Goal: Task Accomplishment & Management: Use online tool/utility

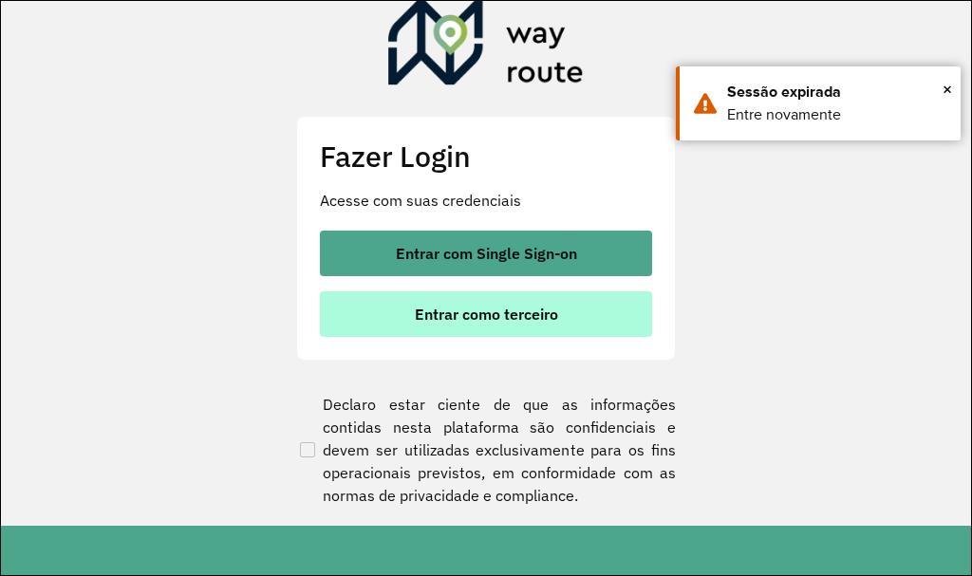
click at [463, 312] on span "Entrar como terceiro" at bounding box center [486, 314] width 143 height 15
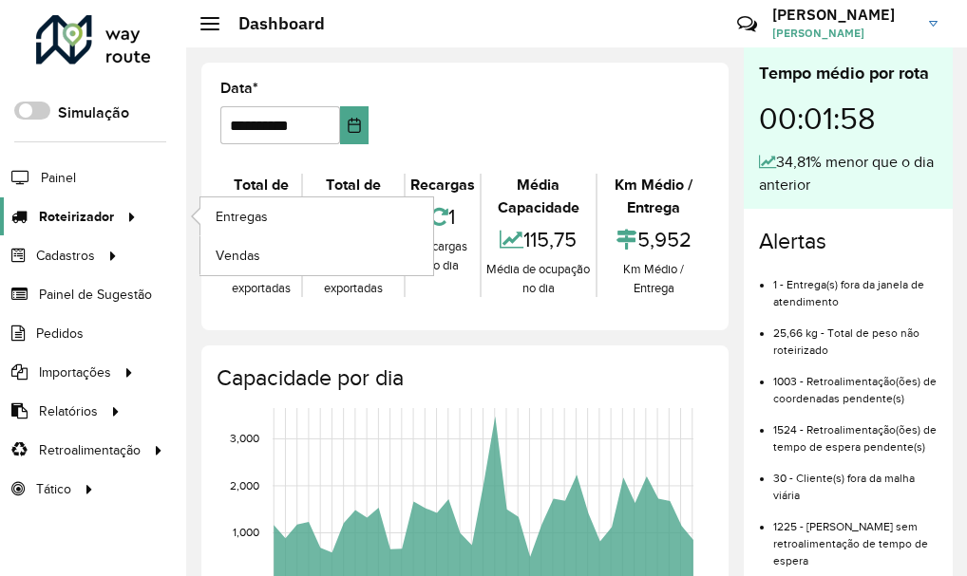
click at [98, 220] on span "Roteirizador" at bounding box center [76, 217] width 75 height 20
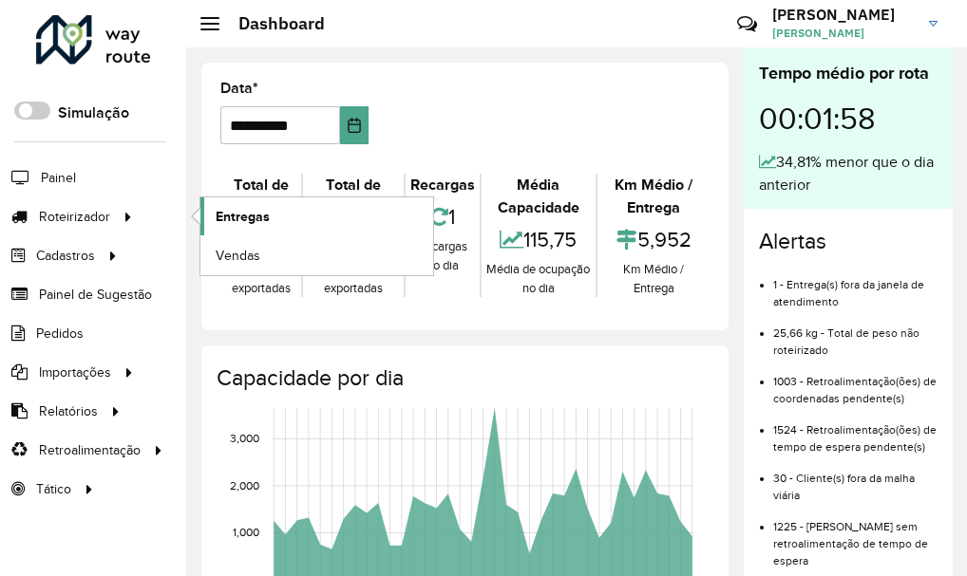
click at [244, 219] on span "Entregas" at bounding box center [243, 217] width 54 height 20
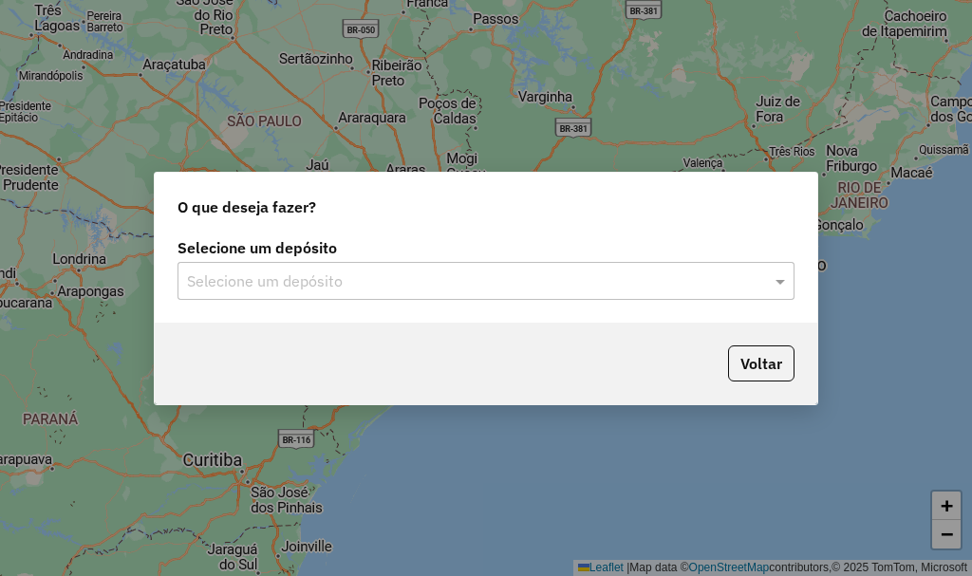
drag, startPoint x: 233, startPoint y: 287, endPoint x: 242, endPoint y: 296, distance: 13.4
click at [233, 287] on input "text" at bounding box center [467, 282] width 560 height 23
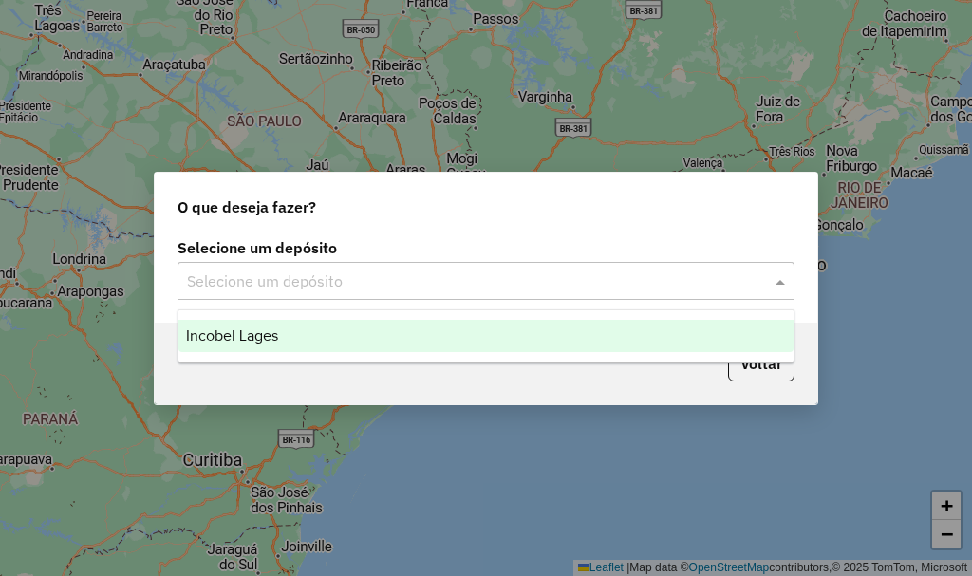
click at [255, 325] on div "Incobel Lages" at bounding box center [485, 336] width 615 height 32
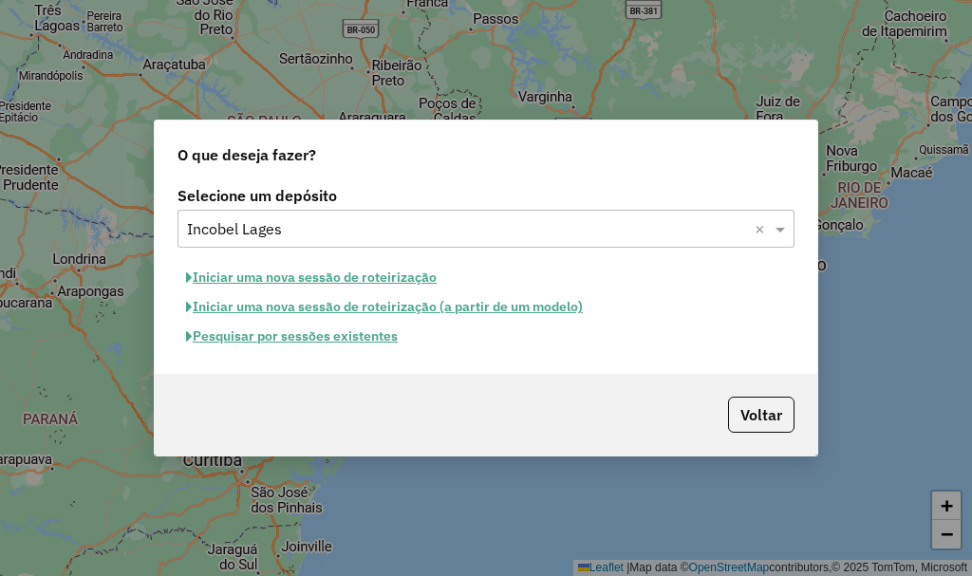
click at [336, 337] on button "Pesquisar por sessões existentes" at bounding box center [292, 336] width 229 height 29
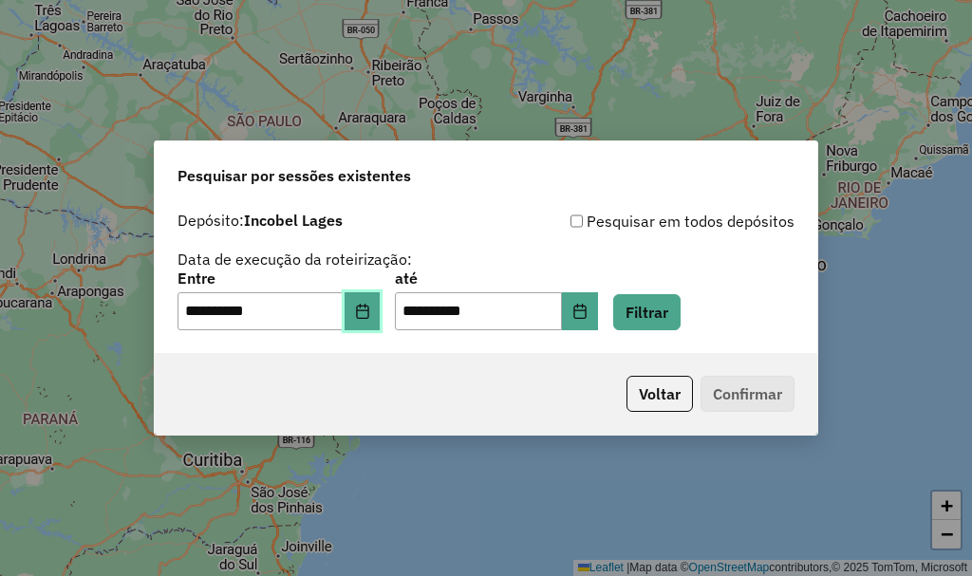
click at [368, 317] on icon "Choose Date" at bounding box center [362, 311] width 12 height 15
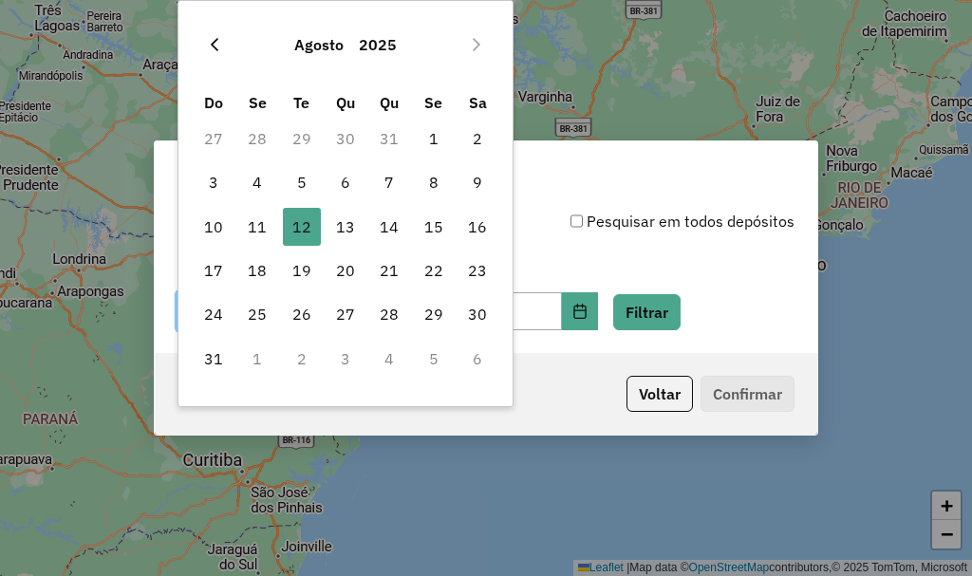
click at [210, 33] on button "Previous Month" at bounding box center [214, 44] width 30 height 30
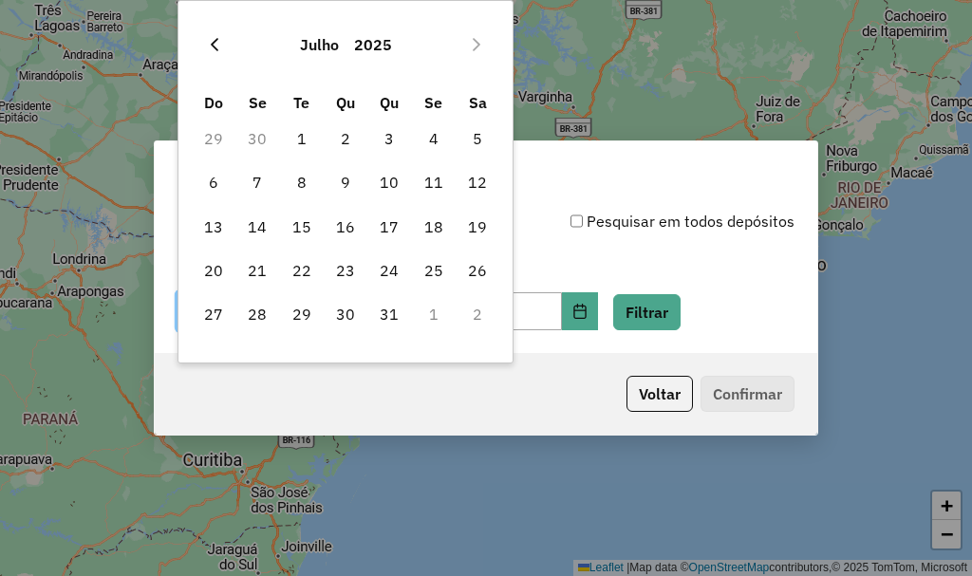
click at [211, 33] on button "Previous Month" at bounding box center [214, 44] width 30 height 30
click at [340, 226] on span "18" at bounding box center [346, 227] width 38 height 38
type input "**********"
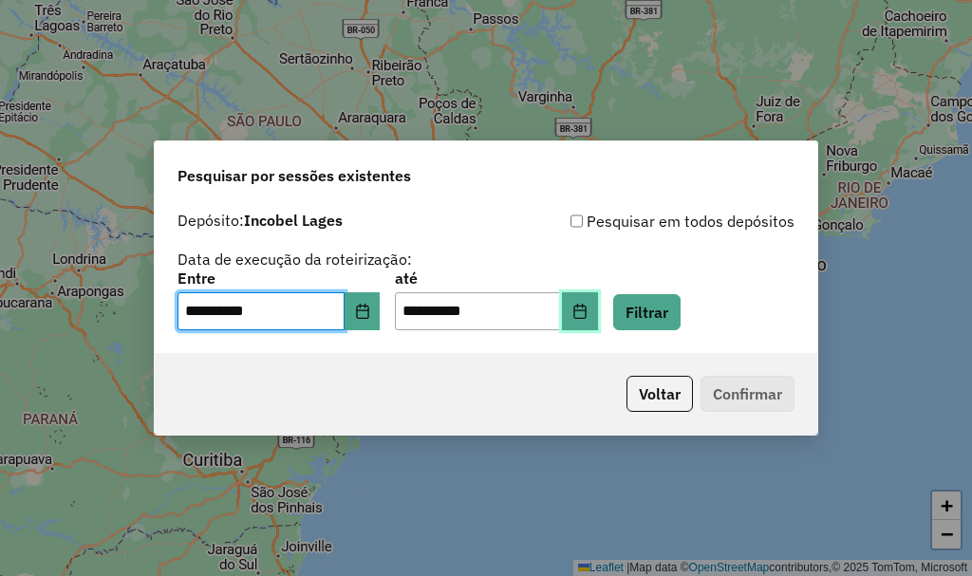
click at [598, 318] on button "Choose Date" at bounding box center [580, 311] width 36 height 38
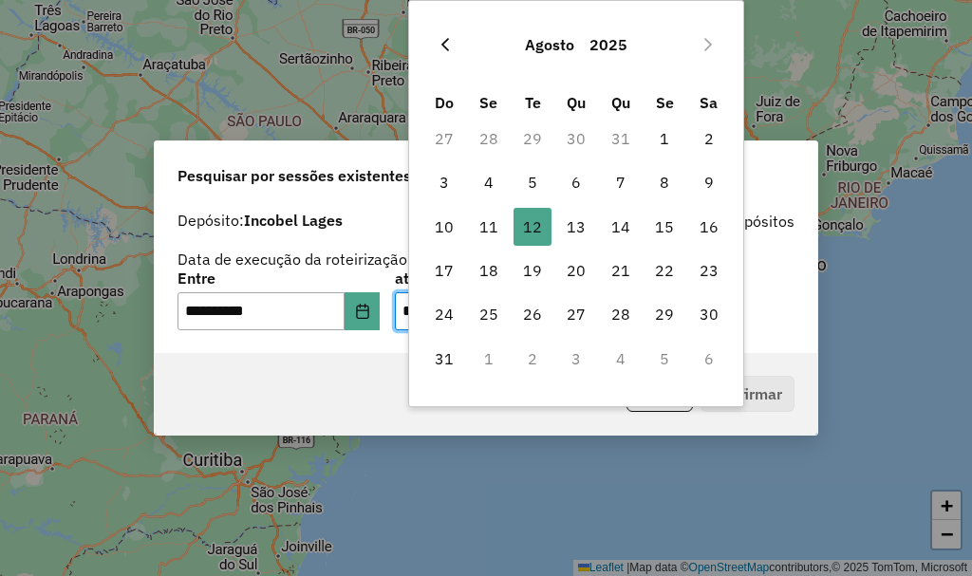
click at [446, 41] on icon "Previous Month" at bounding box center [445, 44] width 8 height 13
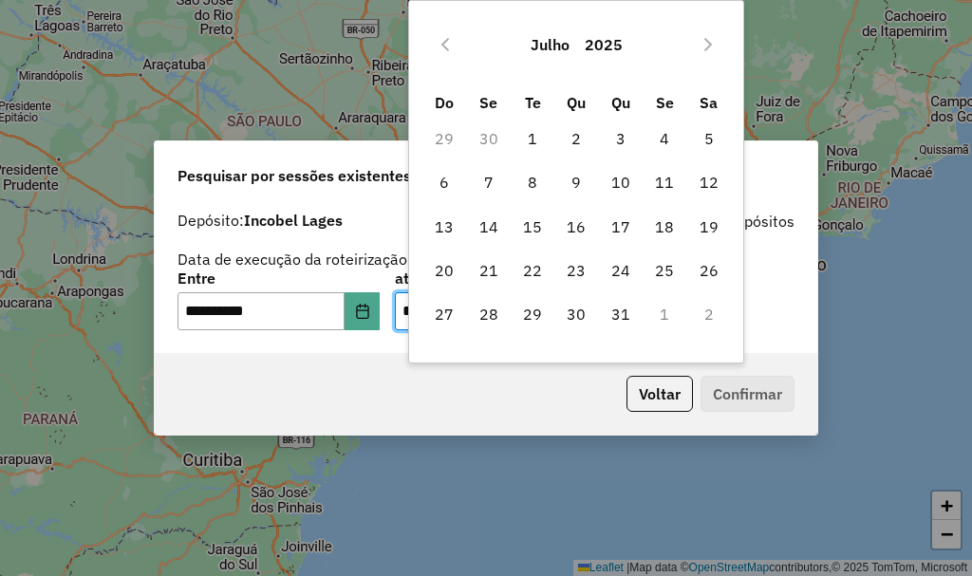
click at [446, 41] on icon "Previous Month" at bounding box center [445, 44] width 8 height 13
click at [581, 229] on span "18" at bounding box center [576, 227] width 38 height 38
type input "**********"
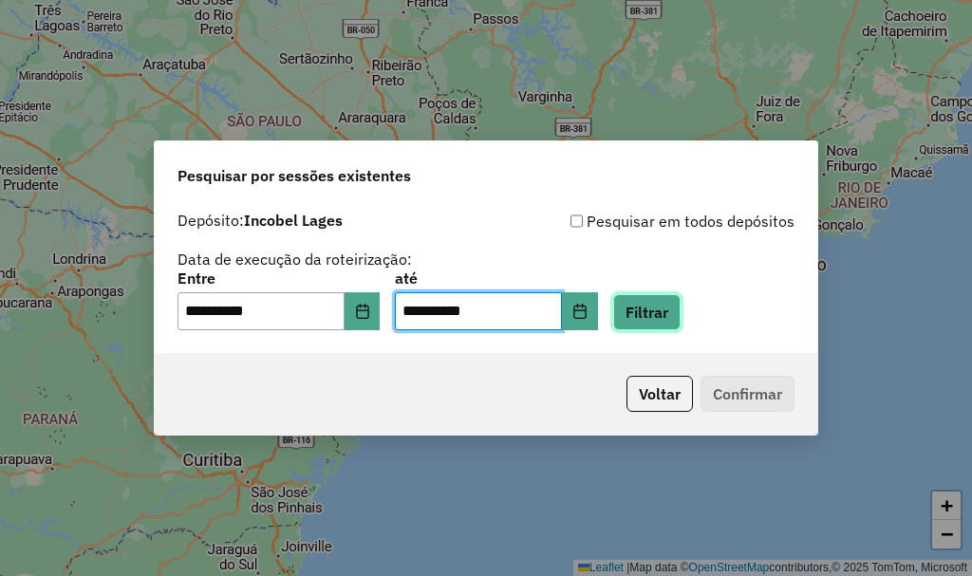
click at [681, 316] on button "Filtrar" at bounding box center [646, 312] width 67 height 36
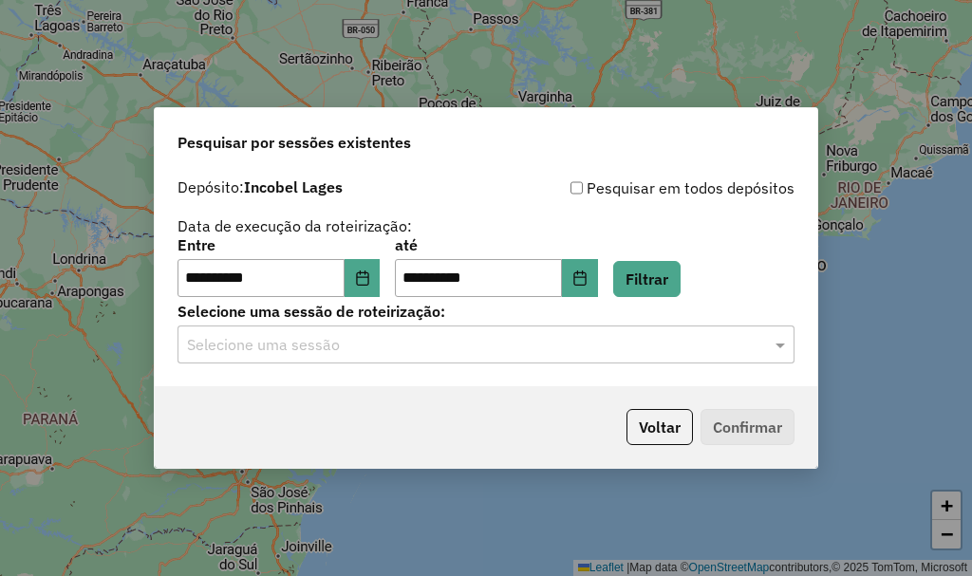
click at [320, 339] on input "text" at bounding box center [467, 345] width 560 height 23
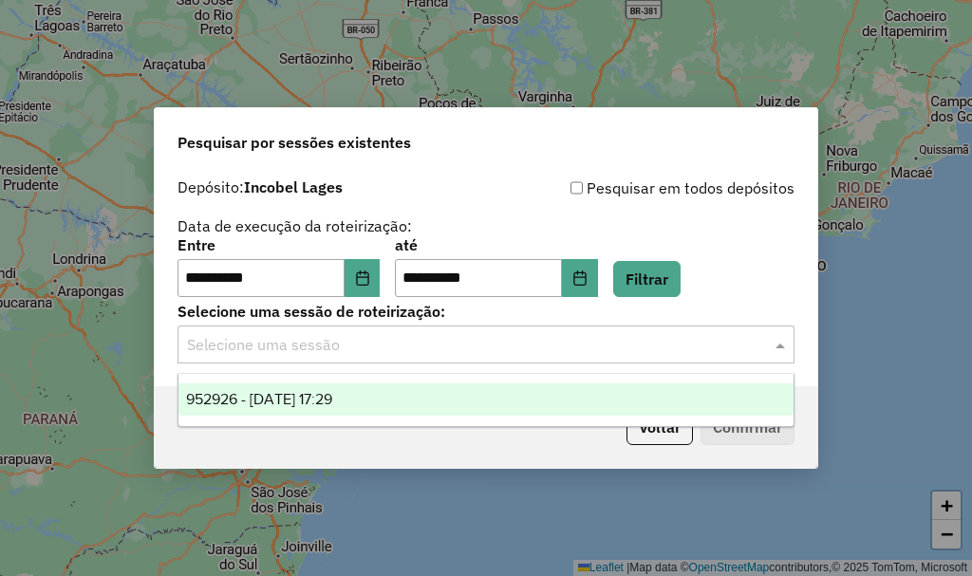
click at [305, 393] on span "952926 - 18/06/2025 17:29" at bounding box center [259, 399] width 146 height 16
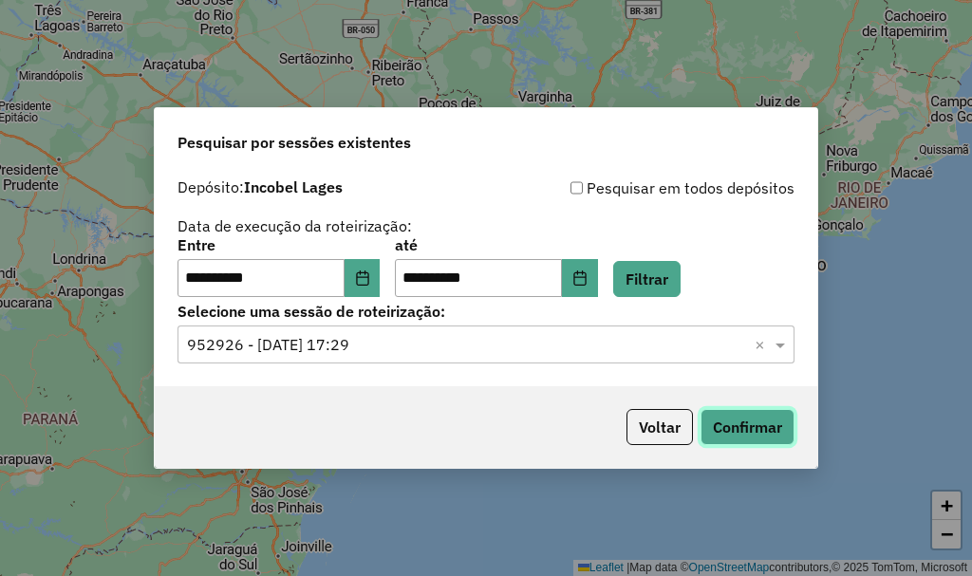
click at [764, 427] on button "Confirmar" at bounding box center [748, 427] width 94 height 36
click at [685, 429] on button "Voltar" at bounding box center [660, 427] width 66 height 36
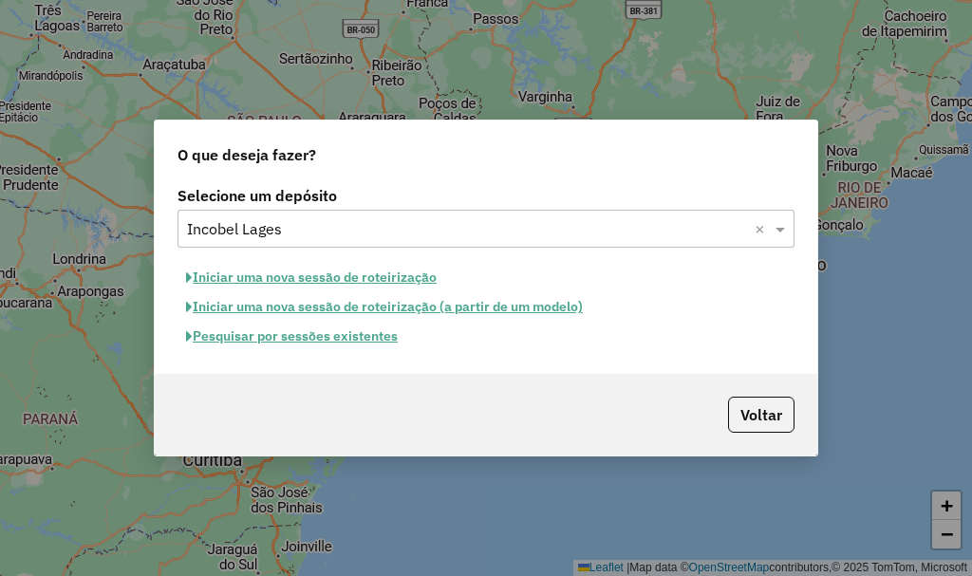
click at [254, 276] on button "Iniciar uma nova sessão de roteirização" at bounding box center [312, 277] width 268 height 29
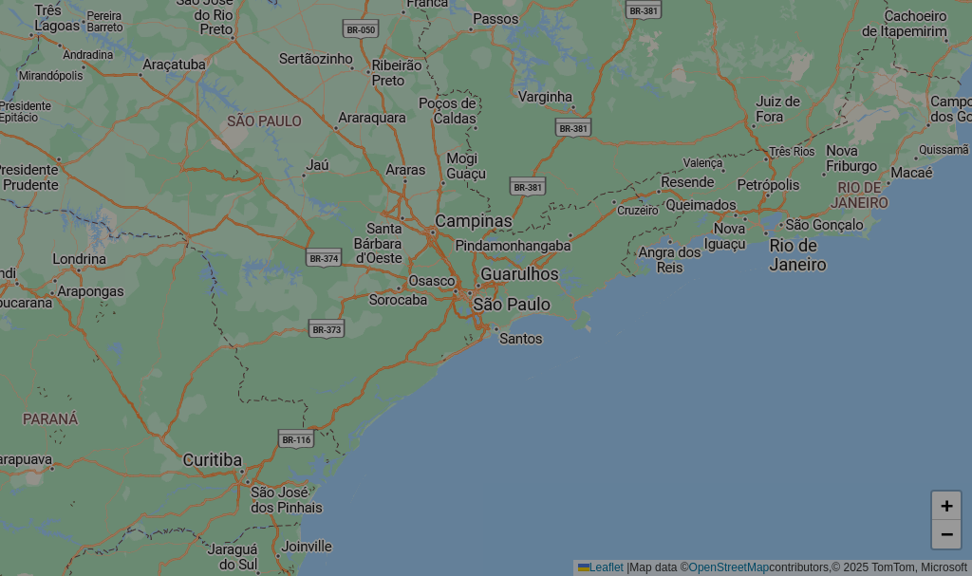
select select "*"
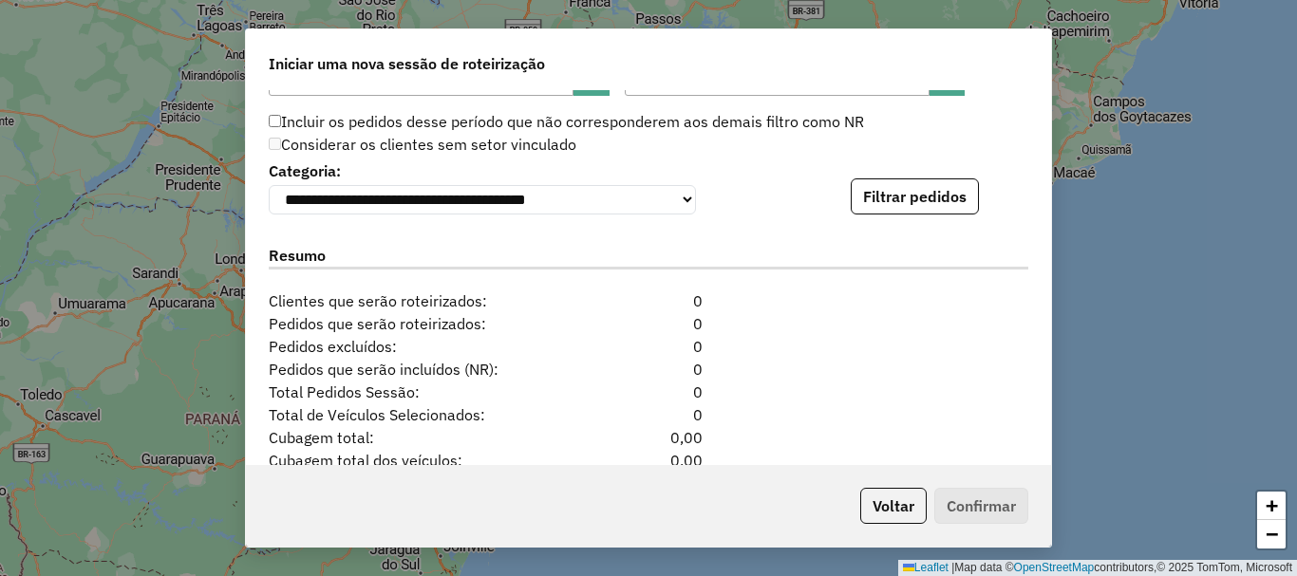
scroll to position [1748, 0]
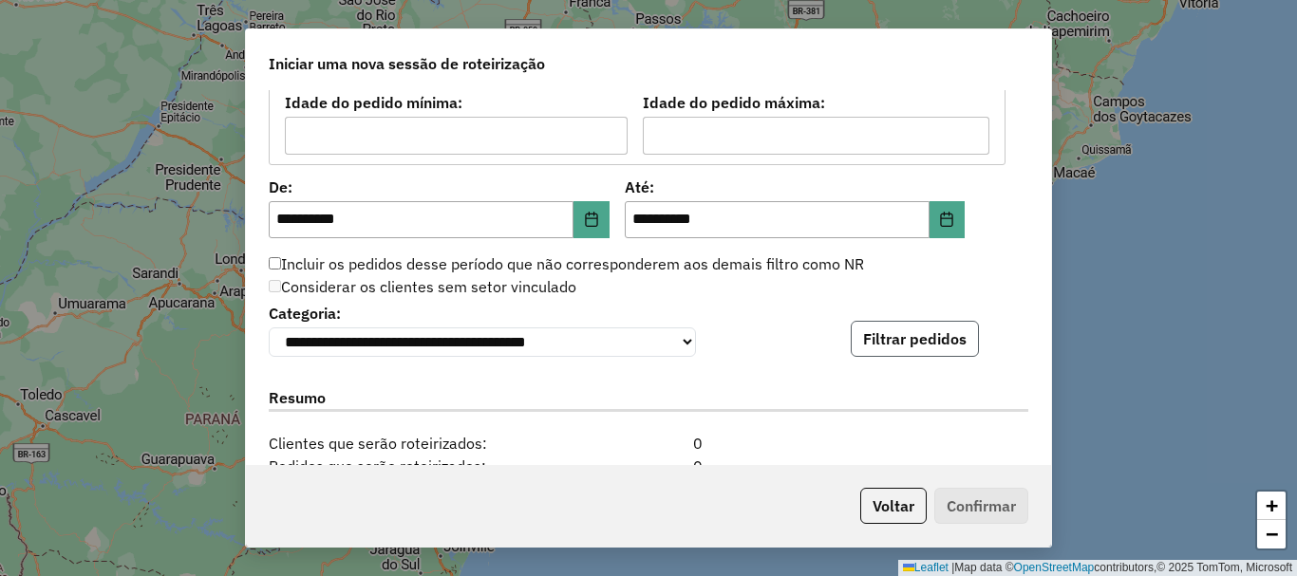
click at [906, 334] on button "Filtrar pedidos" at bounding box center [915, 339] width 128 height 36
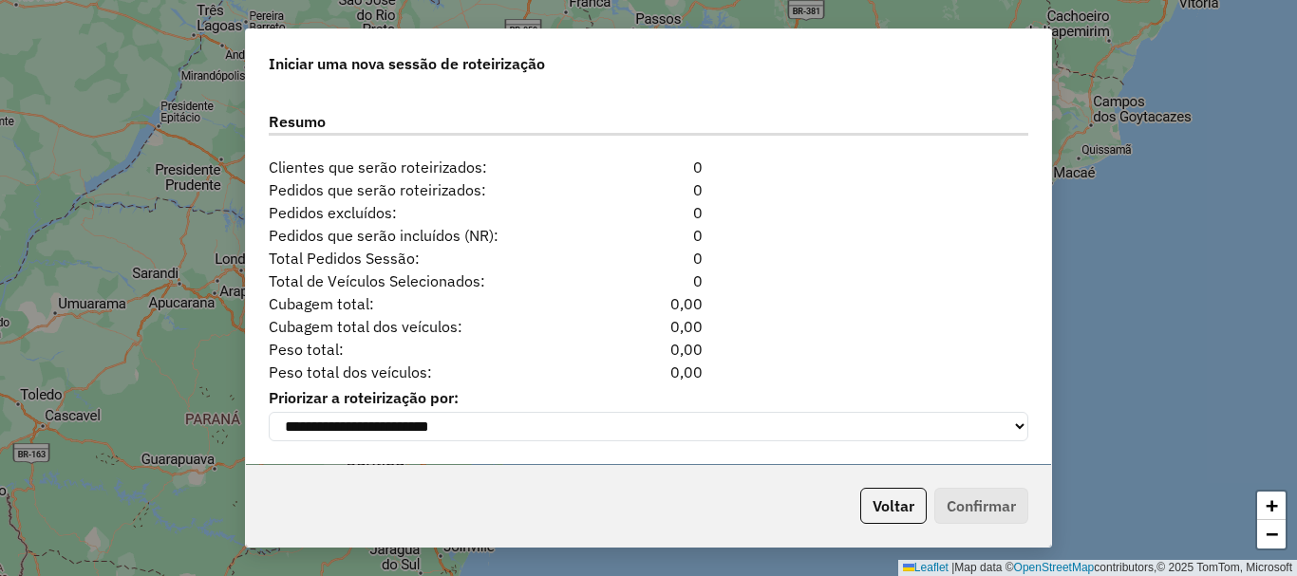
scroll to position [1938, 0]
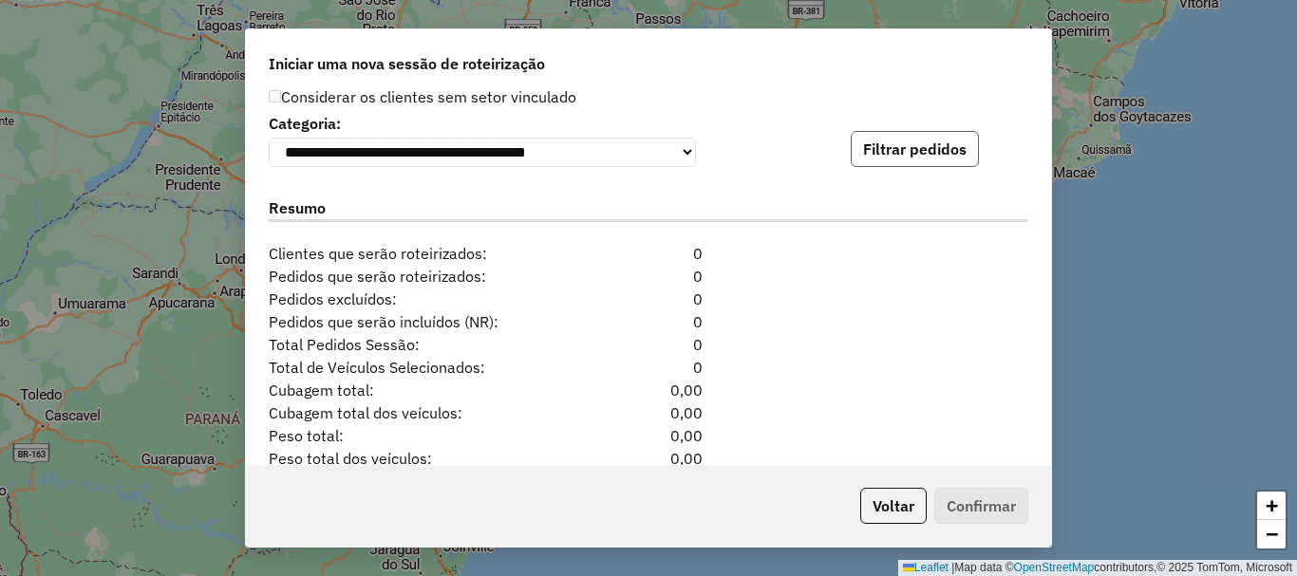
click at [901, 147] on button "Filtrar pedidos" at bounding box center [915, 149] width 128 height 36
click at [919, 167] on button "Filtrar pedidos" at bounding box center [915, 149] width 128 height 36
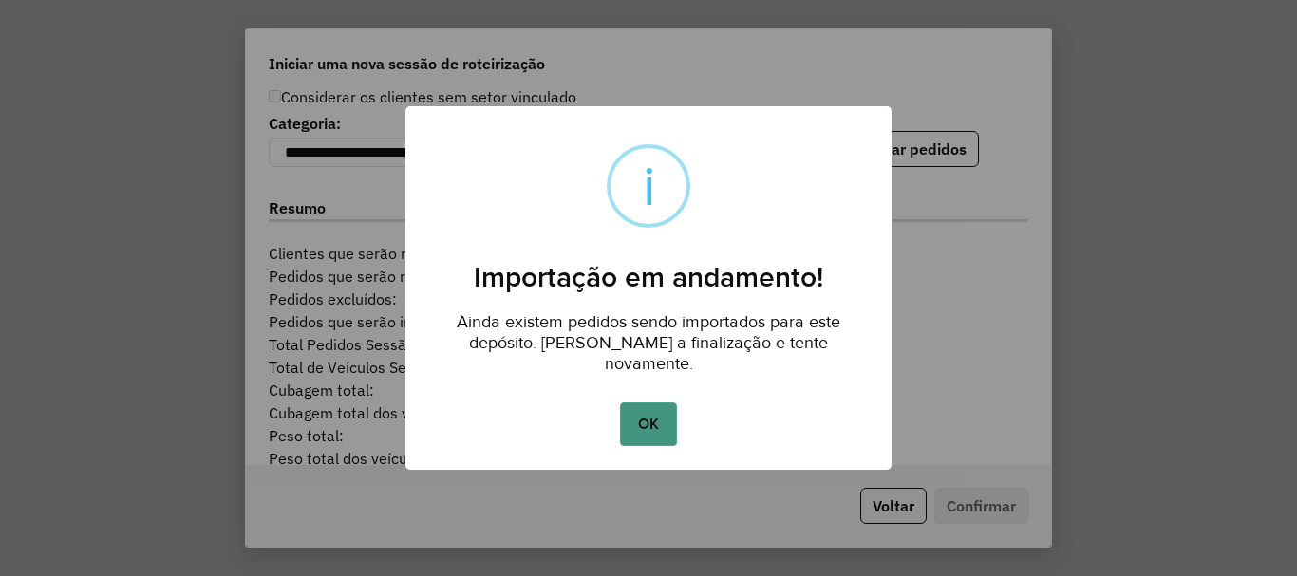
click at [659, 417] on button "OK" at bounding box center [648, 425] width 56 height 44
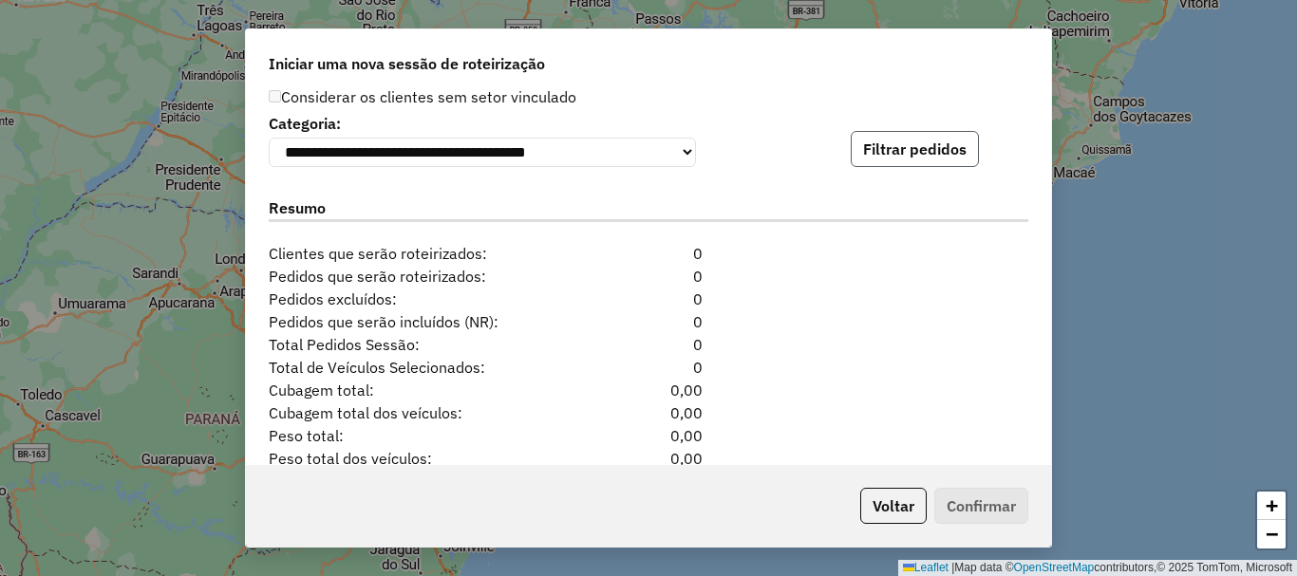
click at [929, 167] on button "Filtrar pedidos" at bounding box center [915, 149] width 128 height 36
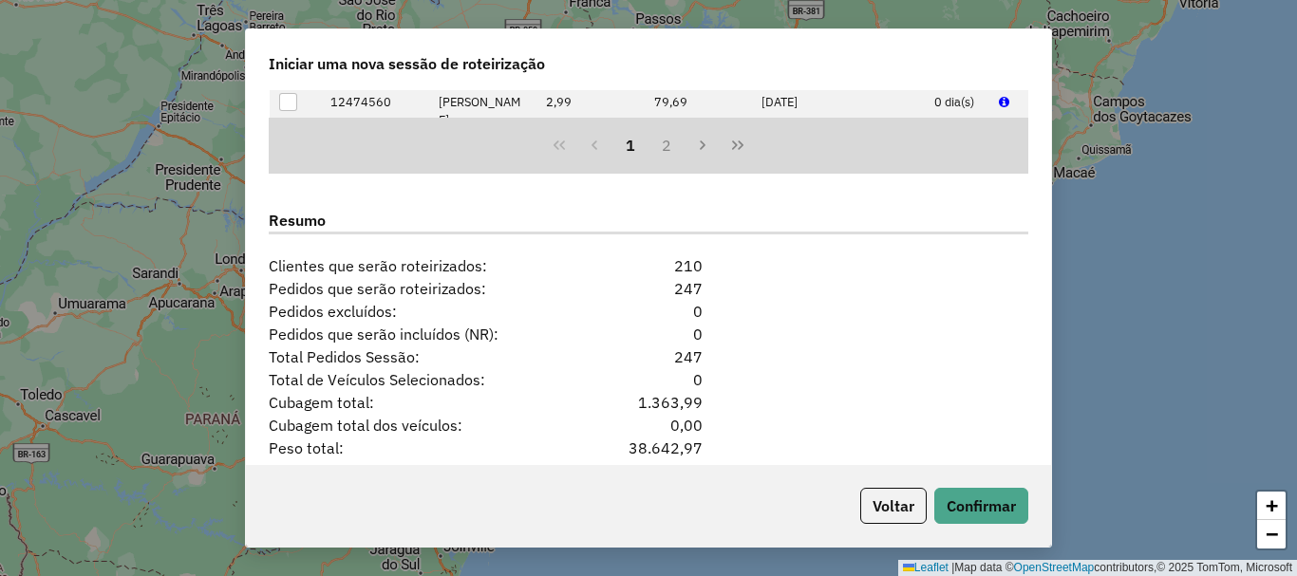
scroll to position [2412, 0]
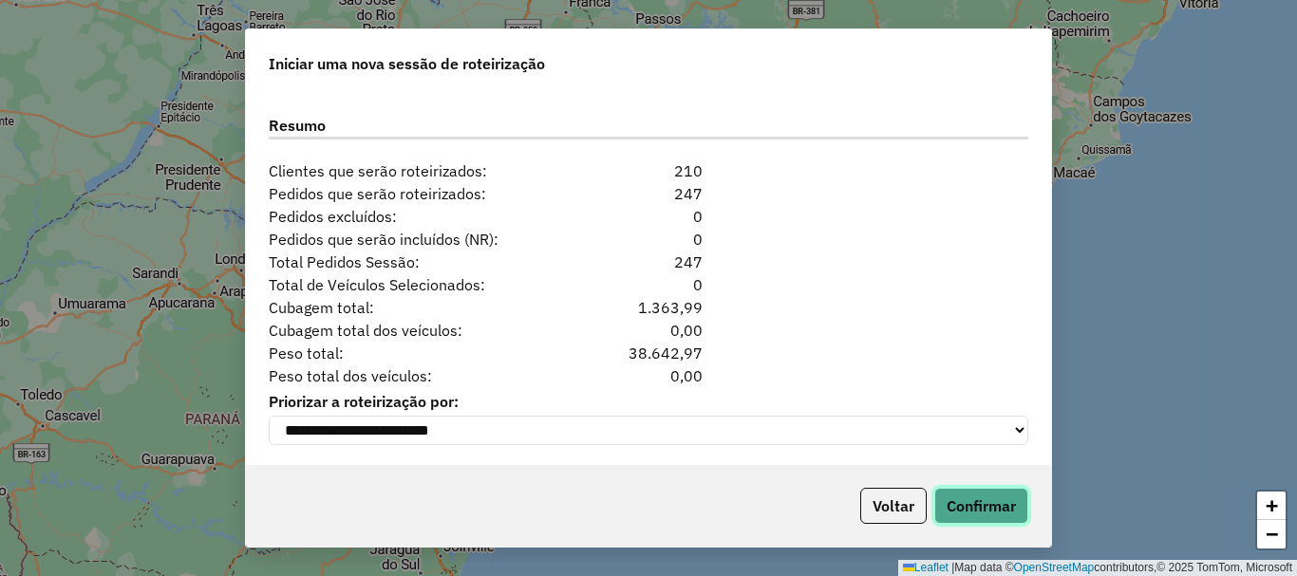
click at [971, 496] on button "Confirmar" at bounding box center [981, 506] width 94 height 36
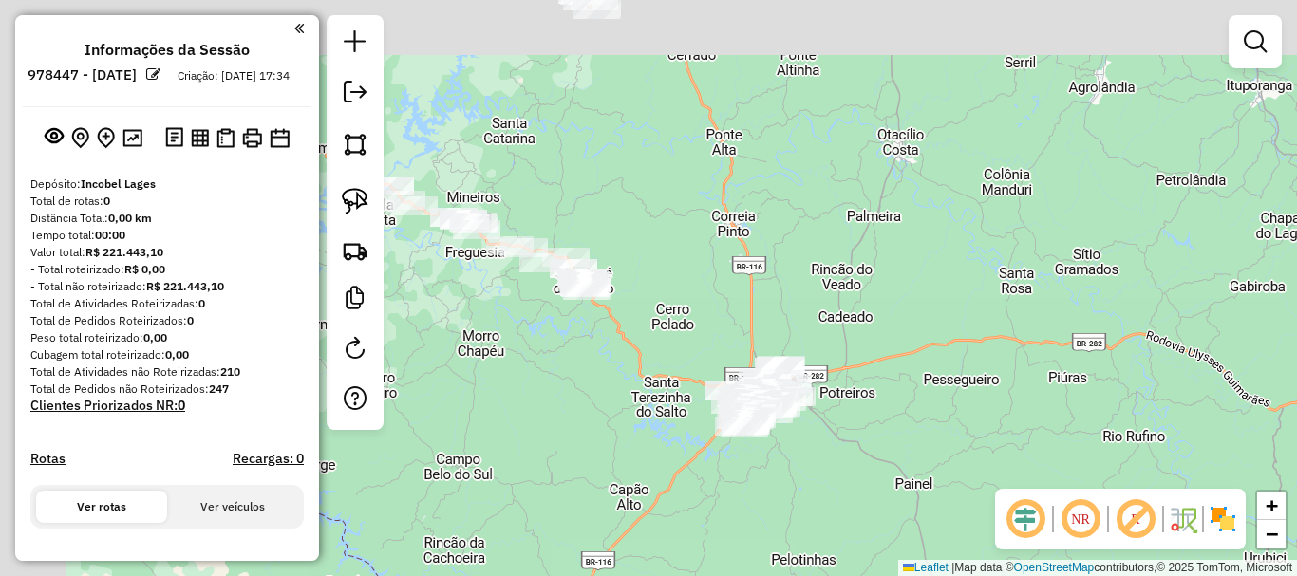
drag, startPoint x: 599, startPoint y: 417, endPoint x: 642, endPoint y: 504, distance: 97.2
click at [642, 504] on div "Janela de atendimento Grade de atendimento Capacidade Transportadoras Veículos …" at bounding box center [648, 288] width 1297 height 576
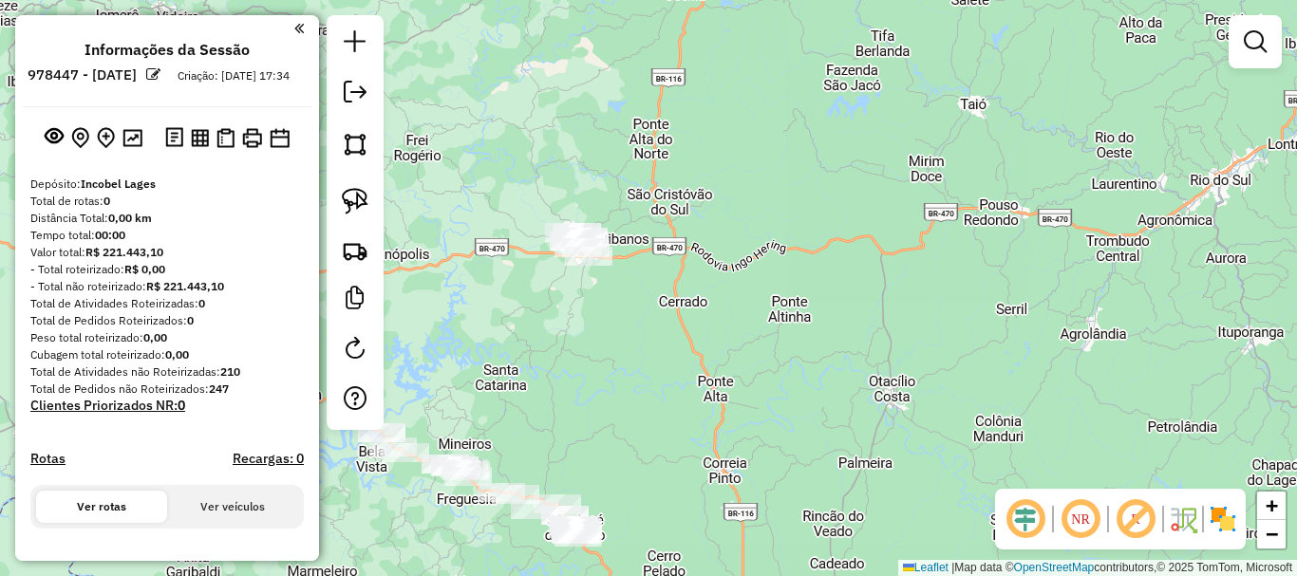
drag, startPoint x: 692, startPoint y: 93, endPoint x: 657, endPoint y: 274, distance: 184.7
click at [657, 274] on div "Janela de atendimento Grade de atendimento Capacidade Transportadoras Veículos …" at bounding box center [648, 288] width 1297 height 576
click at [361, 204] on img at bounding box center [355, 201] width 27 height 27
drag, startPoint x: 521, startPoint y: 273, endPoint x: 638, endPoint y: 292, distance: 118.3
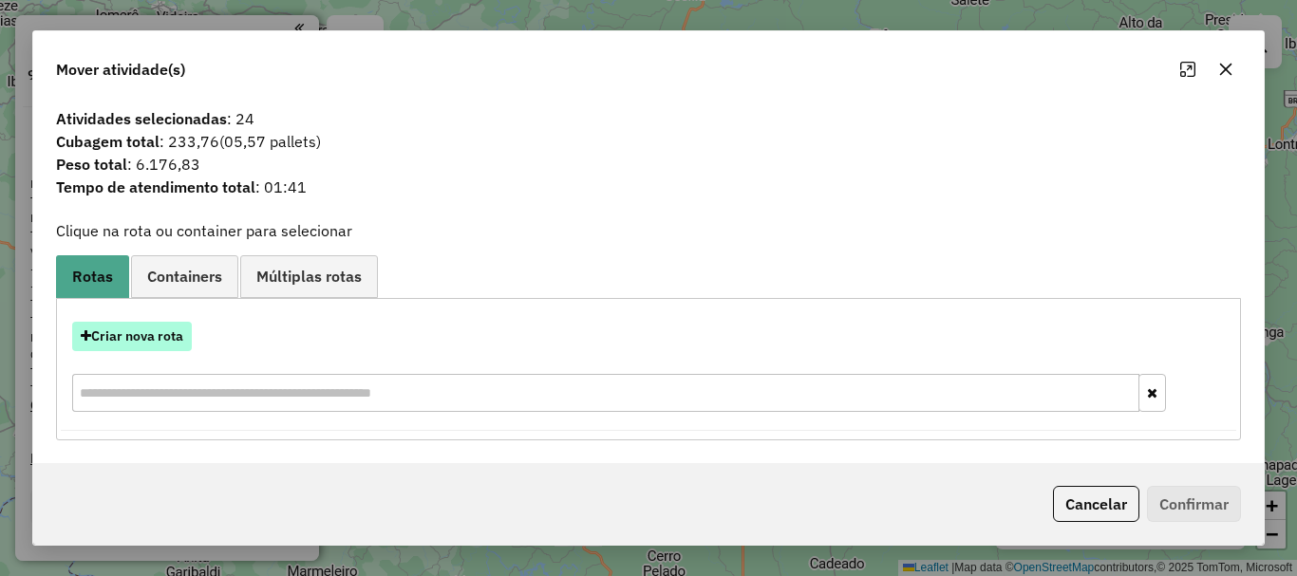
click at [114, 332] on button "Criar nova rota" at bounding box center [132, 336] width 120 height 29
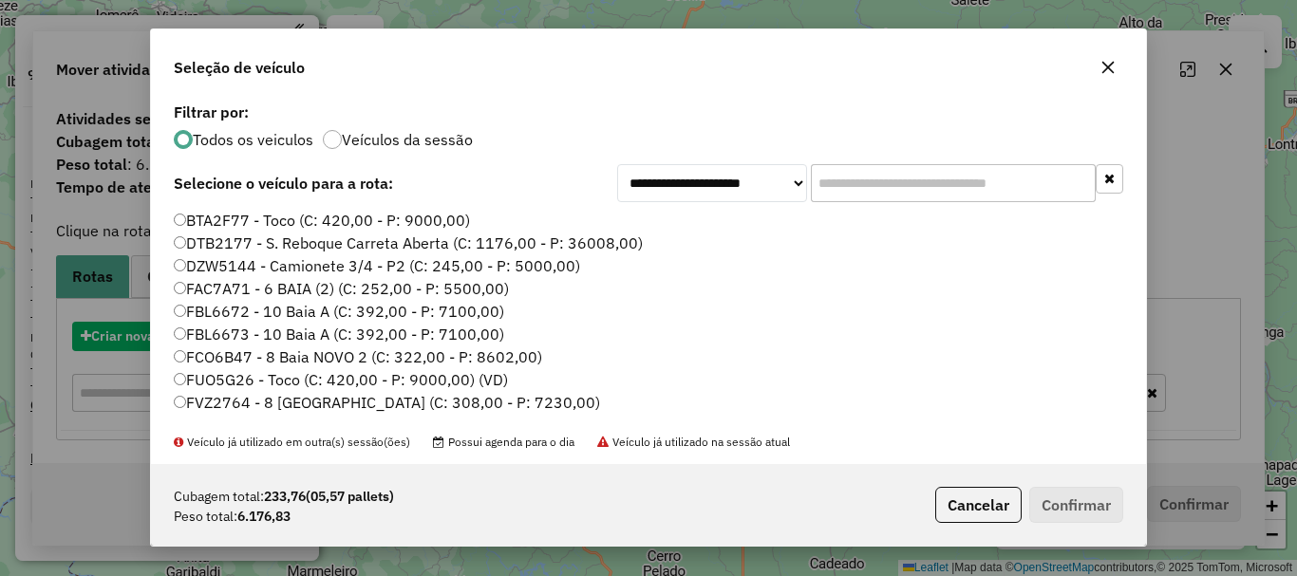
scroll to position [10, 6]
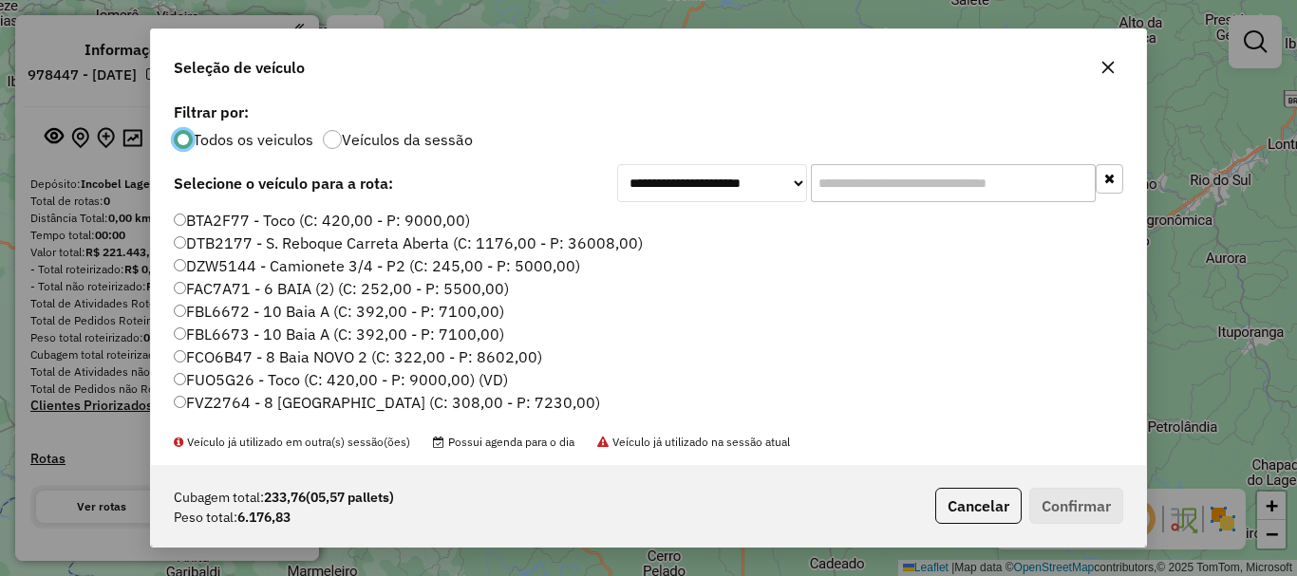
click at [902, 189] on input "text" at bounding box center [953, 183] width 285 height 38
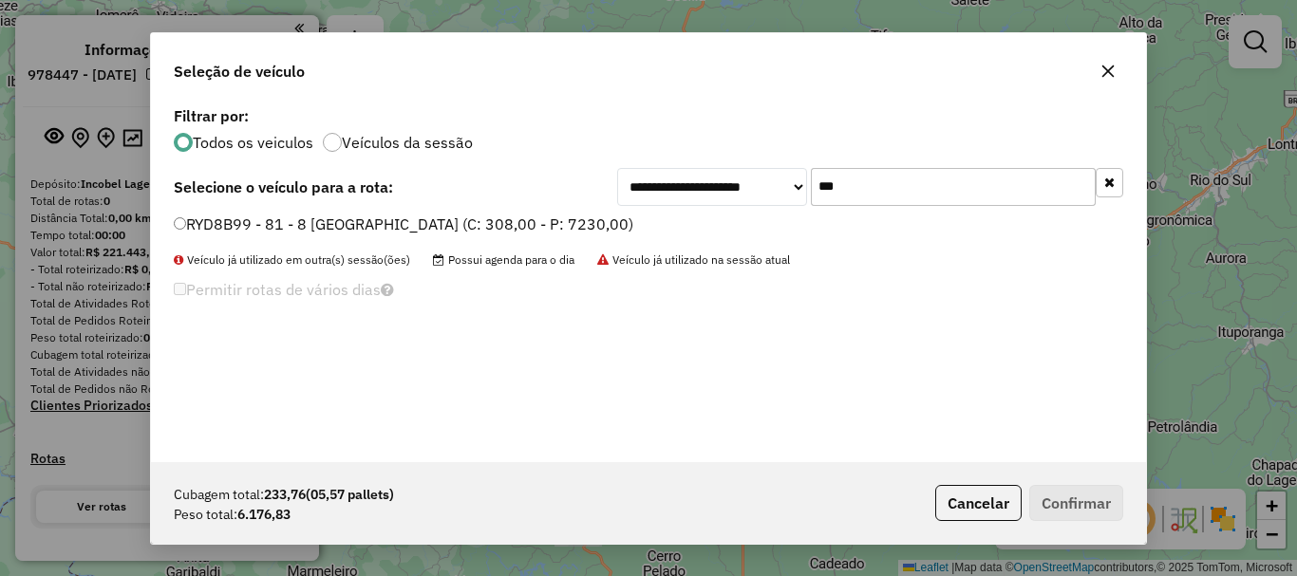
type input "***"
click at [293, 235] on label "RYD8B99 - 81 - 8 Baia NOVO (C: 308,00 - P: 7230,00)" at bounding box center [404, 224] width 460 height 23
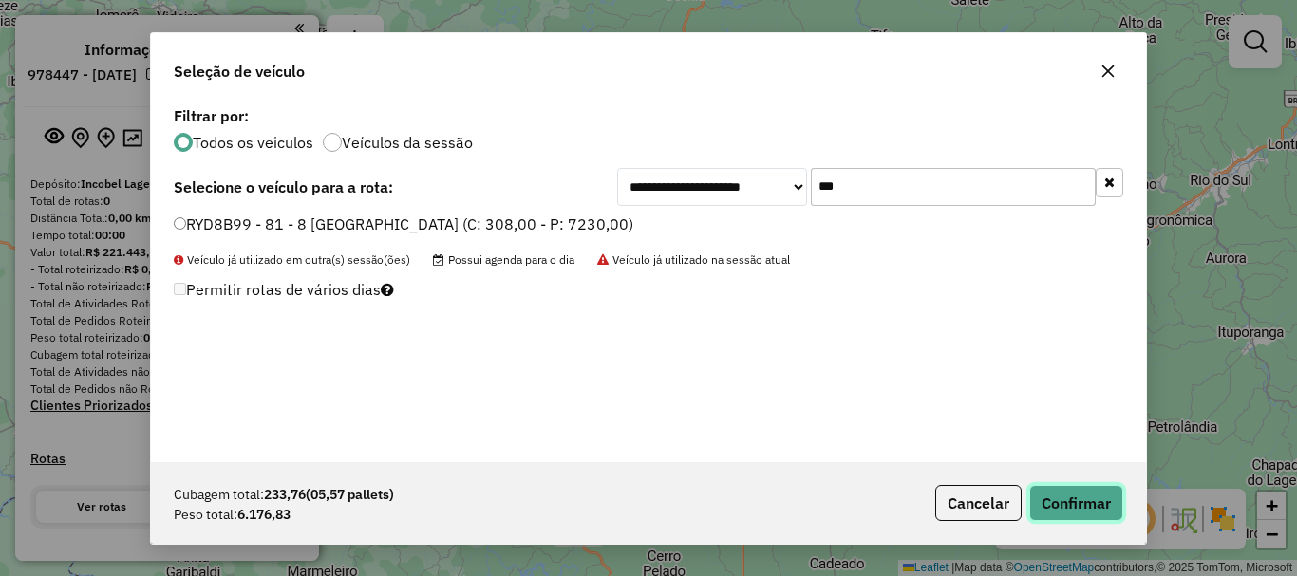
click at [971, 508] on button "Confirmar" at bounding box center [1076, 503] width 94 height 36
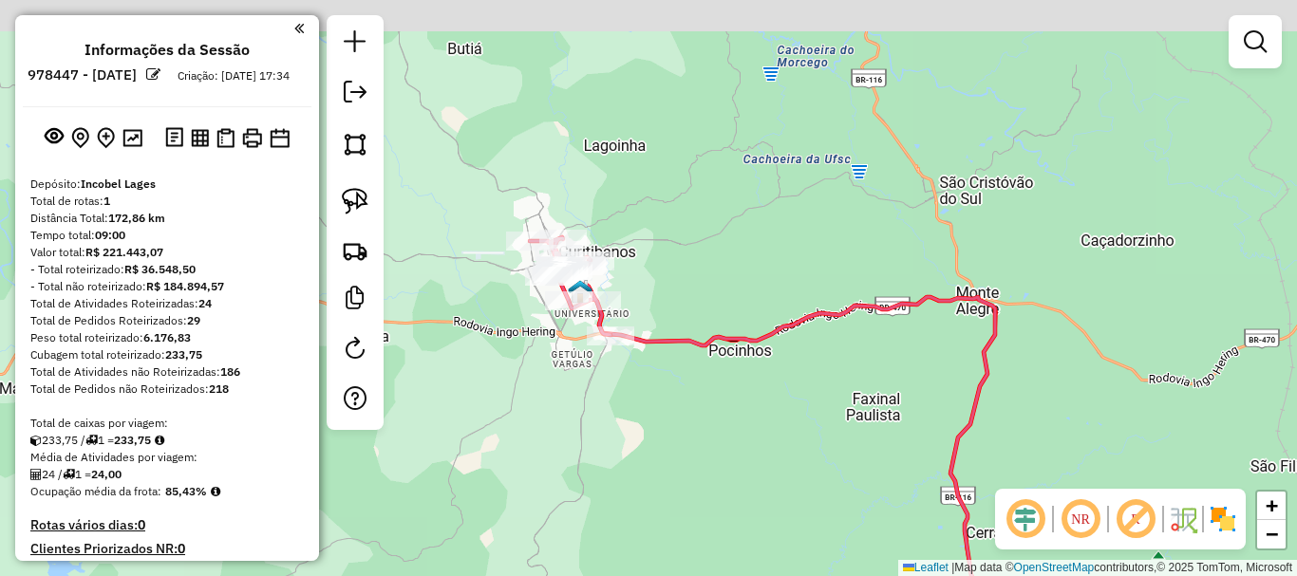
drag, startPoint x: 560, startPoint y: 207, endPoint x: 672, endPoint y: 365, distance: 193.4
click at [689, 385] on div "Janela de atendimento Grade de atendimento Capacidade Transportadoras Veículos …" at bounding box center [648, 288] width 1297 height 576
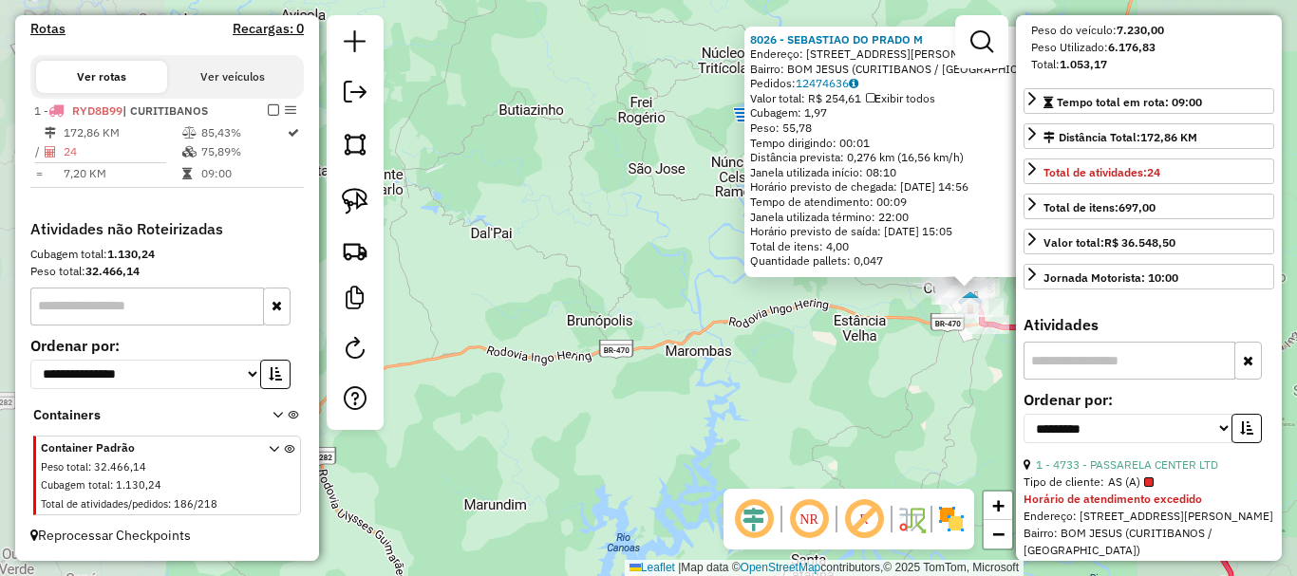
scroll to position [380, 0]
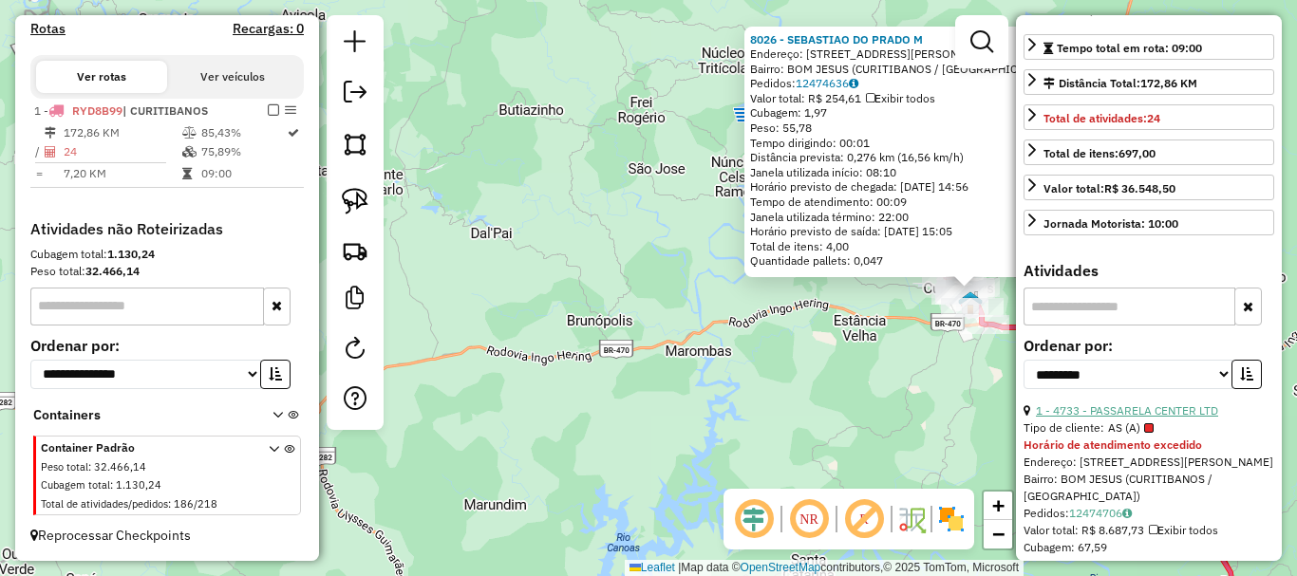
drag, startPoint x: 1183, startPoint y: 440, endPoint x: 1167, endPoint y: 440, distance: 16.1
click at [971, 418] on link "1 - 4733 - PASSARELA CENTER LTD" at bounding box center [1127, 411] width 182 height 14
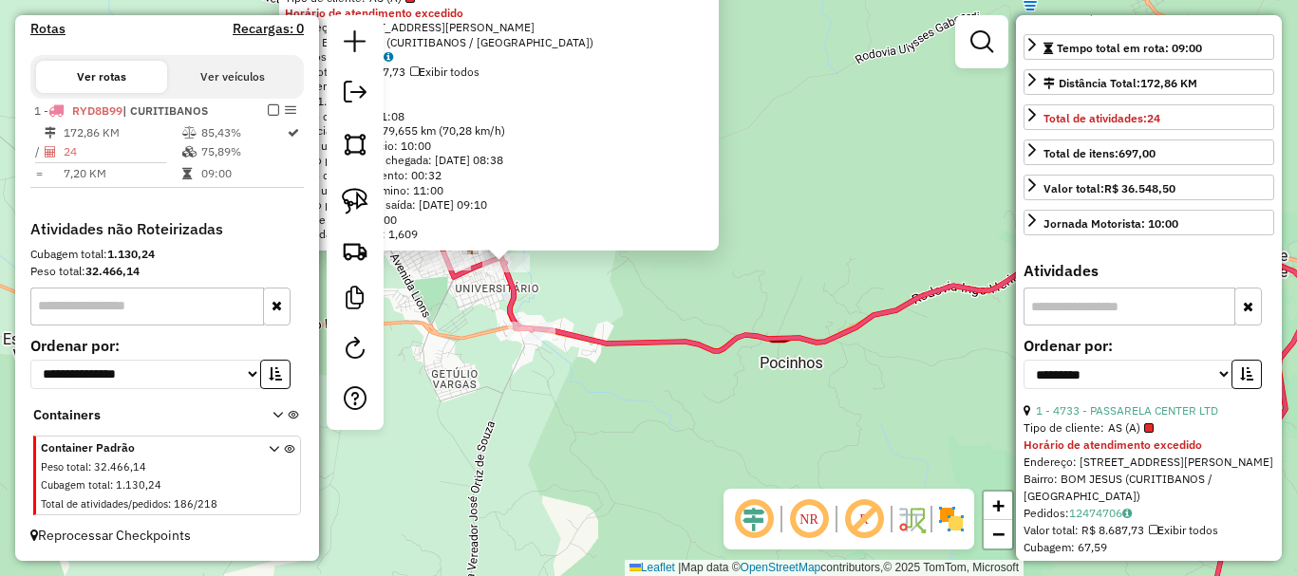
drag, startPoint x: 596, startPoint y: 271, endPoint x: 682, endPoint y: 305, distance: 92.0
click at [685, 304] on div "4733 - PASSARELA CENTER LTD Tipo de cliente: AS (A) Horário de atendimento exce…" at bounding box center [648, 288] width 1297 height 576
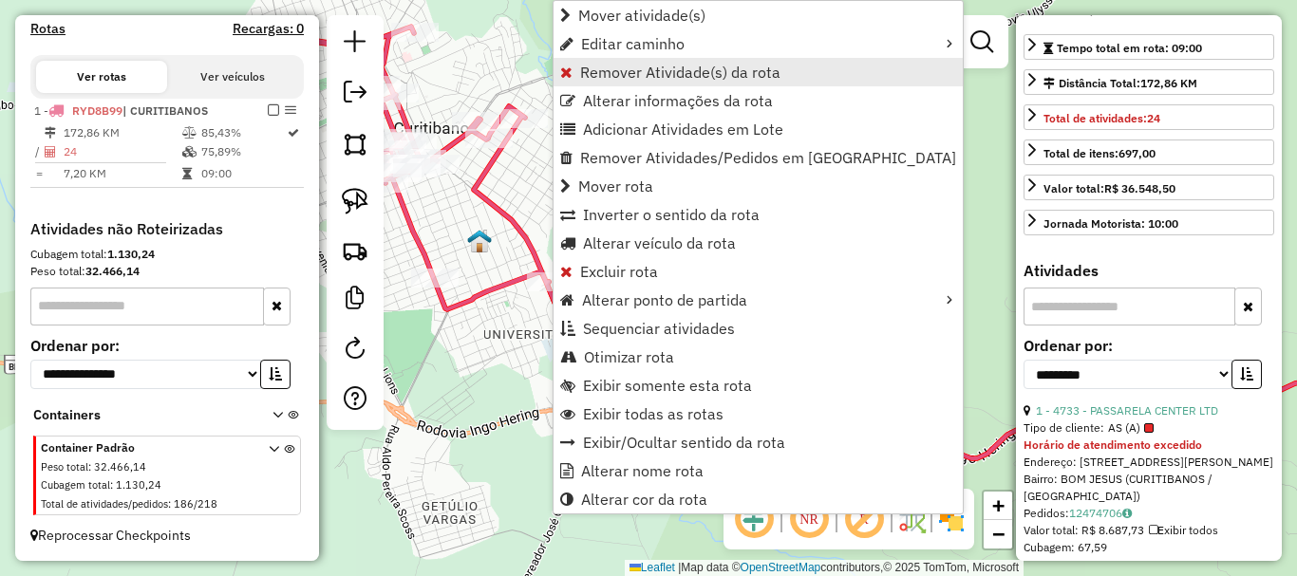
click at [663, 65] on span "Remover Atividade(s) da rota" at bounding box center [680, 72] width 200 height 15
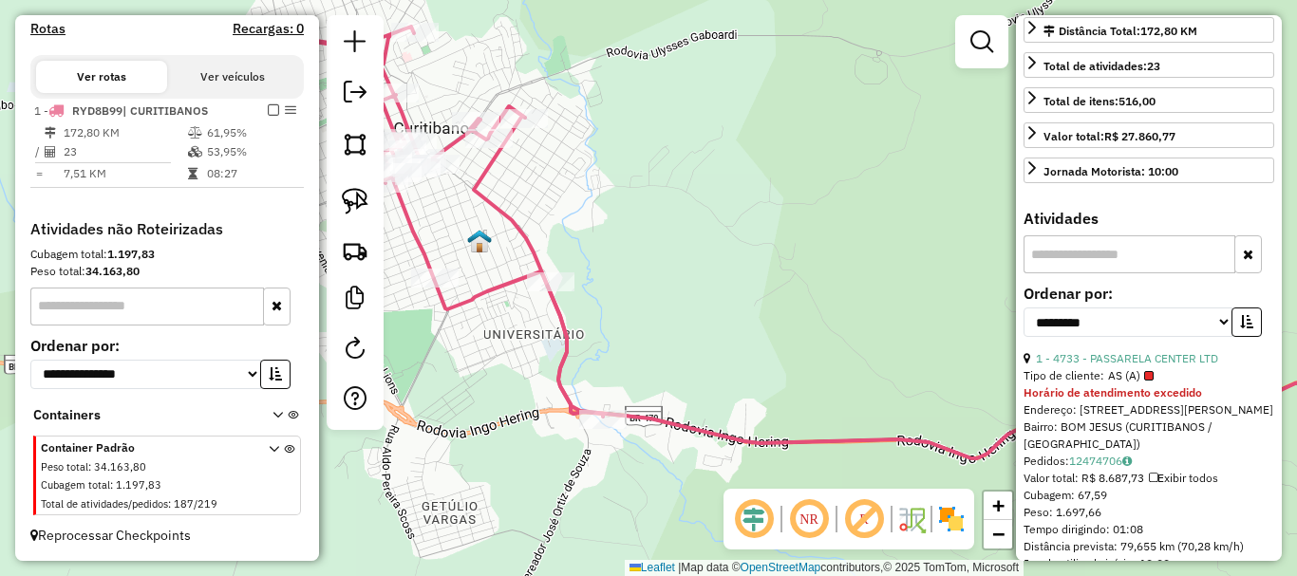
scroll to position [475, 0]
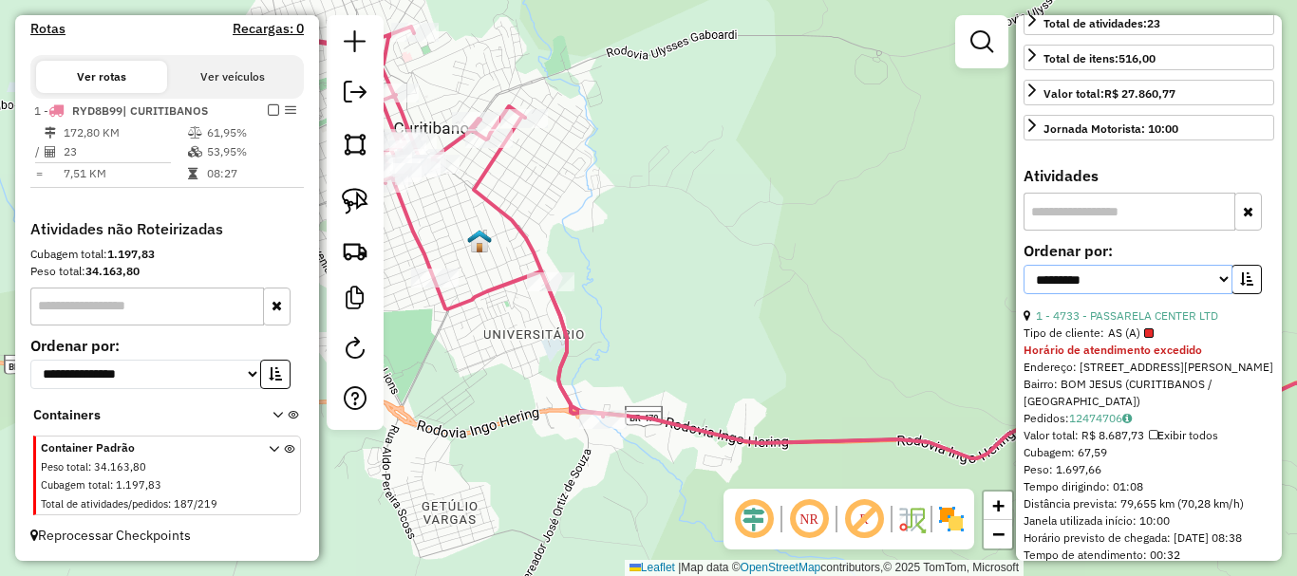
click at [971, 294] on select "**********" at bounding box center [1127, 279] width 209 height 29
select select "*********"
click at [971, 294] on select "**********" at bounding box center [1127, 279] width 209 height 29
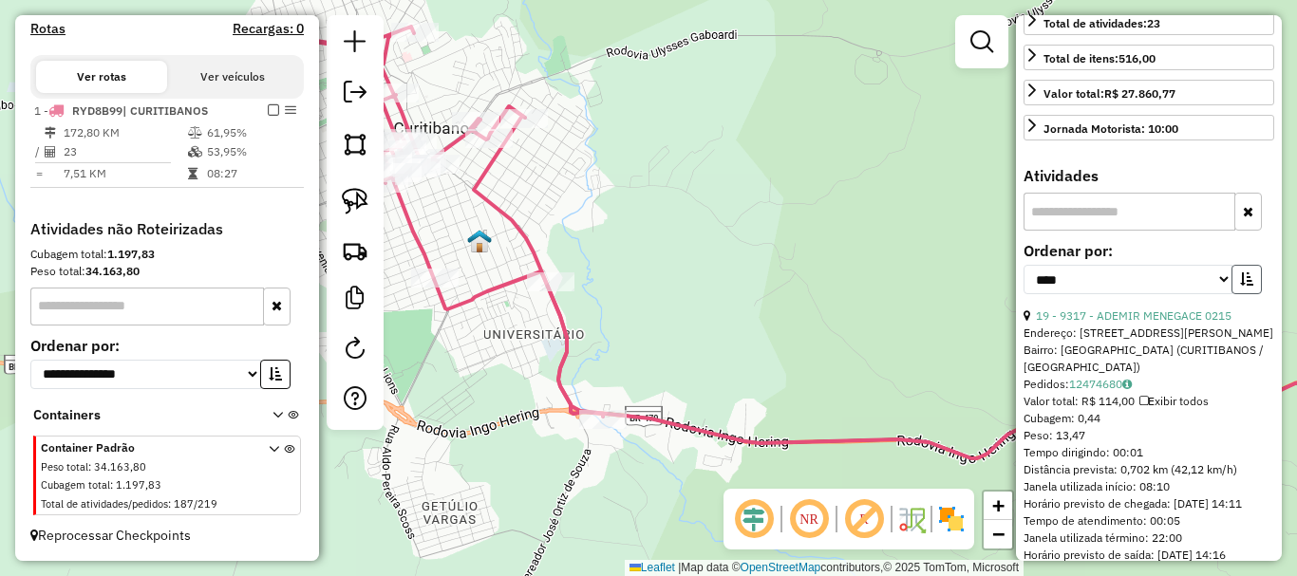
click at [971, 286] on icon "button" at bounding box center [1246, 278] width 13 height 13
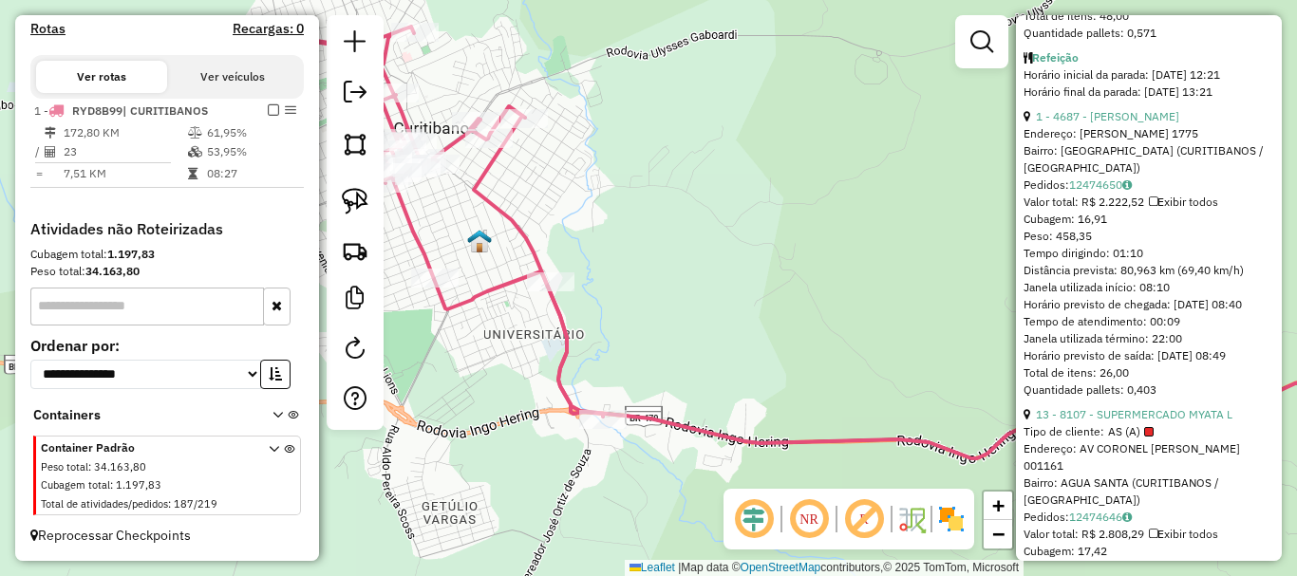
scroll to position [1424, 0]
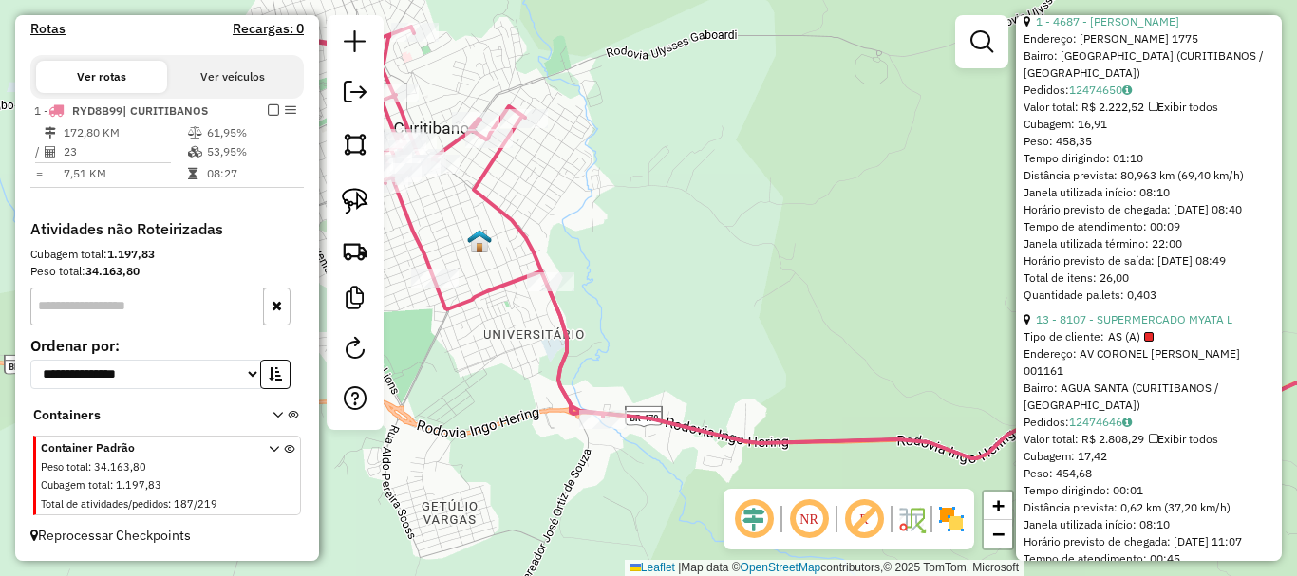
click at [971, 327] on link "13 - 8107 - SUPERMERCADO MYATA L" at bounding box center [1134, 319] width 197 height 14
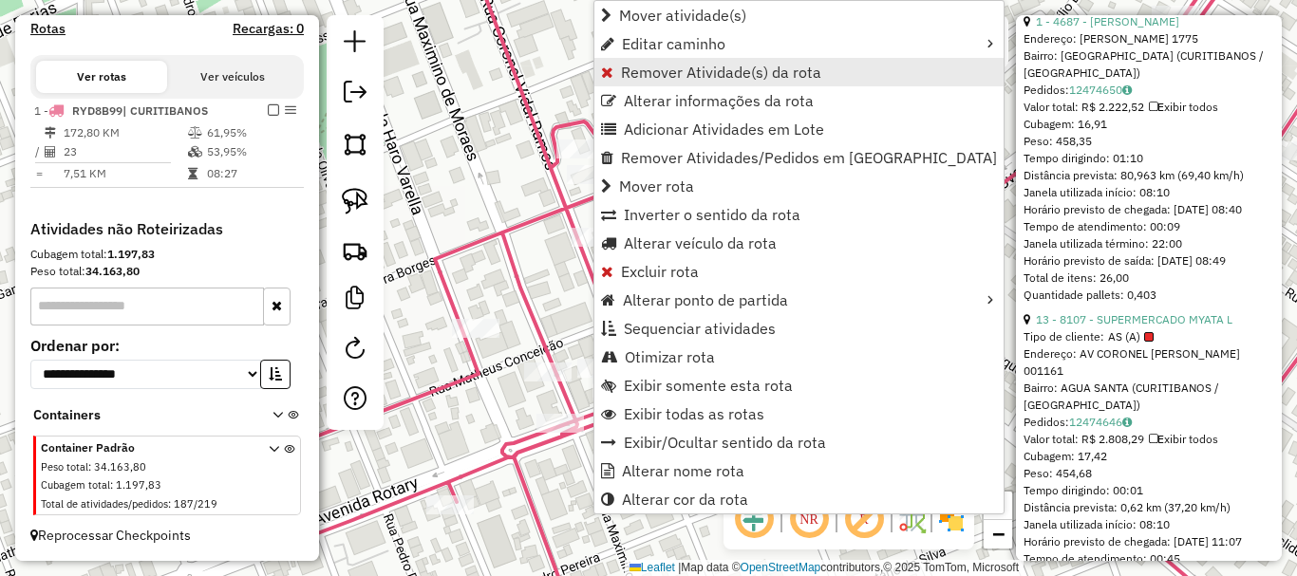
click at [683, 65] on span "Remover Atividade(s) da rota" at bounding box center [721, 72] width 200 height 15
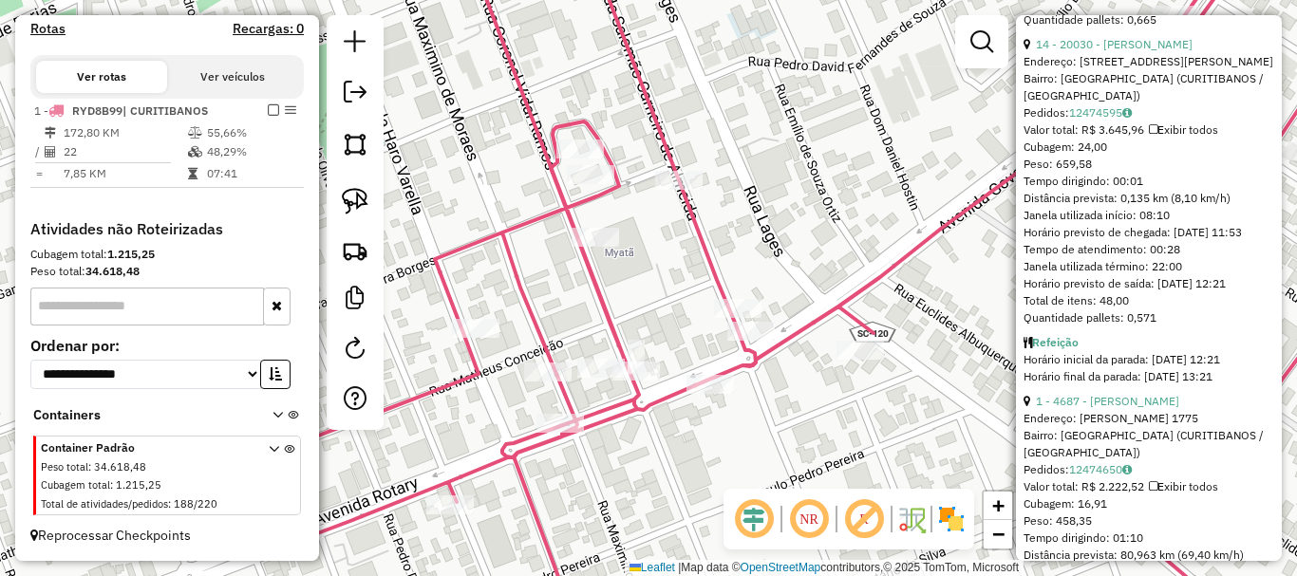
drag, startPoint x: 1228, startPoint y: 301, endPoint x: 1230, endPoint y: 290, distance: 11.6
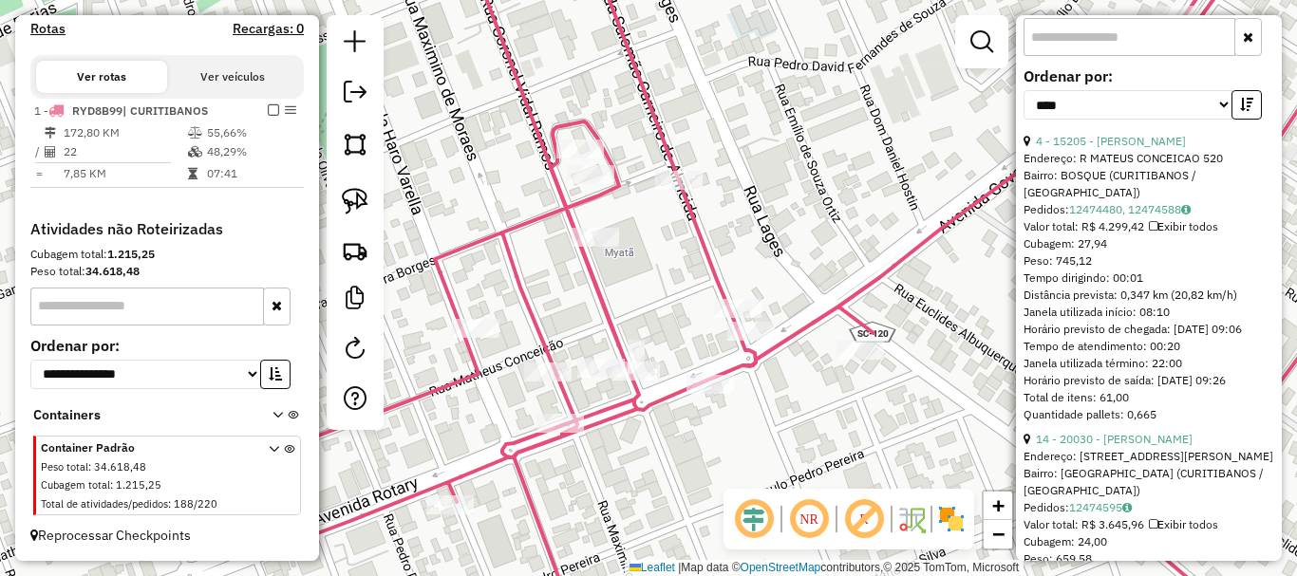
scroll to position [648, 0]
click at [971, 121] on button "button" at bounding box center [1246, 105] width 30 height 29
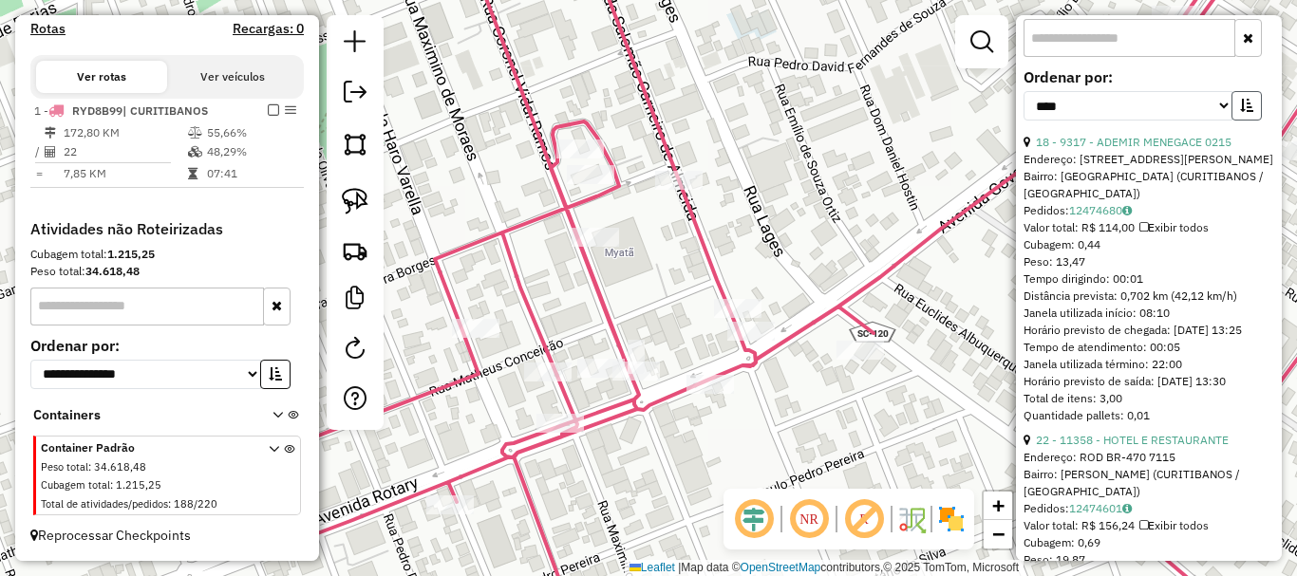
click at [971, 121] on button "button" at bounding box center [1246, 105] width 30 height 29
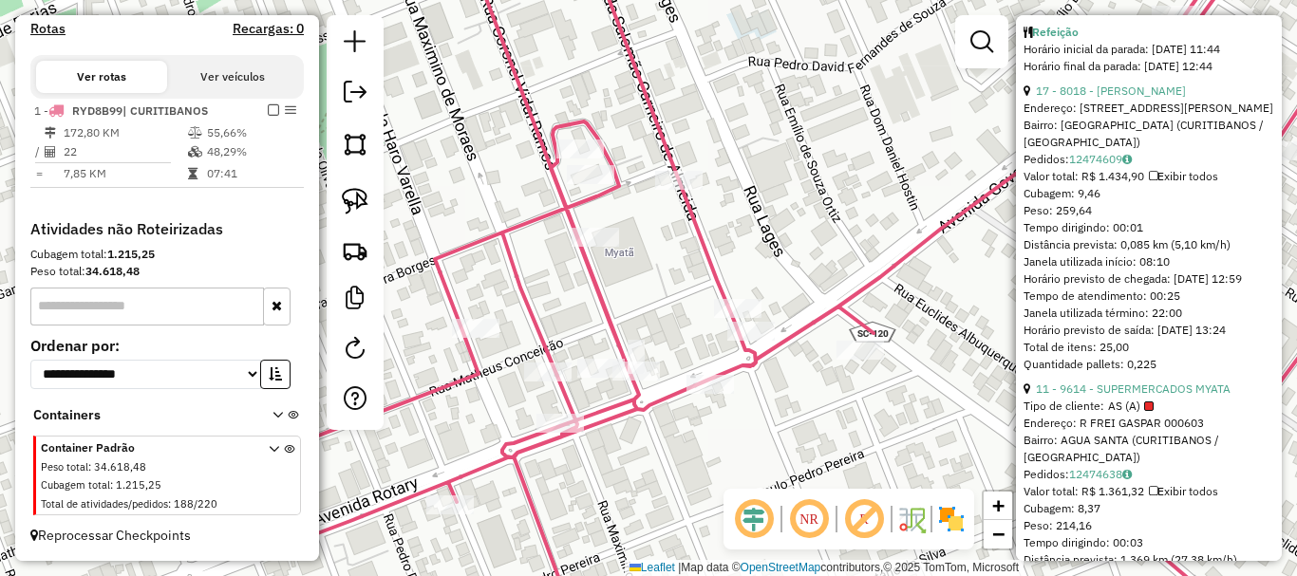
scroll to position [2357, 0]
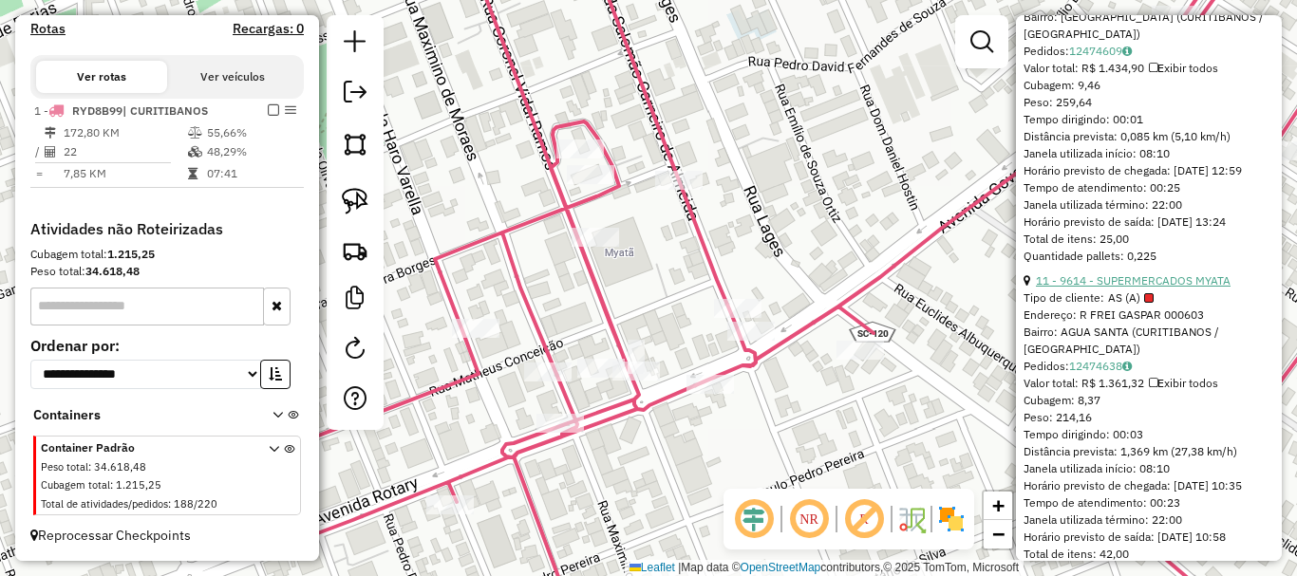
click at [971, 288] on link "11 - 9614 - SUPERMERCADOS MYATA" at bounding box center [1133, 280] width 195 height 14
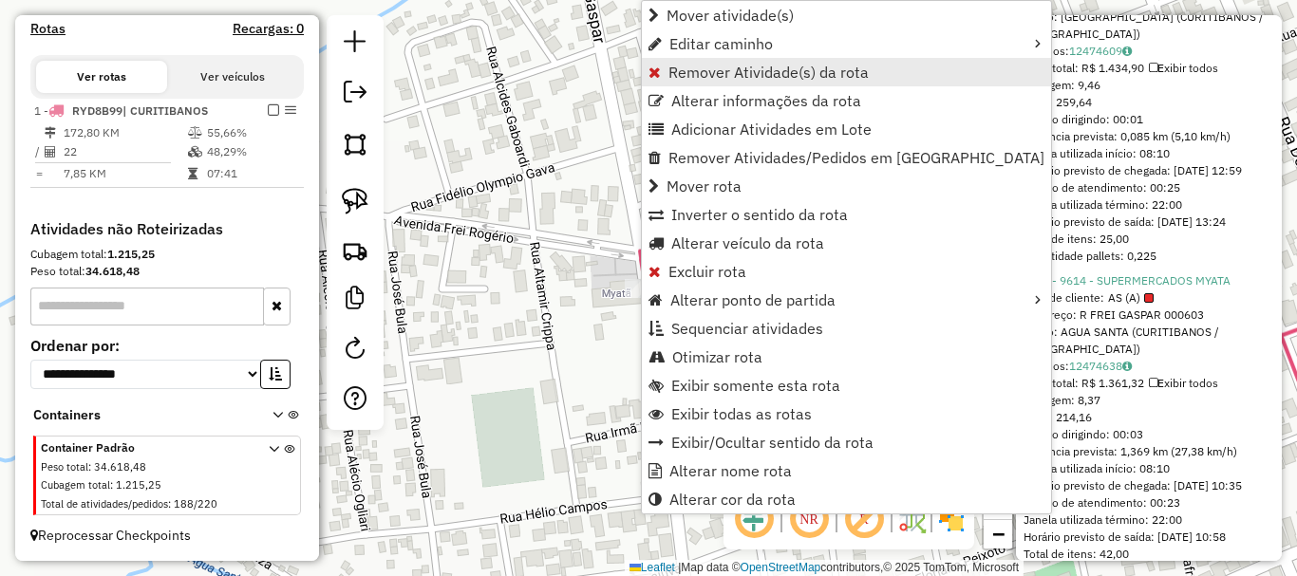
click at [727, 80] on span "Remover Atividade(s) da rota" at bounding box center [768, 72] width 200 height 15
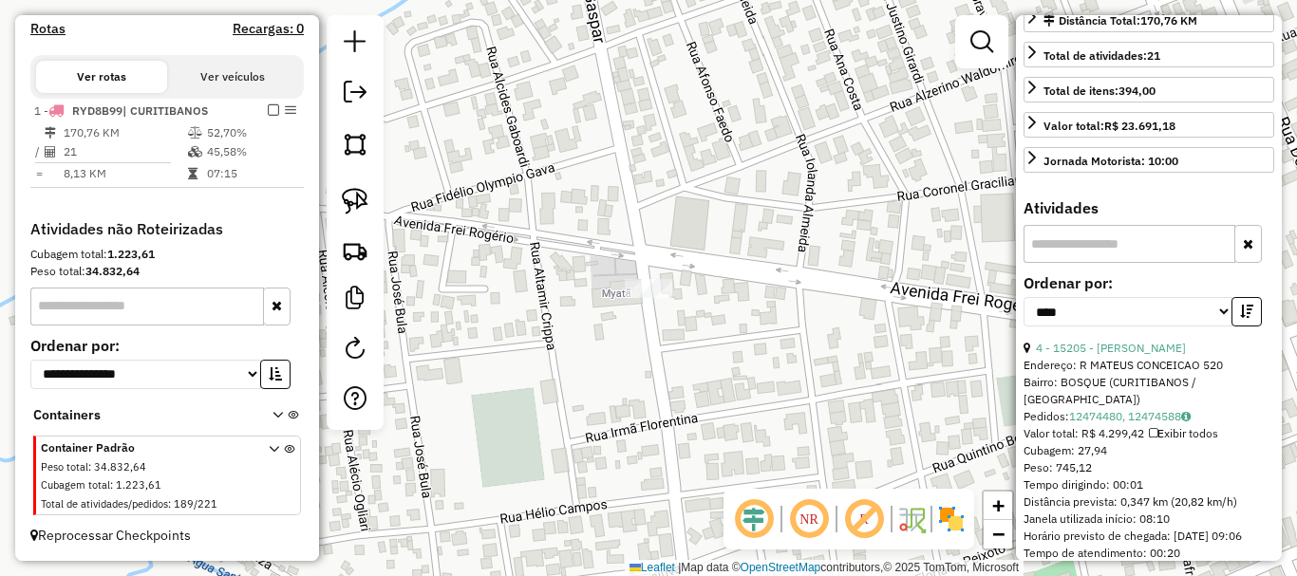
scroll to position [459, 0]
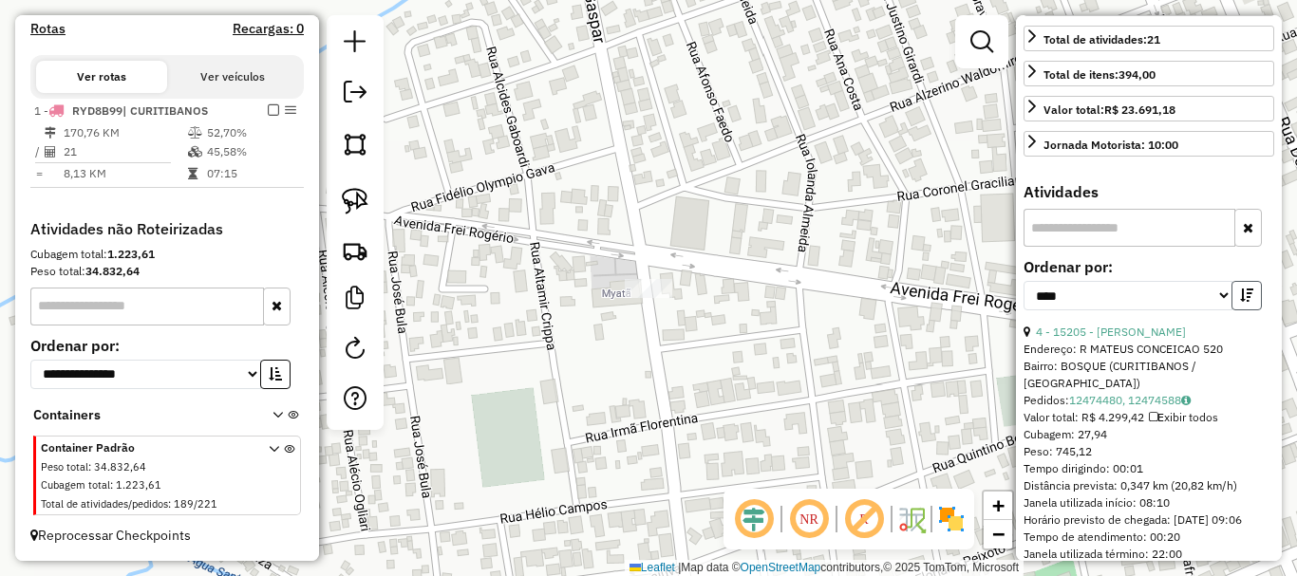
click at [971, 302] on icon "button" at bounding box center [1246, 295] width 13 height 13
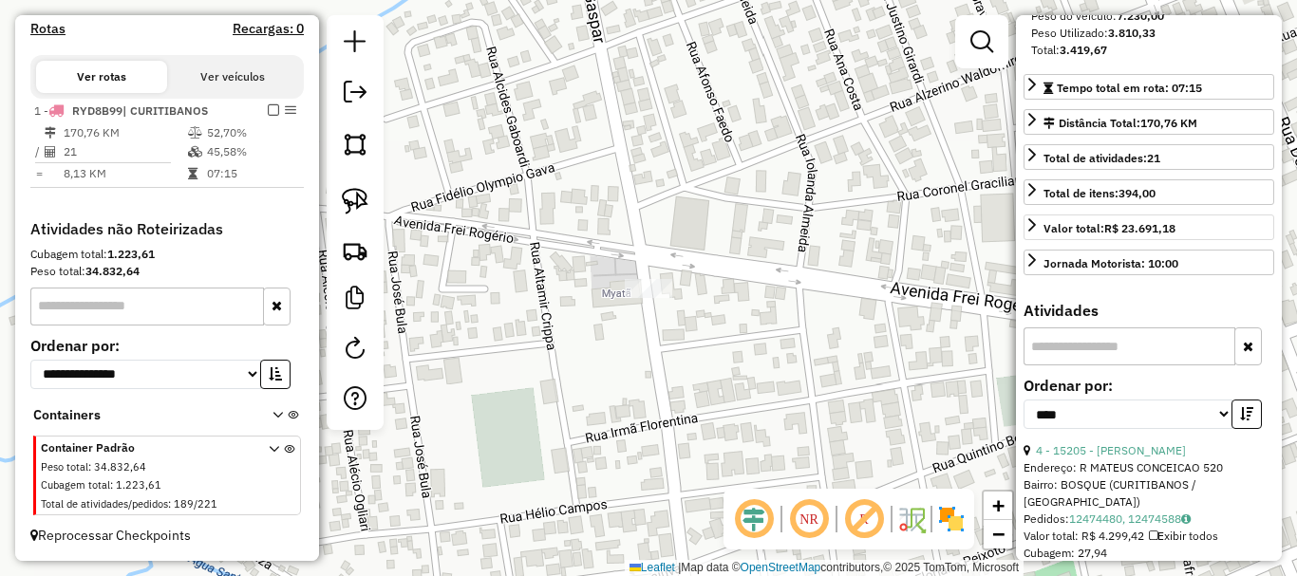
scroll to position [174, 0]
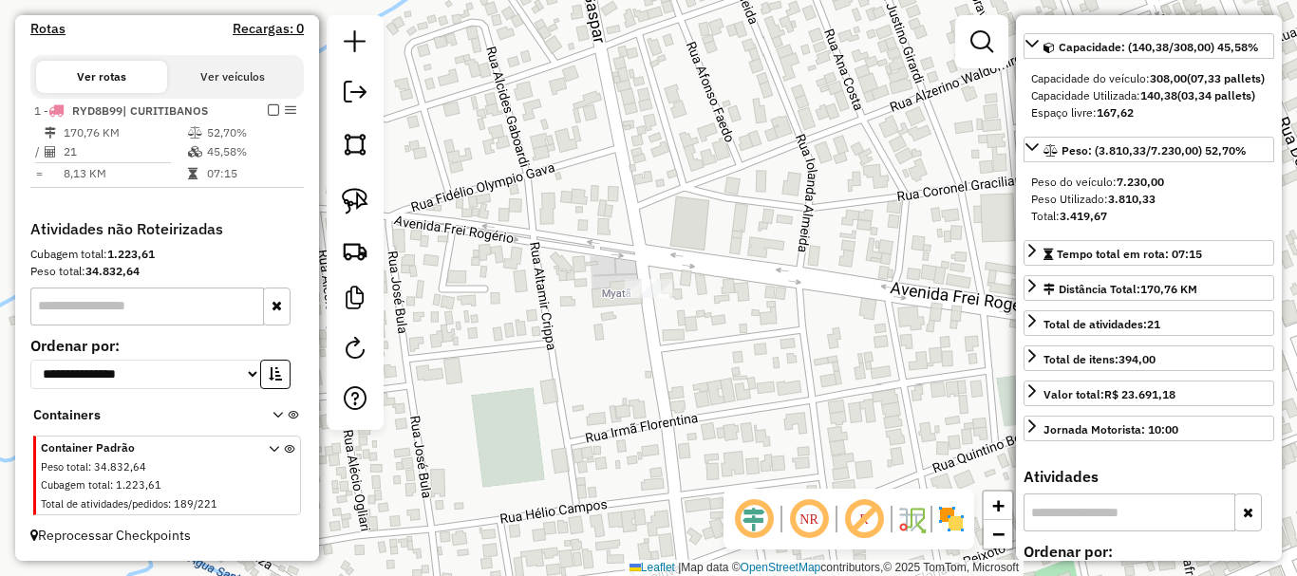
click at [934, 195] on div "Janela de atendimento Grade de atendimento Capacidade Transportadoras Veículos …" at bounding box center [648, 288] width 1297 height 576
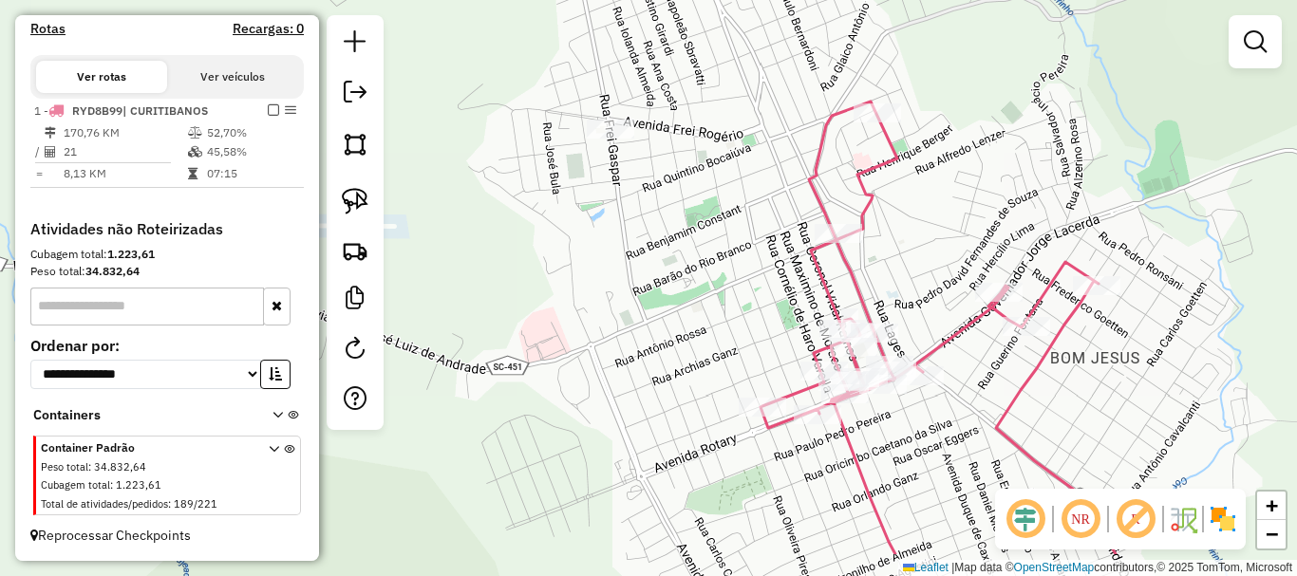
drag, startPoint x: 929, startPoint y: 254, endPoint x: 629, endPoint y: 150, distance: 317.7
click at [632, 152] on div "Janela de atendimento Grade de atendimento Capacidade Transportadoras Veículos …" at bounding box center [648, 288] width 1297 height 576
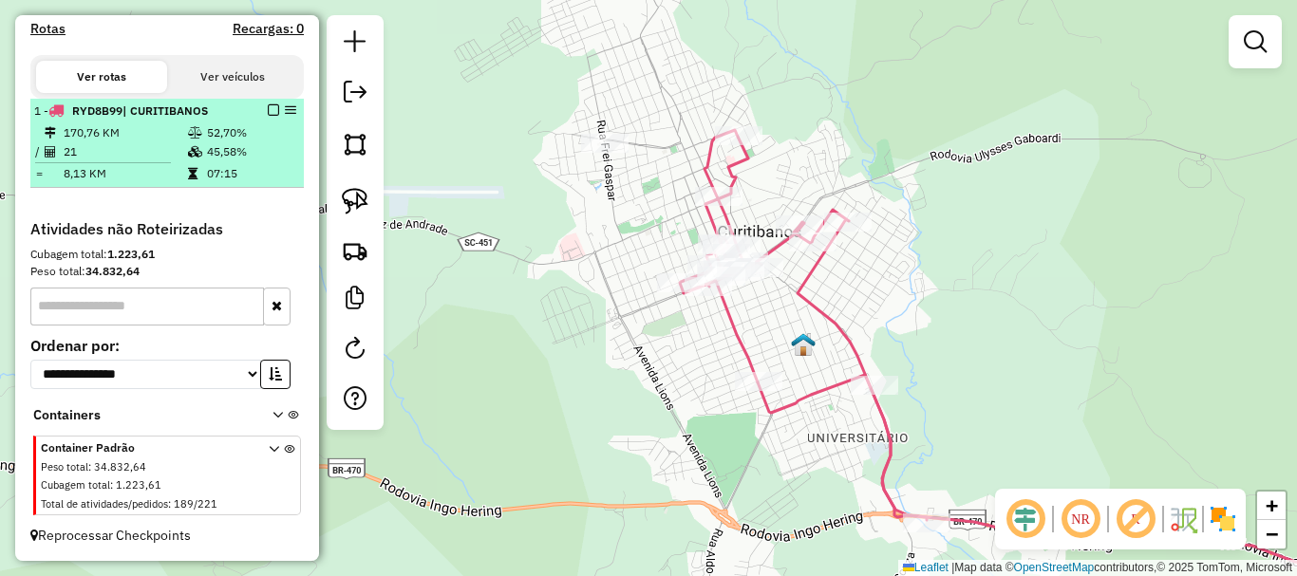
click at [262, 111] on div at bounding box center [267, 109] width 57 height 11
select select "*********"
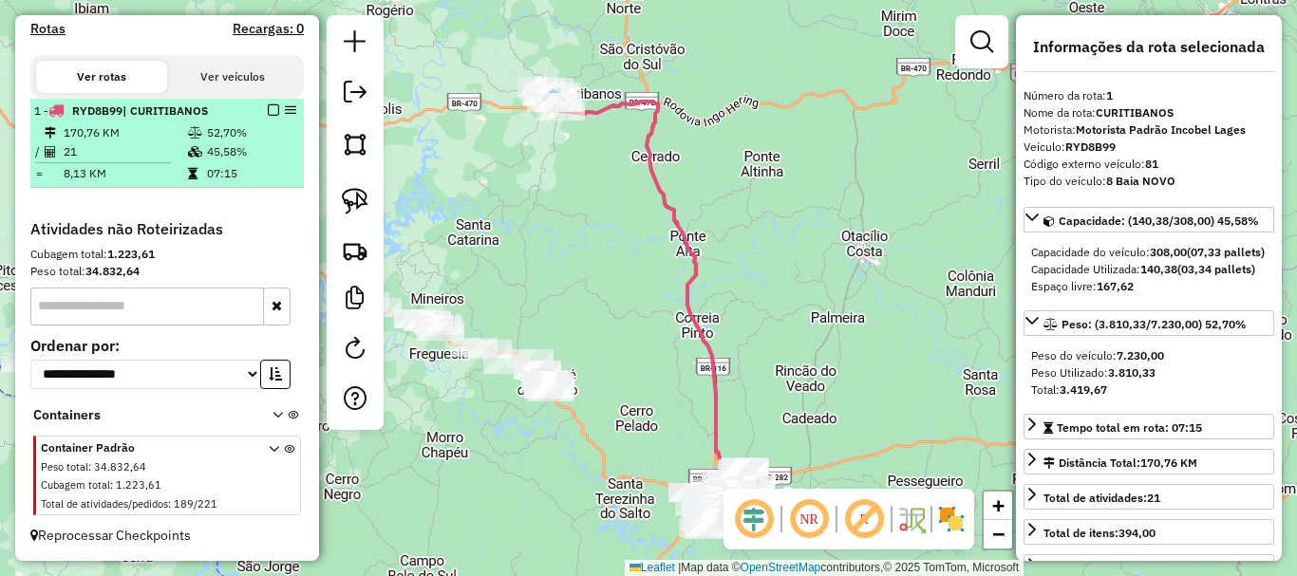
click at [268, 108] on em at bounding box center [273, 109] width 11 height 11
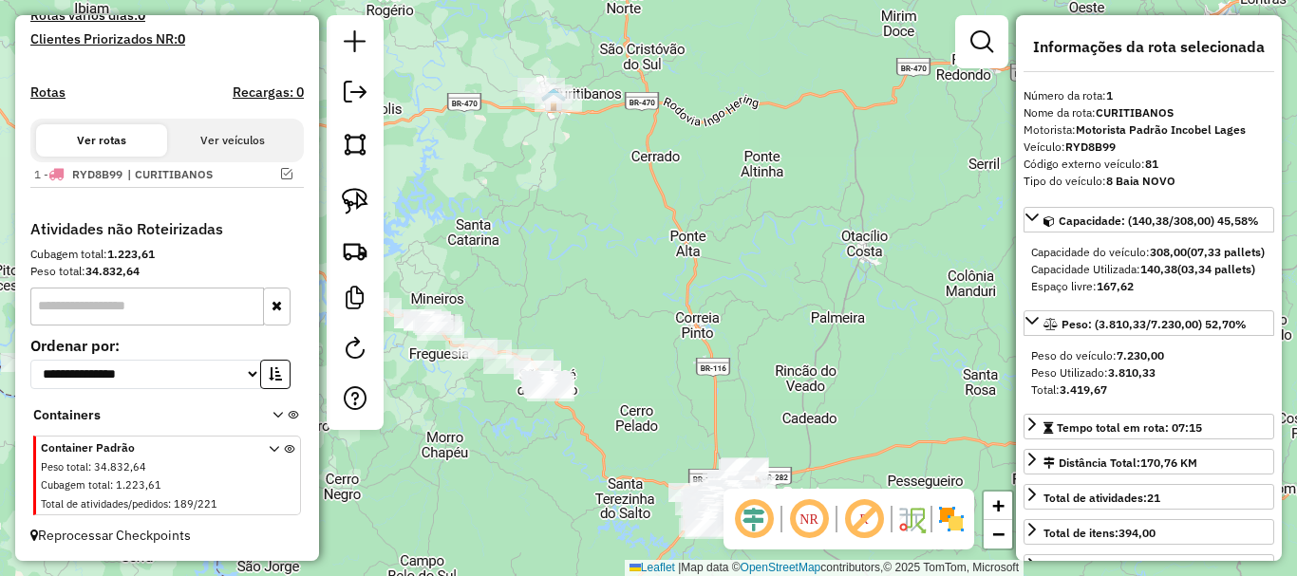
scroll to position [527, 0]
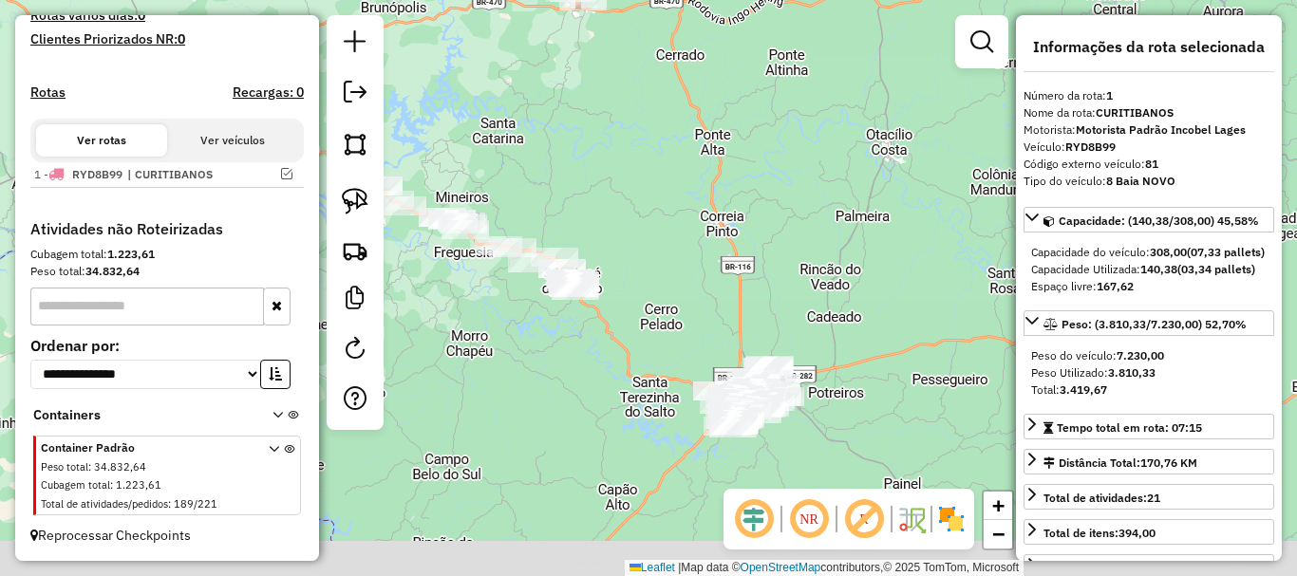
drag, startPoint x: 548, startPoint y: 242, endPoint x: 568, endPoint y: 151, distance: 93.3
click at [568, 151] on div "Janela de atendimento Grade de atendimento Capacidade Transportadoras Veículos …" at bounding box center [648, 288] width 1297 height 576
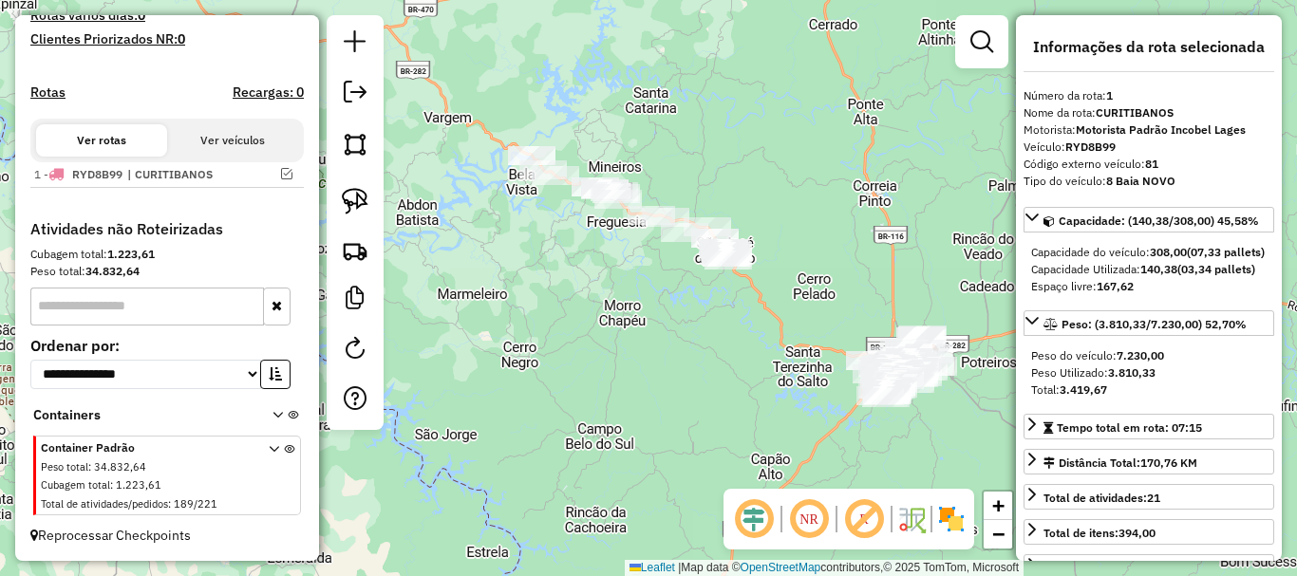
drag, startPoint x: 703, startPoint y: 247, endPoint x: 880, endPoint y: 259, distance: 178.0
click at [865, 247] on div "Janela de atendimento Grade de atendimento Capacidade Transportadoras Veículos …" at bounding box center [648, 288] width 1297 height 576
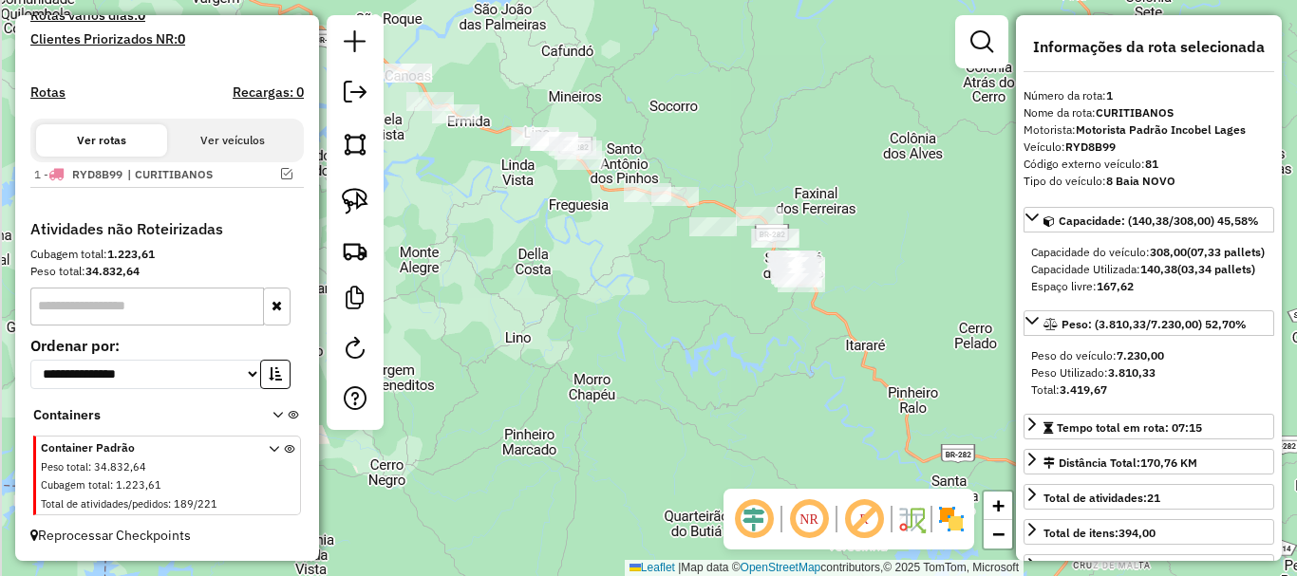
drag, startPoint x: 780, startPoint y: 191, endPoint x: 804, endPoint y: 191, distance: 23.7
click at [804, 191] on div "Janela de atendimento Grade de atendimento Capacidade Transportadoras Veículos …" at bounding box center [648, 288] width 1297 height 576
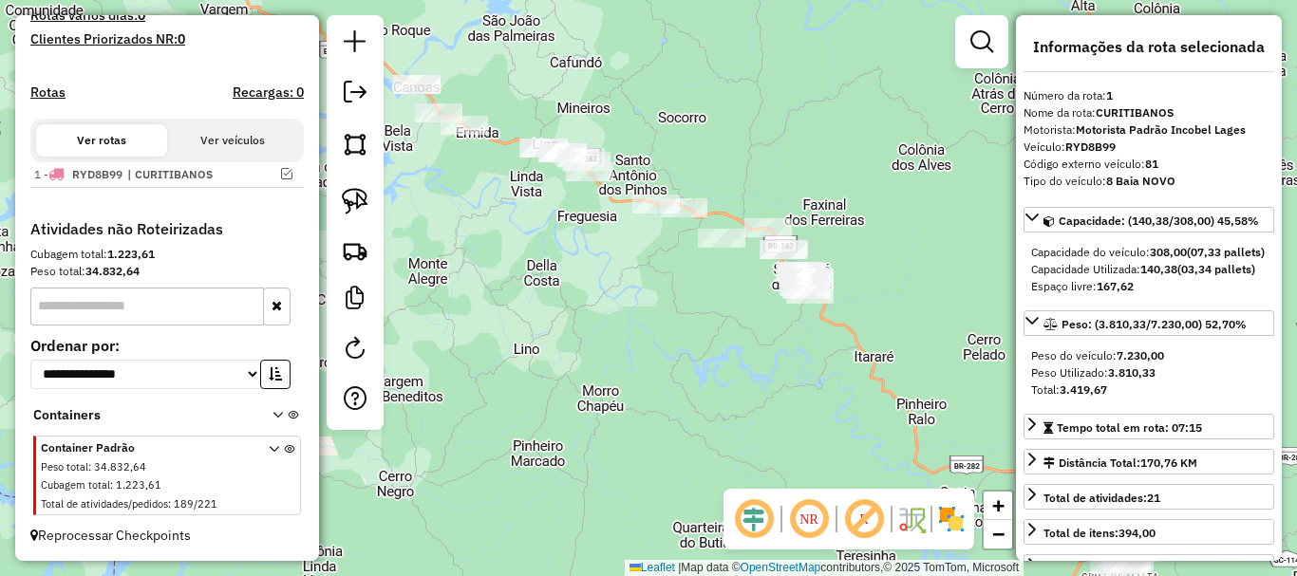
drag, startPoint x: 601, startPoint y: 309, endPoint x: 636, endPoint y: 414, distance: 111.1
click at [636, 414] on div "Janela de atendimento Grade de atendimento Capacidade Transportadoras Veículos …" at bounding box center [648, 288] width 1297 height 576
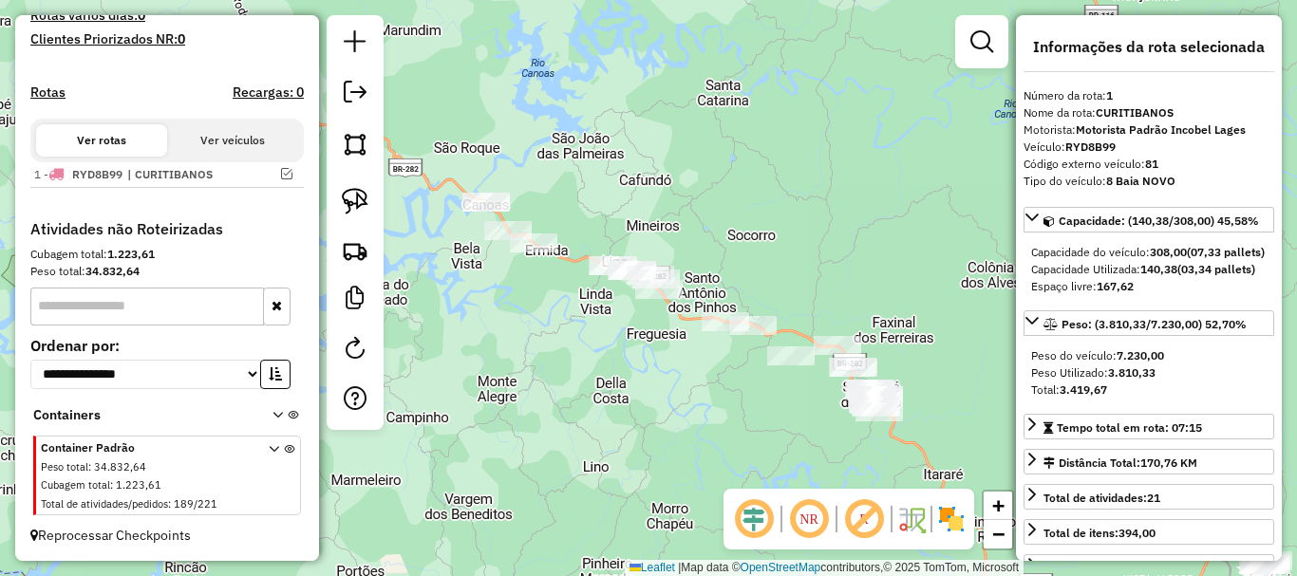
drag, startPoint x: 647, startPoint y: 404, endPoint x: 704, endPoint y: 427, distance: 62.6
click at [687, 426] on div "Janela de atendimento Grade de atendimento Capacidade Transportadoras Veículos …" at bounding box center [648, 288] width 1297 height 576
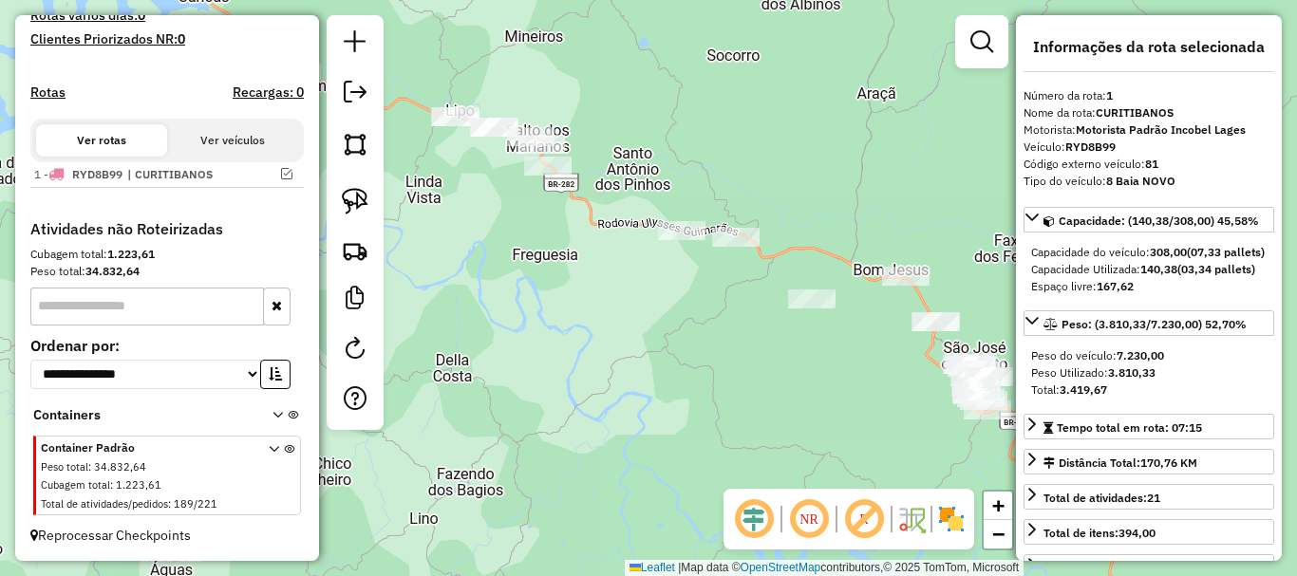
drag, startPoint x: 784, startPoint y: 401, endPoint x: 710, endPoint y: 409, distance: 74.5
click at [710, 410] on div "Janela de atendimento Grade de atendimento Capacidade Transportadoras Veículos …" at bounding box center [648, 288] width 1297 height 576
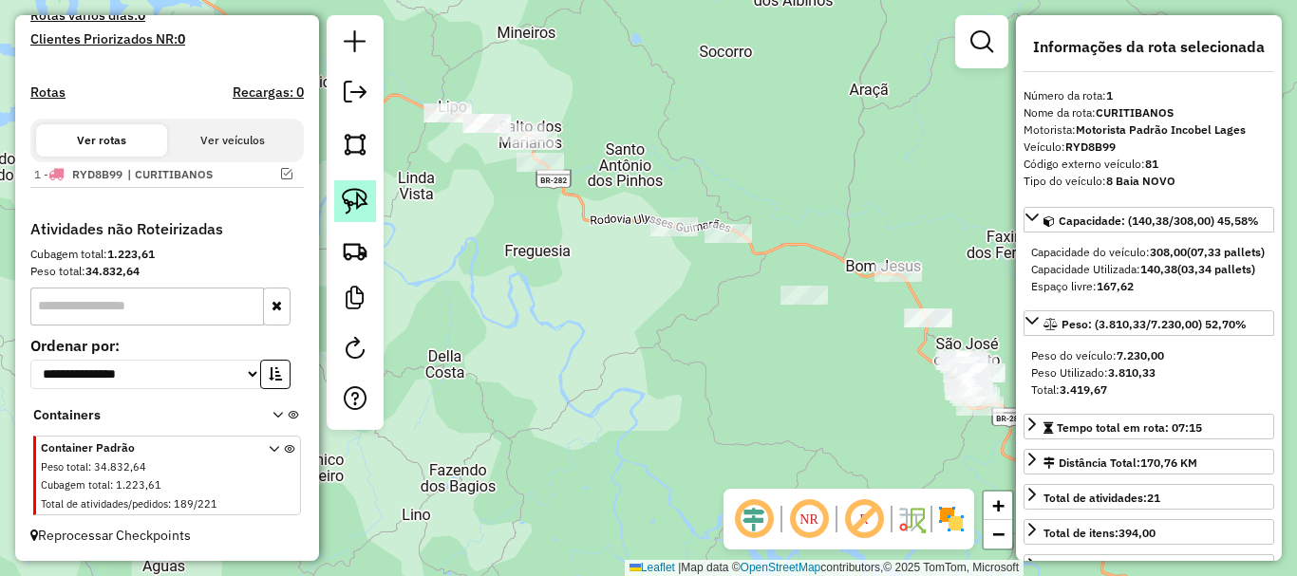
click at [360, 201] on img at bounding box center [355, 201] width 27 height 27
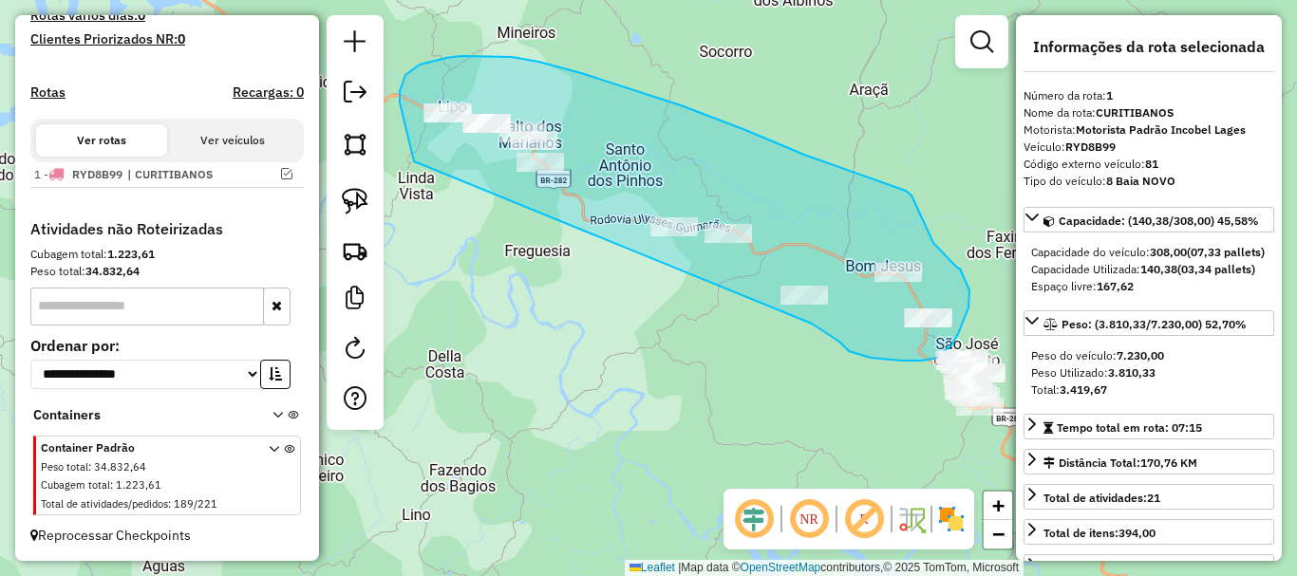
drag, startPoint x: 414, startPoint y: 161, endPoint x: 812, endPoint y: 324, distance: 429.7
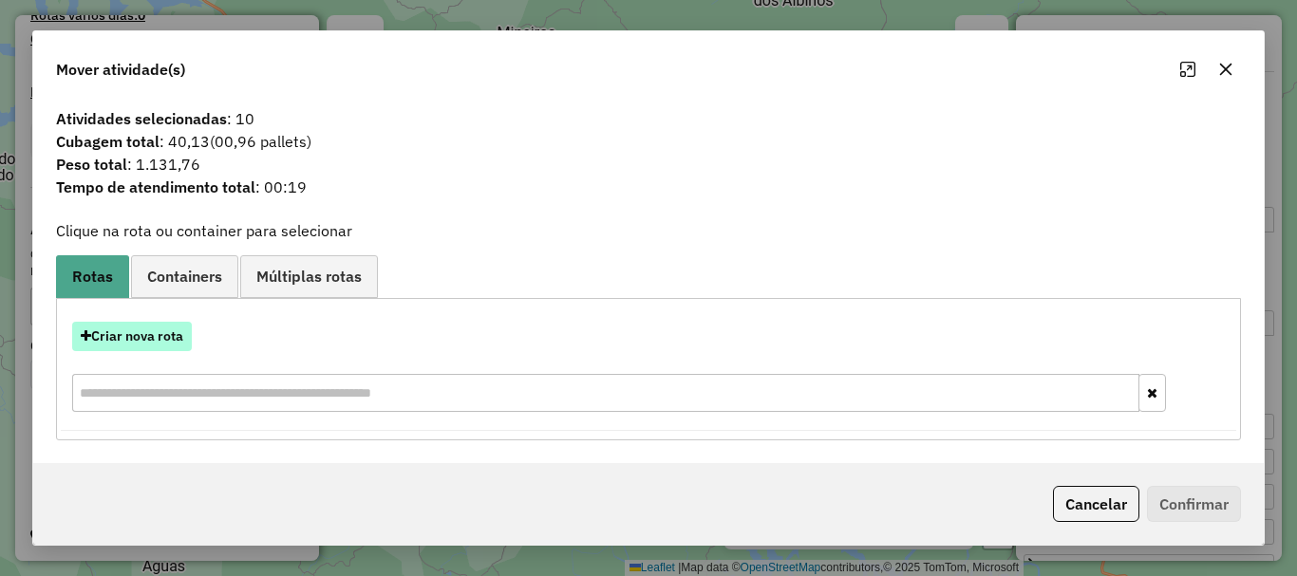
click at [139, 333] on button "Criar nova rota" at bounding box center [132, 336] width 120 height 29
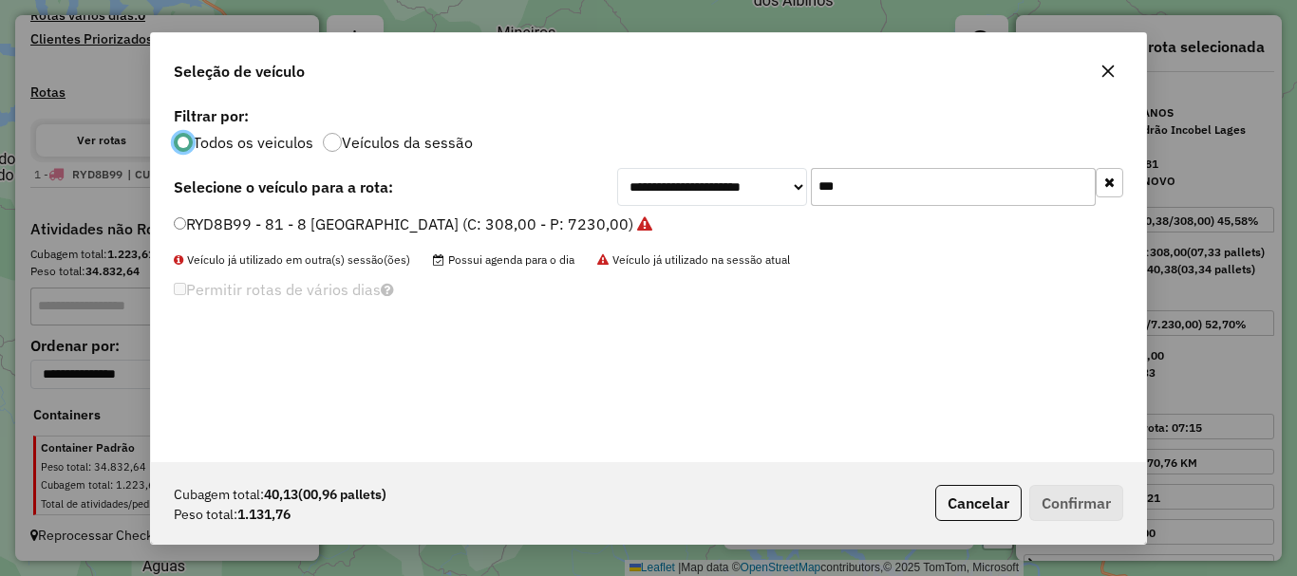
scroll to position [10, 6]
drag, startPoint x: 929, startPoint y: 197, endPoint x: 668, endPoint y: 167, distance: 262.7
click at [668, 168] on div "**********" at bounding box center [870, 187] width 506 height 38
type input "***"
click at [236, 227] on label "FVZ2764 - 8 [GEOGRAPHIC_DATA] (C: 308,00 - P: 7230,00)" at bounding box center [387, 224] width 426 height 23
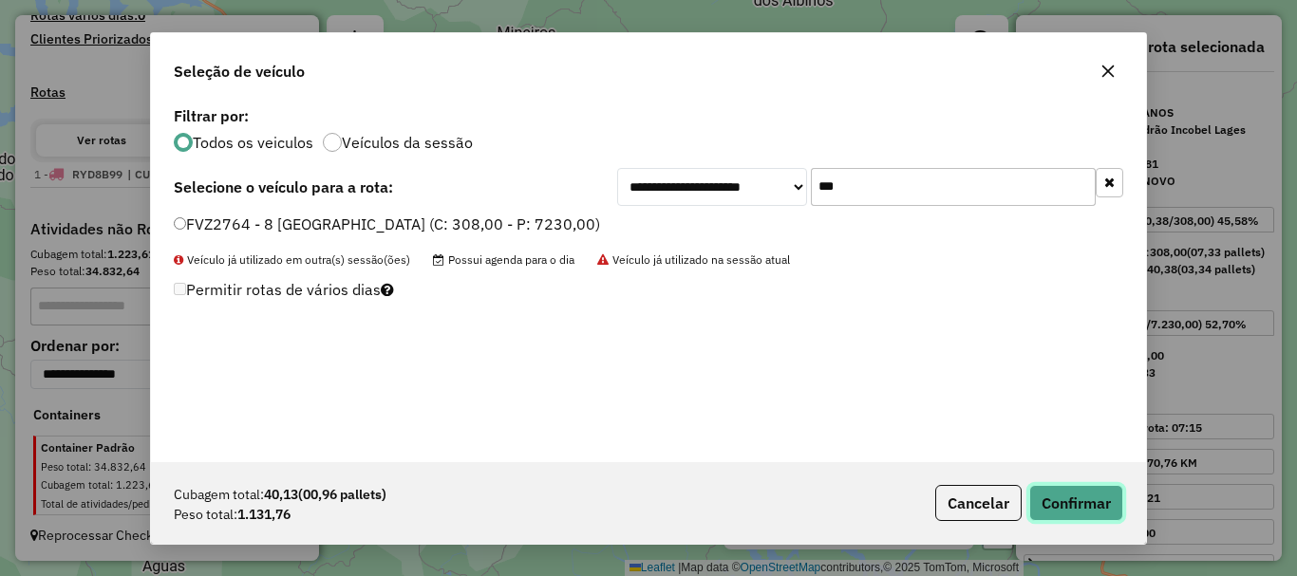
click at [971, 502] on button "Confirmar" at bounding box center [1076, 503] width 94 height 36
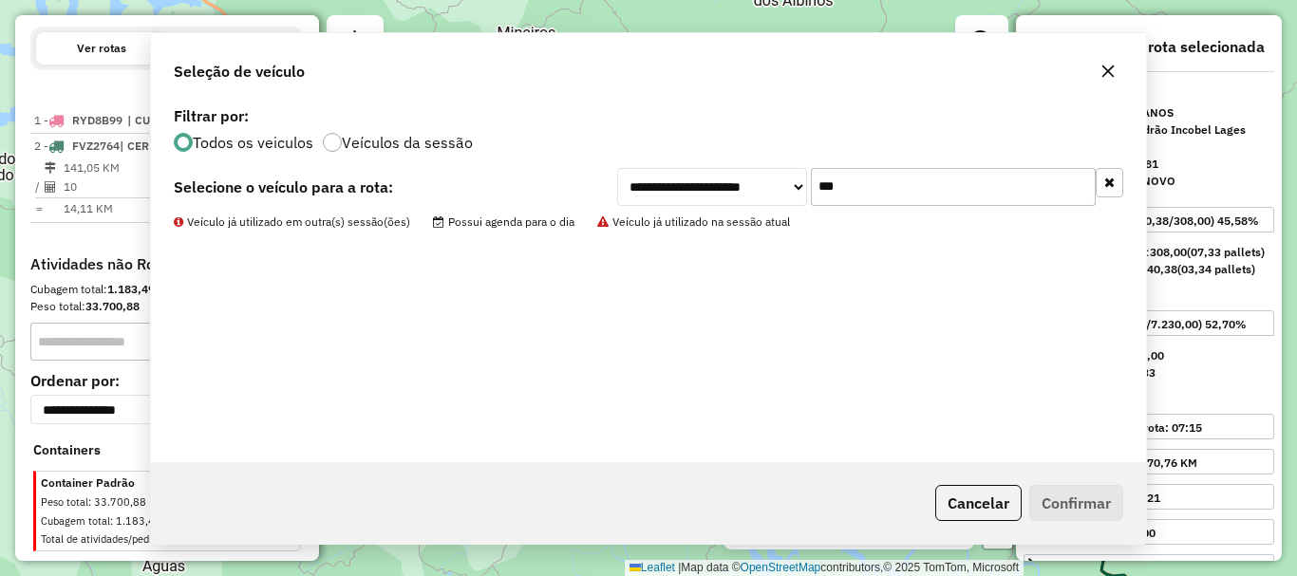
scroll to position [674, 0]
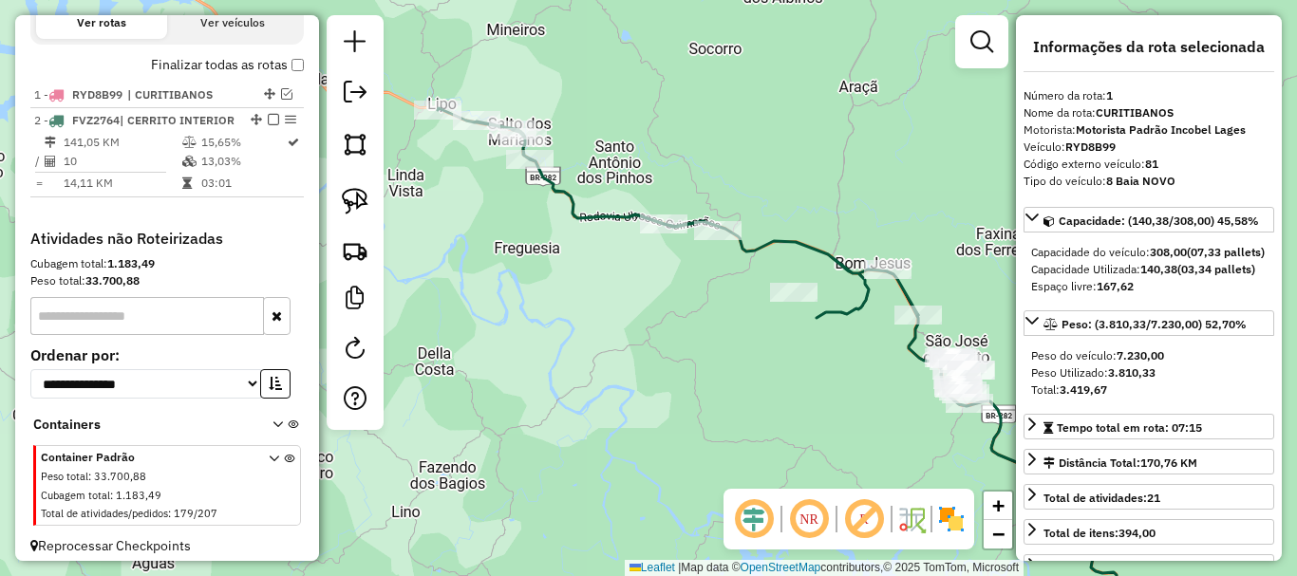
drag, startPoint x: 857, startPoint y: 418, endPoint x: 758, endPoint y: 366, distance: 112.5
click at [761, 376] on div "Janela de atendimento Grade de atendimento Capacidade Transportadoras Veículos …" at bounding box center [648, 288] width 1297 height 576
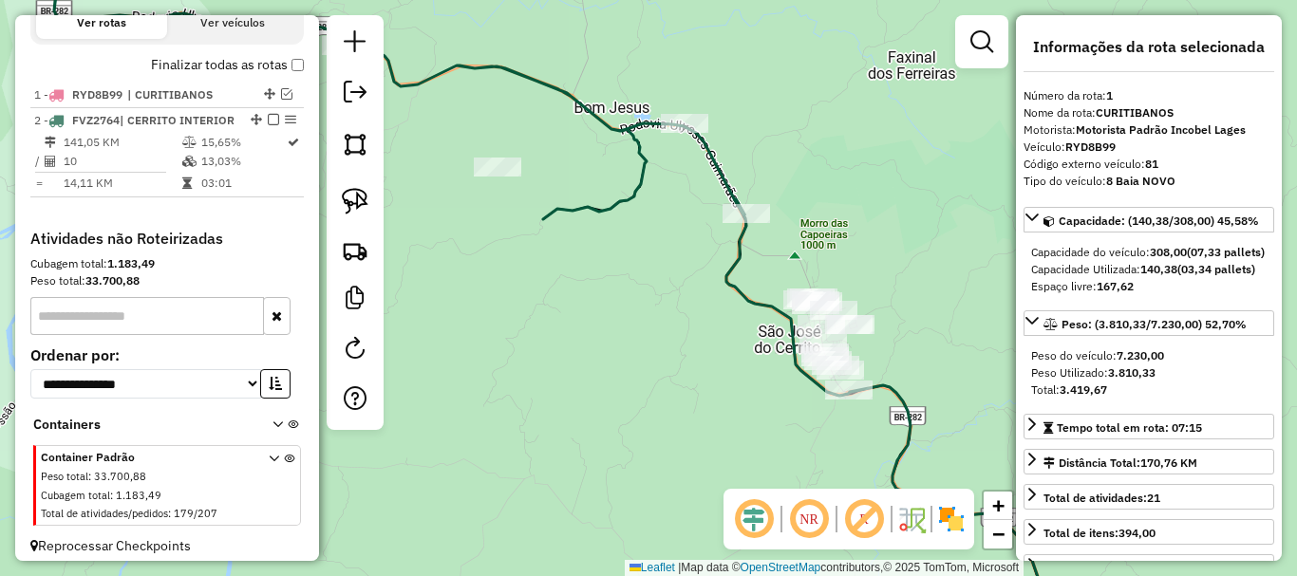
drag, startPoint x: 810, startPoint y: 339, endPoint x: 765, endPoint y: 355, distance: 47.5
click at [766, 362] on div "Janela de atendimento Grade de atendimento Capacidade Transportadoras Veículos …" at bounding box center [648, 288] width 1297 height 576
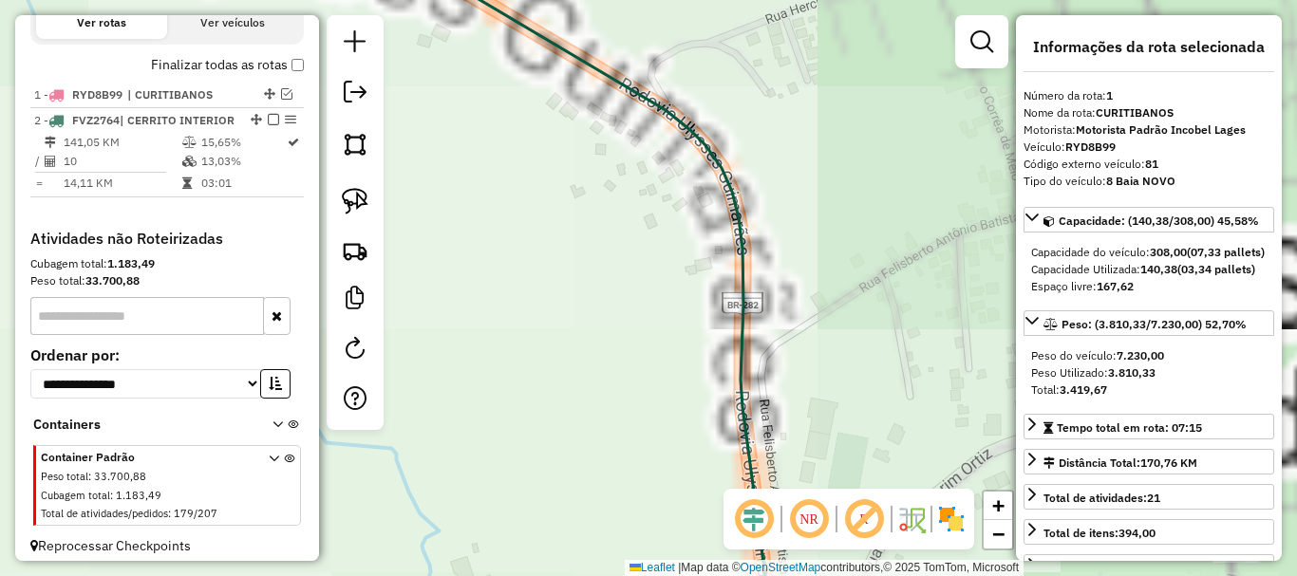
drag, startPoint x: 899, startPoint y: 290, endPoint x: 691, endPoint y: 290, distance: 207.9
click at [691, 290] on div "Janela de atendimento Grade de atendimento Capacidade Transportadoras Veículos …" at bounding box center [648, 288] width 1297 height 576
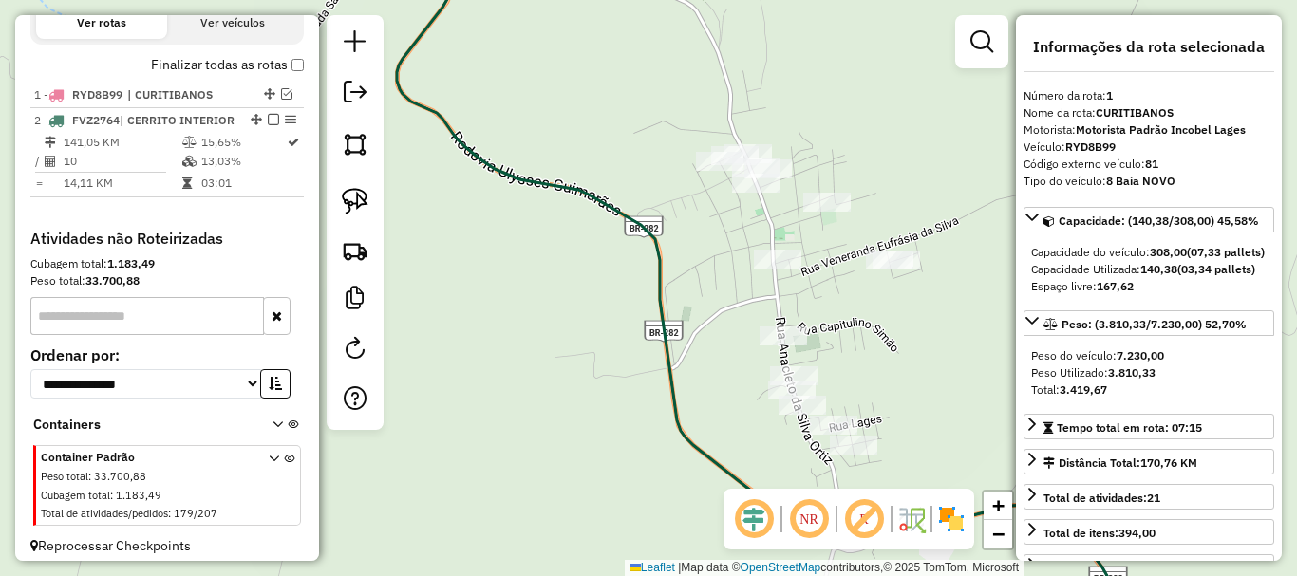
drag, startPoint x: 703, startPoint y: 274, endPoint x: 702, endPoint y: 250, distance: 24.7
click at [702, 250] on div "Janela de atendimento Grade de atendimento Capacidade Transportadoras Veículos …" at bounding box center [648, 288] width 1297 height 576
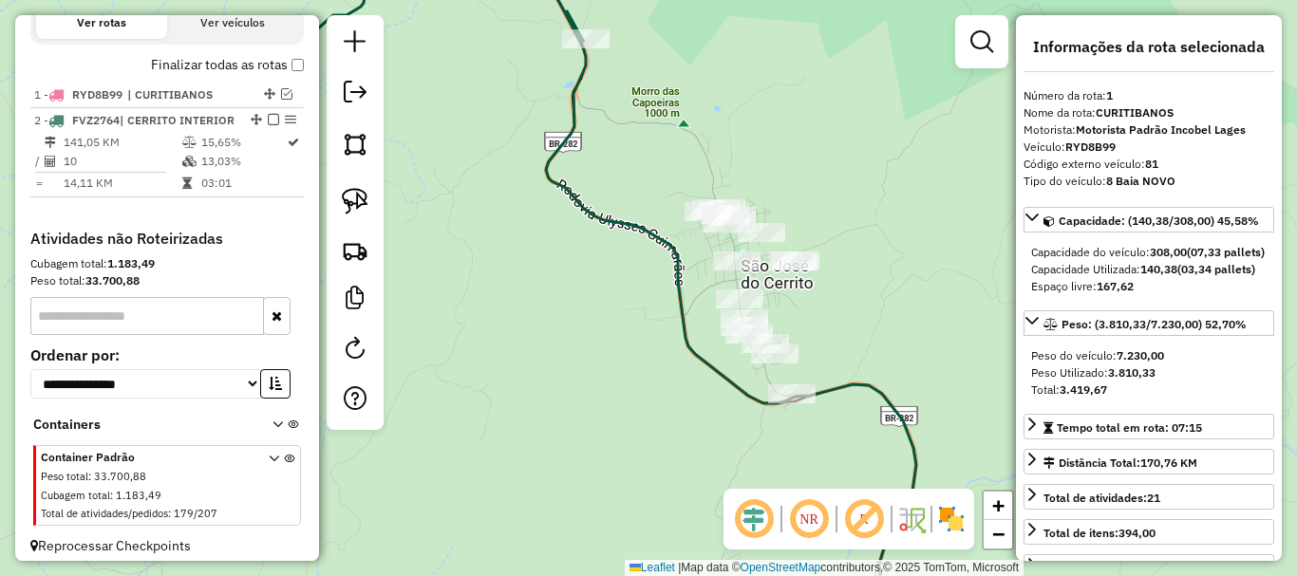
drag, startPoint x: 357, startPoint y: 199, endPoint x: 515, endPoint y: 232, distance: 160.9
click at [357, 199] on img at bounding box center [355, 201] width 27 height 27
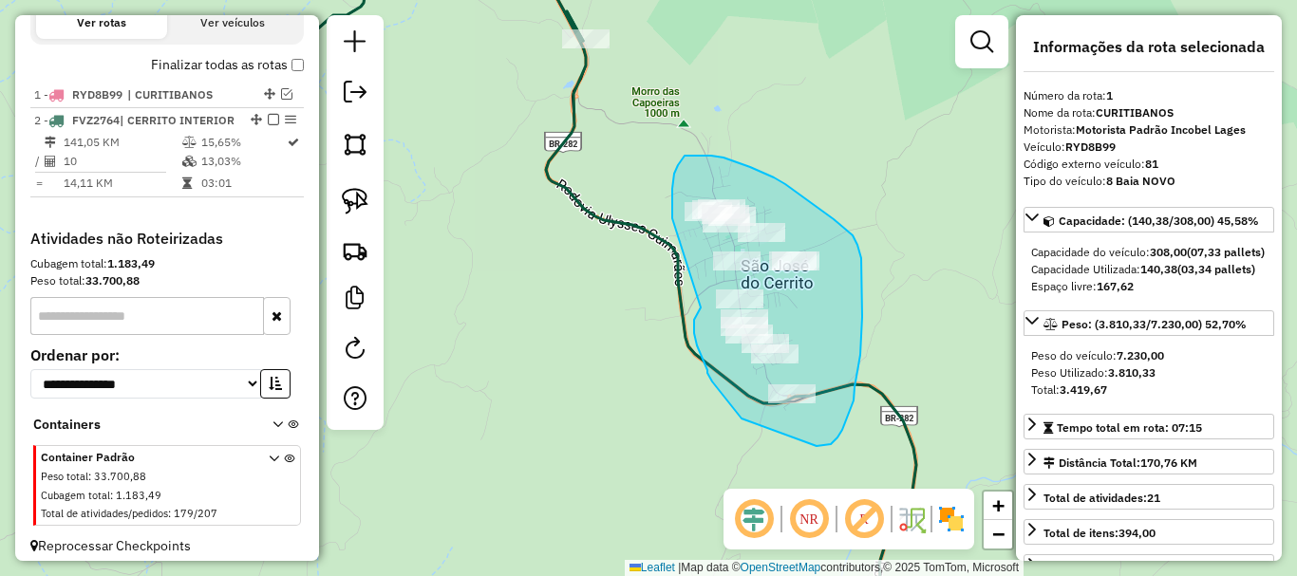
drag, startPoint x: 672, startPoint y: 215, endPoint x: 703, endPoint y: 305, distance: 95.2
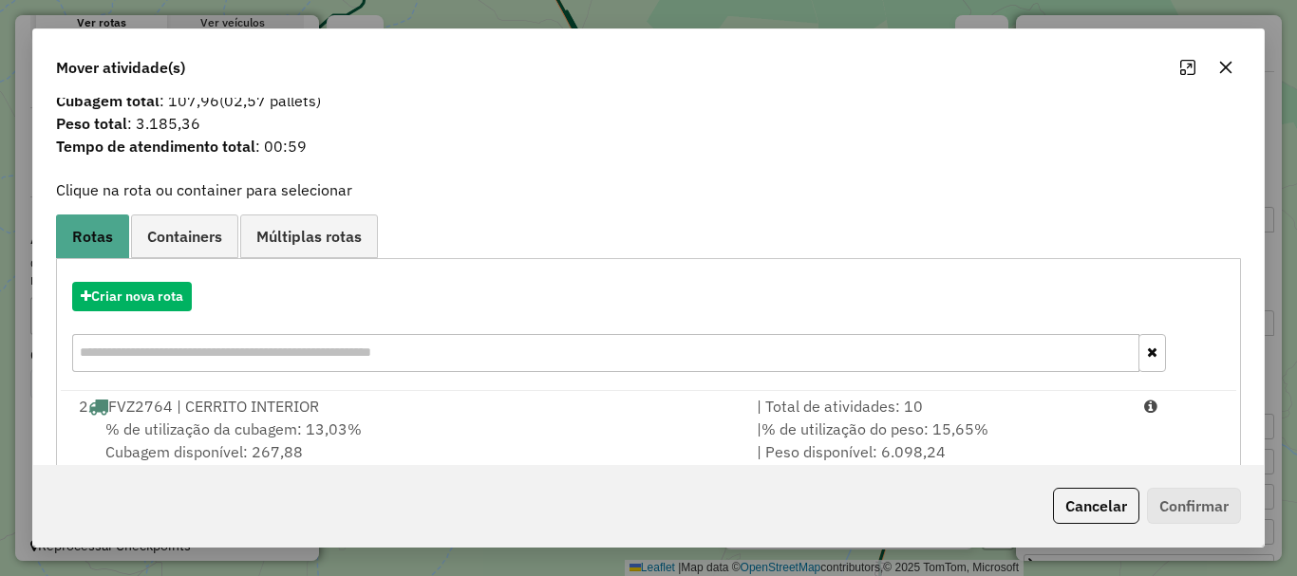
scroll to position [74, 0]
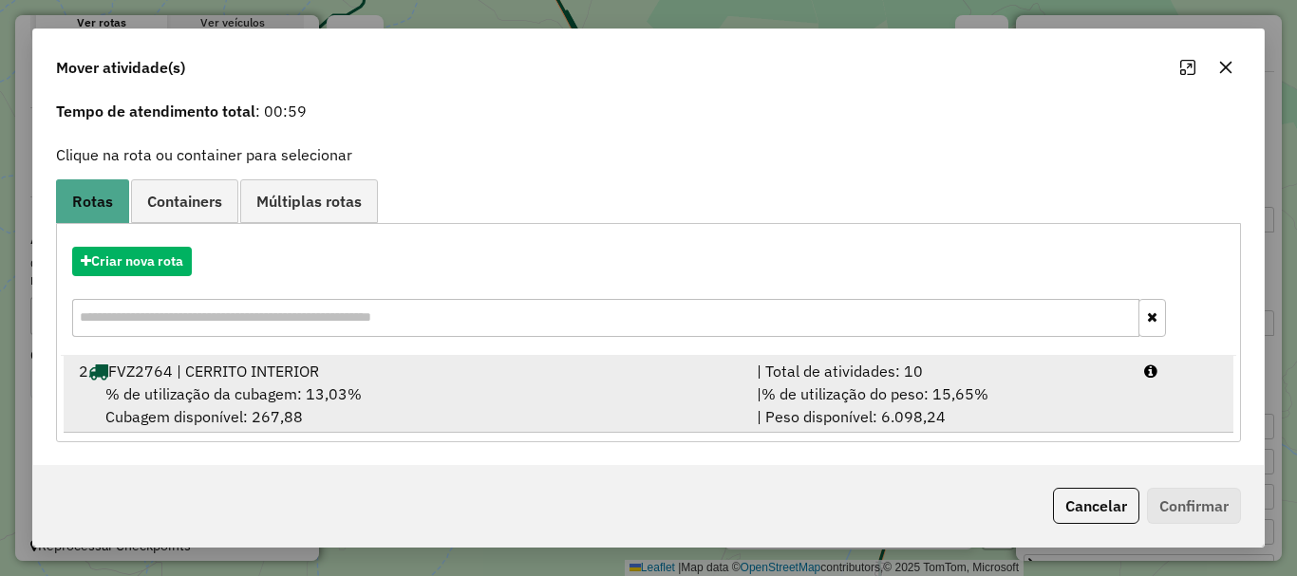
click at [215, 375] on div "2 FVZ2764 | CERRITO INTERIOR" at bounding box center [406, 371] width 678 height 23
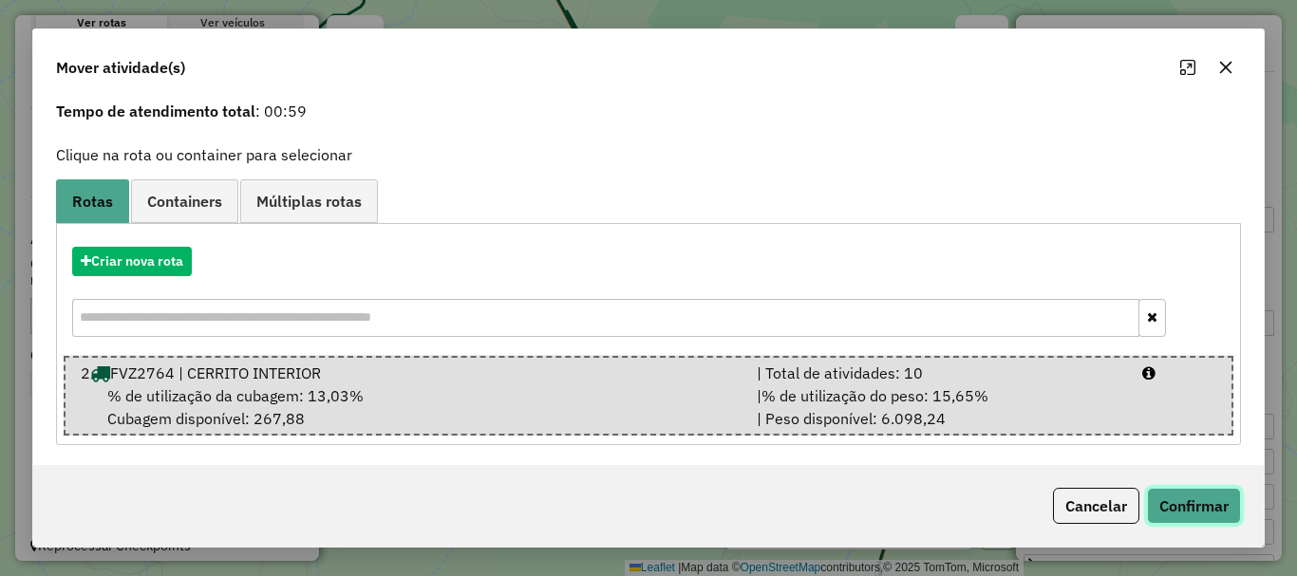
click at [971, 497] on button "Confirmar" at bounding box center [1194, 506] width 94 height 36
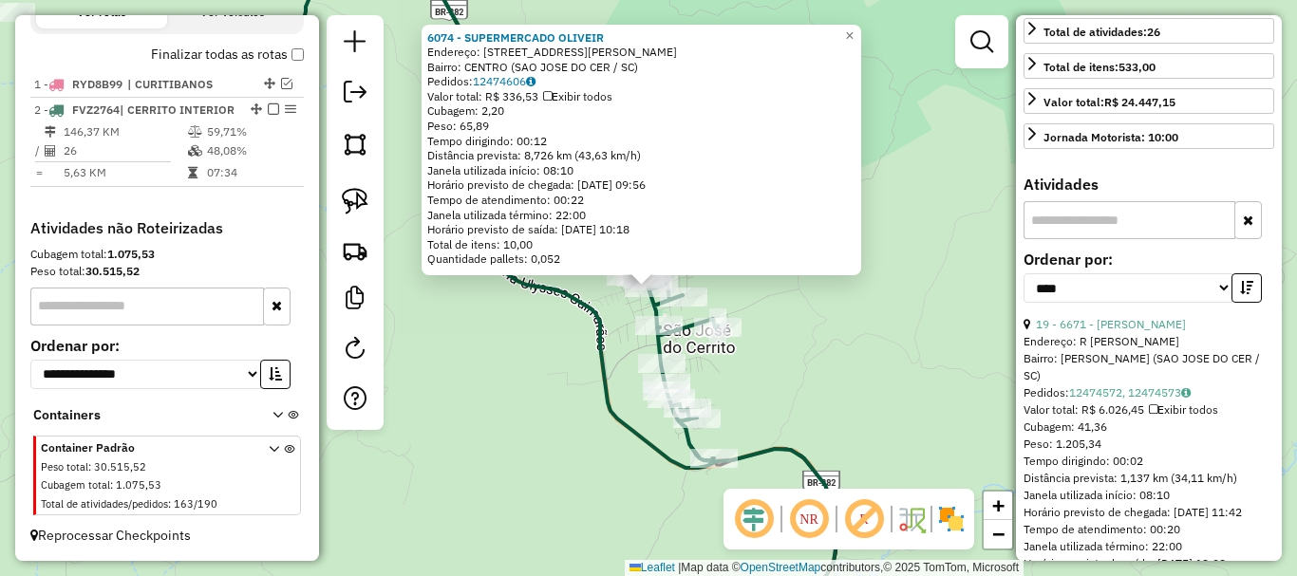
scroll to position [475, 0]
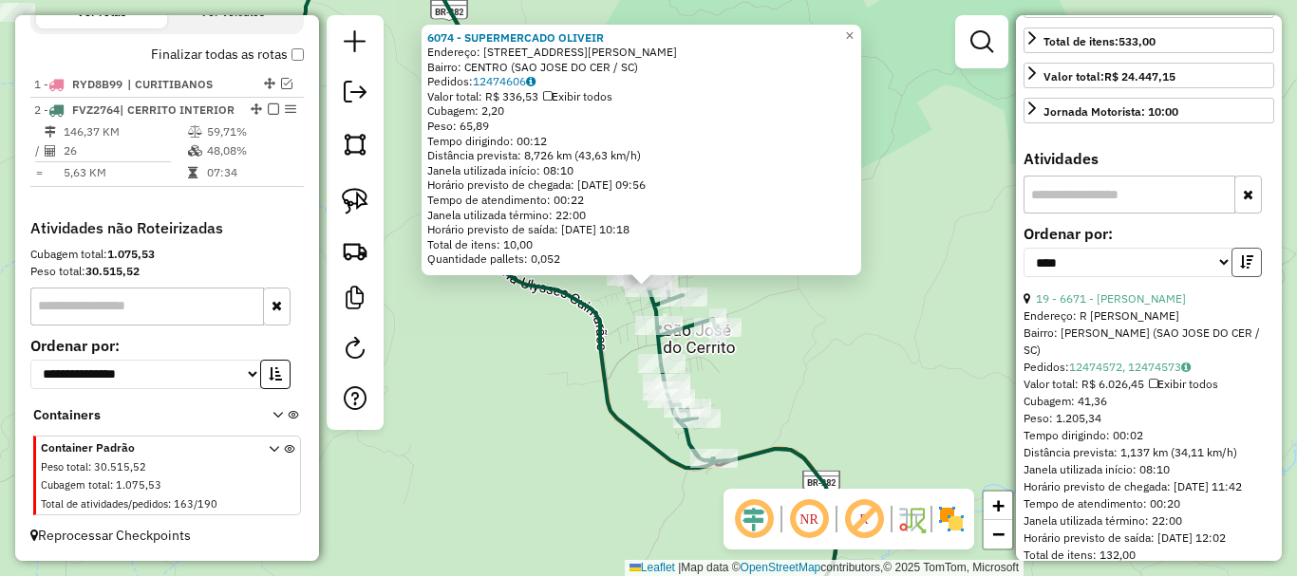
click at [971, 277] on button "button" at bounding box center [1246, 262] width 30 height 29
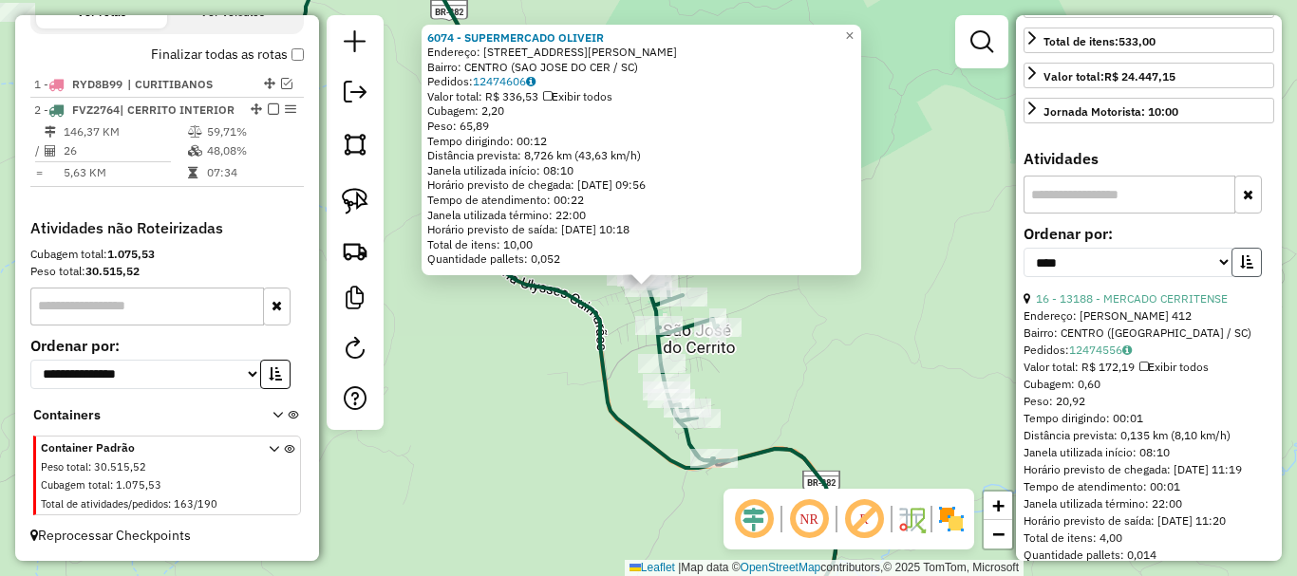
click at [971, 277] on button "button" at bounding box center [1246, 262] width 30 height 29
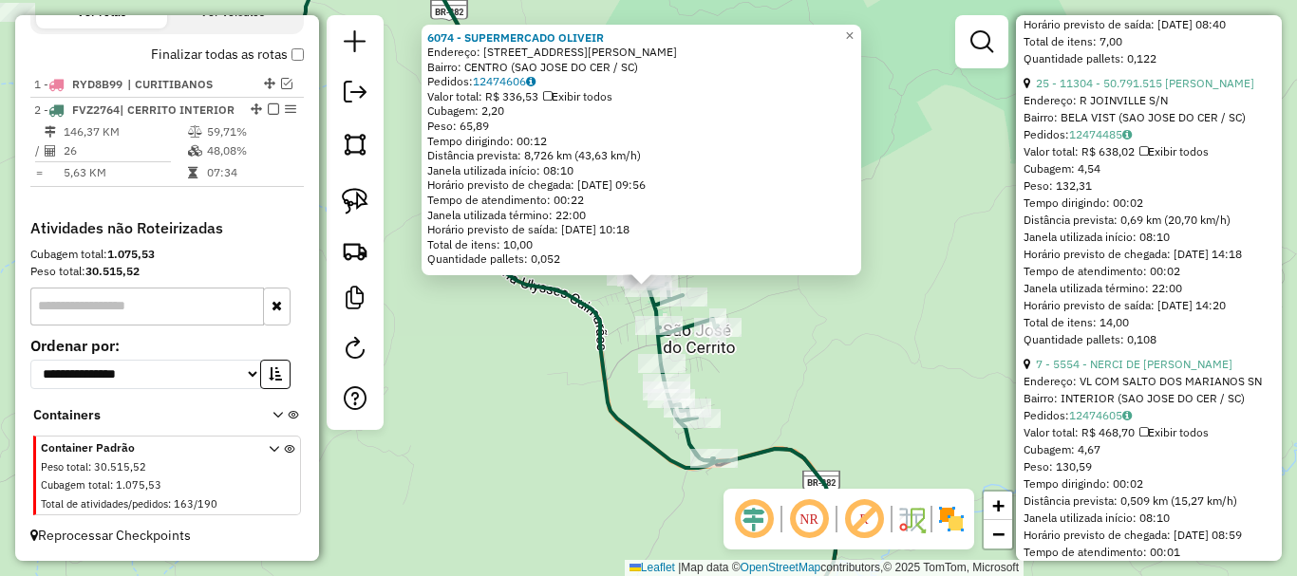
scroll to position [2563, 0]
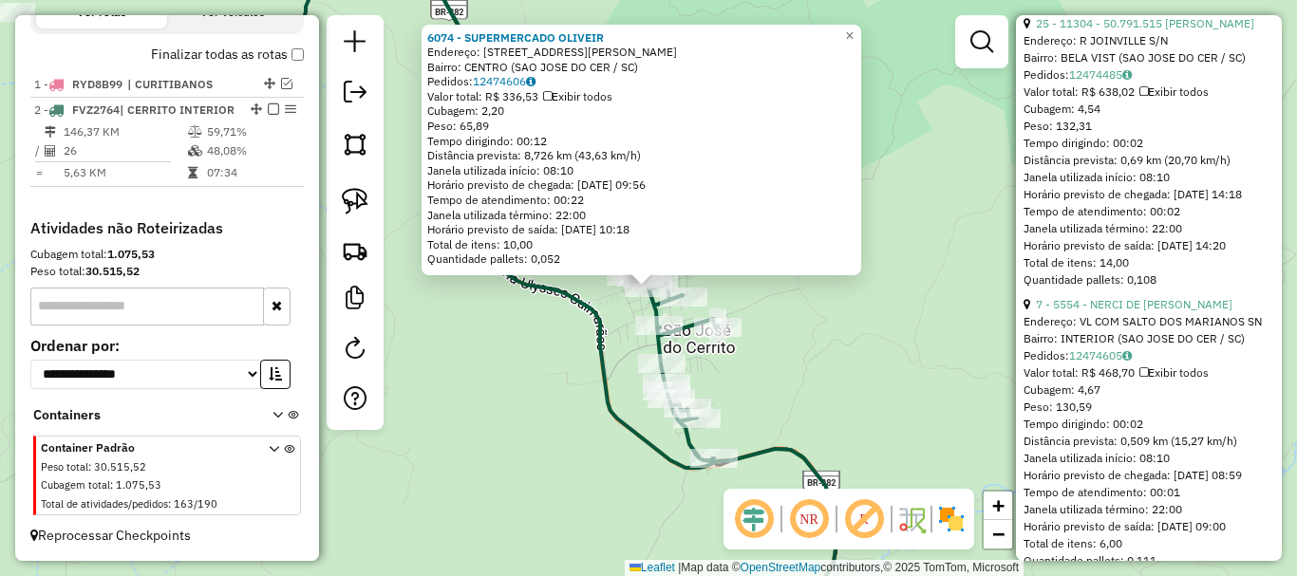
click at [854, 358] on div "6074 - SUPERMERCADO OLIVEIR Endereço: R ANACLETO DA SILVA ORTIZ 222 222 Bairro:…" at bounding box center [648, 288] width 1297 height 576
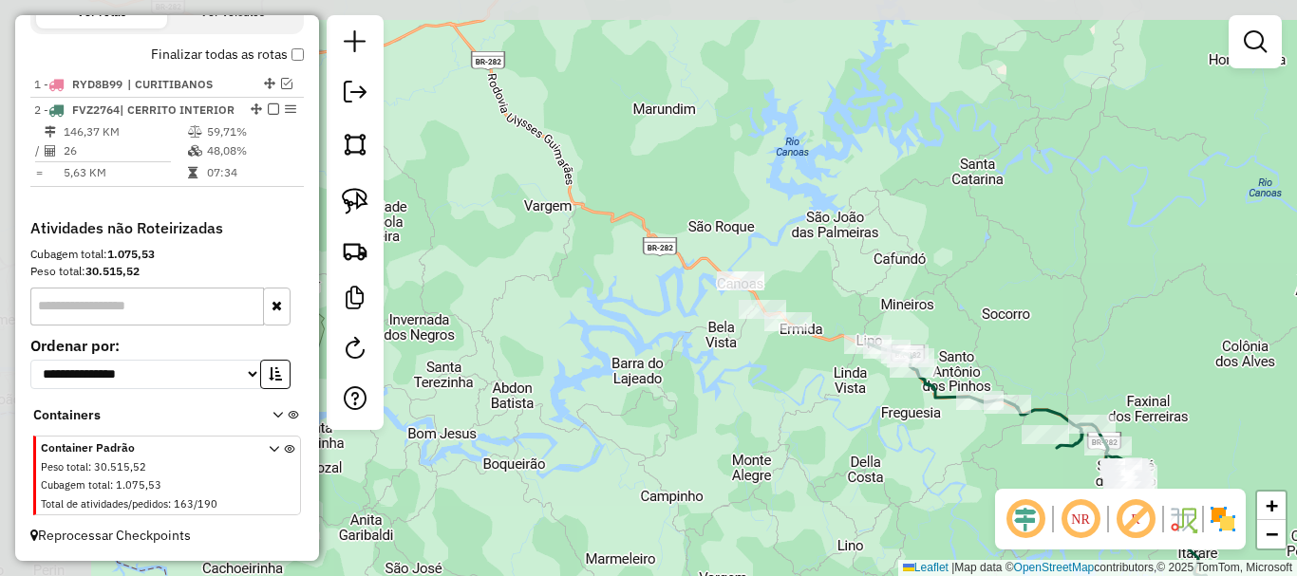
drag, startPoint x: 495, startPoint y: 246, endPoint x: 768, endPoint y: 390, distance: 309.2
click at [768, 390] on div "Janela de atendimento Grade de atendimento Capacidade Transportadoras Veículos …" at bounding box center [648, 288] width 1297 height 576
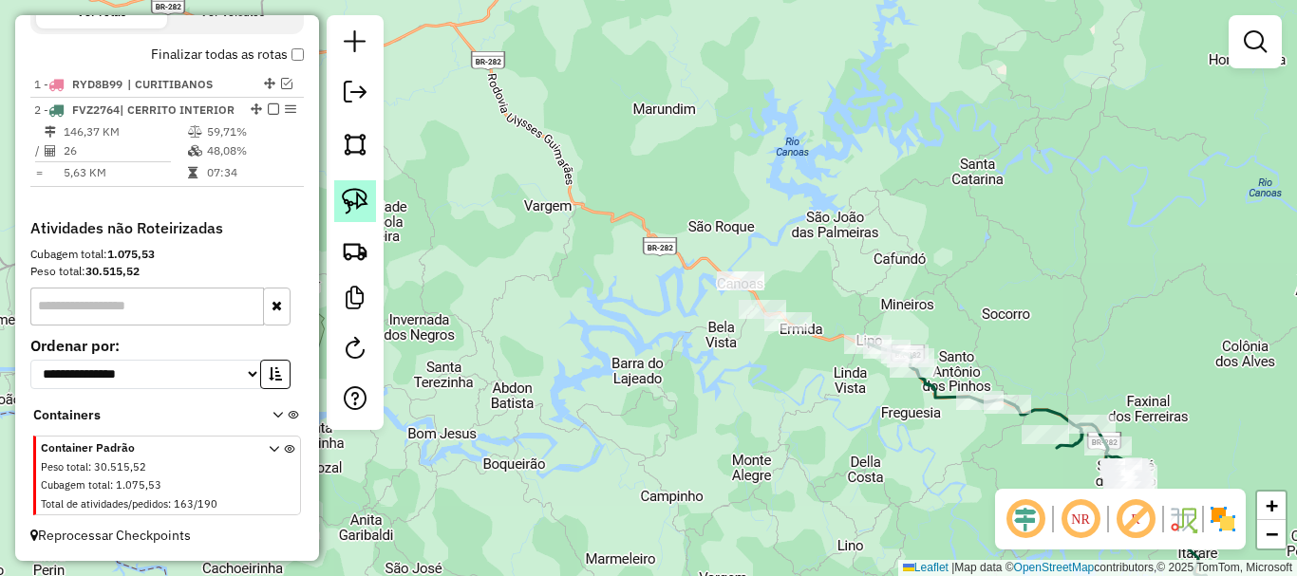
click at [363, 202] on img at bounding box center [355, 201] width 27 height 27
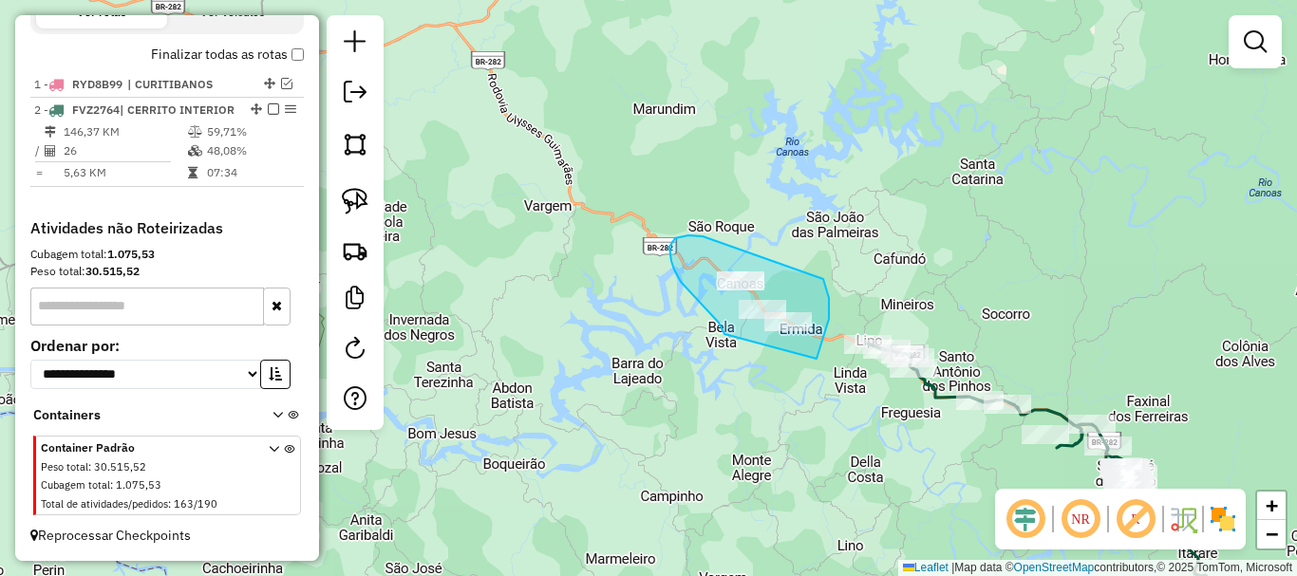
drag, startPoint x: 724, startPoint y: 334, endPoint x: 817, endPoint y: 359, distance: 95.3
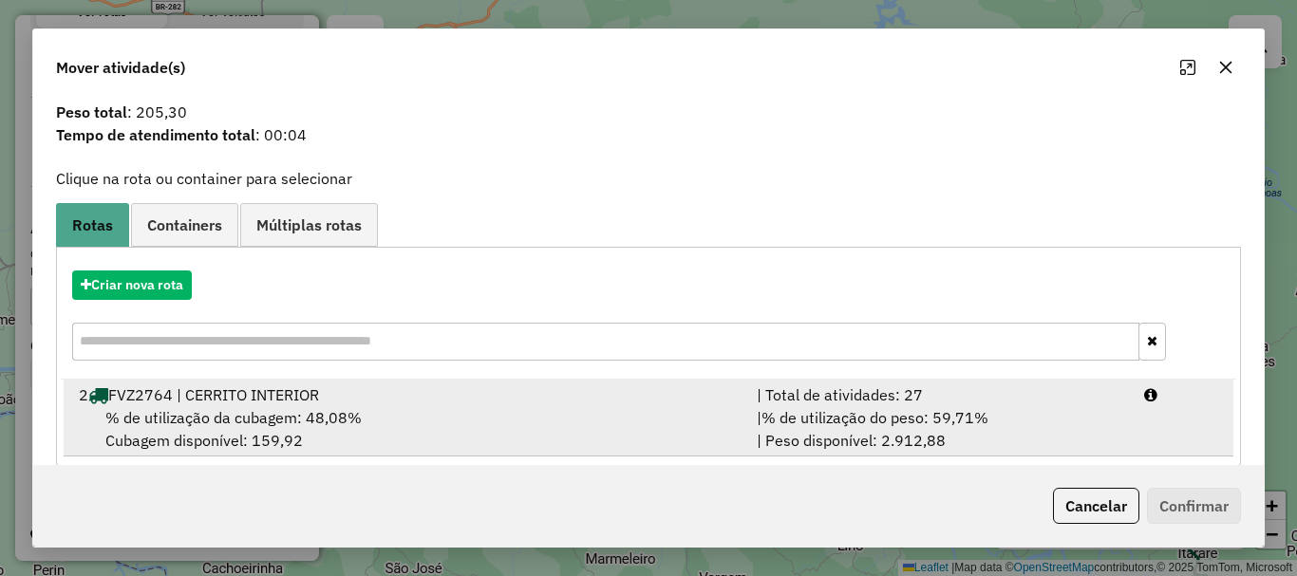
scroll to position [74, 0]
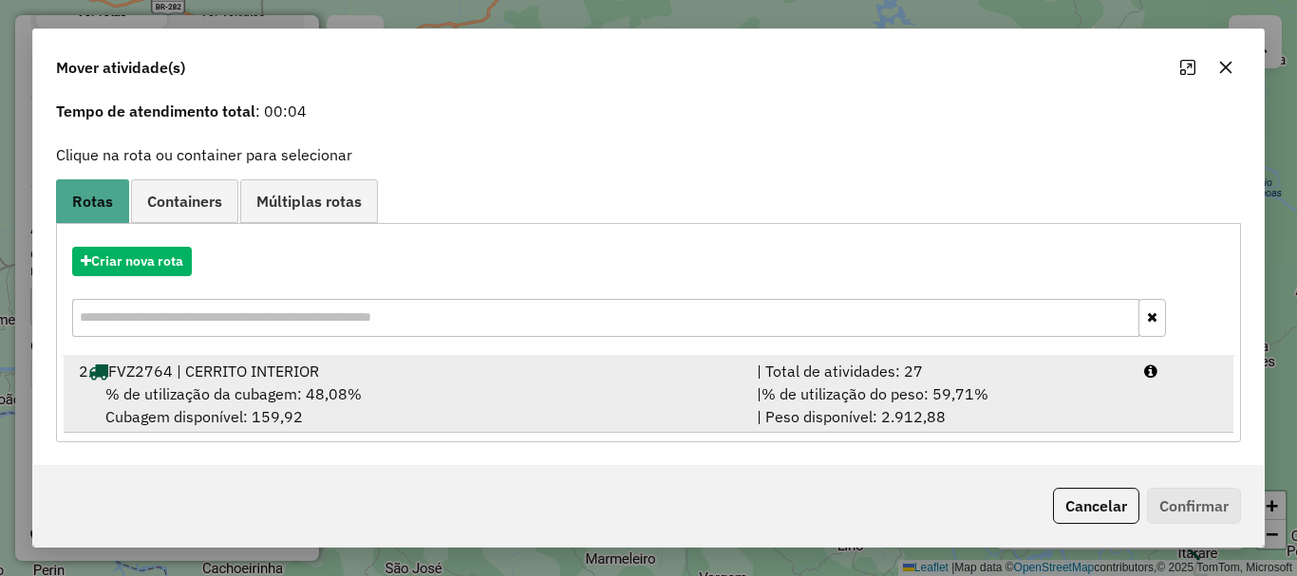
click at [399, 366] on div "2 FVZ2764 | CERRITO INTERIOR" at bounding box center [406, 371] width 678 height 23
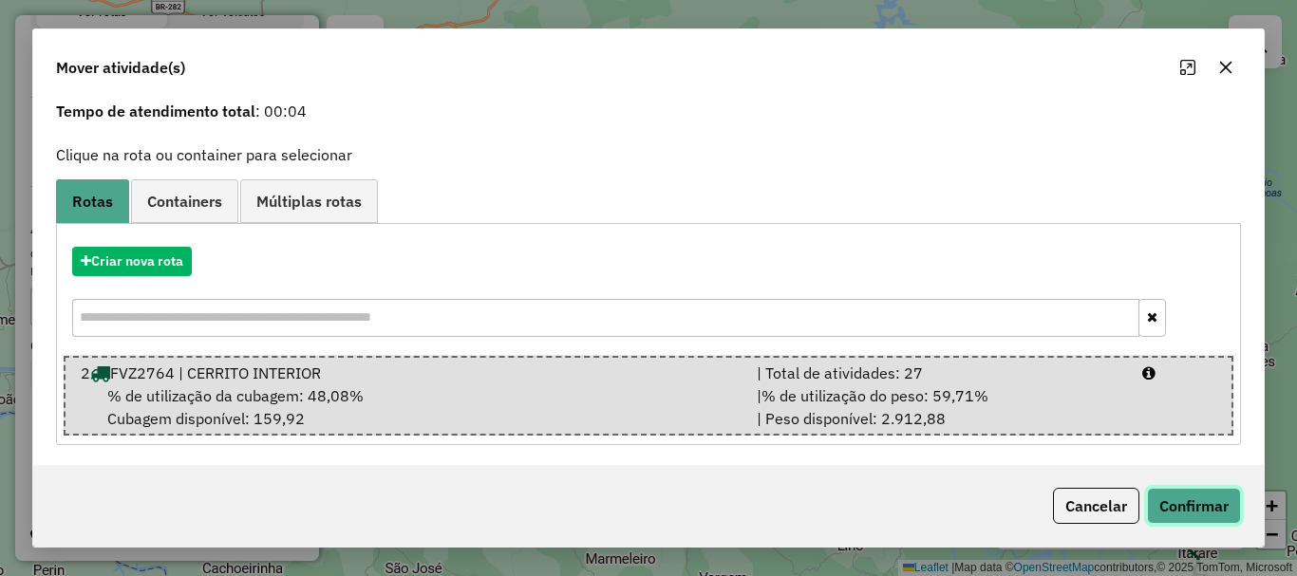
click at [971, 504] on button "Confirmar" at bounding box center [1194, 506] width 94 height 36
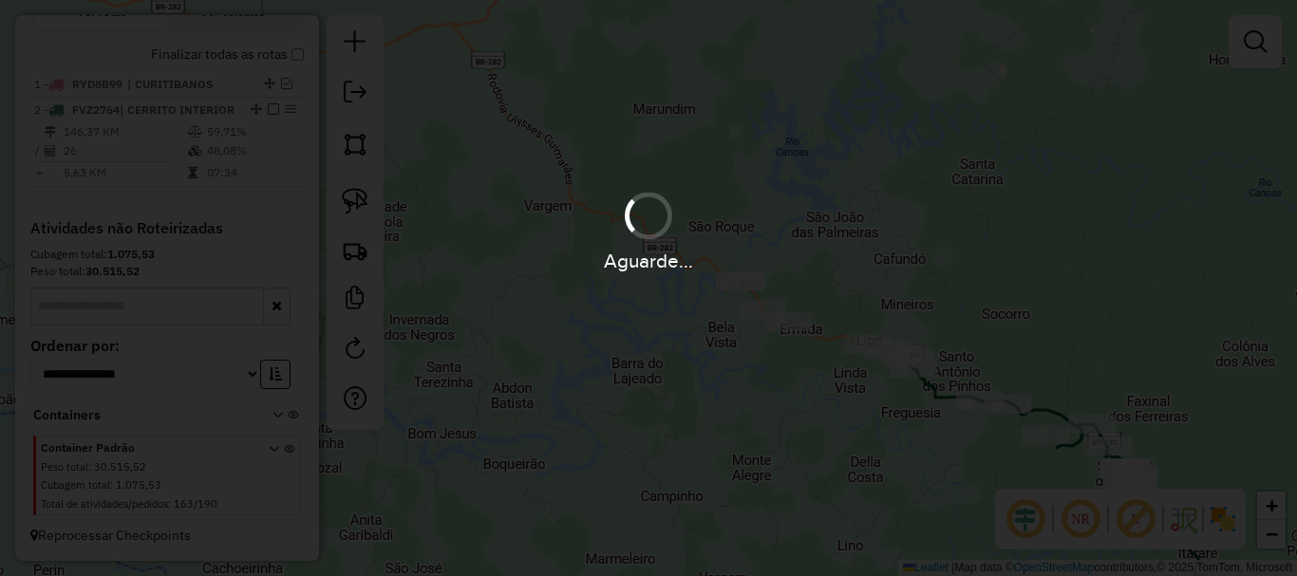
scroll to position [0, 0]
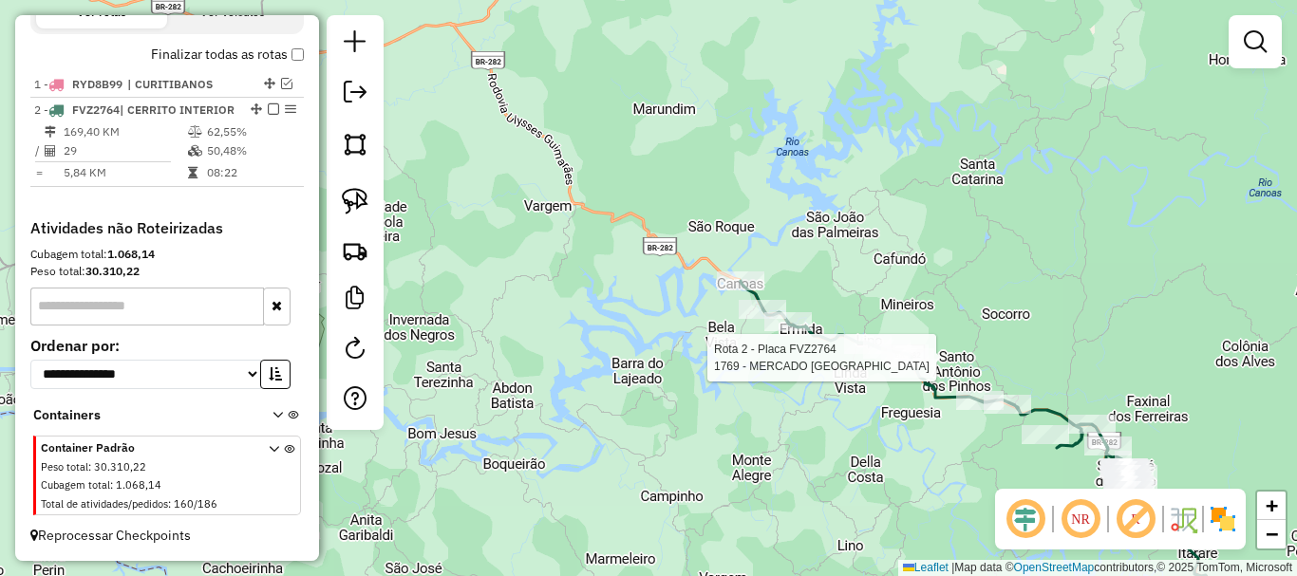
select select "*********"
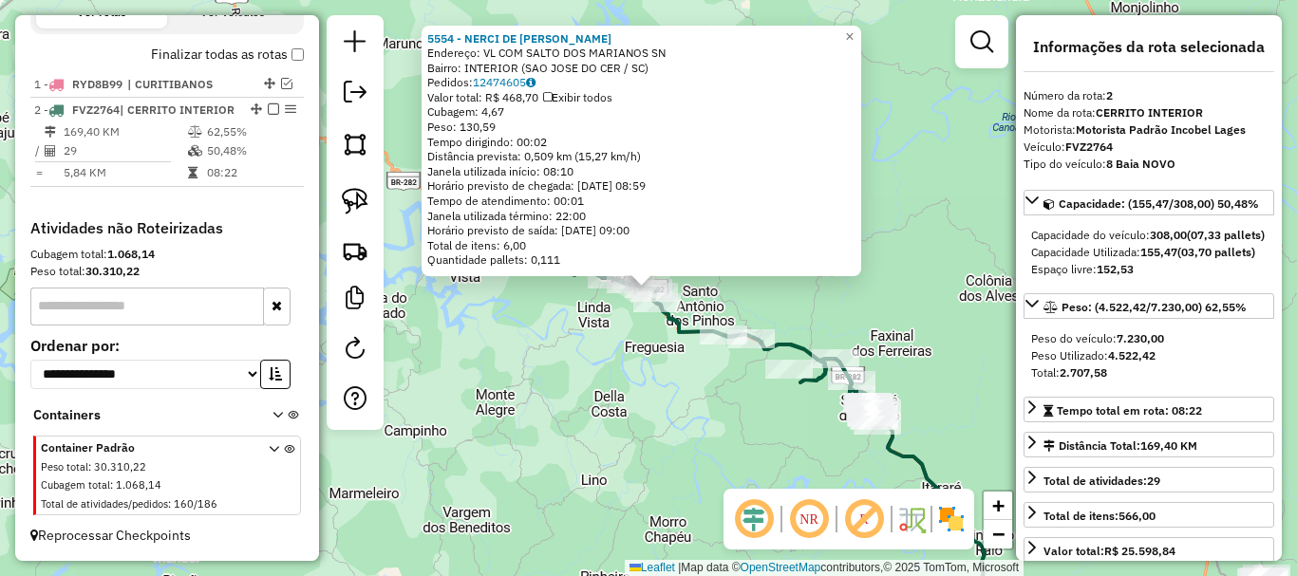
scroll to position [95, 0]
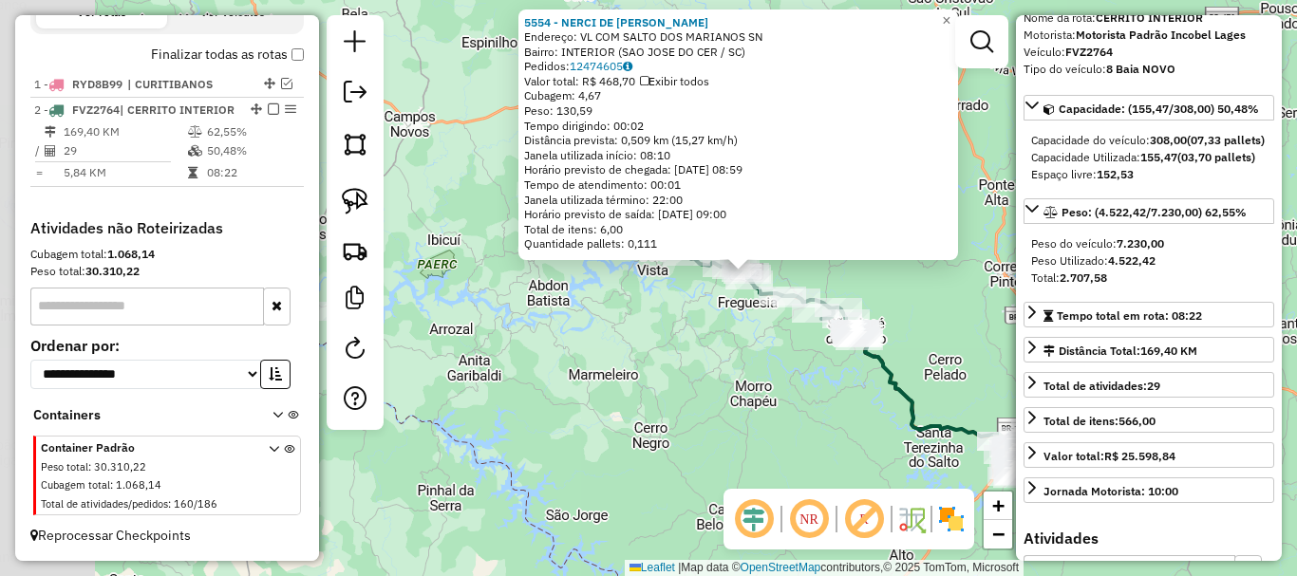
drag, startPoint x: 767, startPoint y: 257, endPoint x: 880, endPoint y: 272, distance: 114.0
click at [880, 272] on div "5554 - NERCI DE LIMA CAMARG Endereço: VL COM SALTO DOS MARIANOS SN Bairro: INTE…" at bounding box center [648, 288] width 1297 height 576
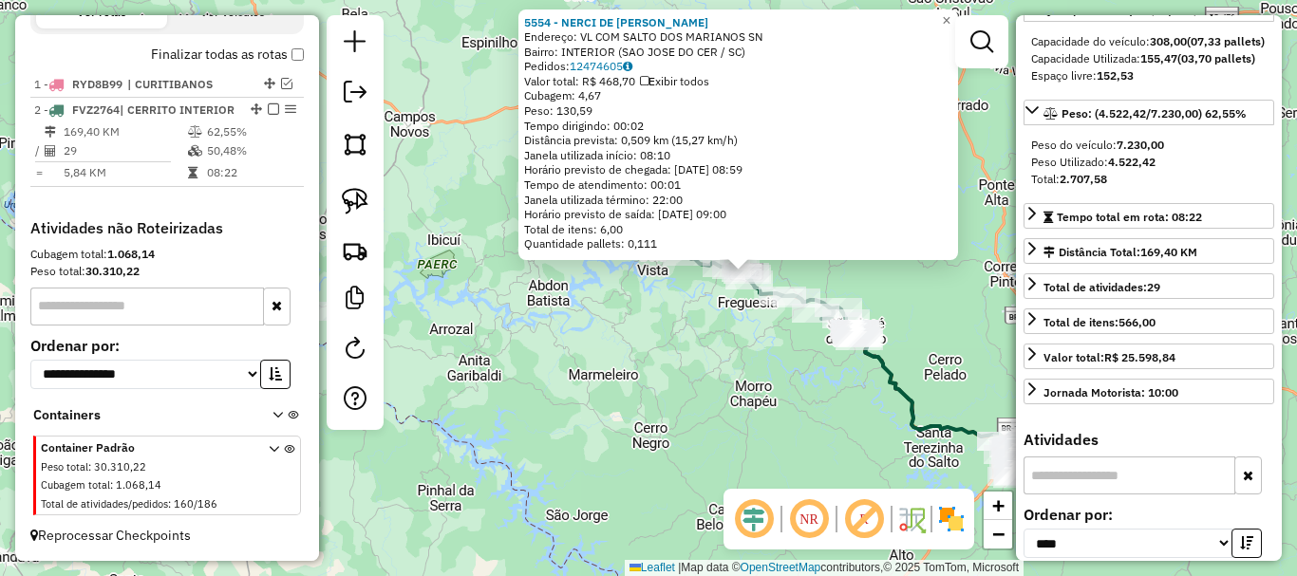
scroll to position [380, 0]
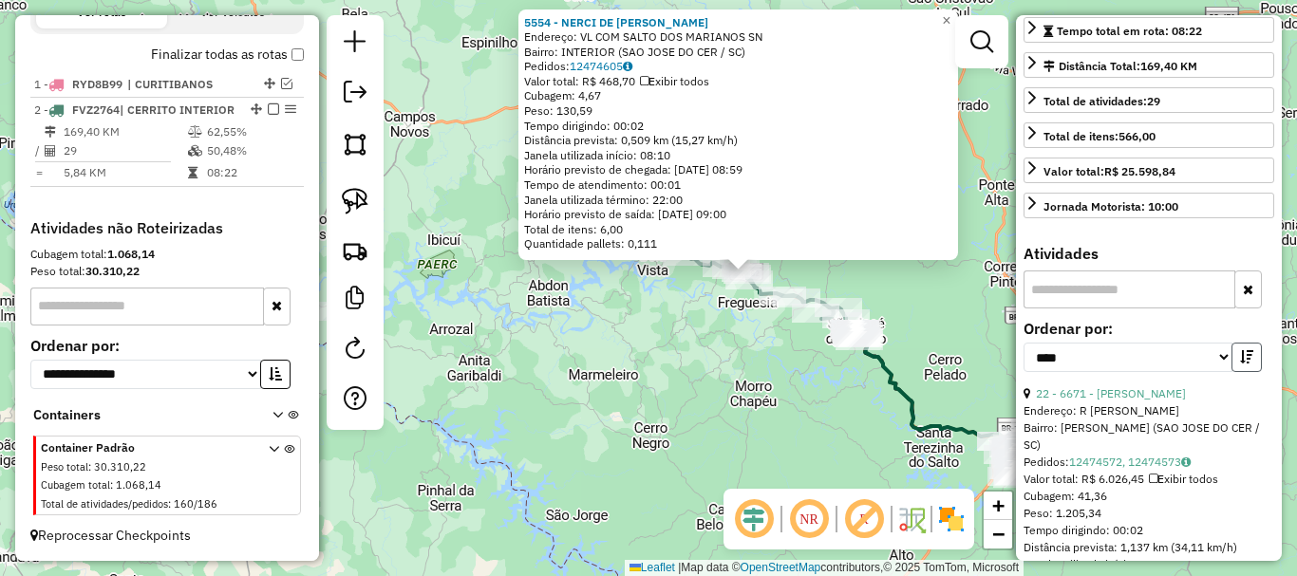
click at [971, 372] on button "button" at bounding box center [1246, 357] width 30 height 29
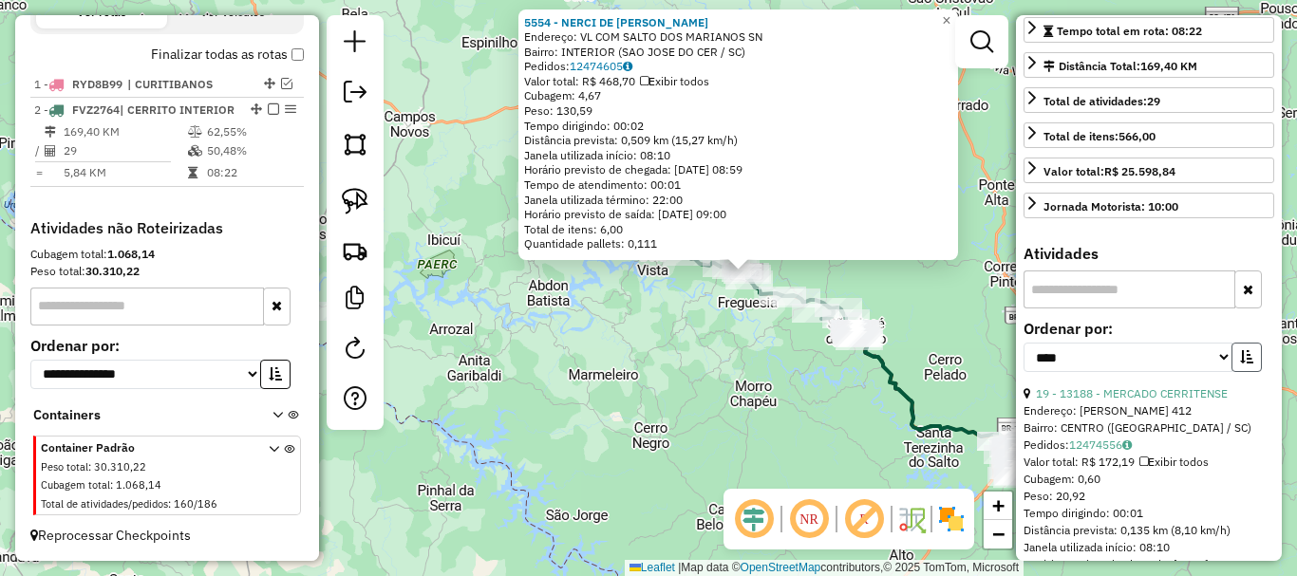
click at [971, 372] on button "button" at bounding box center [1246, 357] width 30 height 29
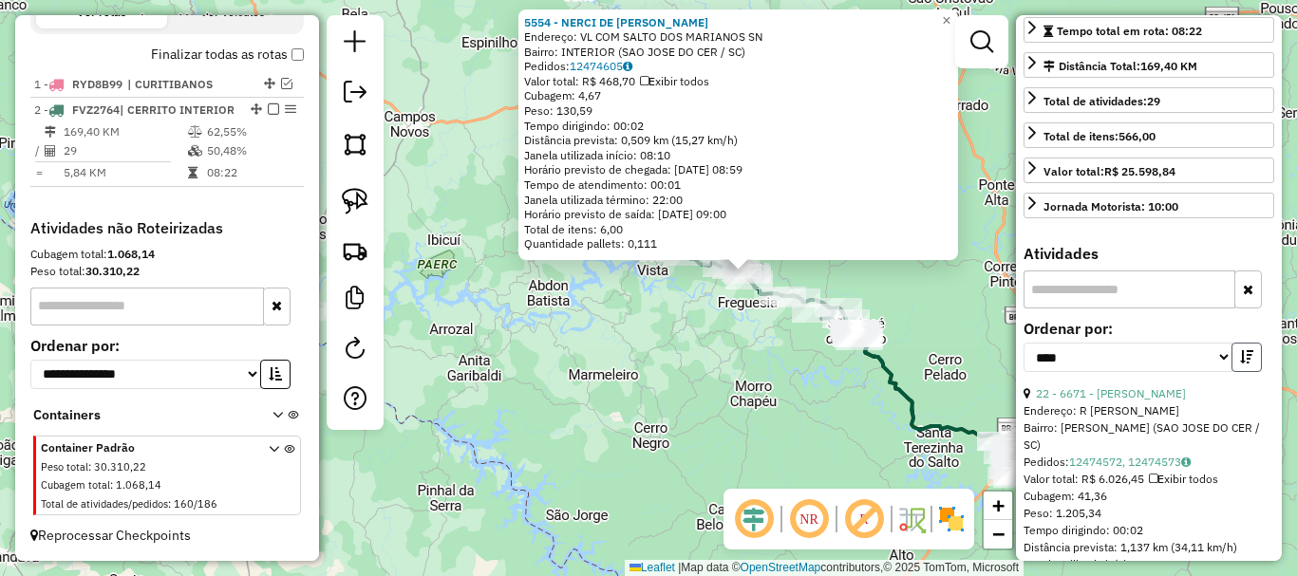
click at [971, 364] on icon "button" at bounding box center [1246, 356] width 13 height 13
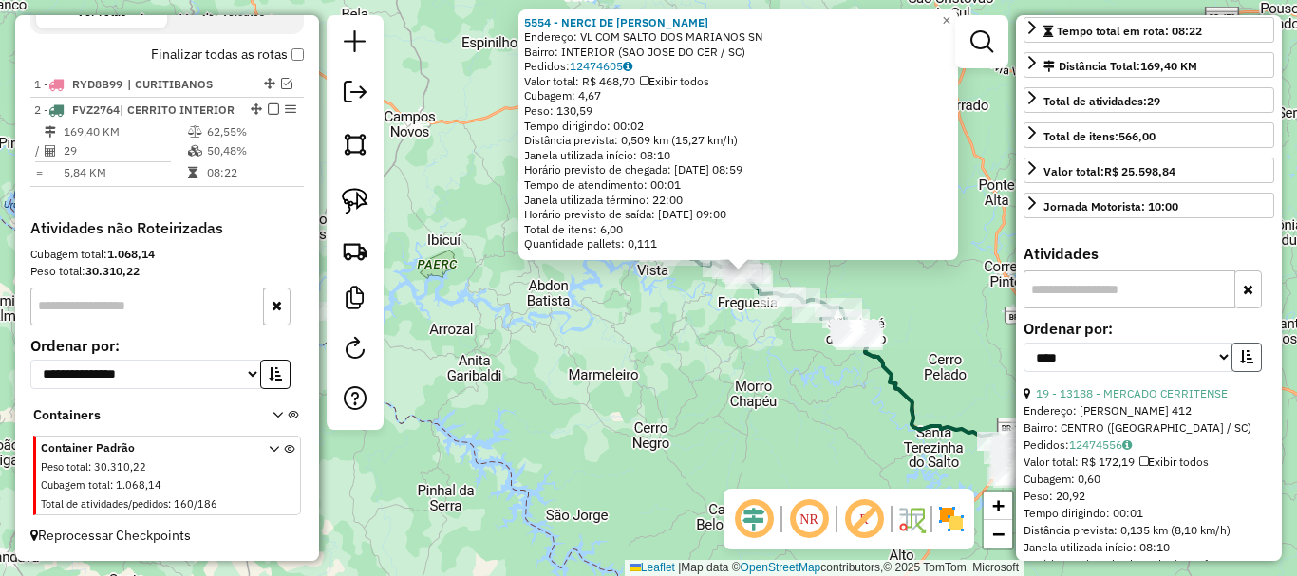
click at [971, 364] on icon "button" at bounding box center [1246, 356] width 13 height 13
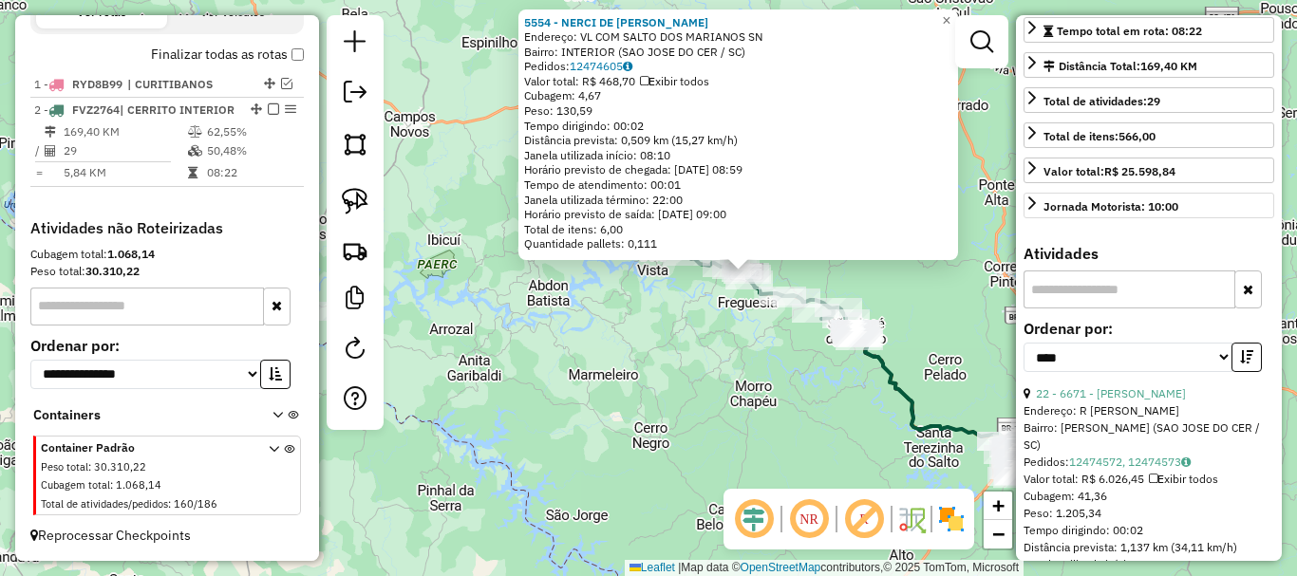
scroll to position [95, 0]
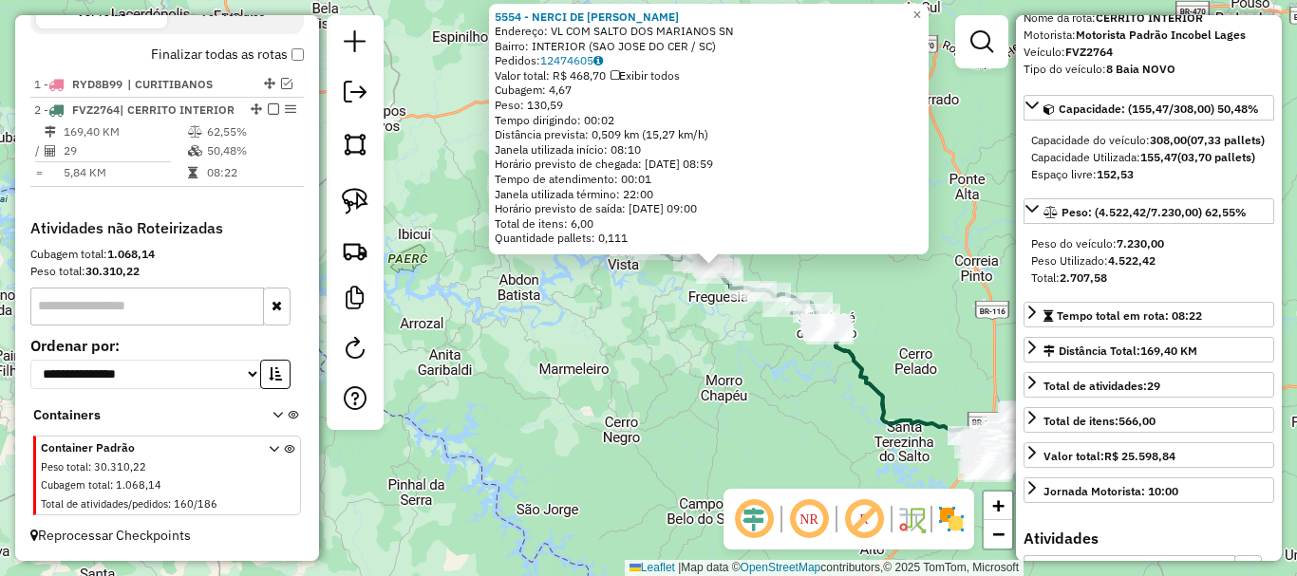
drag, startPoint x: 983, startPoint y: 316, endPoint x: 962, endPoint y: 310, distance: 21.7
click at [962, 310] on div "5554 - NERCI DE LIMA CAMARG Endereço: VL COM SALTO DOS MARIANOS SN Bairro: INTE…" at bounding box center [648, 288] width 1297 height 576
click at [935, 315] on div "5554 - NERCI DE LIMA CAMARG Endereço: VL COM SALTO DOS MARIANOS SN Bairro: INTE…" at bounding box center [648, 288] width 1297 height 576
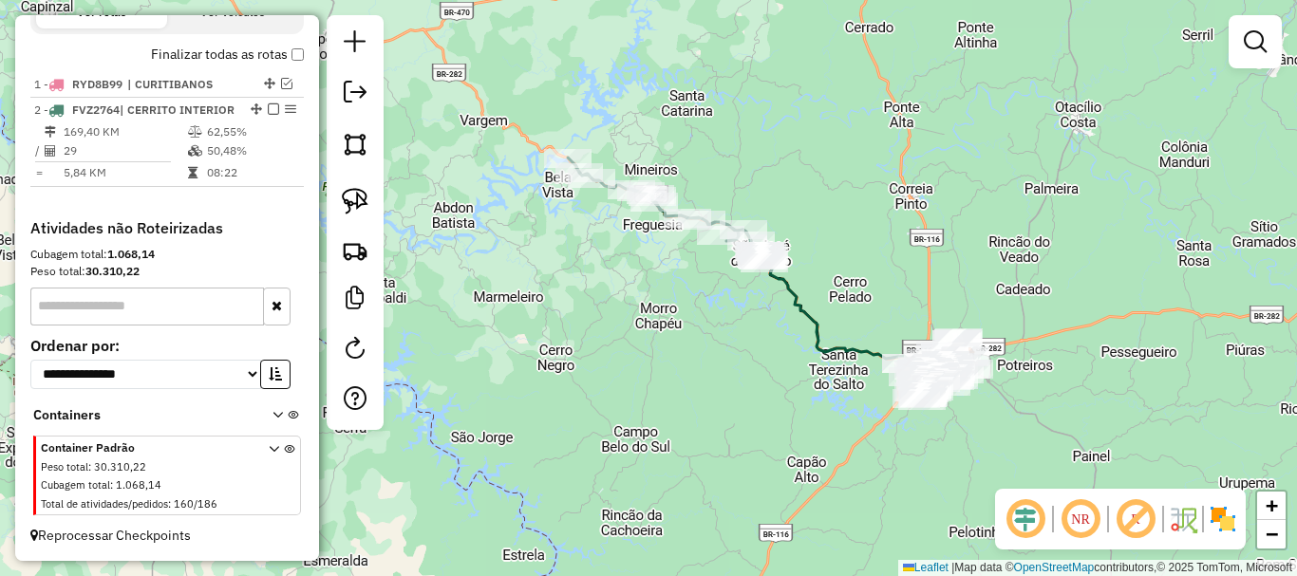
drag, startPoint x: 874, startPoint y: 181, endPoint x: 811, endPoint y: 117, distance: 90.6
click at [811, 117] on div "Janela de atendimento Grade de atendimento Capacidade Transportadoras Veículos …" at bounding box center [648, 288] width 1297 height 576
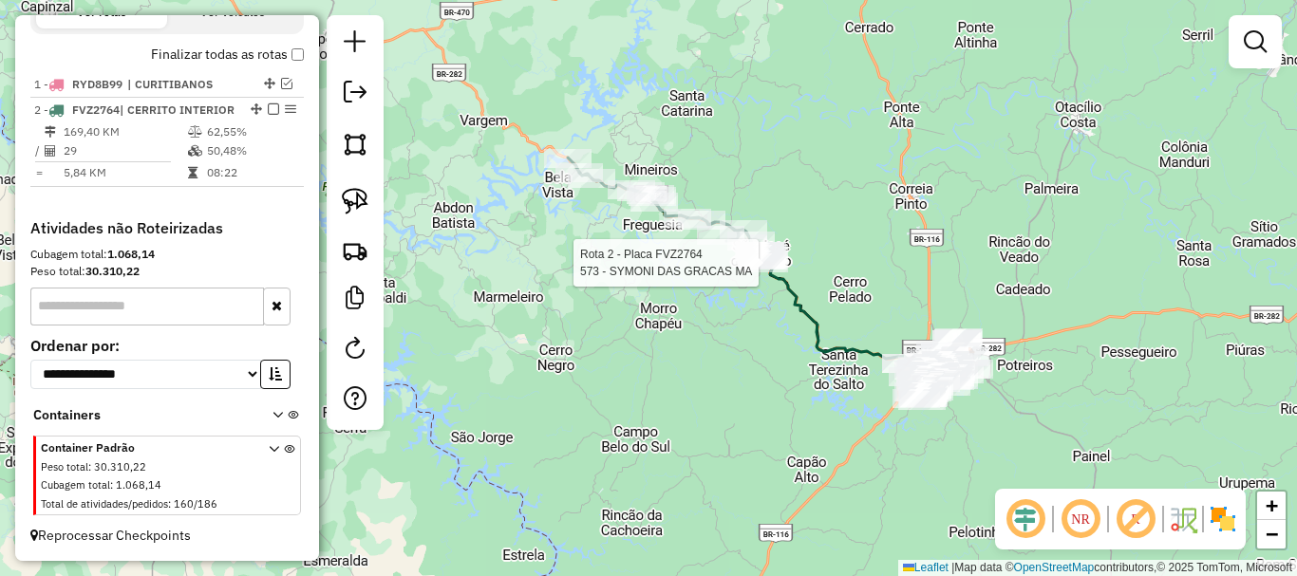
select select "*********"
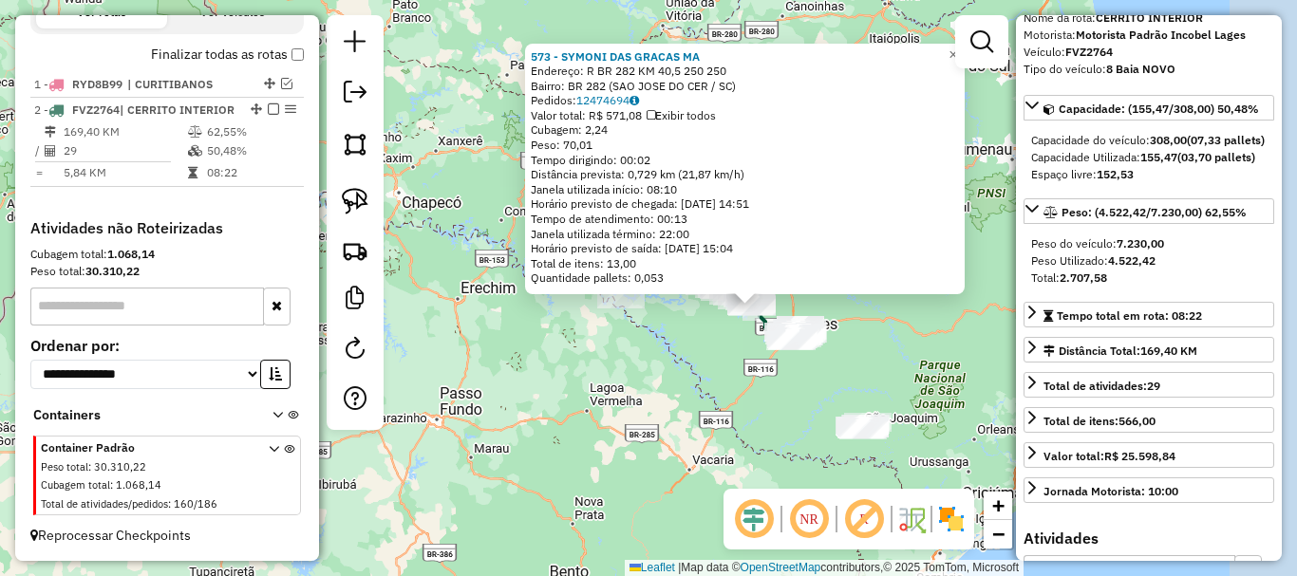
drag, startPoint x: 887, startPoint y: 404, endPoint x: 811, endPoint y: 382, distance: 79.3
click at [811, 382] on div "573 - SYMONI DAS GRACAS MA Endereço: R BR 282 KM 40,5 250 250 Bairro: BR 282 (S…" at bounding box center [648, 288] width 1297 height 576
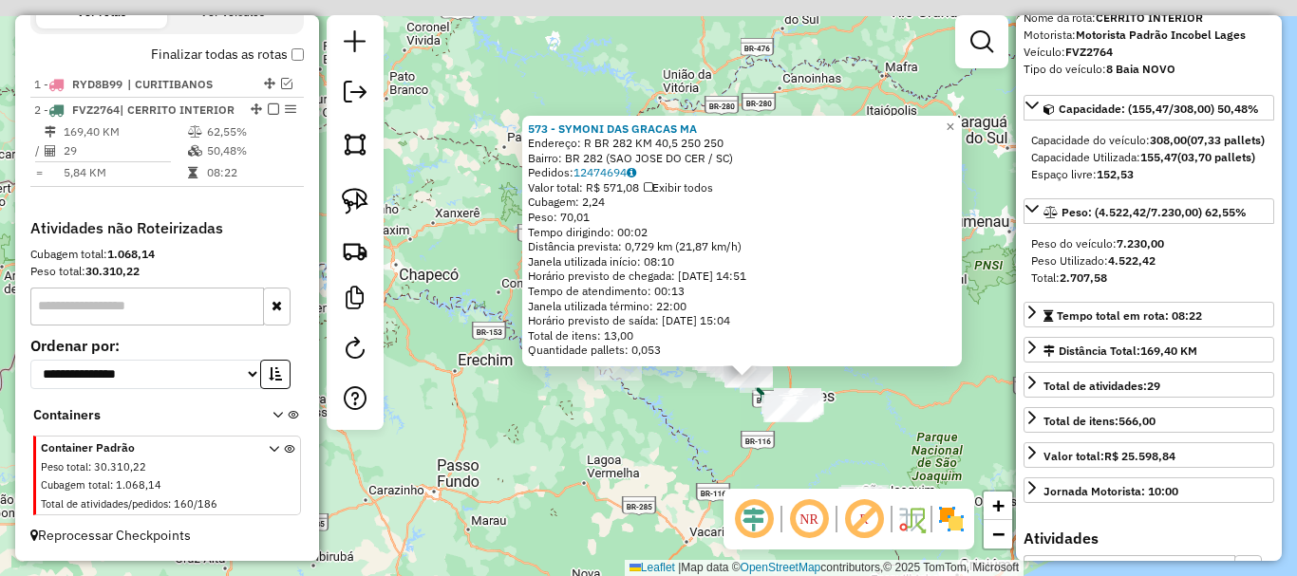
drag, startPoint x: 636, startPoint y: 418, endPoint x: 636, endPoint y: 452, distance: 34.2
click at [636, 452] on div "573 - SYMONI DAS GRACAS MA Endereço: R BR 282 KM 40,5 250 250 Bairro: BR 282 (S…" at bounding box center [648, 288] width 1297 height 576
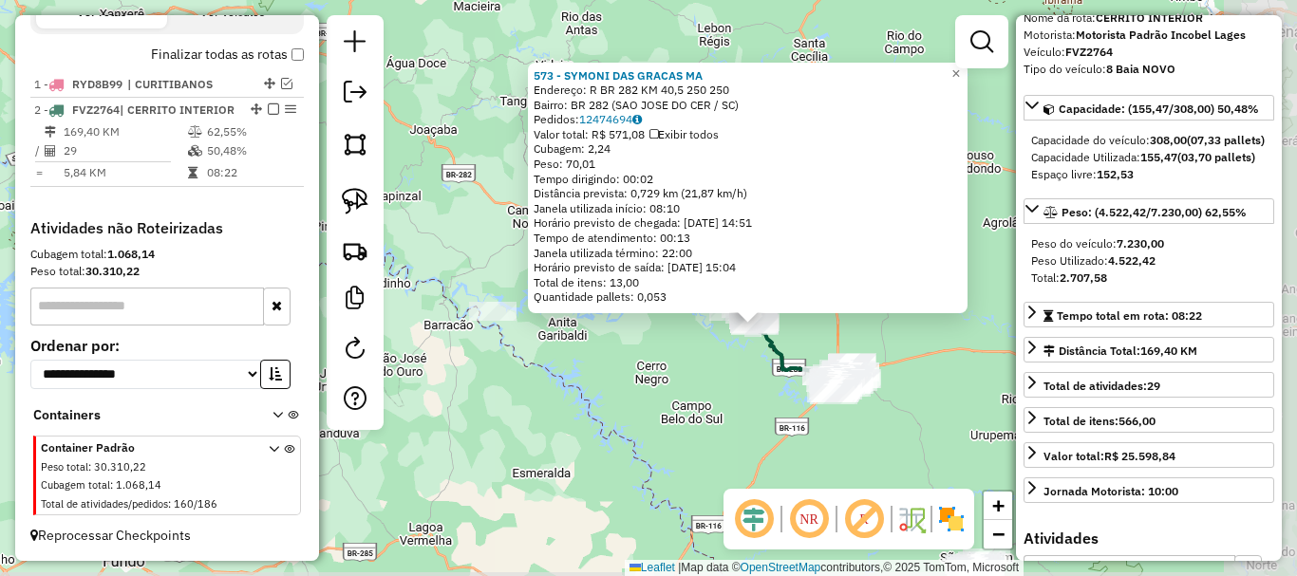
drag, startPoint x: 769, startPoint y: 438, endPoint x: 662, endPoint y: 398, distance: 114.5
click at [662, 398] on div "573 - SYMONI DAS GRACAS MA Endereço: R BR 282 KM 40,5 250 250 Bairro: BR 282 (S…" at bounding box center [648, 288] width 1297 height 576
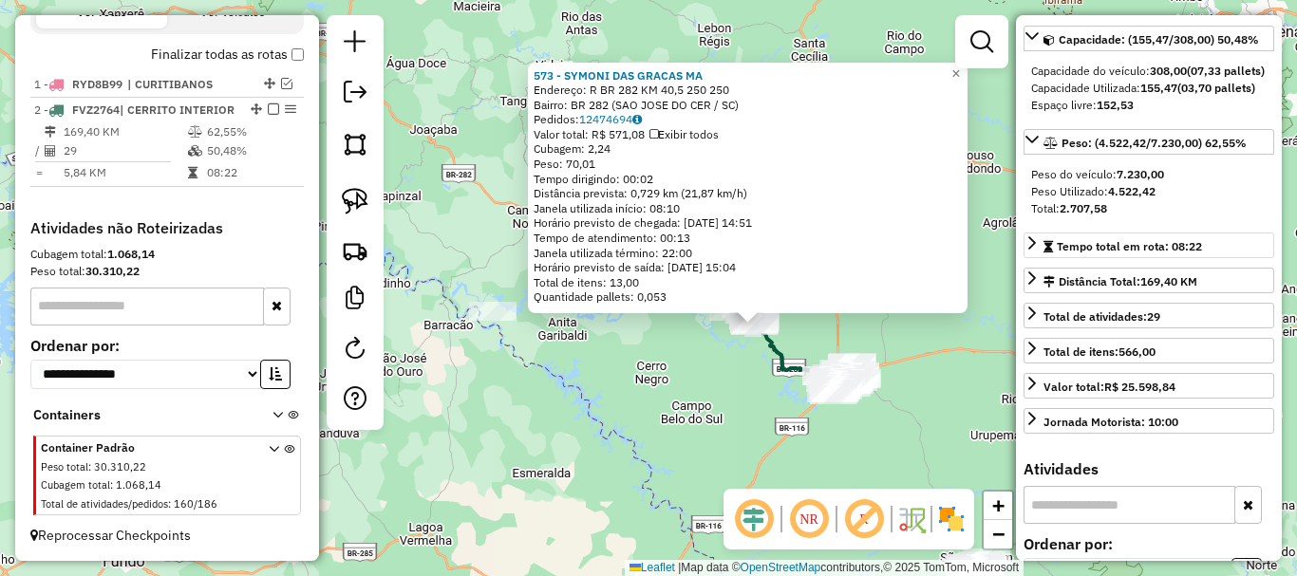
scroll to position [190, 0]
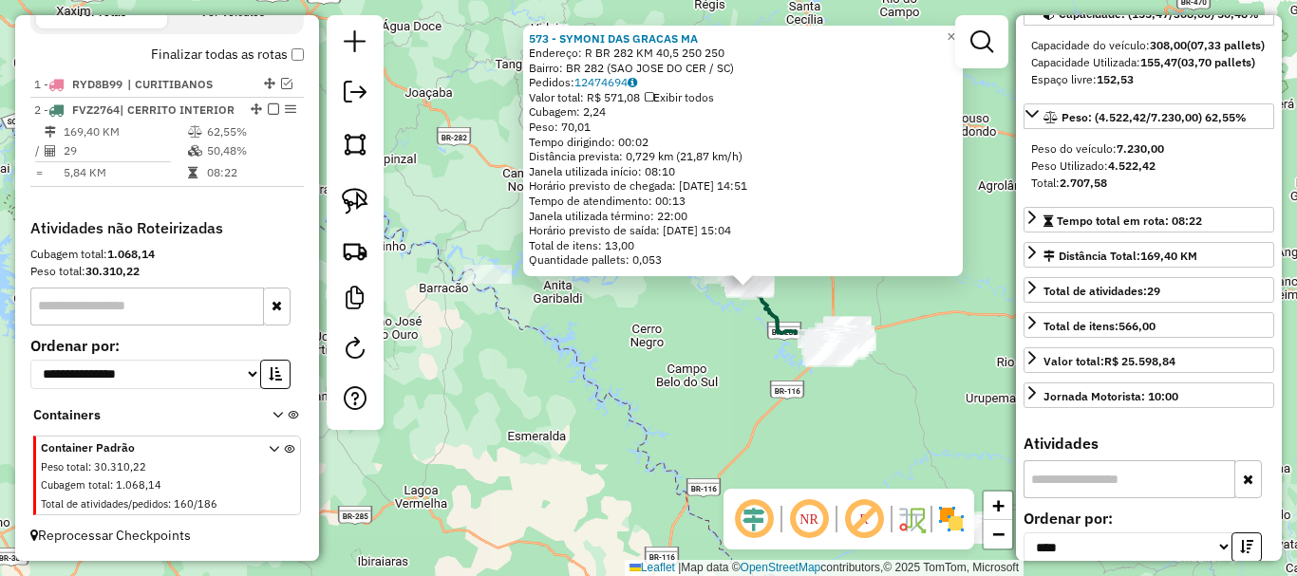
drag, startPoint x: 940, startPoint y: 349, endPoint x: 942, endPoint y: 327, distance: 22.9
click at [942, 327] on div "573 - SYMONI DAS GRACAS MA Endereço: R BR 282 KM 40,5 250 250 Bairro: BR 282 (S…" at bounding box center [648, 288] width 1297 height 576
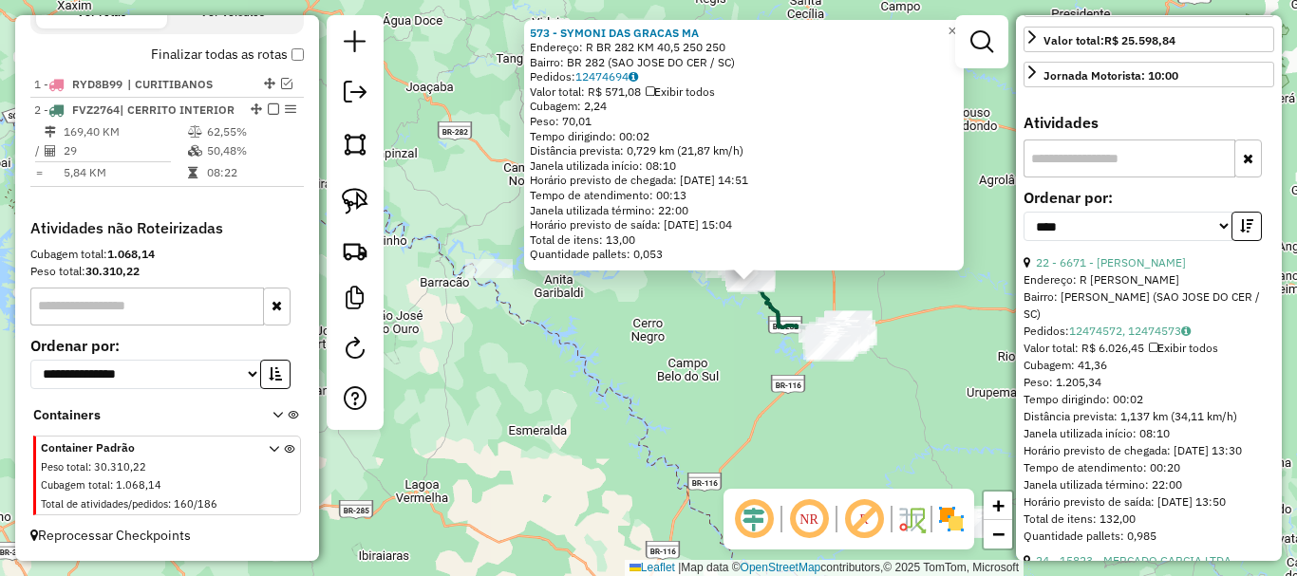
scroll to position [570, 0]
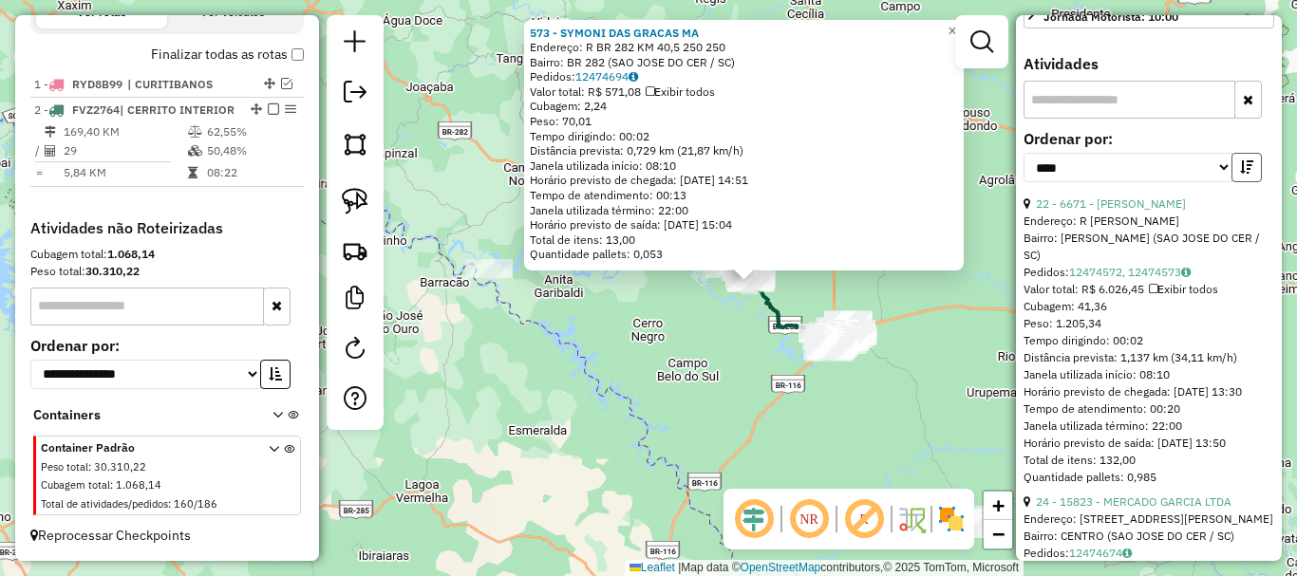
click at [971, 174] on icon "button" at bounding box center [1246, 166] width 13 height 13
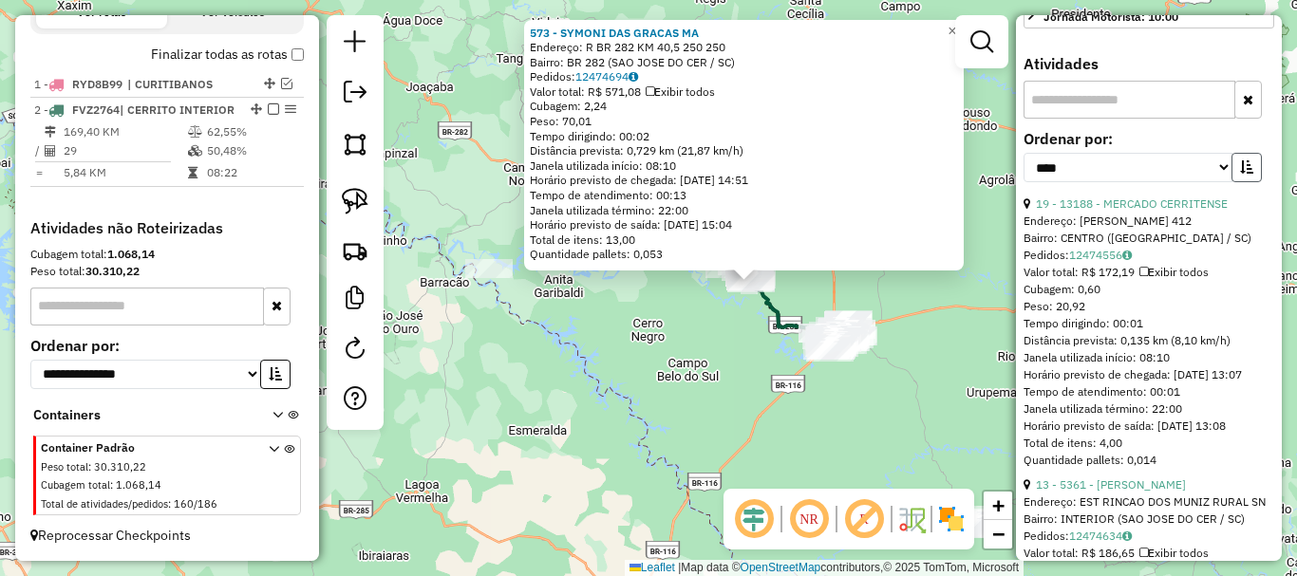
click at [971, 174] on icon "button" at bounding box center [1246, 166] width 13 height 13
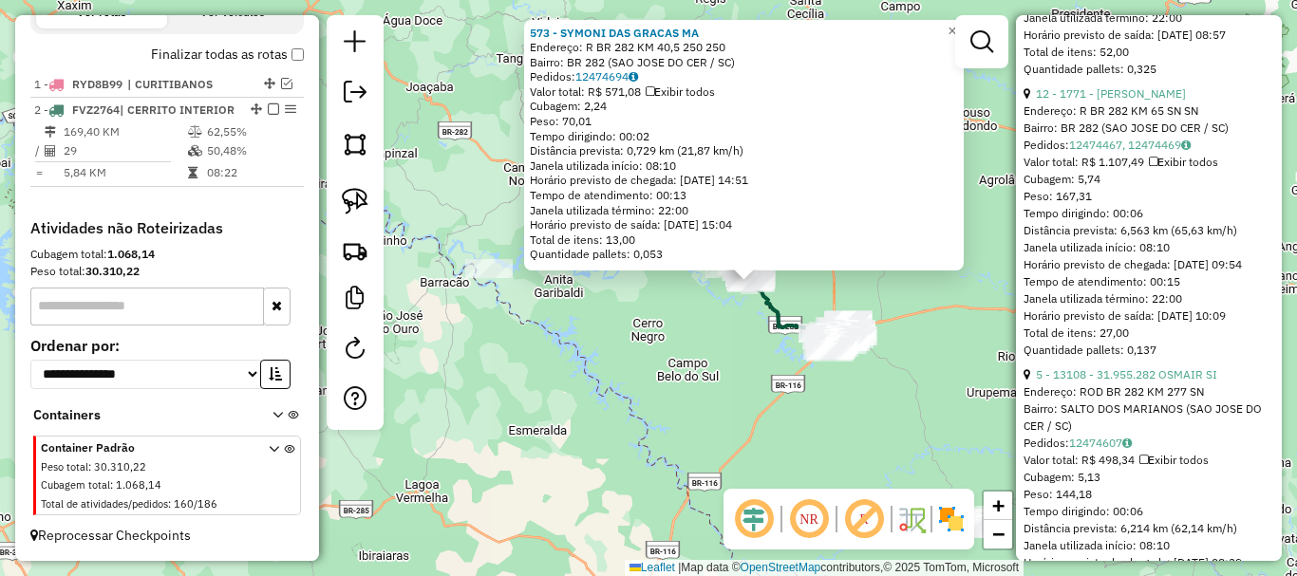
scroll to position [1899, 0]
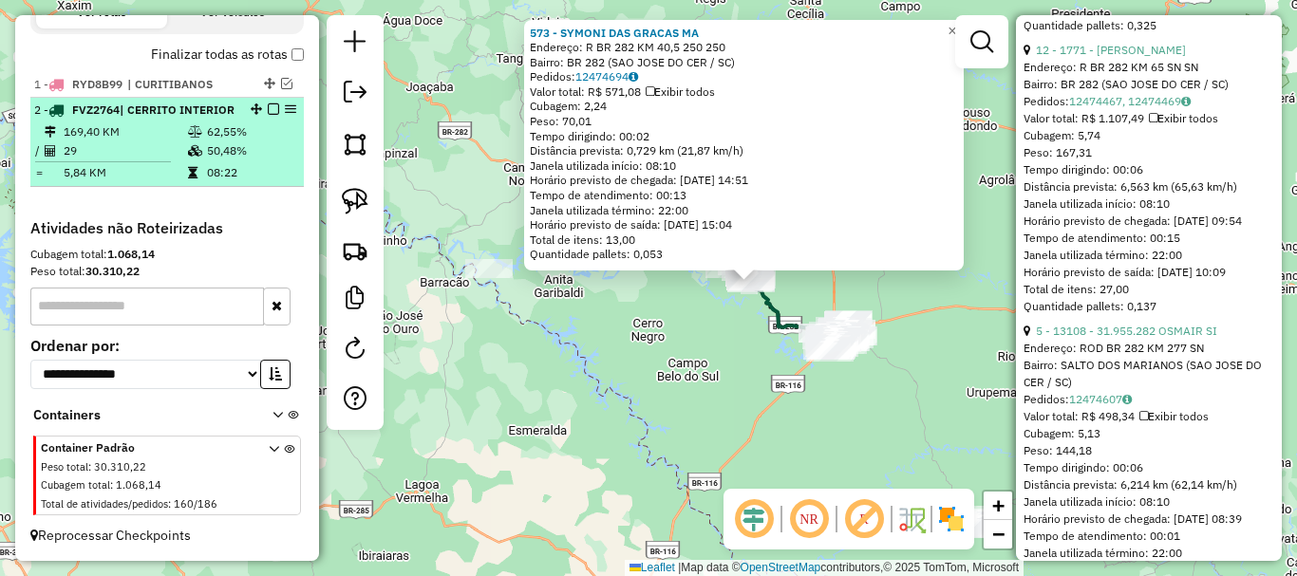
click at [274, 103] on div at bounding box center [267, 108] width 57 height 11
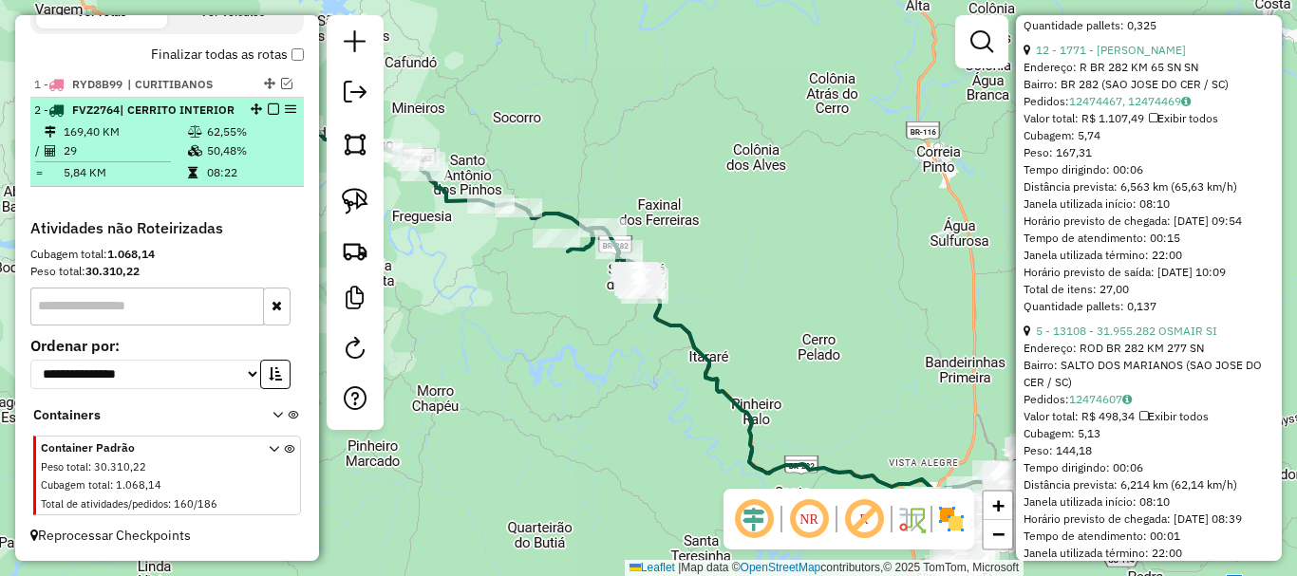
click at [270, 103] on em at bounding box center [273, 108] width 11 height 11
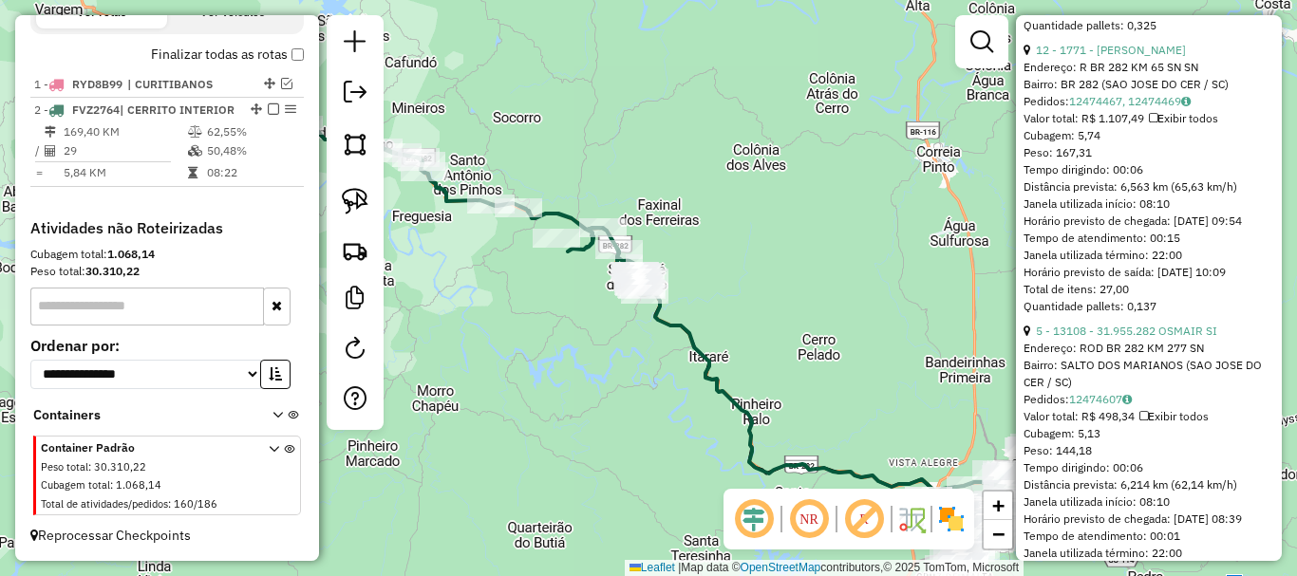
scroll to position [614, 0]
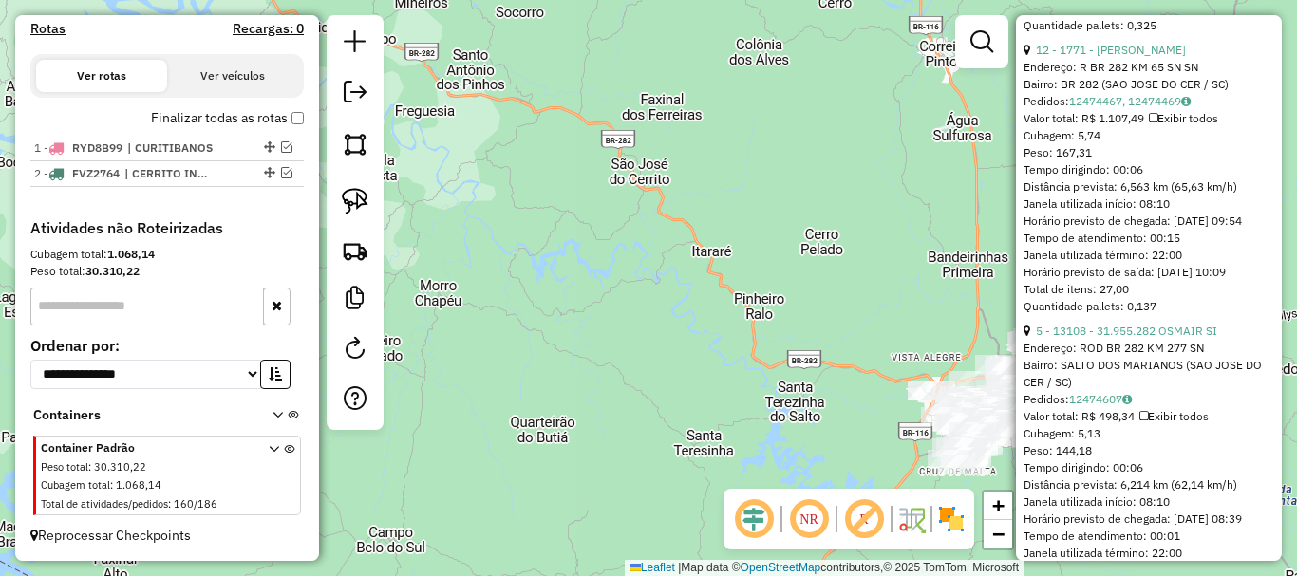
drag, startPoint x: 634, startPoint y: 333, endPoint x: 637, endPoint y: 228, distance: 105.4
click at [637, 228] on div "Janela de atendimento Grade de atendimento Capacidade Transportadoras Veículos …" at bounding box center [648, 288] width 1297 height 576
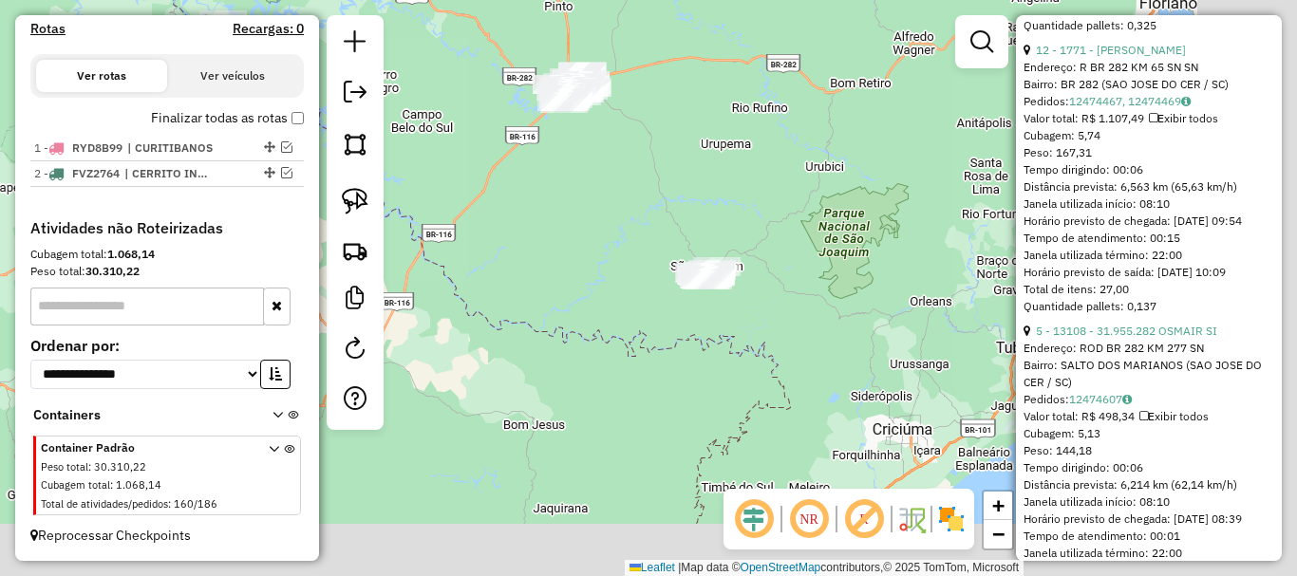
drag, startPoint x: 745, startPoint y: 399, endPoint x: 535, endPoint y: 197, distance: 290.8
click at [526, 197] on div "Janela de atendimento Grade de atendimento Capacidade Transportadoras Veículos …" at bounding box center [648, 288] width 1297 height 576
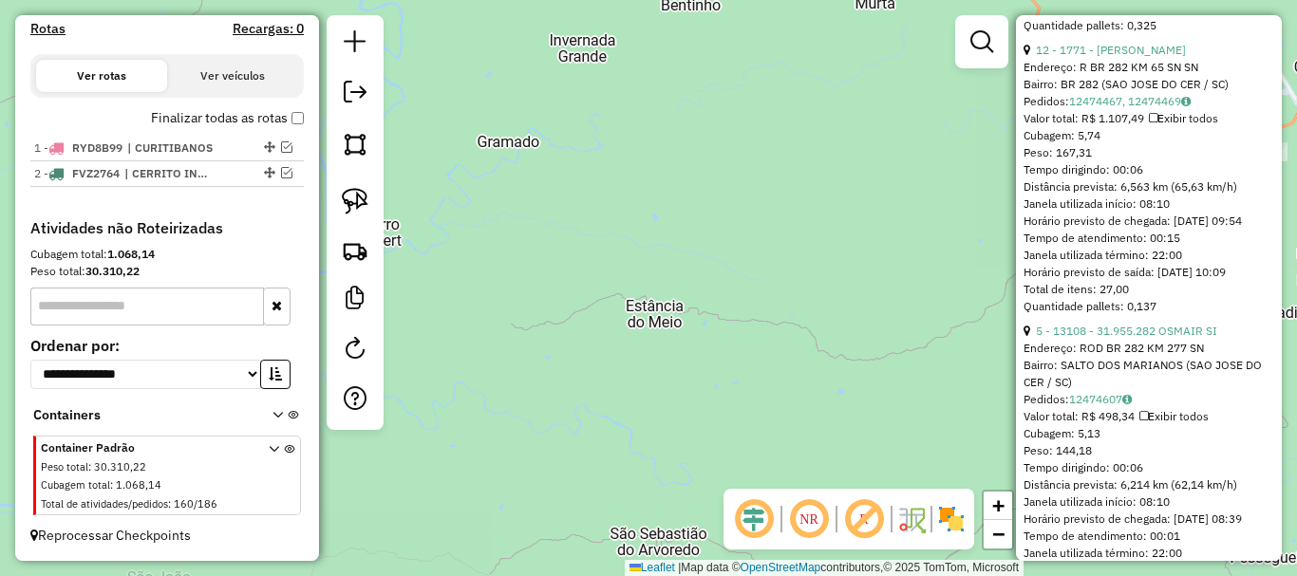
drag, startPoint x: 852, startPoint y: 309, endPoint x: 596, endPoint y: 339, distance: 257.2
click at [552, 378] on div "Janela de atendimento Grade de atendimento Capacidade Transportadoras Veículos …" at bounding box center [648, 288] width 1297 height 576
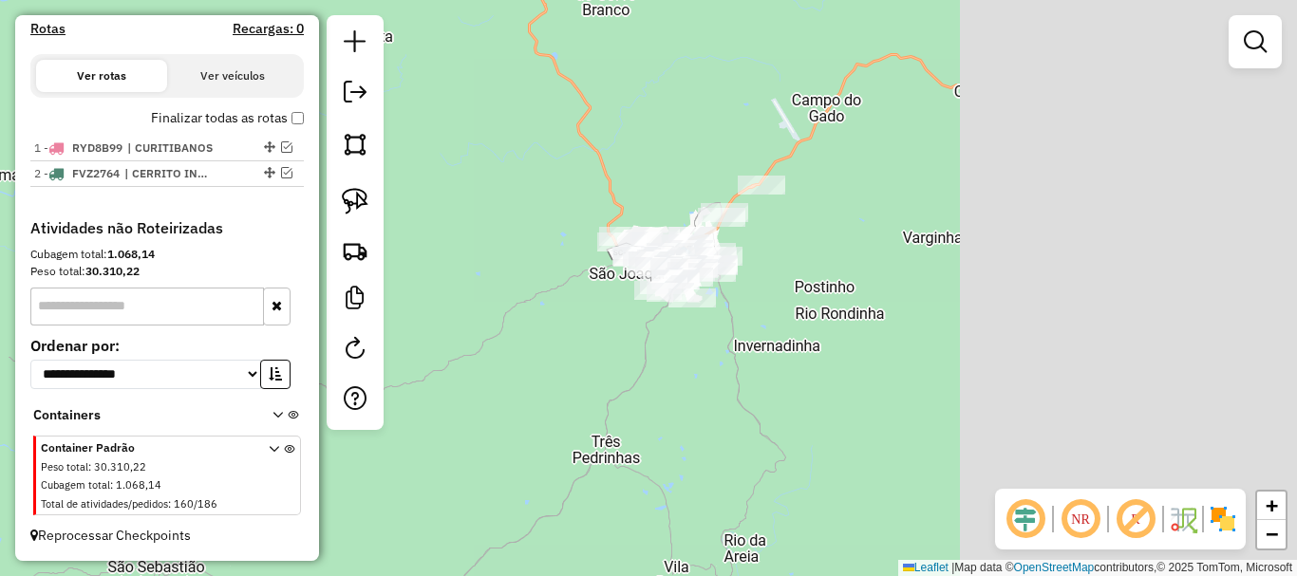
drag, startPoint x: 717, startPoint y: 264, endPoint x: 242, endPoint y: 297, distance: 475.9
click at [242, 297] on hb-router-mapa "**********" at bounding box center [648, 288] width 1297 height 576
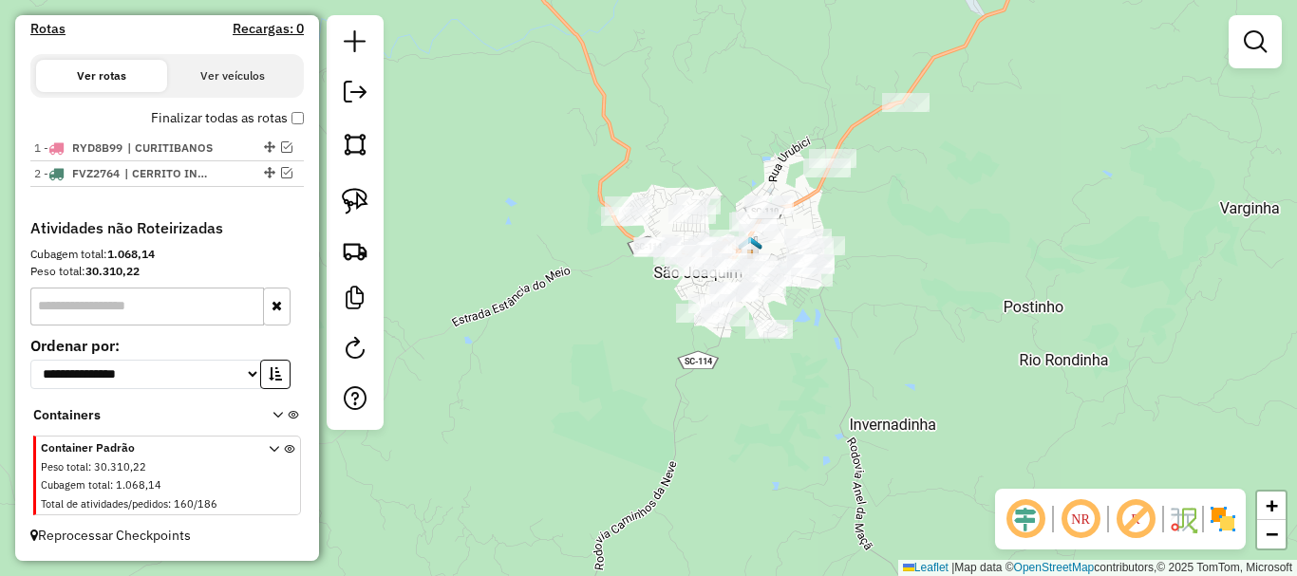
drag, startPoint x: 692, startPoint y: 245, endPoint x: 620, endPoint y: 284, distance: 82.0
click at [620, 284] on div "Janela de atendimento Grade de atendimento Capacidade Transportadoras Veículos …" at bounding box center [648, 288] width 1297 height 576
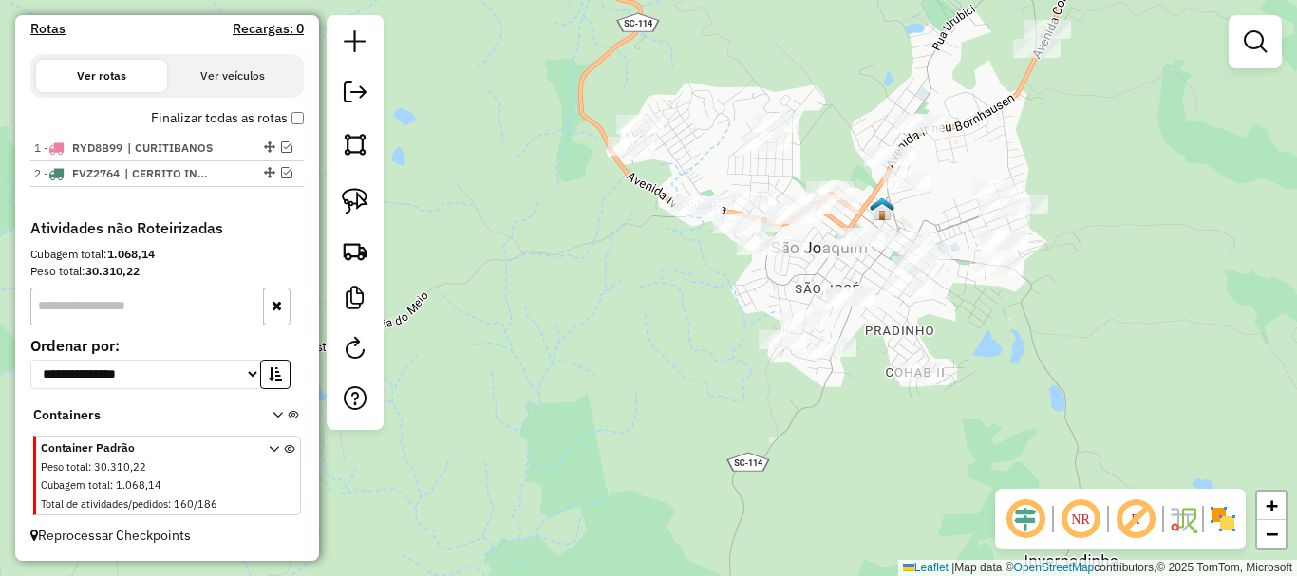
drag, startPoint x: 704, startPoint y: 296, endPoint x: 694, endPoint y: 352, distance: 57.0
click at [694, 352] on div "Janela de atendimento Grade de atendimento Capacidade Transportadoras Veículos …" at bounding box center [648, 288] width 1297 height 576
click at [357, 200] on img at bounding box center [355, 201] width 27 height 27
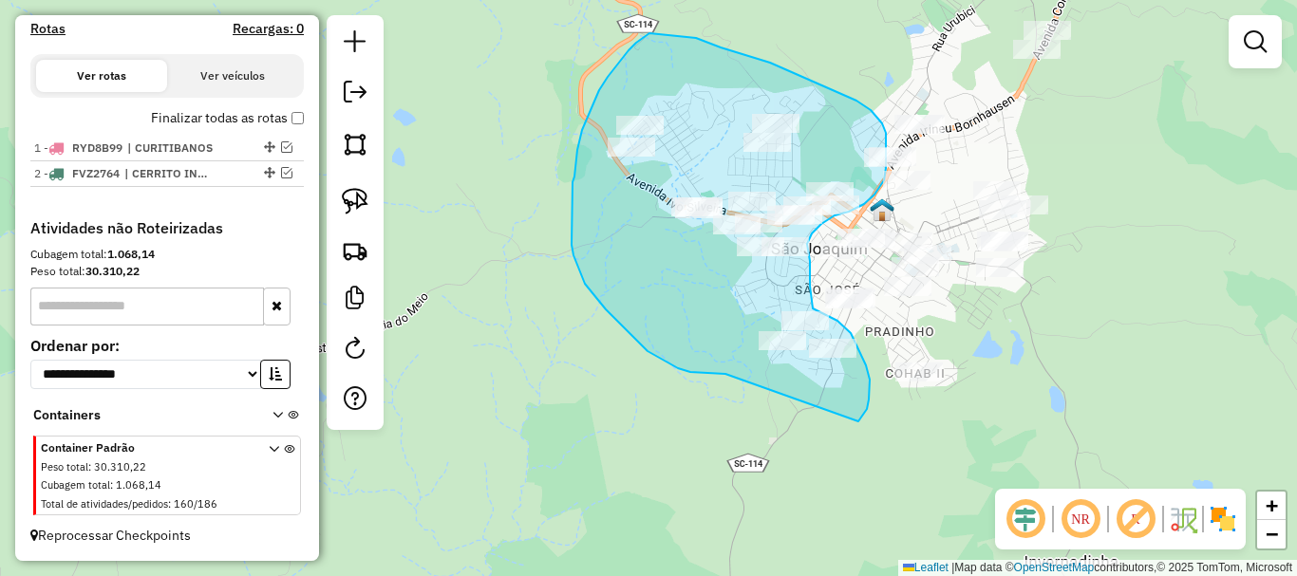
drag, startPoint x: 869, startPoint y: 400, endPoint x: 725, endPoint y: 374, distance: 145.6
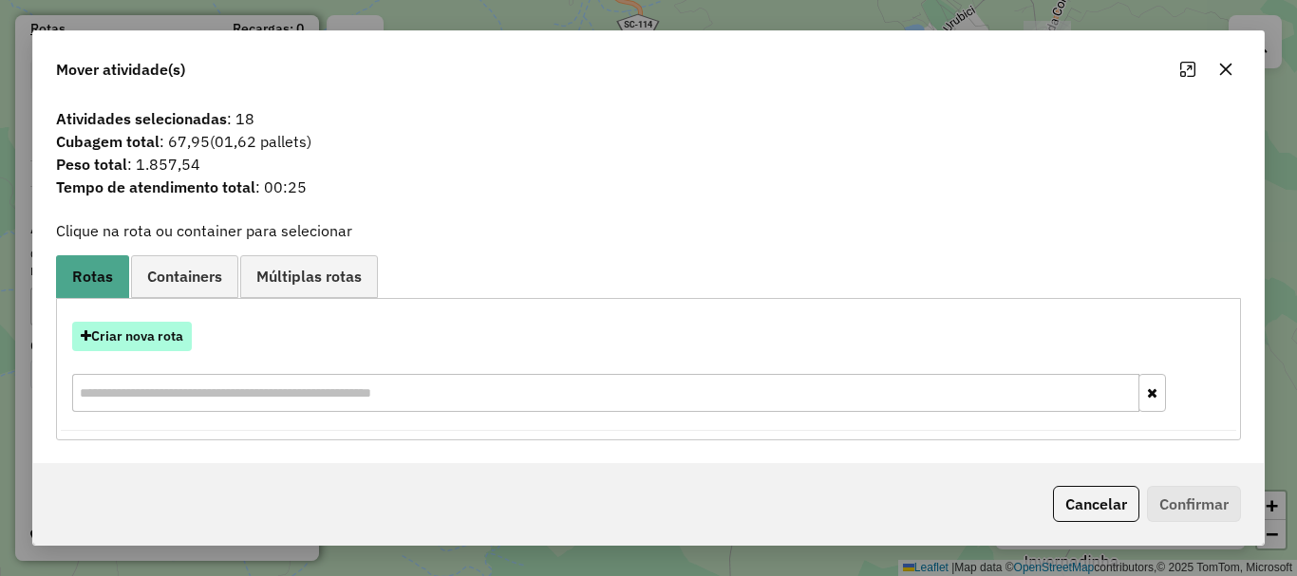
click at [166, 329] on button "Criar nova rota" at bounding box center [132, 336] width 120 height 29
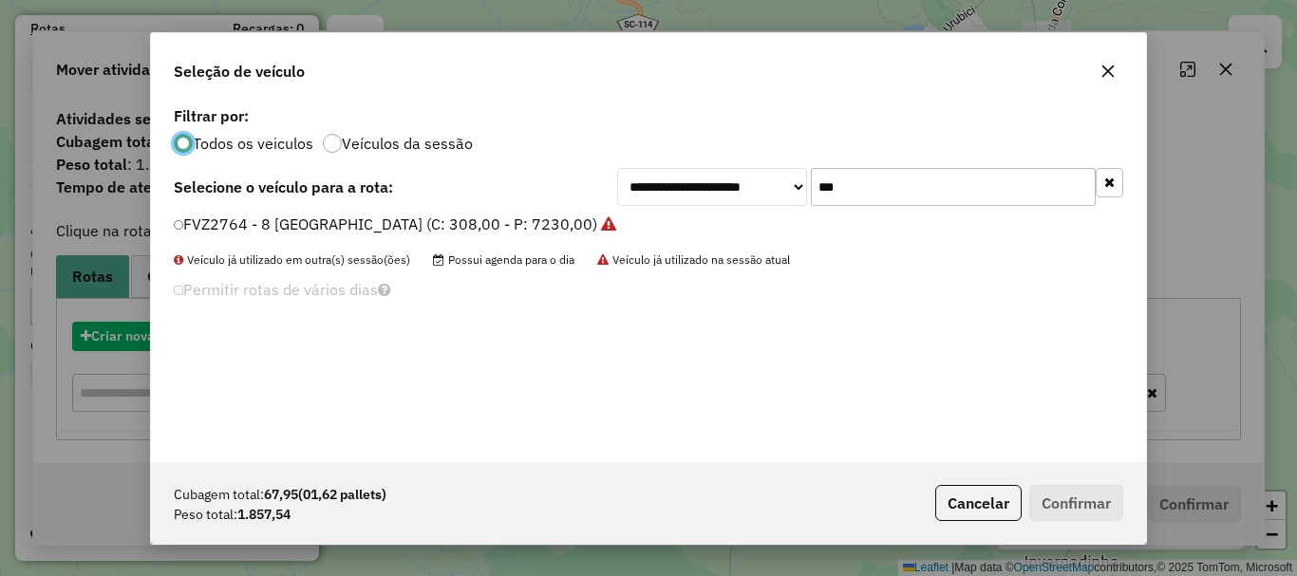
scroll to position [10, 6]
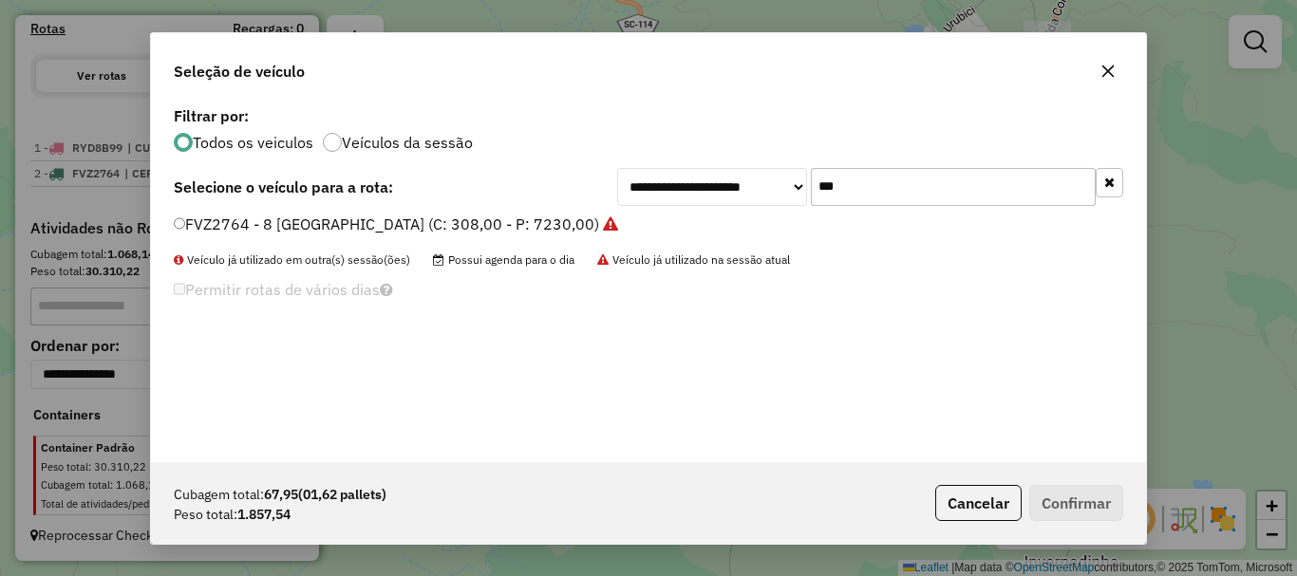
drag, startPoint x: 756, startPoint y: 181, endPoint x: 720, endPoint y: 174, distance: 36.9
click at [722, 175] on div "**********" at bounding box center [870, 187] width 506 height 38
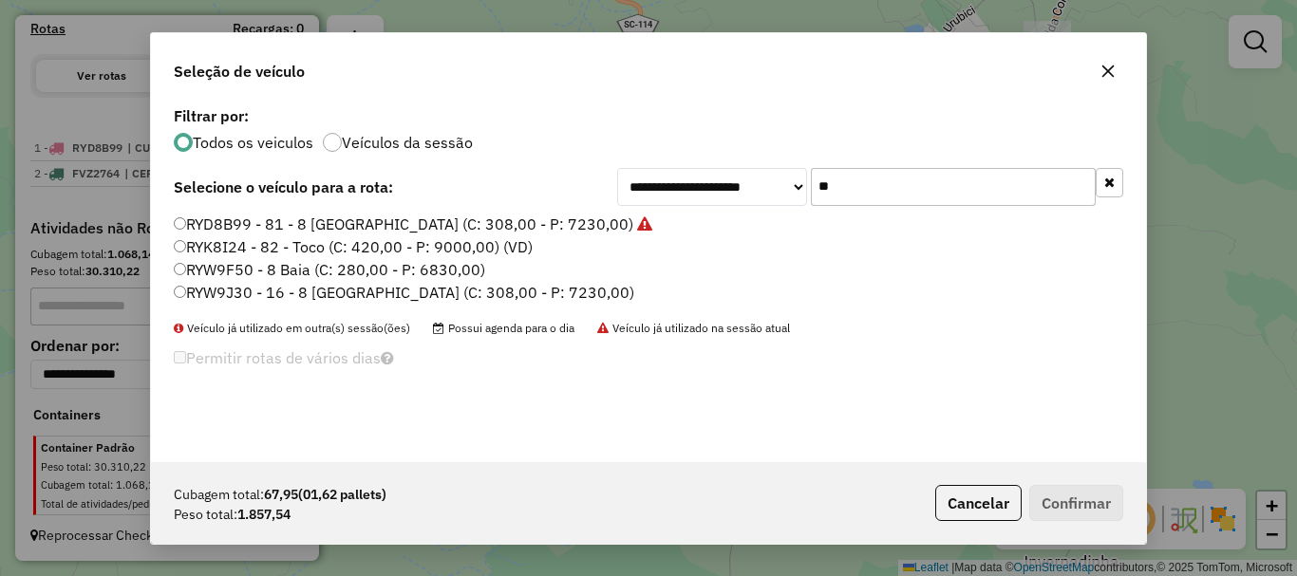
type input "*"
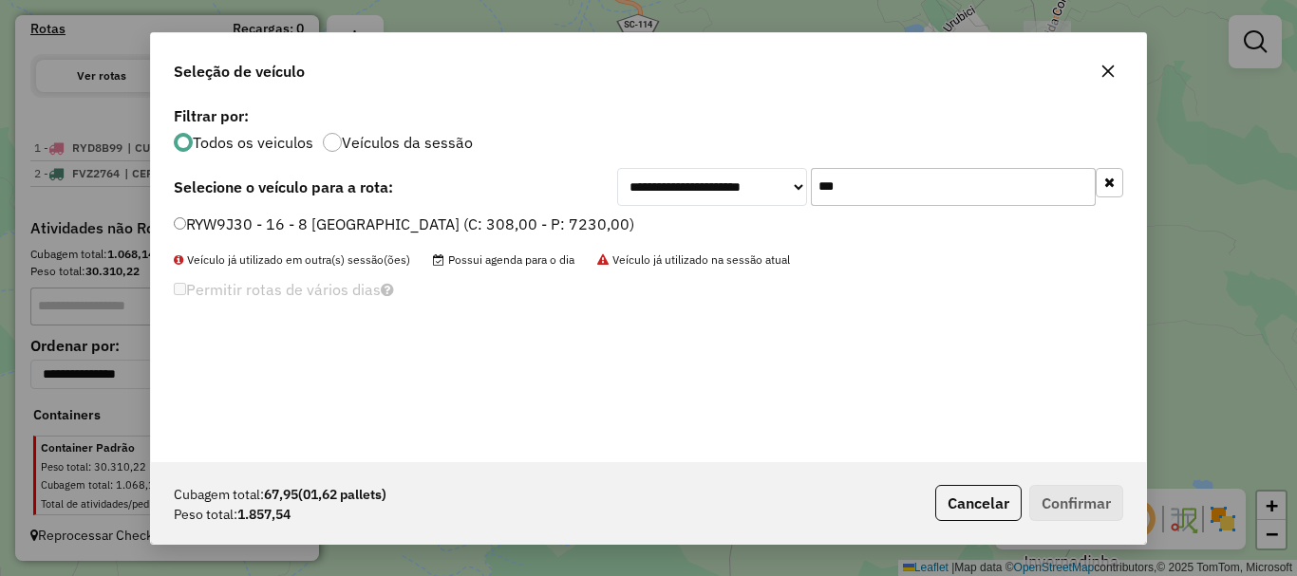
type input "***"
click at [252, 225] on label "RYW9J30 - 16 - 8 [GEOGRAPHIC_DATA] (C: 308,00 - P: 7230,00)" at bounding box center [404, 224] width 460 height 23
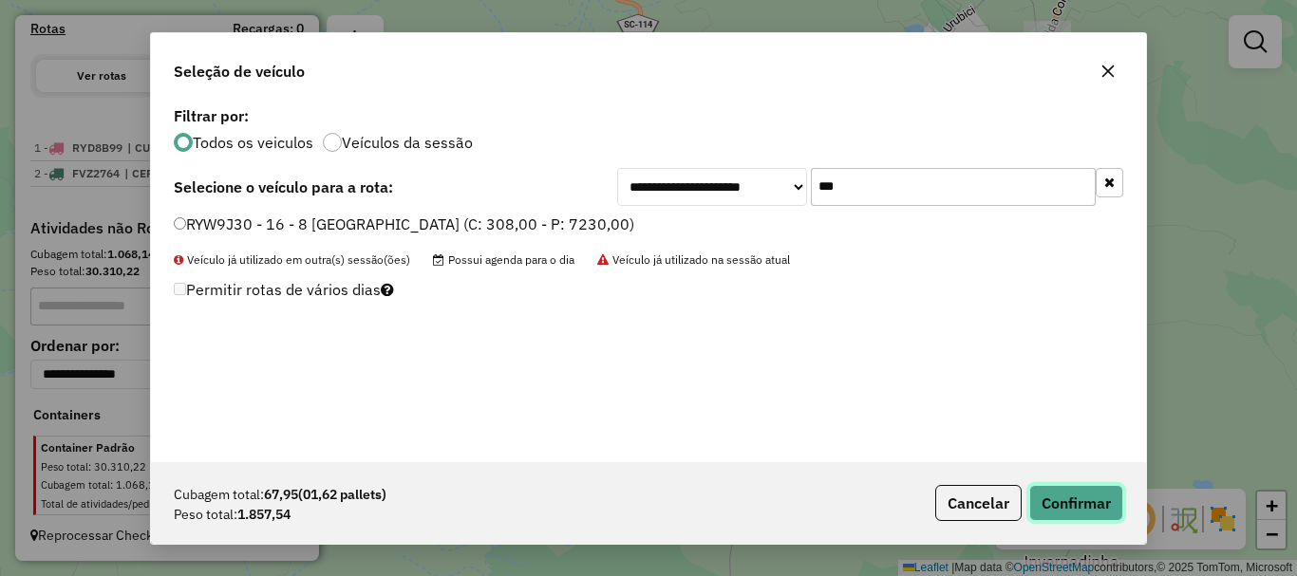
click at [971, 494] on button "Confirmar" at bounding box center [1076, 503] width 94 height 36
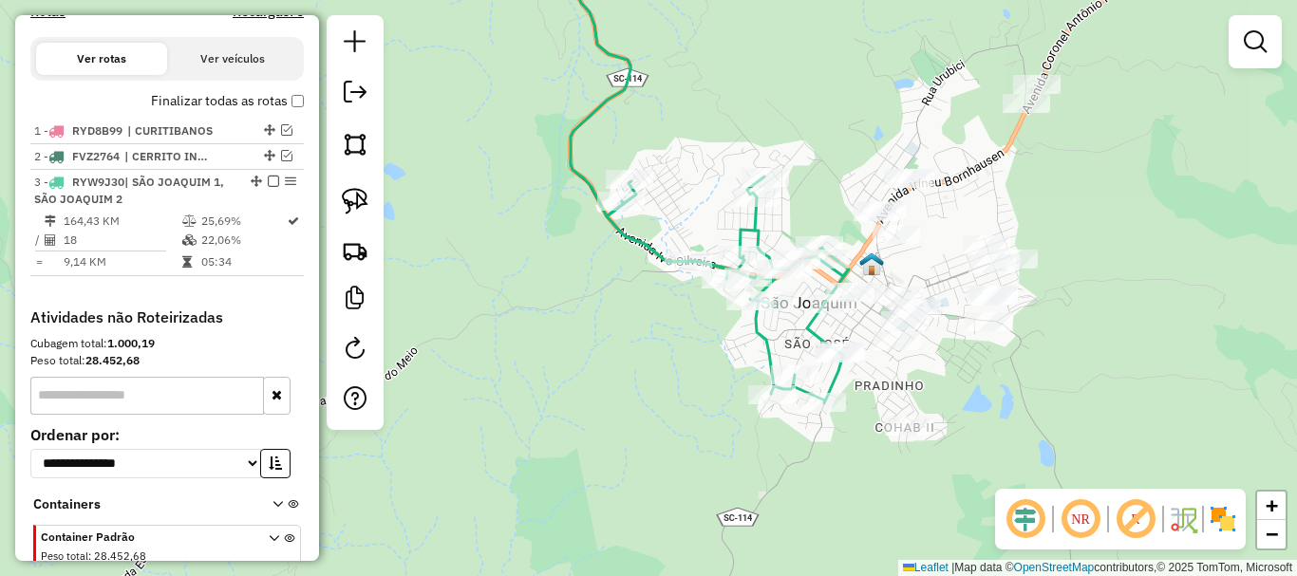
drag, startPoint x: 595, startPoint y: 225, endPoint x: 586, endPoint y: 274, distance: 50.3
click at [586, 274] on div "Janela de atendimento Grade de atendimento Capacidade Transportadoras Veículos …" at bounding box center [648, 288] width 1297 height 576
click at [362, 206] on img at bounding box center [355, 201] width 27 height 27
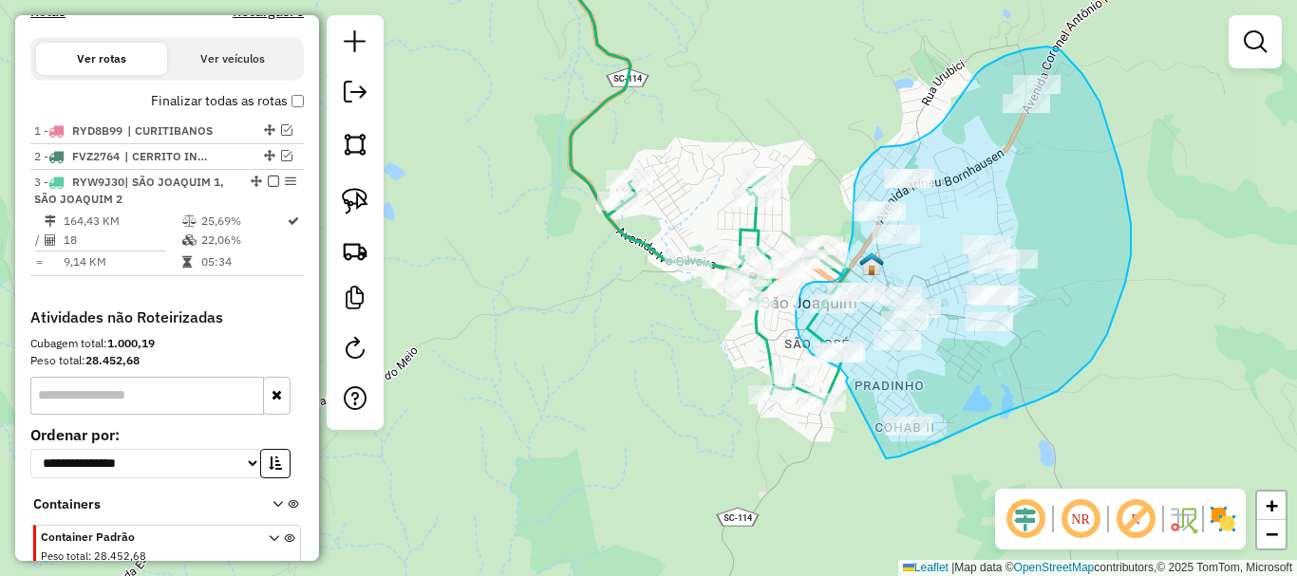
drag, startPoint x: 939, startPoint y: 441, endPoint x: 846, endPoint y: 382, distance: 110.6
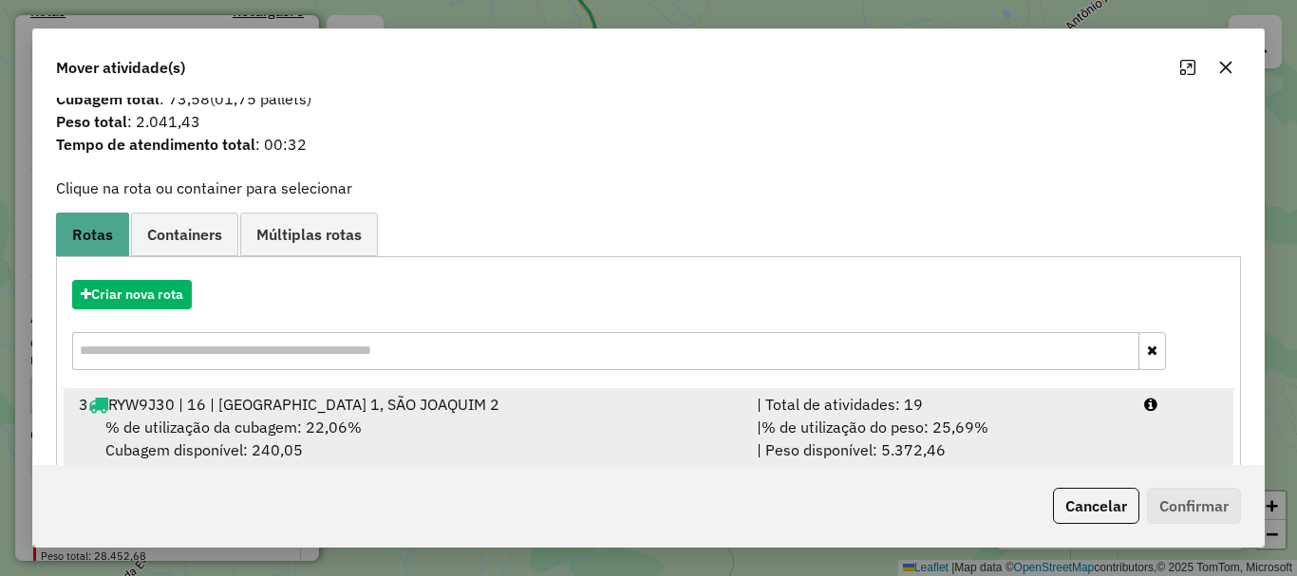
scroll to position [74, 0]
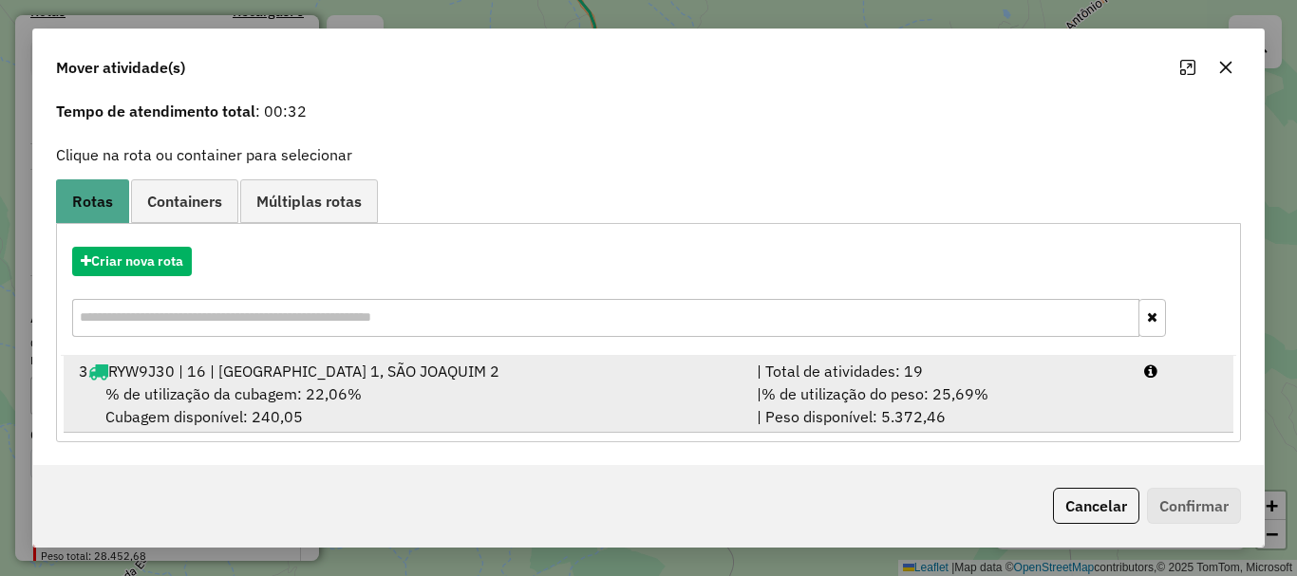
click at [399, 411] on div "% de utilização da cubagem: 22,06% Cubagem disponível: 240,05" at bounding box center [406, 406] width 678 height 46
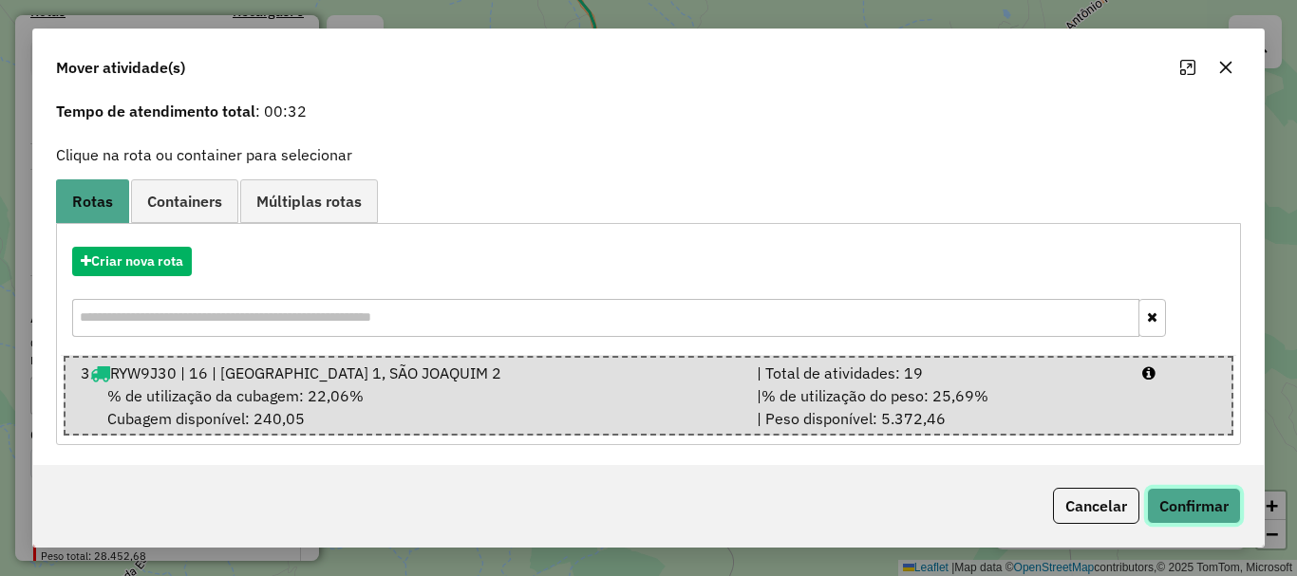
click at [971, 512] on button "Confirmar" at bounding box center [1194, 506] width 94 height 36
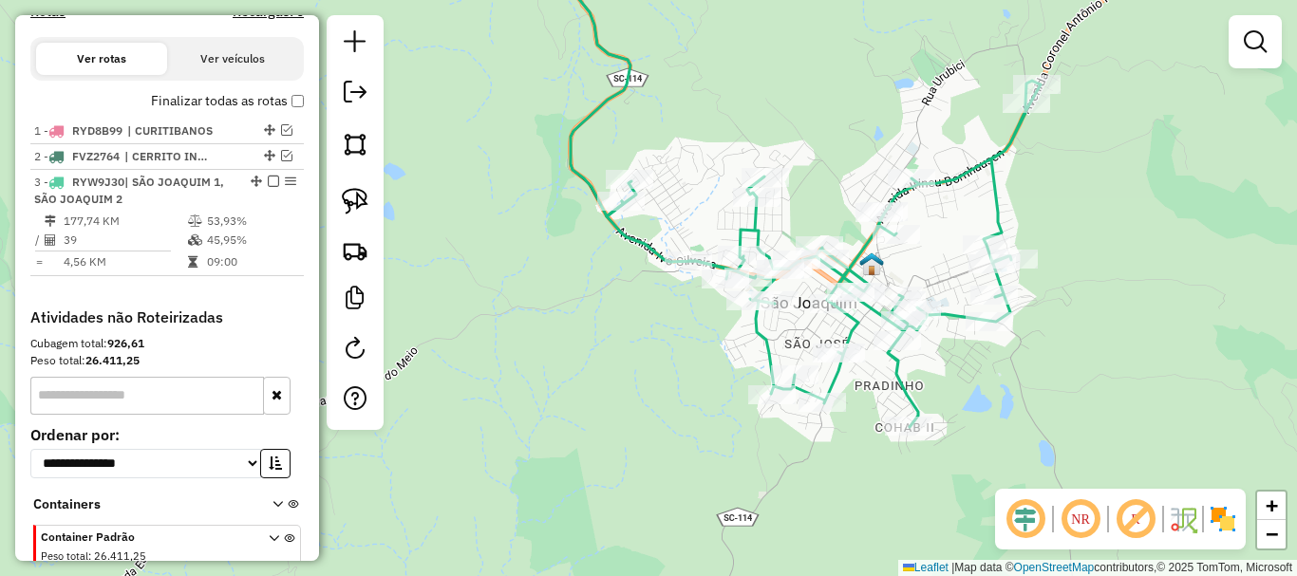
scroll to position [0, 0]
select select "*********"
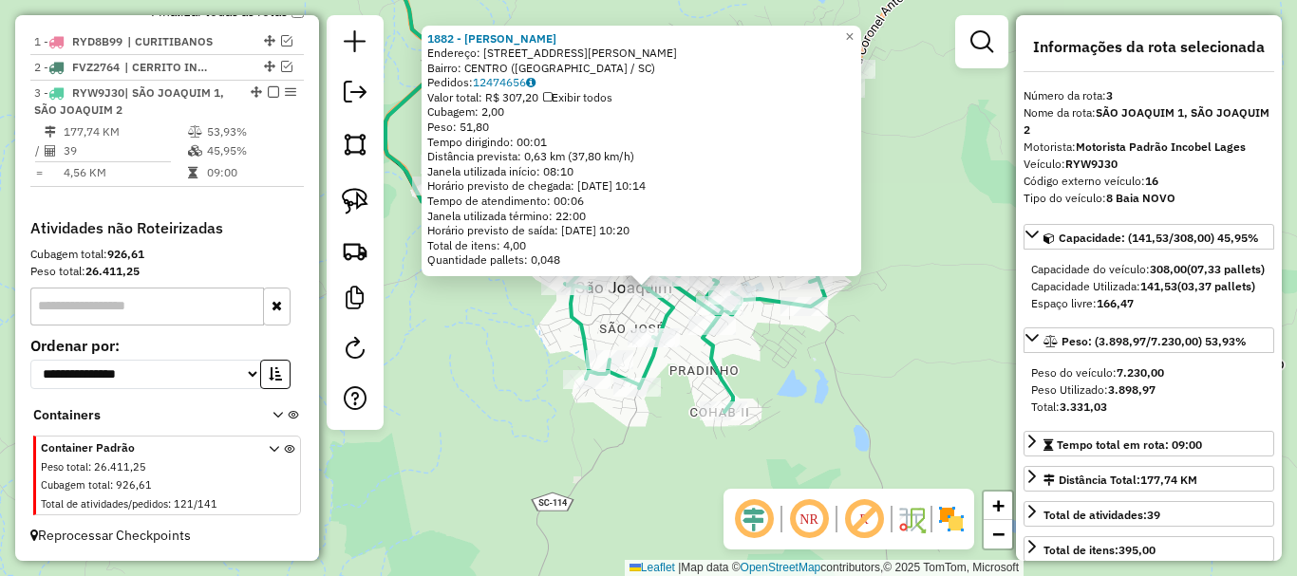
scroll to position [721, 0]
click at [827, 379] on div "1882 - ADELAR FERREIRA BORG Endereço: R INACIO PALMA 153 Bairro: CENTRO (SAO JO…" at bounding box center [648, 288] width 1297 height 576
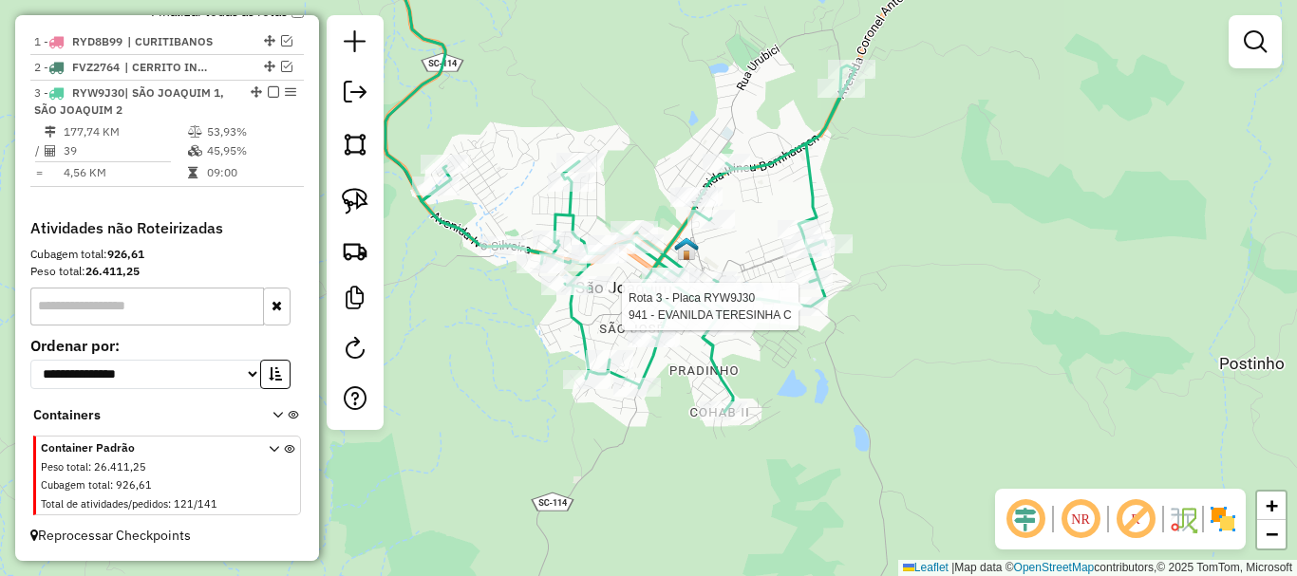
select select "*********"
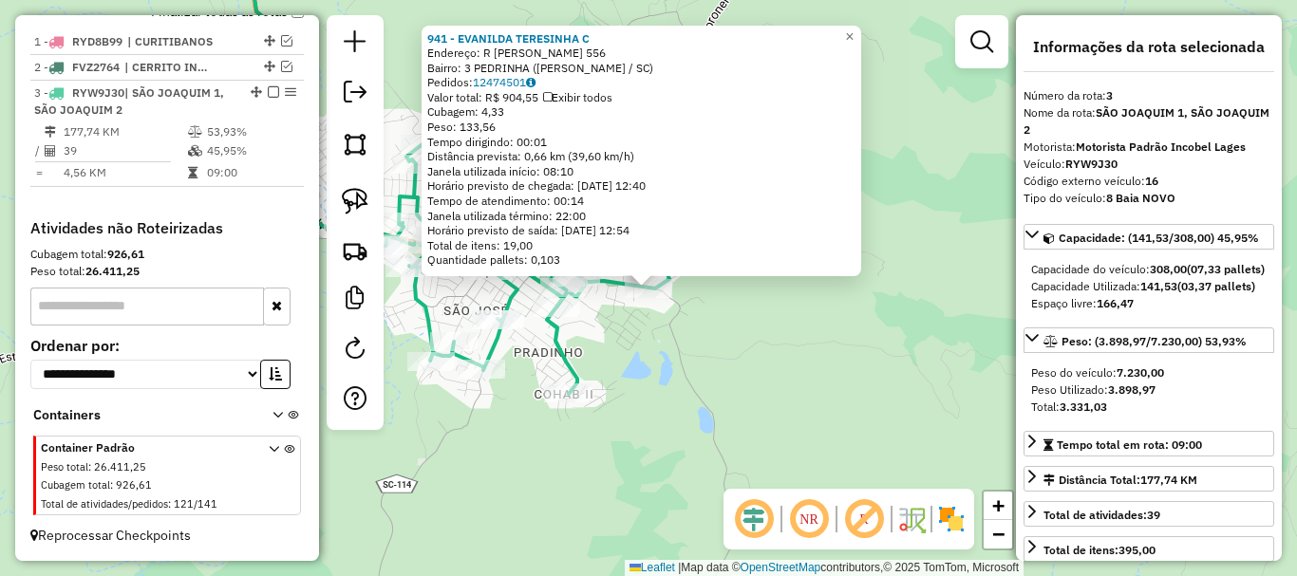
click at [746, 331] on div "941 - EVANILDA TERESINHA C Endereço: R PRUDENTE CANDIDO SILVA 556 Bairro: 3 PED…" at bounding box center [648, 288] width 1297 height 576
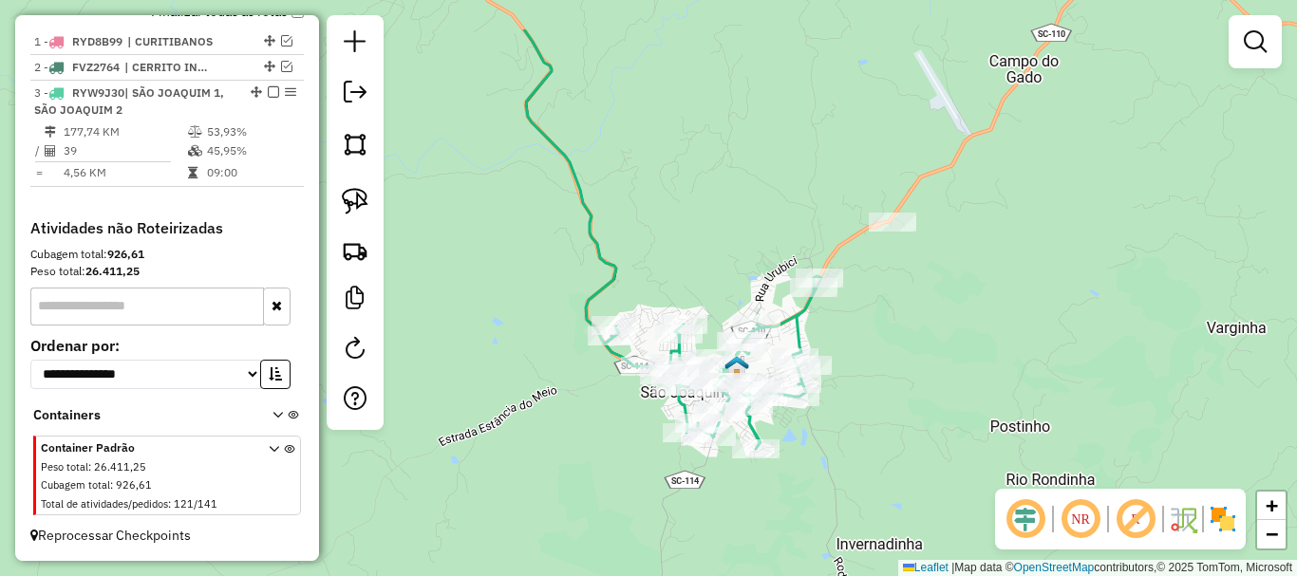
drag, startPoint x: 760, startPoint y: 359, endPoint x: 774, endPoint y: 425, distance: 67.8
click at [807, 438] on div "Janela de atendimento Grade de atendimento Capacidade Transportadoras Veículos …" at bounding box center [648, 288] width 1297 height 576
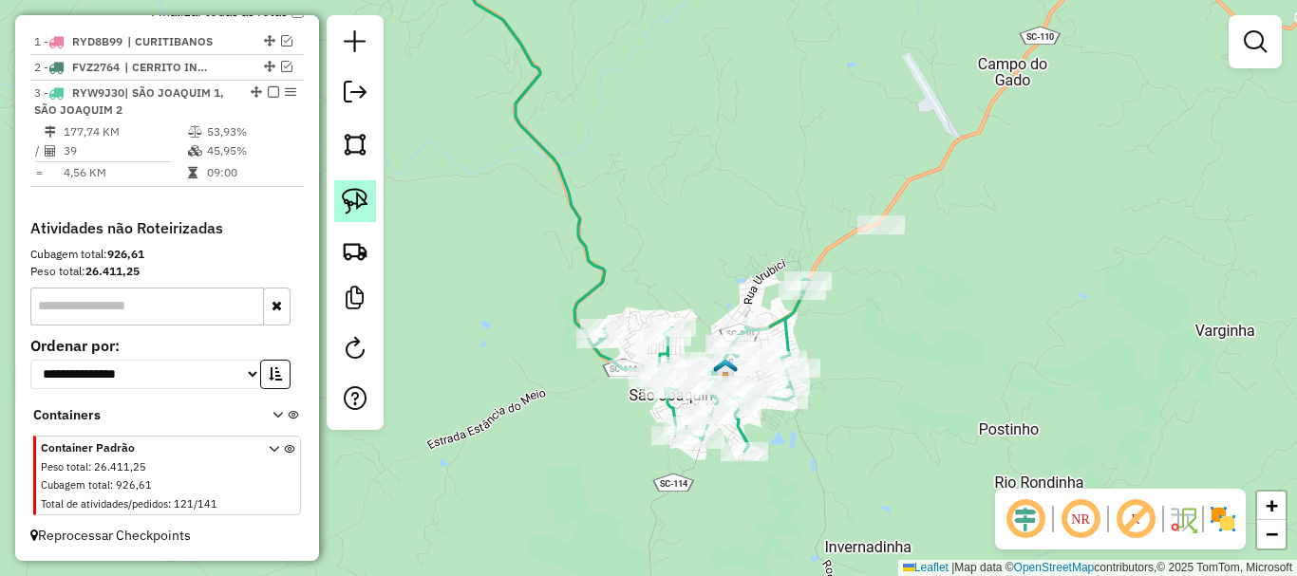
click at [355, 203] on img at bounding box center [355, 201] width 27 height 27
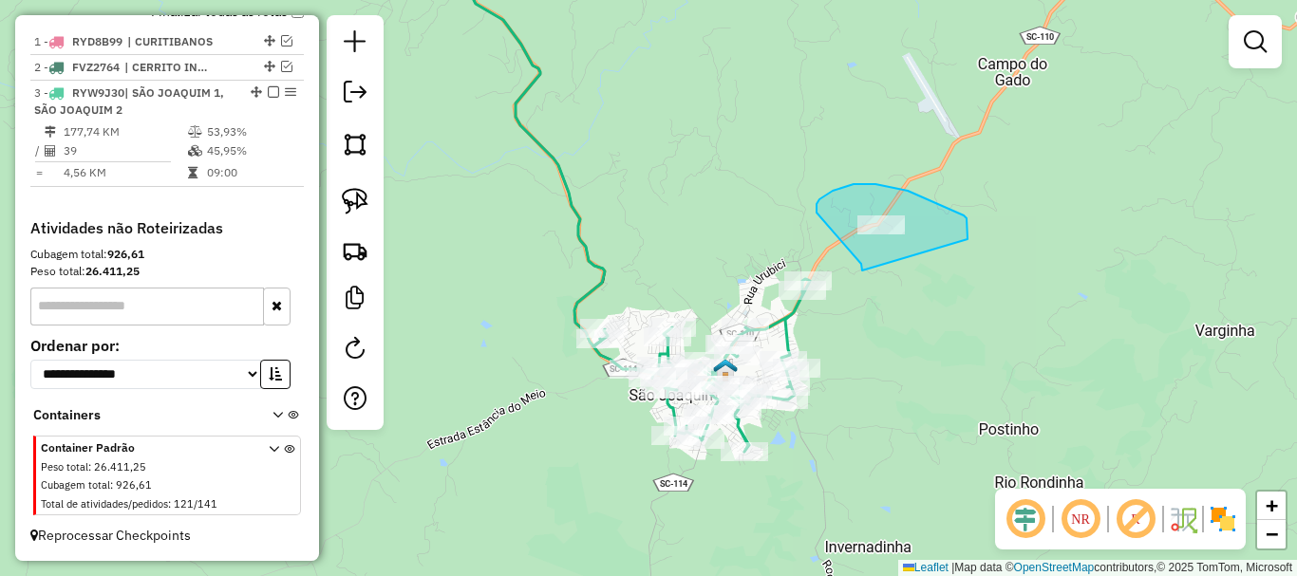
drag, startPoint x: 861, startPoint y: 264, endPoint x: 963, endPoint y: 240, distance: 104.3
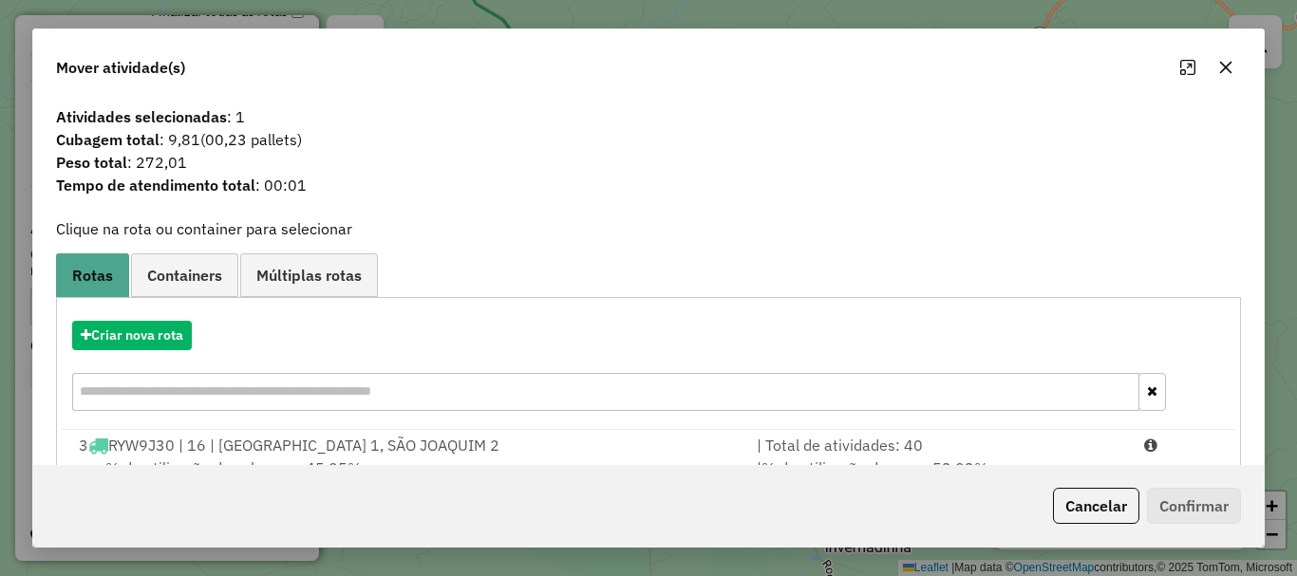
scroll to position [74, 0]
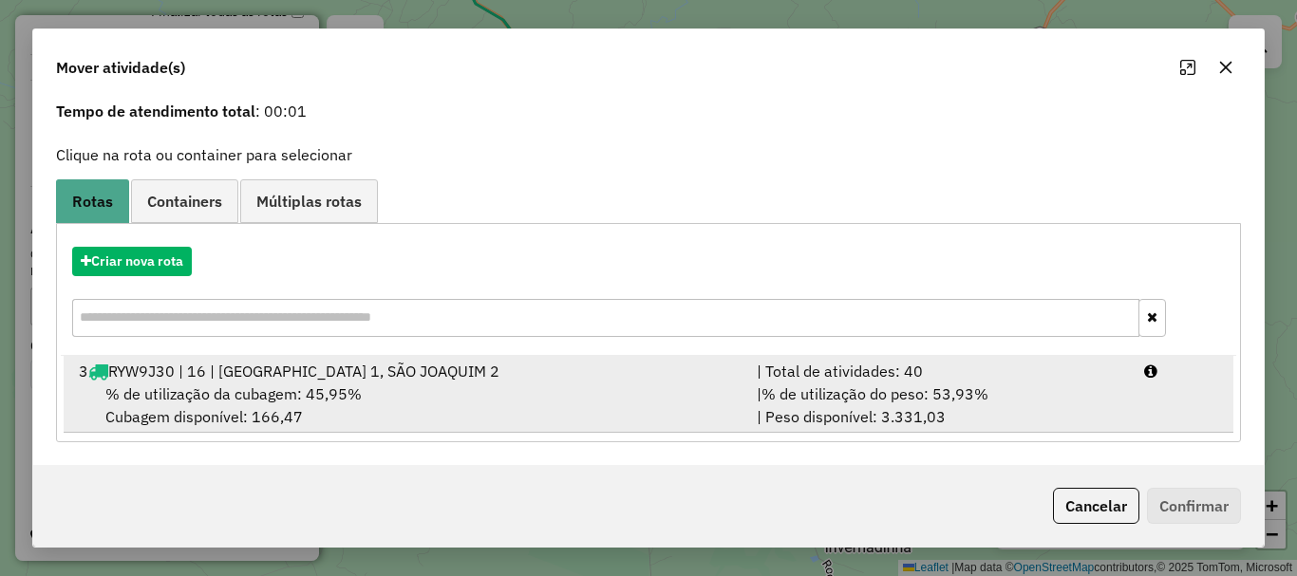
click at [357, 392] on span "% de utilização da cubagem: 45,95%" at bounding box center [233, 394] width 256 height 19
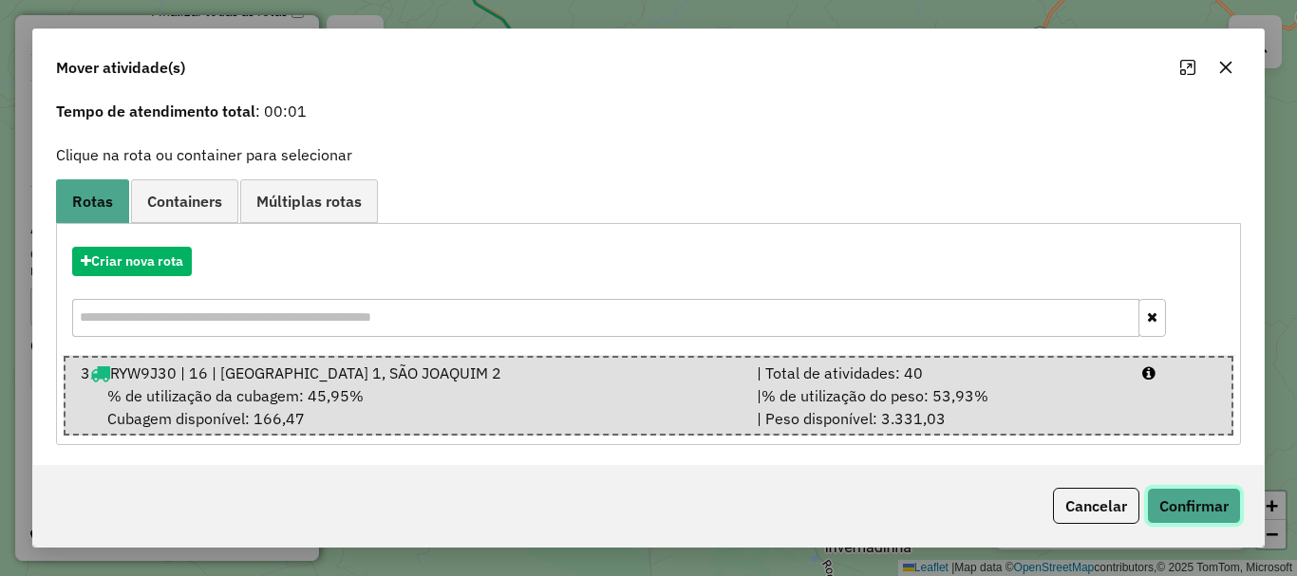
click at [971, 510] on button "Confirmar" at bounding box center [1194, 506] width 94 height 36
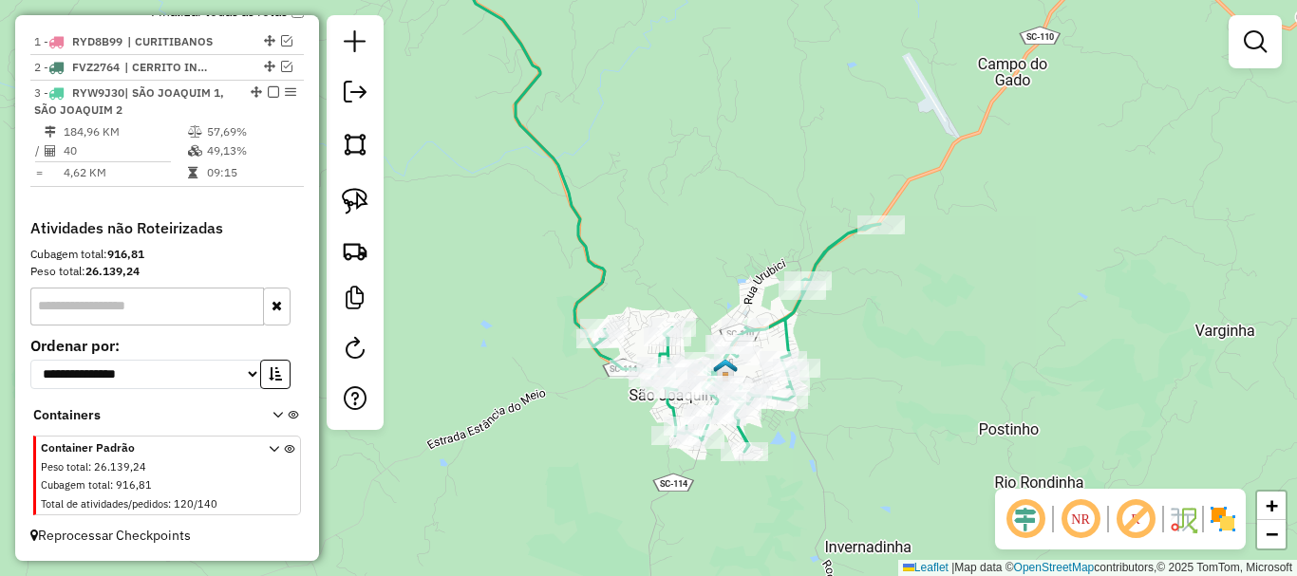
scroll to position [0, 0]
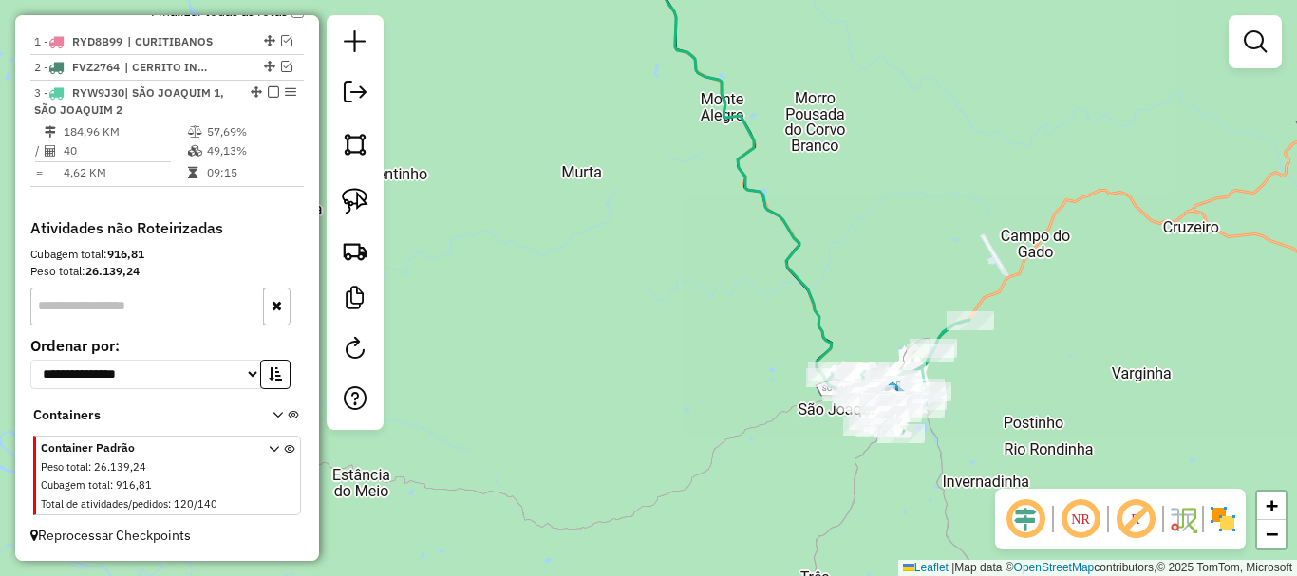
click at [534, 270] on div "Janela de atendimento Grade de atendimento Capacidade Transportadoras Veículos …" at bounding box center [648, 288] width 1297 height 576
select select "*********"
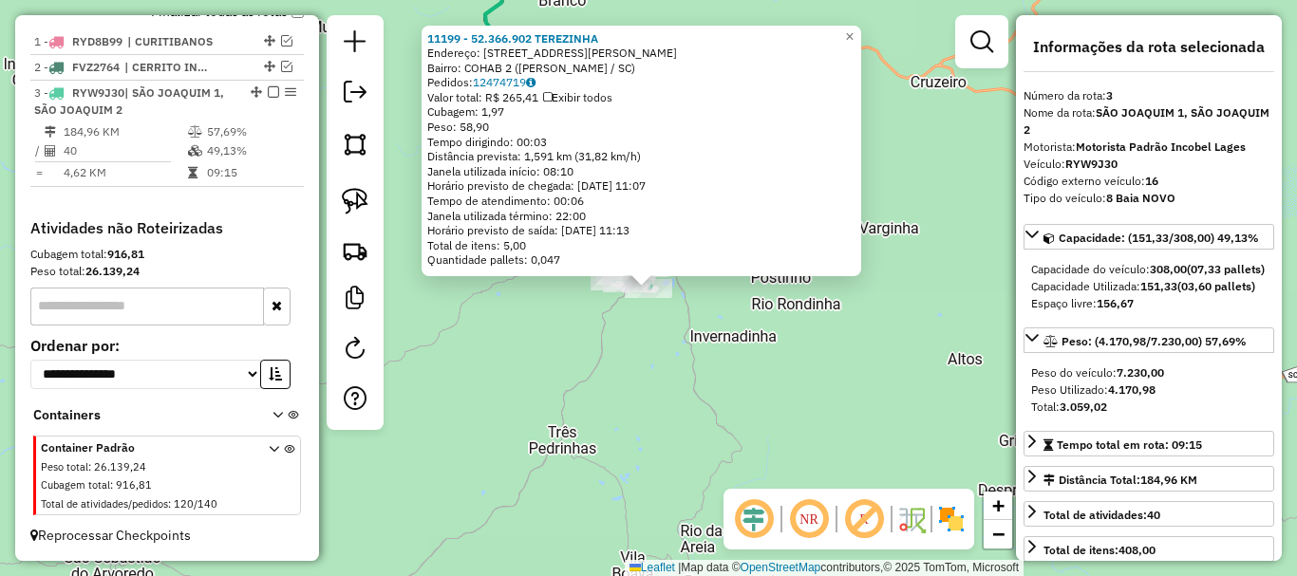
click at [858, 379] on div "11199 - 52.366.902 [PERSON_NAME]: R [PERSON_NAME] CANTIZANI 138 Bairro: COHAB 2…" at bounding box center [648, 288] width 1297 height 576
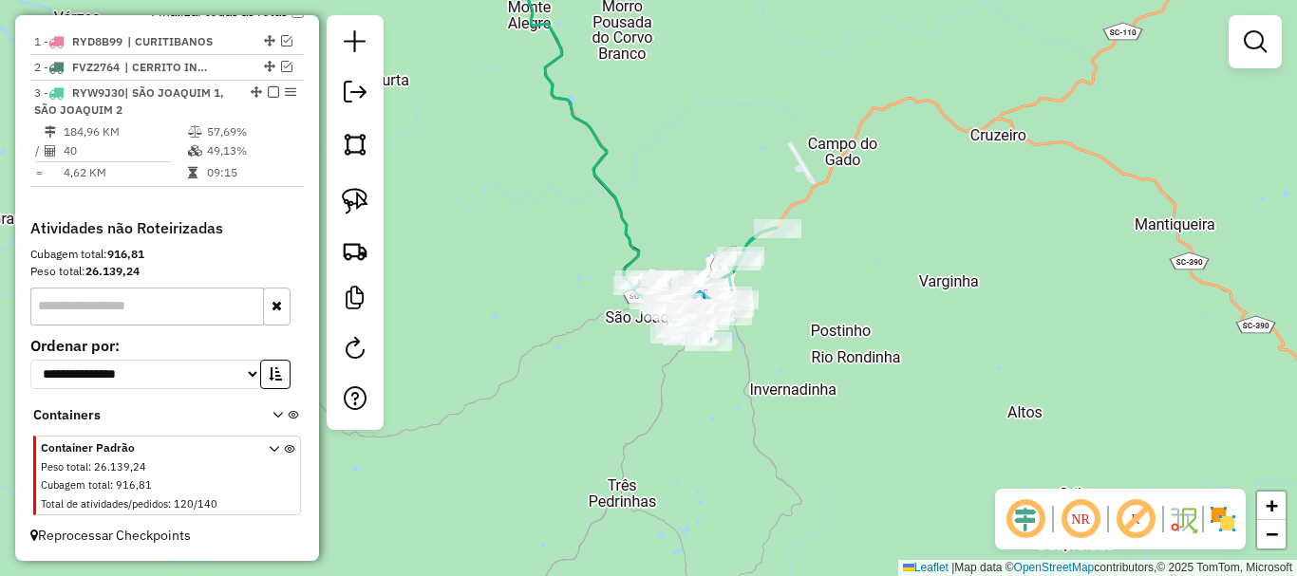
drag, startPoint x: 775, startPoint y: 285, endPoint x: 806, endPoint y: 310, distance: 40.5
click at [806, 310] on div "Janela de atendimento Grade de atendimento Capacidade Transportadoras Veículos …" at bounding box center [648, 288] width 1297 height 576
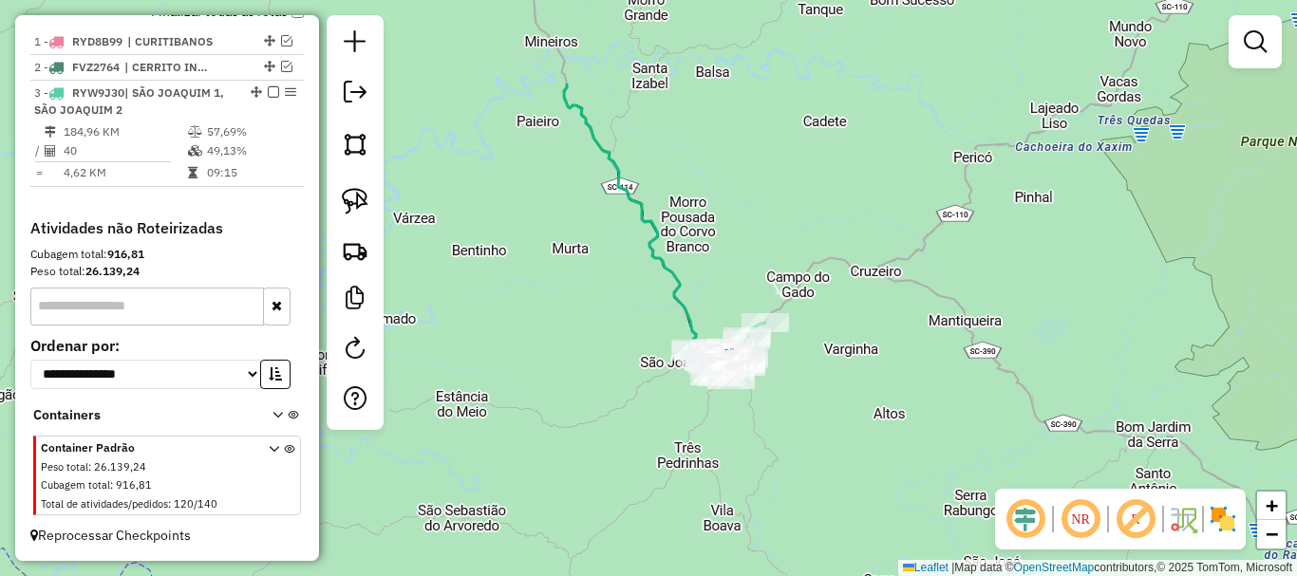
drag, startPoint x: 740, startPoint y: 101, endPoint x: 784, endPoint y: 242, distance: 148.3
click at [784, 242] on div "Janela de atendimento Grade de atendimento Capacidade Transportadoras Veículos …" at bounding box center [648, 288] width 1297 height 576
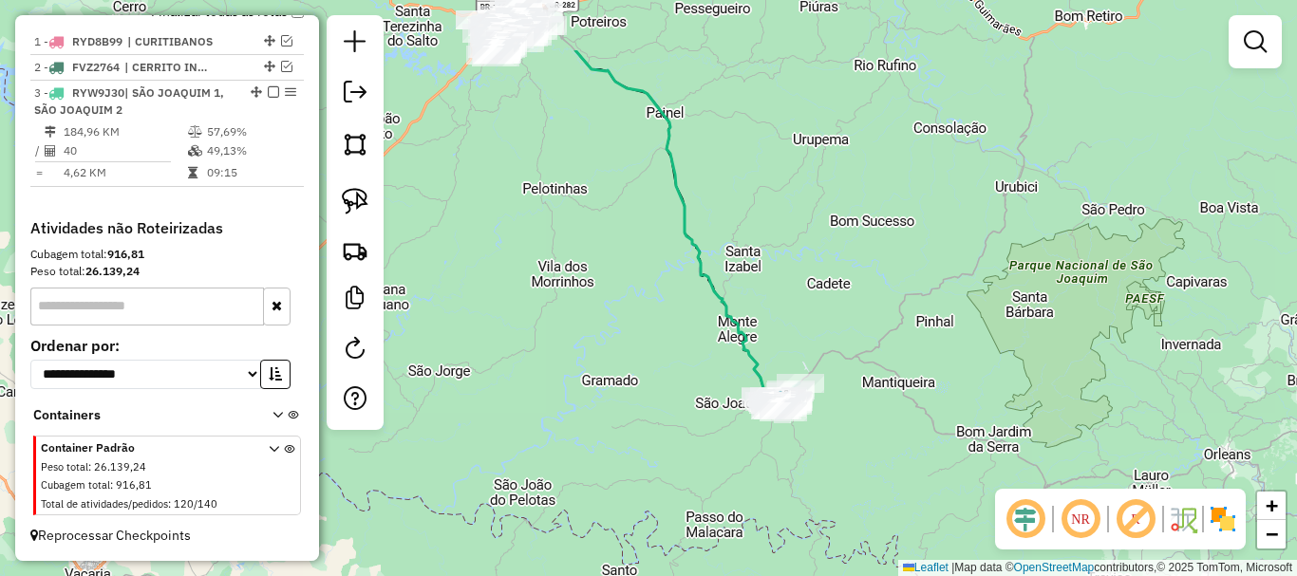
drag, startPoint x: 779, startPoint y: 184, endPoint x: 806, endPoint y: 297, distance: 116.1
click at [806, 297] on div "Janela de atendimento Grade de atendimento Capacidade Transportadoras Veículos …" at bounding box center [648, 288] width 1297 height 576
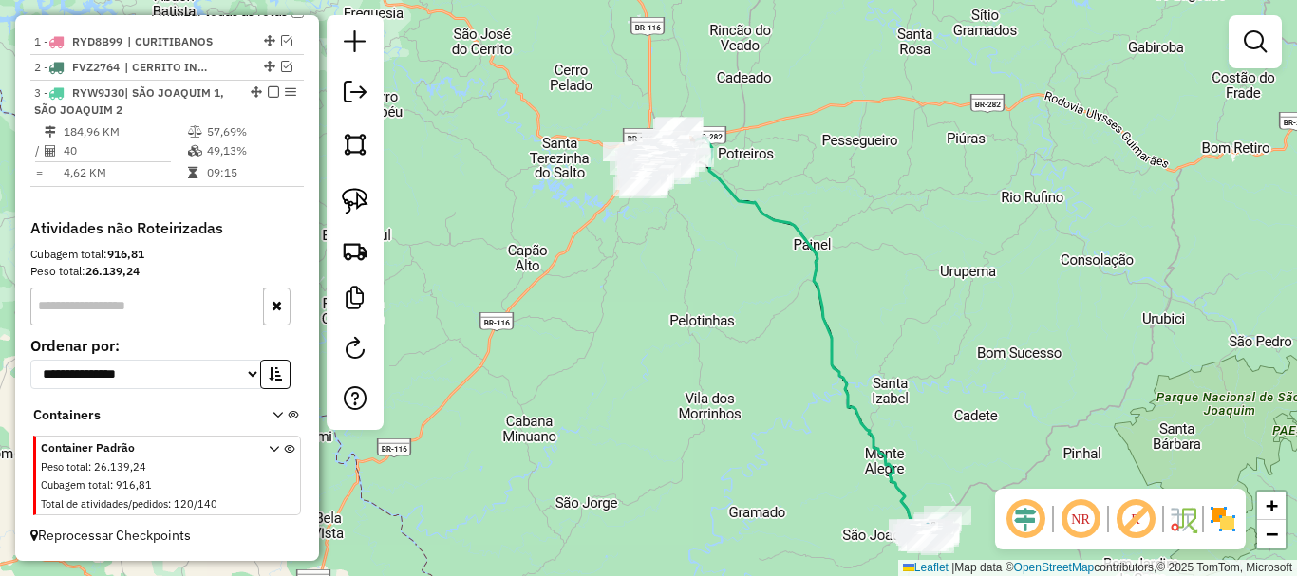
drag, startPoint x: 726, startPoint y: 247, endPoint x: 872, endPoint y: 370, distance: 190.6
click at [872, 370] on div "Janela de atendimento Grade de atendimento Capacidade Transportadoras Veículos …" at bounding box center [648, 288] width 1297 height 576
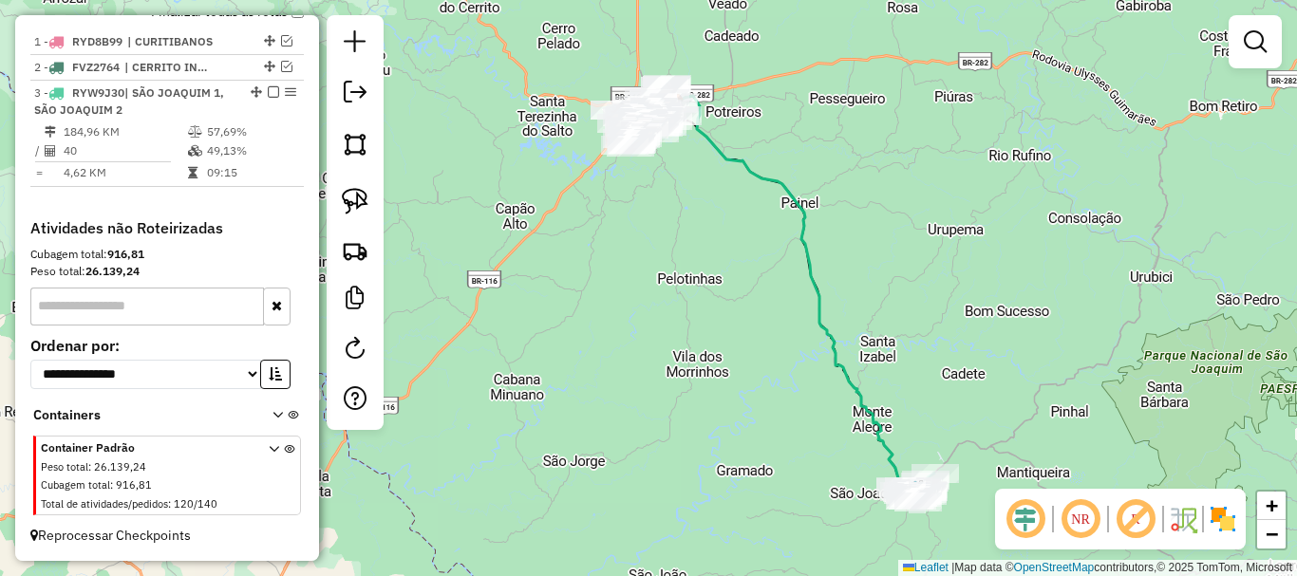
drag, startPoint x: 730, startPoint y: 293, endPoint x: 716, endPoint y: 213, distance: 81.9
click at [716, 213] on div "Janela de atendimento Grade de atendimento Capacidade Transportadoras Veículos …" at bounding box center [648, 288] width 1297 height 576
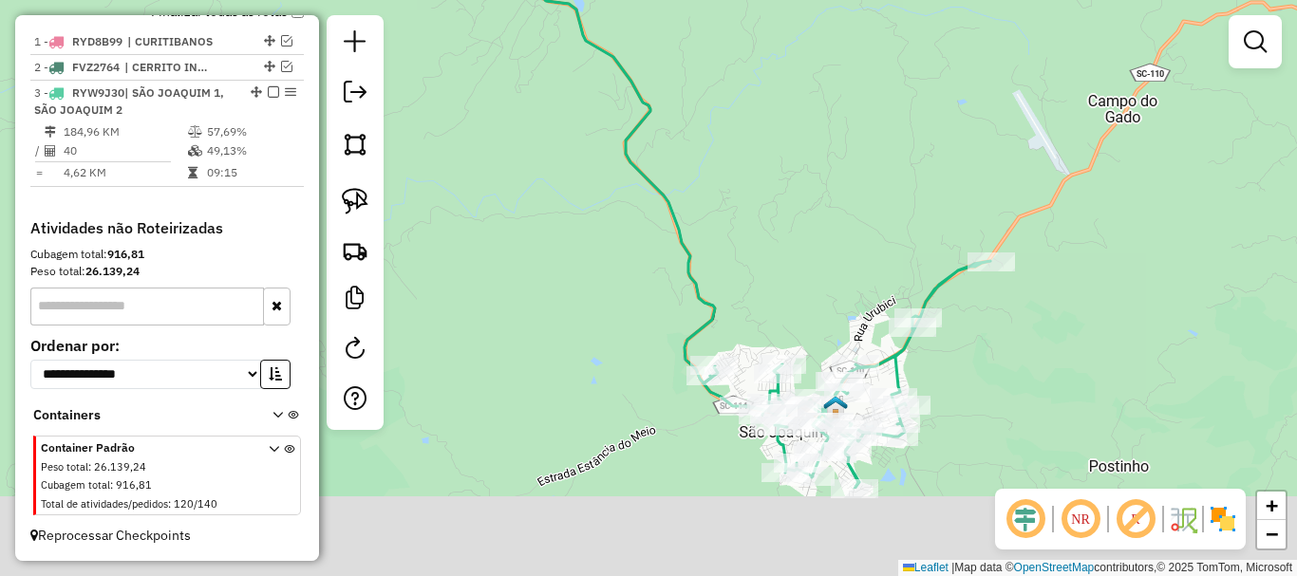
drag, startPoint x: 869, startPoint y: 337, endPoint x: 867, endPoint y: 214, distance: 123.4
click at [867, 209] on div "Janela de atendimento Grade de atendimento Capacidade Transportadoras Veículos …" at bounding box center [648, 288] width 1297 height 576
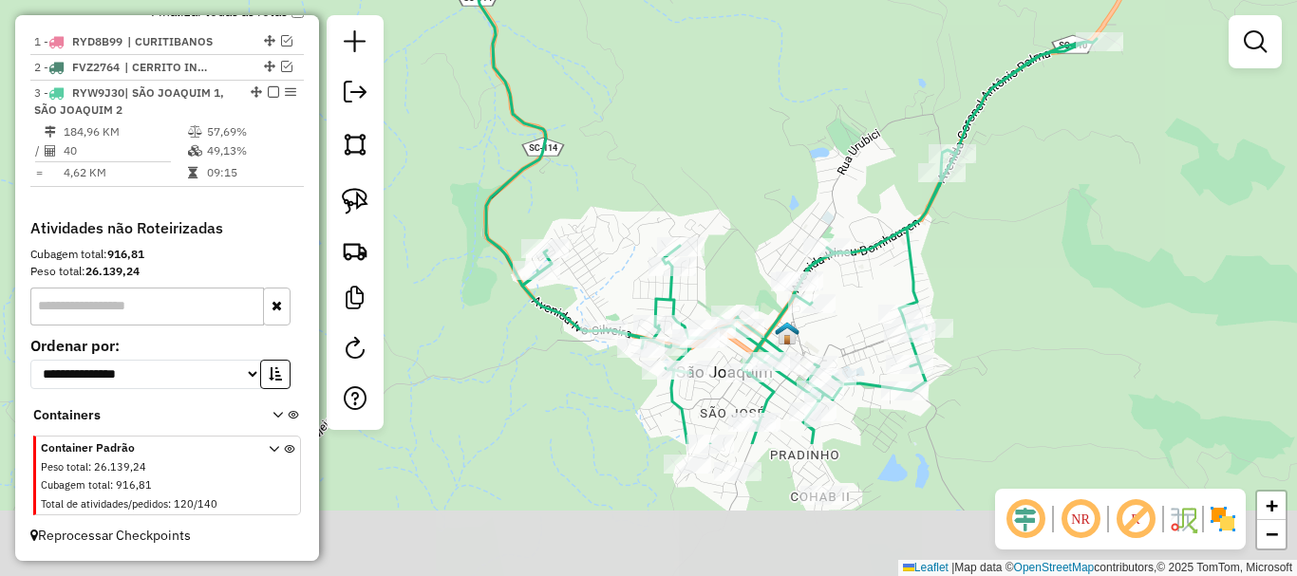
drag, startPoint x: 828, startPoint y: 217, endPoint x: 810, endPoint y: 62, distance: 156.7
click at [810, 65] on div "Janela de atendimento Grade de atendimento Capacidade Transportadoras Veículos …" at bounding box center [648, 288] width 1297 height 576
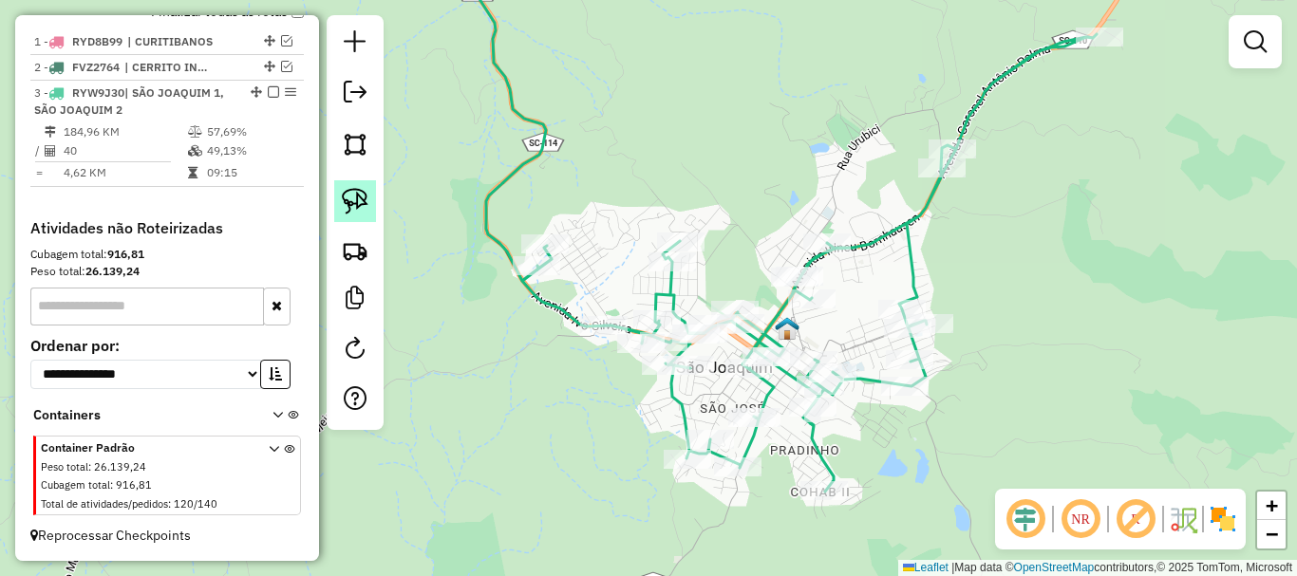
click at [355, 195] on img at bounding box center [355, 201] width 27 height 27
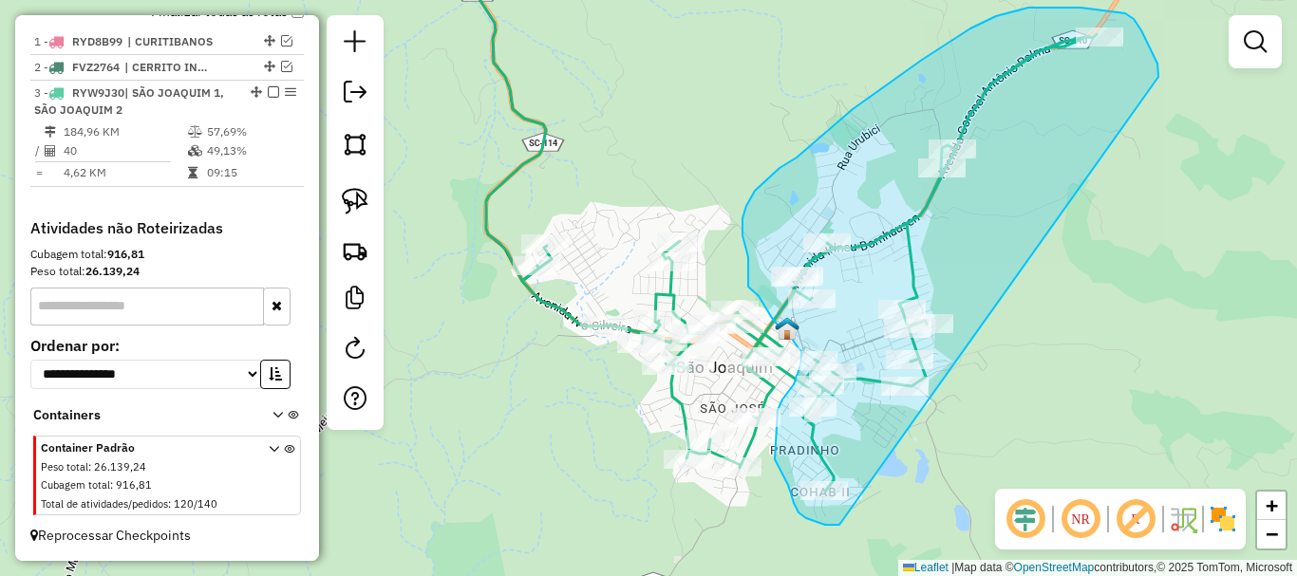
drag, startPoint x: 1154, startPoint y: 55, endPoint x: 840, endPoint y: 515, distance: 556.2
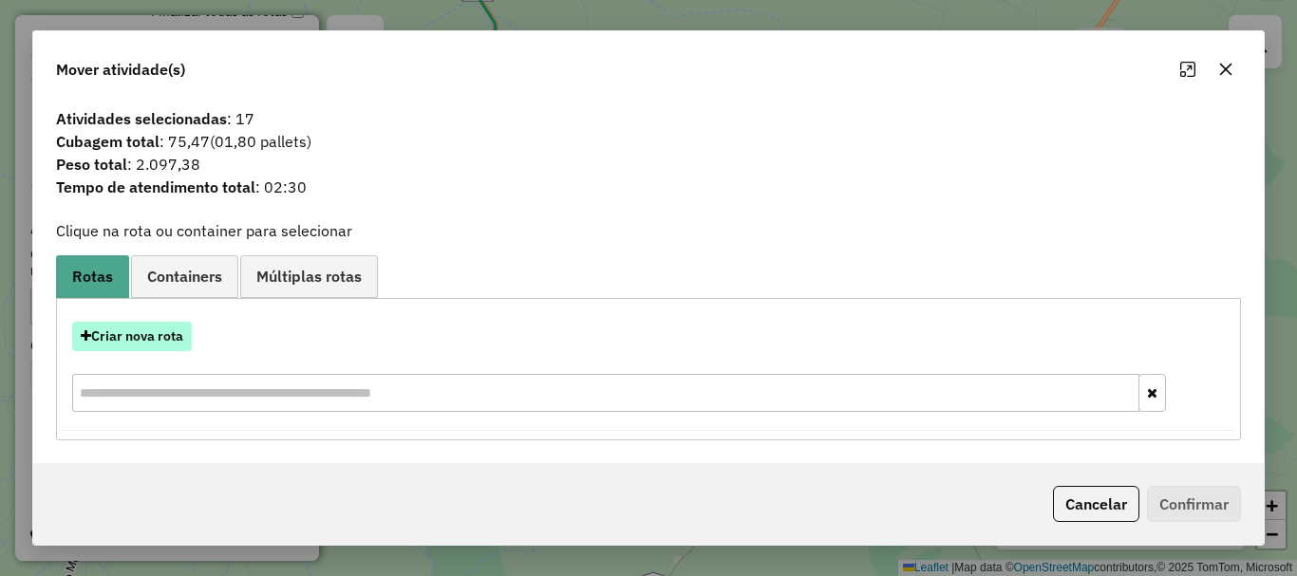
click at [124, 341] on button "Criar nova rota" at bounding box center [132, 336] width 120 height 29
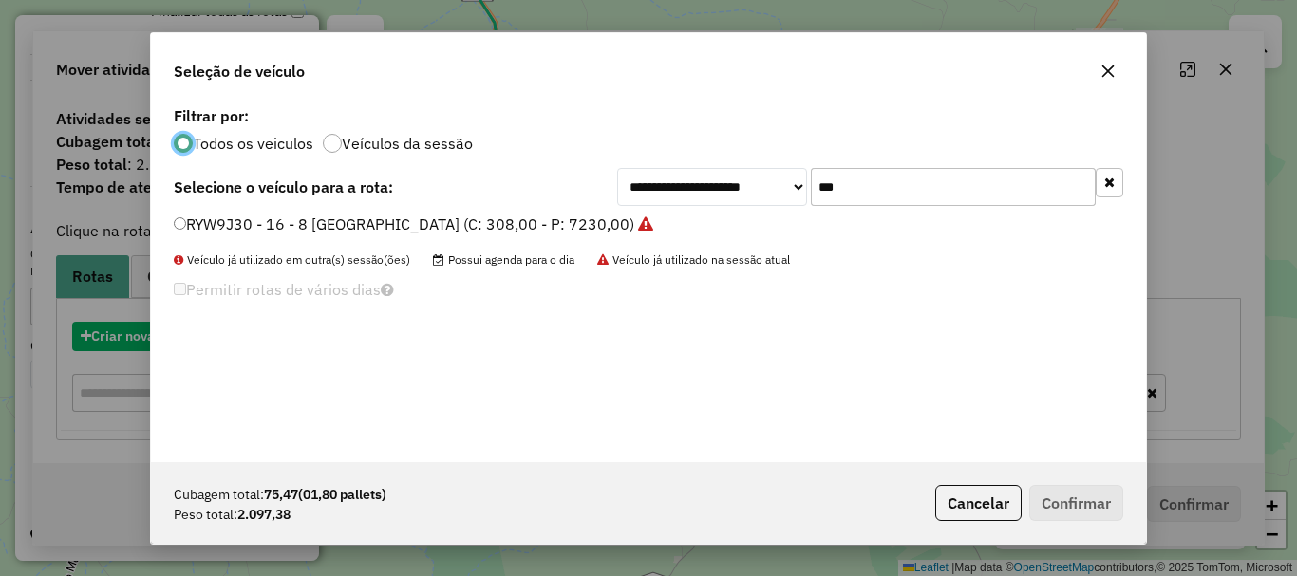
scroll to position [10, 6]
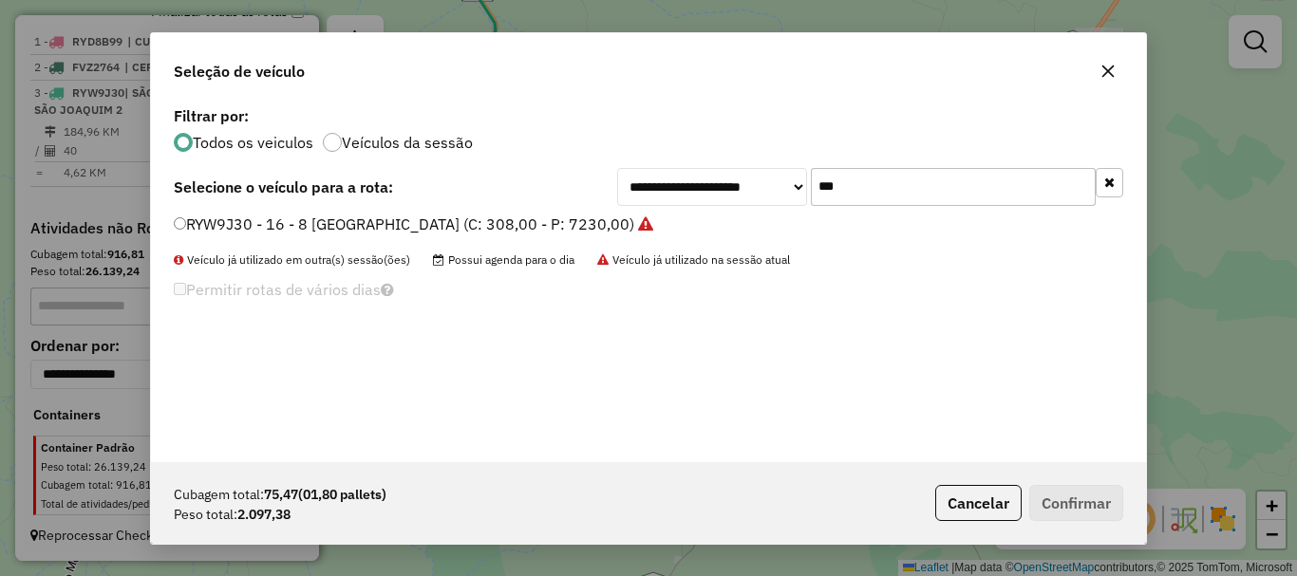
drag, startPoint x: 859, startPoint y: 193, endPoint x: 723, endPoint y: 189, distance: 135.8
click at [723, 189] on div "**********" at bounding box center [870, 187] width 506 height 38
type input "***"
click at [209, 225] on label "FAC7A71 - 6 BAIA (2) (C: 252,00 - P: 5500,00)" at bounding box center [341, 224] width 335 height 23
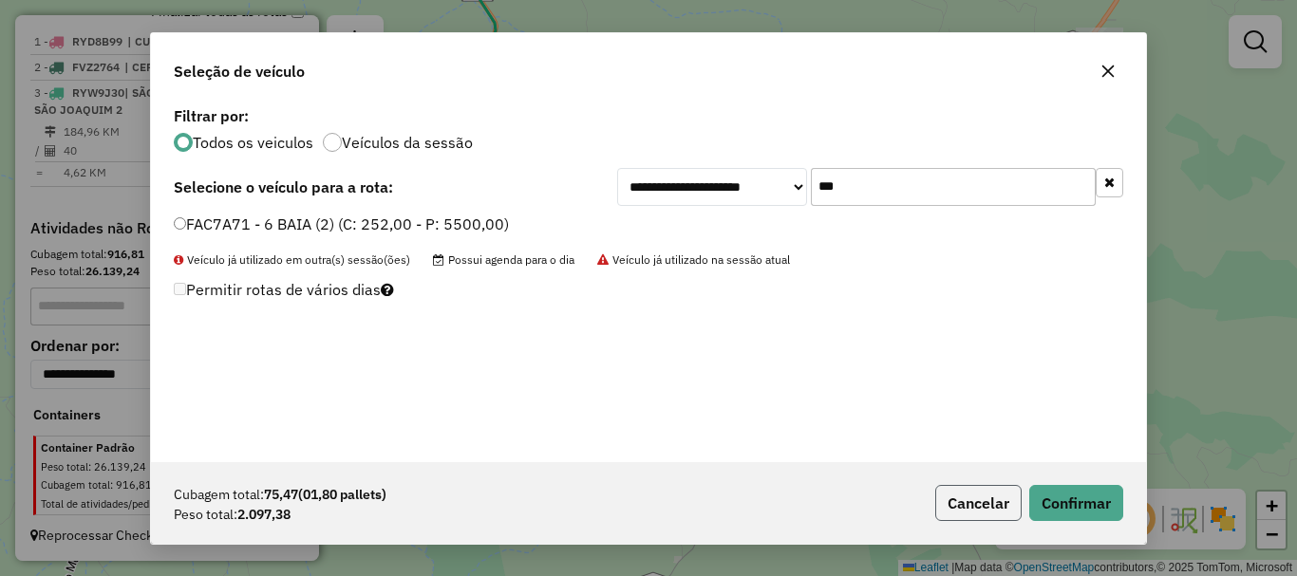
click at [971, 505] on button "Cancelar" at bounding box center [978, 503] width 86 height 36
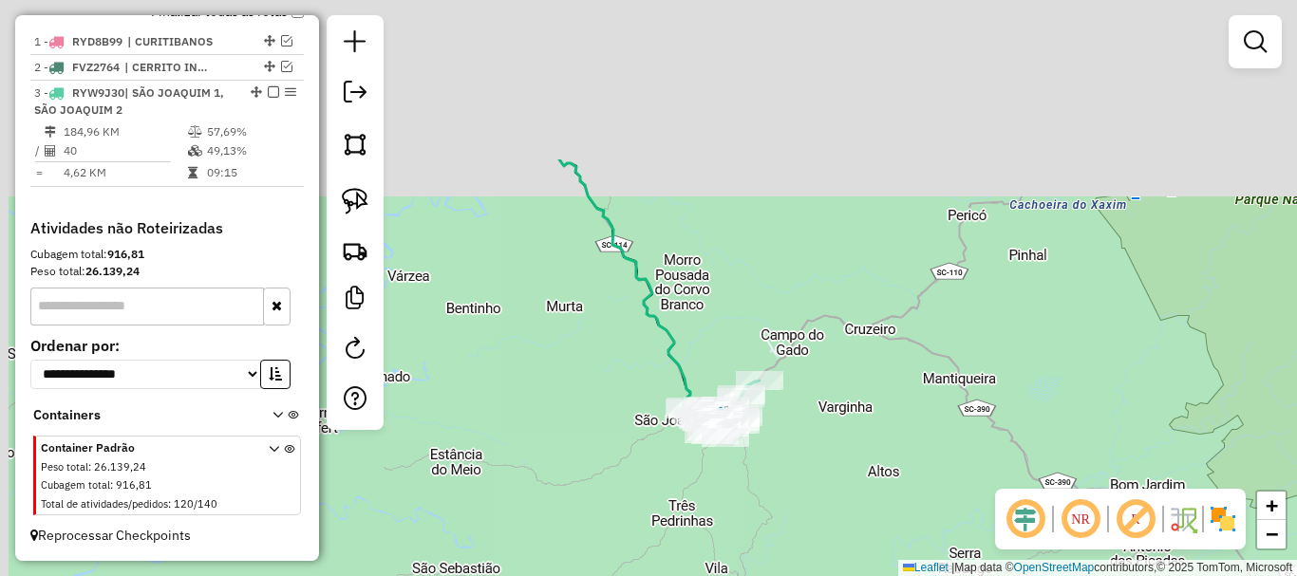
drag, startPoint x: 547, startPoint y: 240, endPoint x: 770, endPoint y: 376, distance: 261.2
click at [810, 500] on div "Janela de atendimento Grade de atendimento Capacidade Transportadoras Veículos …" at bounding box center [648, 288] width 1297 height 576
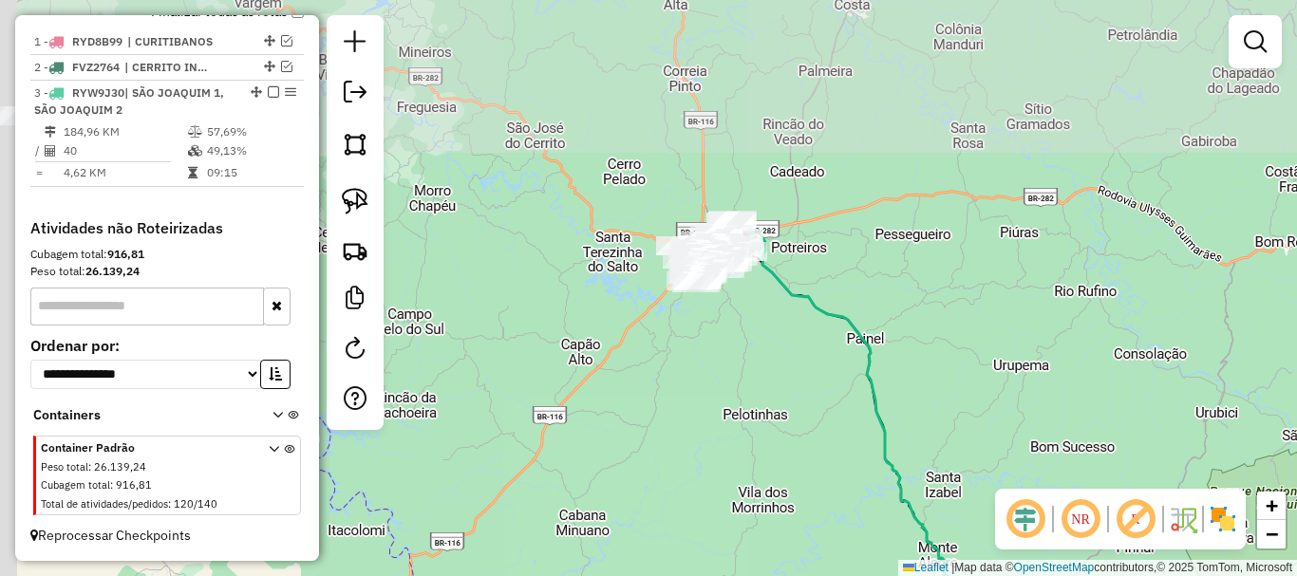
drag, startPoint x: 665, startPoint y: 235, endPoint x: 796, endPoint y: 399, distance: 210.1
click at [796, 399] on div "Rota 3 - Placa RYW9J30 4905 - JOSIELE GUIMARAES PA Rota 3 - Placa RYW9J30 9400 …" at bounding box center [648, 288] width 1297 height 576
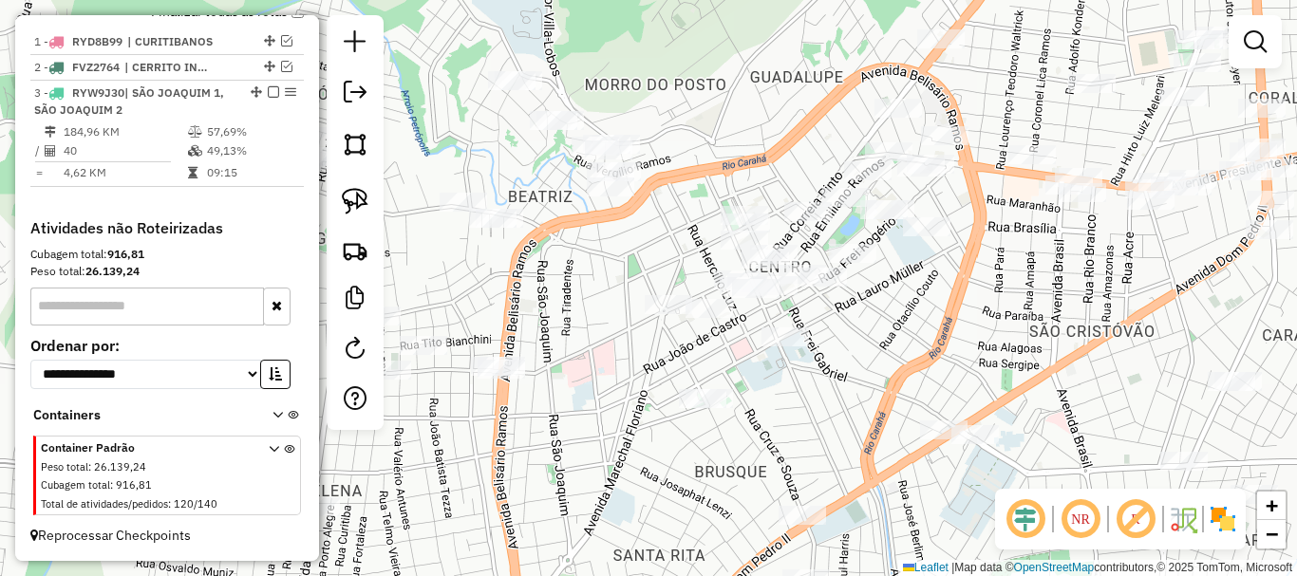
drag, startPoint x: 709, startPoint y: 288, endPoint x: 703, endPoint y: 126, distance: 161.5
click at [704, 130] on div "Rota 3 - Placa RYW9J30 4905 - JOSIELE GUIMARAES PA Rota 3 - Placa RYW9J30 9400 …" at bounding box center [648, 288] width 1297 height 576
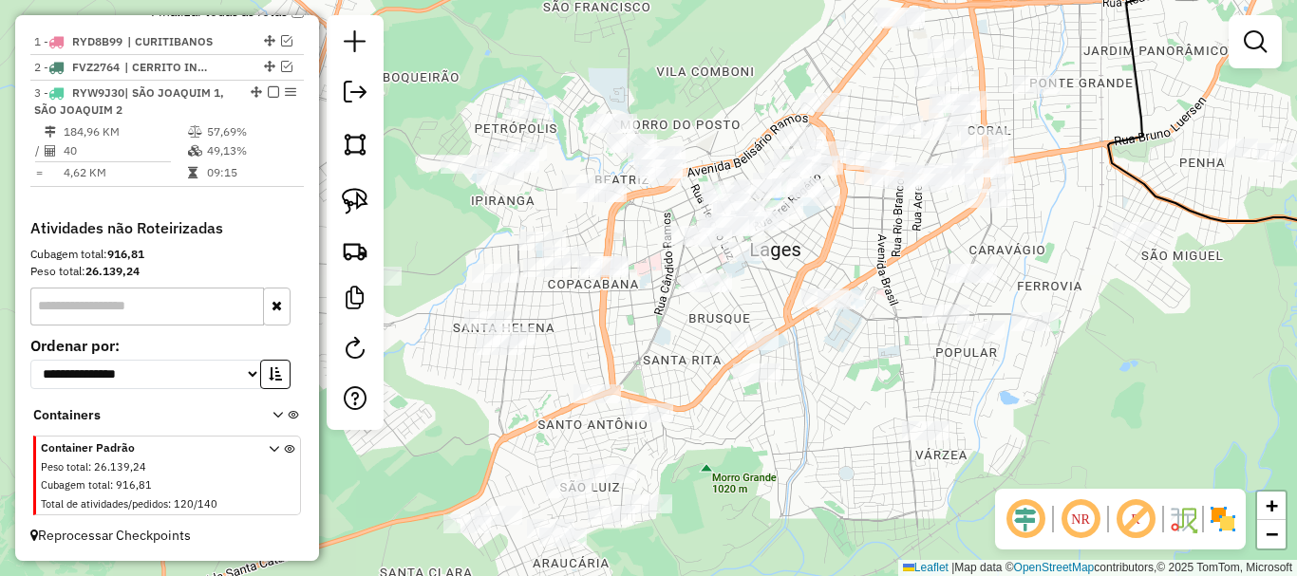
drag, startPoint x: 739, startPoint y: 253, endPoint x: 742, endPoint y: 283, distance: 29.6
click at [742, 283] on div "Rota 3 - Placa RYW9J30 4905 - JOSIELE GUIMARAES PA Rota 3 - Placa RYW9J30 9400 …" at bounding box center [648, 288] width 1297 height 576
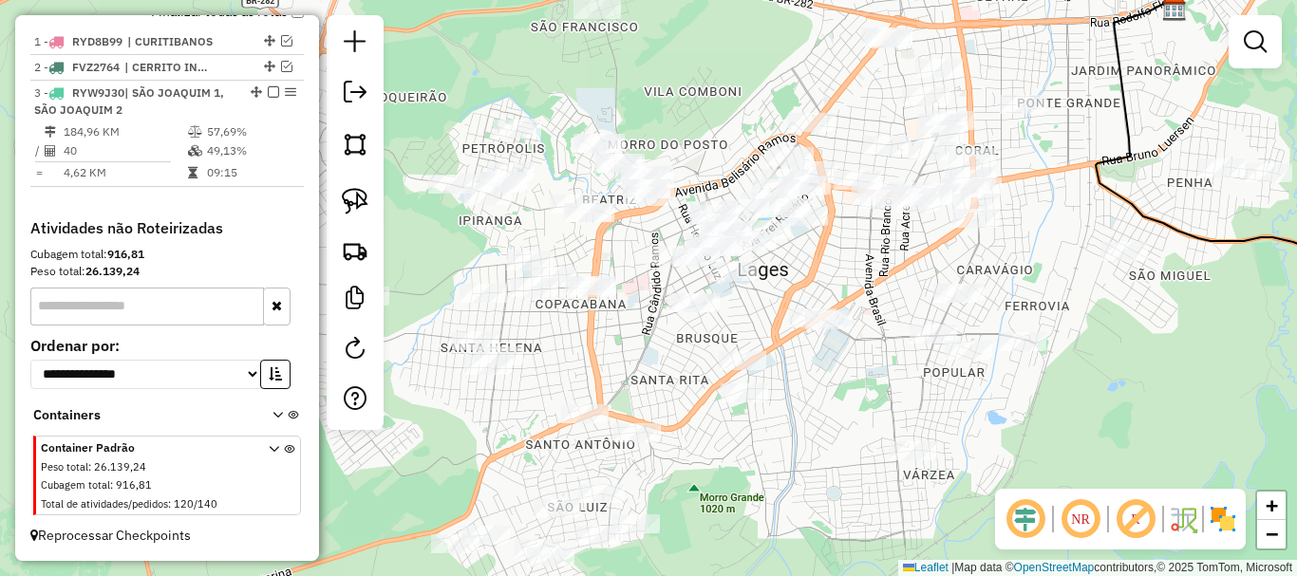
drag, startPoint x: 708, startPoint y: 347, endPoint x: 704, endPoint y: 365, distance: 18.4
click at [704, 365] on div "Rota 3 - Placa RYW9J30 4905 - JOSIELE GUIMARAES PA Rota 3 - Placa RYW9J30 9400 …" at bounding box center [648, 288] width 1297 height 576
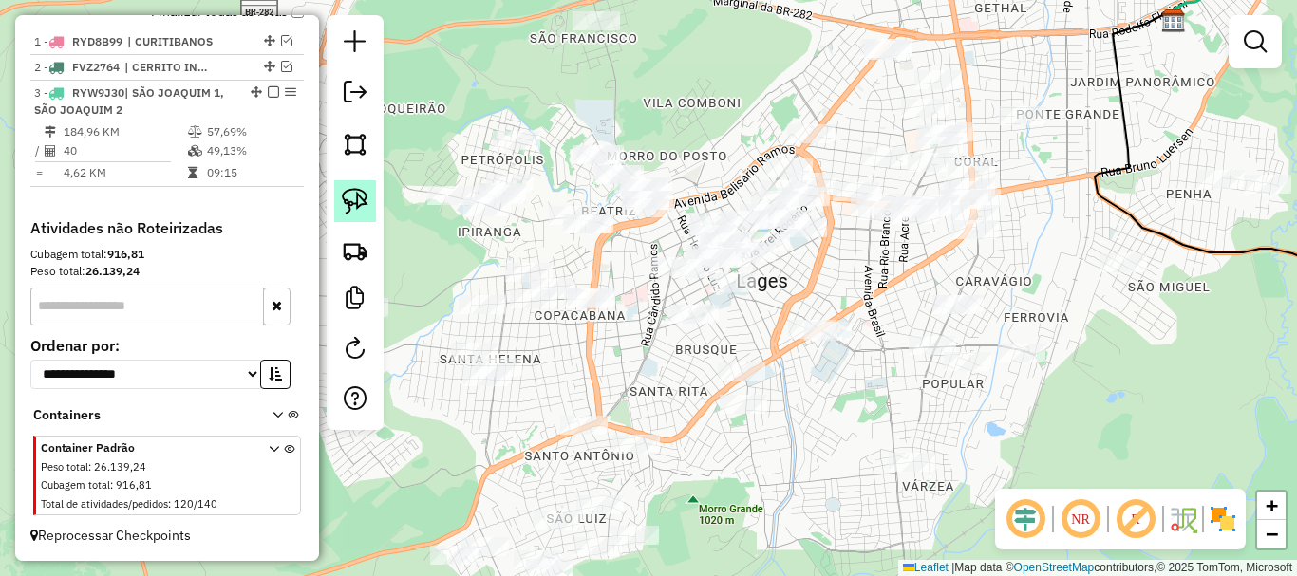
click at [359, 190] on img at bounding box center [355, 201] width 27 height 27
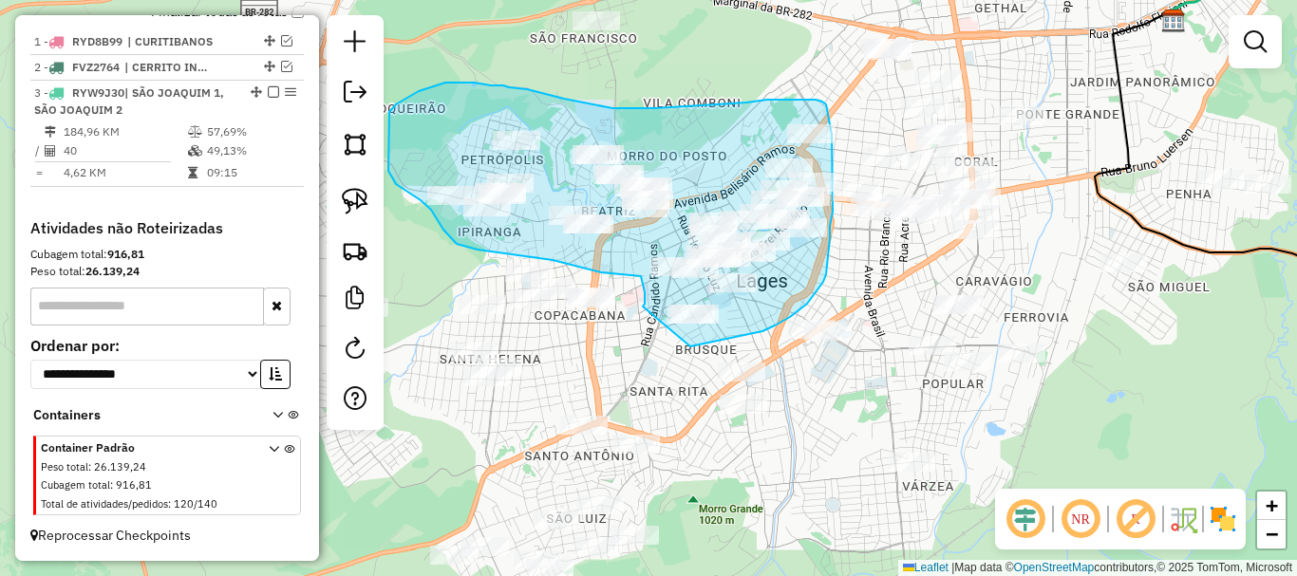
drag, startPoint x: 692, startPoint y: 347, endPoint x: 643, endPoint y: 307, distance: 63.5
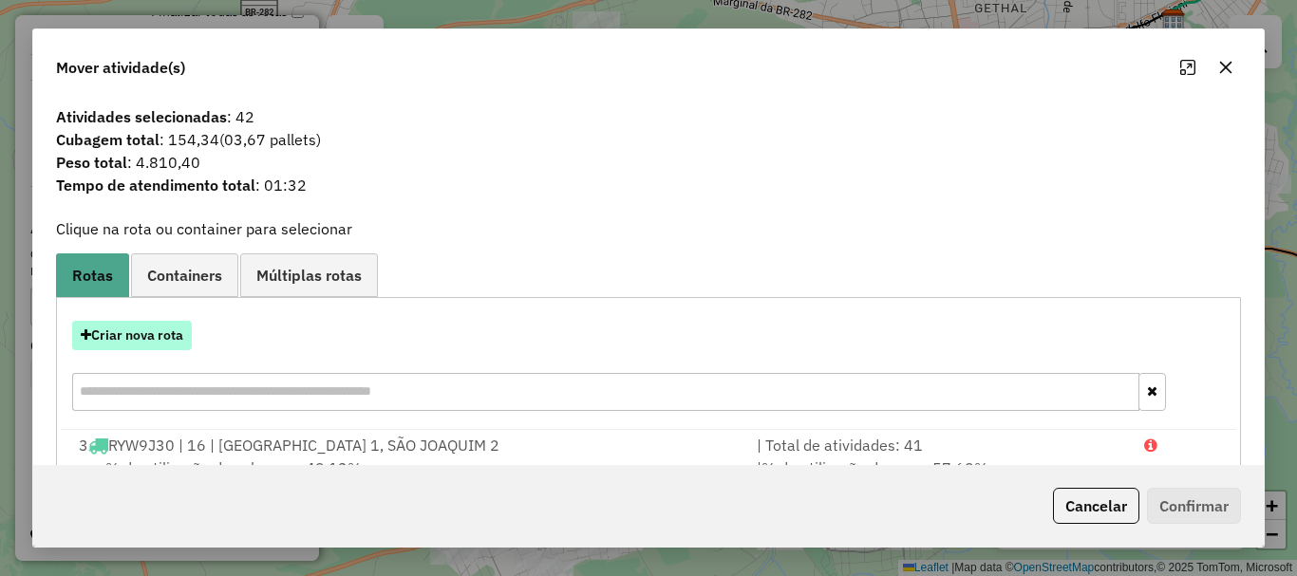
click at [158, 336] on button "Criar nova rota" at bounding box center [132, 335] width 120 height 29
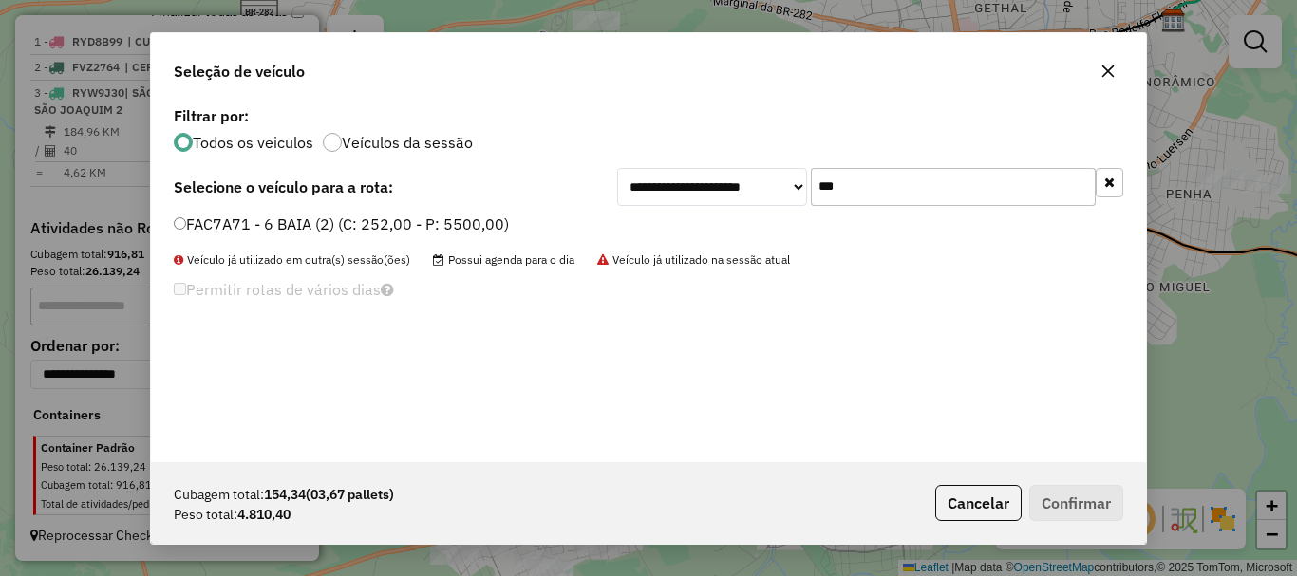
drag, startPoint x: 709, startPoint y: 183, endPoint x: 620, endPoint y: 173, distance: 89.9
click at [622, 173] on div "**********" at bounding box center [870, 187] width 506 height 38
type input "***"
click at [234, 219] on label "RXN3A40 - 79 - 8 Baia NOVO (C: 308,00 - P: 7230,00)" at bounding box center [368, 224] width 388 height 23
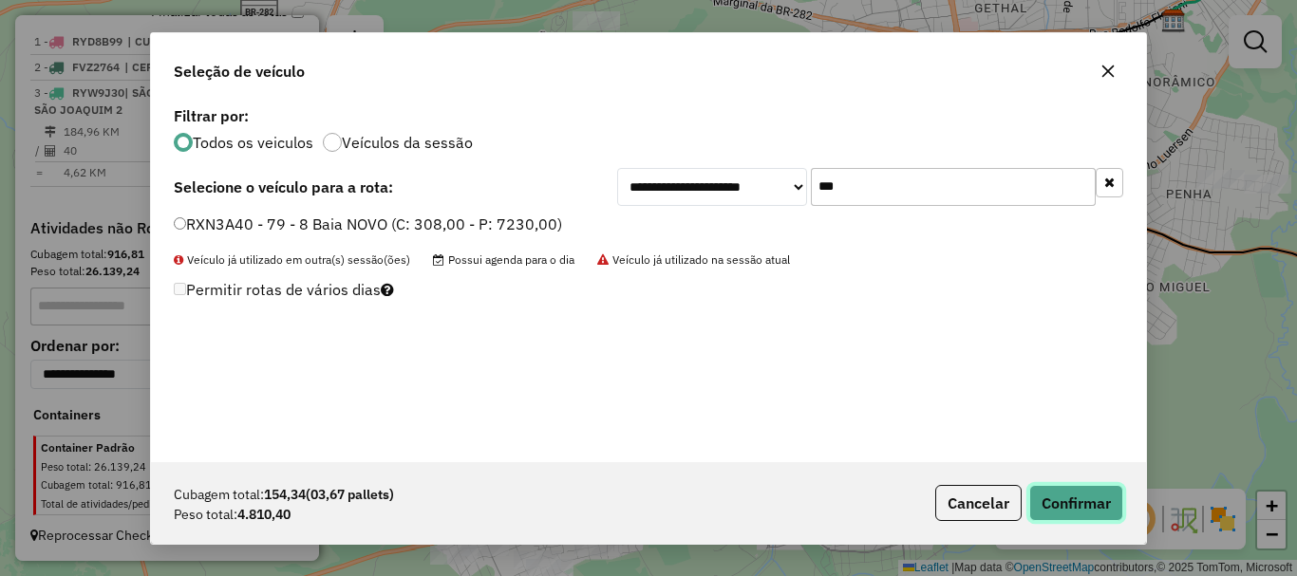
click at [971, 491] on button "Confirmar" at bounding box center [1076, 503] width 94 height 36
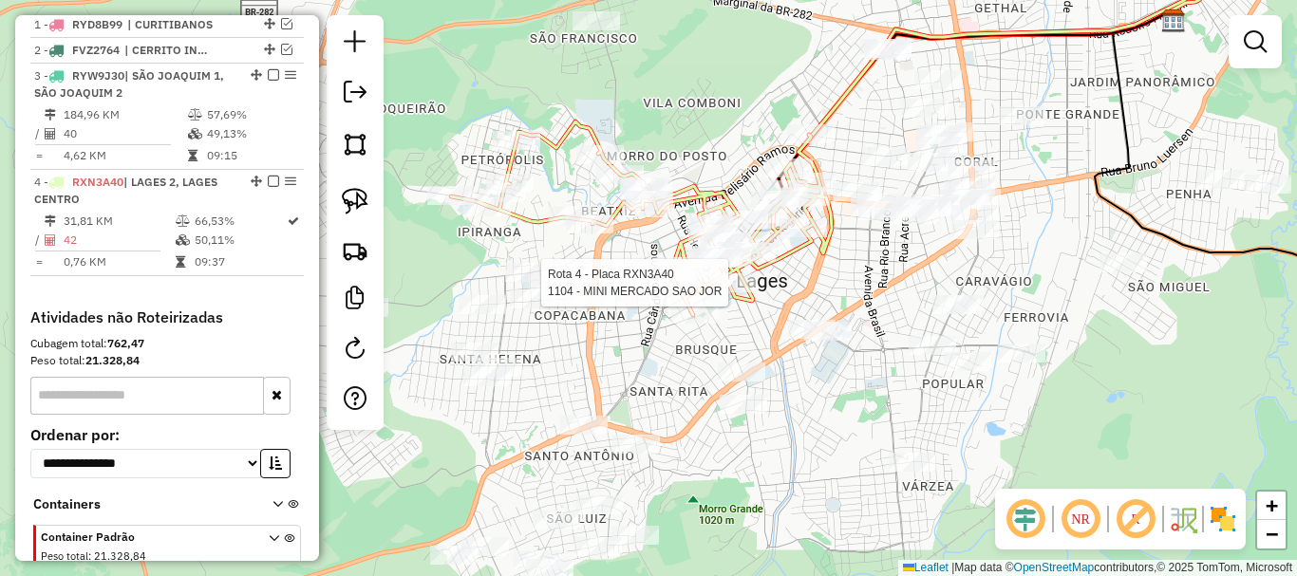
select select "*********"
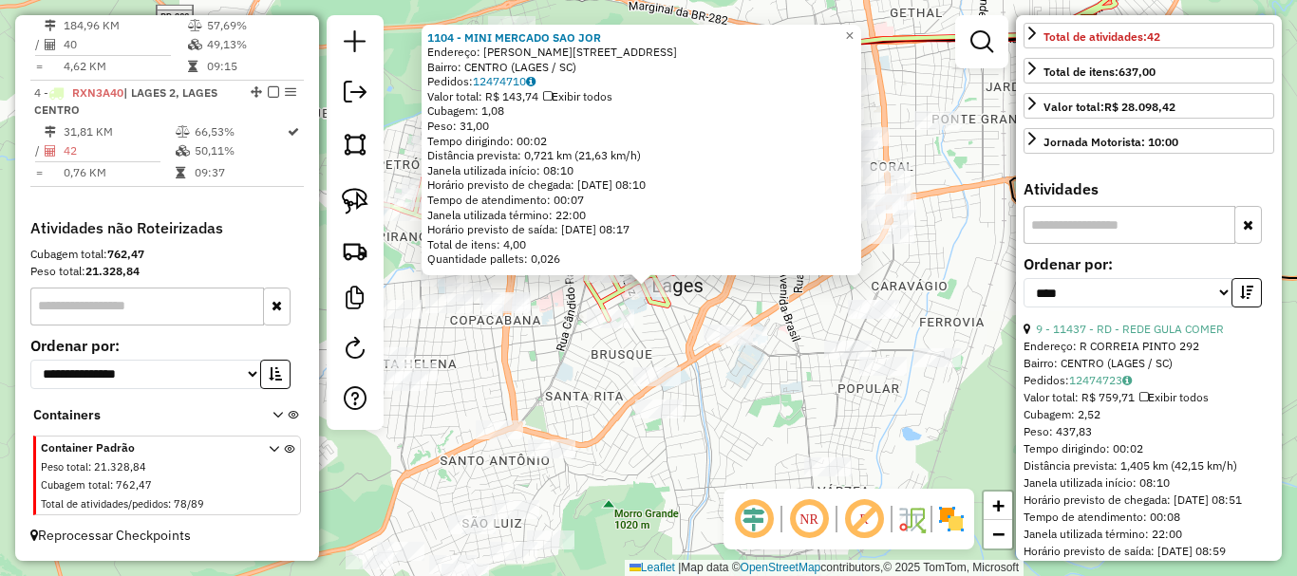
scroll to position [475, 0]
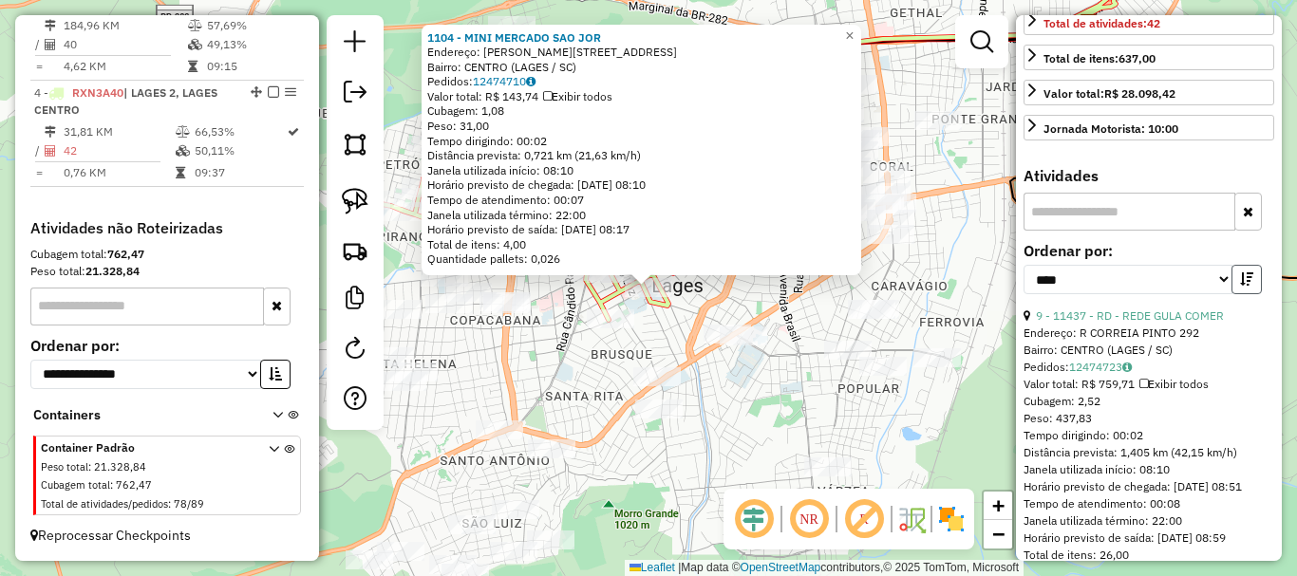
click at [971, 286] on icon "button" at bounding box center [1246, 278] width 13 height 13
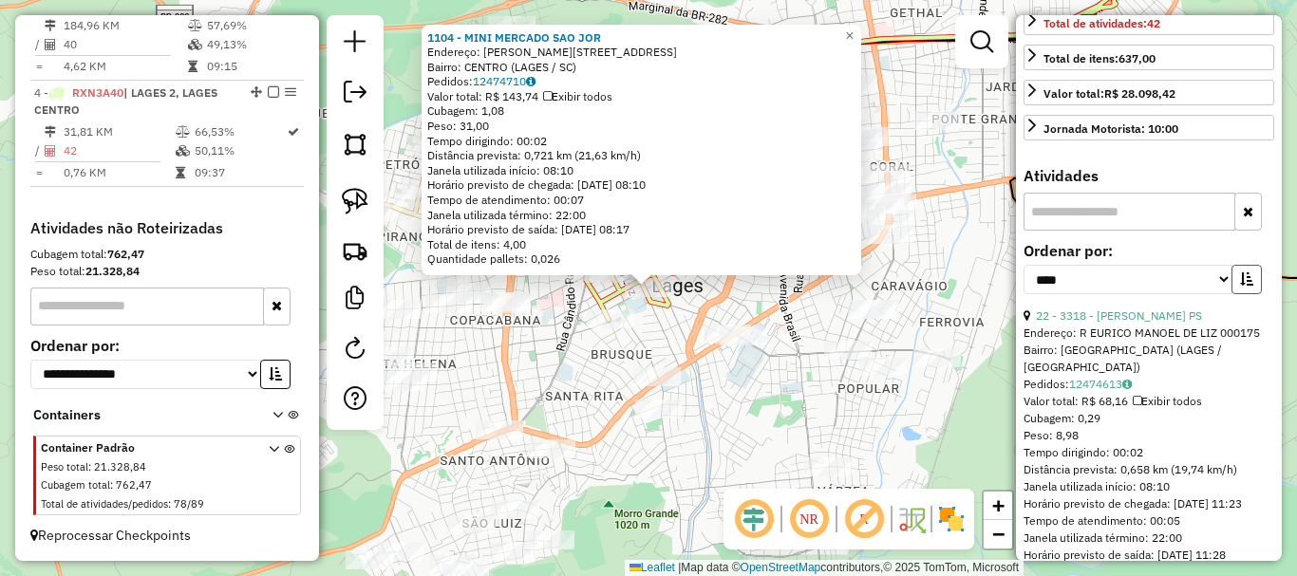
click at [971, 286] on icon "button" at bounding box center [1246, 278] width 13 height 13
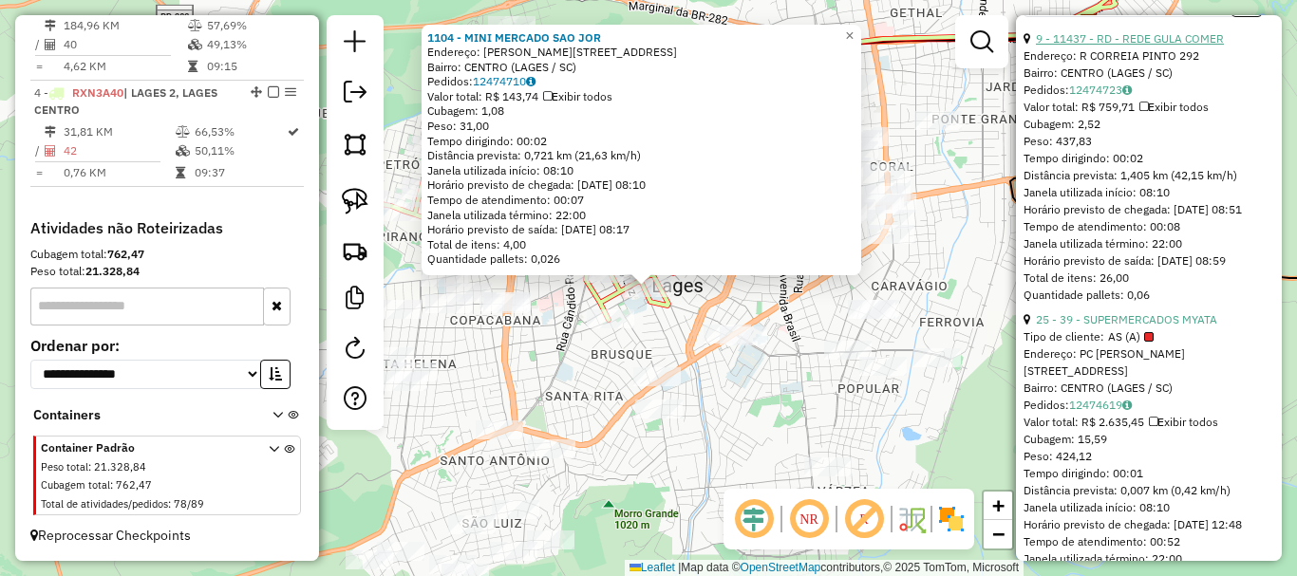
scroll to position [760, 0]
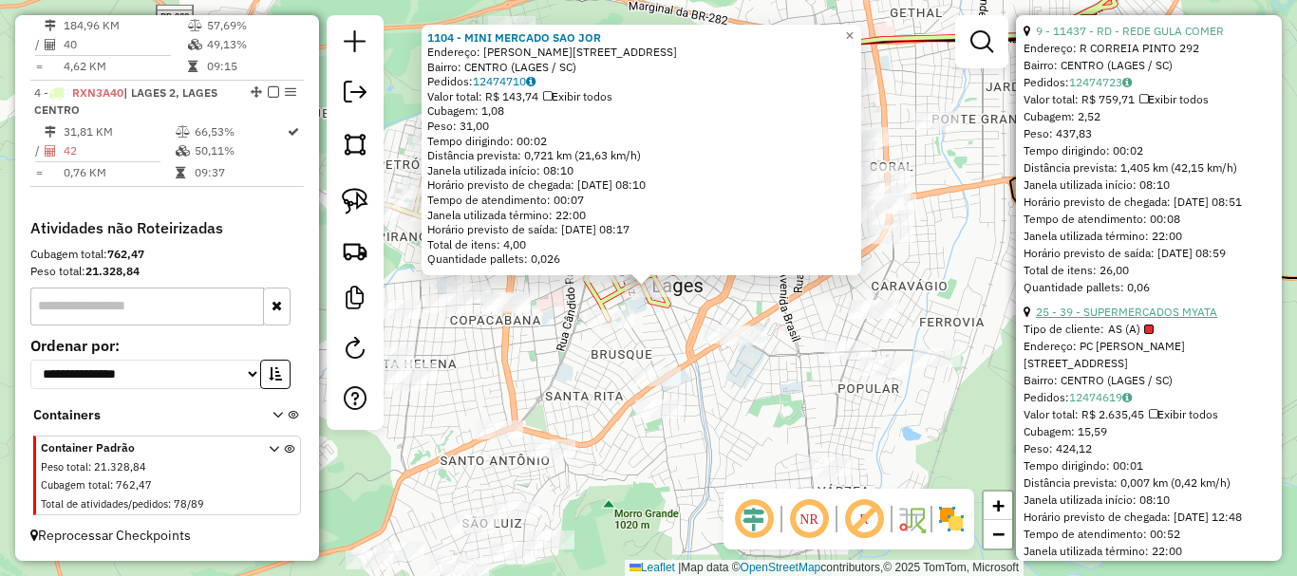
click at [971, 319] on link "25 - 39 - SUPERMERCADOS MYATA" at bounding box center [1126, 312] width 181 height 14
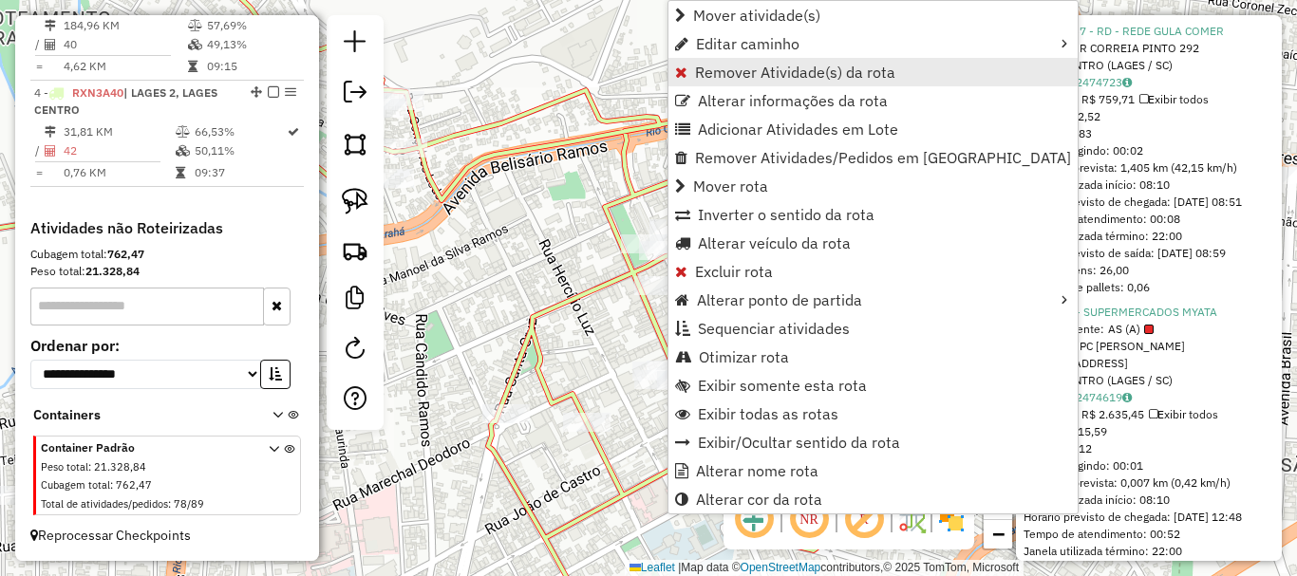
click at [754, 66] on span "Remover Atividade(s) da rota" at bounding box center [795, 72] width 200 height 15
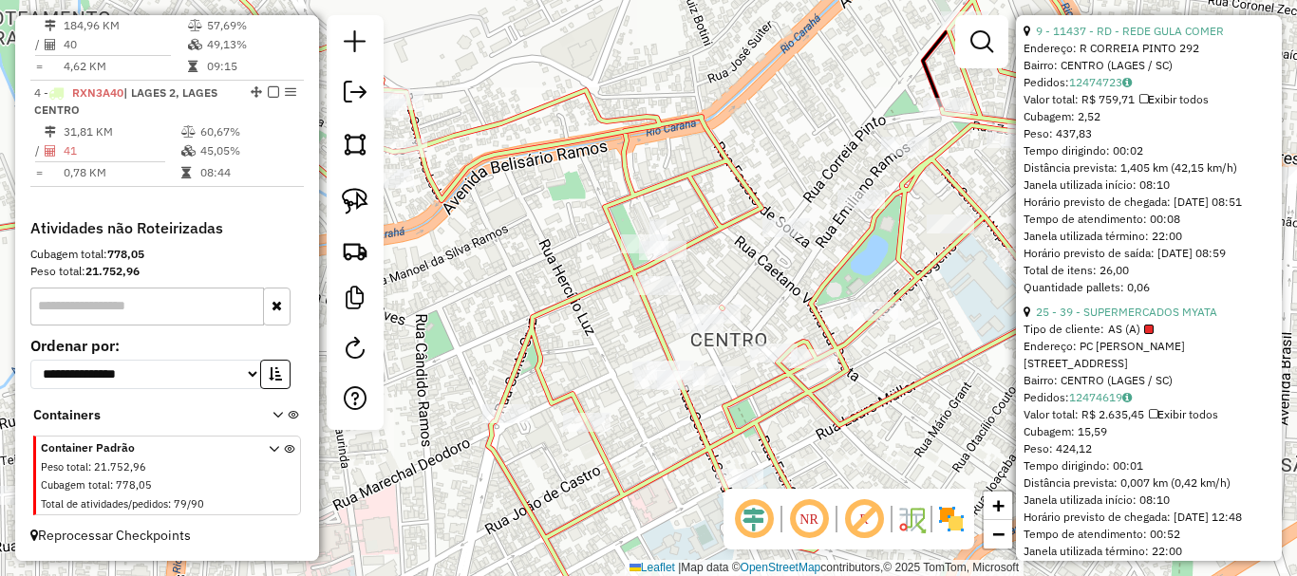
scroll to position [665, 0]
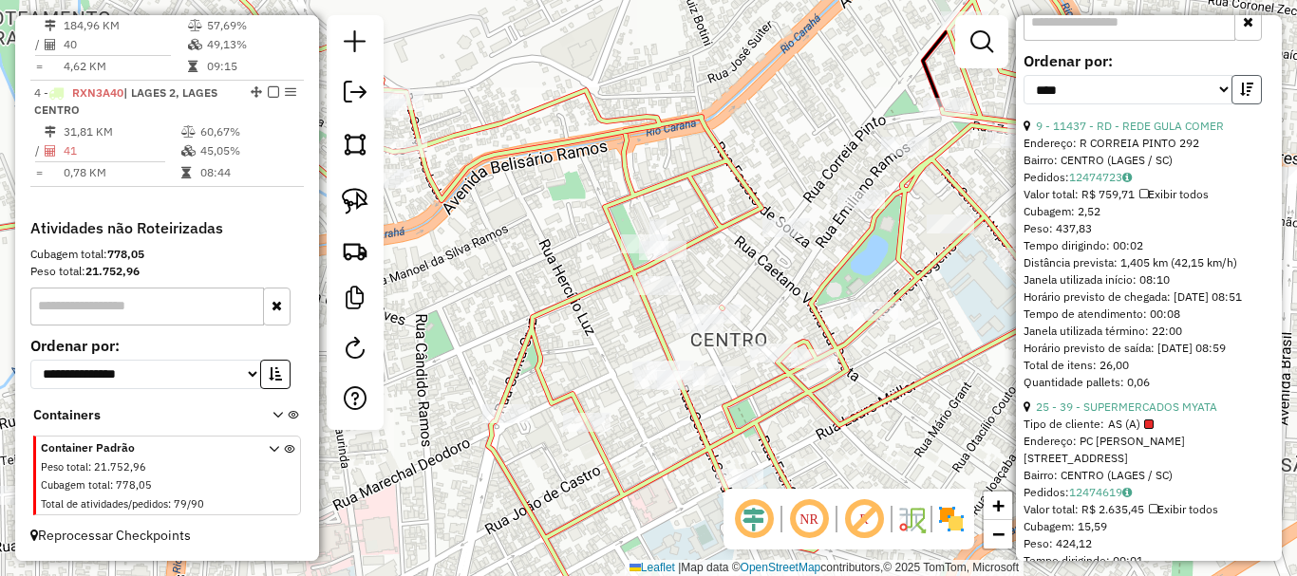
click at [971, 104] on button "button" at bounding box center [1246, 89] width 30 height 29
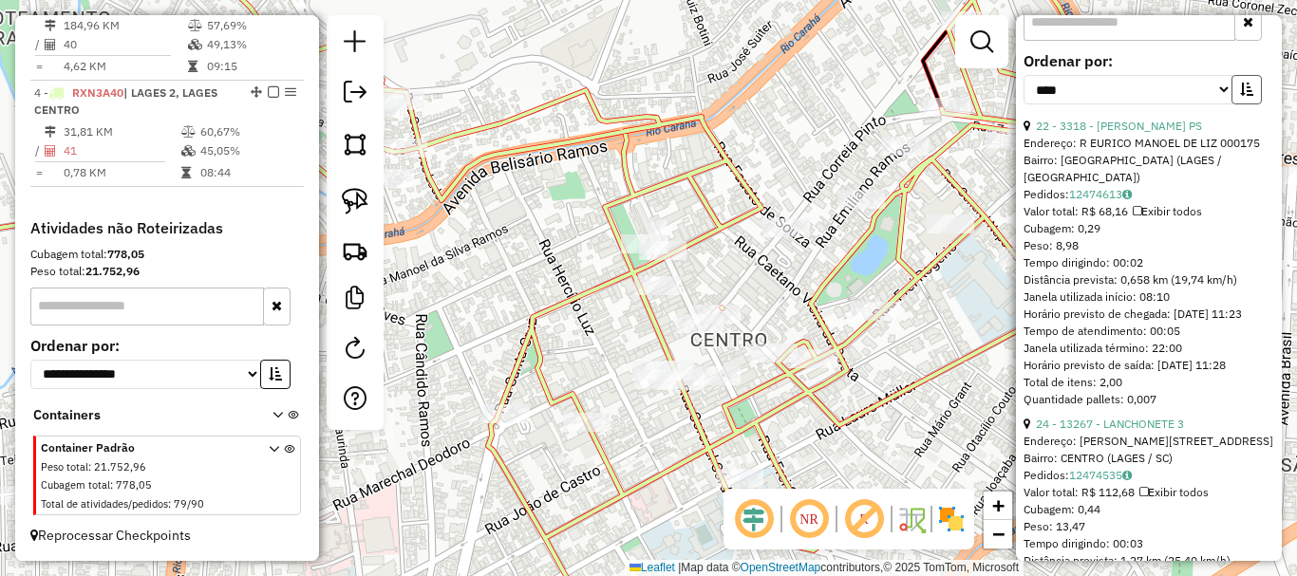
click at [971, 104] on button "button" at bounding box center [1246, 89] width 30 height 29
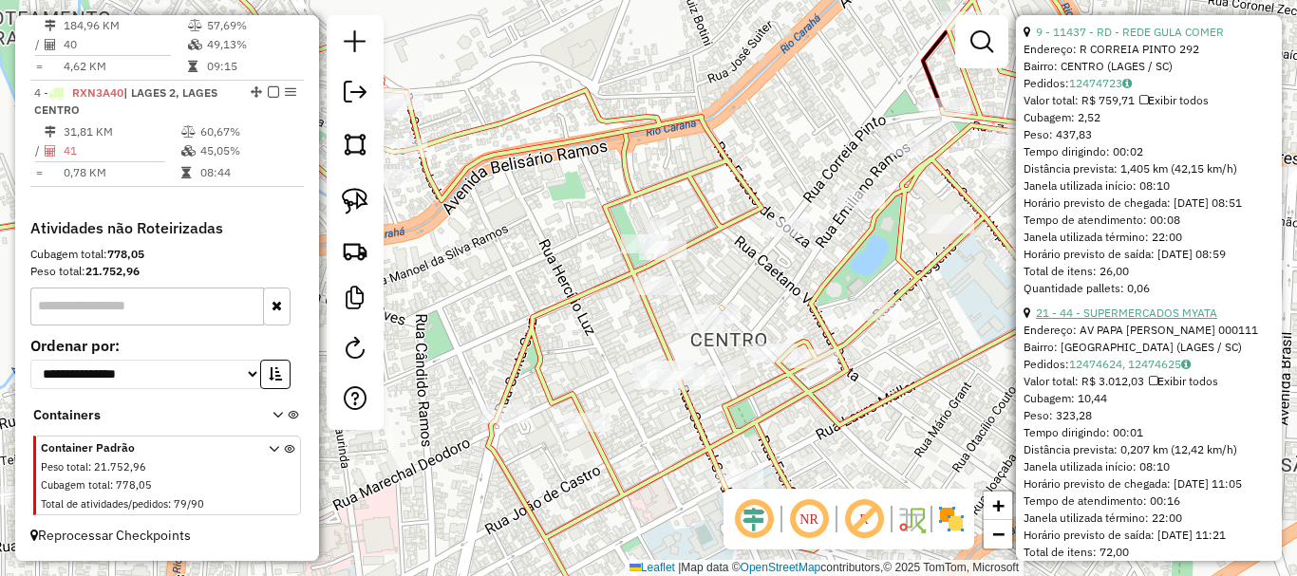
scroll to position [760, 0]
click at [971, 319] on link "21 - 44 - SUPERMERCADOS MYATA" at bounding box center [1126, 312] width 181 height 14
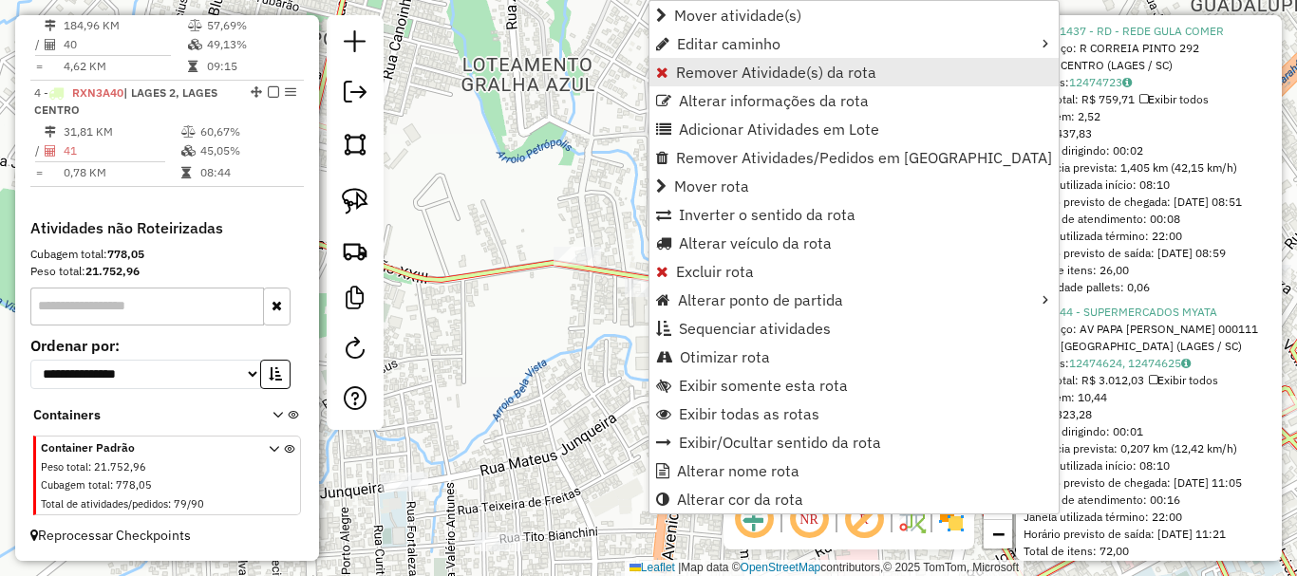
click at [796, 82] on link "Remover Atividade(s) da rota" at bounding box center [853, 72] width 409 height 28
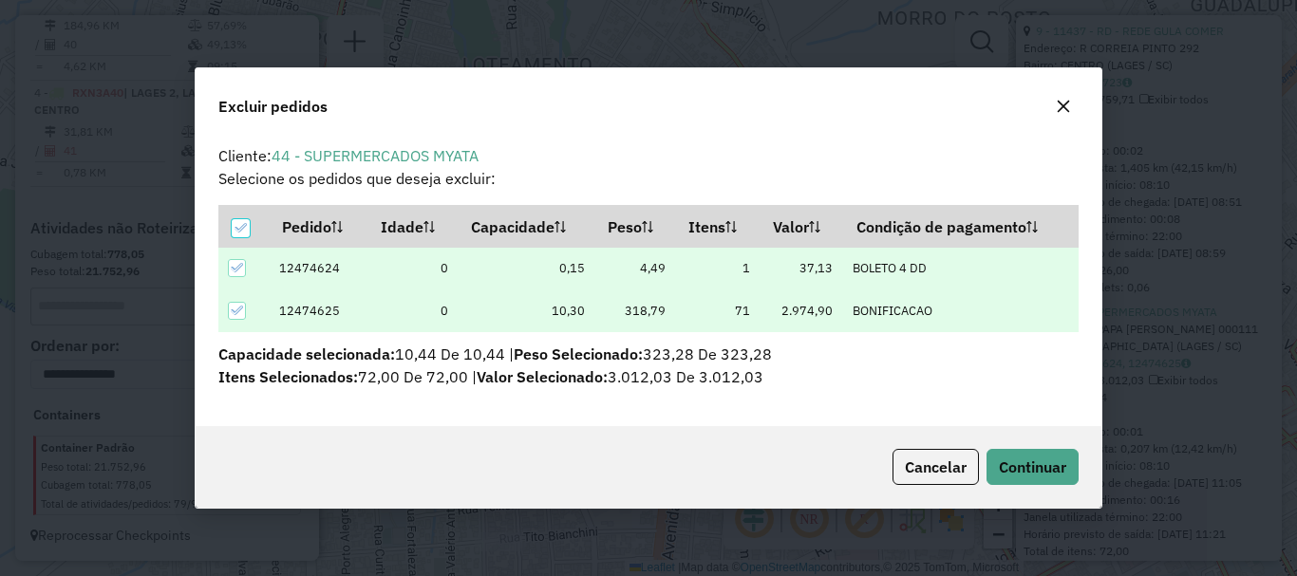
scroll to position [0, 0]
click at [971, 469] on span "Continuar" at bounding box center [1032, 467] width 67 height 19
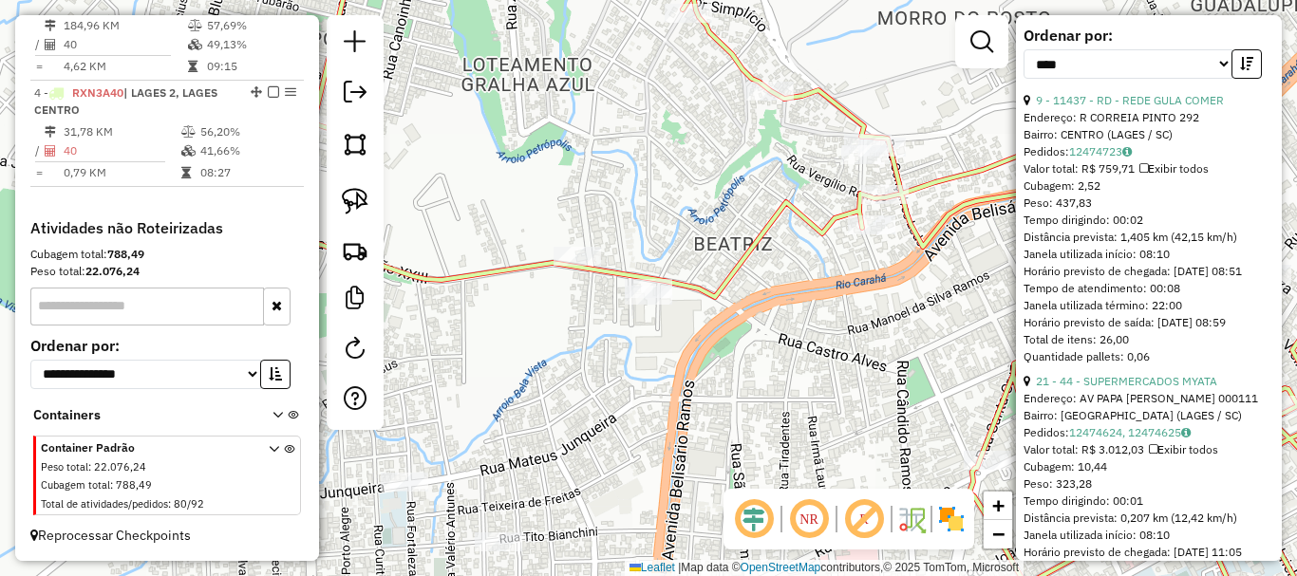
scroll to position [570, 0]
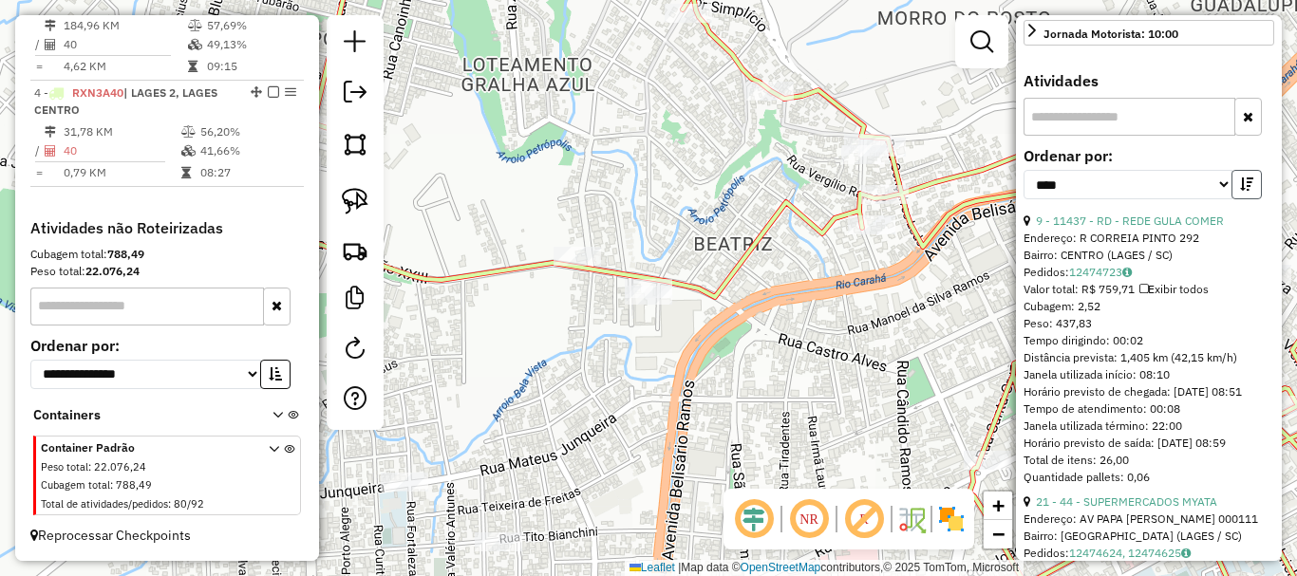
click at [971, 191] on icon "button" at bounding box center [1246, 184] width 13 height 13
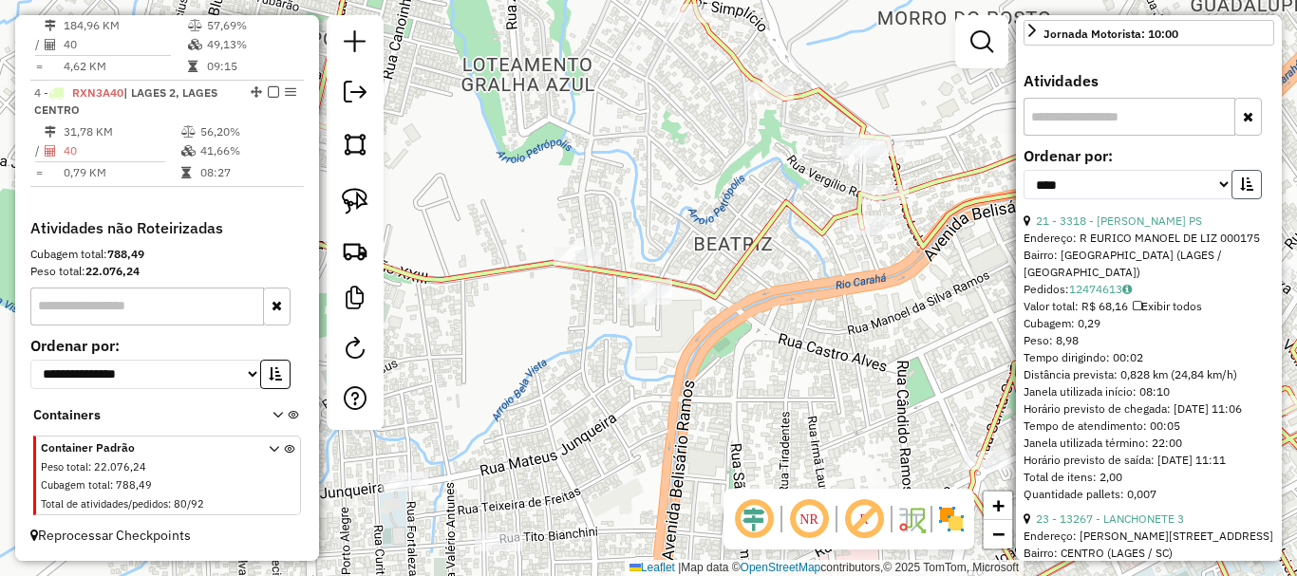
click at [971, 191] on icon "button" at bounding box center [1246, 184] width 13 height 13
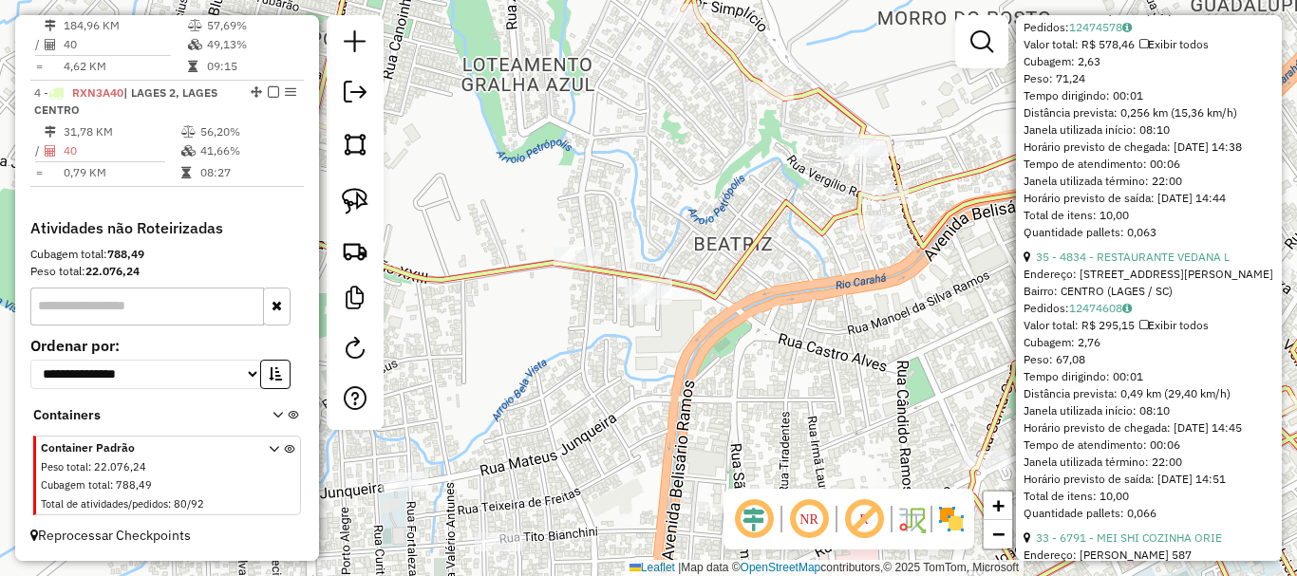
scroll to position [6456, 0]
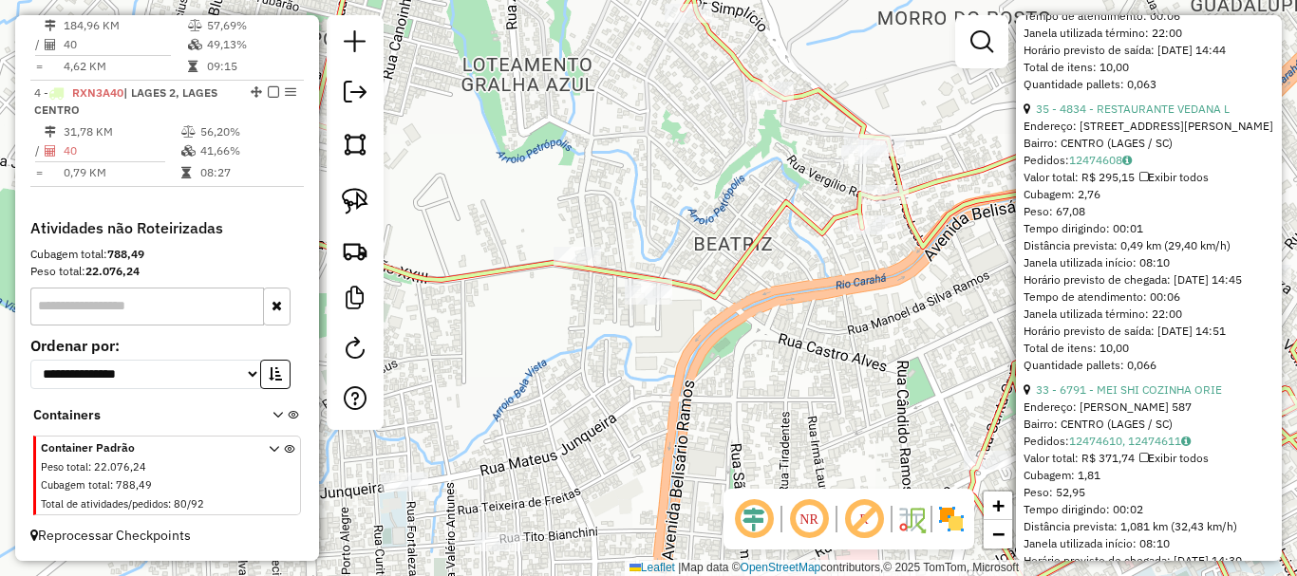
click at [751, 250] on icon at bounding box center [759, 287] width 1334 height 691
click at [885, 310] on div "Janela de atendimento Grade de atendimento Capacidade Transportadoras Veículos …" at bounding box center [648, 288] width 1297 height 576
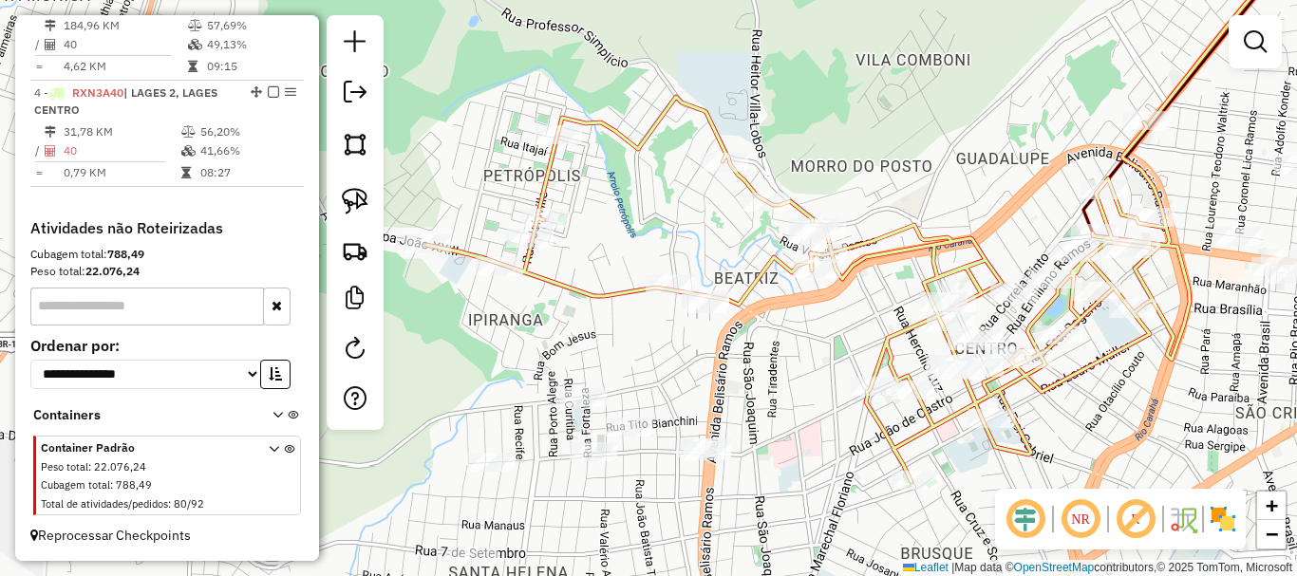
drag, startPoint x: 940, startPoint y: 314, endPoint x: 850, endPoint y: 313, distance: 90.2
click at [850, 313] on div "Janela de atendimento Grade de atendimento Capacidade Transportadoras Veículos …" at bounding box center [648, 288] width 1297 height 576
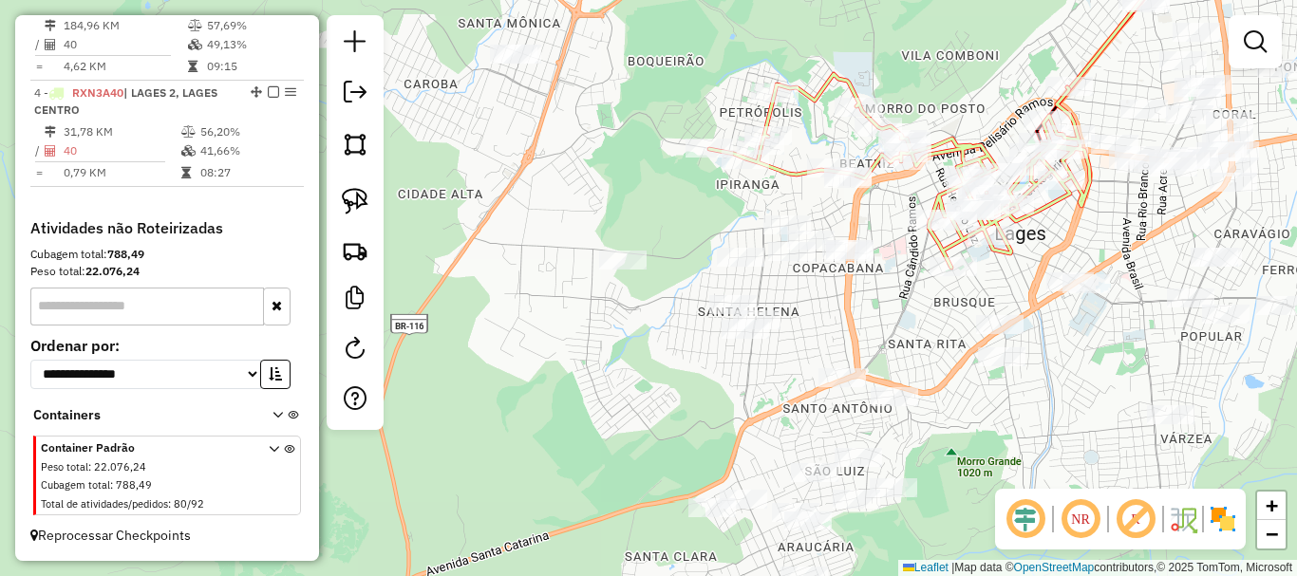
drag, startPoint x: 838, startPoint y: 314, endPoint x: 903, endPoint y: 198, distance: 132.6
click at [903, 198] on div "Janela de atendimento Grade de atendimento Capacidade Transportadoras Veículos …" at bounding box center [648, 288] width 1297 height 576
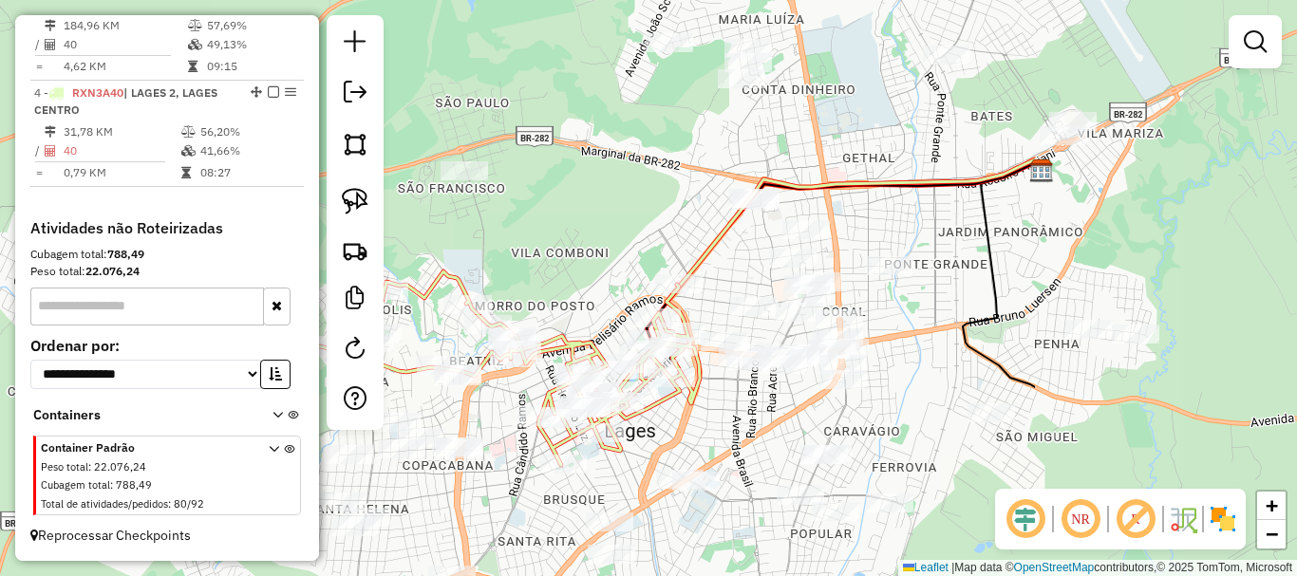
drag, startPoint x: 1125, startPoint y: 247, endPoint x: 773, endPoint y: 419, distance: 391.9
click at [773, 419] on div "Janela de atendimento Grade de atendimento Capacidade Transportadoras Veículos …" at bounding box center [648, 288] width 1297 height 576
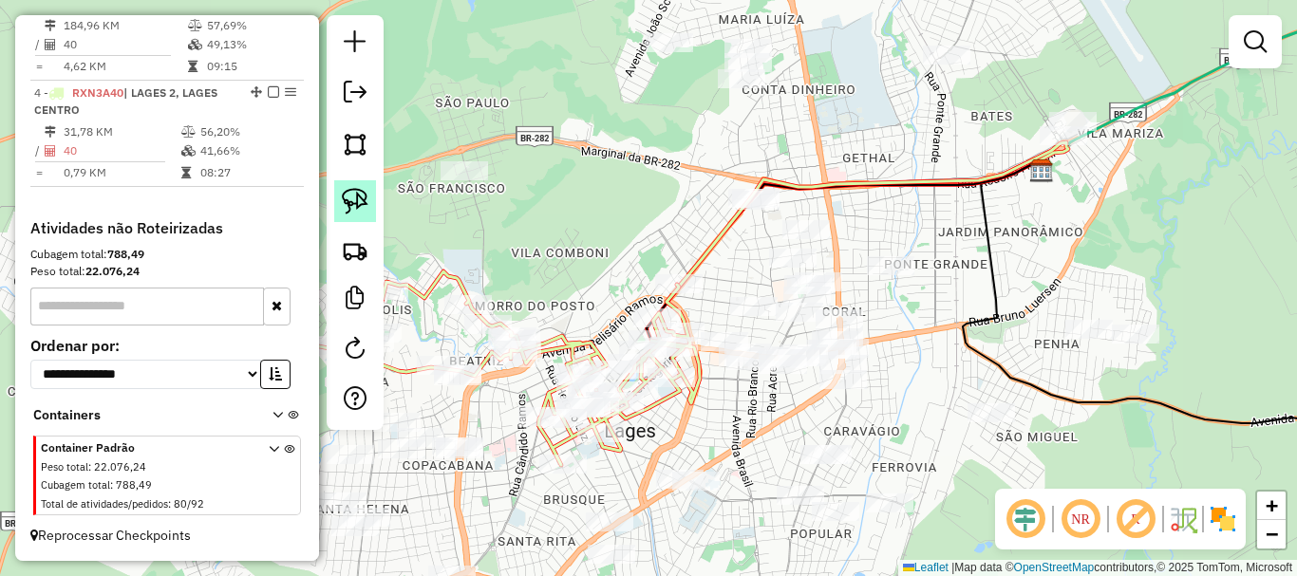
click at [370, 204] on link at bounding box center [355, 201] width 42 height 42
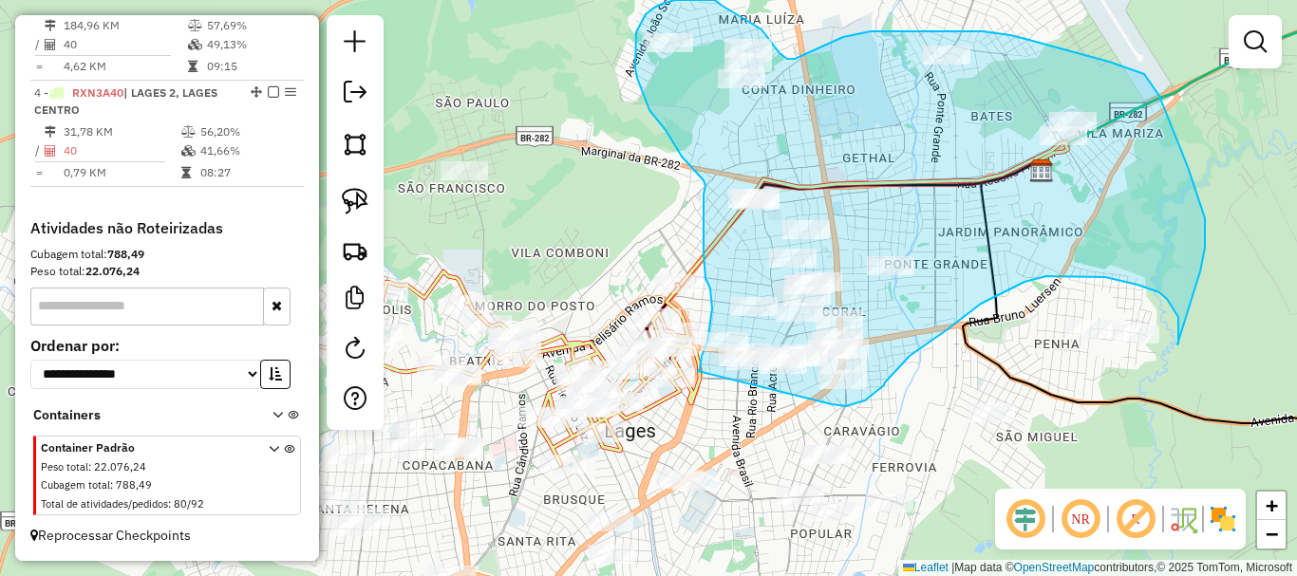
drag, startPoint x: 702, startPoint y: 356, endPoint x: 832, endPoint y: 404, distance: 138.8
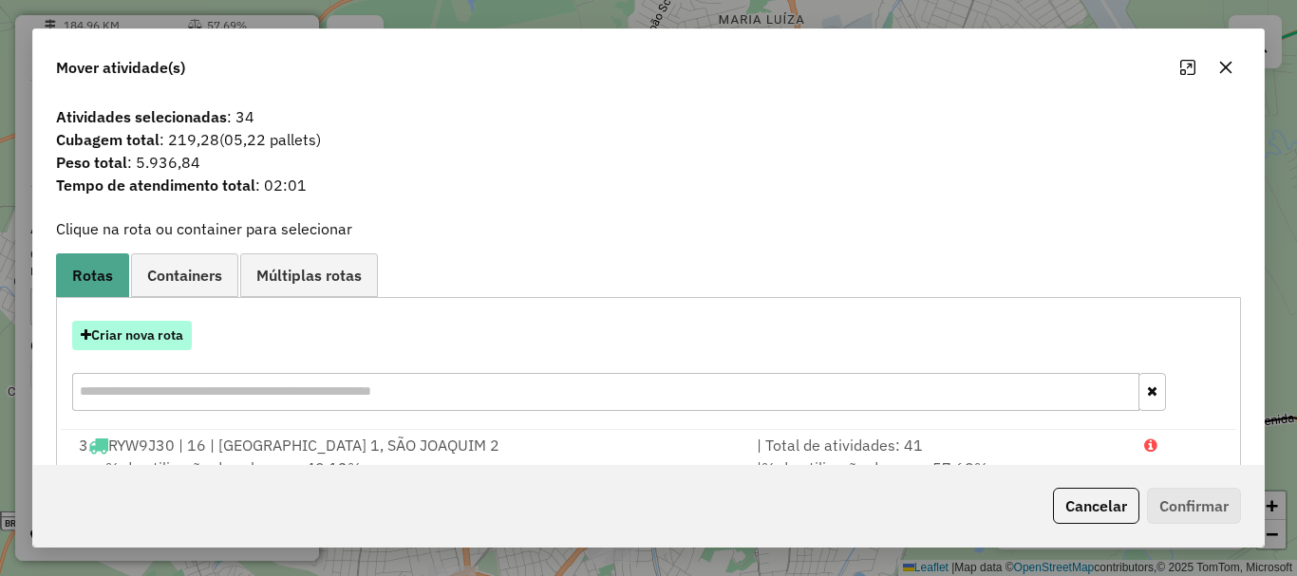
click at [138, 335] on button "Criar nova rota" at bounding box center [132, 335] width 120 height 29
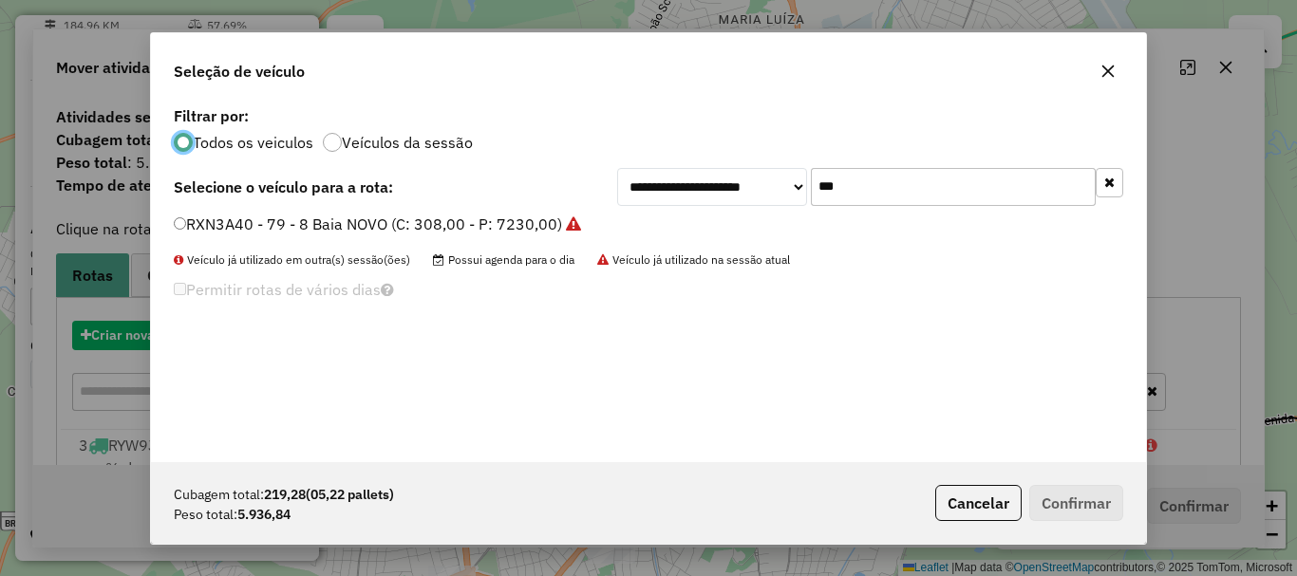
scroll to position [10, 6]
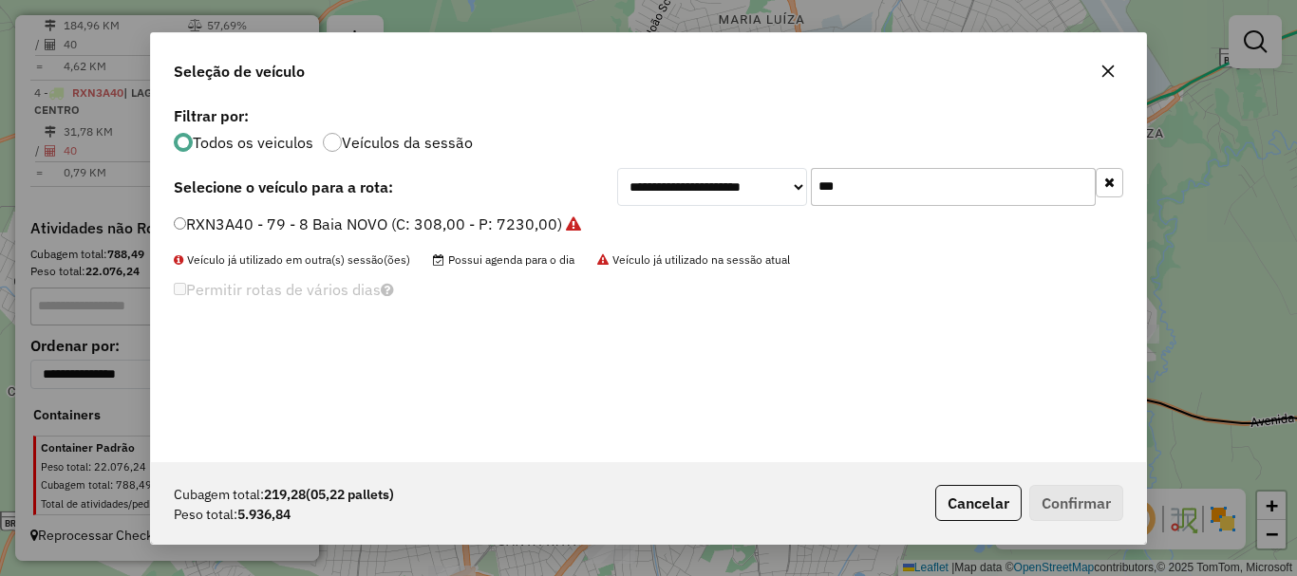
drag, startPoint x: 816, startPoint y: 183, endPoint x: 739, endPoint y: 179, distance: 77.0
click at [739, 179] on div "**********" at bounding box center [870, 187] width 506 height 38
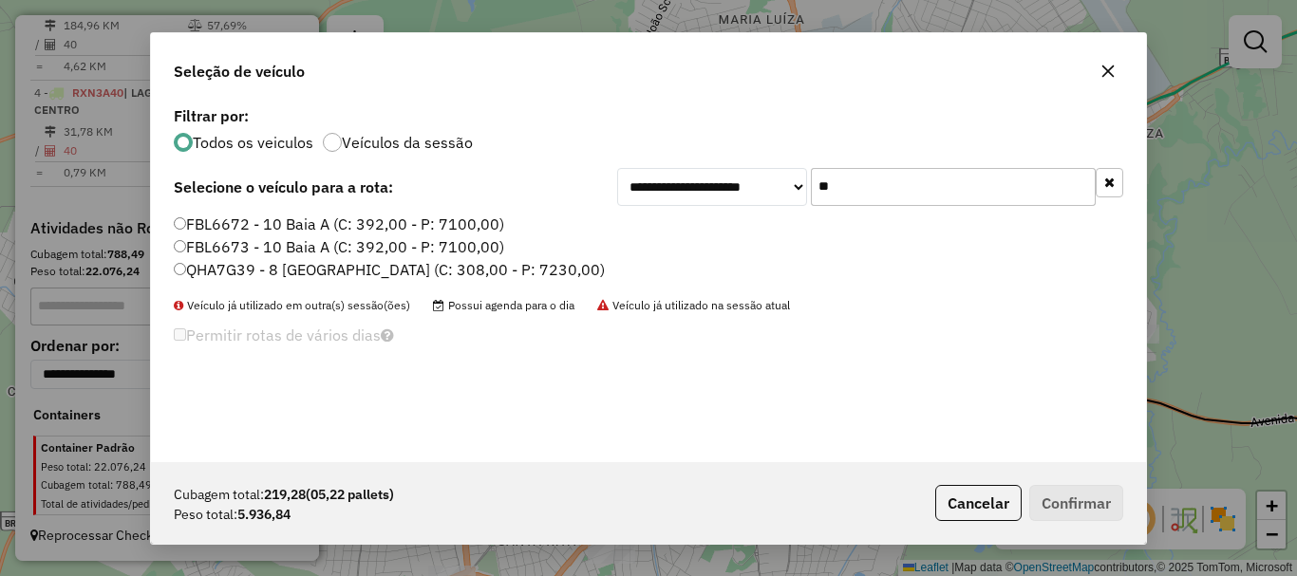
type input "**"
click at [224, 274] on label "QHA7G39 - 8 [GEOGRAPHIC_DATA] (C: 308,00 - P: 7230,00)" at bounding box center [389, 269] width 431 height 23
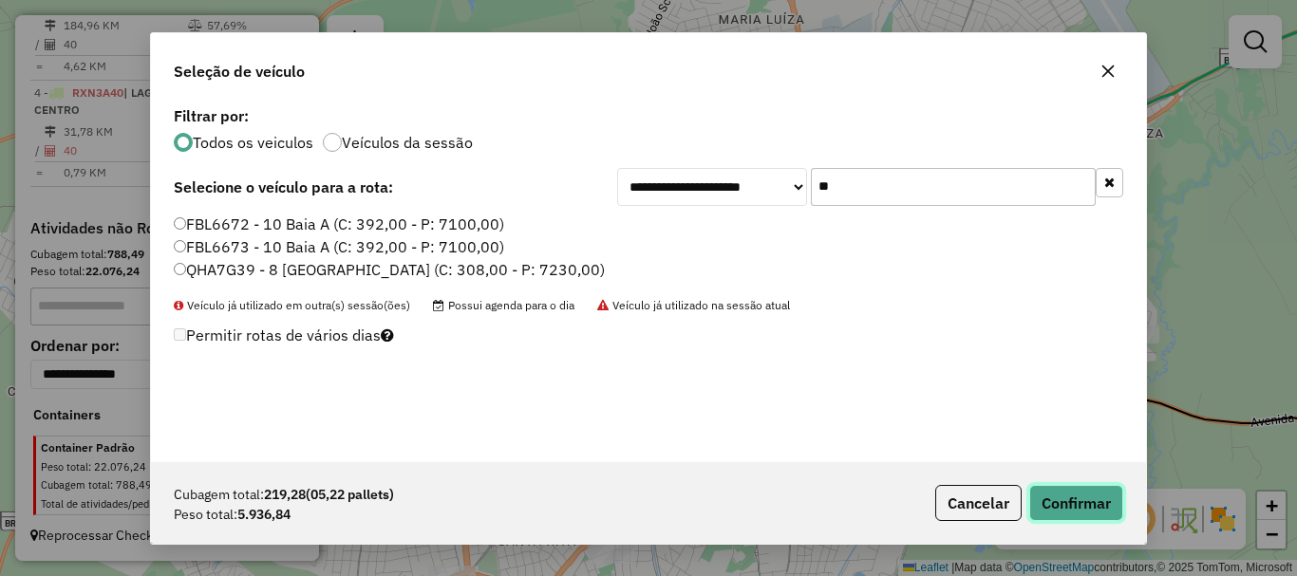
click at [971, 515] on button "Confirmar" at bounding box center [1076, 503] width 94 height 36
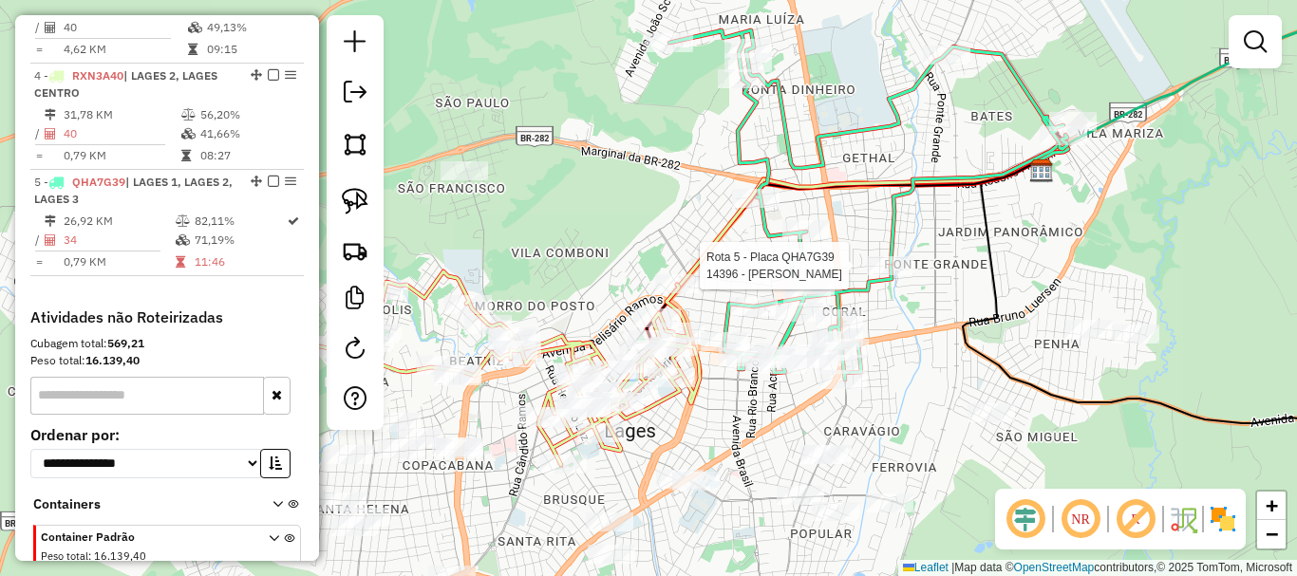
select select "*********"
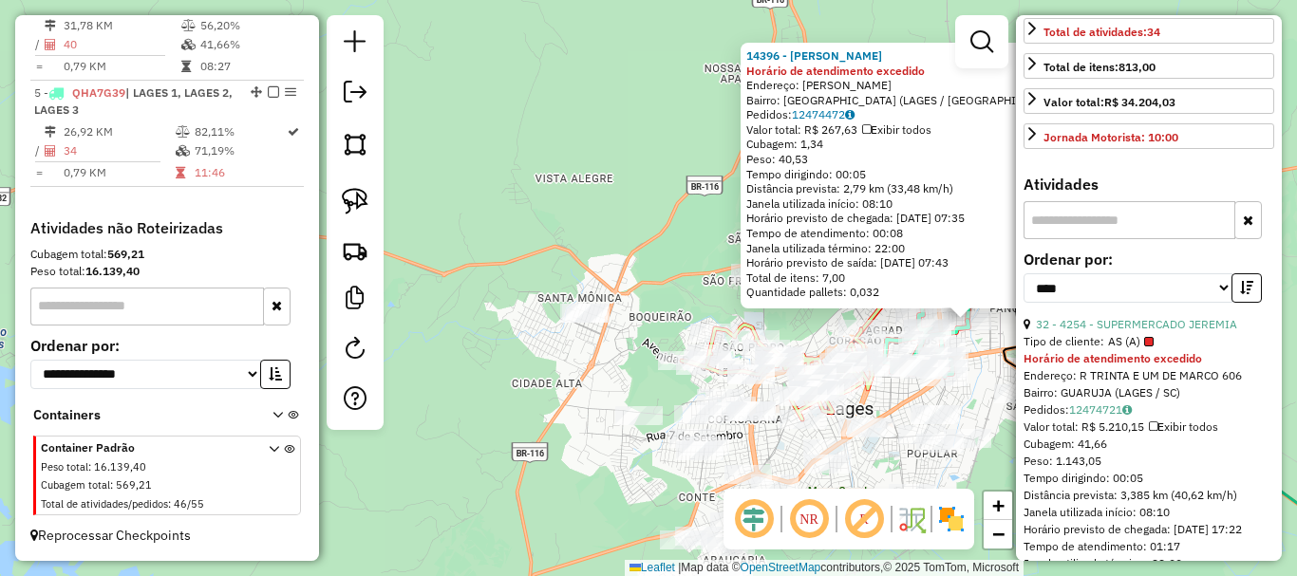
scroll to position [475, 0]
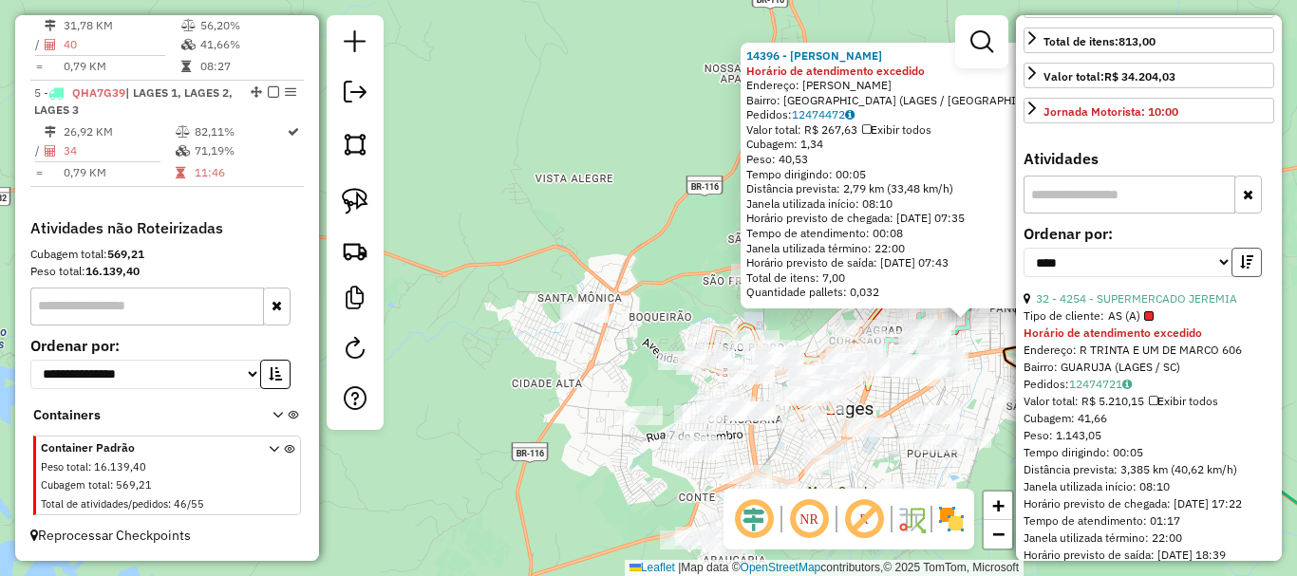
click at [971, 277] on button "button" at bounding box center [1246, 262] width 30 height 29
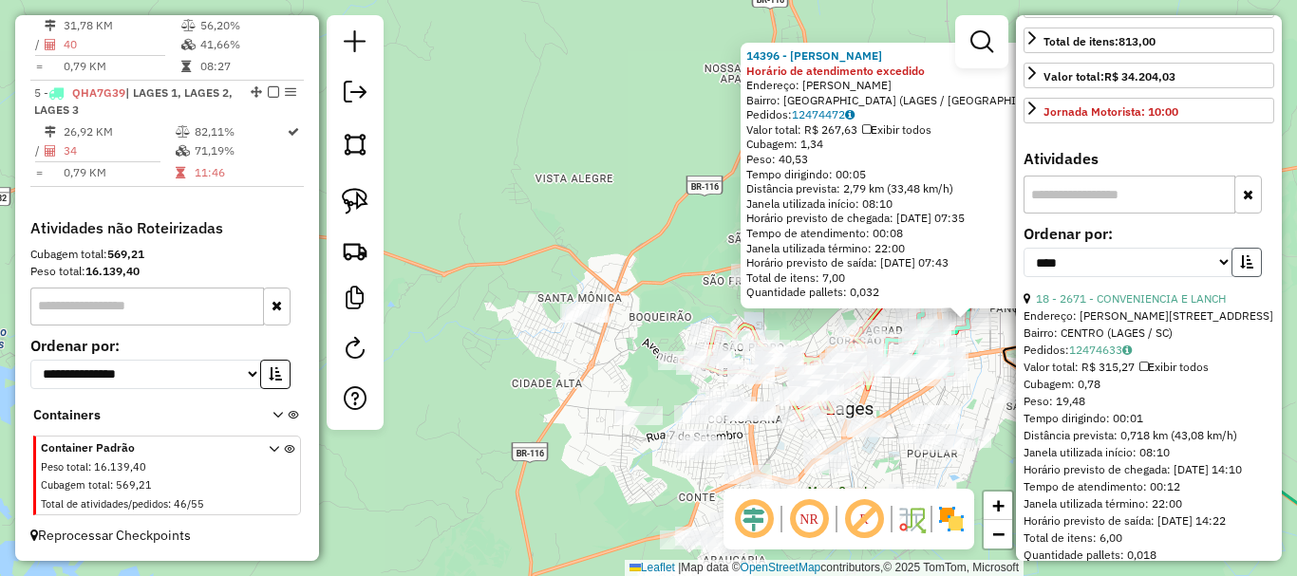
click at [971, 277] on button "button" at bounding box center [1246, 262] width 30 height 29
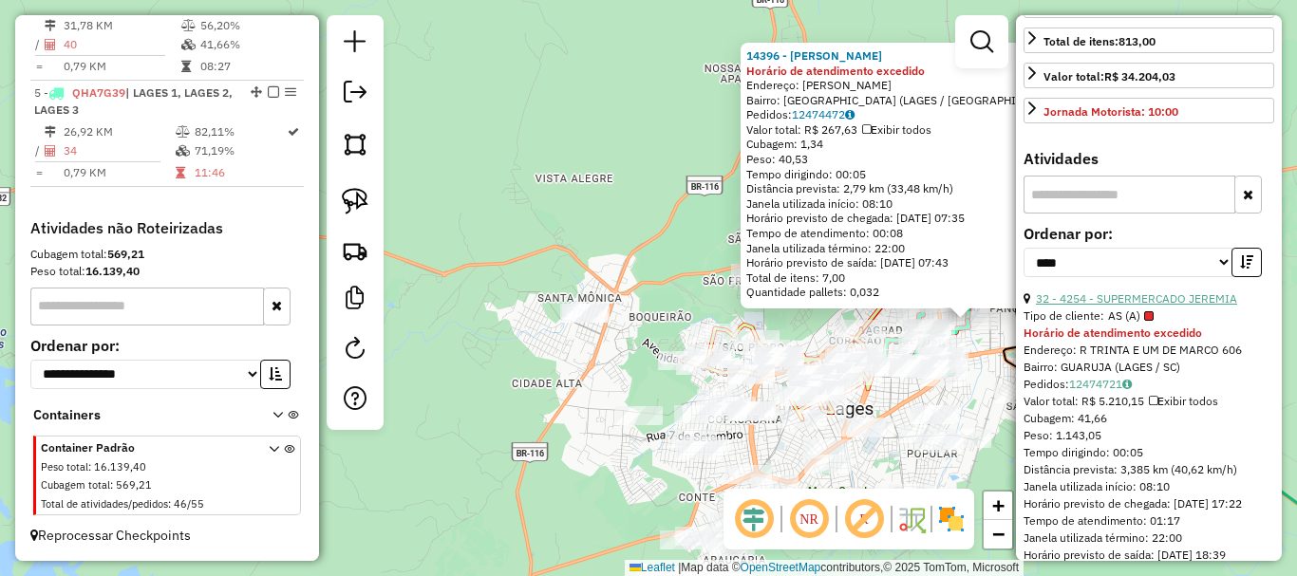
click at [971, 306] on link "32 - 4254 - SUPERMERCADO JEREMIA" at bounding box center [1136, 298] width 201 height 14
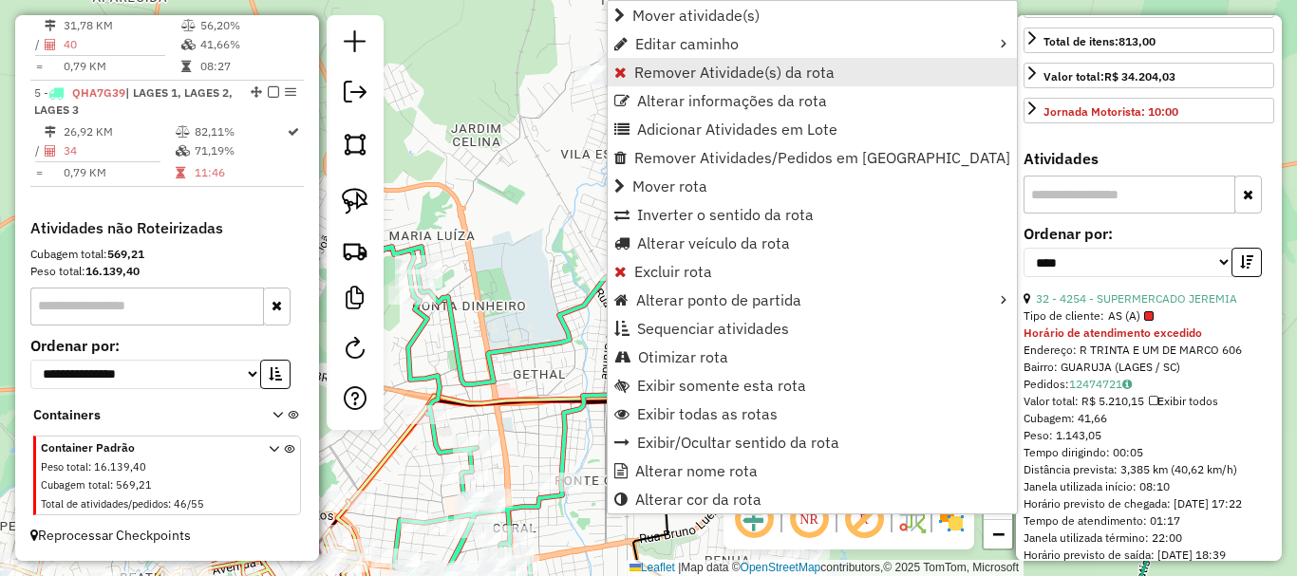
click at [714, 71] on span "Remover Atividade(s) da rota" at bounding box center [734, 72] width 200 height 15
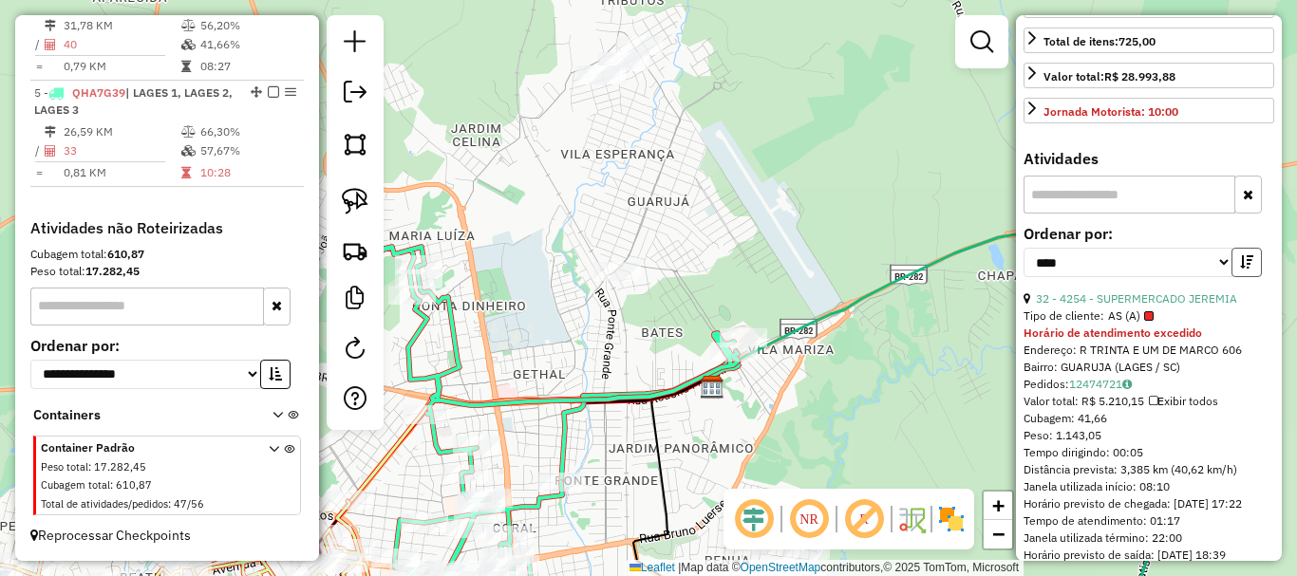
click at [971, 269] on icon "button" at bounding box center [1246, 261] width 13 height 13
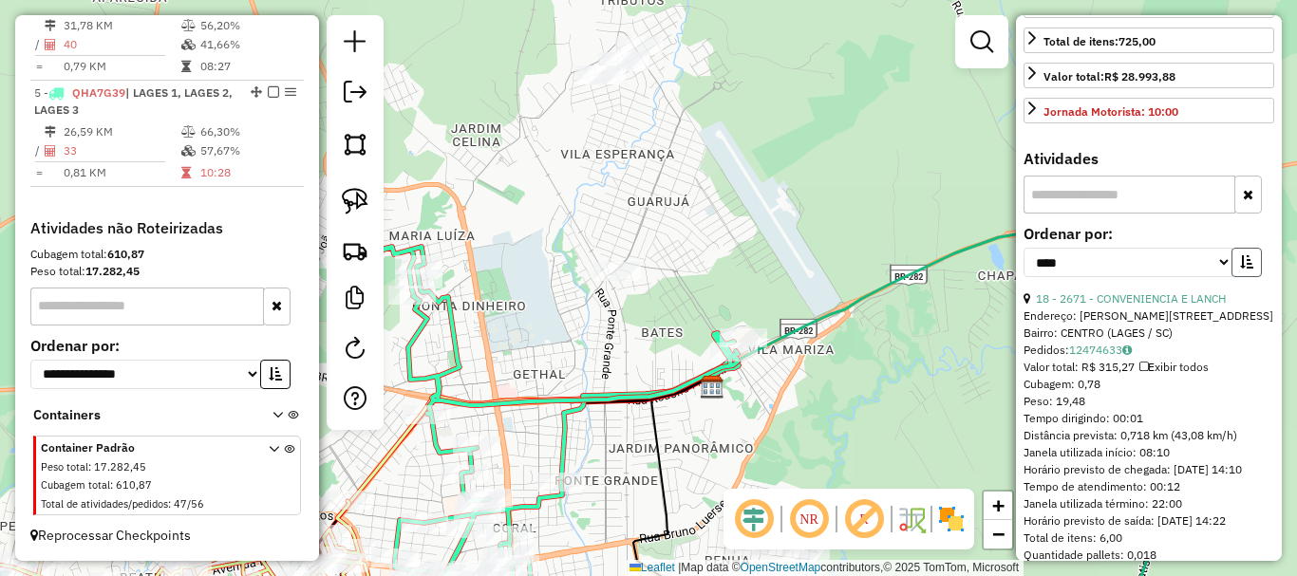
click at [971, 269] on icon "button" at bounding box center [1246, 261] width 13 height 13
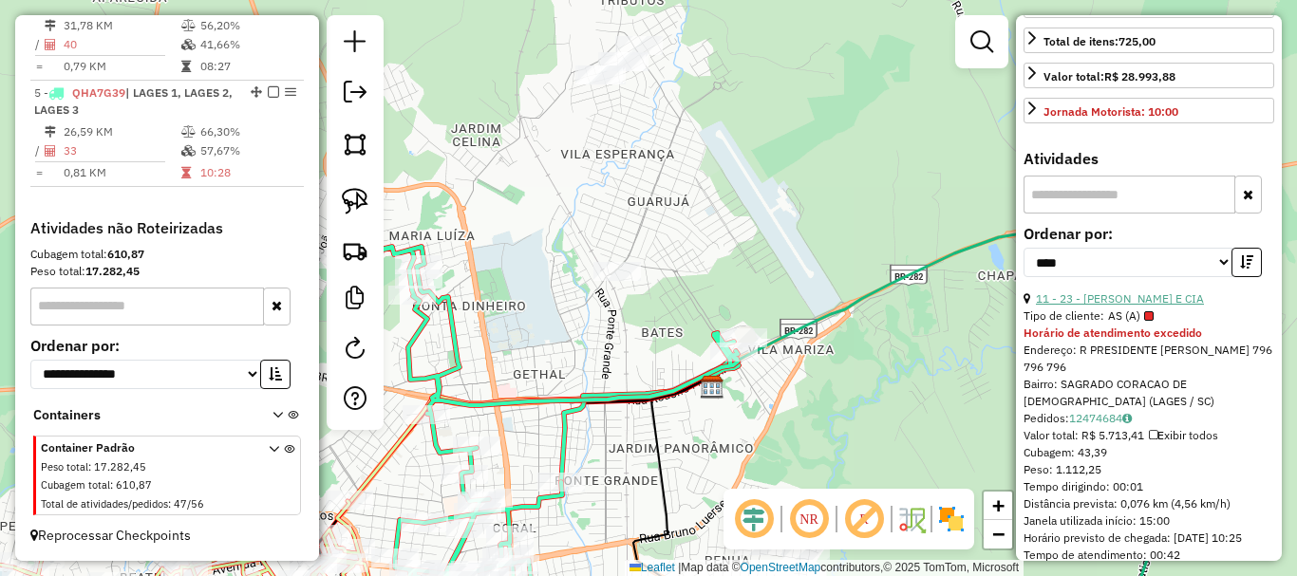
click at [971, 306] on link "11 - 23 - MAURILIO MARIN E CIA" at bounding box center [1120, 298] width 168 height 14
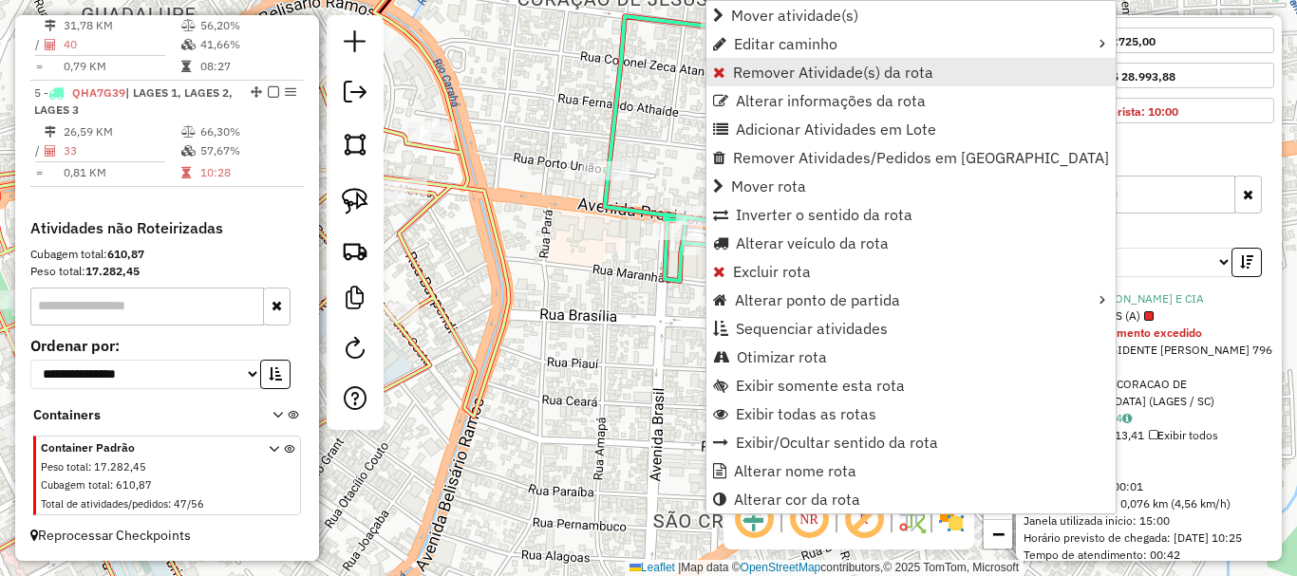
click at [797, 76] on span "Remover Atividade(s) da rota" at bounding box center [833, 72] width 200 height 15
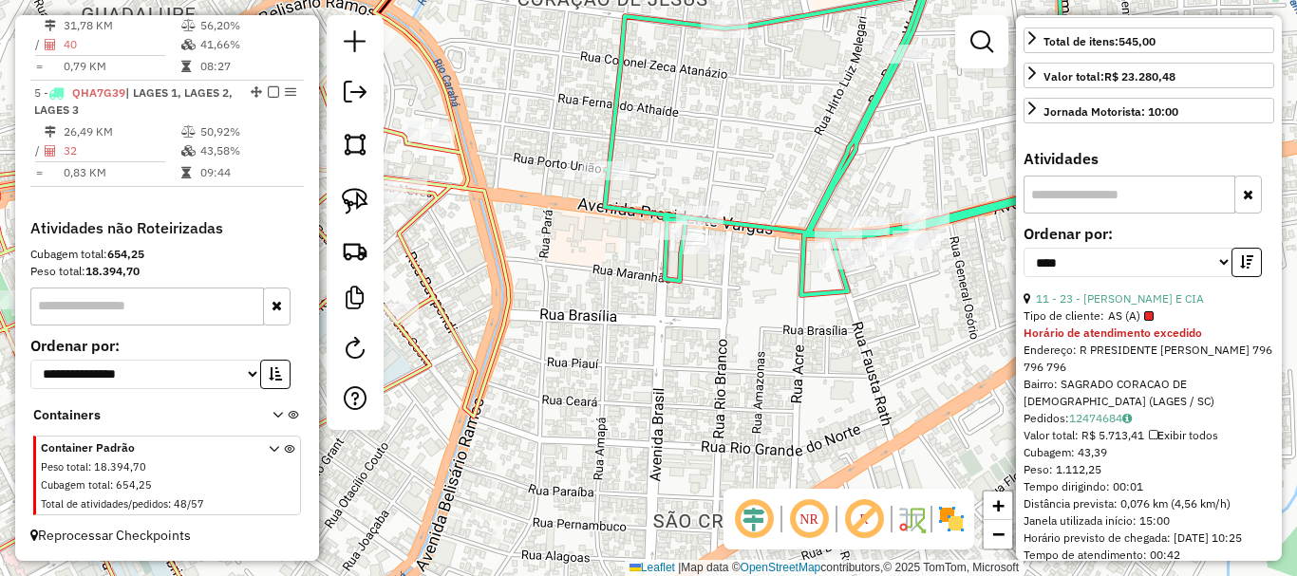
click at [971, 269] on icon "button" at bounding box center [1246, 261] width 13 height 13
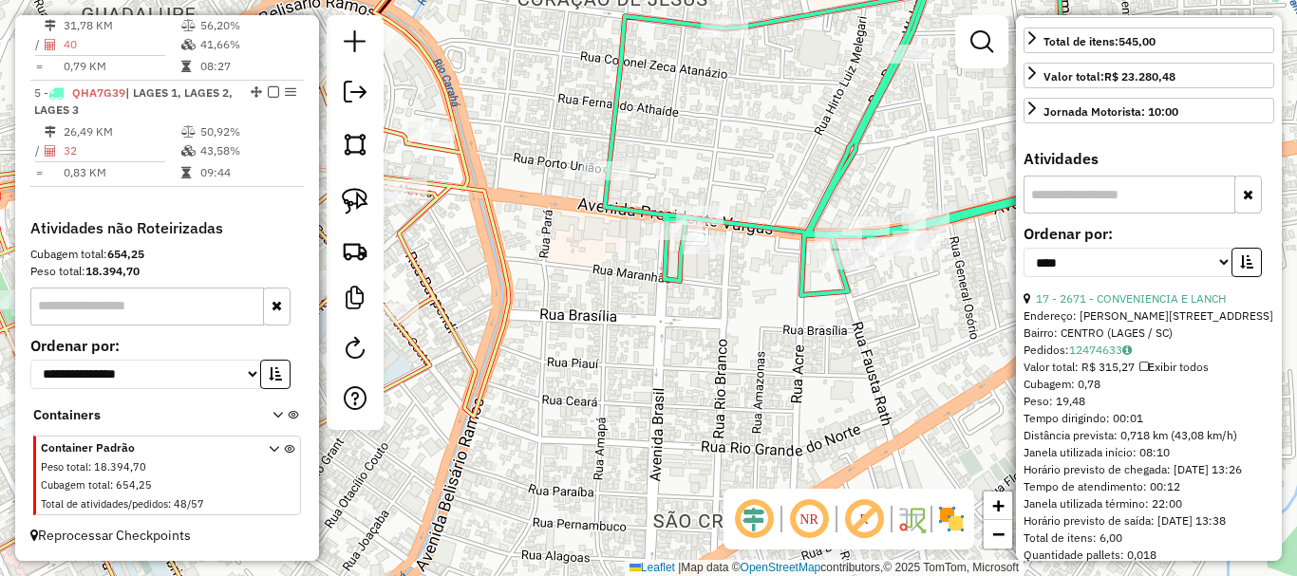
click at [971, 269] on icon "button" at bounding box center [1246, 261] width 13 height 13
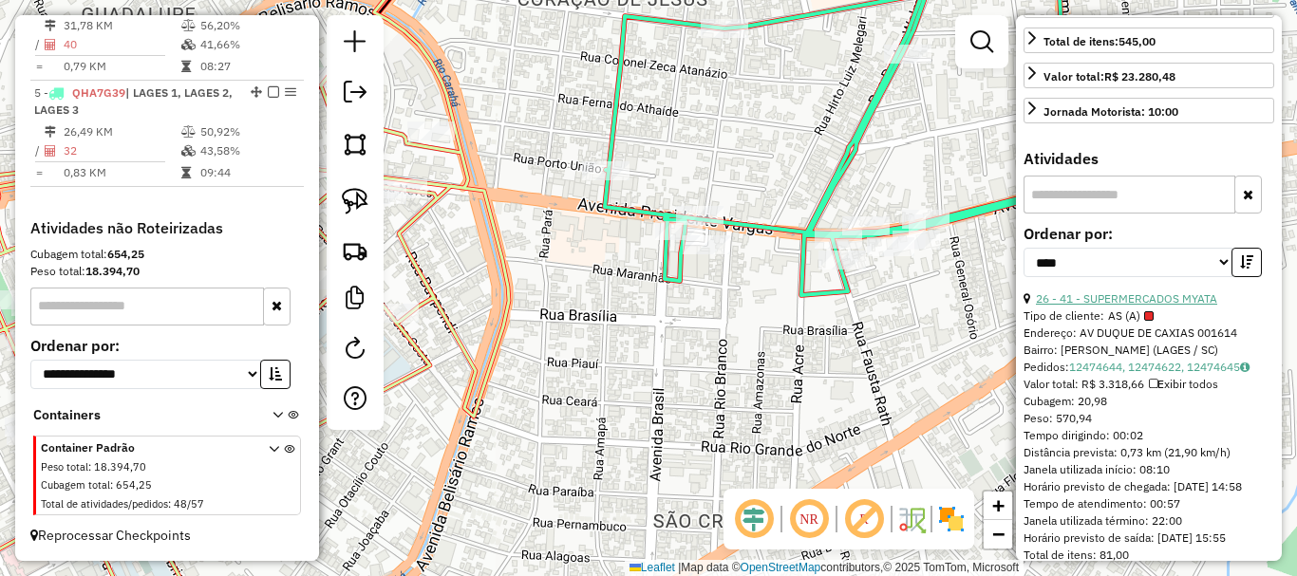
click at [971, 306] on link "26 - 41 - SUPERMERCADOS MYATA" at bounding box center [1126, 298] width 181 height 14
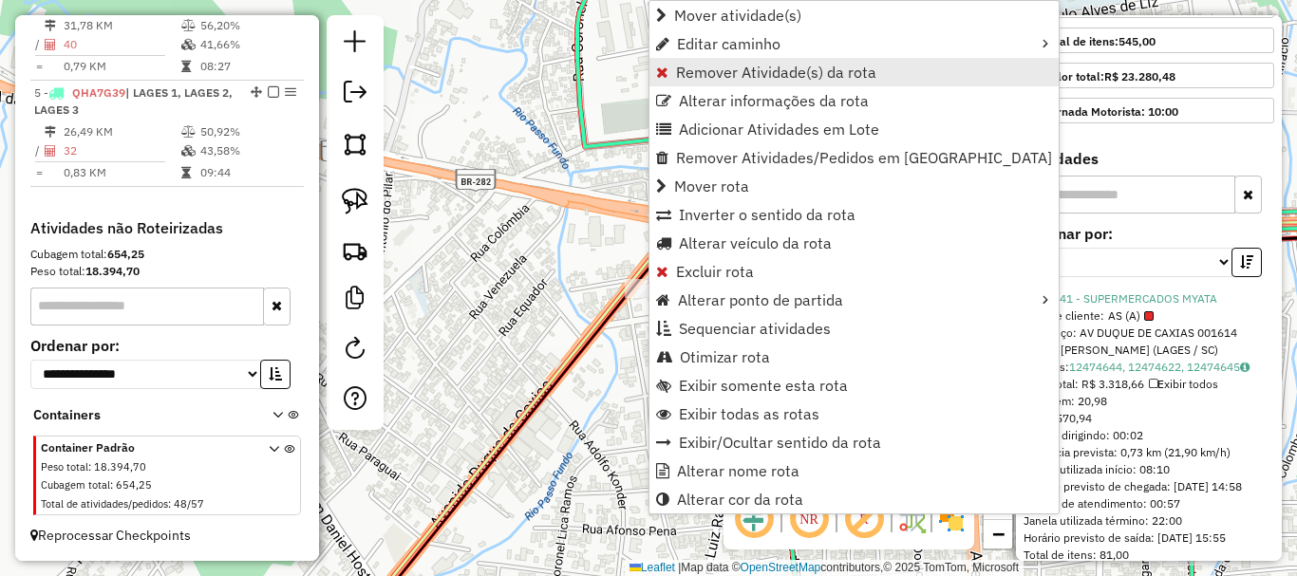
click at [758, 74] on span "Remover Atividade(s) da rota" at bounding box center [776, 72] width 200 height 15
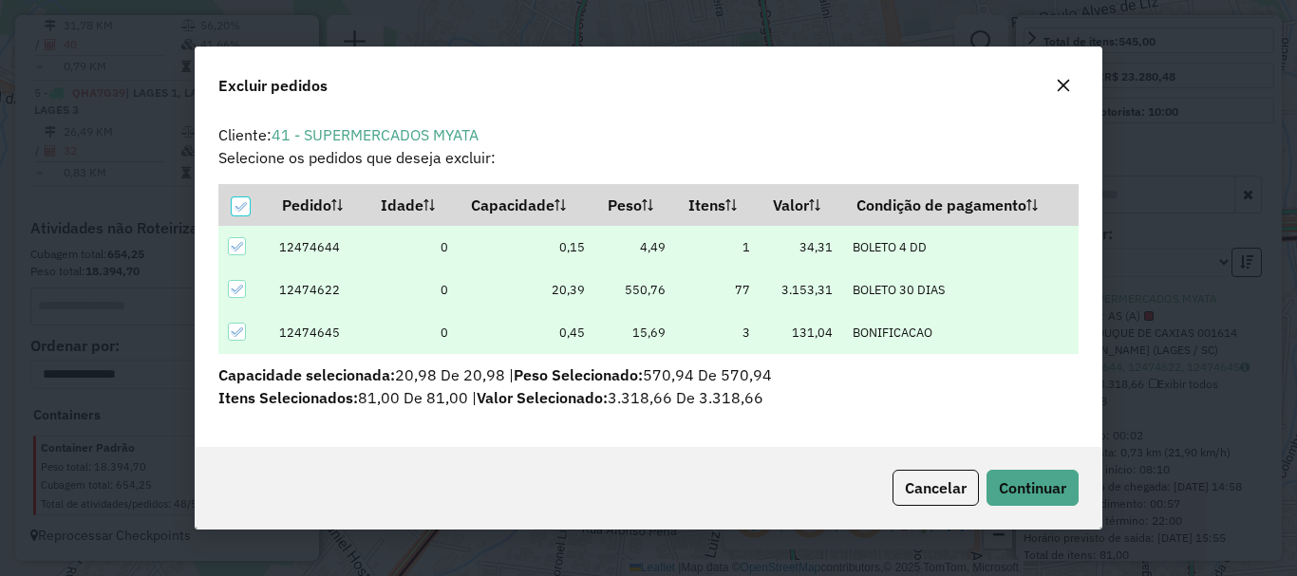
scroll to position [0, 0]
click at [971, 483] on span "Continuar" at bounding box center [1032, 488] width 67 height 19
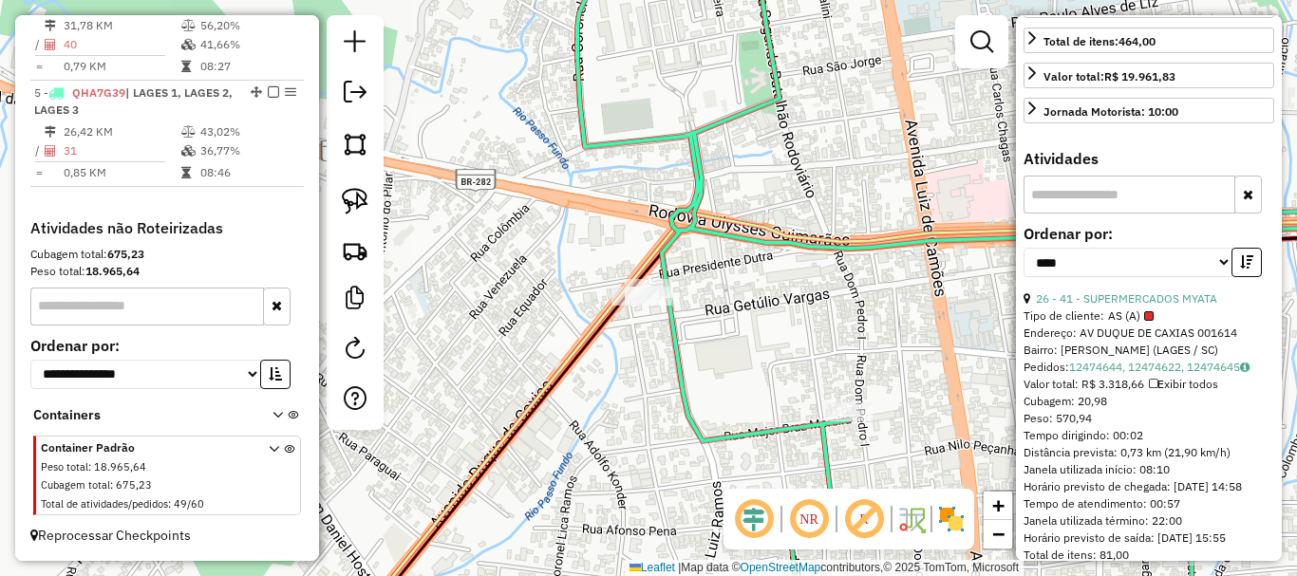
click at [971, 269] on icon "button" at bounding box center [1246, 261] width 13 height 13
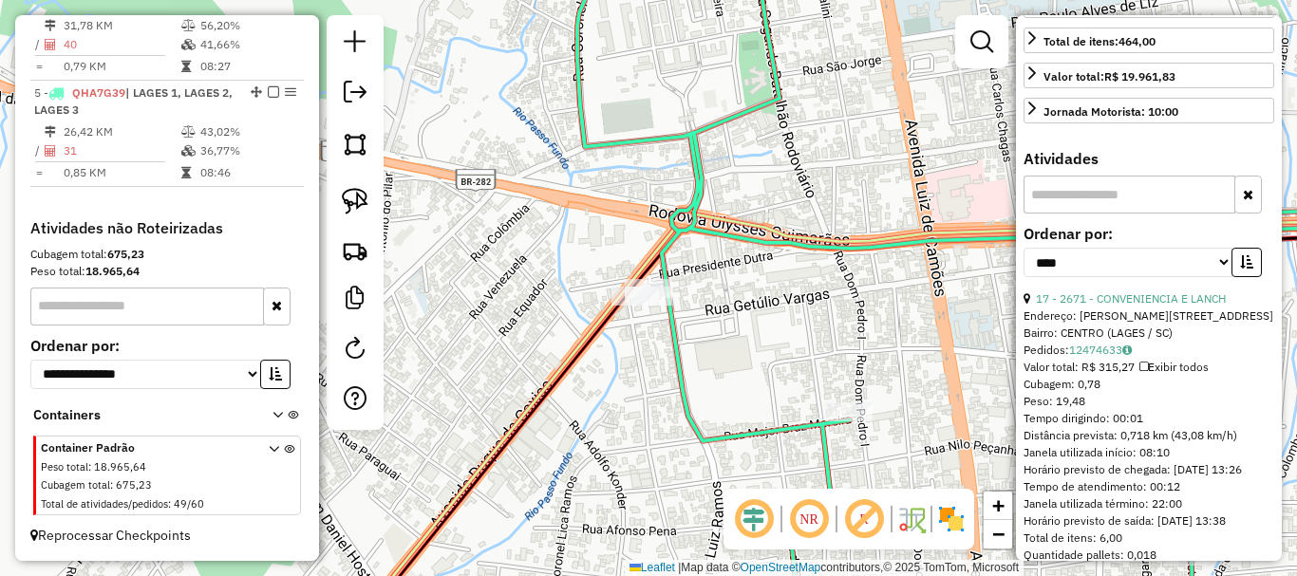
click at [971, 269] on icon "button" at bounding box center [1246, 261] width 13 height 13
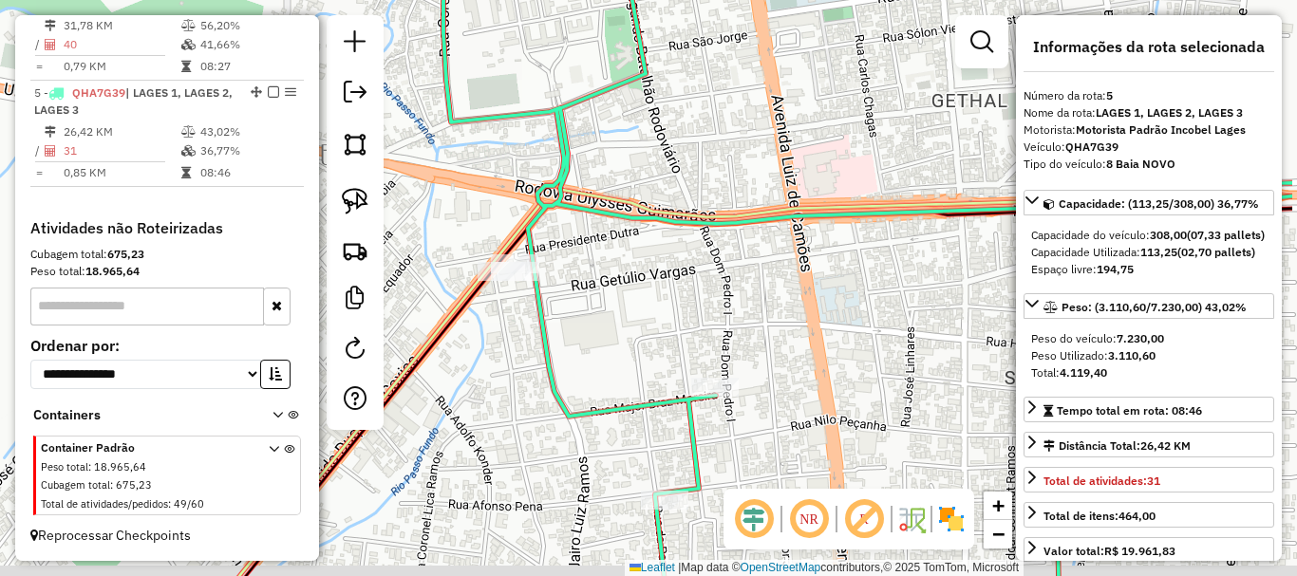
drag, startPoint x: 857, startPoint y: 369, endPoint x: 760, endPoint y: 350, distance: 98.7
click at [760, 350] on div "Janela de atendimento Grade de atendimento Capacidade Transportadoras Veículos …" at bounding box center [648, 288] width 1297 height 576
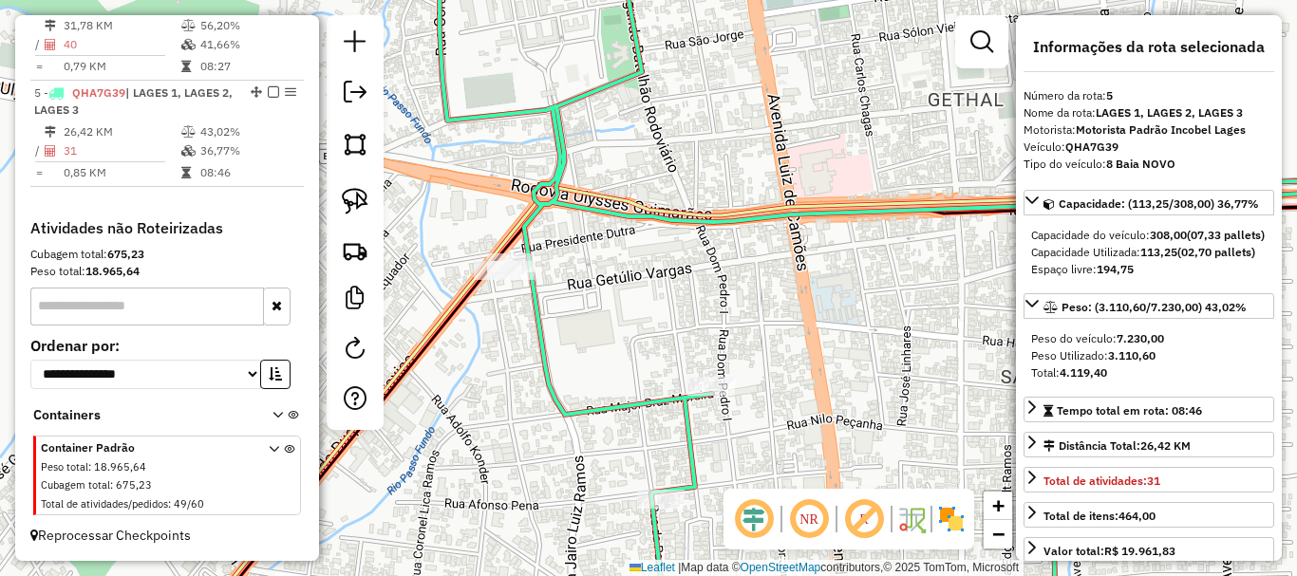
click at [751, 310] on div "Janela de atendimento Grade de atendimento Capacidade Transportadoras Veículos …" at bounding box center [648, 288] width 1297 height 576
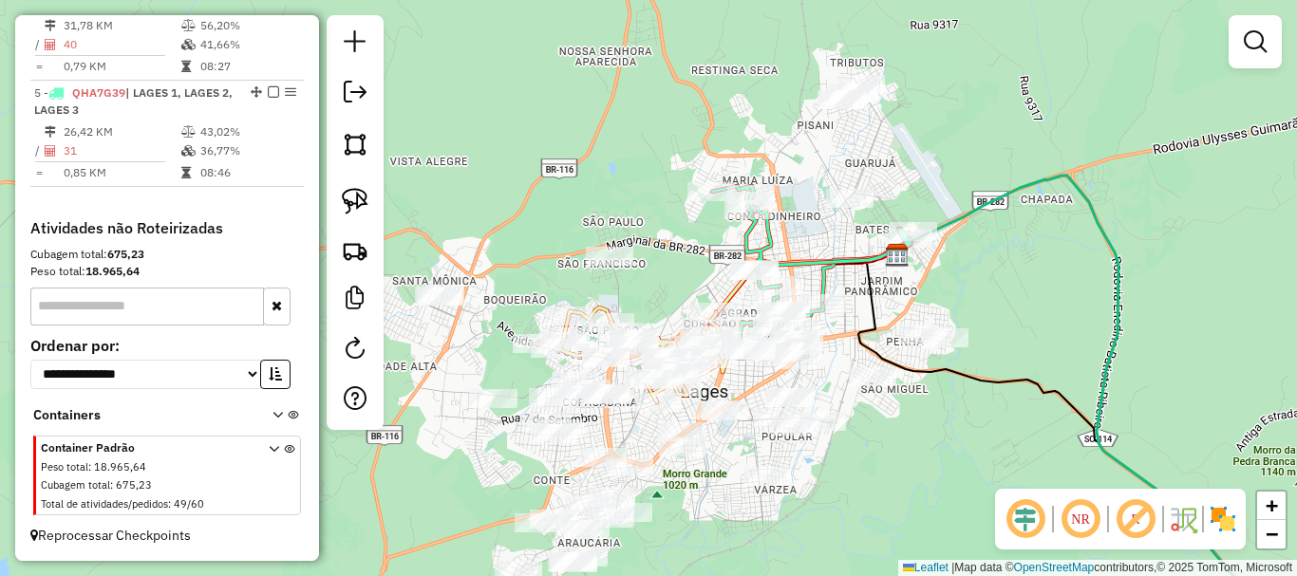
drag, startPoint x: 979, startPoint y: 312, endPoint x: 971, endPoint y: 274, distance: 38.7
click at [971, 258] on div "Janela de atendimento Grade de atendimento Capacidade Transportadoras Veículos …" at bounding box center [648, 288] width 1297 height 576
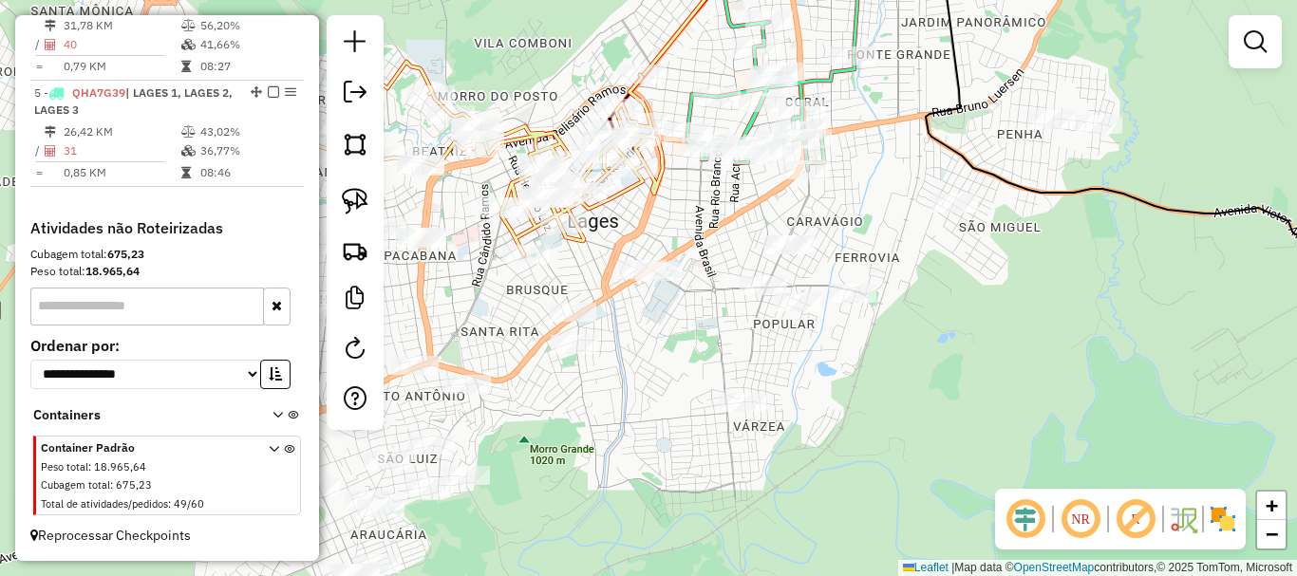
drag, startPoint x: 555, startPoint y: 406, endPoint x: 706, endPoint y: 250, distance: 217.6
click at [706, 250] on div "Janela de atendimento Grade de atendimento Capacidade Transportadoras Veículos …" at bounding box center [648, 288] width 1297 height 576
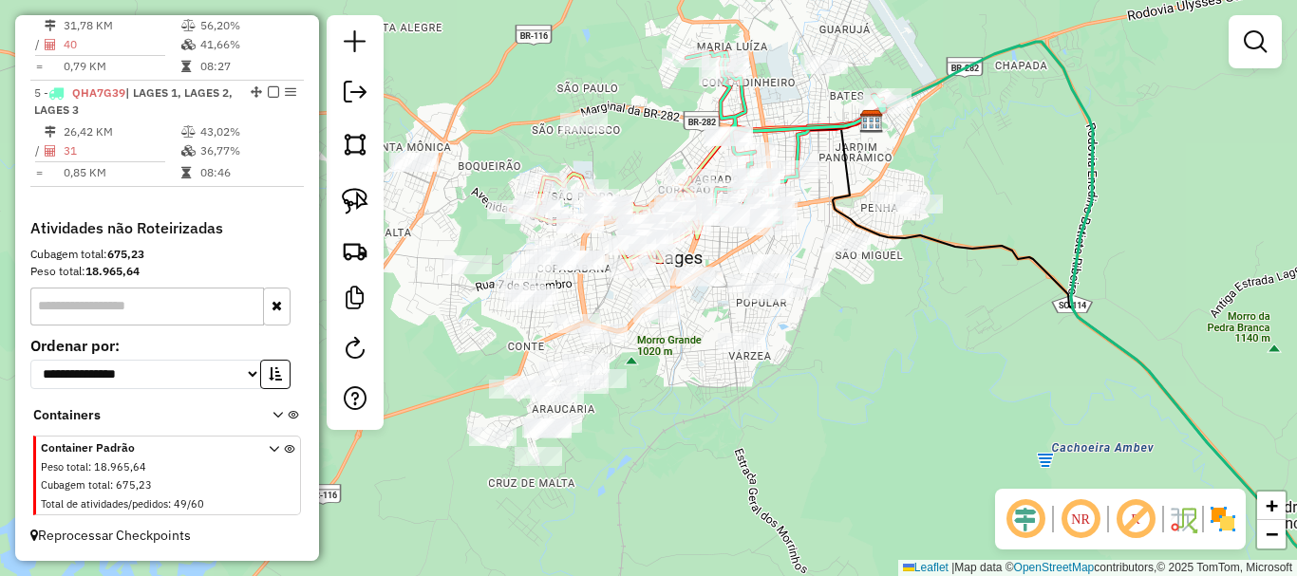
drag, startPoint x: 684, startPoint y: 375, endPoint x: 694, endPoint y: 368, distance: 12.4
click at [694, 368] on div "Janela de atendimento Grade de atendimento Capacidade Transportadoras Veículos …" at bounding box center [648, 288] width 1297 height 576
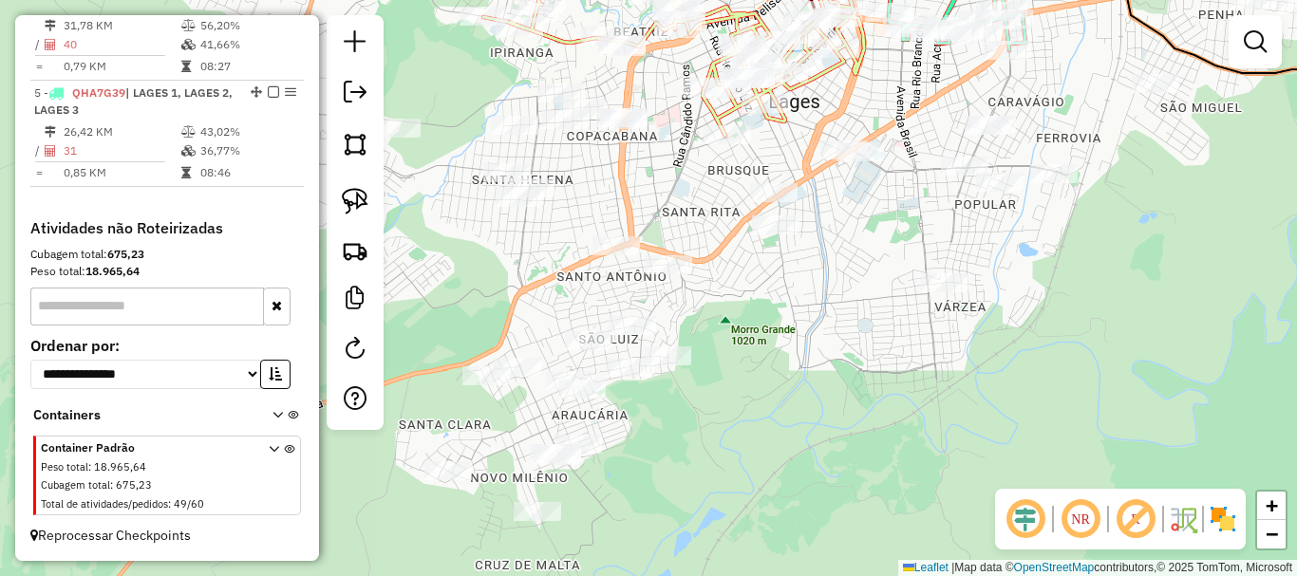
drag, startPoint x: 676, startPoint y: 392, endPoint x: 970, endPoint y: 339, distance: 299.1
click at [970, 339] on div "Janela de atendimento Grade de atendimento Capacidade Transportadoras Veículos …" at bounding box center [648, 288] width 1297 height 576
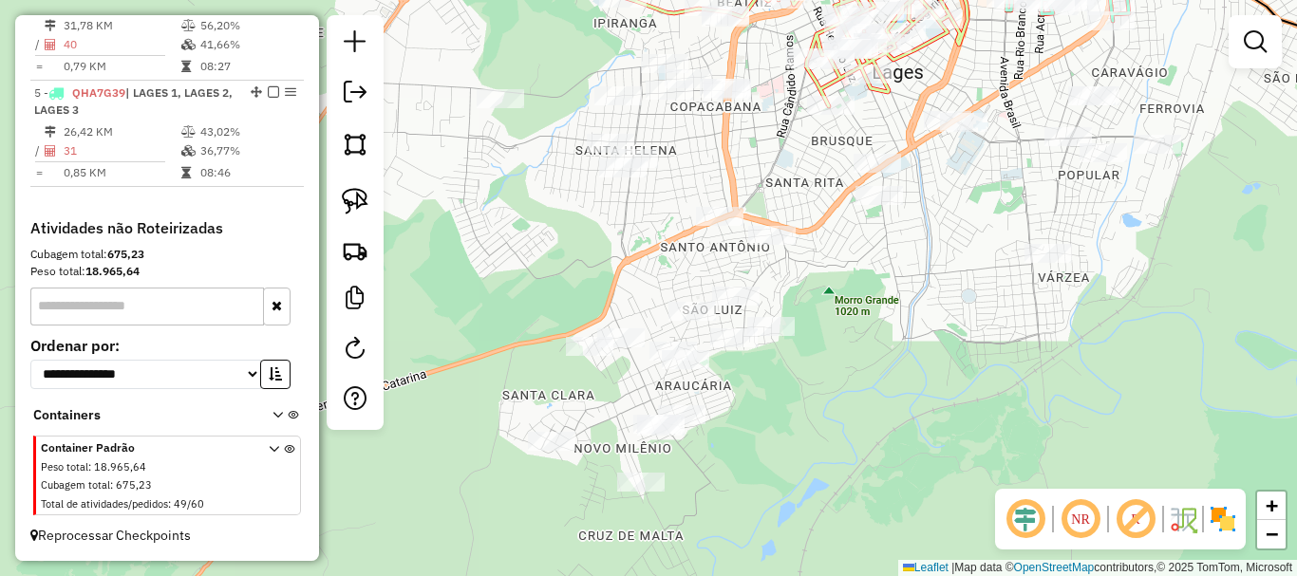
drag, startPoint x: 839, startPoint y: 355, endPoint x: 872, endPoint y: 368, distance: 34.9
click at [872, 368] on div "Janela de atendimento Grade de atendimento Capacidade Transportadoras Veículos …" at bounding box center [648, 288] width 1297 height 576
click at [347, 203] on img at bounding box center [355, 201] width 27 height 27
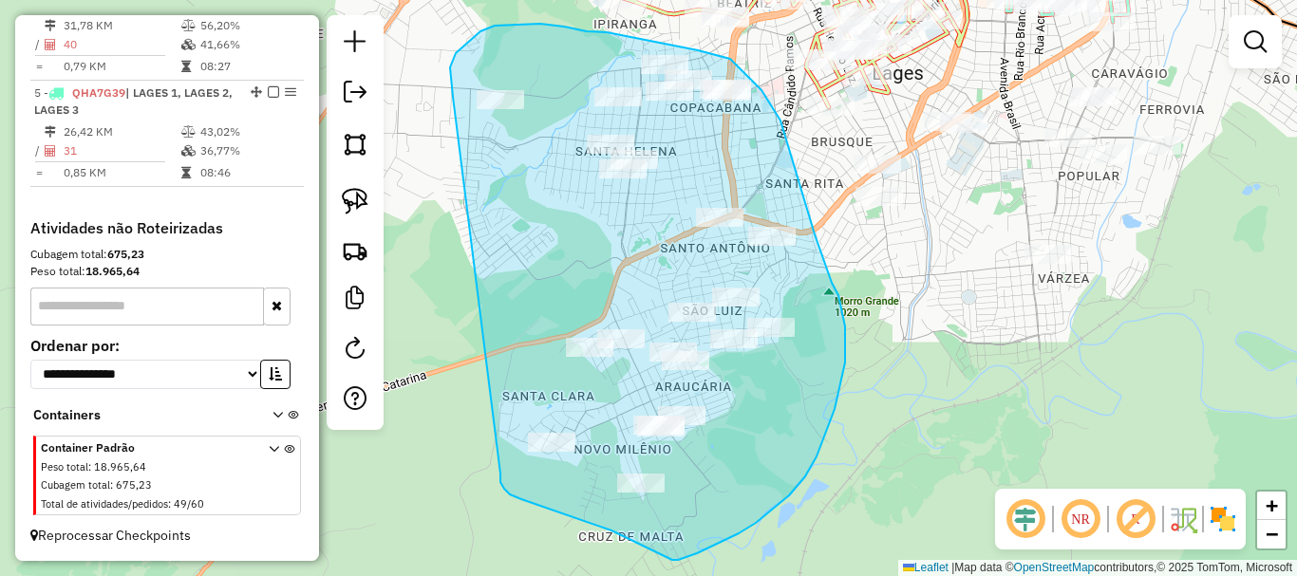
drag, startPoint x: 452, startPoint y: 86, endPoint x: 503, endPoint y: 422, distance: 340.0
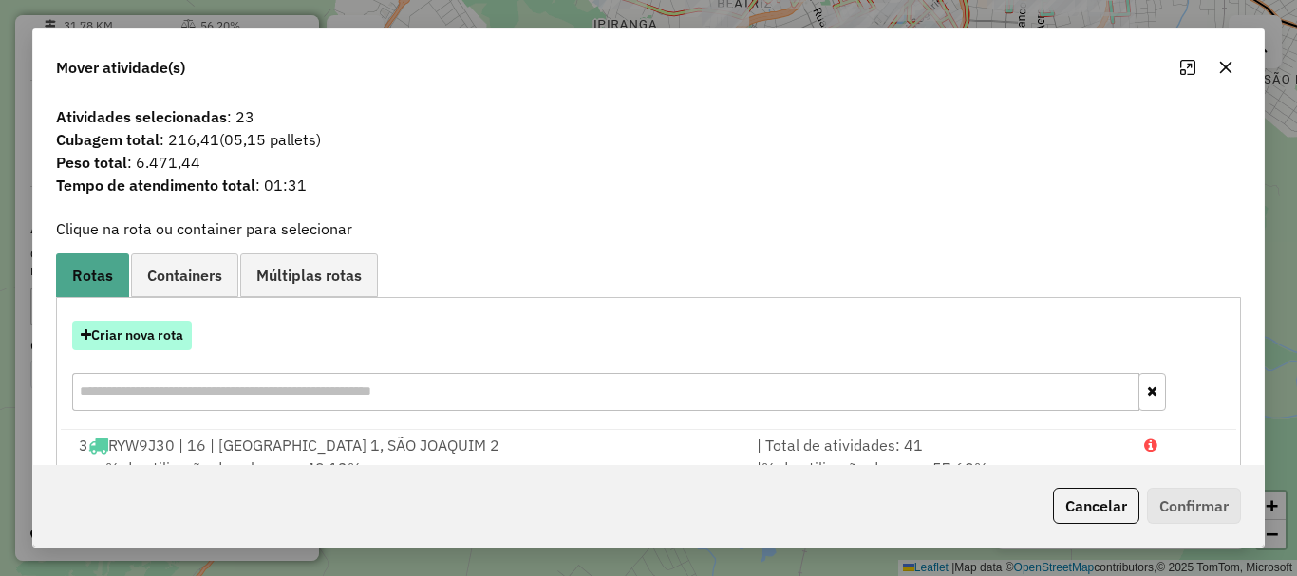
click at [150, 331] on button "Criar nova rota" at bounding box center [132, 335] width 120 height 29
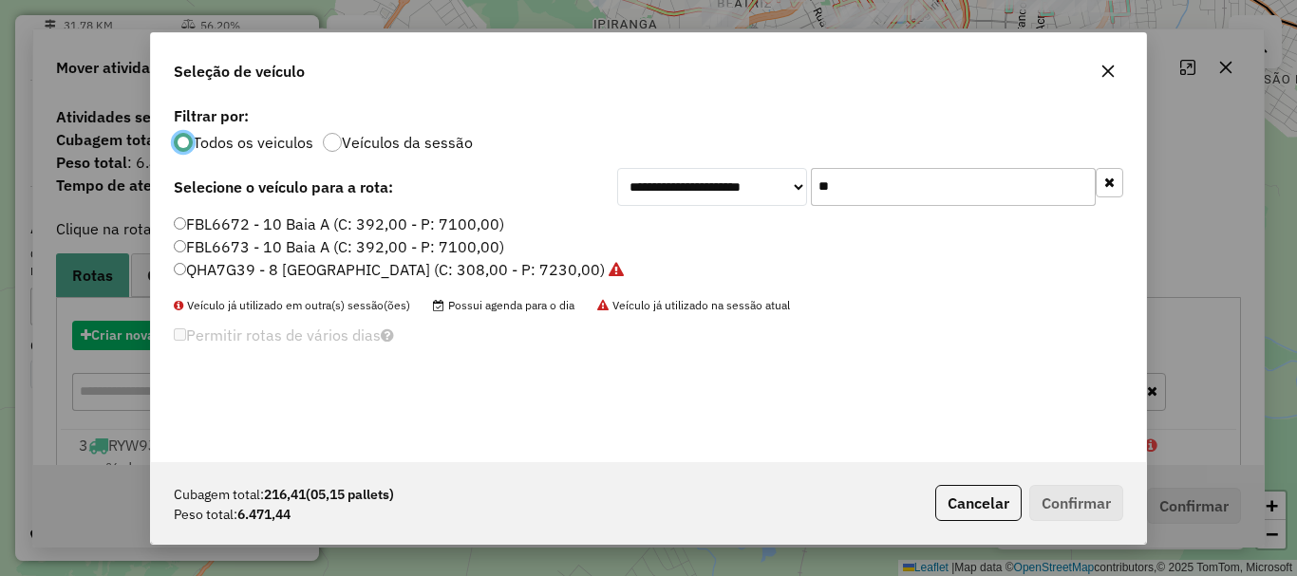
scroll to position [10, 6]
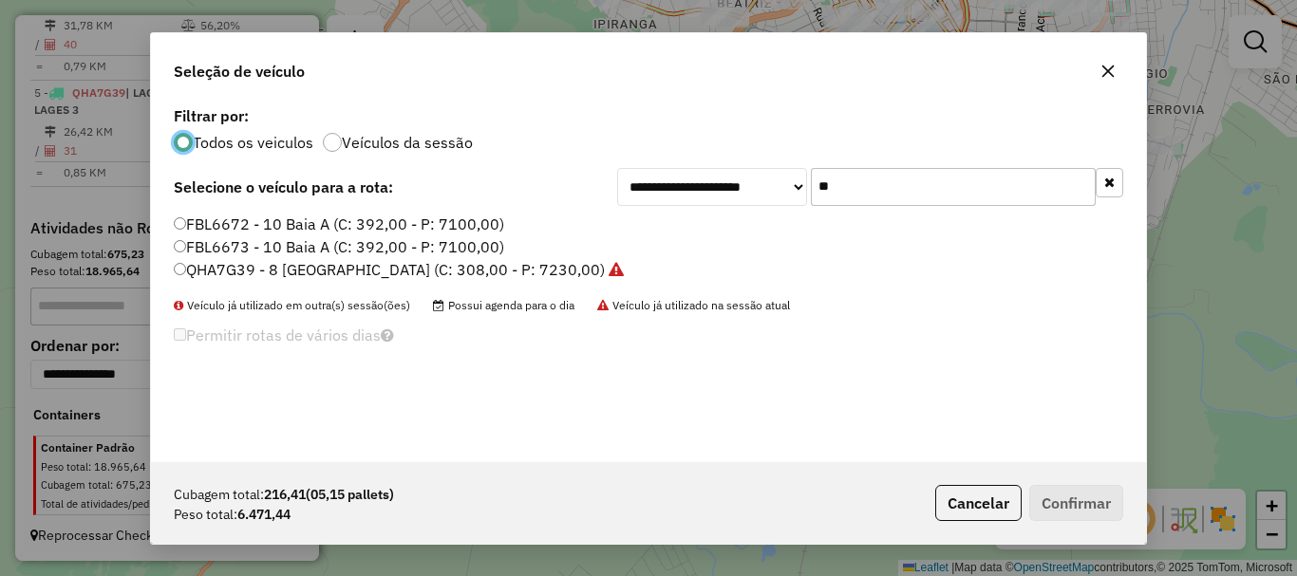
click at [905, 203] on input "**" at bounding box center [953, 187] width 285 height 38
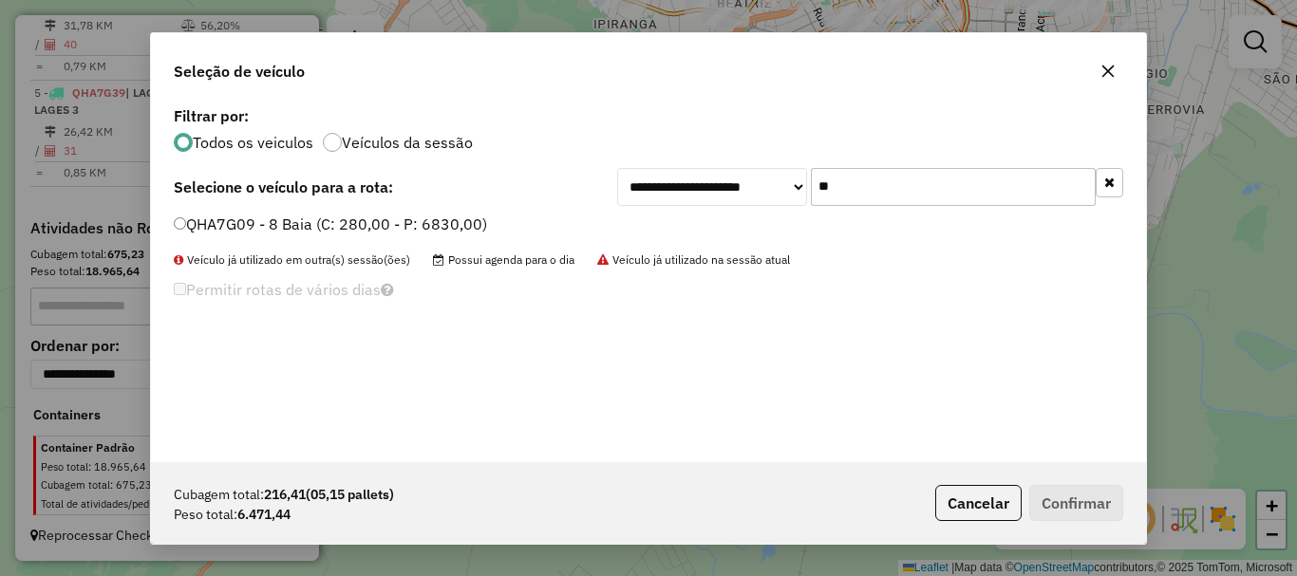
type input "**"
click at [240, 234] on label "QHA7G09 - 8 Baia (C: 280,00 - P: 6830,00)" at bounding box center [330, 224] width 313 height 23
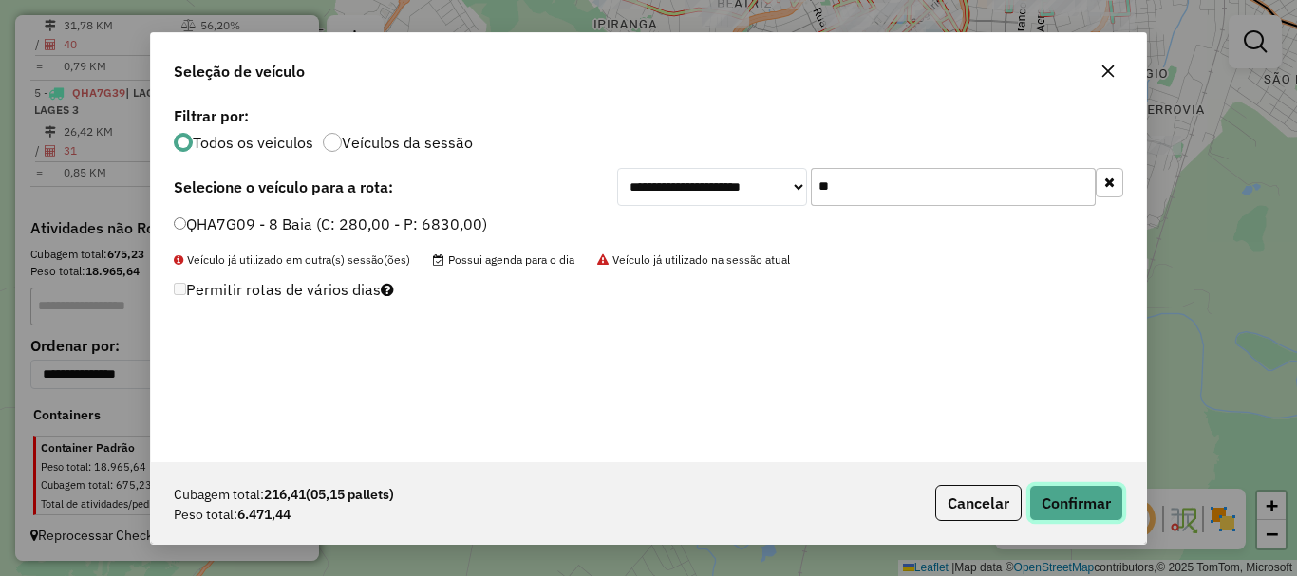
click at [971, 502] on button "Confirmar" at bounding box center [1076, 503] width 94 height 36
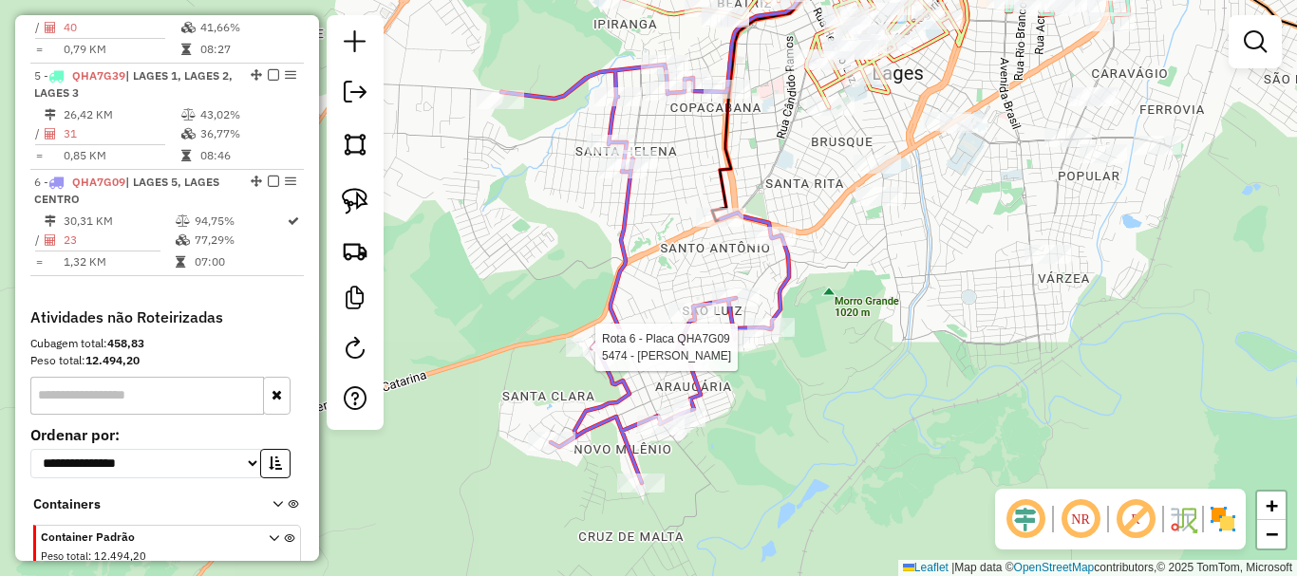
click at [577, 357] on div at bounding box center [589, 347] width 47 height 19
select select "*********"
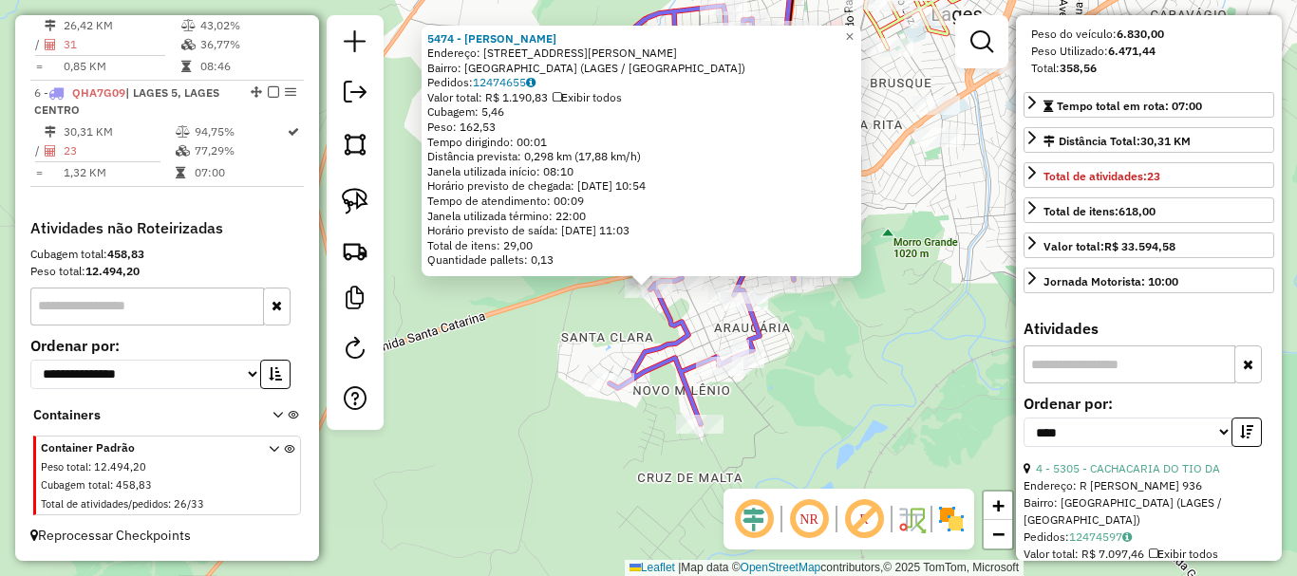
scroll to position [380, 0]
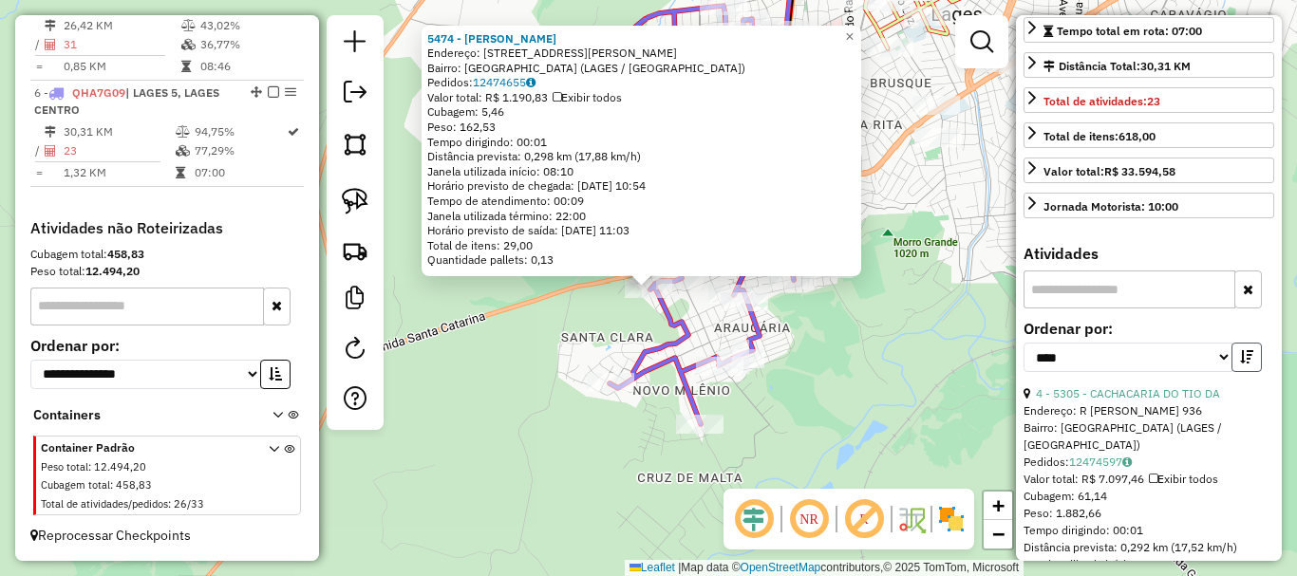
click at [971, 364] on icon "button" at bounding box center [1246, 356] width 13 height 13
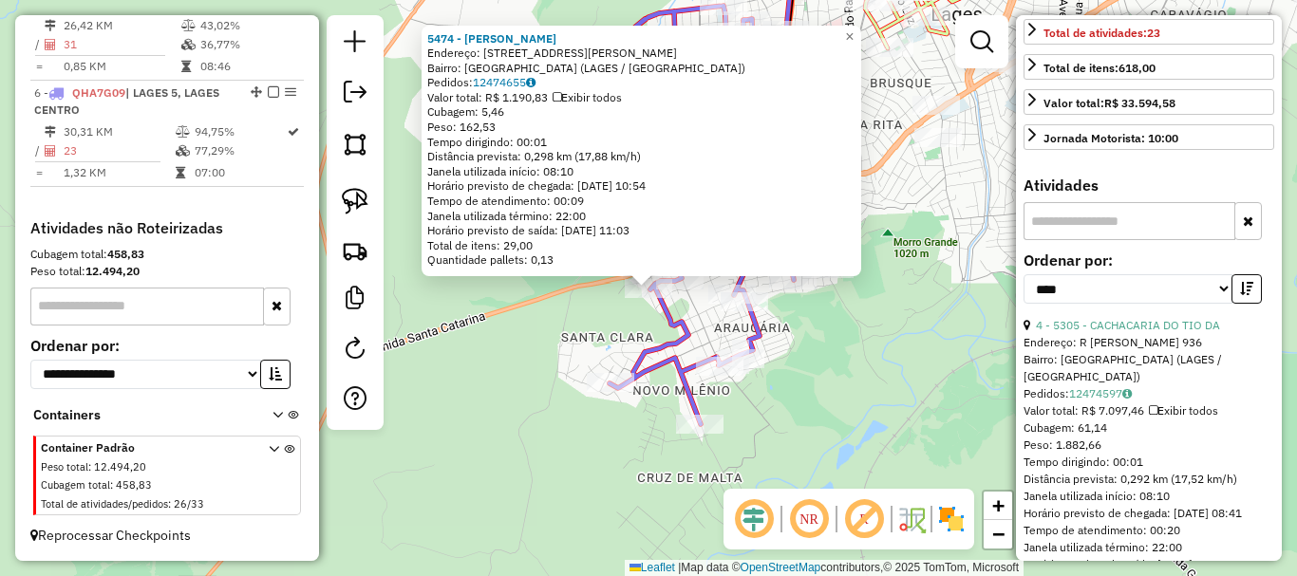
scroll to position [475, 0]
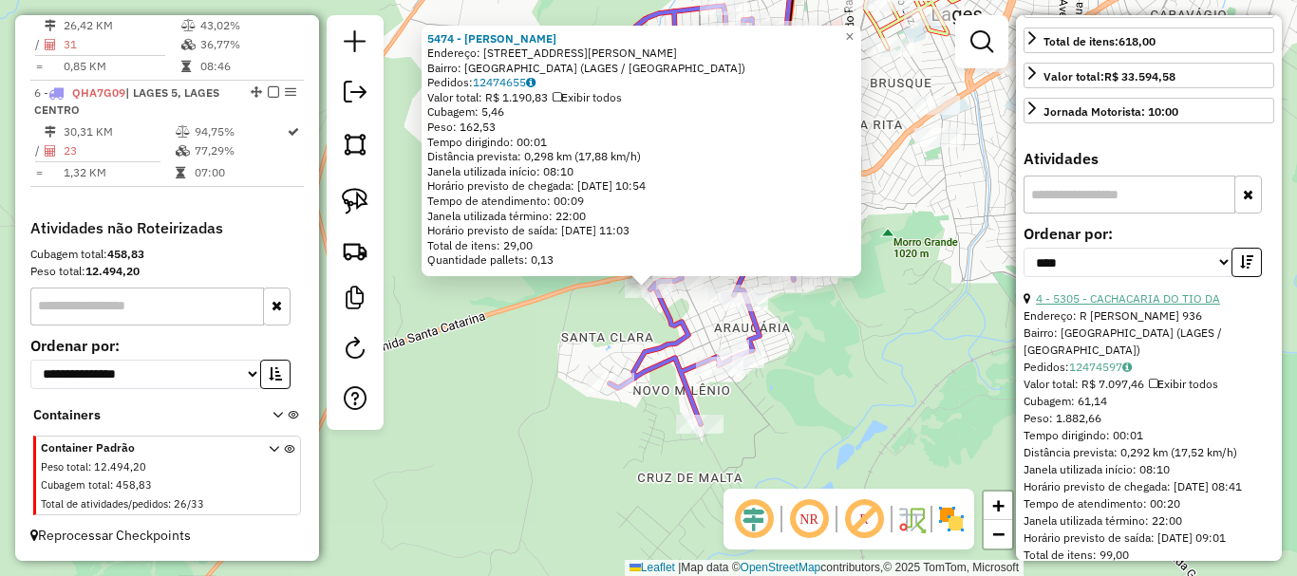
click at [971, 306] on link "4 - 5305 - CACHACARIA DO TIO DA" at bounding box center [1128, 298] width 184 height 14
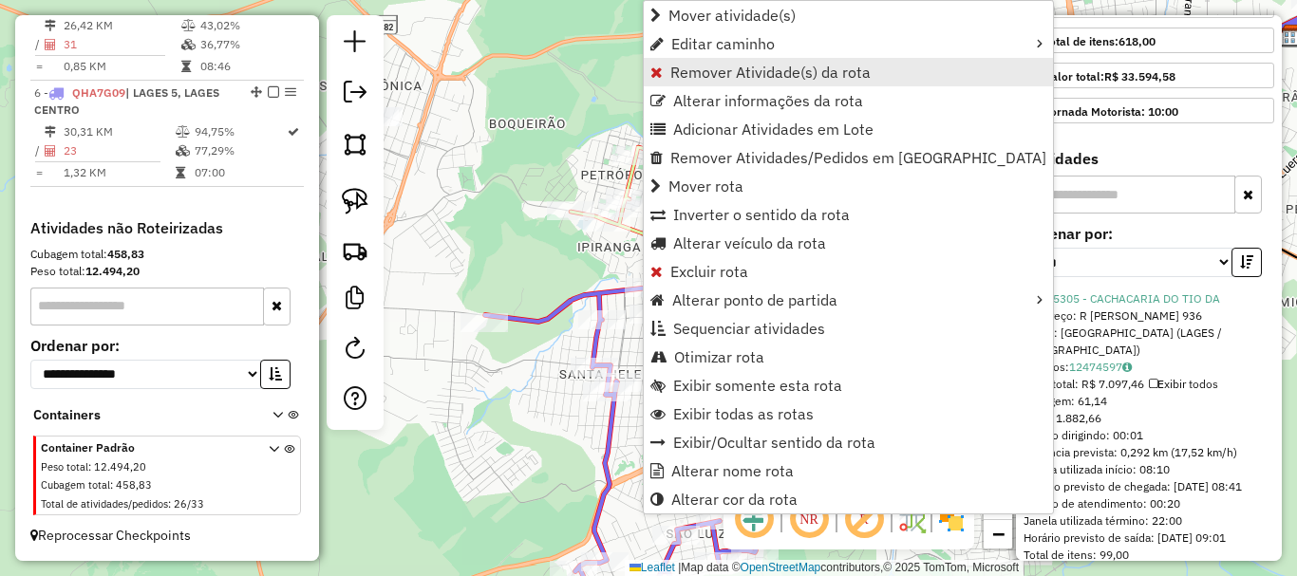
click at [710, 75] on span "Remover Atividade(s) da rota" at bounding box center [770, 72] width 200 height 15
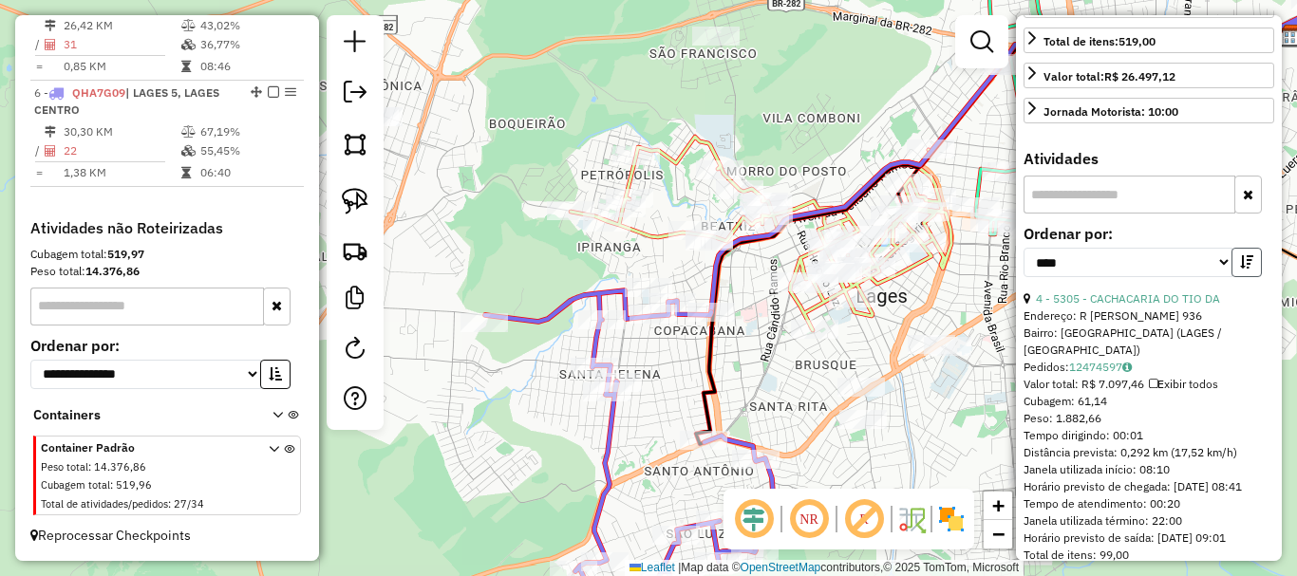
click at [971, 269] on icon "button" at bounding box center [1246, 261] width 13 height 13
click at [971, 306] on link "13 - 359 - ROSANE APARECIDA MEN" at bounding box center [1121, 298] width 170 height 14
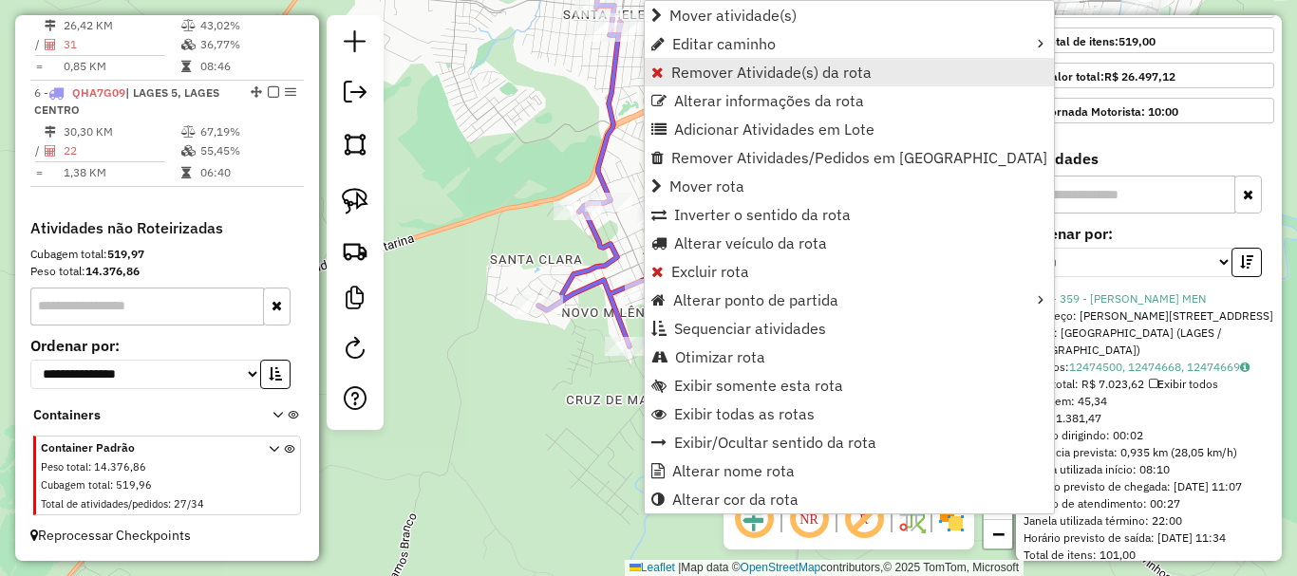
click at [745, 69] on span "Remover Atividade(s) da rota" at bounding box center [771, 72] width 200 height 15
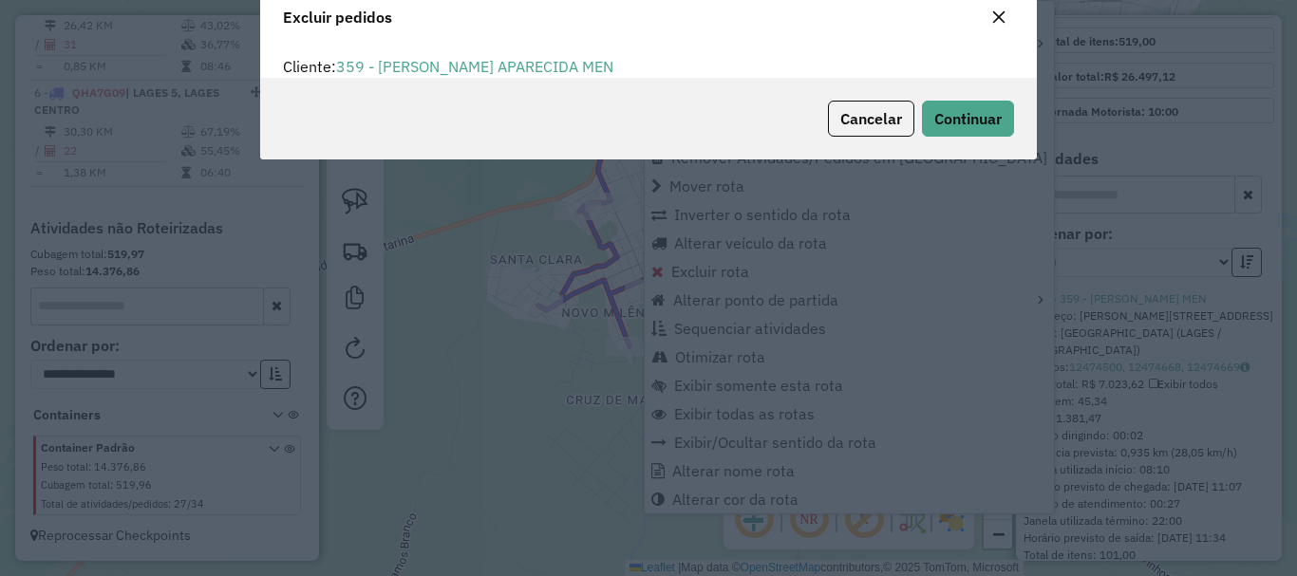
scroll to position [11, 6]
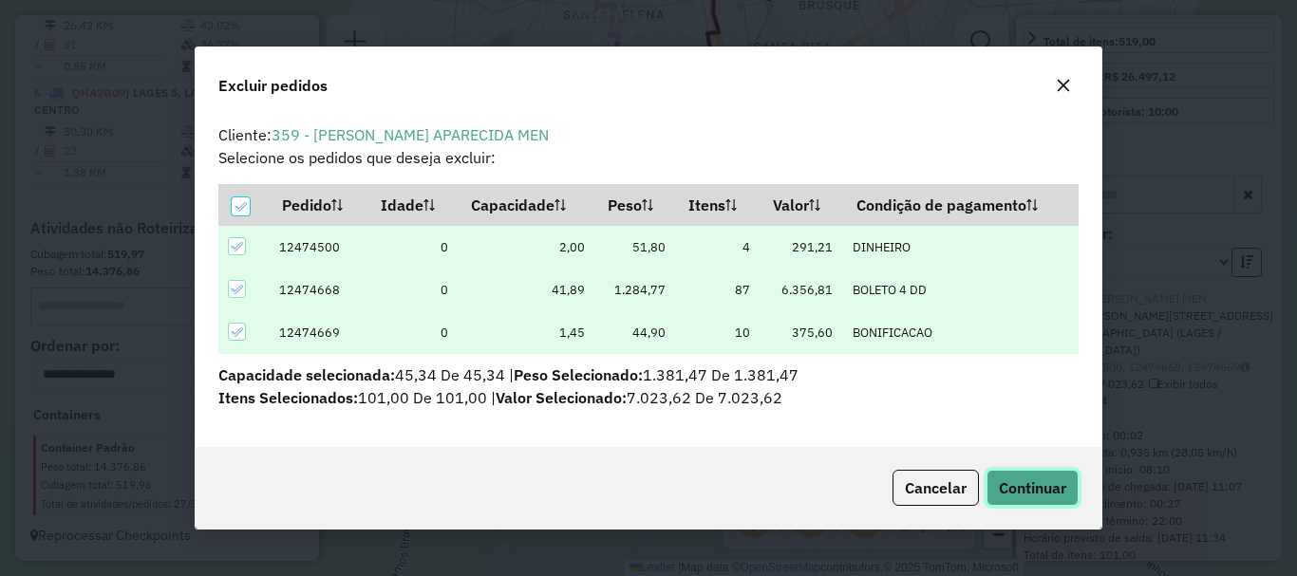
click at [971, 492] on span "Continuar" at bounding box center [1032, 488] width 67 height 19
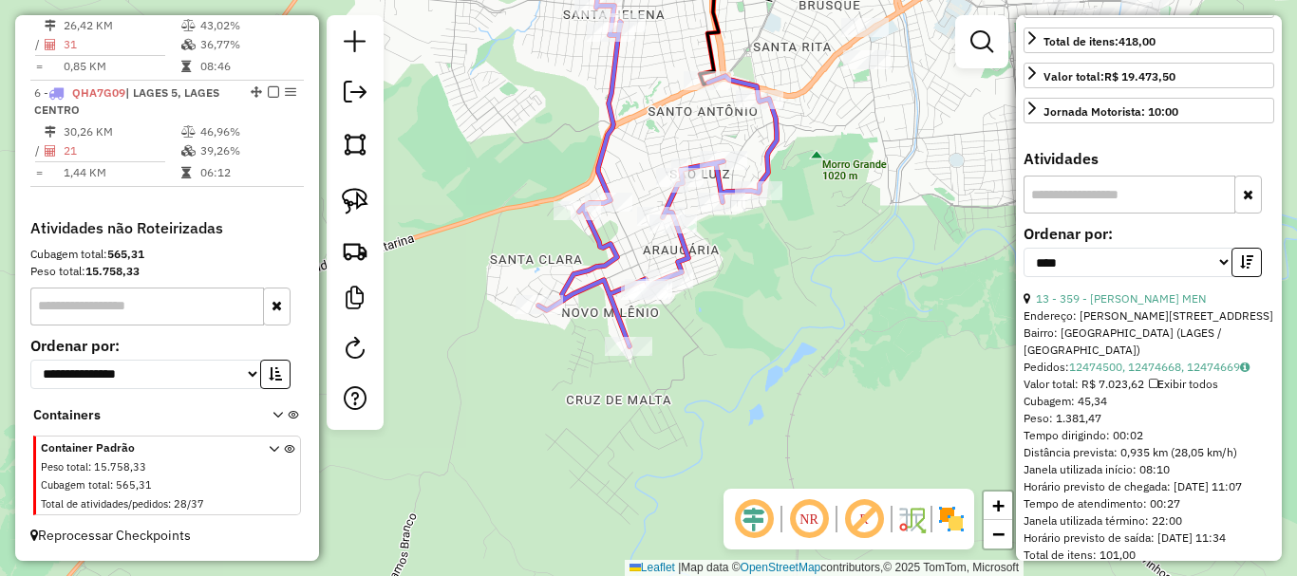
click at [971, 269] on icon "button" at bounding box center [1246, 261] width 13 height 13
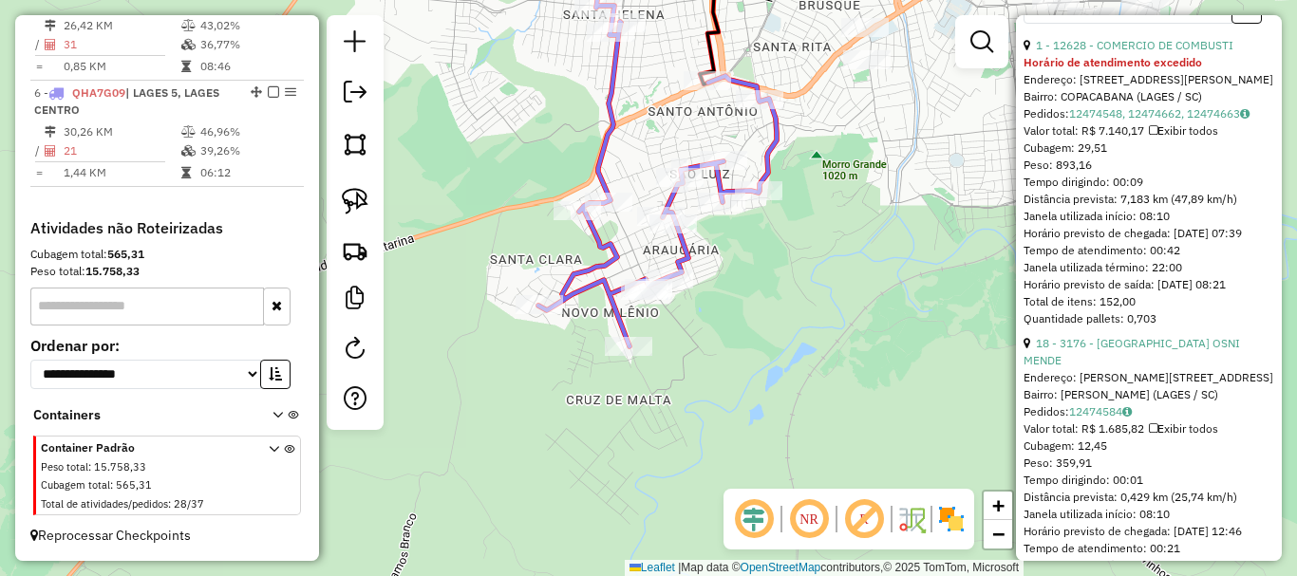
scroll to position [760, 0]
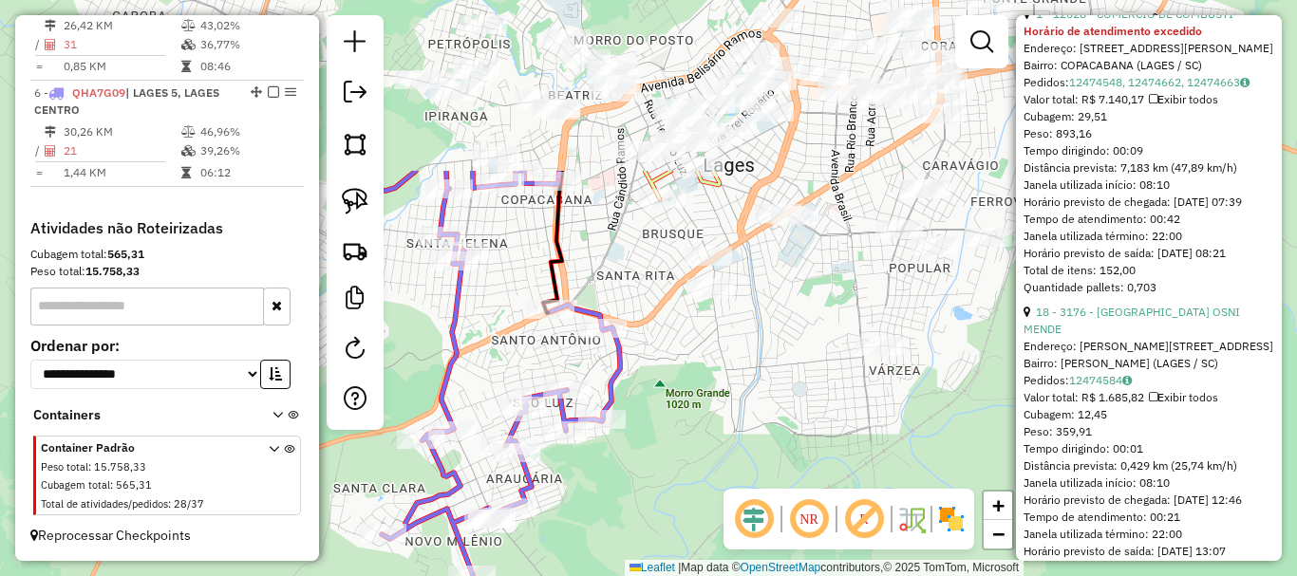
drag, startPoint x: 944, startPoint y: 311, endPoint x: 787, endPoint y: 540, distance: 277.3
click at [787, 540] on hb-router-mapa "Informações da Sessão 978447 - 13/08/2025 Criação: 12/08/2025 17:34 Depósito: I…" at bounding box center [648, 288] width 1297 height 576
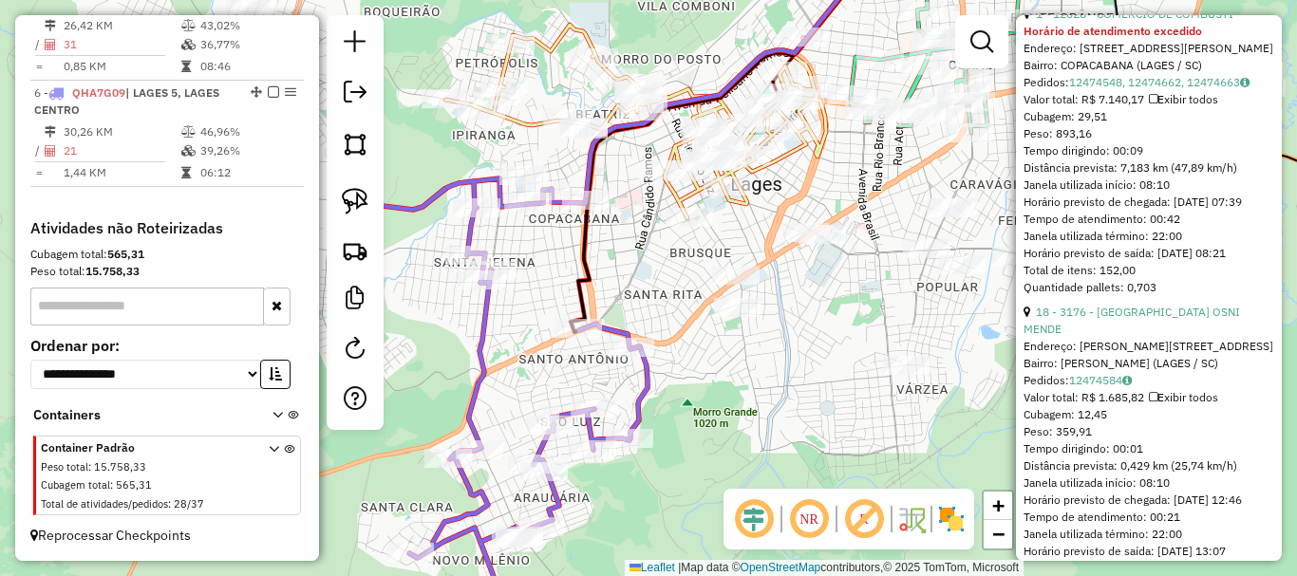
drag, startPoint x: 719, startPoint y: 390, endPoint x: 801, endPoint y: 481, distance: 123.0
click at [801, 481] on div "Janela de atendimento Grade de atendimento Capacidade Transportadoras Veículos …" at bounding box center [648, 288] width 1297 height 576
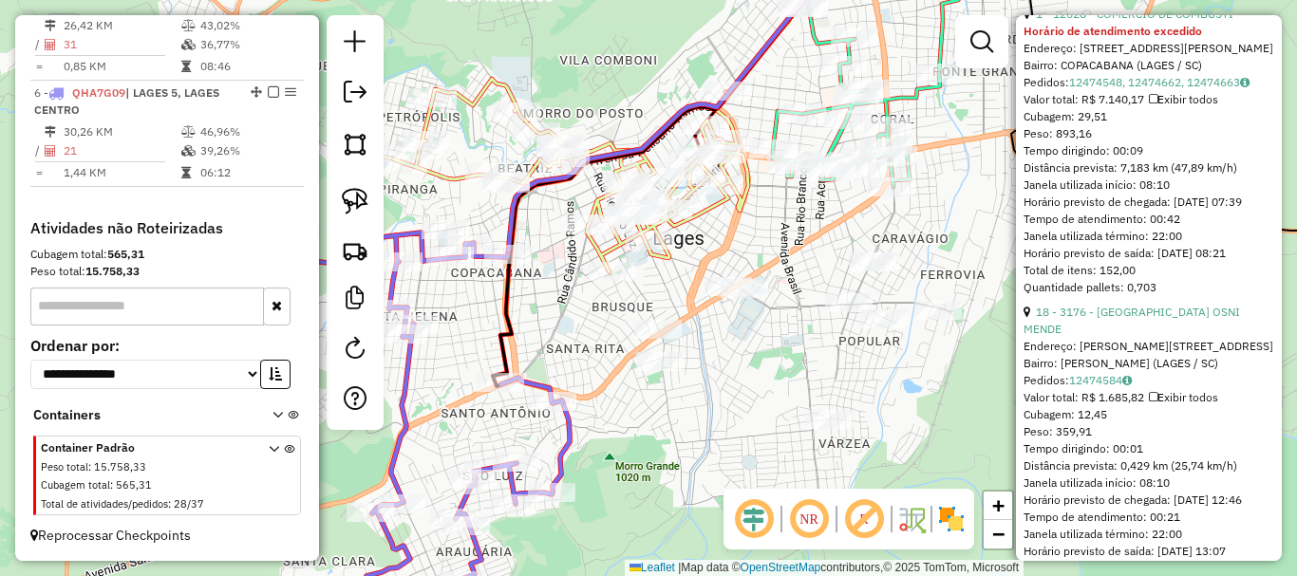
drag, startPoint x: 796, startPoint y: 347, endPoint x: 746, endPoint y: 355, distance: 50.1
click at [746, 355] on div "Janela de atendimento Grade de atendimento Capacidade Transportadoras Veículos …" at bounding box center [648, 288] width 1297 height 576
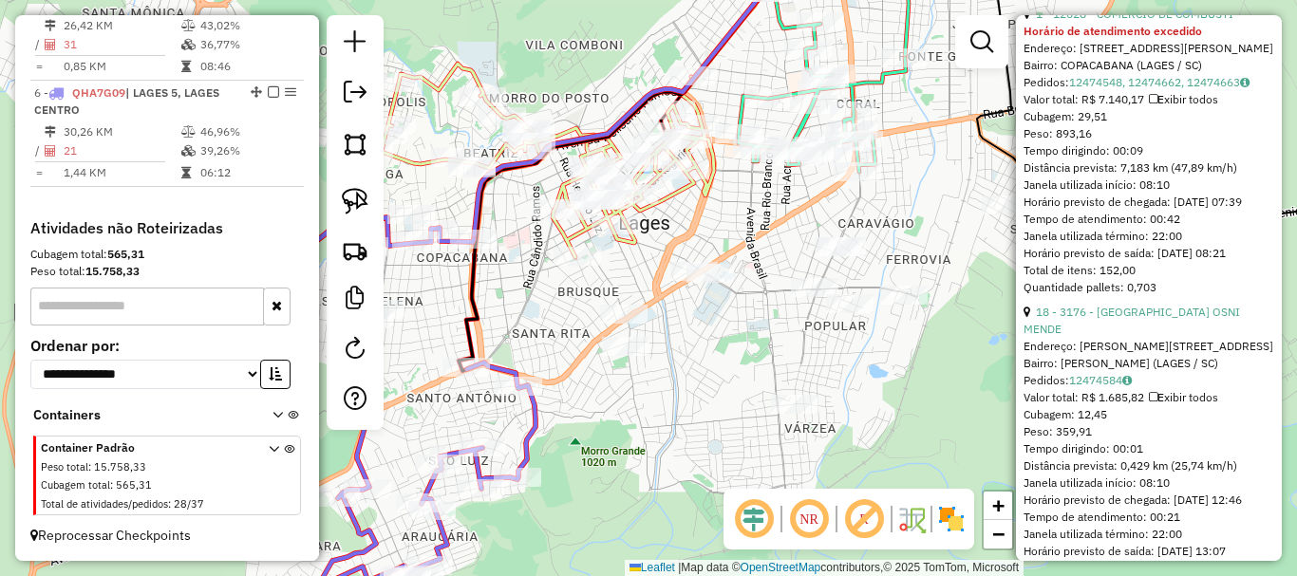
drag, startPoint x: 781, startPoint y: 401, endPoint x: 864, endPoint y: 326, distance: 111.6
click at [864, 326] on div "Janela de atendimento Grade de atendimento Capacidade Transportadoras Veículos …" at bounding box center [648, 288] width 1297 height 576
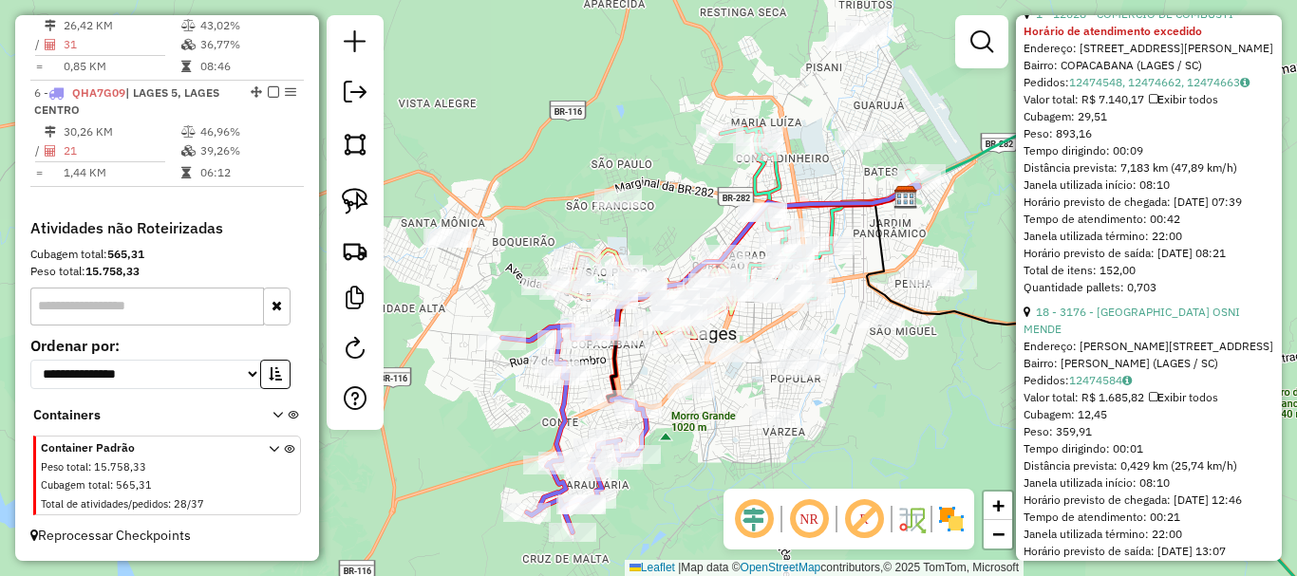
drag, startPoint x: 741, startPoint y: 350, endPoint x: 728, endPoint y: 398, distance: 49.0
click at [728, 398] on div "Janela de atendimento Grade de atendimento Capacidade Transportadoras Veículos …" at bounding box center [648, 288] width 1297 height 576
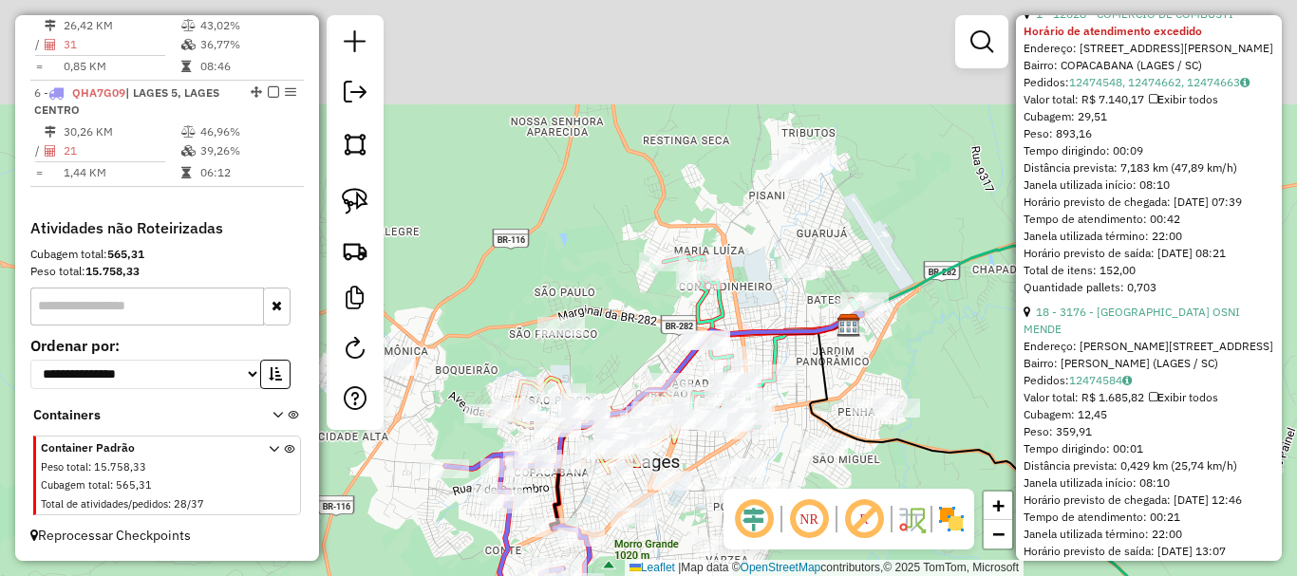
drag, startPoint x: 795, startPoint y: 277, endPoint x: 798, endPoint y: 194, distance: 83.6
click at [782, 318] on div "Janela de atendimento Grade de atendimento Capacidade Transportadoras Veículos …" at bounding box center [648, 288] width 1297 height 576
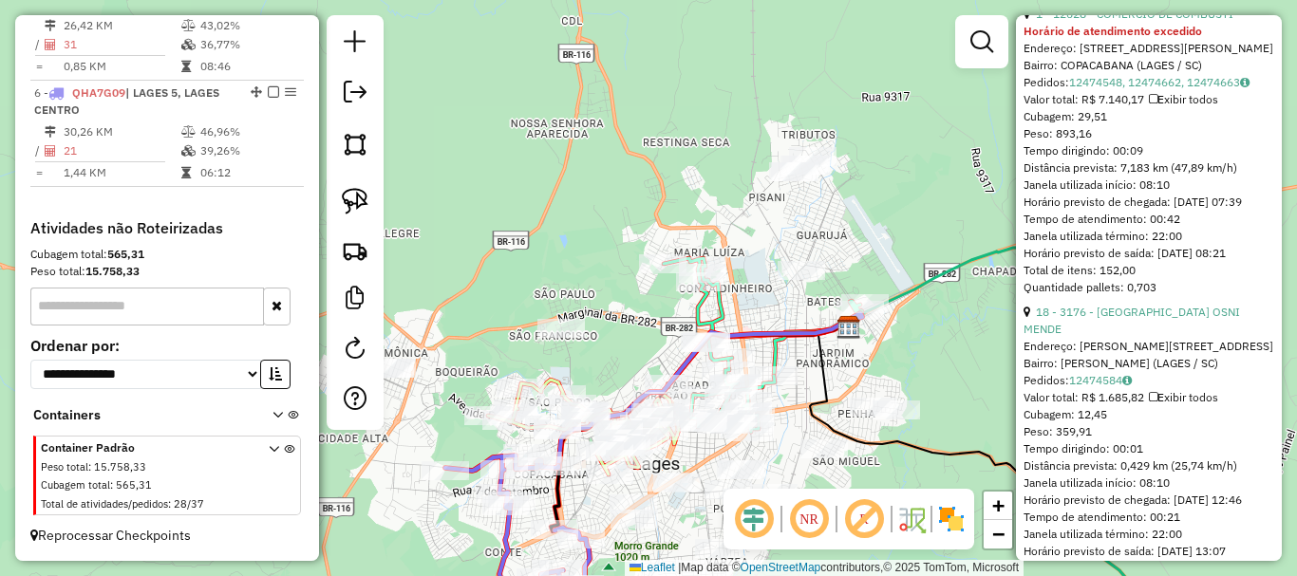
drag, startPoint x: 348, startPoint y: 211, endPoint x: 507, endPoint y: 202, distance: 158.8
click at [349, 211] on img at bounding box center [355, 201] width 27 height 27
drag, startPoint x: 769, startPoint y: 201, endPoint x: 855, endPoint y: 179, distance: 89.1
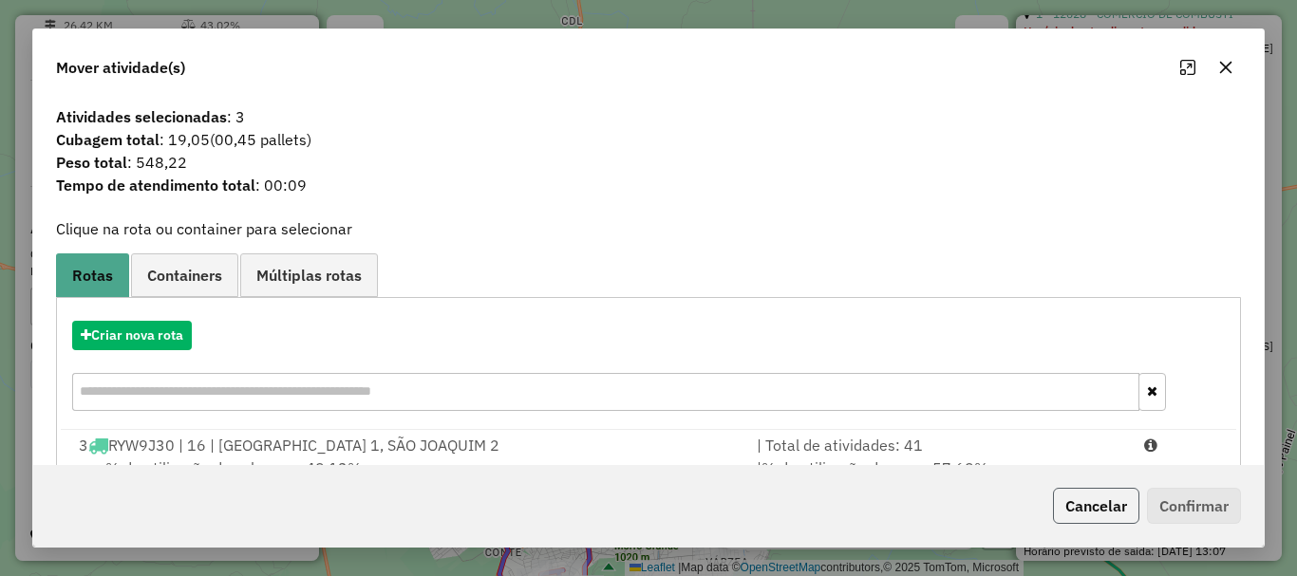
click at [971, 503] on button "Cancelar" at bounding box center [1096, 506] width 86 height 36
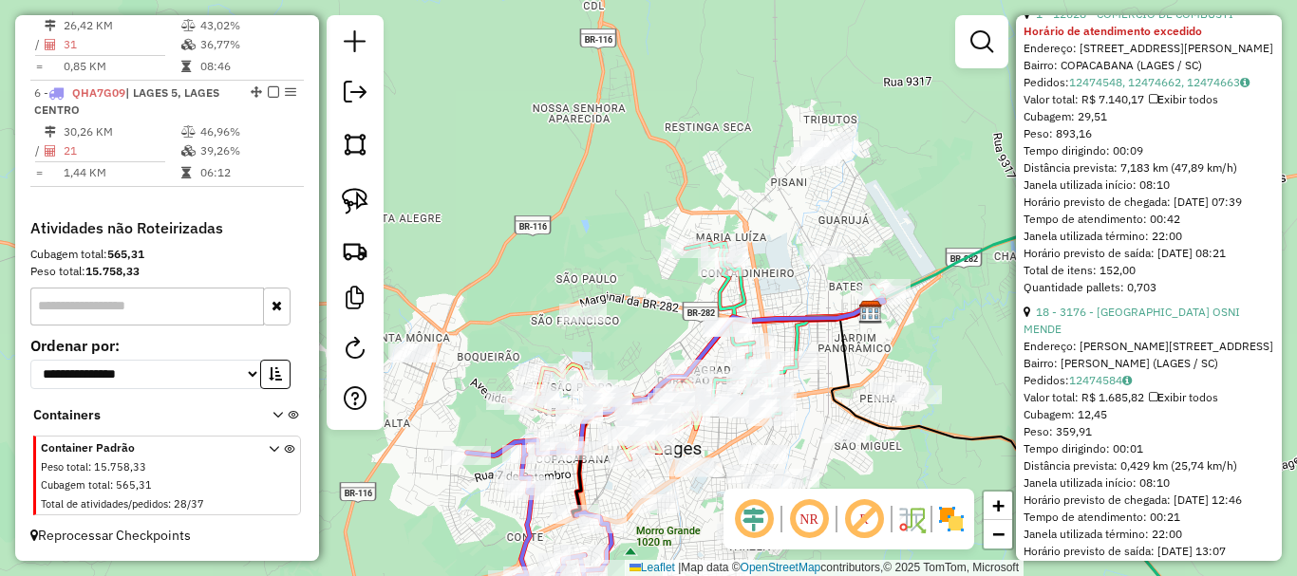
drag, startPoint x: 792, startPoint y: 288, endPoint x: 806, endPoint y: 277, distance: 17.7
click at [806, 277] on div "Janela de atendimento Grade de atendimento Capacidade Transportadoras Veículos …" at bounding box center [648, 288] width 1297 height 576
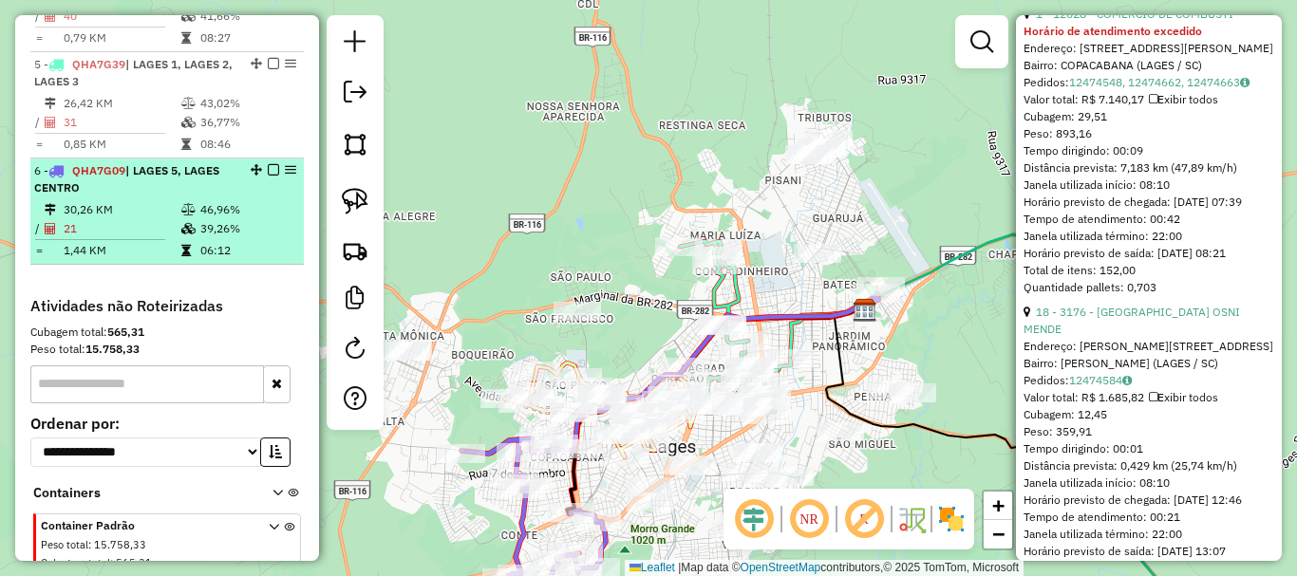
scroll to position [850, 0]
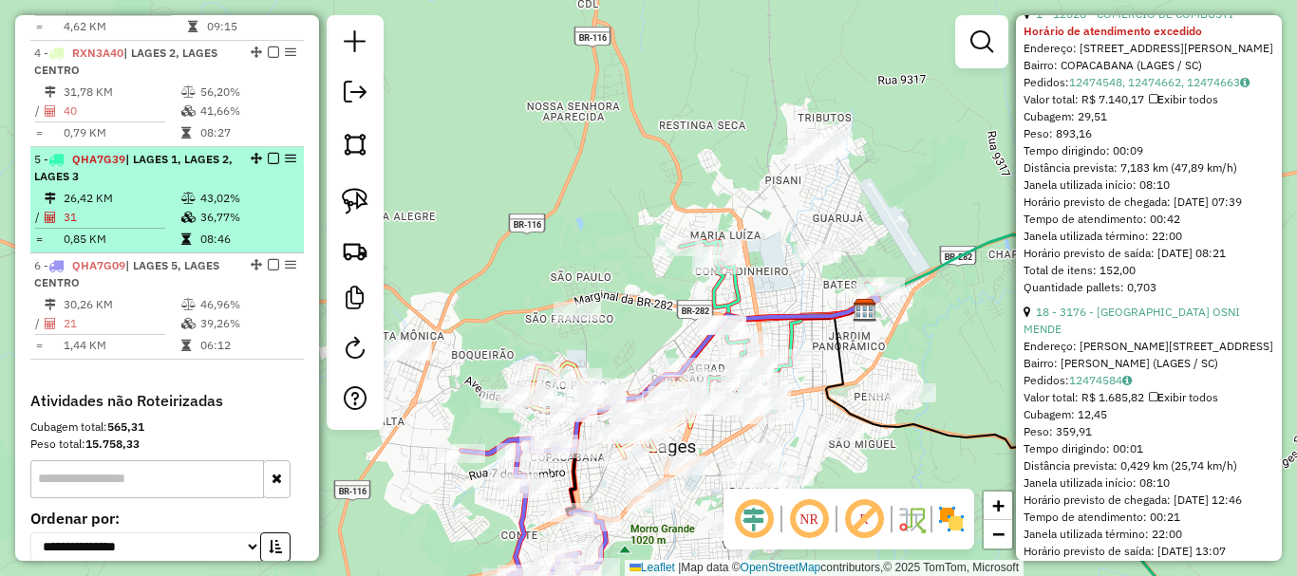
drag, startPoint x: 120, startPoint y: 90, endPoint x: 211, endPoint y: 166, distance: 118.6
click at [120, 79] on div "4 - RXN3A40 | LAGES 2, LAGES CENTRO" at bounding box center [134, 62] width 201 height 34
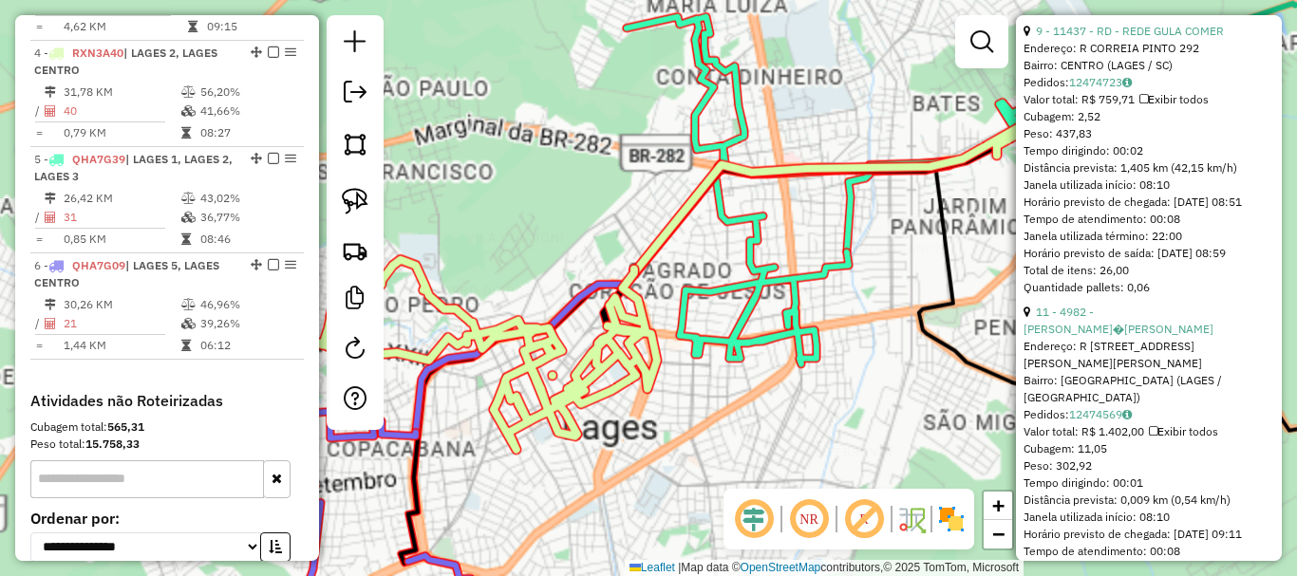
scroll to position [777, 0]
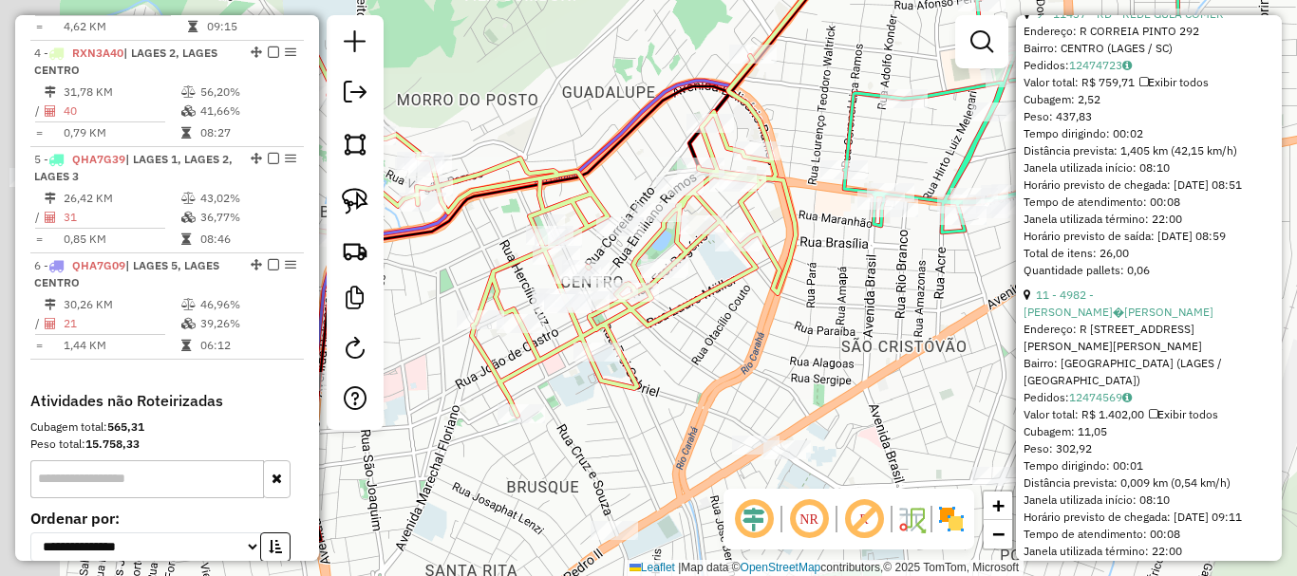
drag, startPoint x: 741, startPoint y: 349, endPoint x: 801, endPoint y: 277, distance: 94.3
click at [815, 270] on div "Janela de atendimento Grade de atendimento Capacidade Transportadoras Veículos …" at bounding box center [648, 288] width 1297 height 576
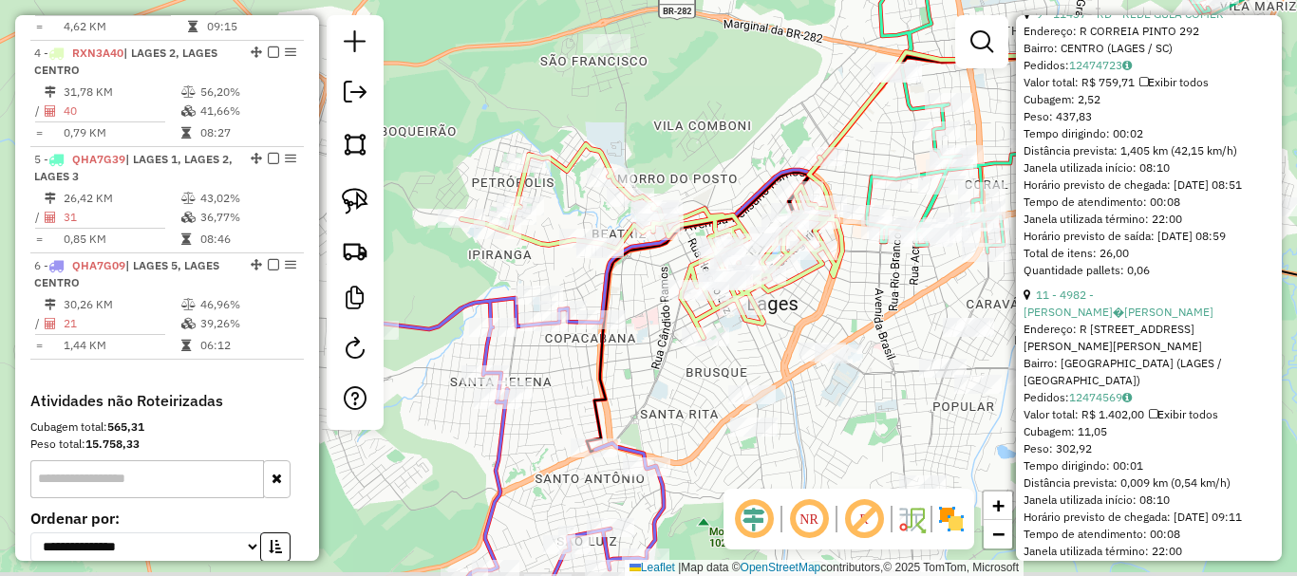
drag, startPoint x: 585, startPoint y: 342, endPoint x: 676, endPoint y: 338, distance: 91.2
click at [676, 338] on div "Janela de atendimento Grade de atendimento Capacidade Transportadoras Veículos …" at bounding box center [648, 288] width 1297 height 576
click at [648, 386] on div "Rota 4 - Placa RXN3A40 11338 - 54.855.926 CLAUDEMIR Janela de atendimento Grade…" at bounding box center [648, 288] width 1297 height 576
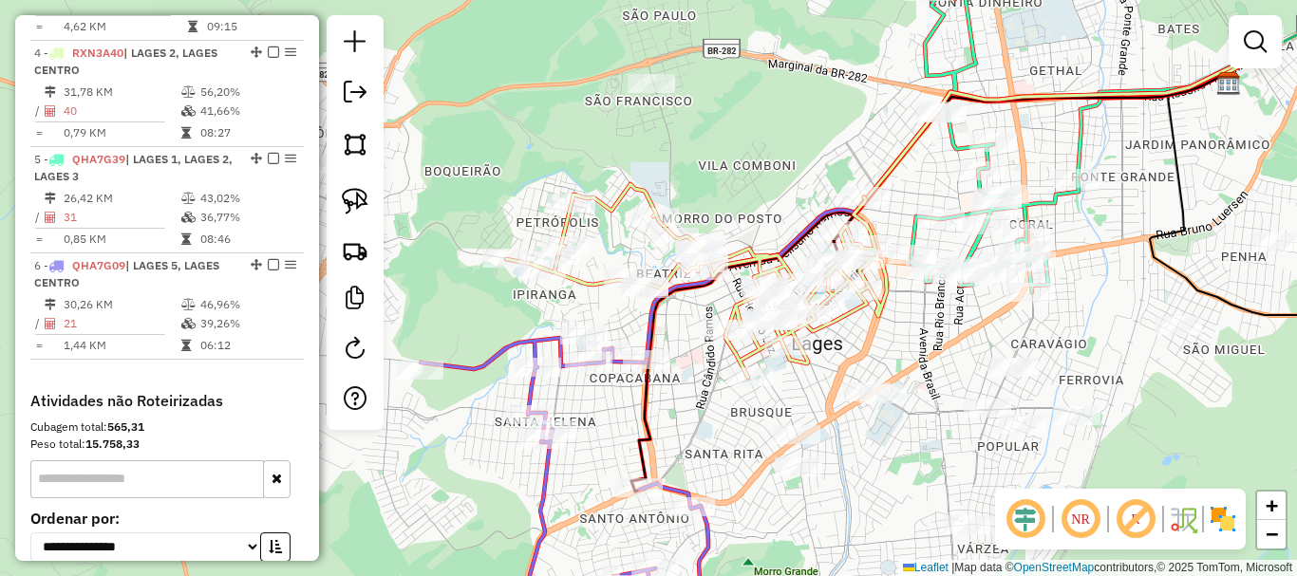
drag, startPoint x: 657, startPoint y: 368, endPoint x: 720, endPoint y: 397, distance: 68.8
click at [685, 405] on div "Janela de atendimento Grade de atendimento Capacidade Transportadoras Veículos …" at bounding box center [648, 288] width 1297 height 576
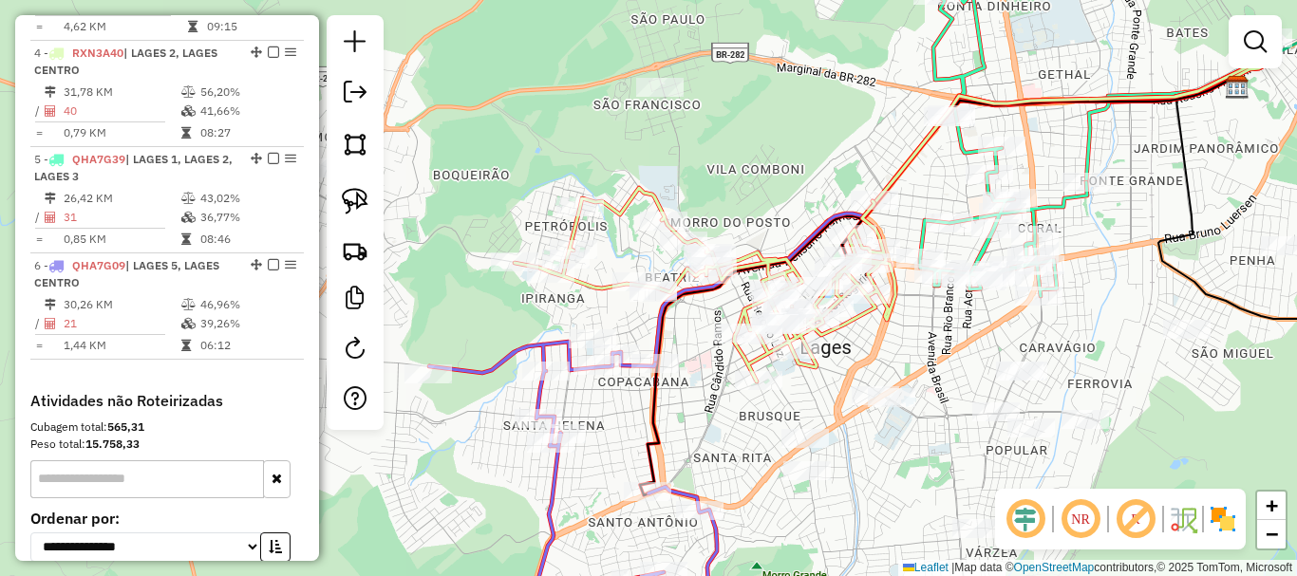
drag, startPoint x: 577, startPoint y: 304, endPoint x: 586, endPoint y: 310, distance: 10.3
click at [587, 310] on div "Janela de atendimento Grade de atendimento Capacidade Transportadoras Veículos …" at bounding box center [648, 288] width 1297 height 576
click at [359, 211] on img at bounding box center [355, 201] width 27 height 27
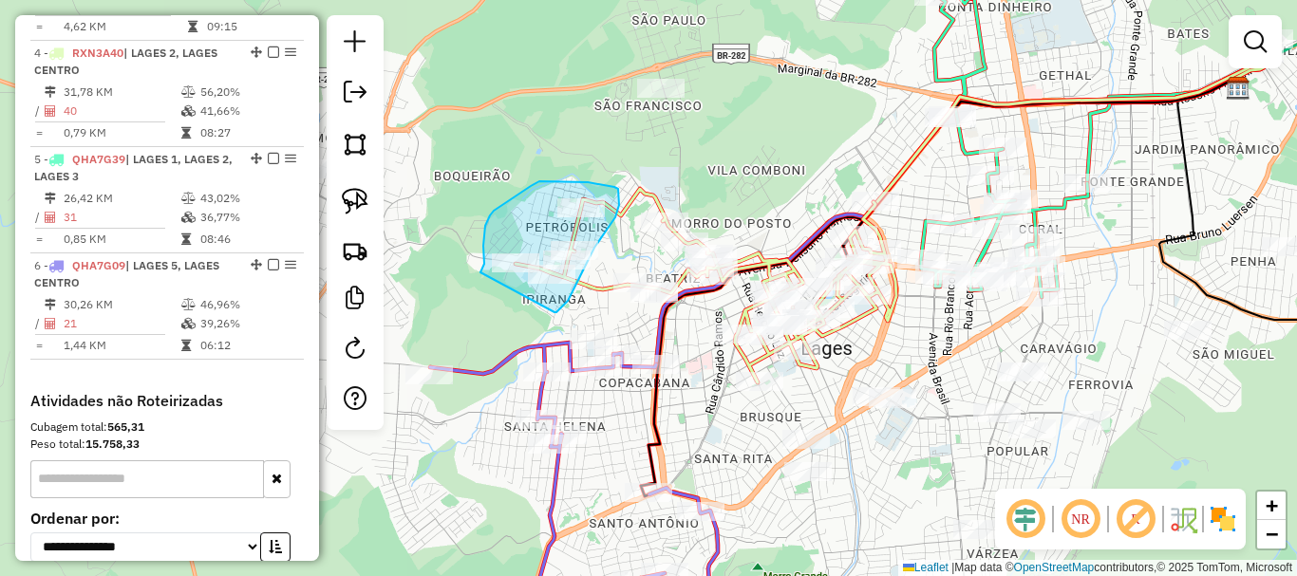
drag, startPoint x: 568, startPoint y: 301, endPoint x: 479, endPoint y: 277, distance: 92.3
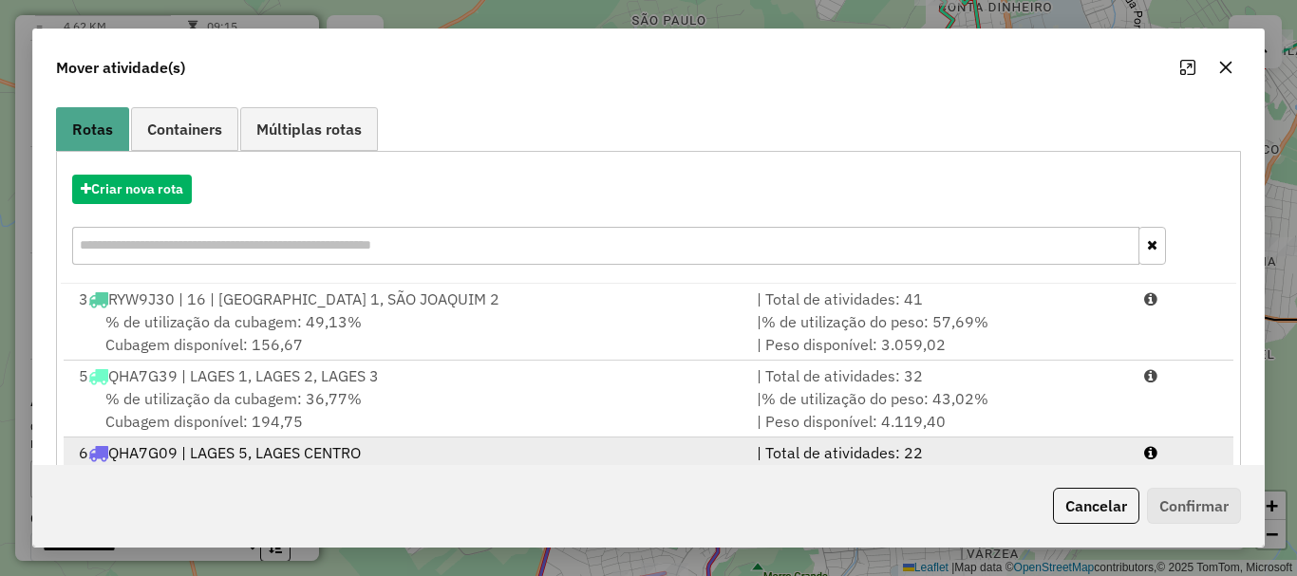
scroll to position [228, 0]
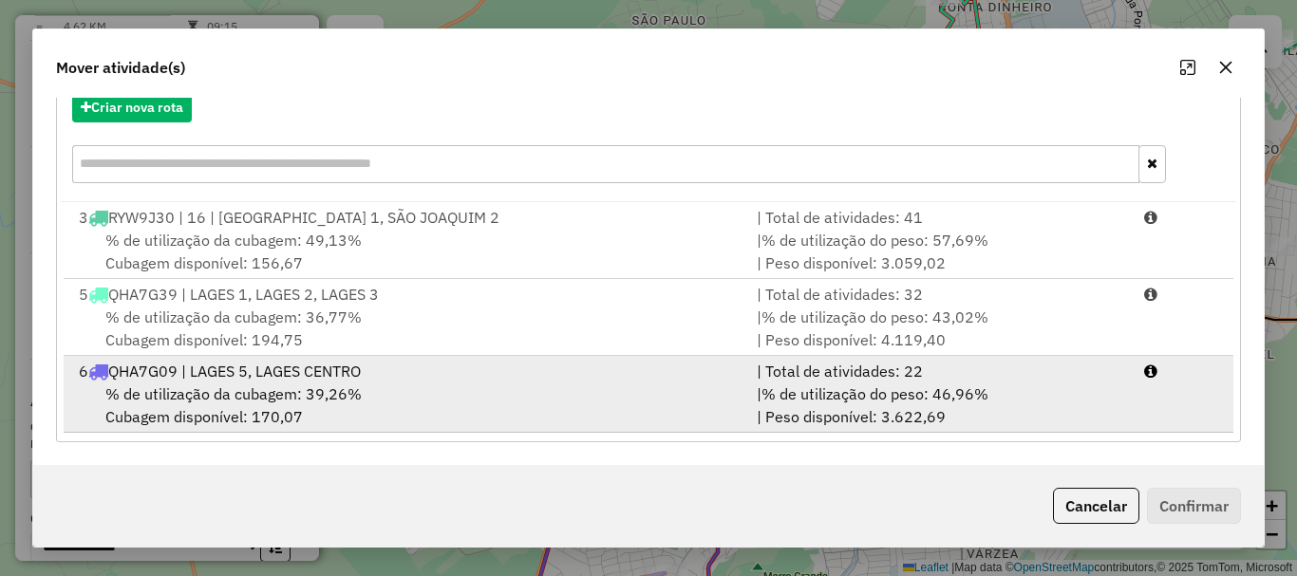
click at [369, 389] on div "% de utilização da cubagem: 39,26% Cubagem disponível: 170,07" at bounding box center [406, 406] width 678 height 46
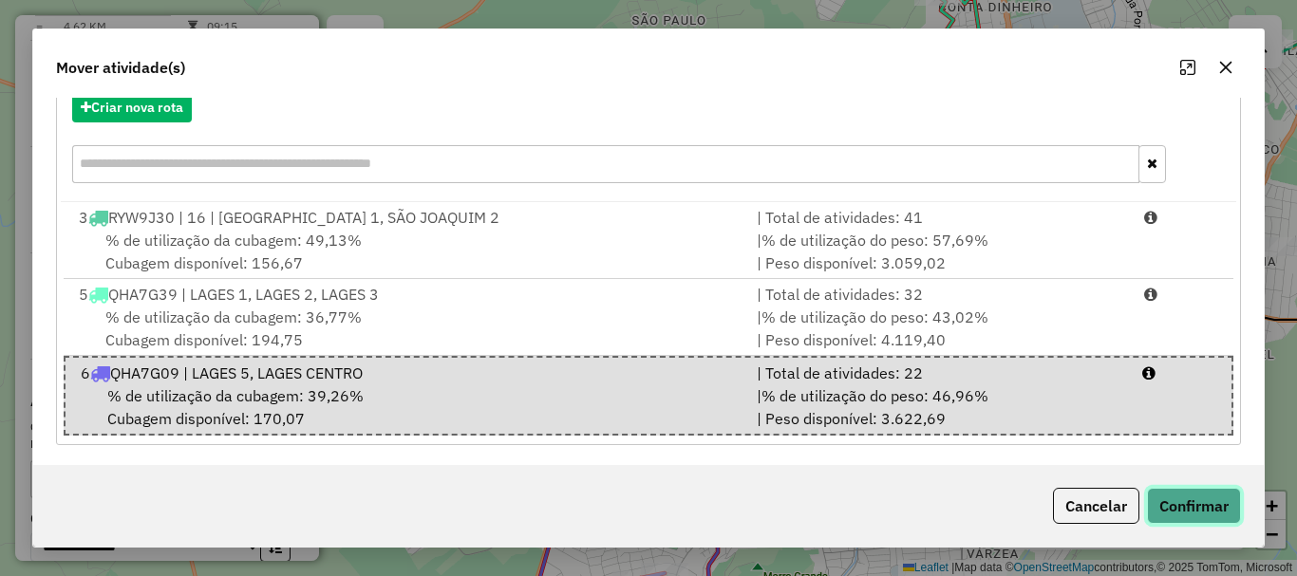
click at [971, 497] on button "Confirmar" at bounding box center [1194, 506] width 94 height 36
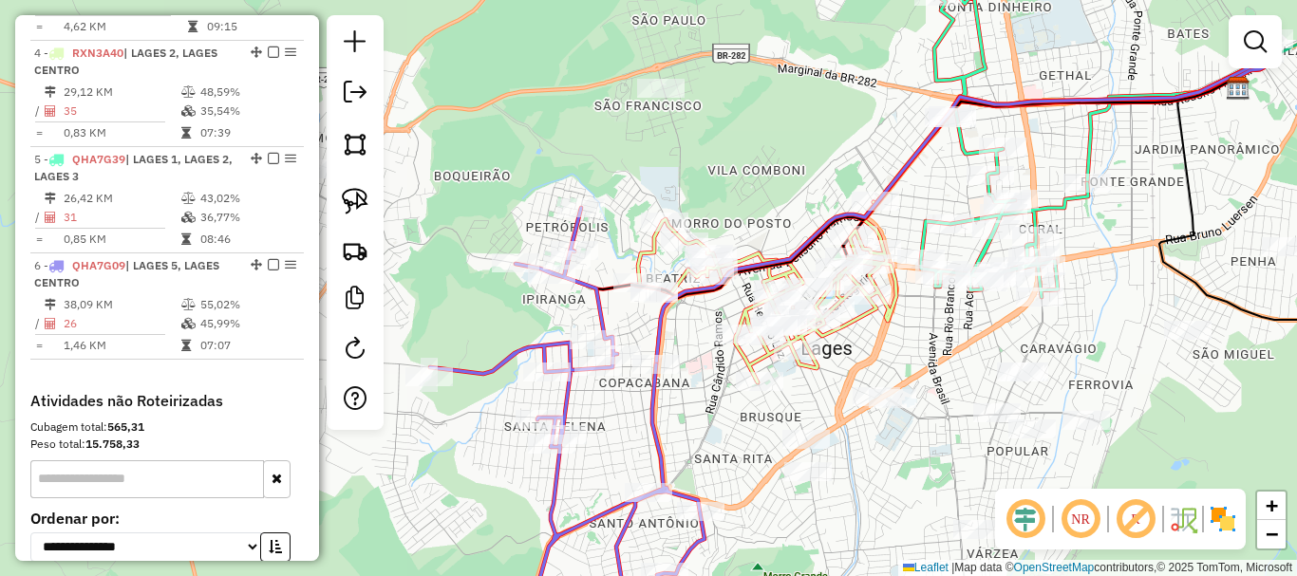
scroll to position [0, 0]
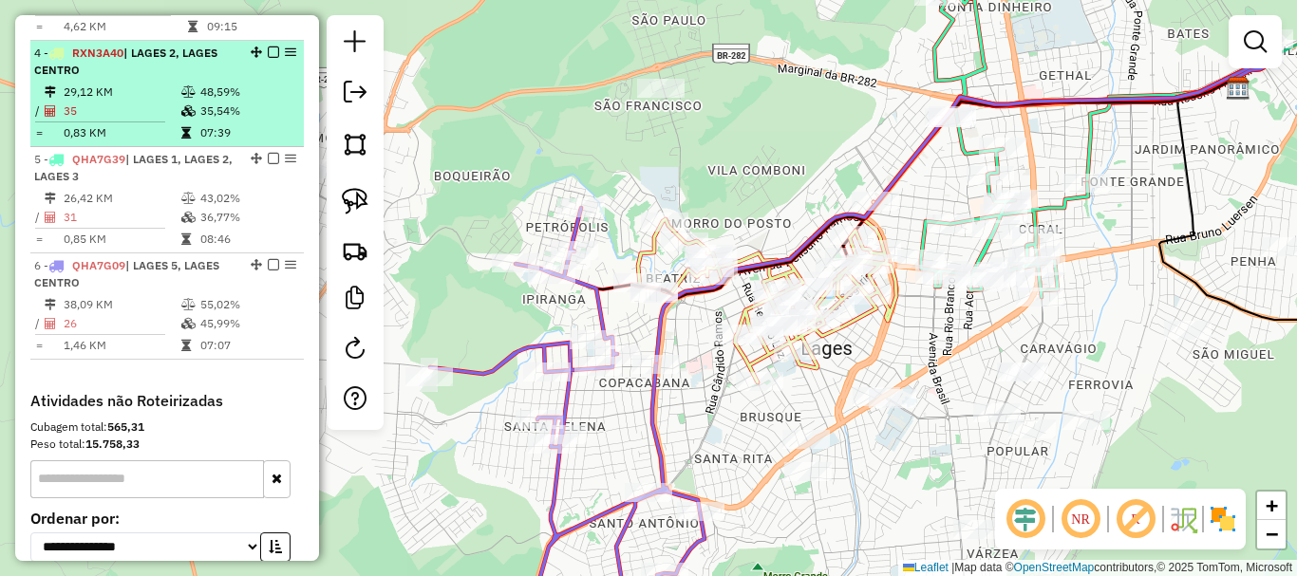
click at [146, 102] on td "29,12 KM" at bounding box center [122, 92] width 118 height 19
select select "*********"
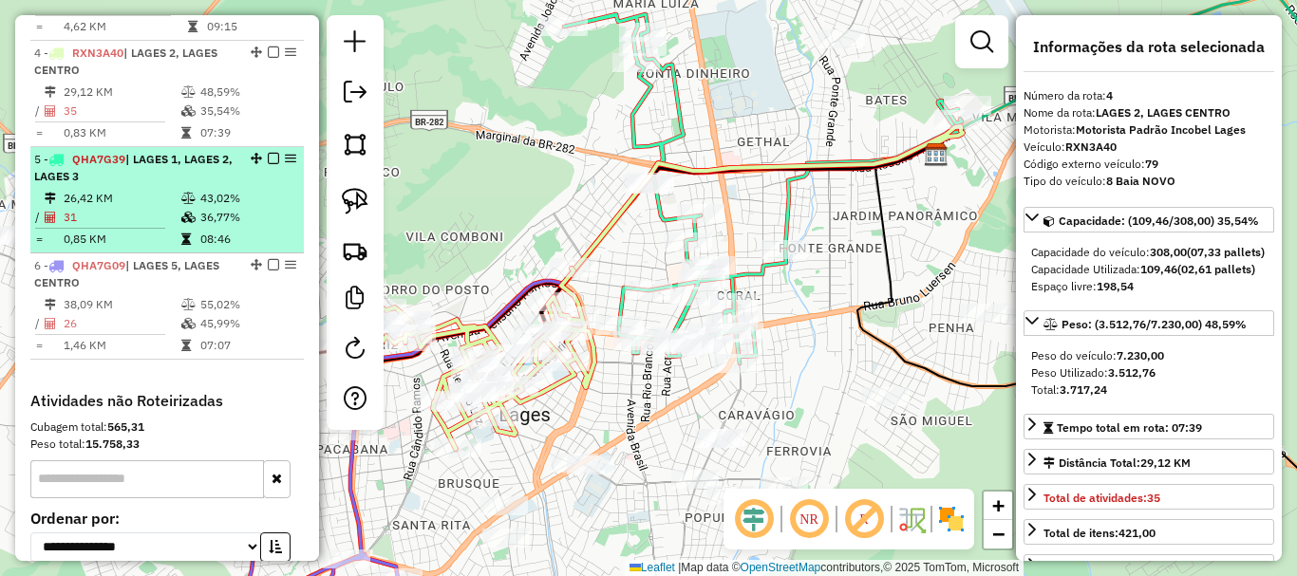
click at [155, 181] on span "| LAGES 1, LAGES 2, LAGES 3" at bounding box center [133, 167] width 198 height 31
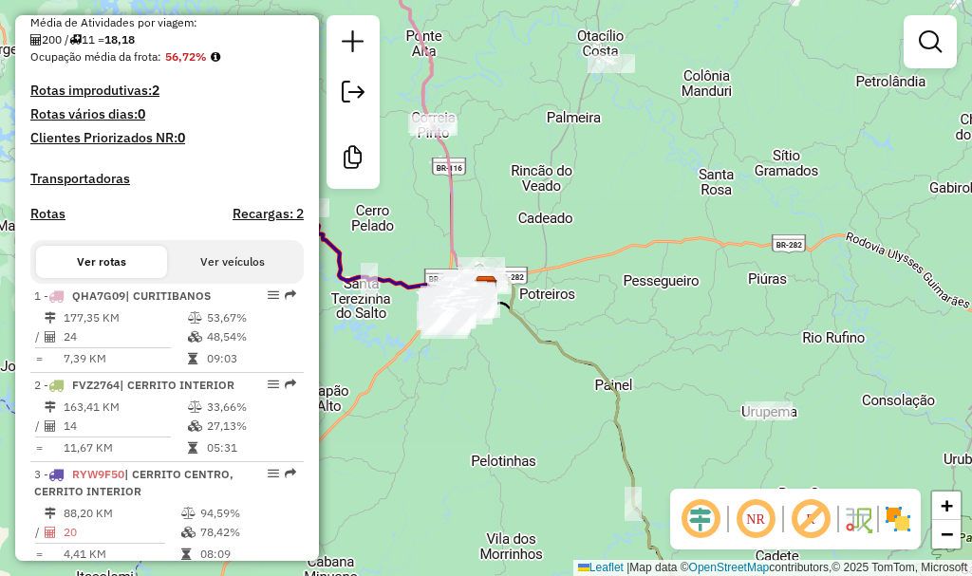
scroll to position [665, 0]
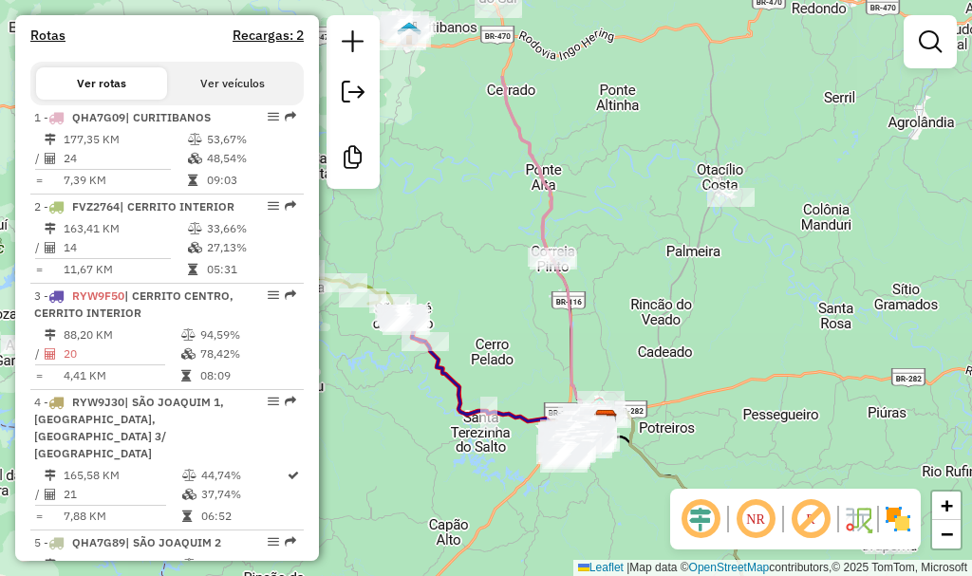
drag, startPoint x: 545, startPoint y: 197, endPoint x: 661, endPoint y: 322, distance: 170.7
click at [661, 322] on div "Janela de atendimento Grade de atendimento Capacidade Transportadoras Veículos …" at bounding box center [486, 288] width 972 height 576
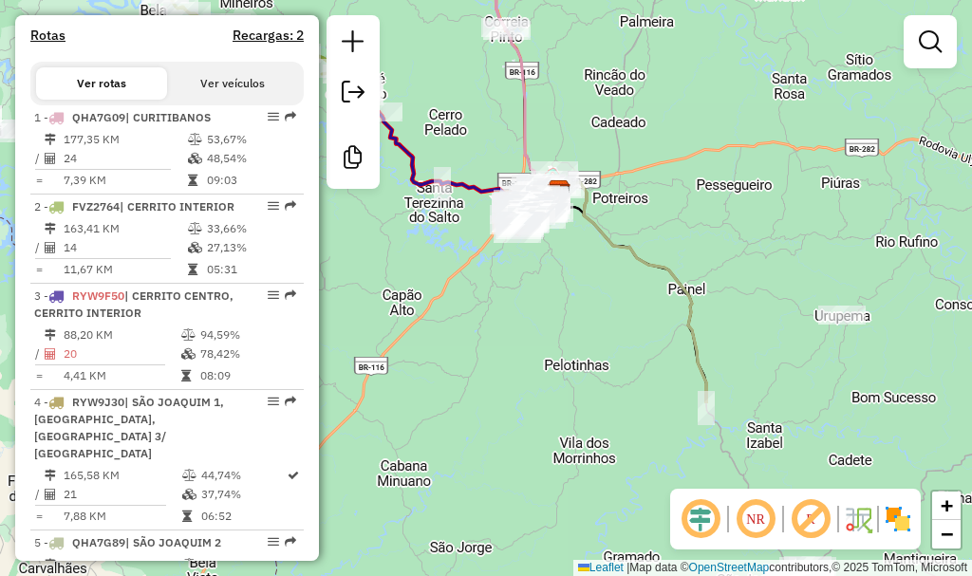
drag, startPoint x: 666, startPoint y: 301, endPoint x: 609, endPoint y: 13, distance: 293.4
click at [609, 13] on div "Janela de atendimento Grade de atendimento Capacidade Transportadoras Veículos …" at bounding box center [486, 288] width 972 height 576
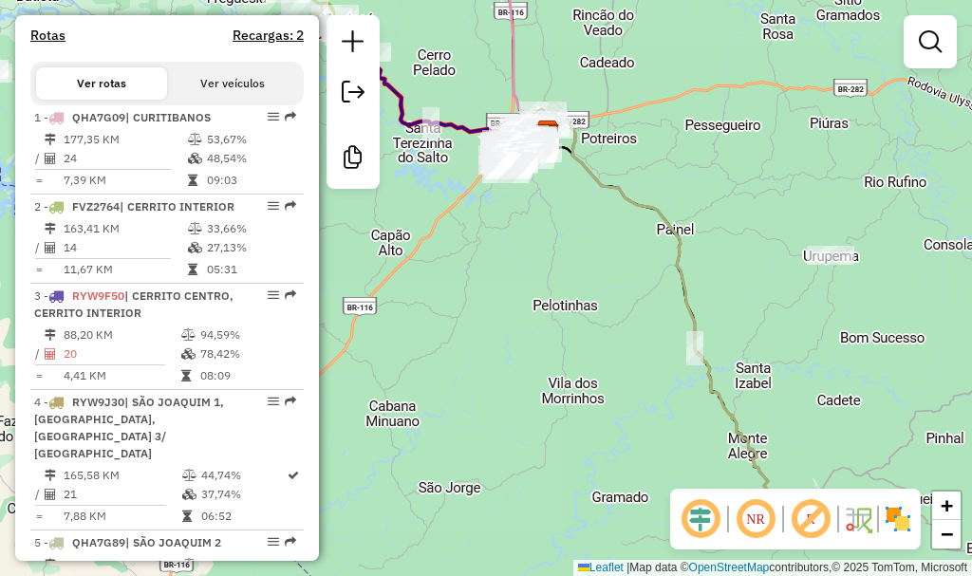
drag, startPoint x: 645, startPoint y: 343, endPoint x: 592, endPoint y: 162, distance: 187.8
click at [592, 163] on div "Janela de atendimento Grade de atendimento Capacidade Transportadoras Veículos …" at bounding box center [486, 288] width 972 height 576
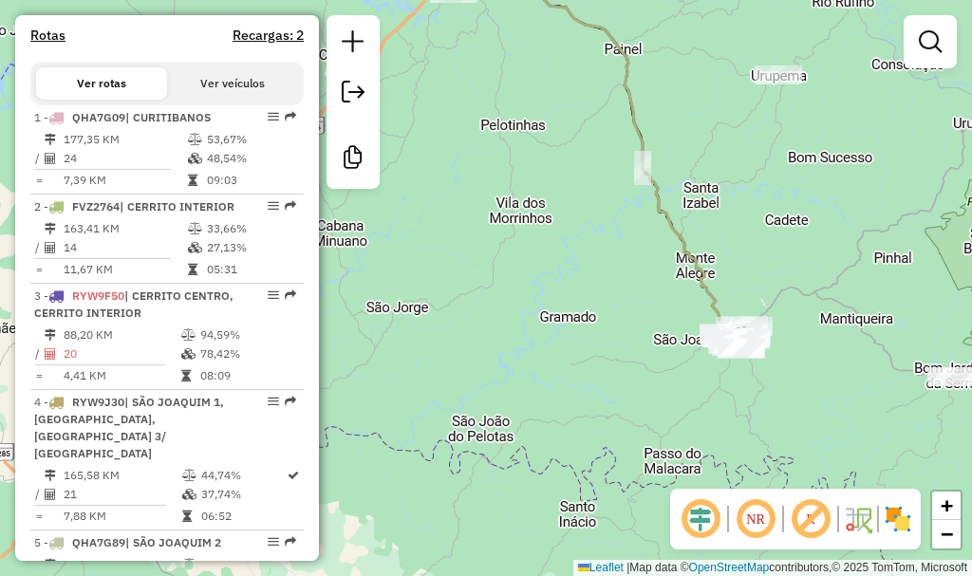
drag, startPoint x: 682, startPoint y: 365, endPoint x: 656, endPoint y: 345, distance: 32.5
click at [656, 345] on div "Janela de atendimento Grade de atendimento Capacidade Transportadoras Veículos …" at bounding box center [486, 288] width 972 height 576
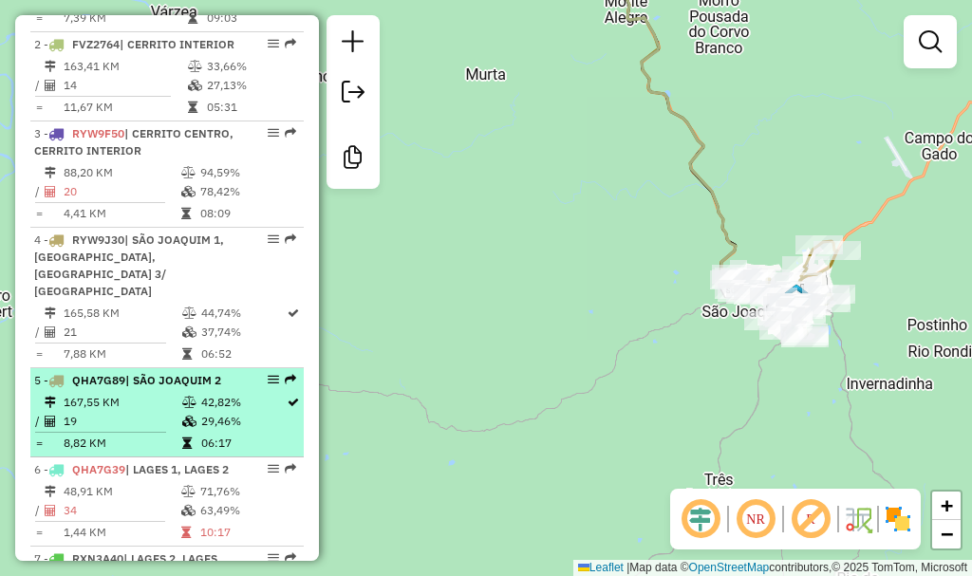
scroll to position [854, 0]
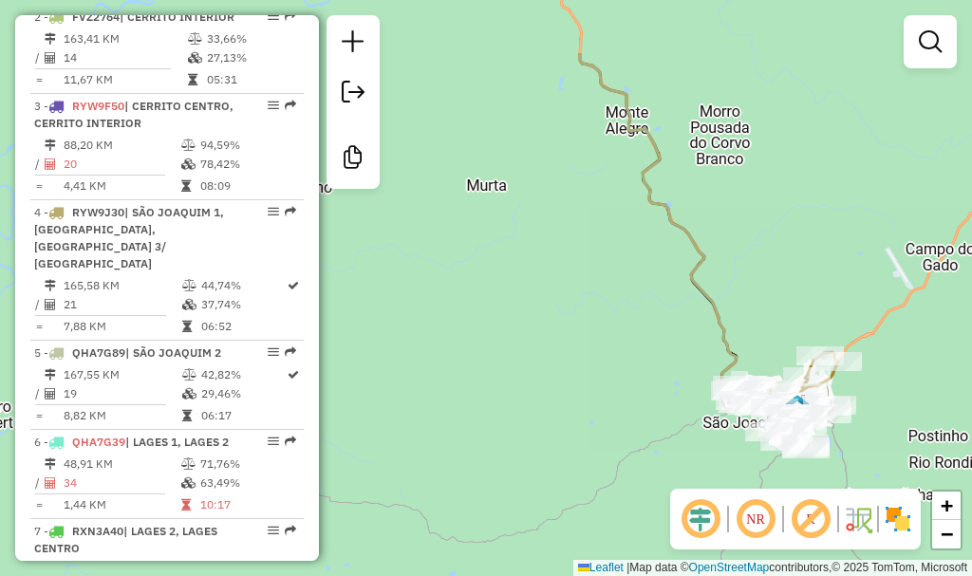
drag, startPoint x: 690, startPoint y: 121, endPoint x: 678, endPoint y: 274, distance: 154.3
click at [678, 275] on icon at bounding box center [685, 235] width 210 height 364
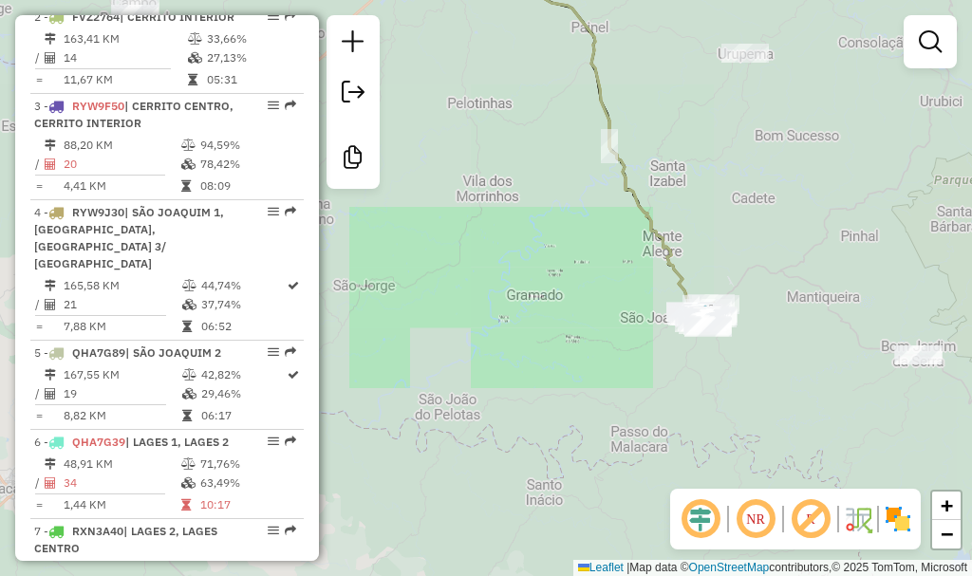
drag, startPoint x: 671, startPoint y: 181, endPoint x: 686, endPoint y: 199, distance: 23.6
click at [683, 235] on div "Janela de atendimento Grade de atendimento Capacidade Transportadoras Veículos …" at bounding box center [486, 288] width 972 height 576
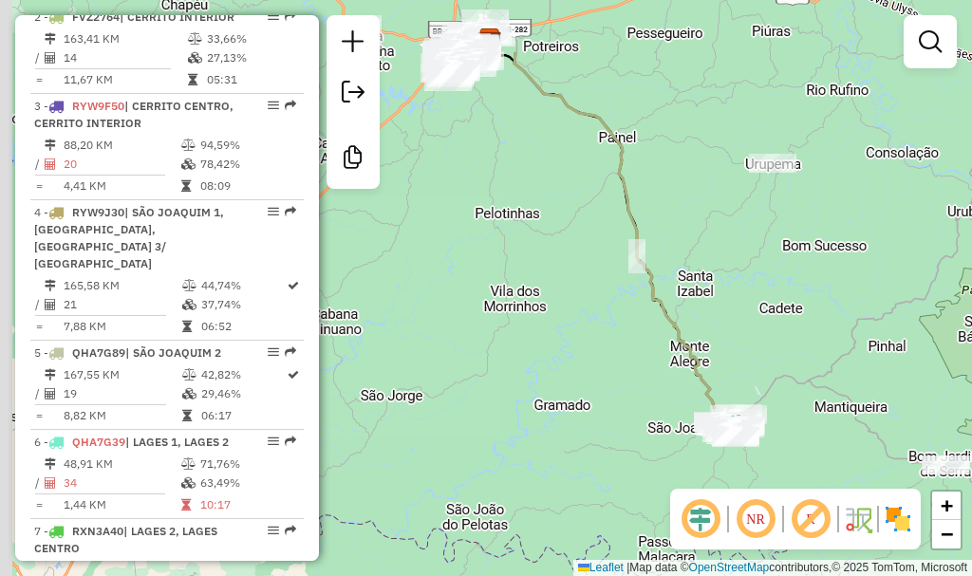
drag, startPoint x: 713, startPoint y: 232, endPoint x: 758, endPoint y: 310, distance: 89.7
click at [786, 336] on div "Janela de atendimento Grade de atendimento Capacidade Transportadoras Veículos …" at bounding box center [486, 288] width 972 height 576
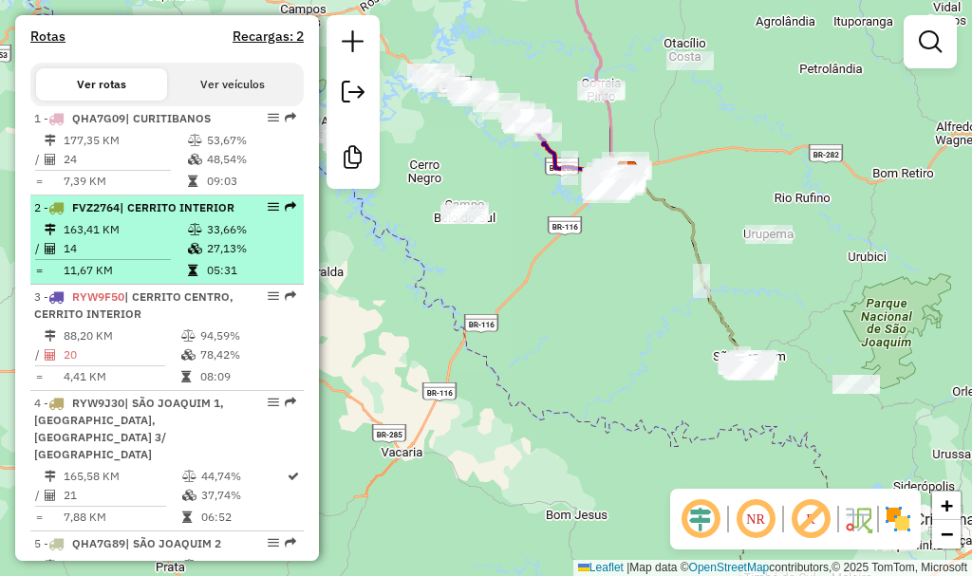
scroll to position [665, 0]
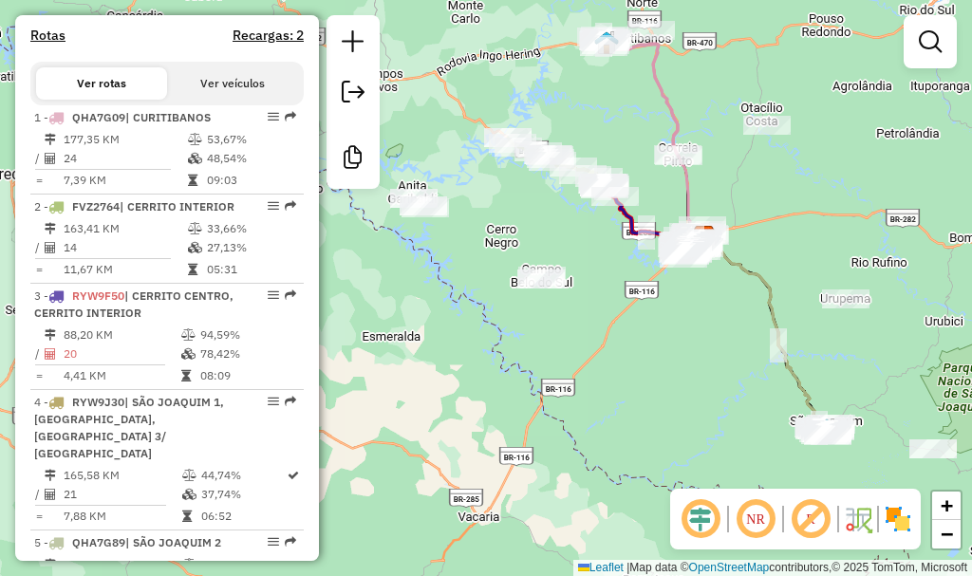
drag, startPoint x: 448, startPoint y: 152, endPoint x: 511, endPoint y: 208, distance: 84.0
click at [511, 208] on div "Janela de atendimento Grade de atendimento Capacidade Transportadoras Veículos …" at bounding box center [486, 288] width 972 height 576
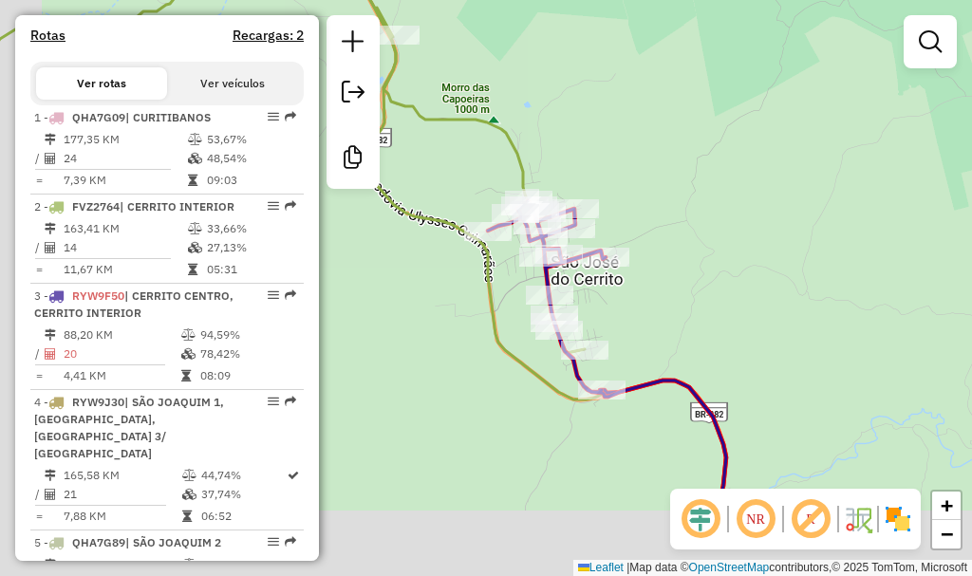
drag, startPoint x: 649, startPoint y: 192, endPoint x: 666, endPoint y: 197, distance: 17.7
click at [667, 169] on div "Janela de atendimento Grade de atendimento Capacidade Transportadoras Veículos …" at bounding box center [486, 288] width 972 height 576
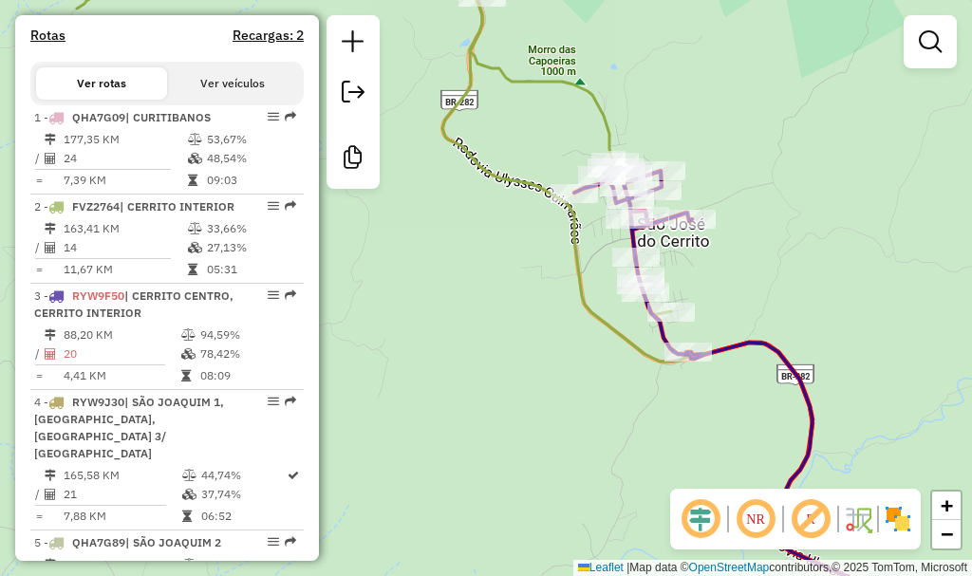
drag, startPoint x: 664, startPoint y: 166, endPoint x: 736, endPoint y: 135, distance: 78.7
click at [733, 139] on div "Janela de atendimento Grade de atendimento Capacidade Transportadoras Veículos …" at bounding box center [486, 288] width 972 height 576
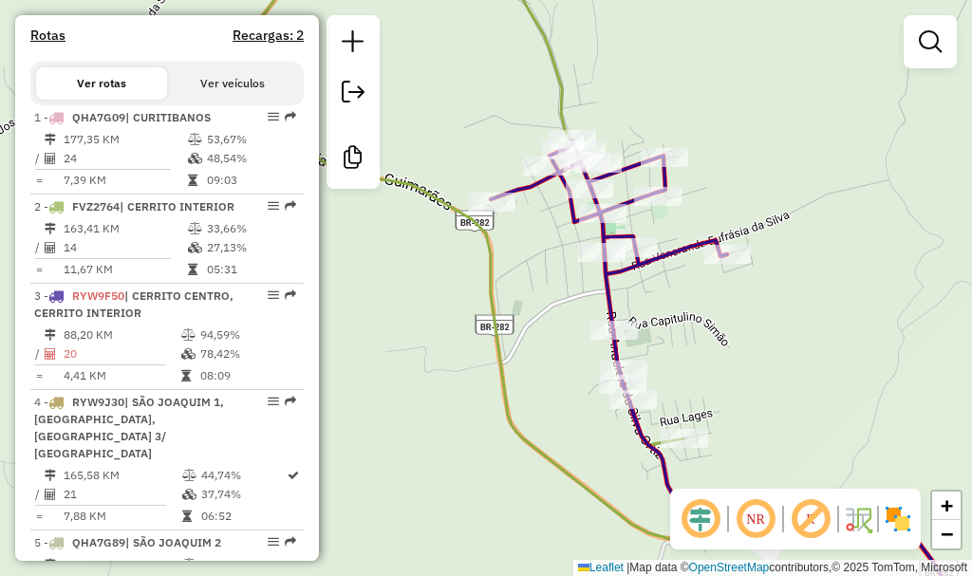
drag, startPoint x: 711, startPoint y: 145, endPoint x: 835, endPoint y: 85, distance: 138.0
click at [835, 85] on div "Janela de atendimento Grade de atendimento Capacidade Transportadoras Veículos …" at bounding box center [486, 288] width 972 height 576
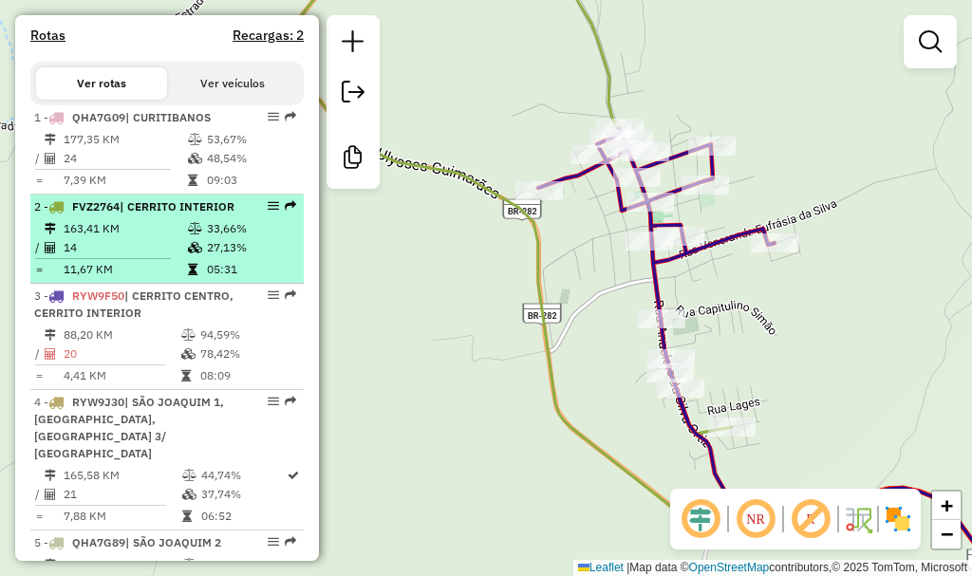
click at [173, 238] on td "163,41 KM" at bounding box center [125, 228] width 124 height 19
select select "**********"
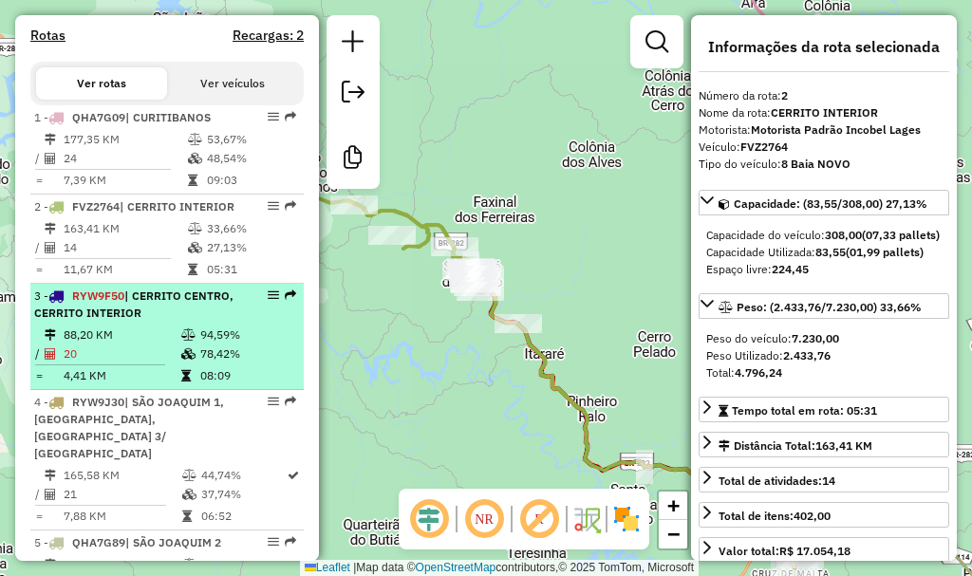
click at [156, 322] on div "3 - RYW9F50 | CERRITO CENTRO, CERRITO INTERIOR" at bounding box center [134, 305] width 201 height 34
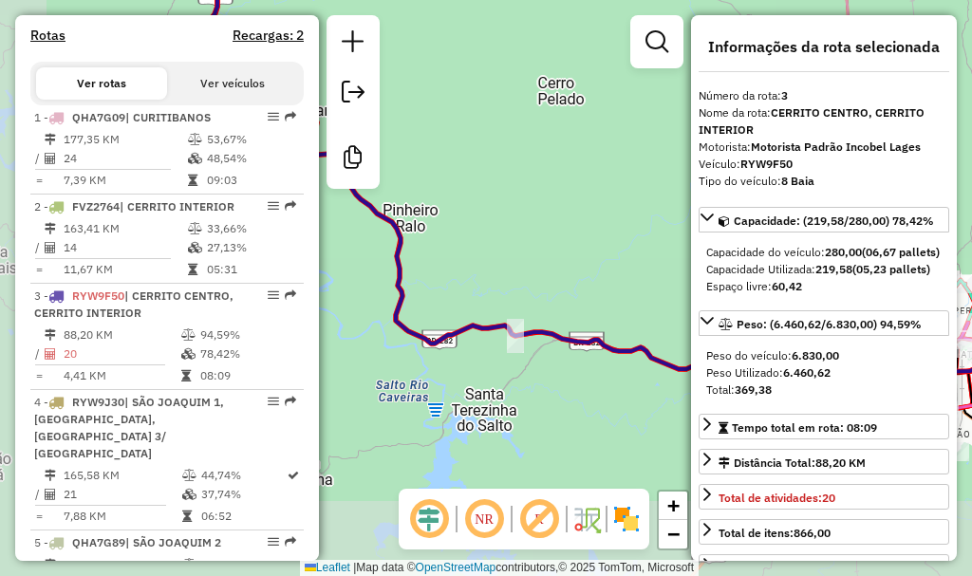
drag, startPoint x: 486, startPoint y: 329, endPoint x: 559, endPoint y: 211, distance: 139.4
click at [559, 211] on div "Janela de atendimento Grade de atendimento Capacidade Transportadoras Veículos …" at bounding box center [486, 288] width 972 height 576
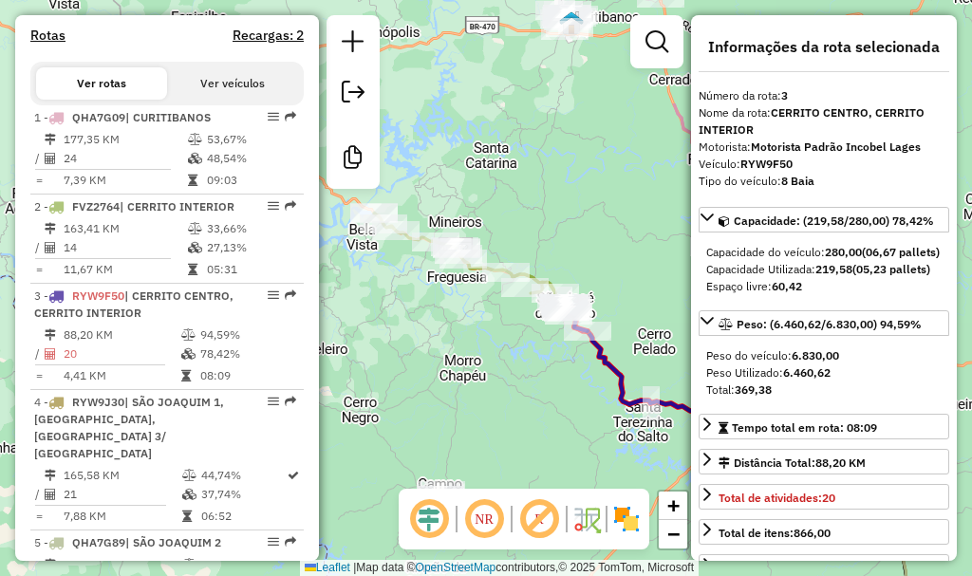
drag, startPoint x: 468, startPoint y: 217, endPoint x: 571, endPoint y: 379, distance: 191.2
click at [571, 379] on div "Janela de atendimento Grade de atendimento Capacidade Transportadoras Veículos …" at bounding box center [486, 288] width 972 height 576
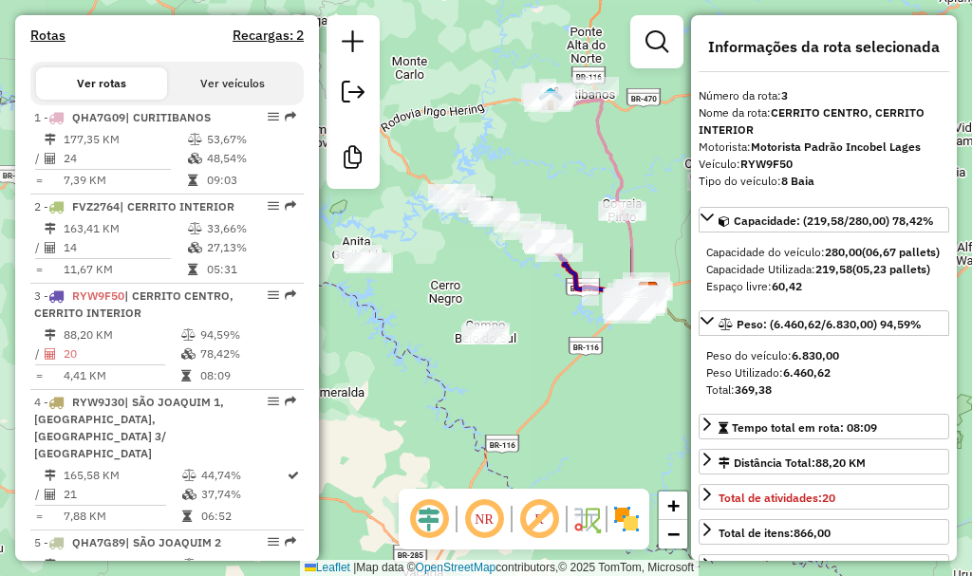
drag, startPoint x: 404, startPoint y: 275, endPoint x: 461, endPoint y: 269, distance: 57.4
click at [461, 269] on div "Janela de atendimento Grade de atendimento Capacidade Transportadoras Veículos …" at bounding box center [486, 288] width 972 height 576
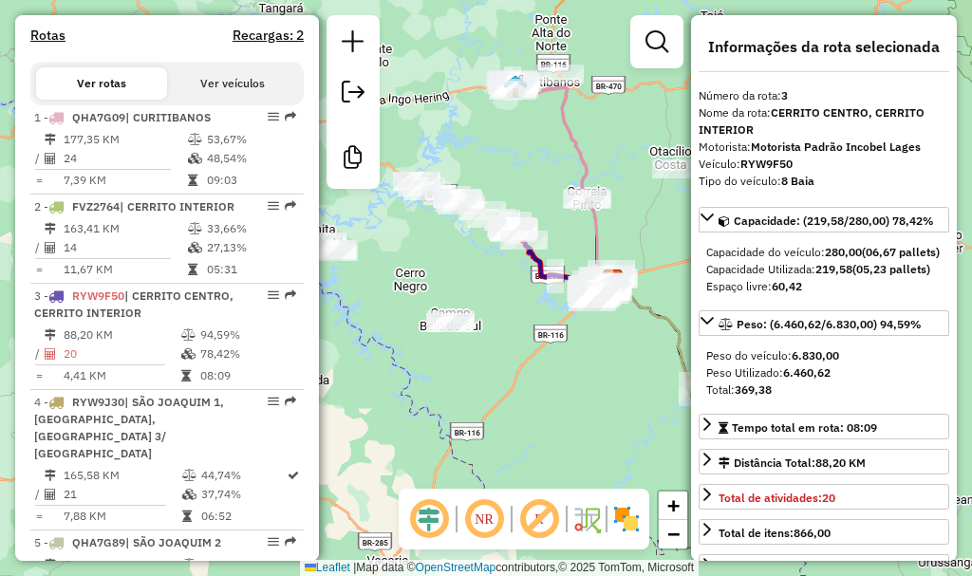
drag, startPoint x: 573, startPoint y: 170, endPoint x: 538, endPoint y: 161, distance: 35.2
click at [538, 161] on div "Janela de atendimento Grade de atendimento Capacidade Transportadoras Veículos …" at bounding box center [486, 288] width 972 height 576
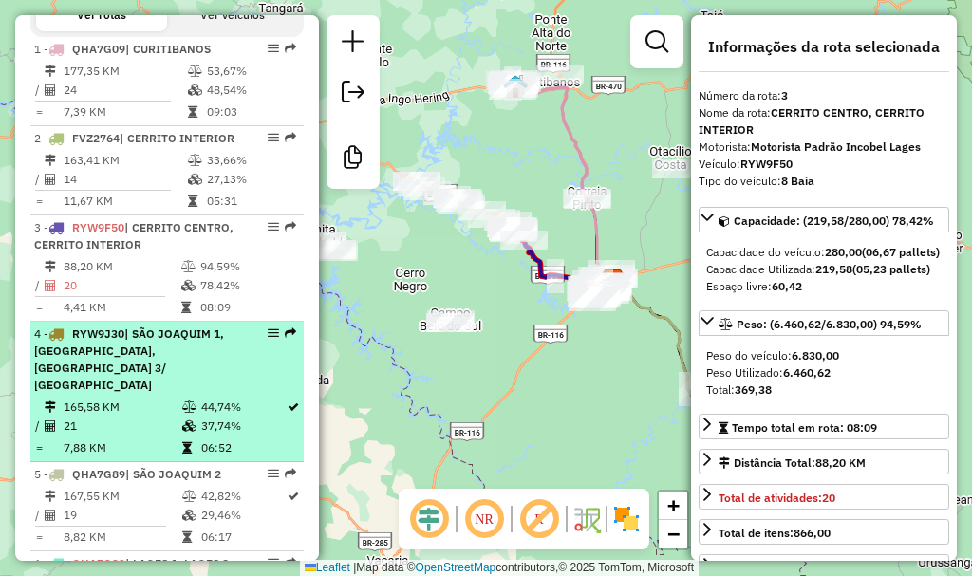
scroll to position [854, 0]
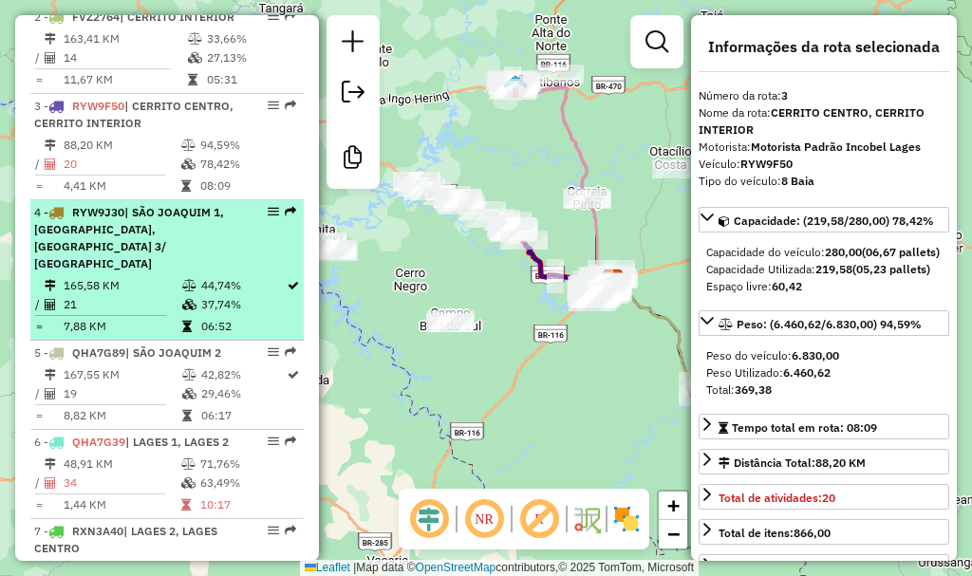
click at [129, 295] on td "165,58 KM" at bounding box center [122, 285] width 119 height 19
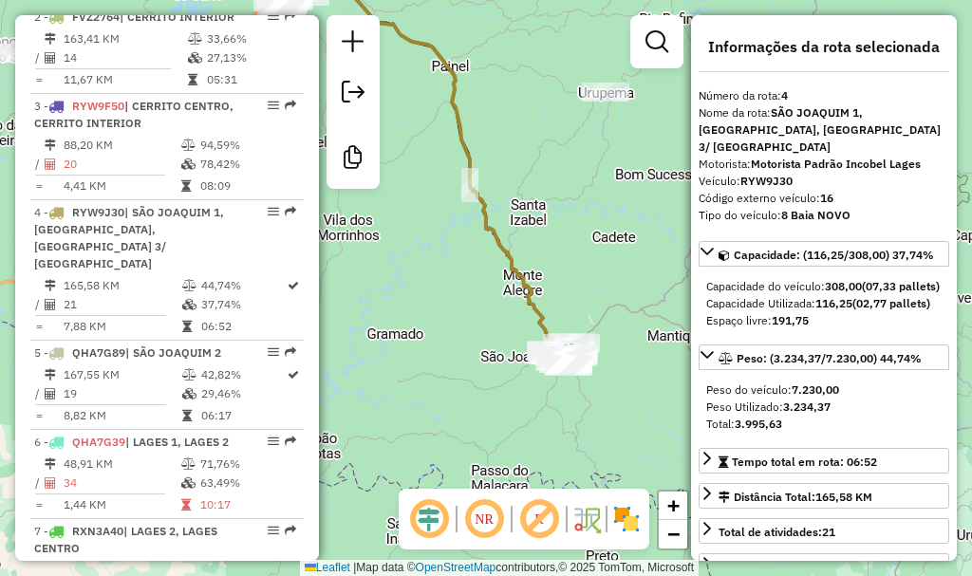
drag, startPoint x: 573, startPoint y: 345, endPoint x: 552, endPoint y: 231, distance: 115.8
click at [552, 232] on div "Janela de atendimento Grade de atendimento Capacidade Transportadoras Veículos …" at bounding box center [486, 288] width 972 height 576
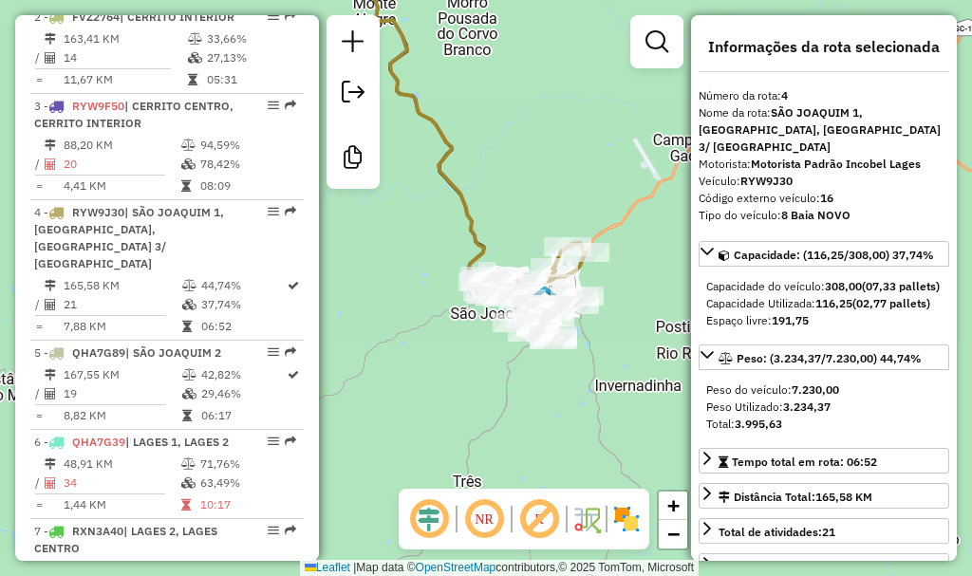
drag, startPoint x: 590, startPoint y: 318, endPoint x: 426, endPoint y: 328, distance: 163.6
click at [426, 328] on div "Janela de atendimento Grade de atendimento Capacidade Transportadoras Veículos …" at bounding box center [486, 288] width 972 height 576
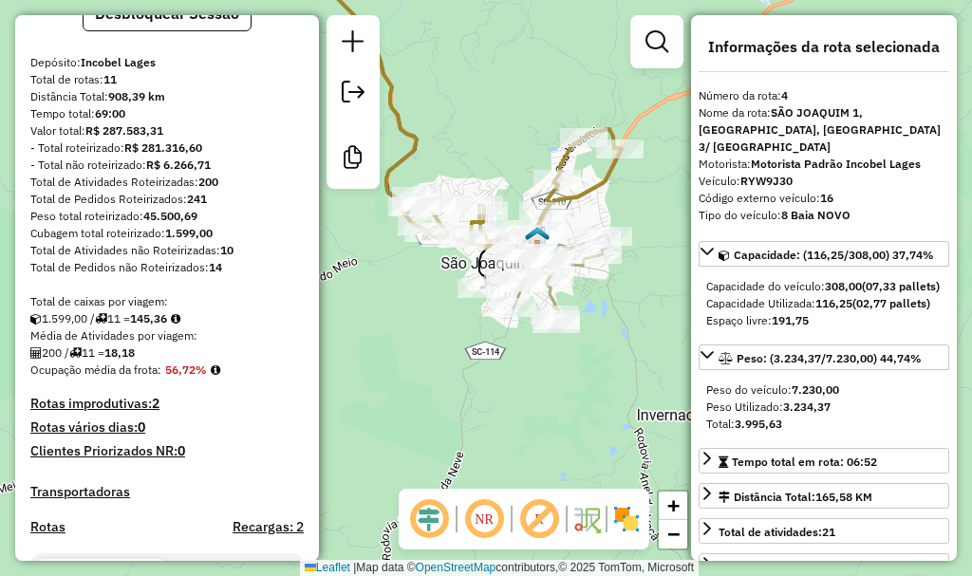
scroll to position [0, 0]
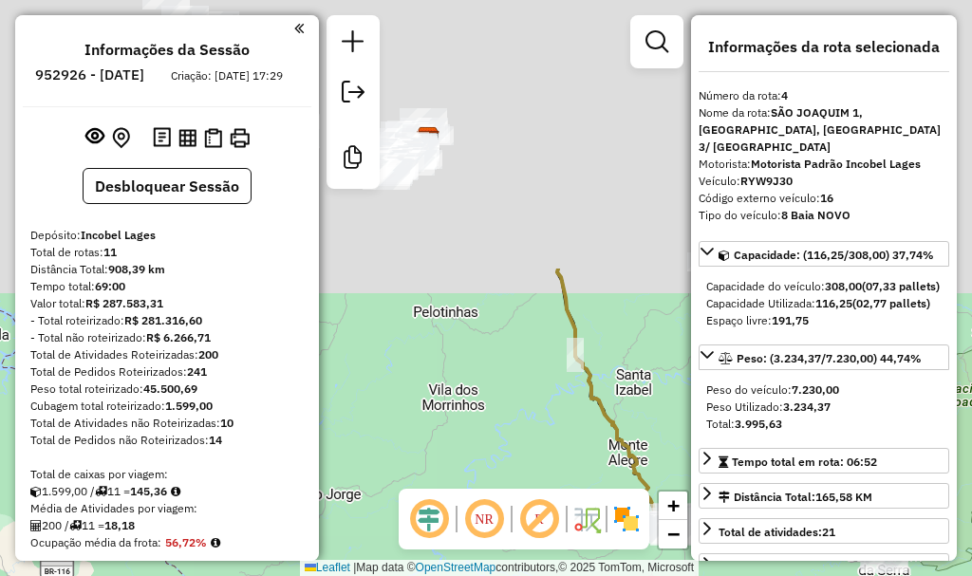
drag, startPoint x: 554, startPoint y: 235, endPoint x: 684, endPoint y: 596, distance: 383.5
click at [684, 575] on html "Aguarde... Pop-up bloqueado! Seu navegador bloqueou automáticamente a abertura …" at bounding box center [486, 288] width 972 height 576
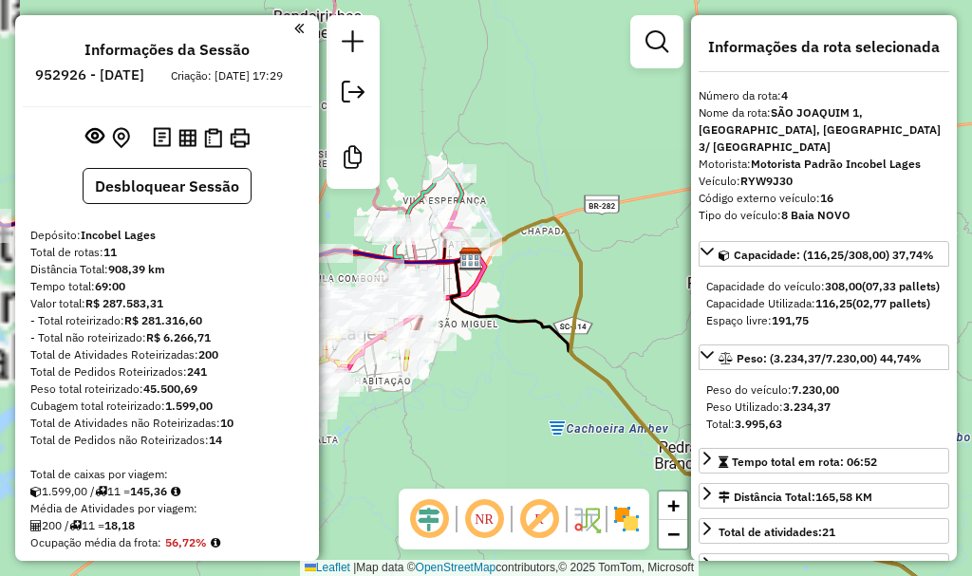
drag, startPoint x: 475, startPoint y: 305, endPoint x: 593, endPoint y: 305, distance: 118.7
click at [599, 303] on div "Janela de atendimento Grade de atendimento Capacidade Transportadoras Veículos …" at bounding box center [486, 288] width 972 height 576
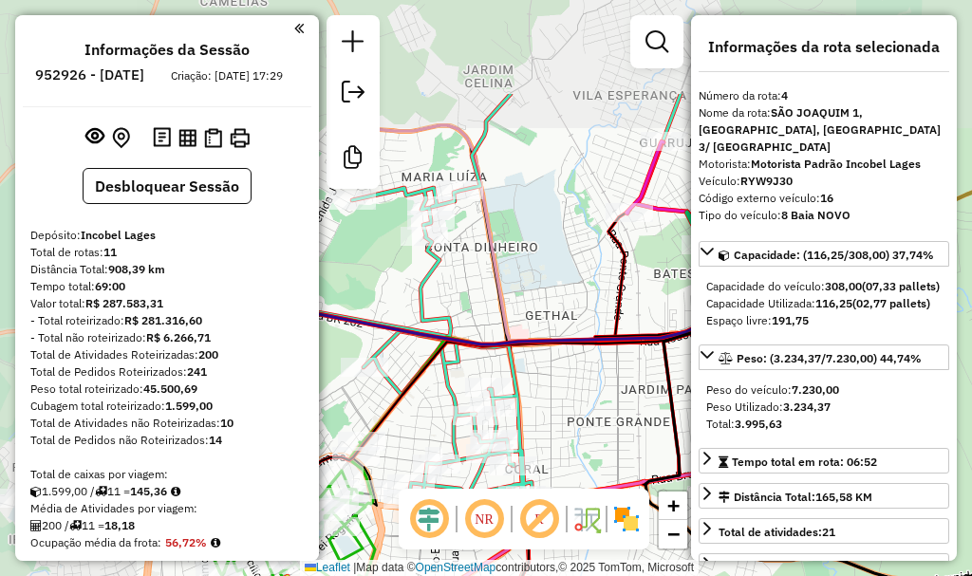
drag, startPoint x: 713, startPoint y: 356, endPoint x: 701, endPoint y: 397, distance: 42.7
click at [713, 405] on hb-router-mapa "Informações da Sessão 952926 - 18/06/2025 Criação: 17/06/2025 17:29 Desbloquear…" at bounding box center [486, 288] width 972 height 576
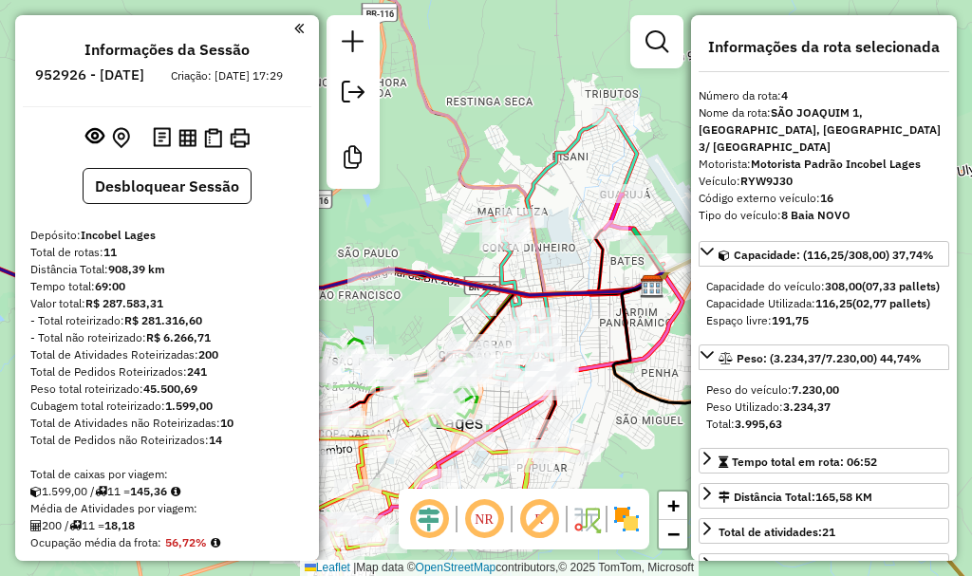
click at [586, 273] on div "Janela de atendimento Grade de atendimento Capacidade Transportadoras Veículos …" at bounding box center [486, 288] width 972 height 576
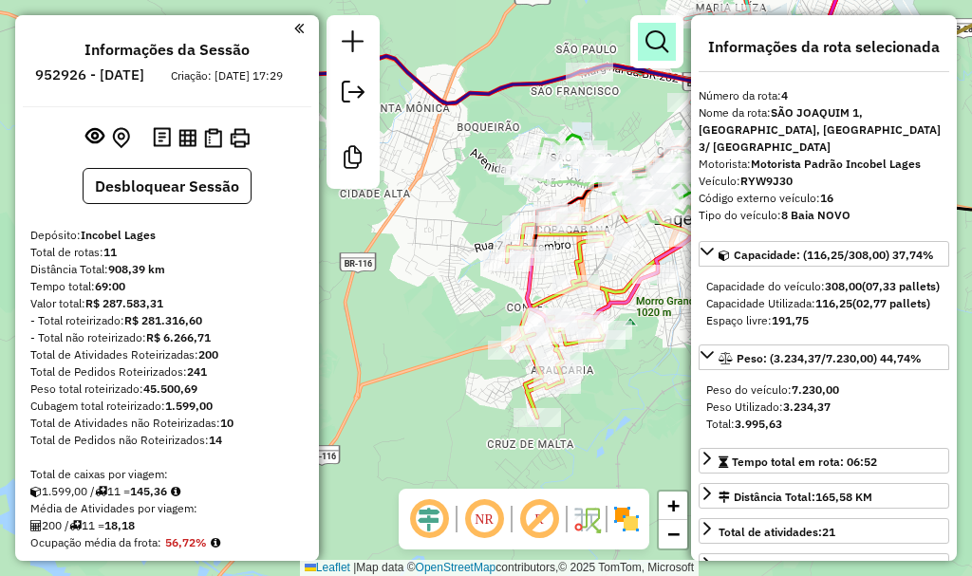
drag, startPoint x: 481, startPoint y: 245, endPoint x: 664, endPoint y: 54, distance: 263.9
click at [665, 54] on div "Janela de atendimento Grade de atendimento Capacidade Transportadoras Veículos …" at bounding box center [486, 288] width 972 height 576
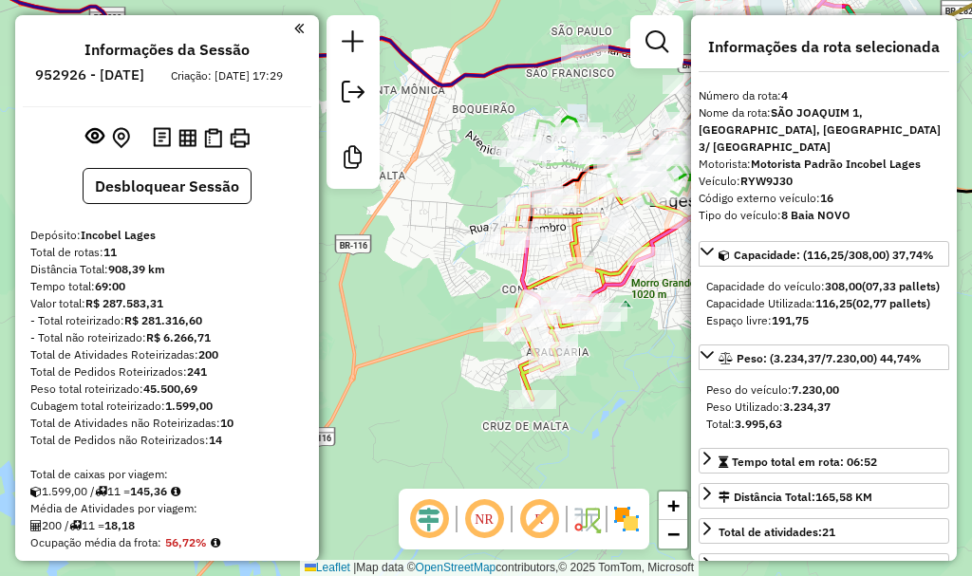
drag, startPoint x: 608, startPoint y: 366, endPoint x: 549, endPoint y: 394, distance: 65.0
click at [549, 394] on div "Rota 8 - Placa FAC7A71 5116 - KARINE BORGES DE CAM Janela de atendimento Grade …" at bounding box center [486, 288] width 972 height 576
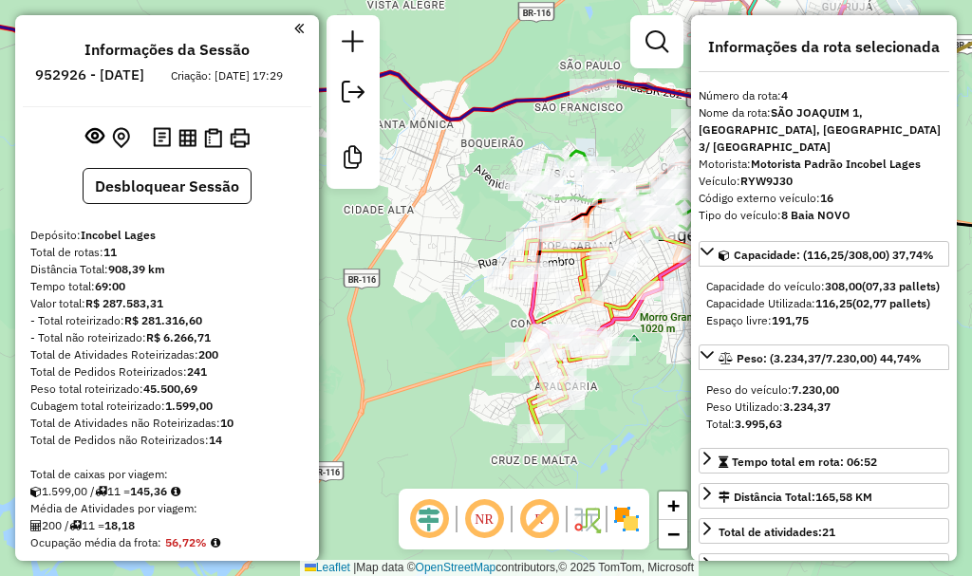
drag, startPoint x: 516, startPoint y: 270, endPoint x: 565, endPoint y: 278, distance: 49.2
click at [565, 278] on div "Rota 9 - Placa RYK8I24 3244 - COMERCIAL DE ALIMENT Janela de atendimento Grade …" at bounding box center [486, 288] width 972 height 576
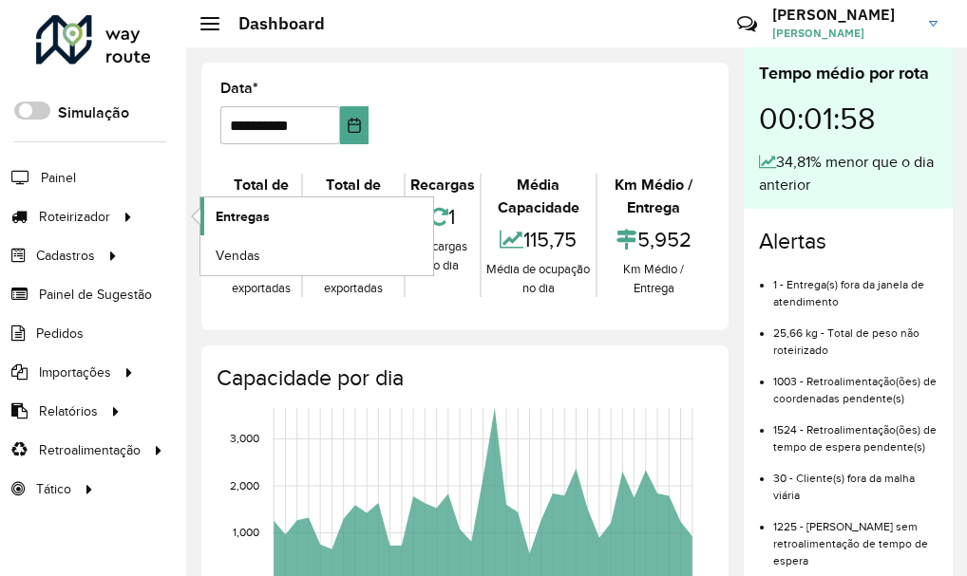
click at [253, 213] on span "Entregas" at bounding box center [243, 217] width 54 height 20
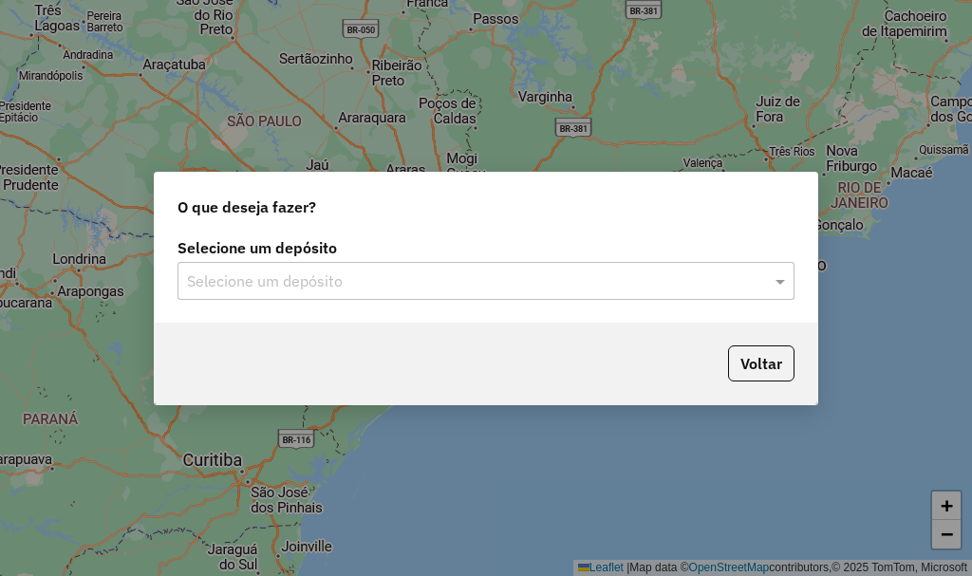
click at [388, 283] on input "text" at bounding box center [467, 282] width 560 height 23
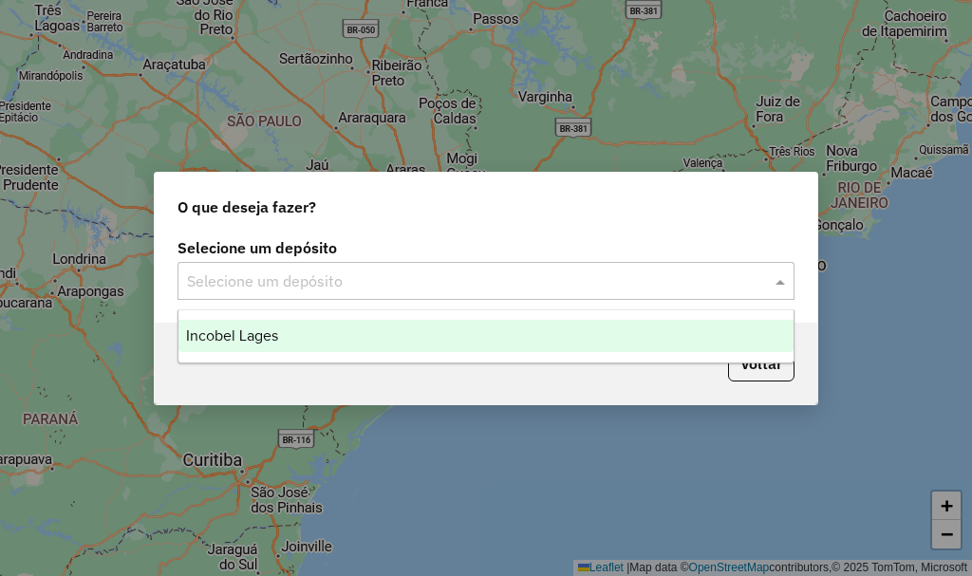
click at [357, 338] on div "Incobel Lages" at bounding box center [485, 336] width 615 height 32
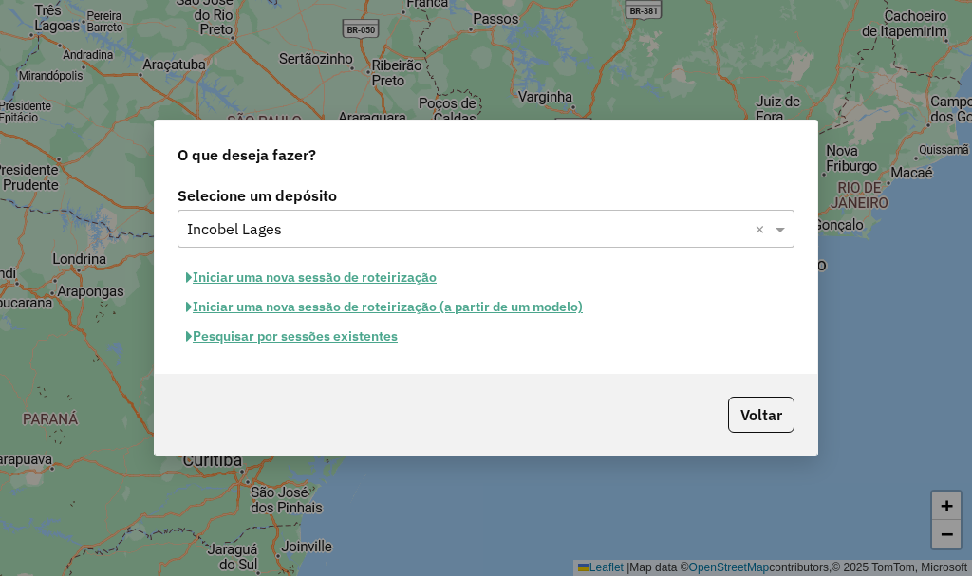
click at [349, 340] on button "Pesquisar por sessões existentes" at bounding box center [292, 336] width 229 height 29
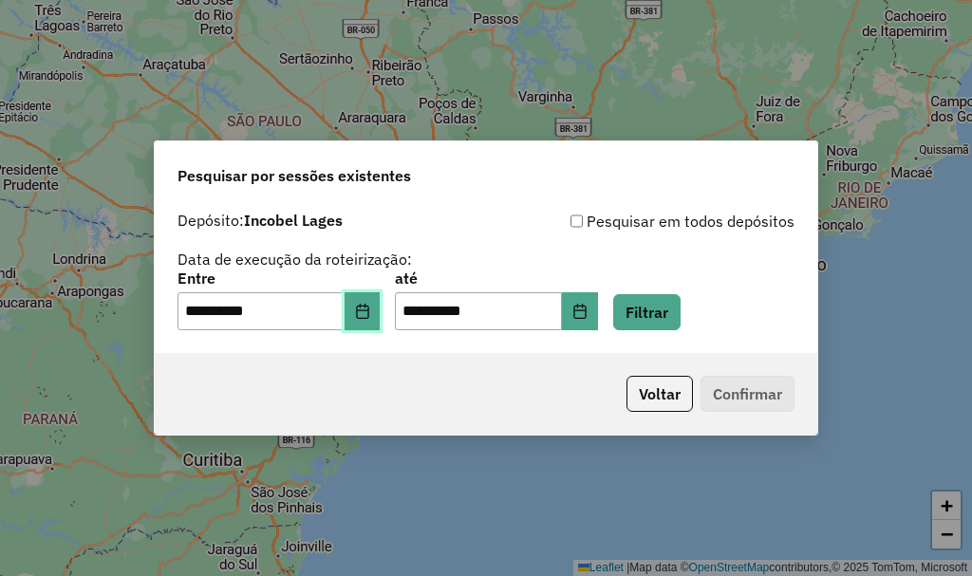
click at [362, 320] on button "Choose Date" at bounding box center [363, 311] width 36 height 38
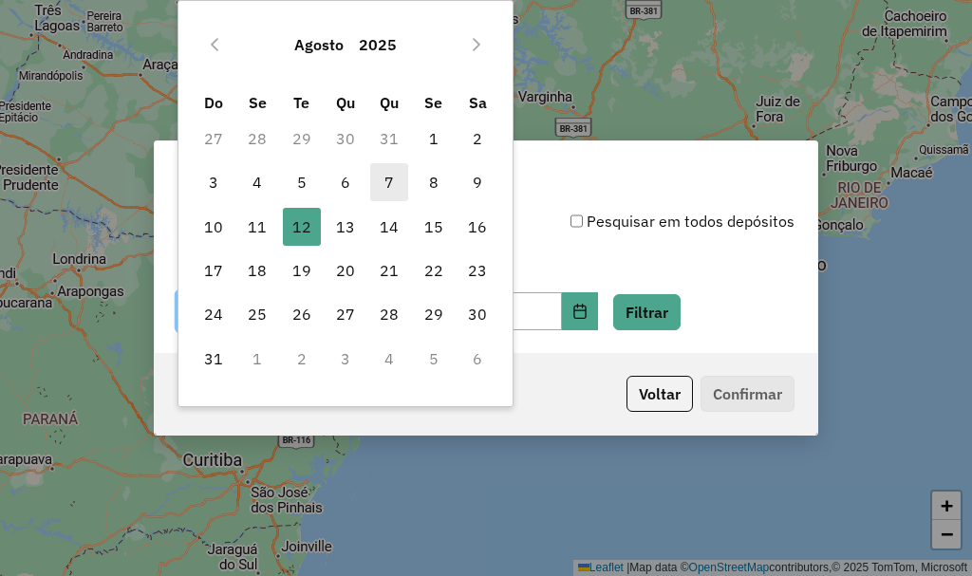
click at [383, 176] on span "7" at bounding box center [389, 182] width 38 height 38
type input "**********"
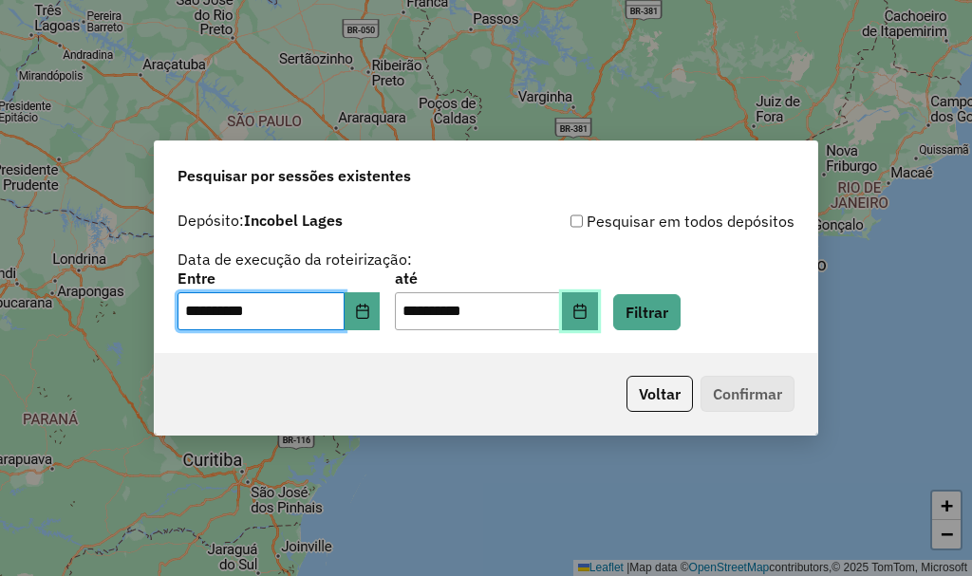
click at [593, 308] on button "Choose Date" at bounding box center [580, 311] width 36 height 38
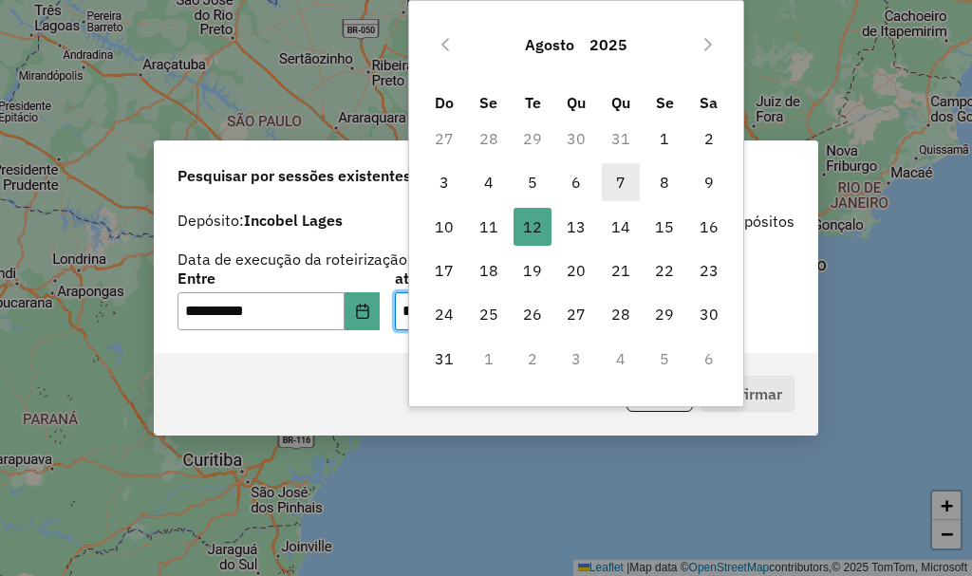
click at [616, 181] on span "7" at bounding box center [621, 182] width 38 height 38
type input "**********"
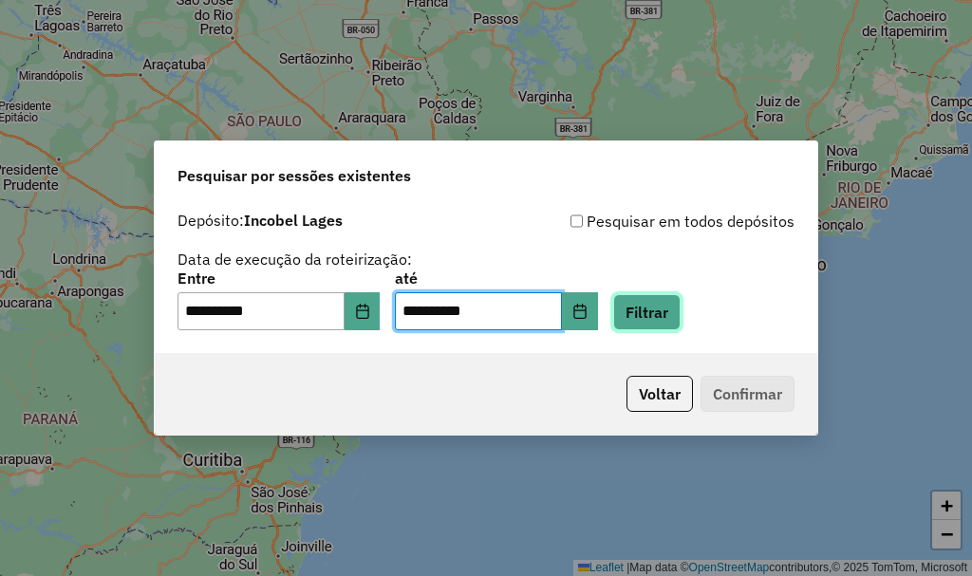
click at [681, 315] on button "Filtrar" at bounding box center [646, 312] width 67 height 36
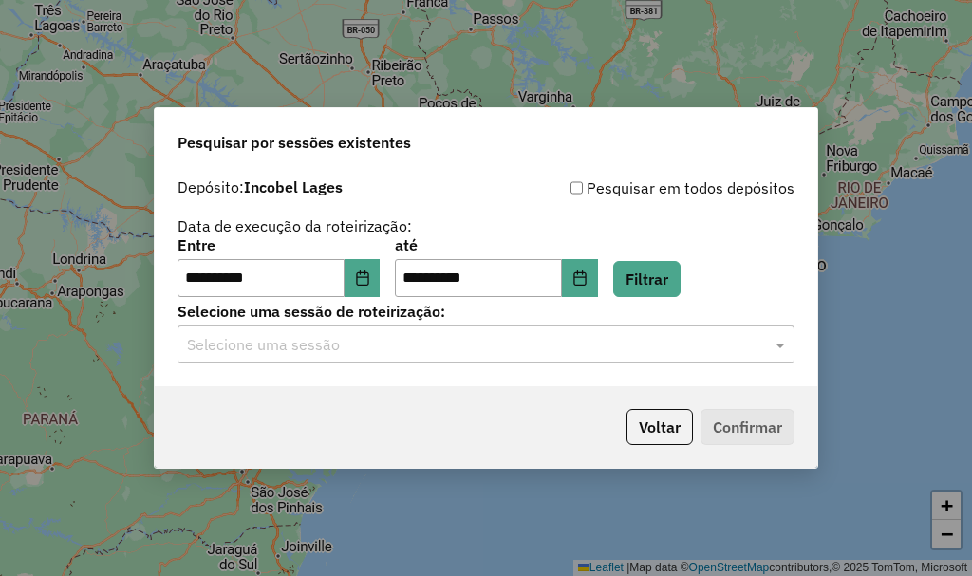
click at [536, 335] on input "text" at bounding box center [467, 345] width 560 height 23
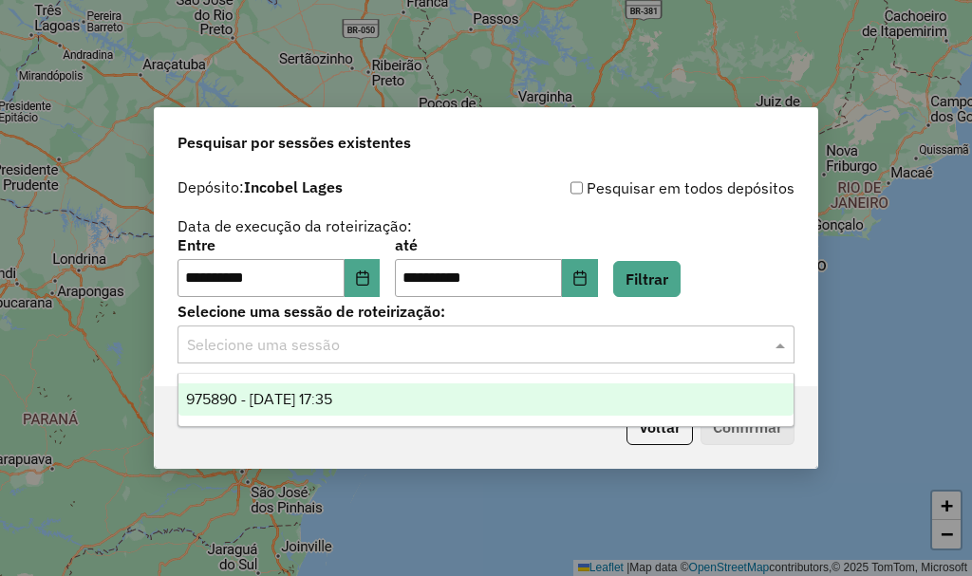
click at [332, 393] on span "975890 - 07/08/2025 17:35" at bounding box center [259, 399] width 146 height 16
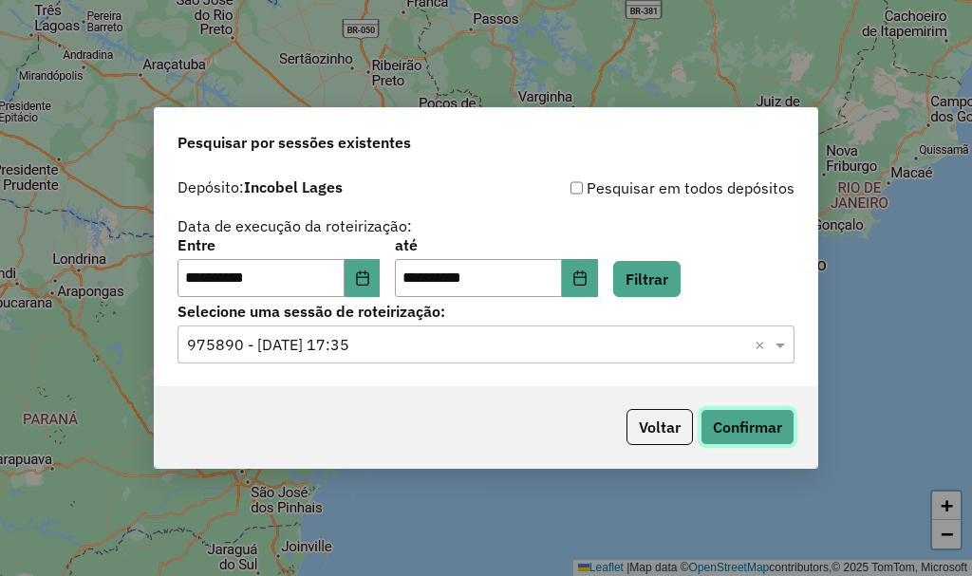
click at [760, 430] on button "Confirmar" at bounding box center [748, 427] width 94 height 36
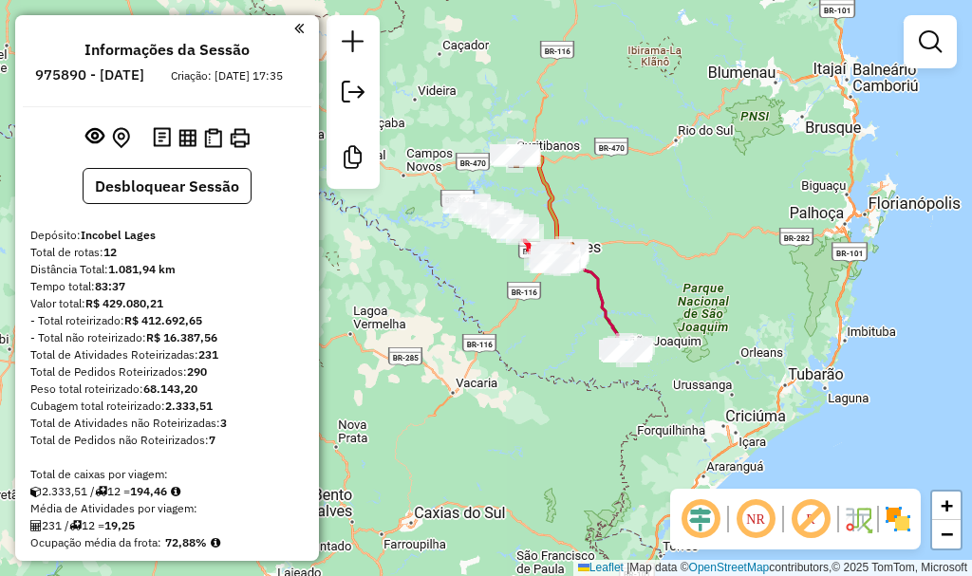
drag, startPoint x: 573, startPoint y: 149, endPoint x: 596, endPoint y: 232, distance: 85.9
click at [596, 232] on div "Janela de atendimento Grade de atendimento Capacidade Transportadoras Veículos …" at bounding box center [486, 288] width 972 height 576
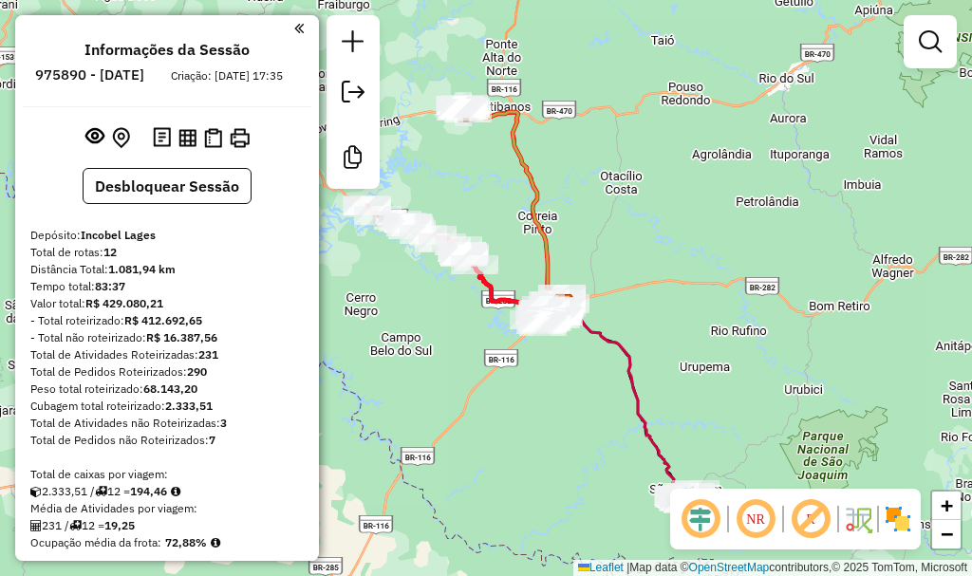
drag, startPoint x: 573, startPoint y: 235, endPoint x: 596, endPoint y: 235, distance: 23.8
click at [596, 235] on div "Janela de atendimento Grade de atendimento Capacidade Transportadoras Veículos …" at bounding box center [486, 288] width 972 height 576
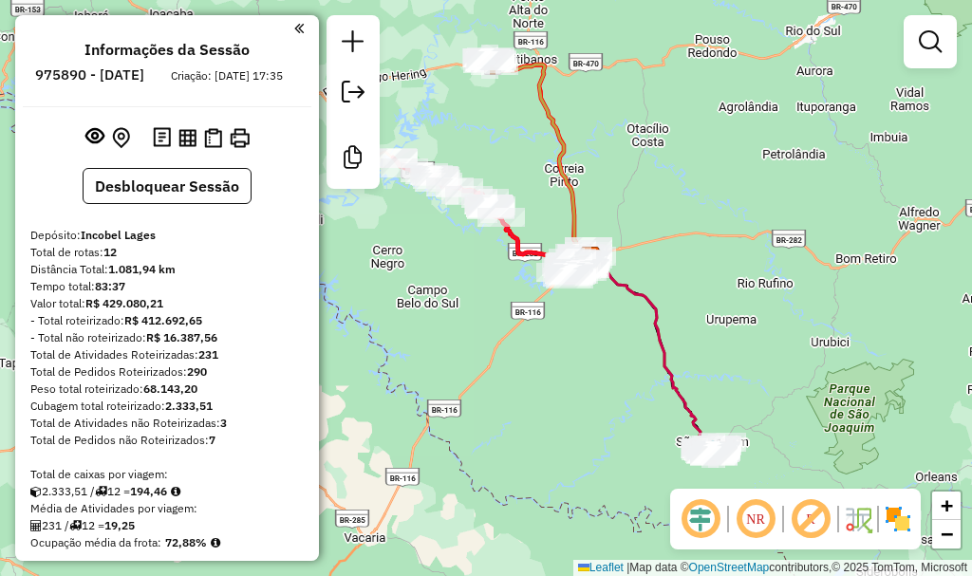
drag, startPoint x: 598, startPoint y: 235, endPoint x: 625, endPoint y: 184, distance: 56.9
click at [625, 184] on div "Janela de atendimento Grade de atendimento Capacidade Transportadoras Veículos …" at bounding box center [486, 288] width 972 height 576
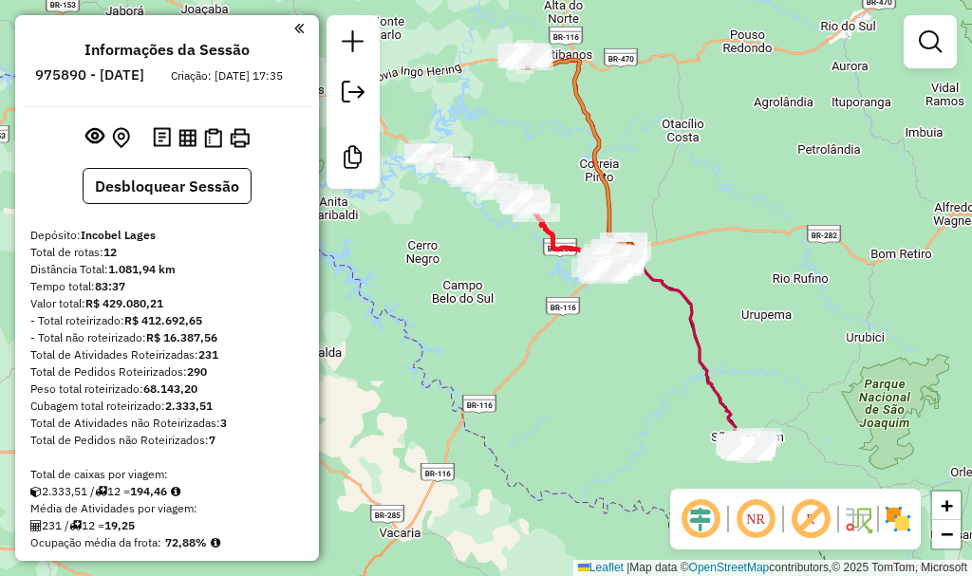
drag, startPoint x: 753, startPoint y: 122, endPoint x: 774, endPoint y: 120, distance: 21.1
click at [774, 120] on div "Janela de atendimento Grade de atendimento Capacidade Transportadoras Veículos …" at bounding box center [486, 288] width 972 height 576
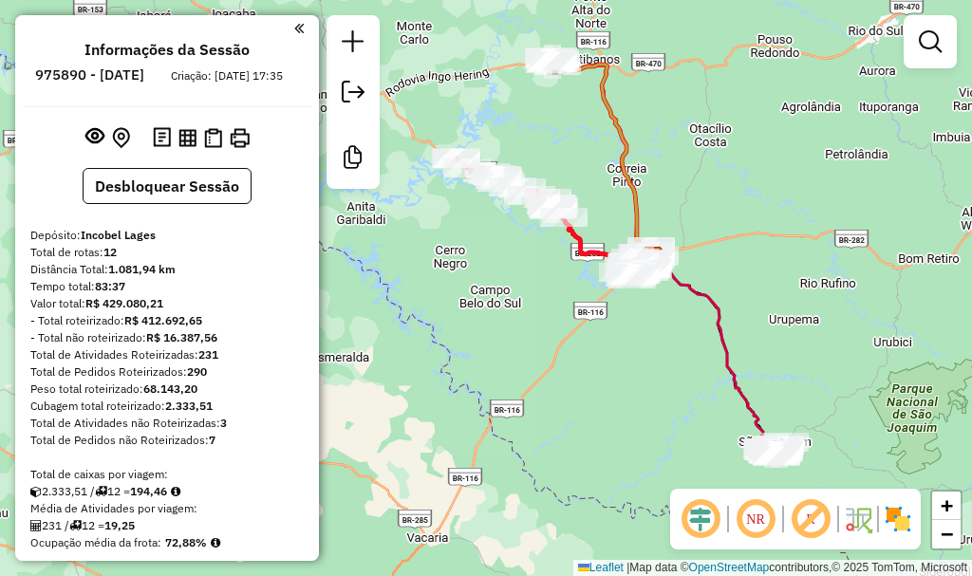
drag, startPoint x: 535, startPoint y: 123, endPoint x: 587, endPoint y: 135, distance: 53.4
click at [584, 133] on div "Janela de atendimento Grade de atendimento Capacidade Transportadoras Veículos …" at bounding box center [486, 288] width 972 height 576
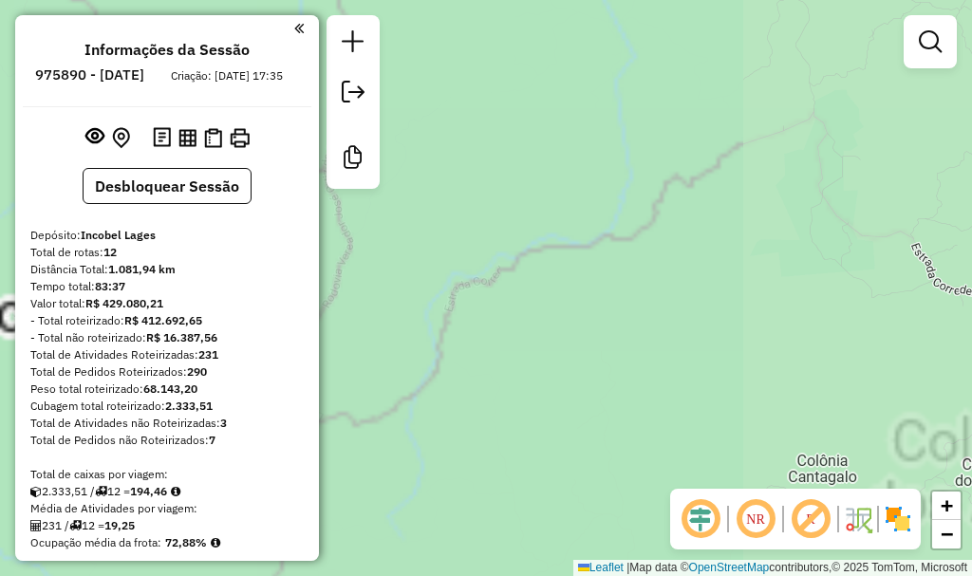
drag, startPoint x: 632, startPoint y: 324, endPoint x: 586, endPoint y: 160, distance: 169.8
click at [591, 150] on div "Janela de atendimento Grade de atendimento Capacidade Transportadoras Veículos …" at bounding box center [486, 288] width 972 height 576
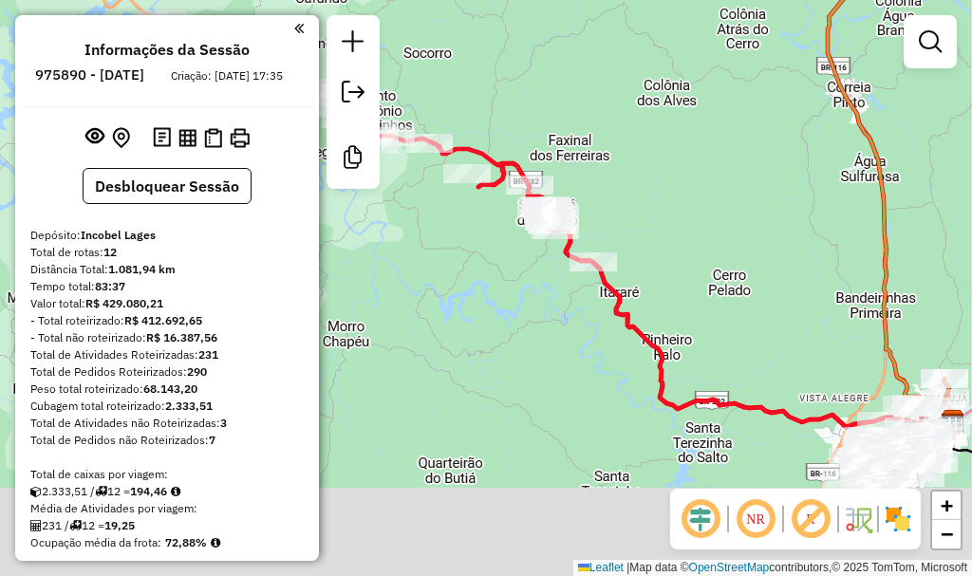
drag, startPoint x: 583, startPoint y: 303, endPoint x: 564, endPoint y: 160, distance: 143.7
click at [564, 160] on div "Janela de atendimento Grade de atendimento Capacidade Transportadoras Veículos …" at bounding box center [486, 288] width 972 height 576
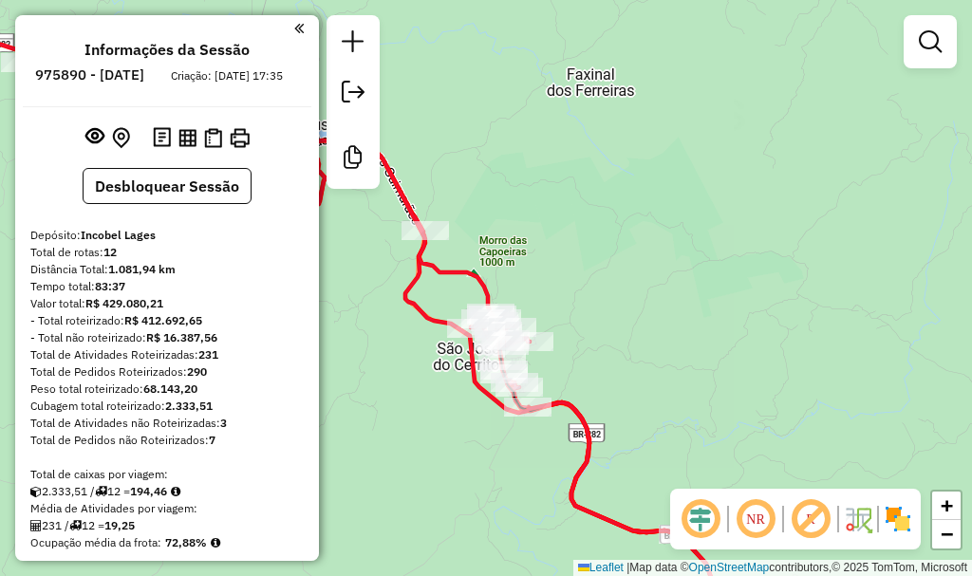
drag, startPoint x: 566, startPoint y: 268, endPoint x: 613, endPoint y: 178, distance: 101.1
click at [612, 179] on div "Janela de atendimento Grade de atendimento Capacidade Transportadoras Veículos …" at bounding box center [486, 288] width 972 height 576
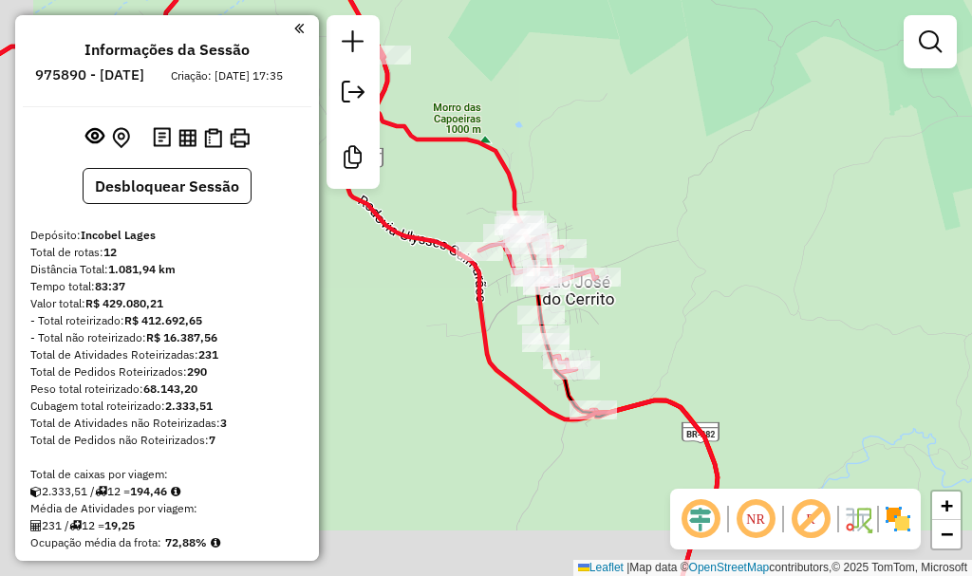
drag, startPoint x: 606, startPoint y: 206, endPoint x: 685, endPoint y: 140, distance: 103.1
click at [684, 141] on div "Janela de atendimento Grade de atendimento Capacidade Transportadoras Veículos …" at bounding box center [486, 288] width 972 height 576
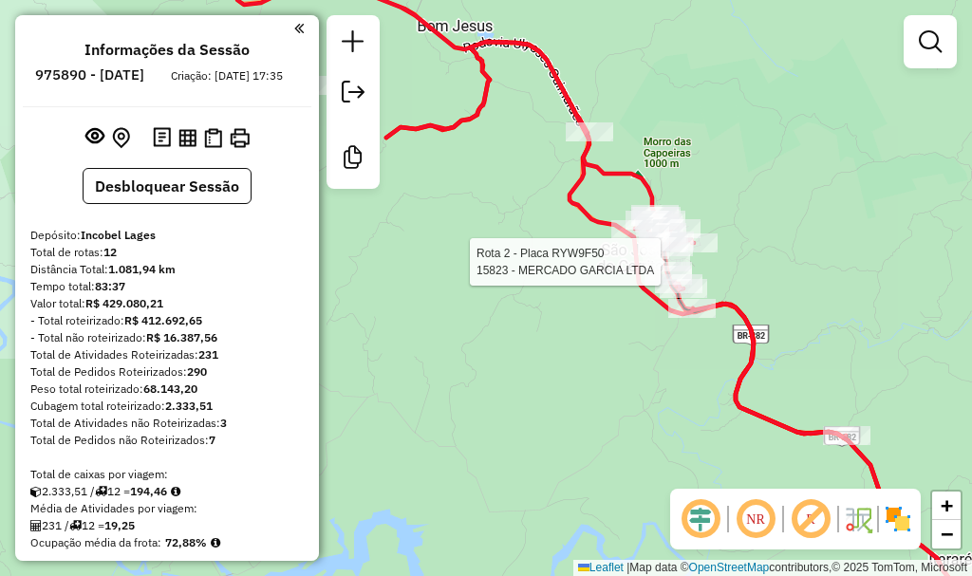
select select "**********"
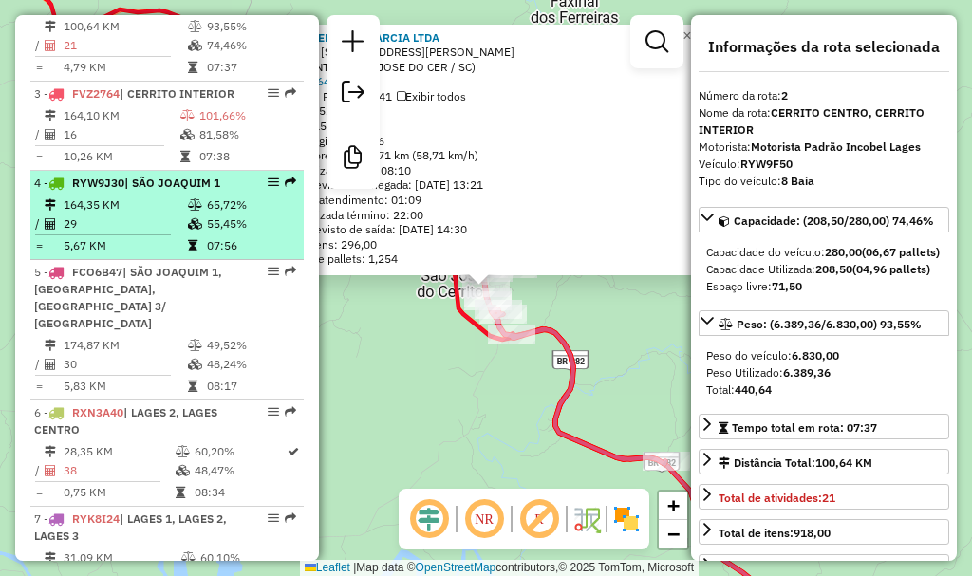
scroll to position [861, 0]
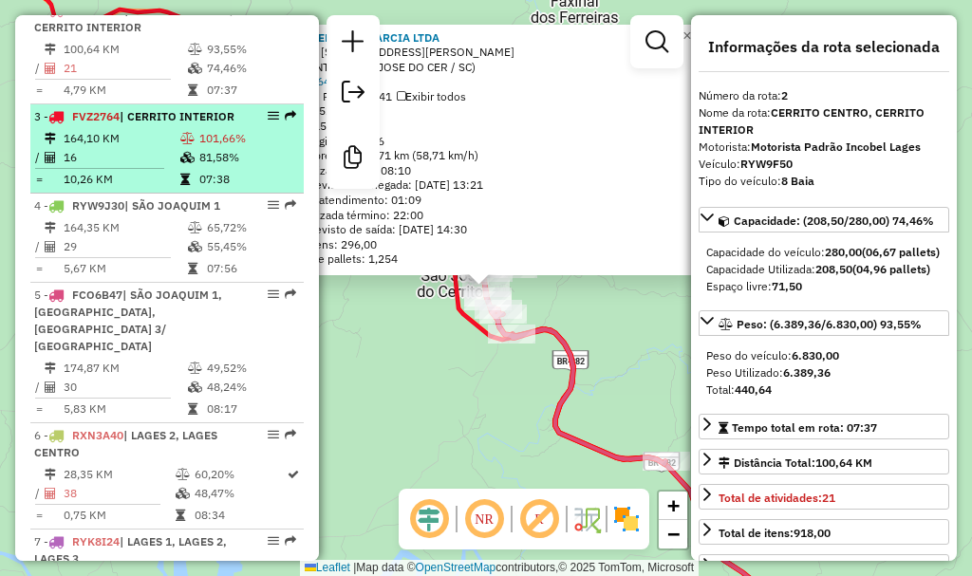
click at [180, 144] on icon at bounding box center [187, 138] width 14 height 11
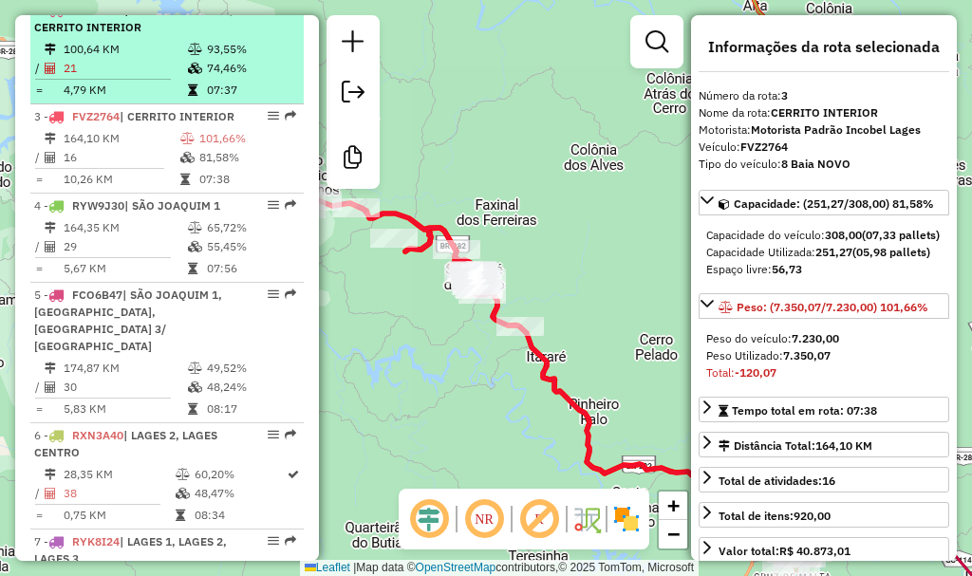
click at [131, 78] on td "21" at bounding box center [125, 68] width 124 height 19
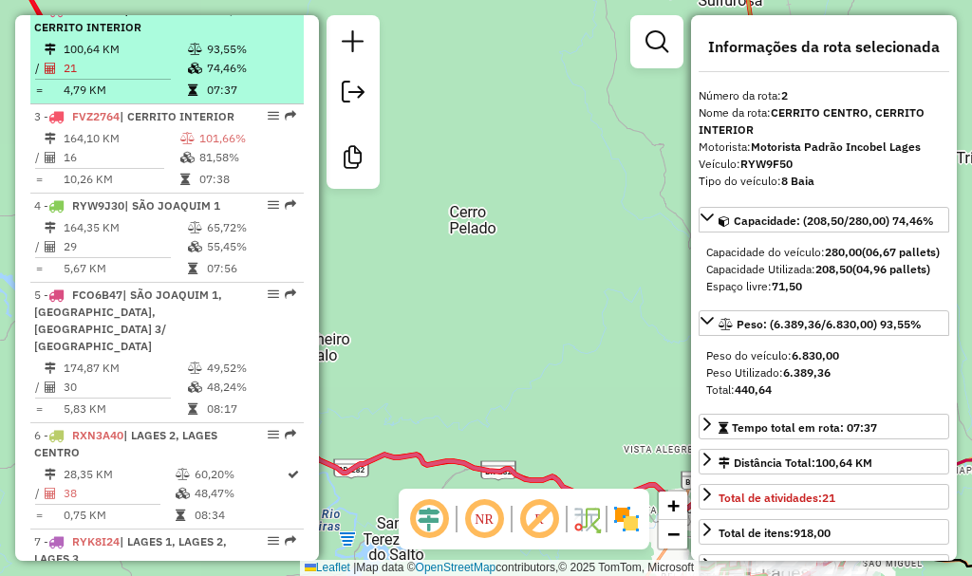
scroll to position [766, 0]
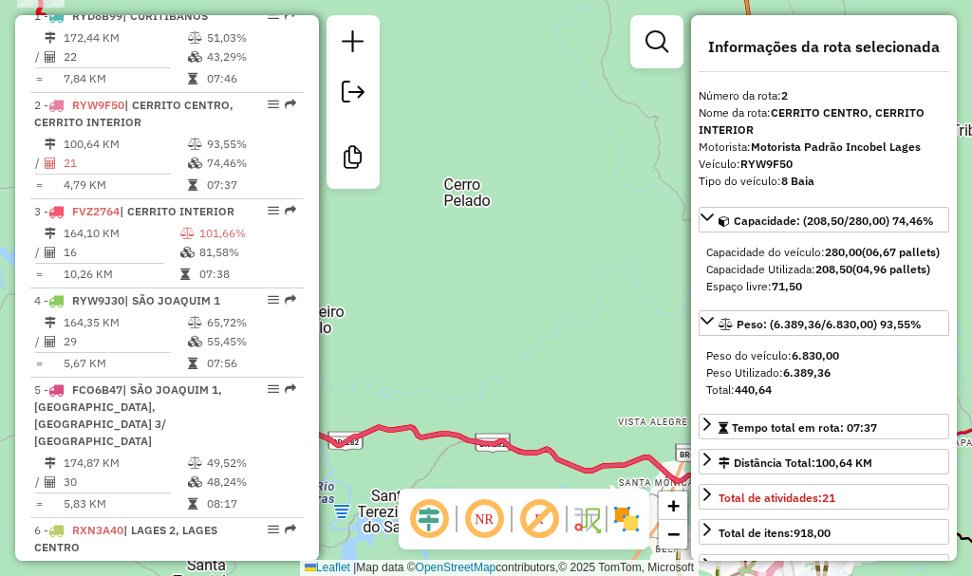
drag, startPoint x: 520, startPoint y: 379, endPoint x: 464, endPoint y: 236, distance: 153.0
click at [465, 240] on div "Janela de atendimento Grade de atendimento Capacidade Transportadoras Veículos …" at bounding box center [486, 288] width 972 height 576
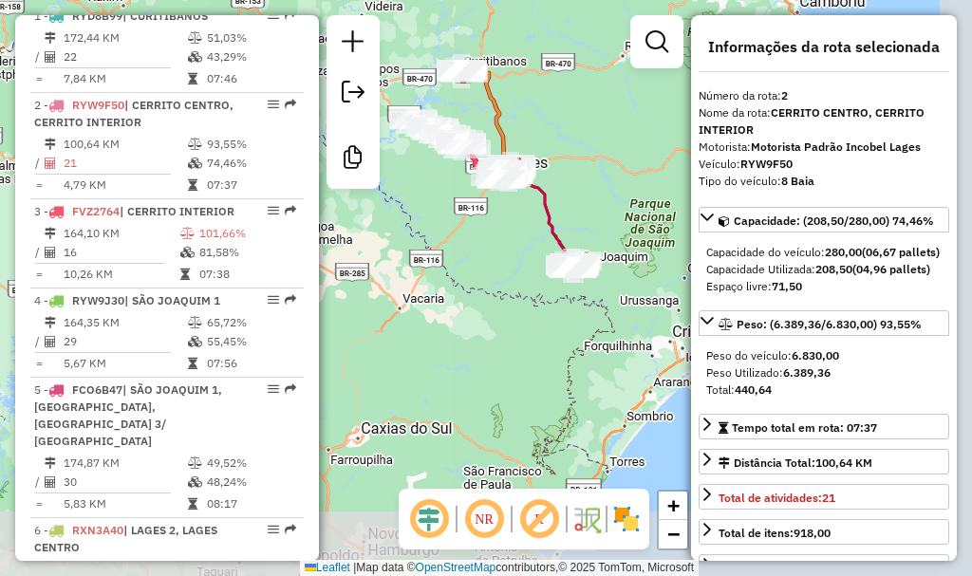
drag, startPoint x: 545, startPoint y: 424, endPoint x: 497, endPoint y: 265, distance: 166.4
click at [498, 267] on div "Janela de atendimento Grade de atendimento Capacidade Transportadoras Veículos …" at bounding box center [486, 288] width 972 height 576
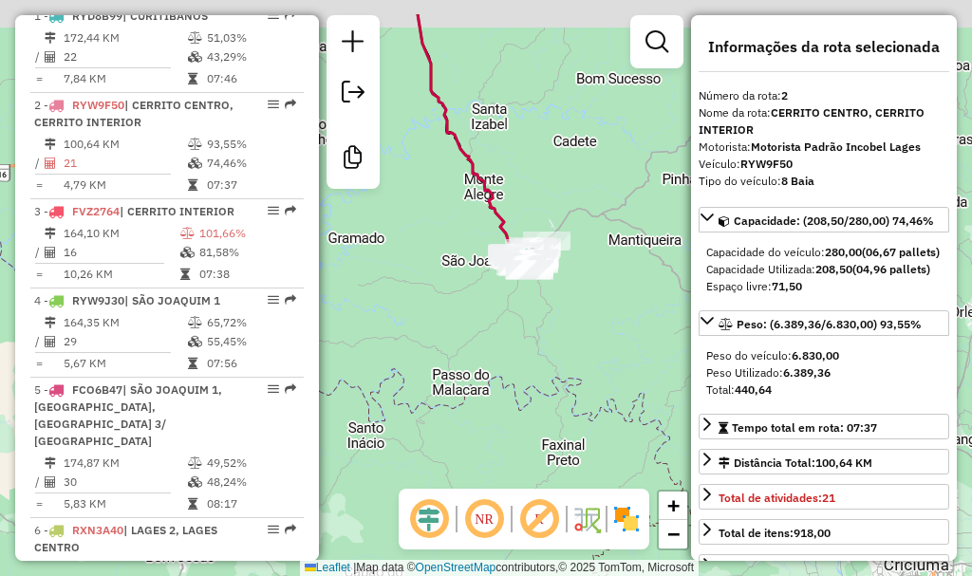
drag, startPoint x: 567, startPoint y: 221, endPoint x: 563, endPoint y: 294, distance: 73.2
click at [566, 294] on div "Janela de atendimento Grade de atendimento Capacidade Transportadoras Veículos …" at bounding box center [486, 288] width 972 height 576
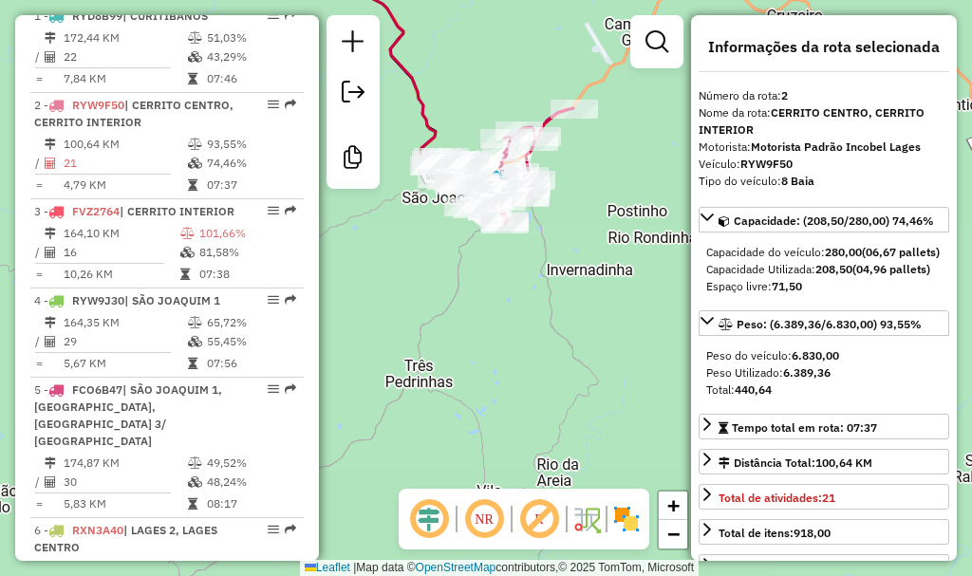
drag, startPoint x: 475, startPoint y: 276, endPoint x: 535, endPoint y: 316, distance: 72.7
click at [535, 314] on div "Janela de atendimento Grade de atendimento Capacidade Transportadoras Veículos …" at bounding box center [486, 288] width 972 height 576
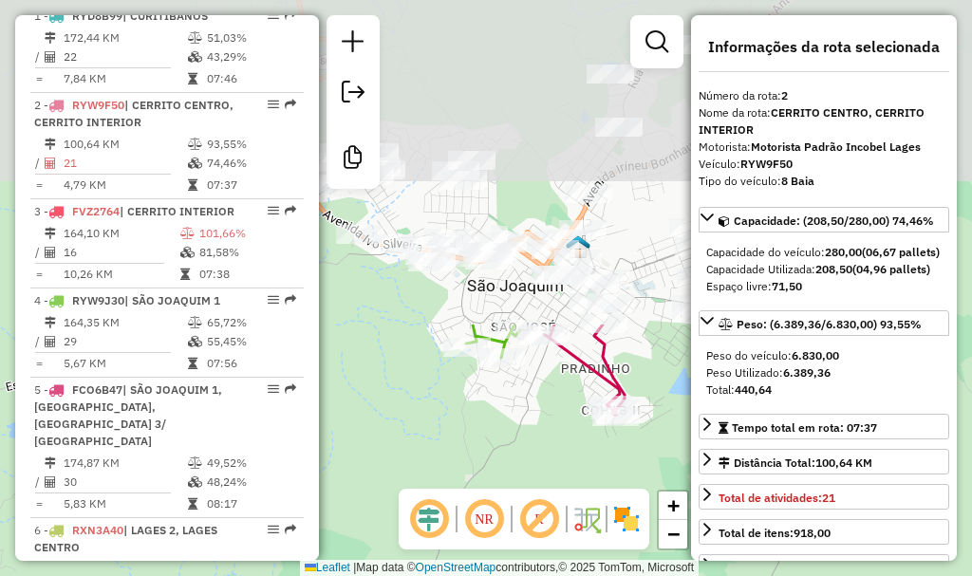
drag, startPoint x: 452, startPoint y: 228, endPoint x: 568, endPoint y: 545, distance: 337.6
click at [571, 575] on html "Aguarde... Pop-up bloqueado! Seu navegador bloqueou automáticamente a abertura …" at bounding box center [486, 288] width 972 height 576
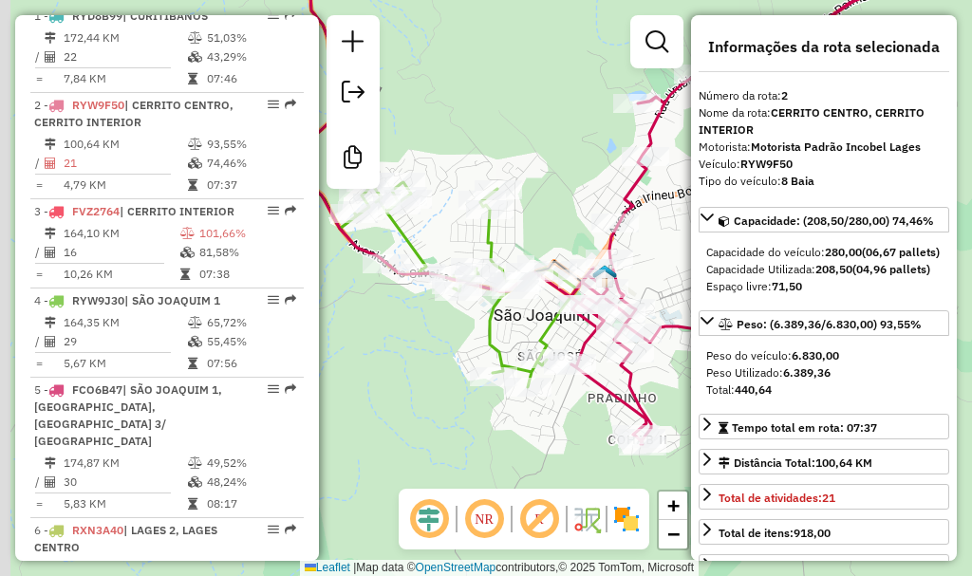
drag, startPoint x: 448, startPoint y: 330, endPoint x: 458, endPoint y: 347, distance: 19.5
click at [458, 347] on div "Janela de atendimento Grade de atendimento Capacidade Transportadoras Veículos …" at bounding box center [486, 288] width 972 height 576
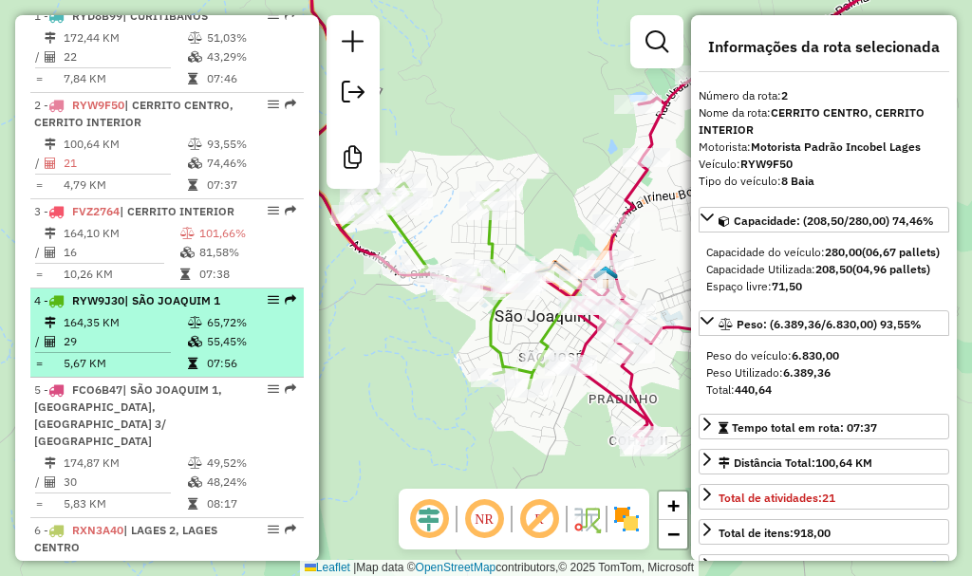
click at [190, 329] on icon at bounding box center [195, 322] width 14 height 11
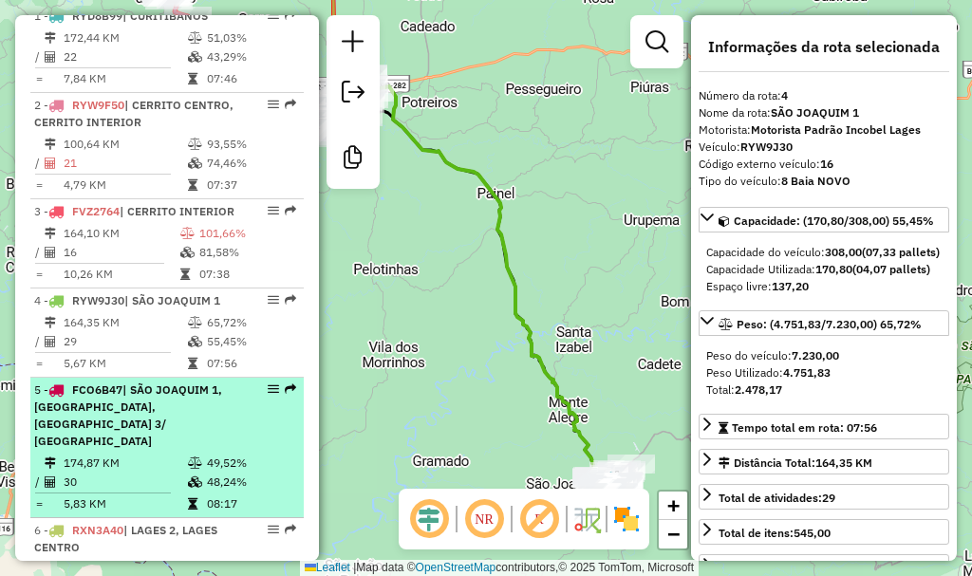
click at [190, 450] on div "5 - FCO6B47 | SÃO JOAQUIM 1, SÃO JOAQUIM 2, SÃO JOAQUIM 3/ BOM JARDIM" at bounding box center [134, 416] width 201 height 68
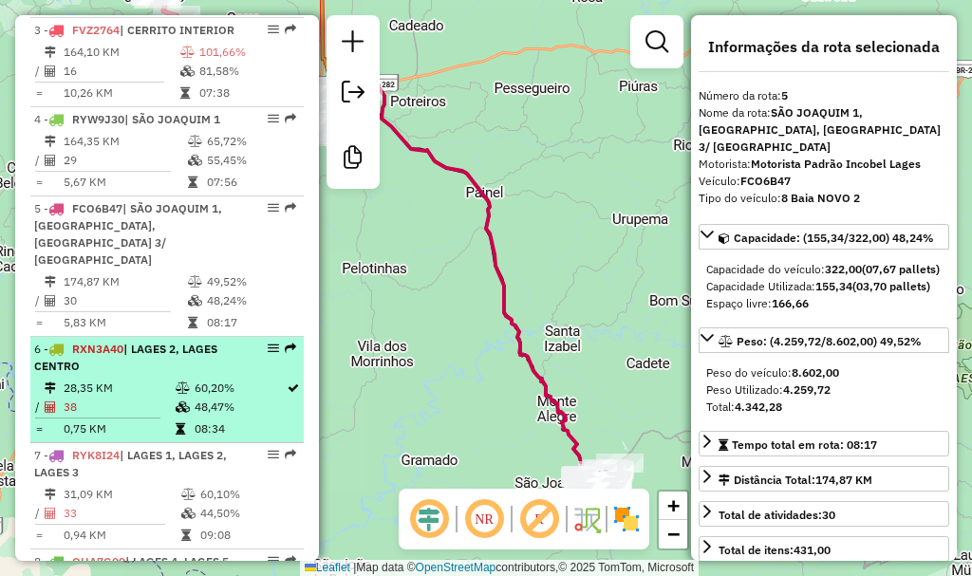
scroll to position [956, 0]
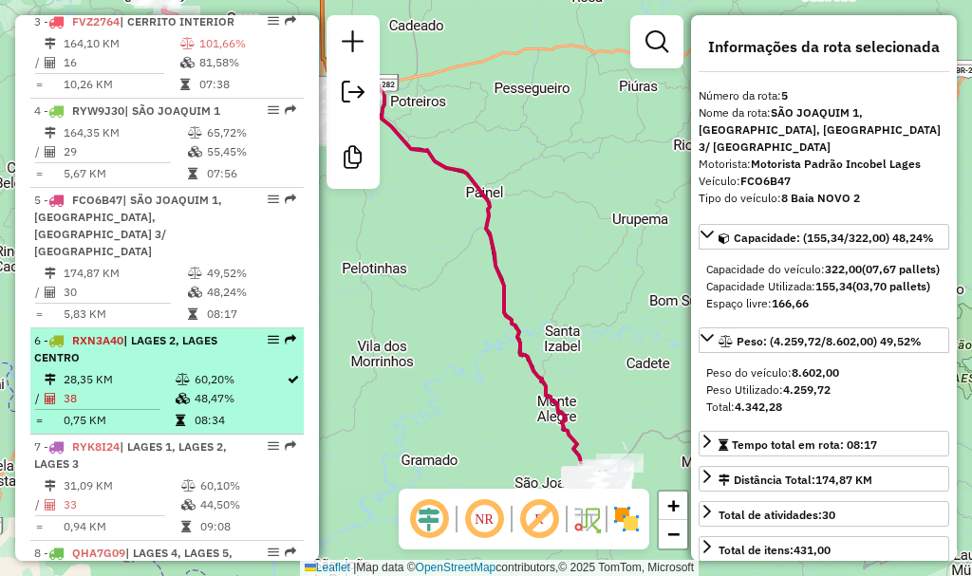
drag, startPoint x: 182, startPoint y: 376, endPoint x: 197, endPoint y: 379, distance: 14.5
click at [182, 366] on div "6 - RXN3A40 | LAGES 2, LAGES CENTRO" at bounding box center [134, 349] width 201 height 34
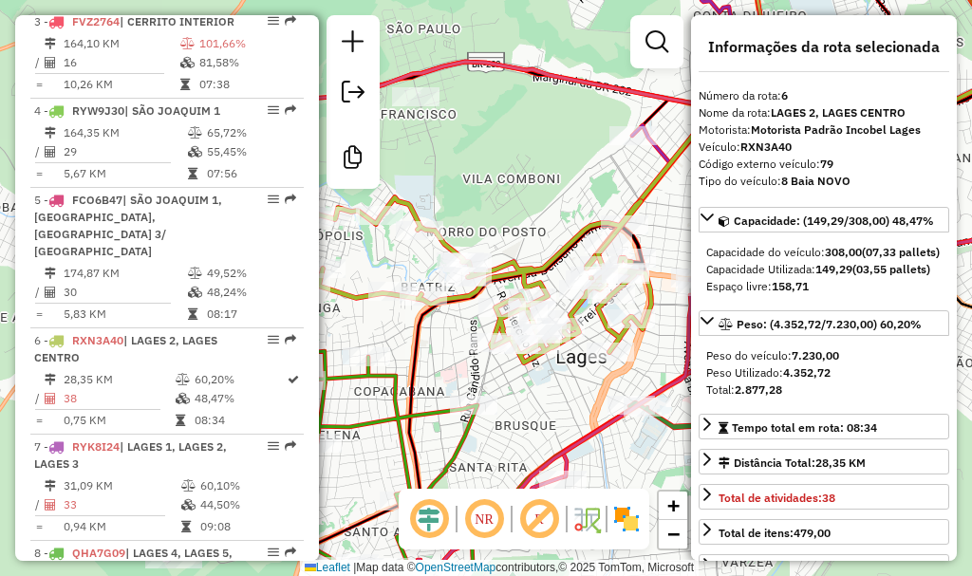
drag, startPoint x: 493, startPoint y: 294, endPoint x: 661, endPoint y: 221, distance: 183.3
click at [661, 221] on div "Janela de atendimento Grade de atendimento Capacidade Transportadoras Veículos …" at bounding box center [486, 288] width 972 height 576
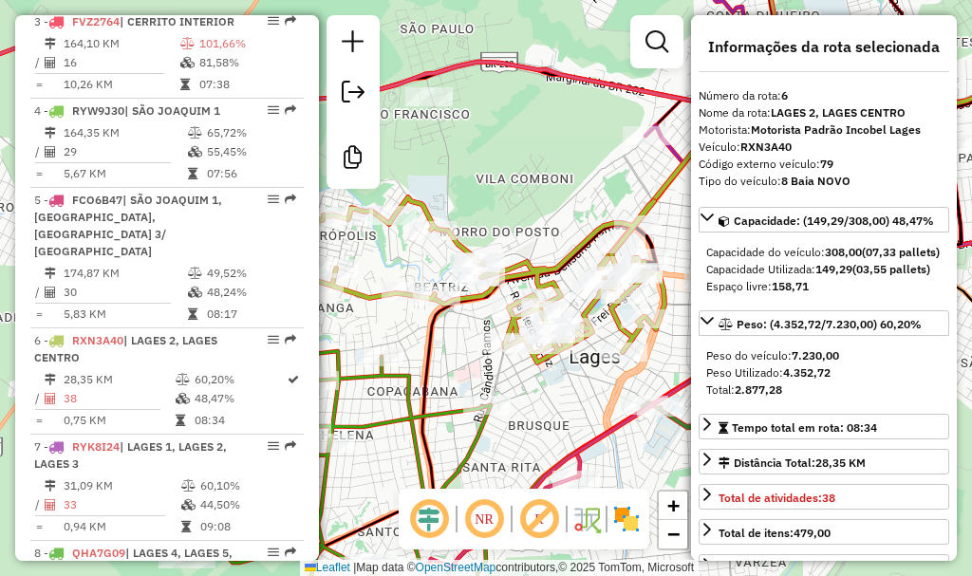
drag, startPoint x: 492, startPoint y: 150, endPoint x: 521, endPoint y: 128, distance: 36.6
click at [521, 130] on div "Janela de atendimento Grade de atendimento Capacidade Transportadoras Veículos …" at bounding box center [486, 288] width 972 height 576
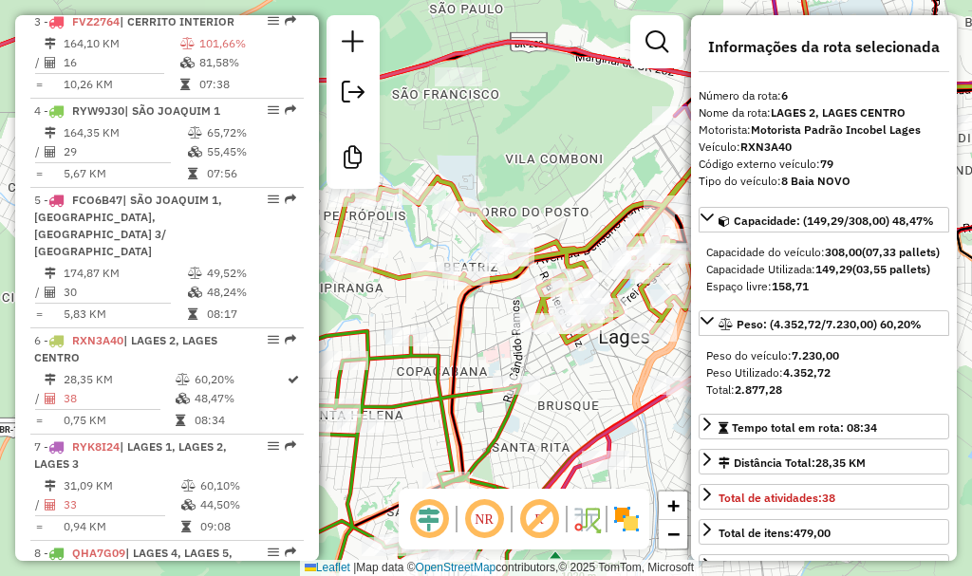
click at [538, 123] on div "Janela de atendimento Grade de atendimento Capacidade Transportadoras Veículos …" at bounding box center [486, 288] width 972 height 576
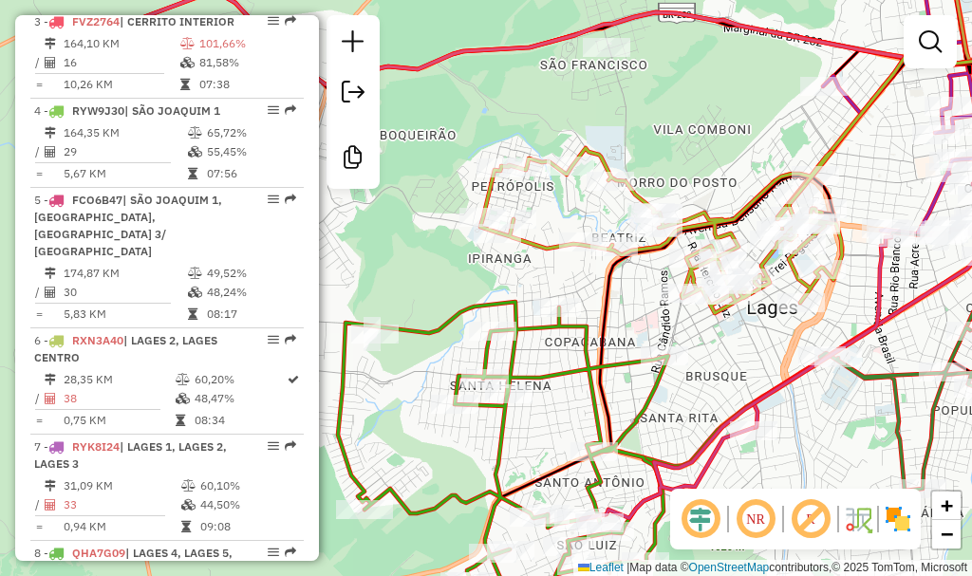
drag, startPoint x: 534, startPoint y: 145, endPoint x: 681, endPoint y: 116, distance: 150.1
click at [681, 116] on div "Janela de atendimento Grade de atendimento Capacidade Transportadoras Veículos …" at bounding box center [486, 288] width 972 height 576
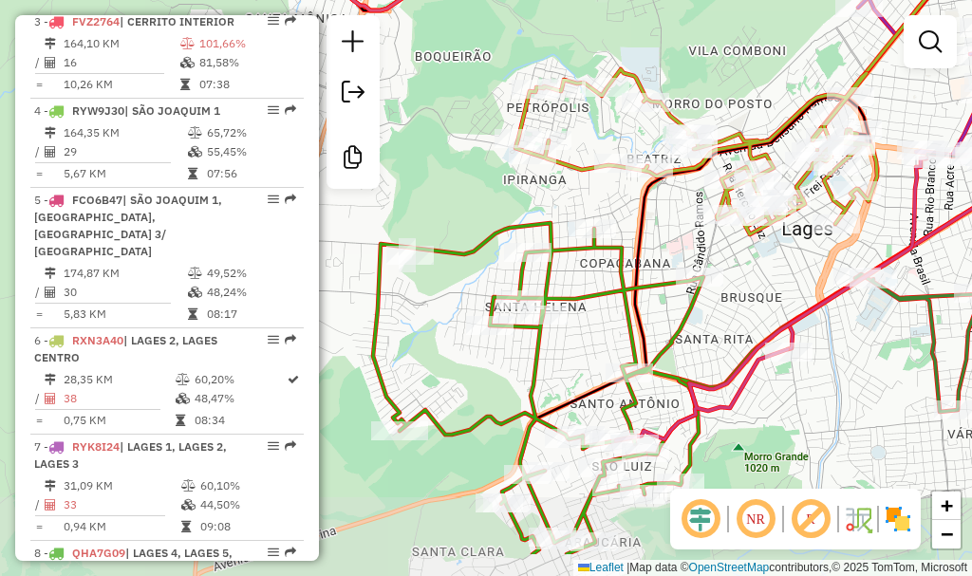
drag, startPoint x: 450, startPoint y: 215, endPoint x: 470, endPoint y: 169, distance: 49.7
click at [470, 169] on div "Janela de atendimento Grade de atendimento Capacidade Transportadoras Veículos …" at bounding box center [486, 288] width 972 height 576
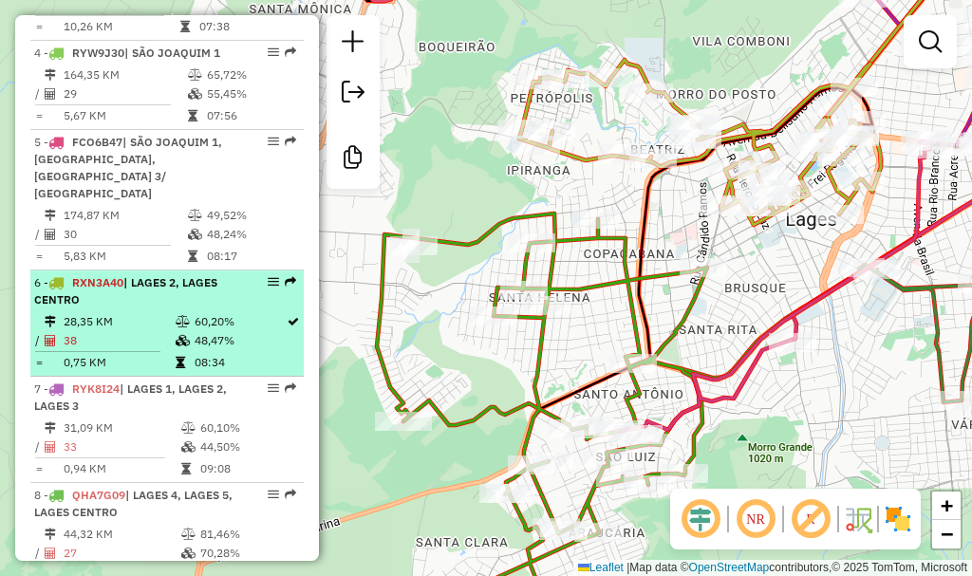
scroll to position [1051, 0]
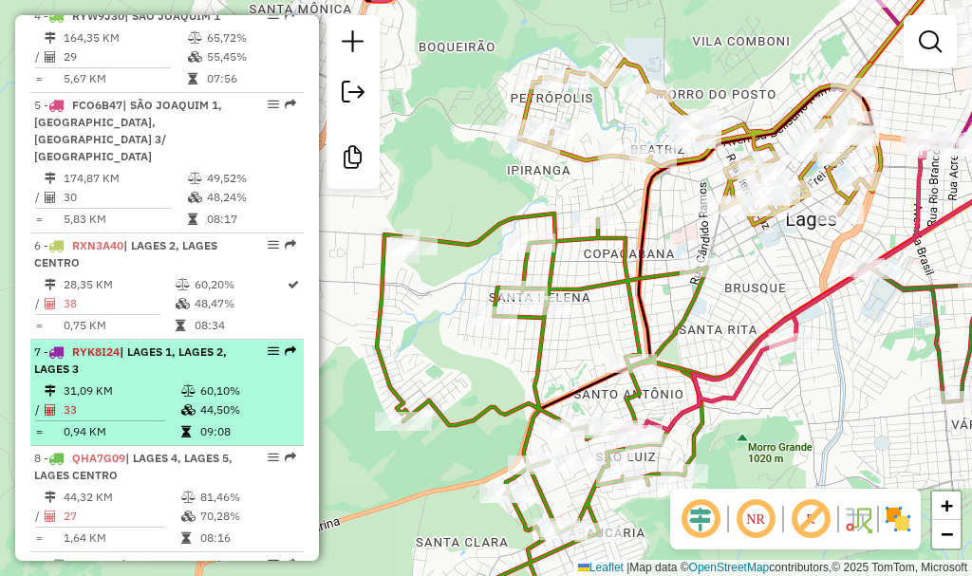
click at [171, 420] on td "33" at bounding box center [122, 410] width 118 height 19
select select "**********"
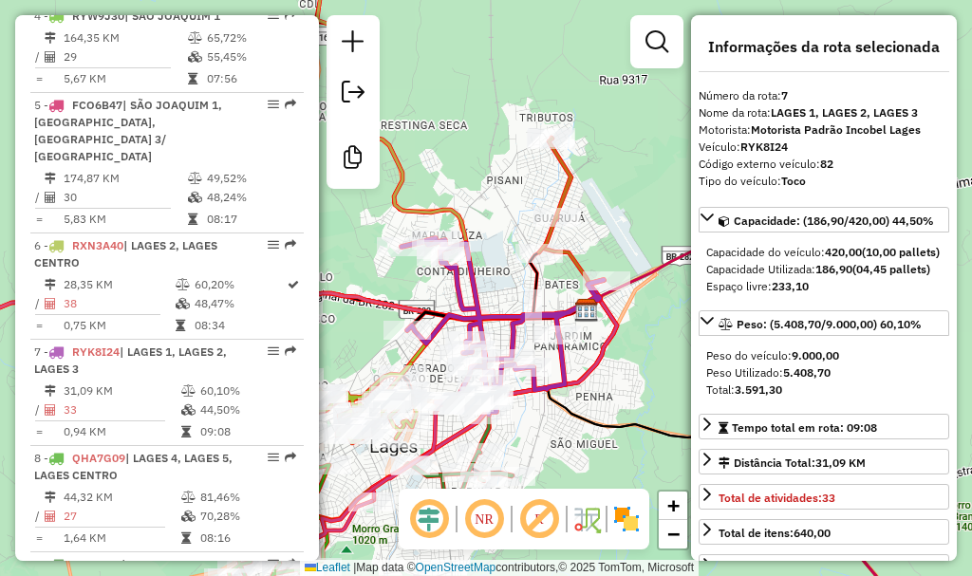
click at [550, 392] on icon at bounding box center [503, 326] width 202 height 177
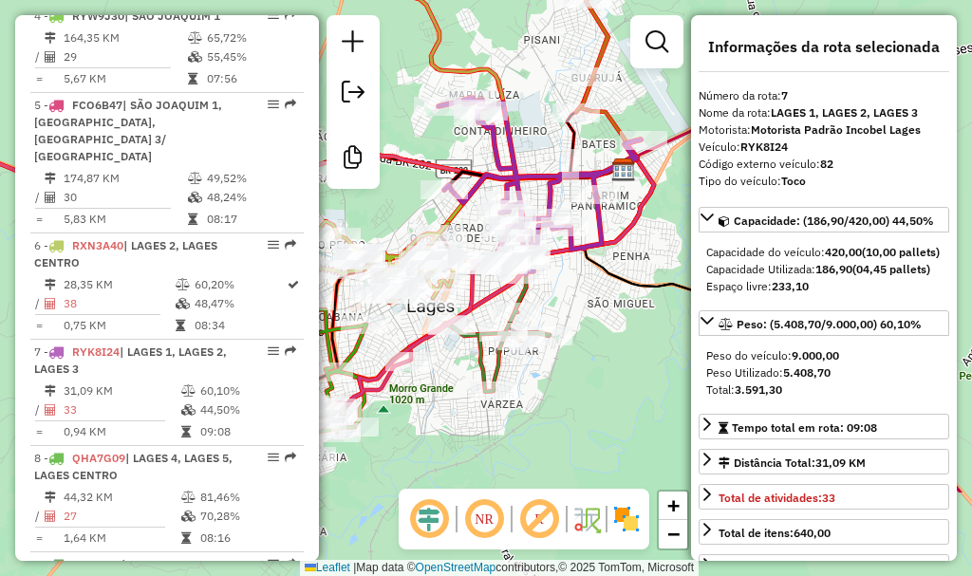
drag, startPoint x: 558, startPoint y: 307, endPoint x: 585, endPoint y: 182, distance: 127.2
click at [590, 177] on icon at bounding box center [540, 186] width 202 height 177
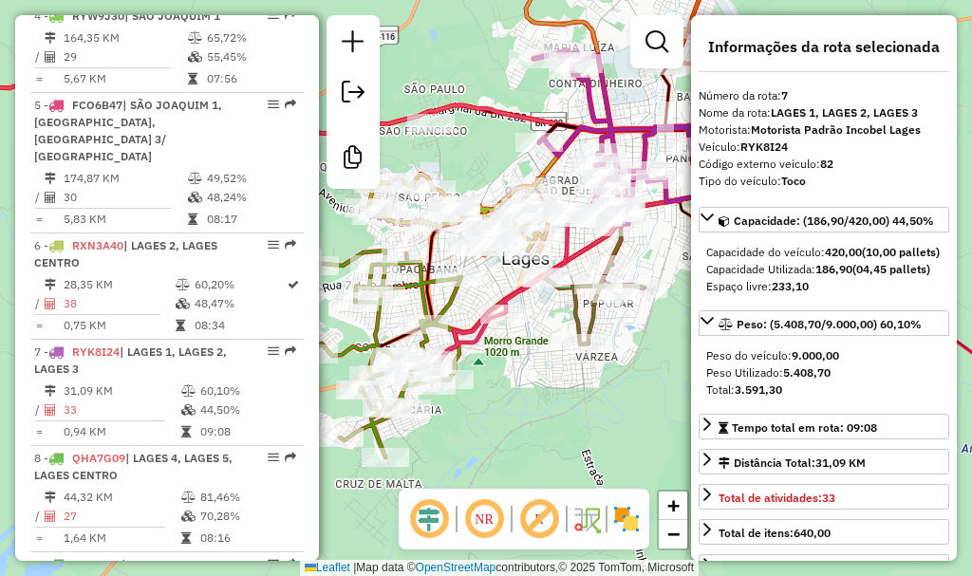
drag, startPoint x: 554, startPoint y: 393, endPoint x: 648, endPoint y: 344, distance: 105.3
click at [648, 344] on div "Janela de atendimento Grade de atendimento Capacidade Transportadoras Veículos …" at bounding box center [486, 288] width 972 height 576
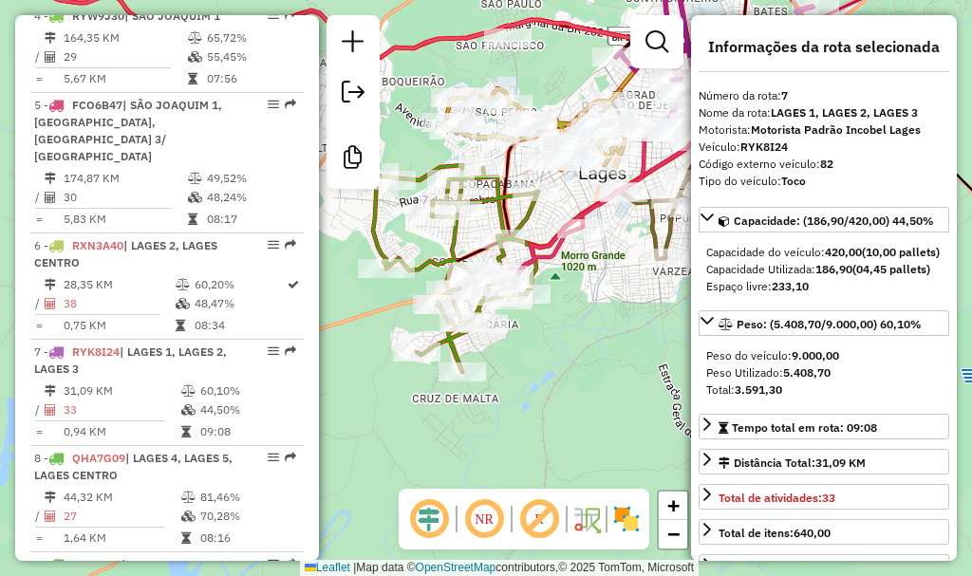
drag, startPoint x: 555, startPoint y: 354, endPoint x: 616, endPoint y: 286, distance: 91.5
click at [616, 286] on div "Janela de atendimento Grade de atendimento Capacidade Transportadoras Veículos …" at bounding box center [486, 288] width 972 height 576
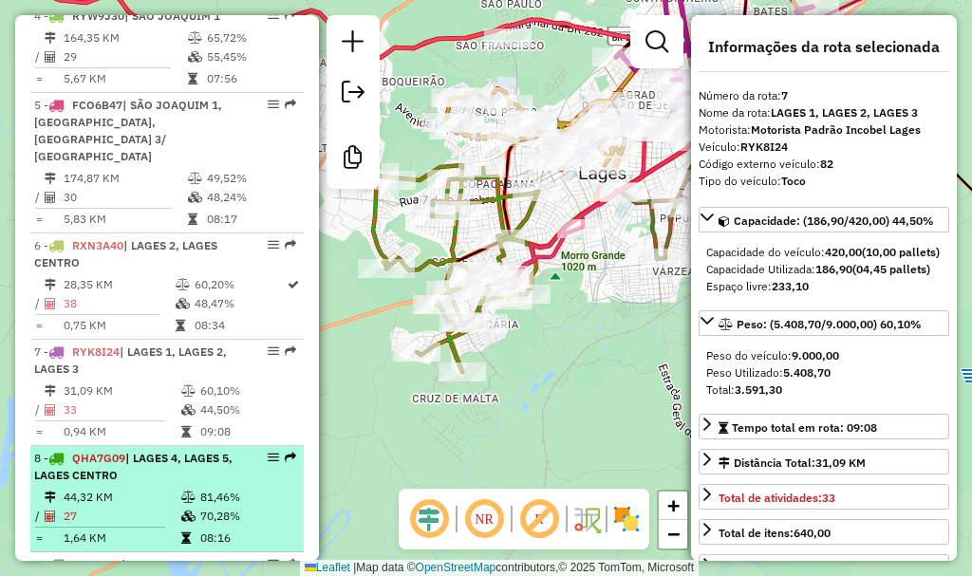
click at [121, 465] on li "8 - QHA7G09 | LAGES 4, LAGES 5, LAGES CENTRO 44,32 KM 81,46% / 27 70,28% = 1,64…" at bounding box center [166, 499] width 273 height 106
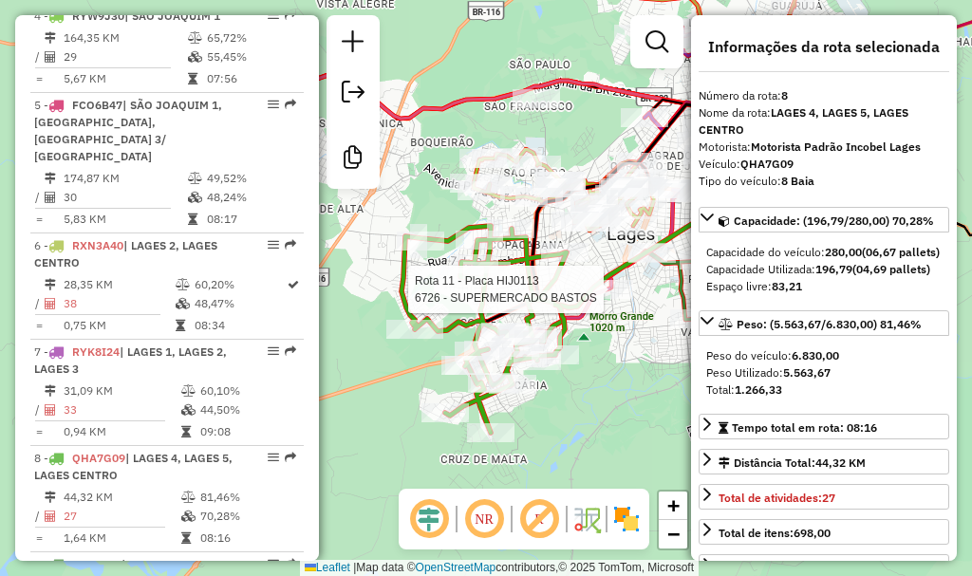
drag, startPoint x: 491, startPoint y: 330, endPoint x: 624, endPoint y: 303, distance: 135.7
click at [624, 299] on div at bounding box center [609, 289] width 47 height 19
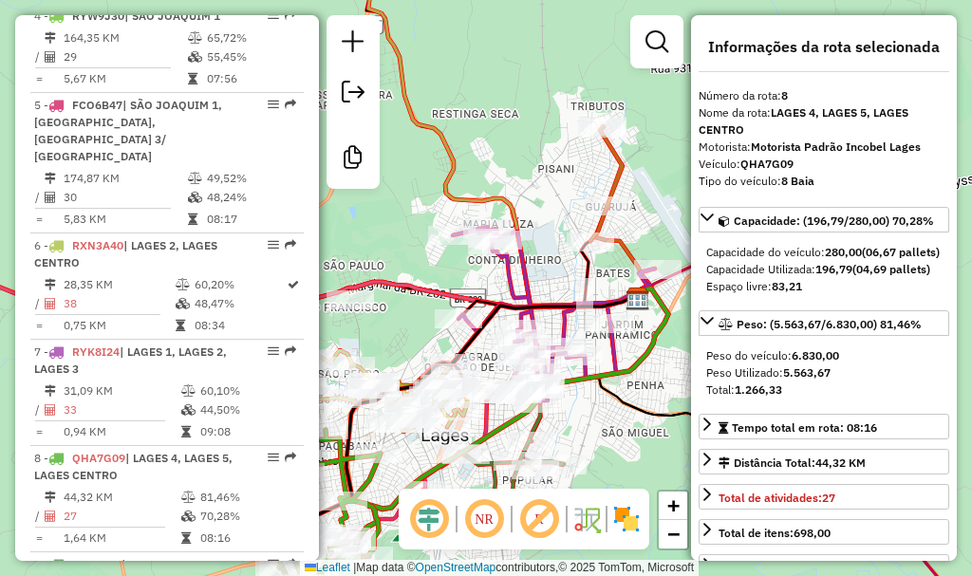
drag, startPoint x: 610, startPoint y: 183, endPoint x: 914, endPoint y: 186, distance: 304.8
click at [649, 187] on div "Janela de atendimento Grade de atendimento Capacidade Transportadoras Veículos …" at bounding box center [486, 288] width 972 height 576
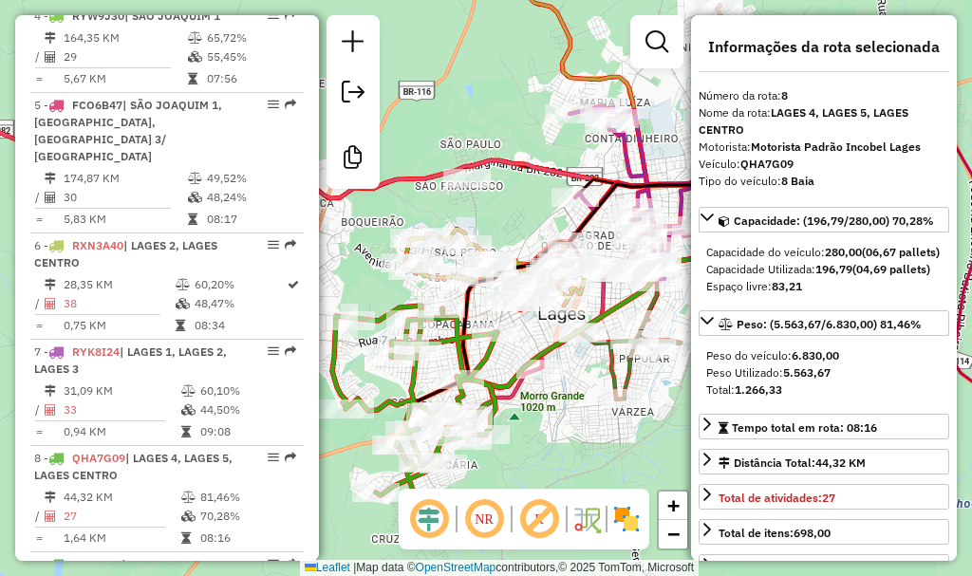
drag, startPoint x: 464, startPoint y: 271, endPoint x: 577, endPoint y: 132, distance: 178.8
click at [576, 132] on div "Rota 7 - Placa RYK8I24 4073 - NOELI HINERASKE ME Janela de atendimento Grade de…" at bounding box center [486, 288] width 972 height 576
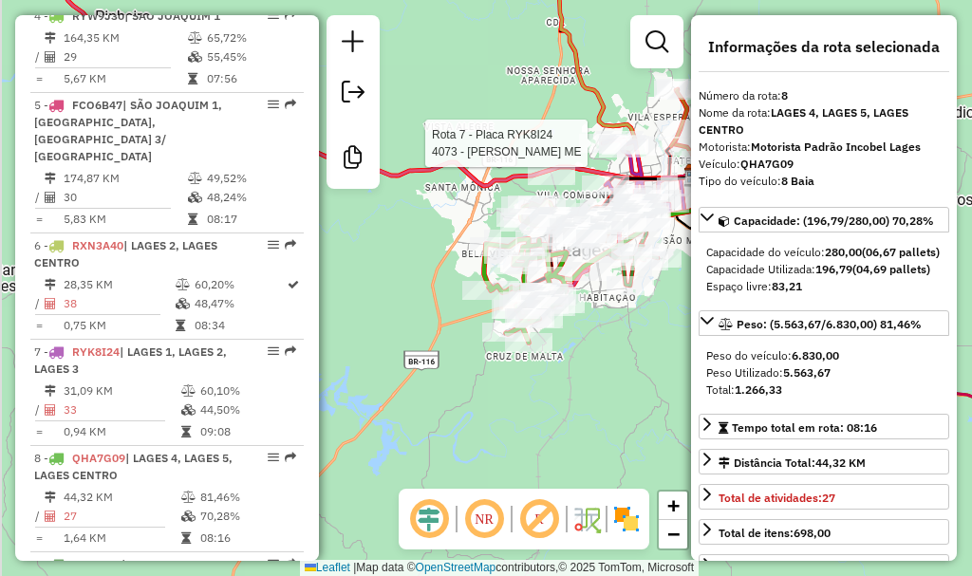
drag, startPoint x: 579, startPoint y: 339, endPoint x: 604, endPoint y: 343, distance: 25.0
click at [604, 343] on div "Rota 7 - Placa RYK8I24 4073 - NOELI HINERASKE ME Janela de atendimento Grade de…" at bounding box center [486, 288] width 972 height 576
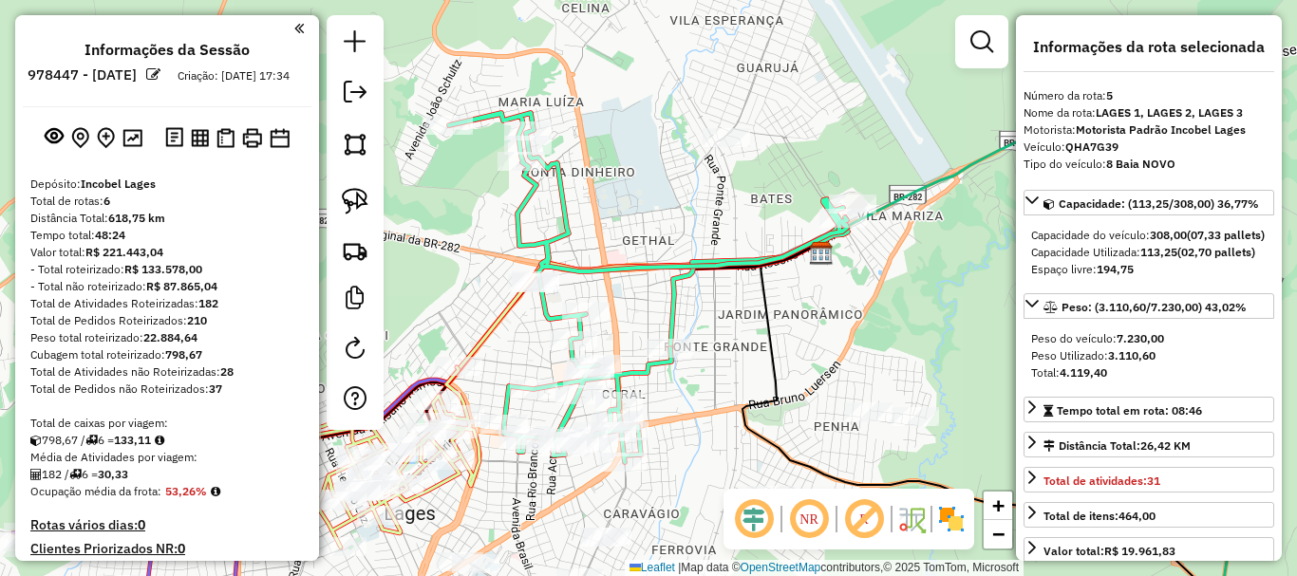
select select "*********"
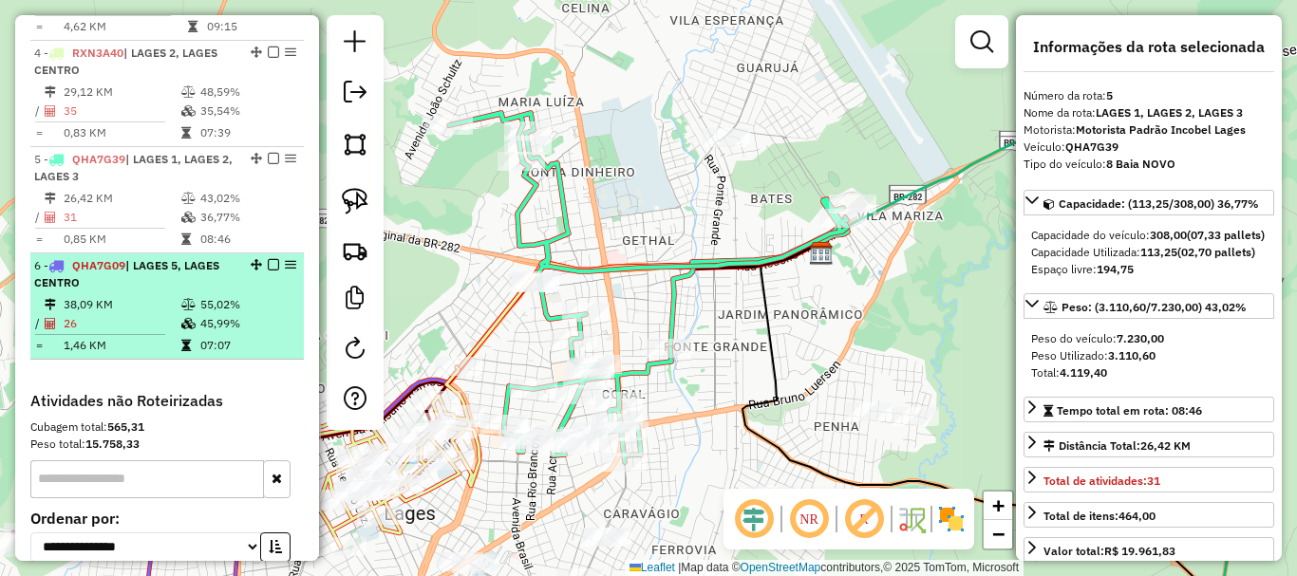
click at [130, 333] on td "26" at bounding box center [122, 323] width 118 height 19
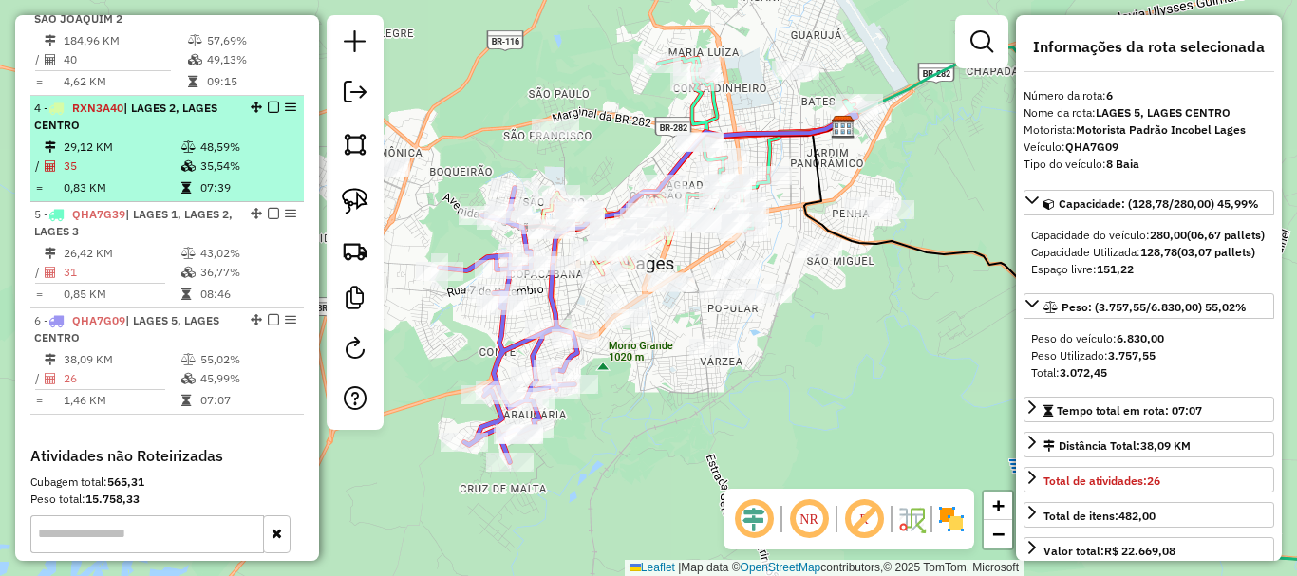
scroll to position [755, 0]
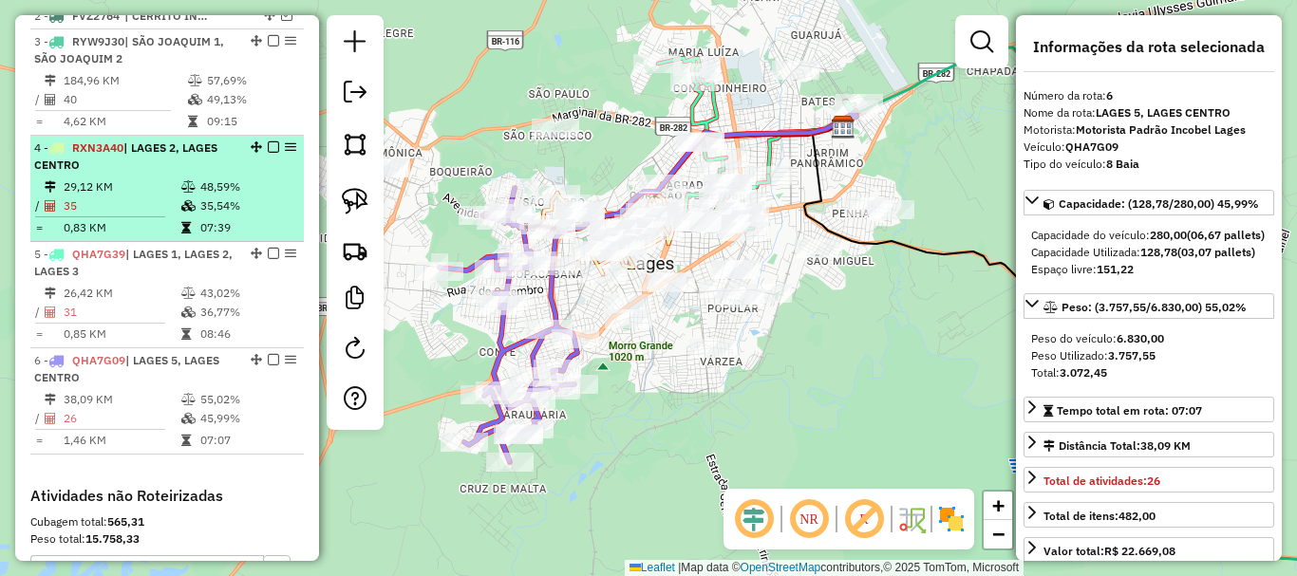
click at [170, 174] on div "4 - RXN3A40 | LAGES 2, LAGES CENTRO" at bounding box center [134, 157] width 201 height 34
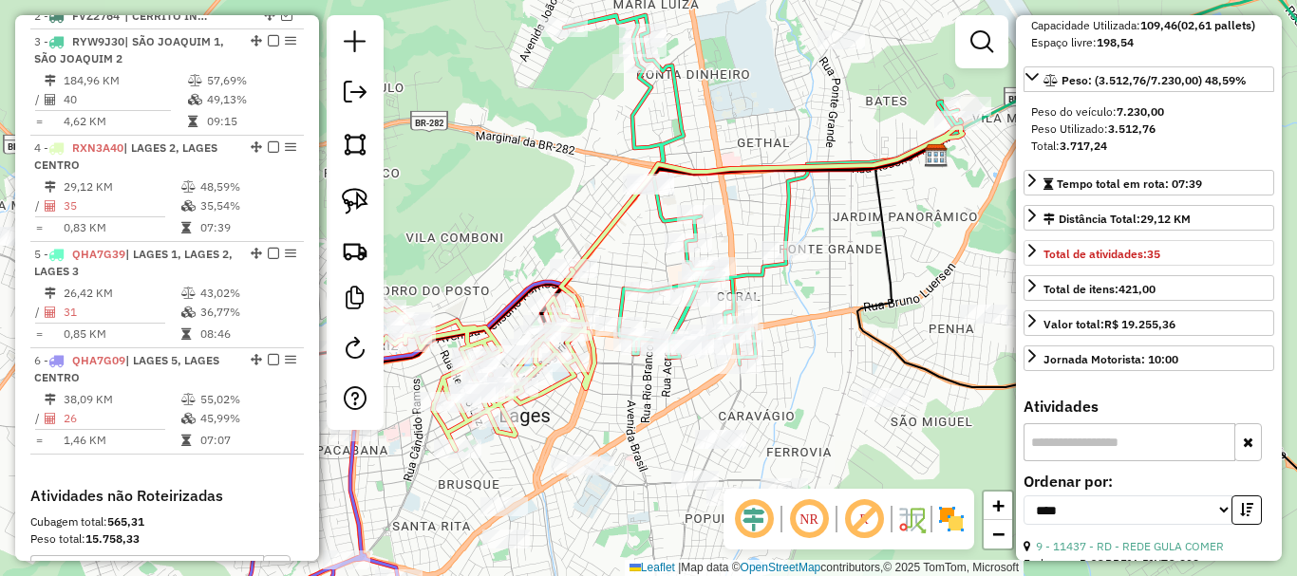
scroll to position [285, 0]
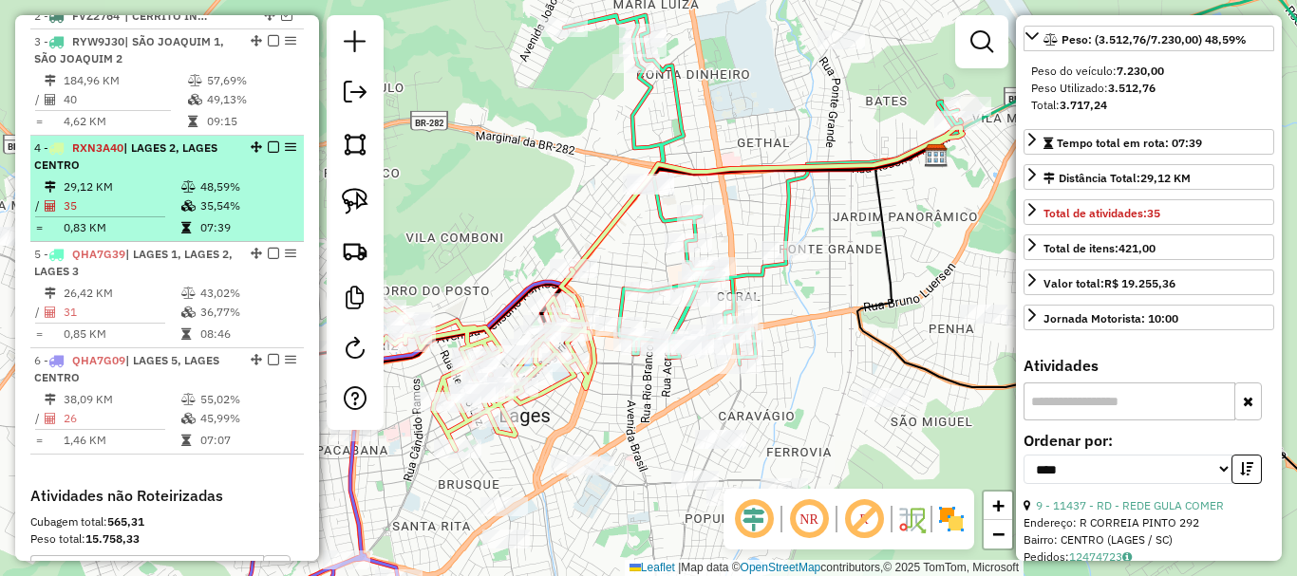
click at [268, 153] on em at bounding box center [273, 146] width 11 height 11
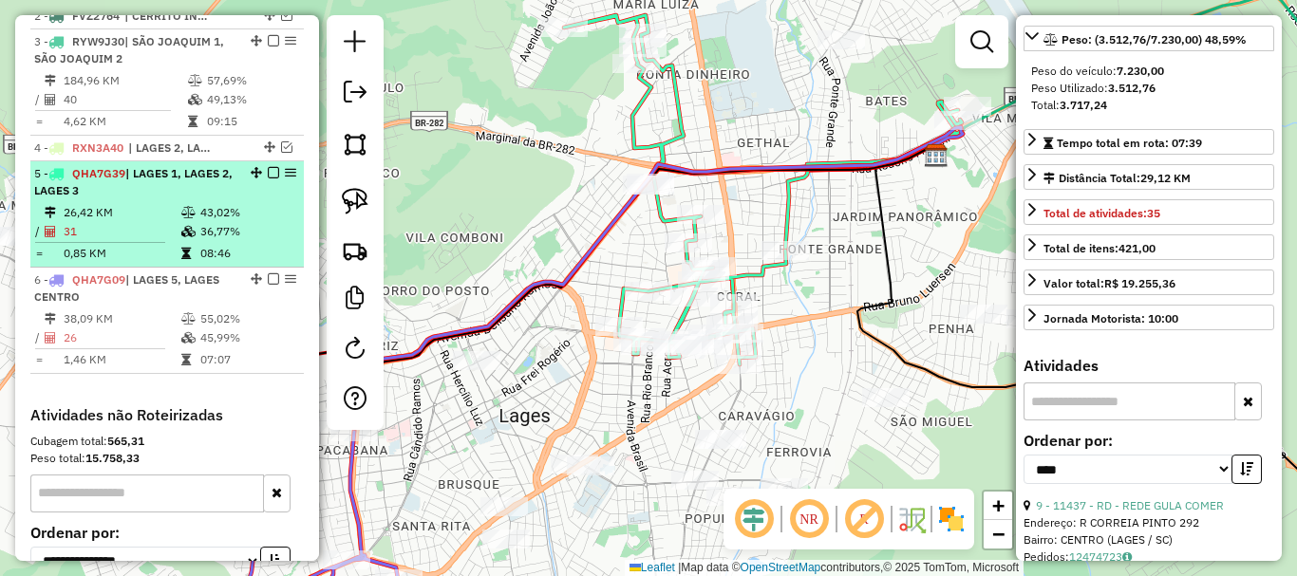
click at [202, 199] on div "5 - QHA7G39 | LAGES 1, LAGES 2, LAGES 3" at bounding box center [134, 182] width 201 height 34
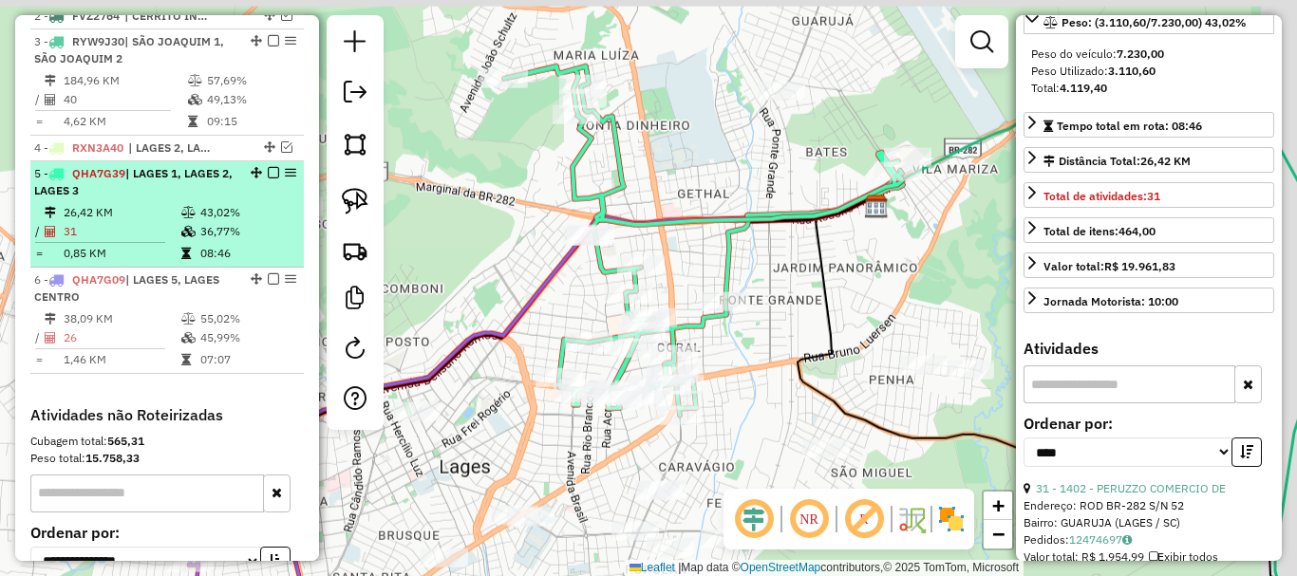
scroll to position [268, 0]
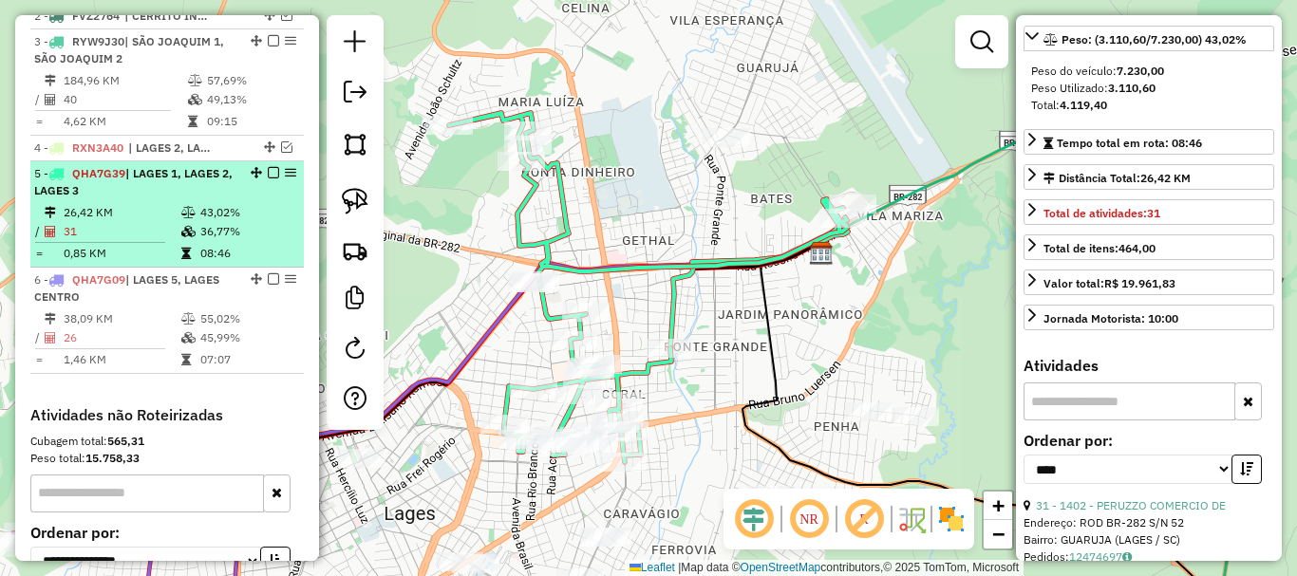
click at [268, 178] on em at bounding box center [273, 172] width 11 height 11
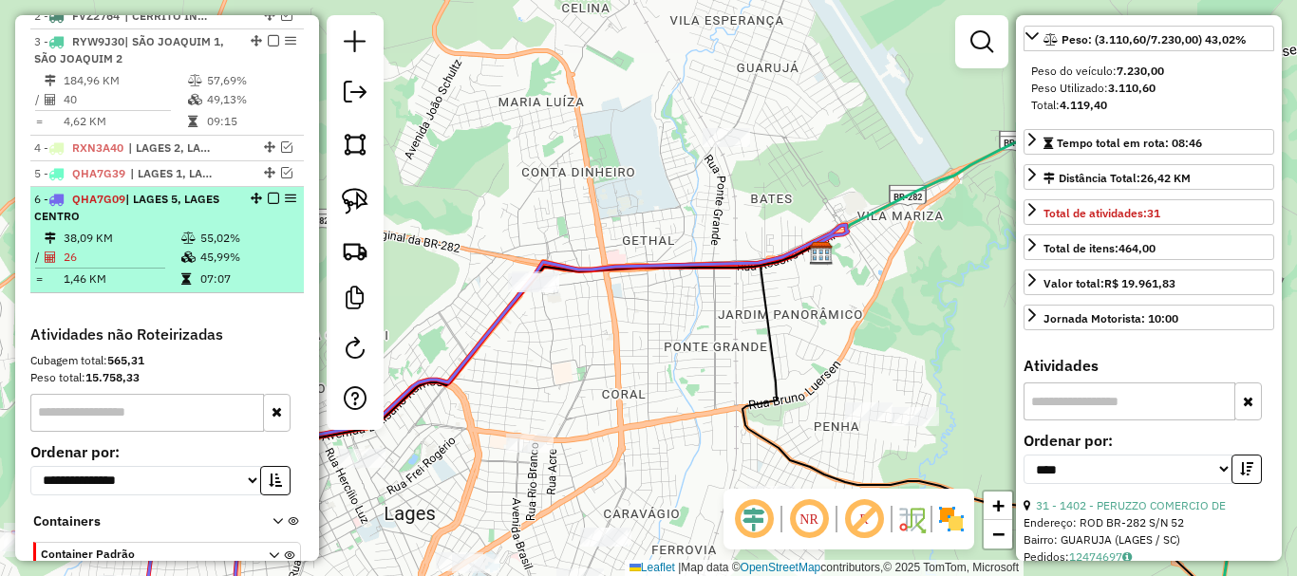
click at [137, 225] on div "6 - QHA7G09 | LAGES 5, [GEOGRAPHIC_DATA]" at bounding box center [134, 208] width 201 height 34
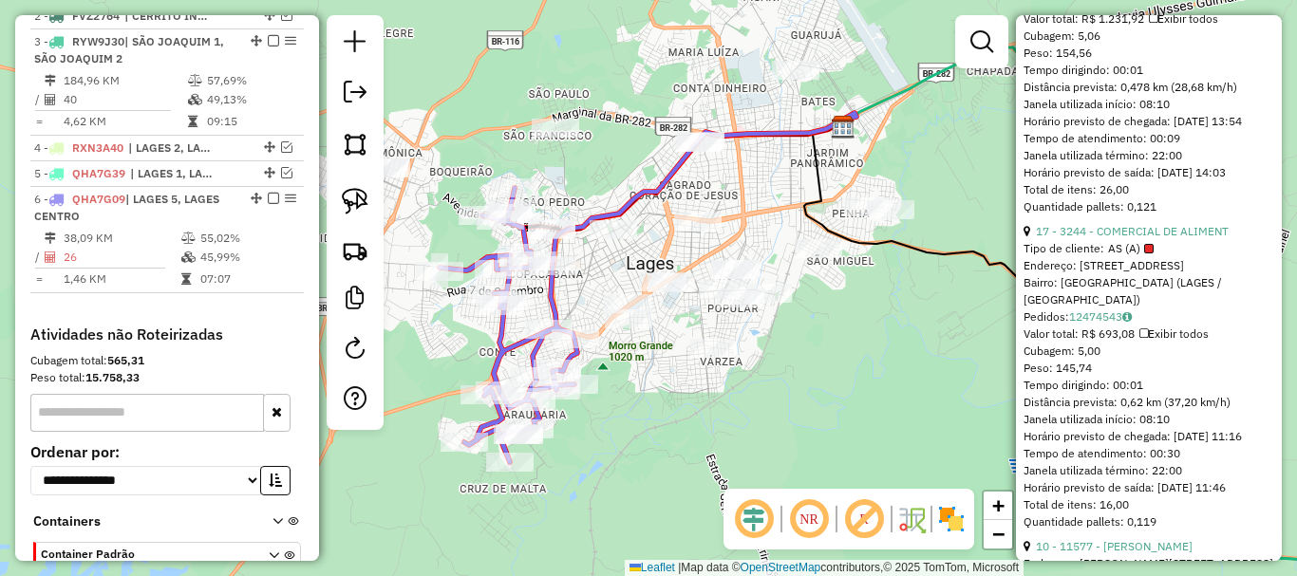
scroll to position [2926, 0]
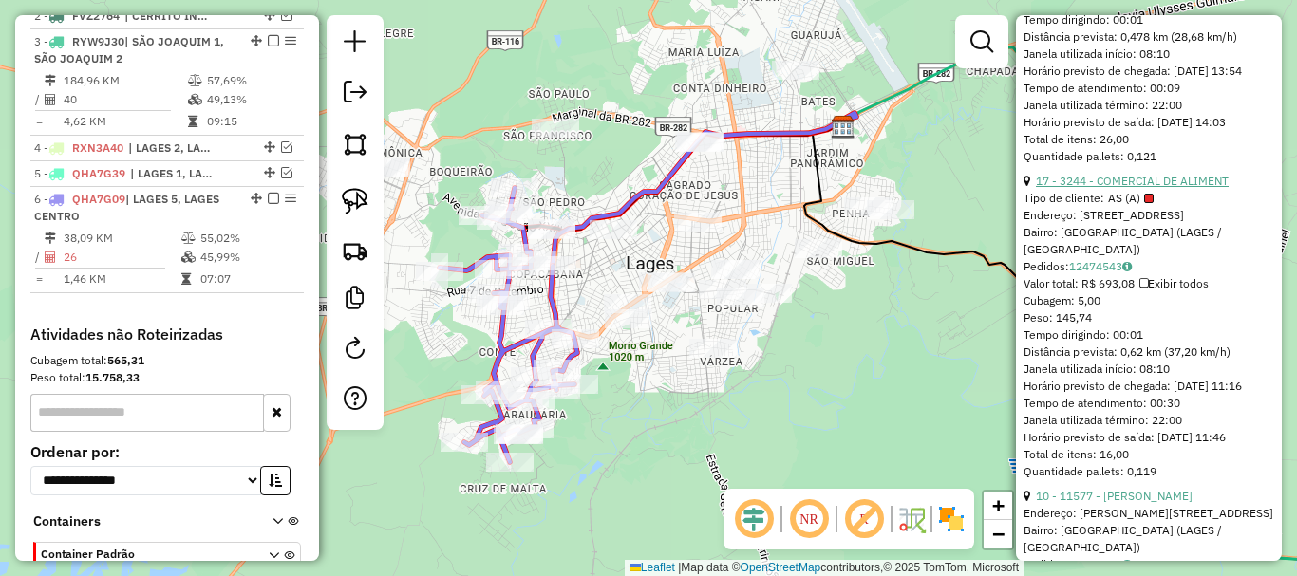
click at [1173, 188] on link "17 - 3244 - COMERCIAL DE ALIMENT" at bounding box center [1132, 181] width 193 height 14
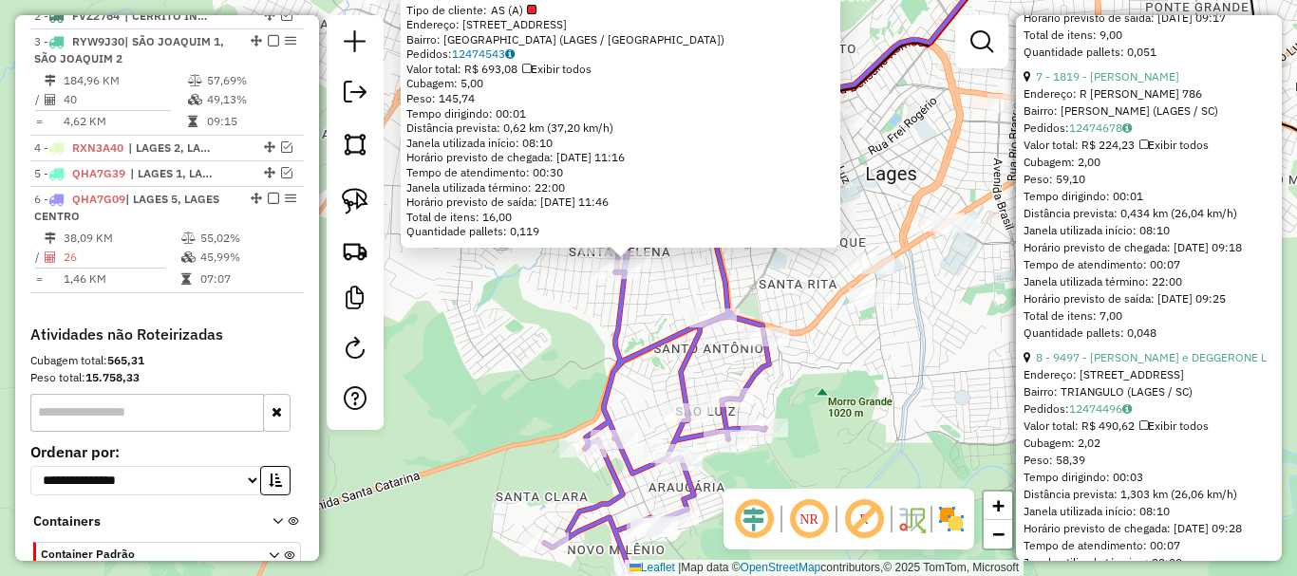
scroll to position [5205, 0]
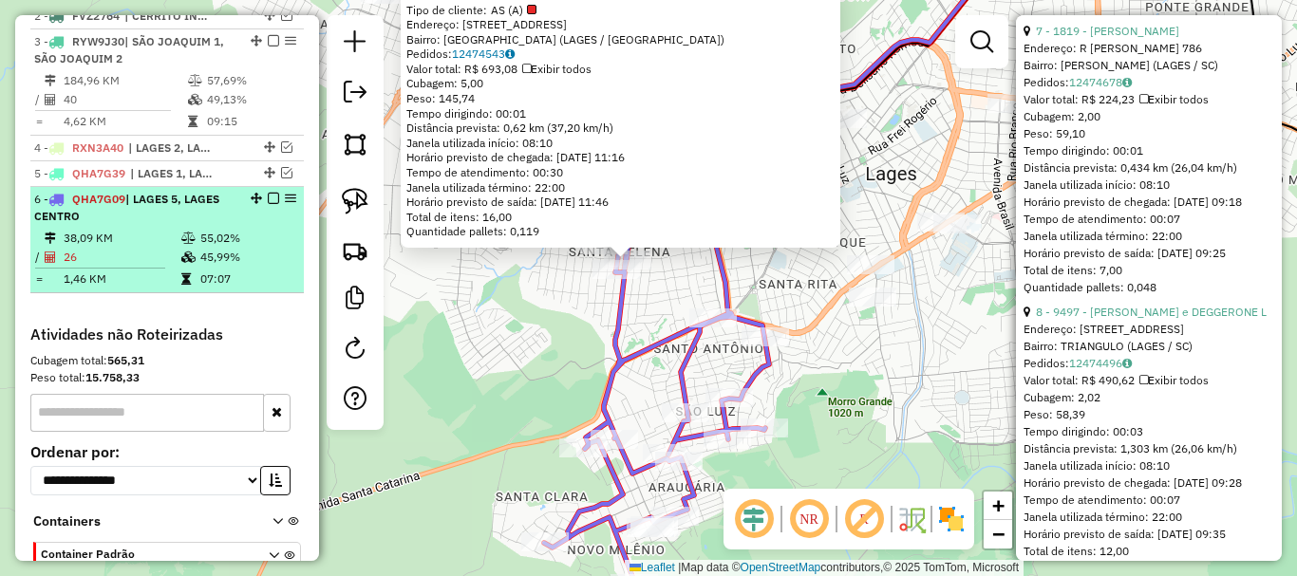
click at [271, 204] on em at bounding box center [273, 198] width 11 height 11
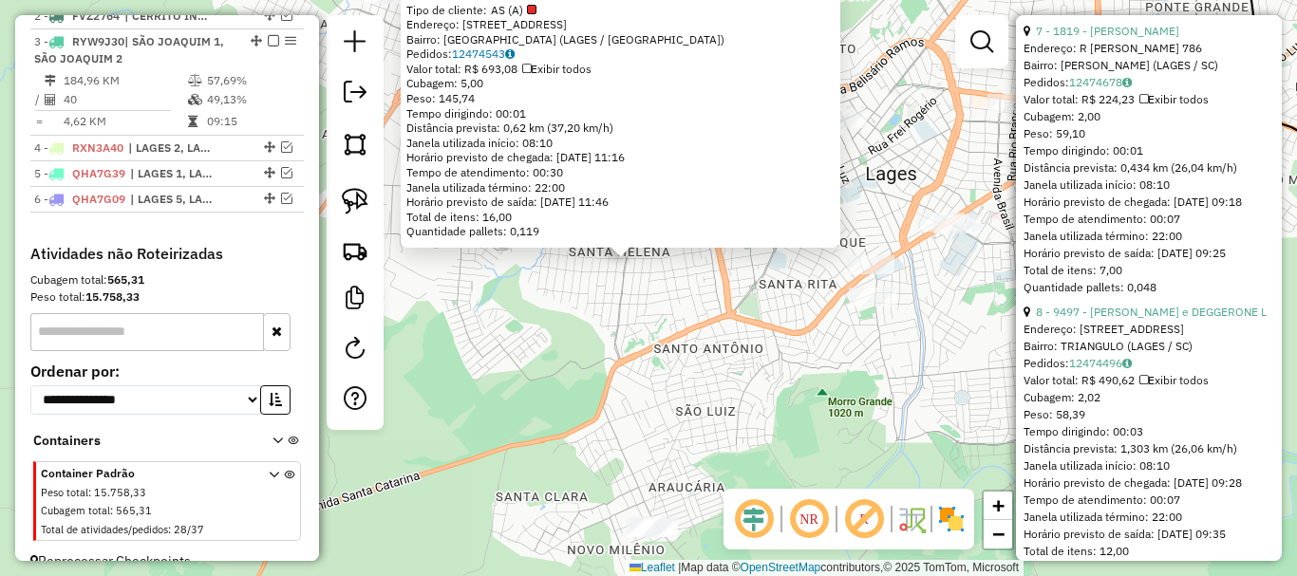
click at [510, 318] on div "3244 - COMERCIAL DE ALIMENT Tipo de cliente: AS (A) Endereço: [STREET_ADDRESS] …" at bounding box center [648, 288] width 1297 height 576
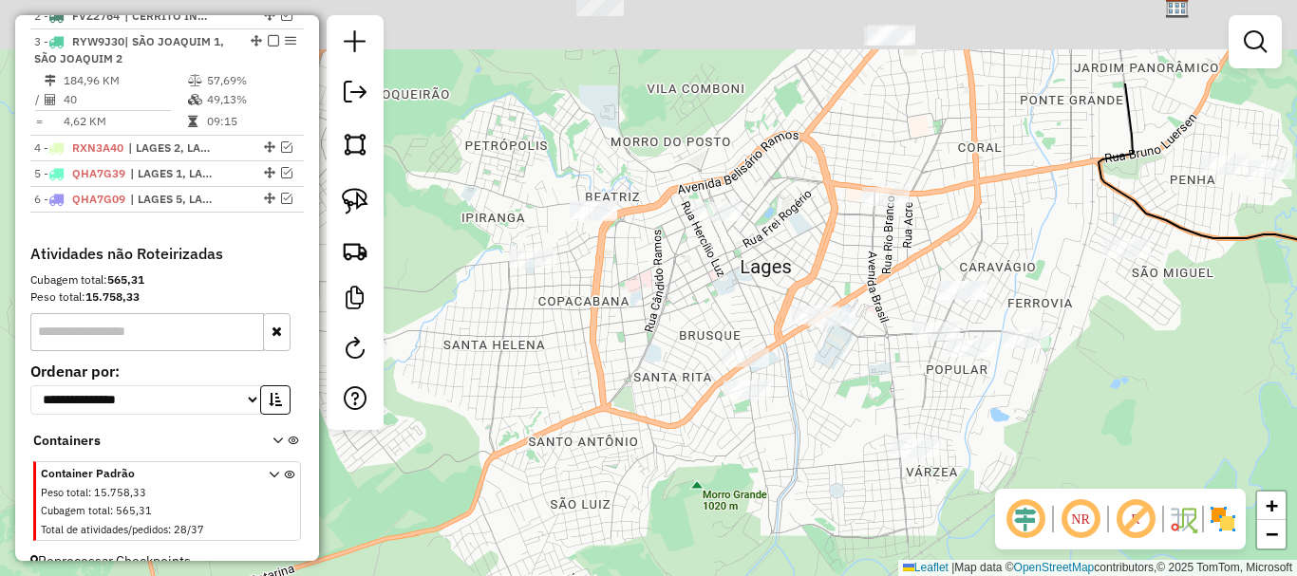
drag, startPoint x: 713, startPoint y: 422, endPoint x: 649, endPoint y: 498, distance: 99.1
click at [649, 498] on div "Janela de atendimento Grade de atendimento Capacidade Transportadoras Veículos …" at bounding box center [648, 288] width 1297 height 576
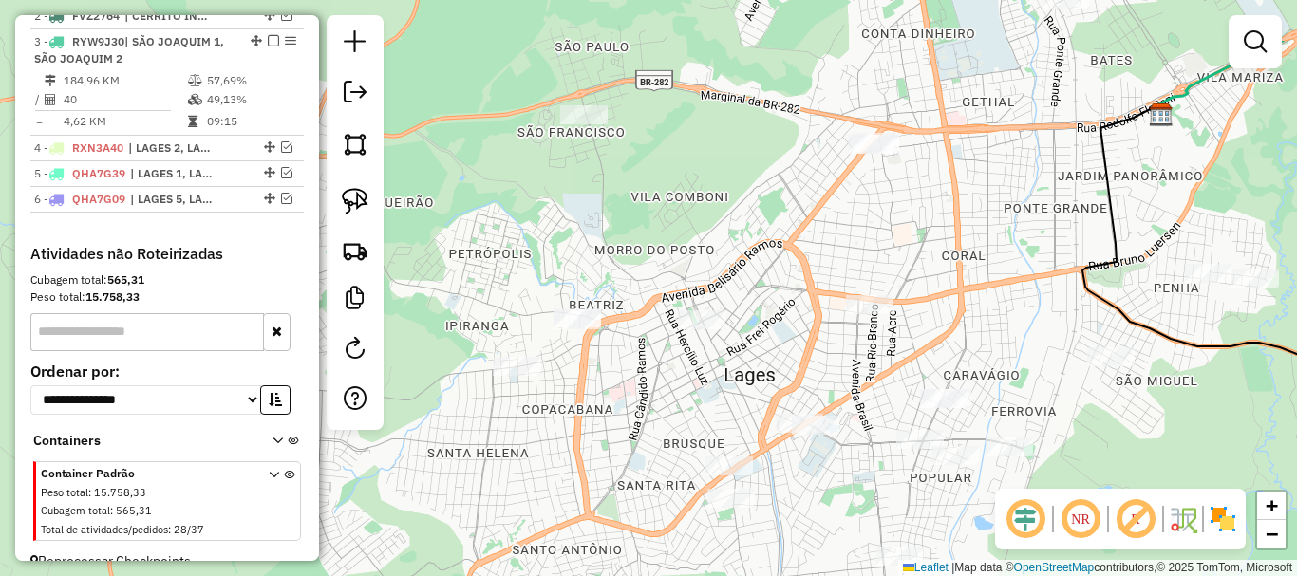
drag, startPoint x: 617, startPoint y: 298, endPoint x: 619, endPoint y: 389, distance: 91.2
click at [617, 398] on div "Janela de atendimento Grade de atendimento Capacidade Transportadoras Veículos …" at bounding box center [648, 288] width 1297 height 576
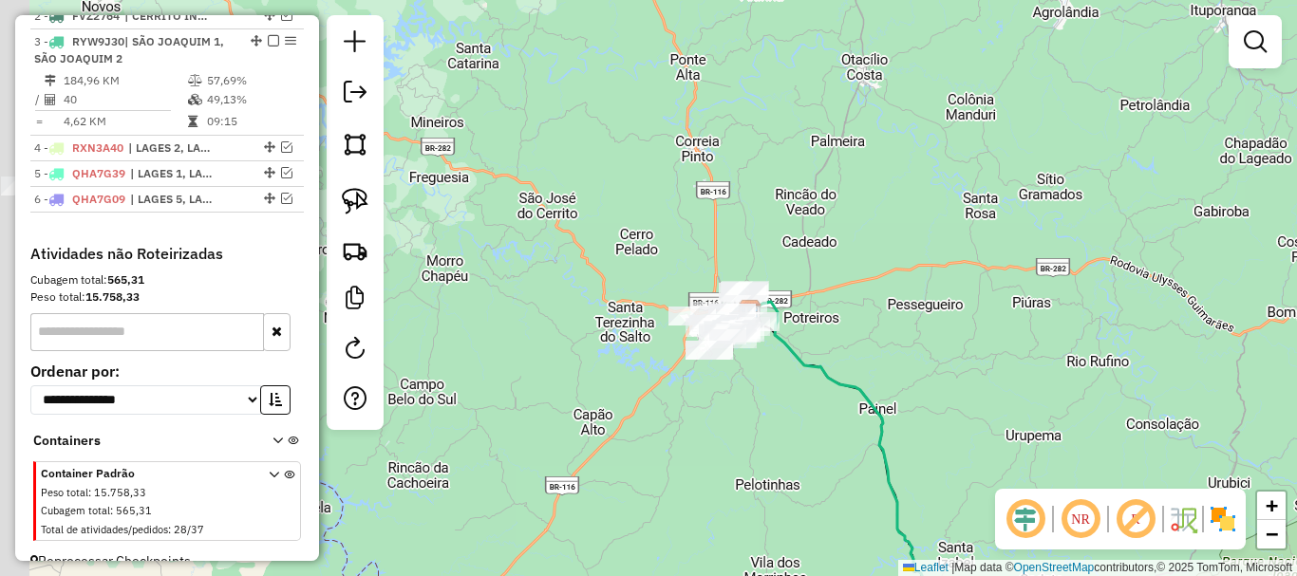
drag, startPoint x: 499, startPoint y: 202, endPoint x: 589, endPoint y: 302, distance: 133.8
click at [589, 302] on div "Janela de atendimento Grade de atendimento Capacidade Transportadoras Veículos …" at bounding box center [648, 288] width 1297 height 576
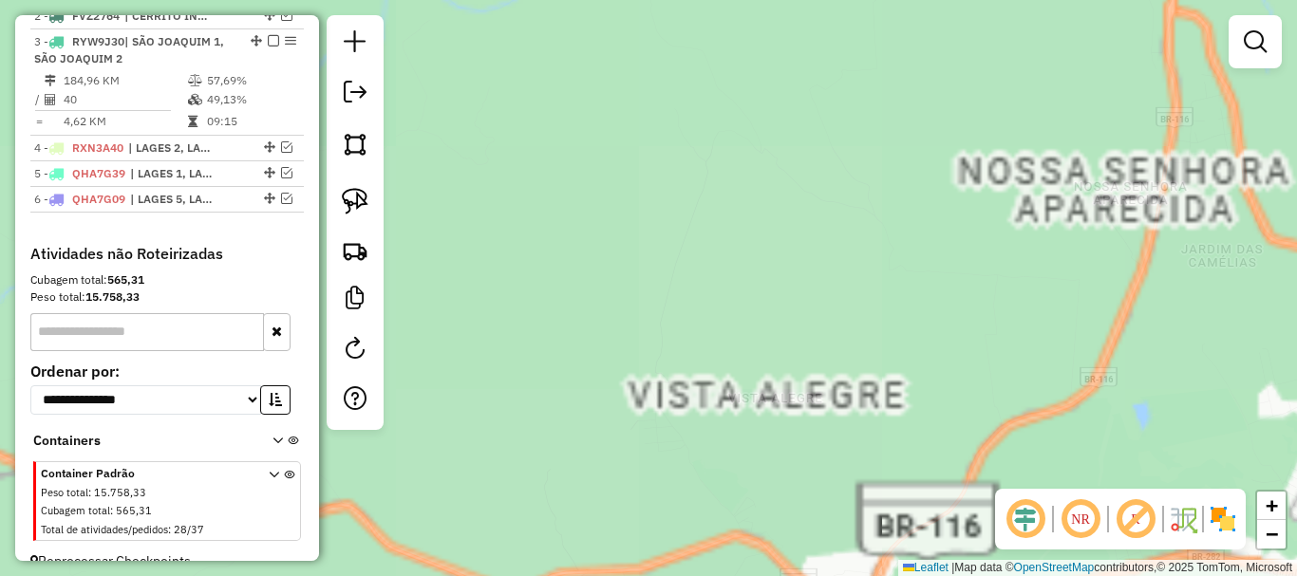
drag, startPoint x: 828, startPoint y: 319, endPoint x: 723, endPoint y: 265, distance: 117.6
click at [735, 267] on div "Janela de atendimento Grade de atendimento Capacidade Transportadoras Veículos …" at bounding box center [648, 288] width 1297 height 576
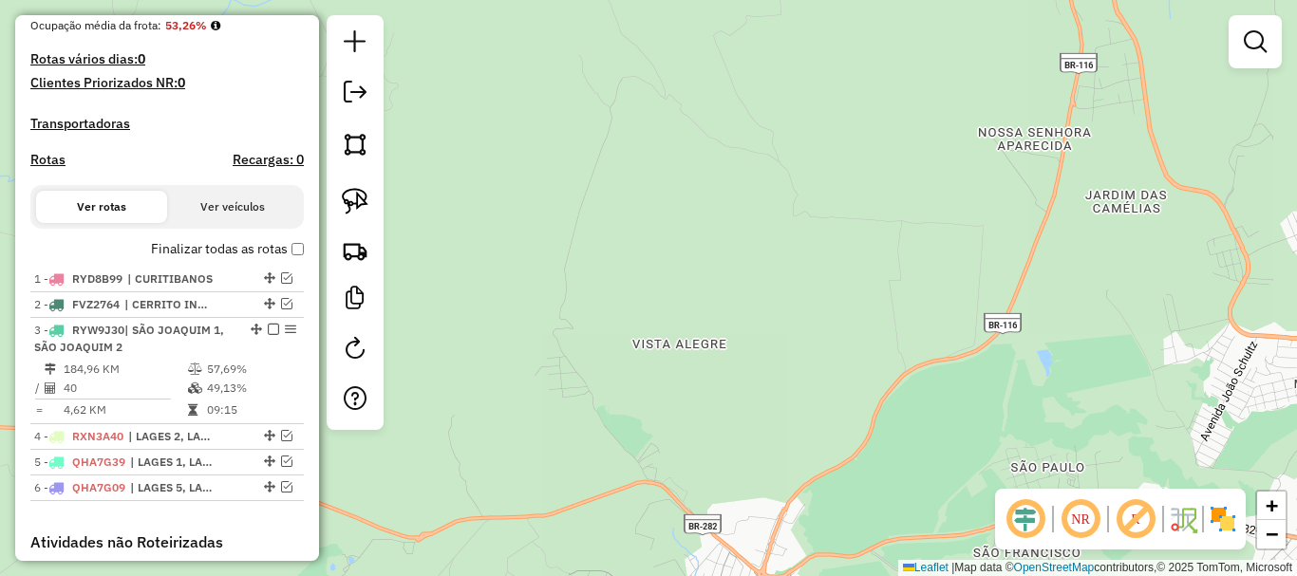
scroll to position [470, 0]
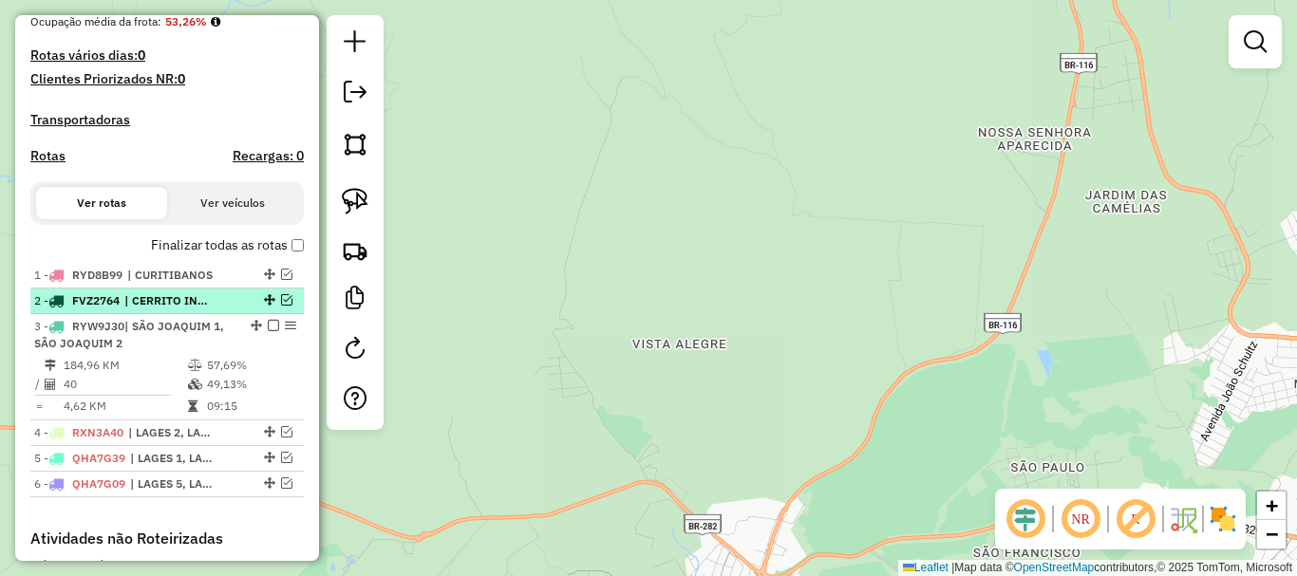
click at [282, 306] on em at bounding box center [286, 299] width 11 height 11
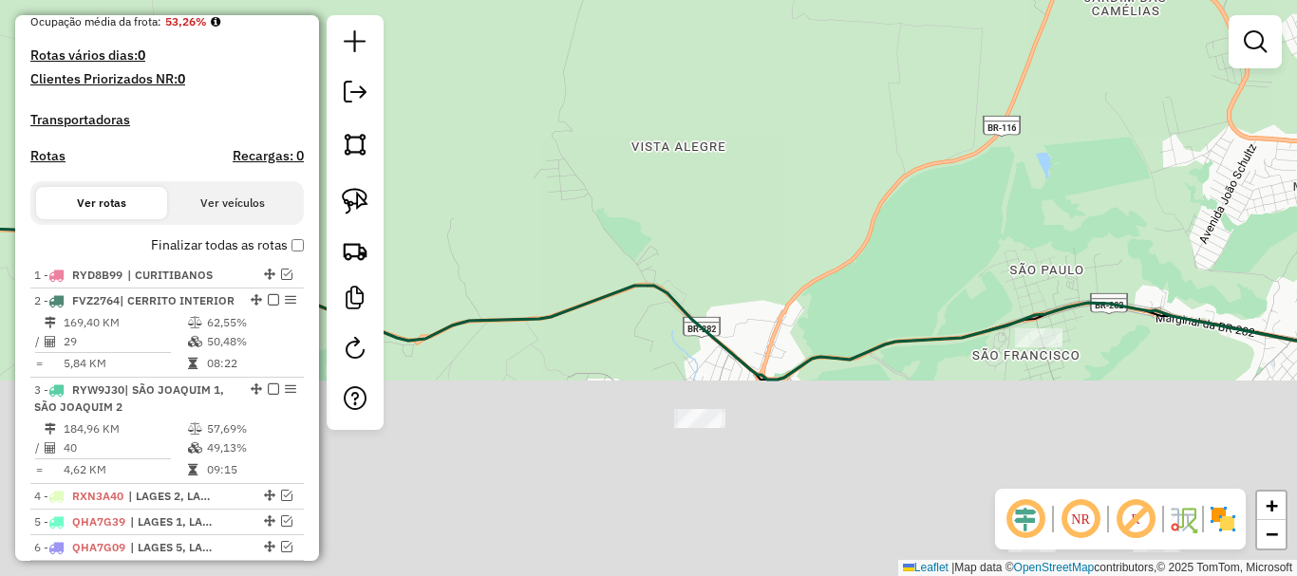
drag, startPoint x: 584, startPoint y: 274, endPoint x: 584, endPoint y: 230, distance: 44.6
click at [567, 188] on div "Janela de atendimento Grade de atendimento Capacidade Transportadoras Veículos …" at bounding box center [648, 288] width 1297 height 576
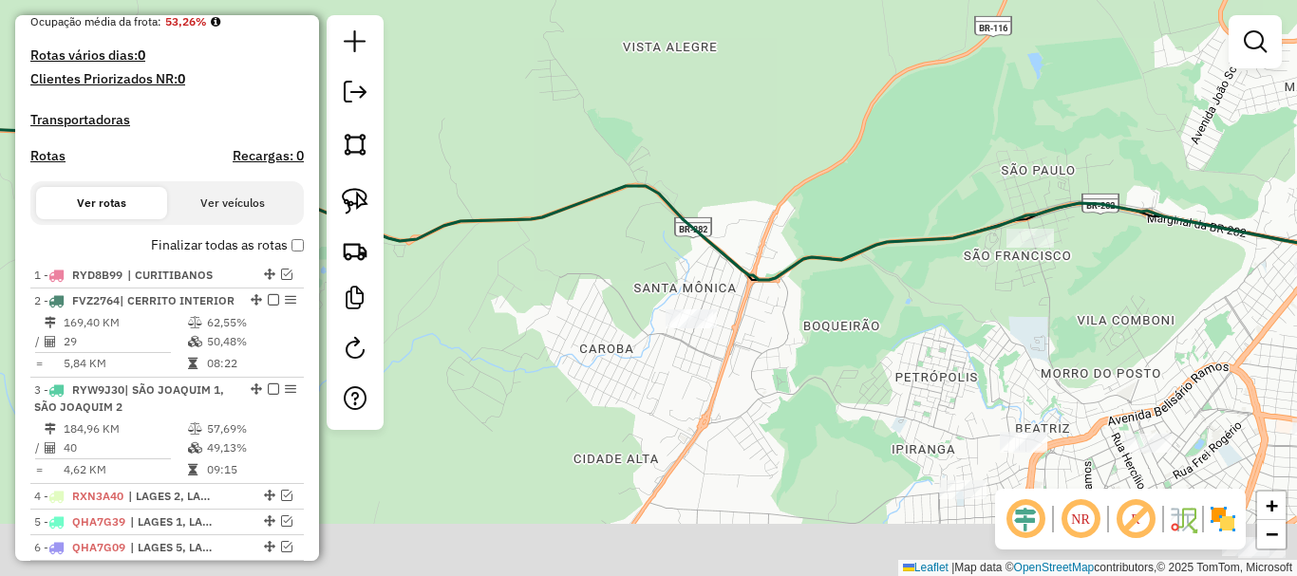
click at [616, 276] on div "Janela de atendimento Grade de atendimento Capacidade Transportadoras Veículos …" at bounding box center [648, 288] width 1297 height 576
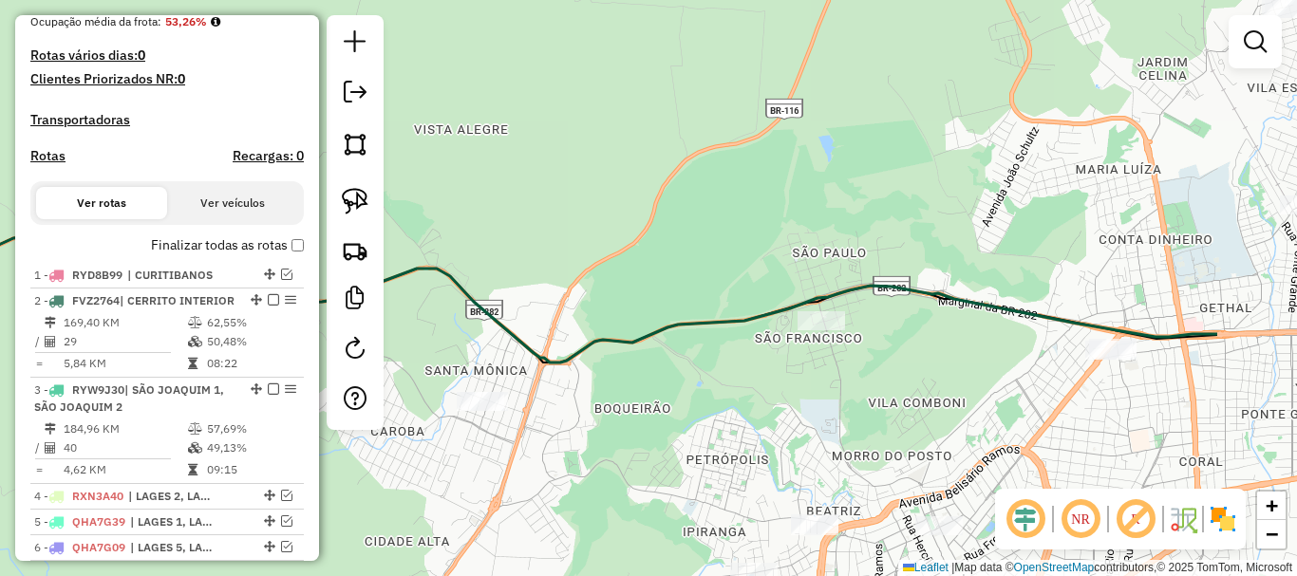
drag, startPoint x: 1058, startPoint y: 367, endPoint x: 802, endPoint y: 474, distance: 276.6
click at [808, 474] on div "Janela de atendimento Grade de atendimento Capacidade Transportadoras Veículos …" at bounding box center [648, 288] width 1297 height 576
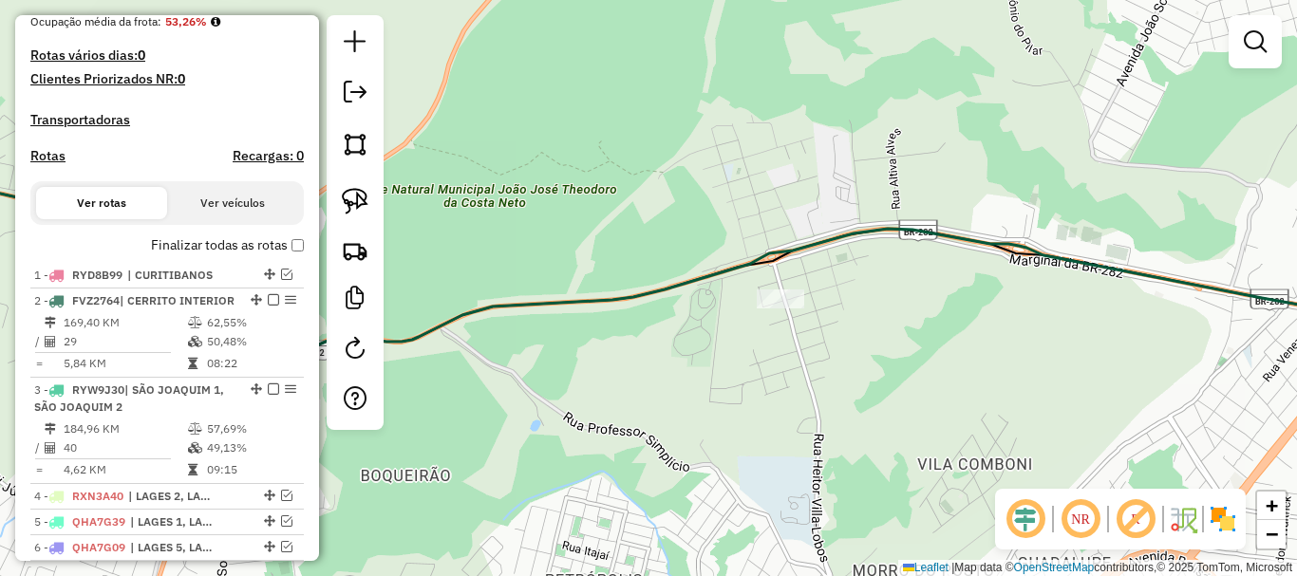
click at [762, 419] on div "Janela de atendimento Grade de atendimento Capacidade Transportadoras Veículos …" at bounding box center [648, 288] width 1297 height 576
click at [346, 203] on img at bounding box center [355, 201] width 27 height 27
drag, startPoint x: 763, startPoint y: 337, endPoint x: 817, endPoint y: 303, distance: 64.0
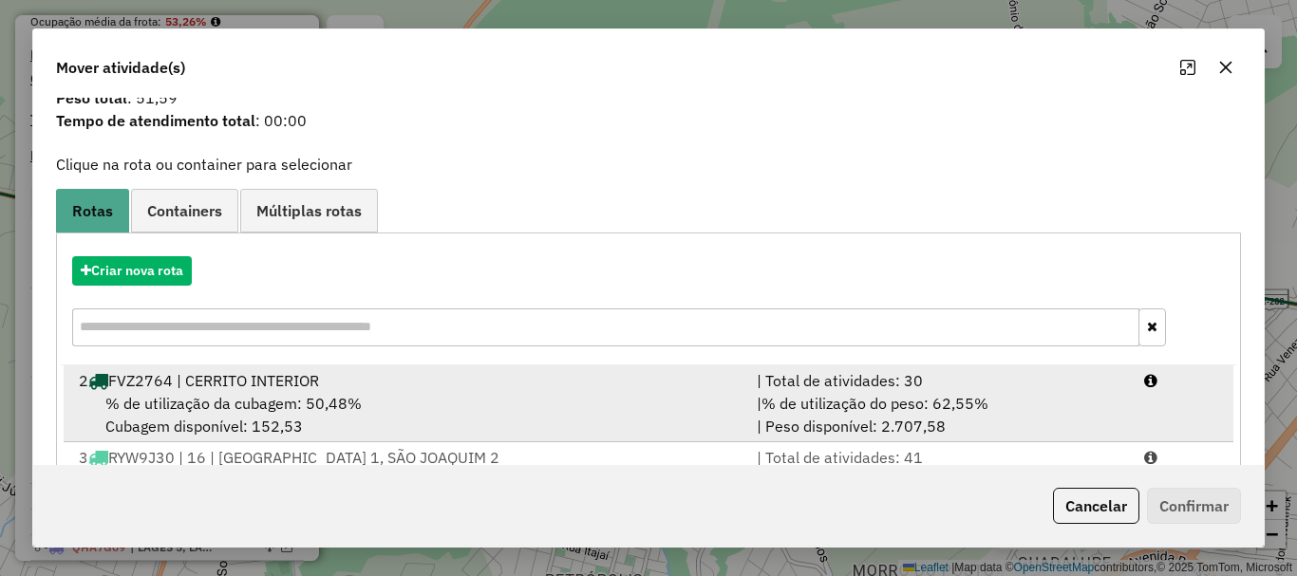
scroll to position [95, 0]
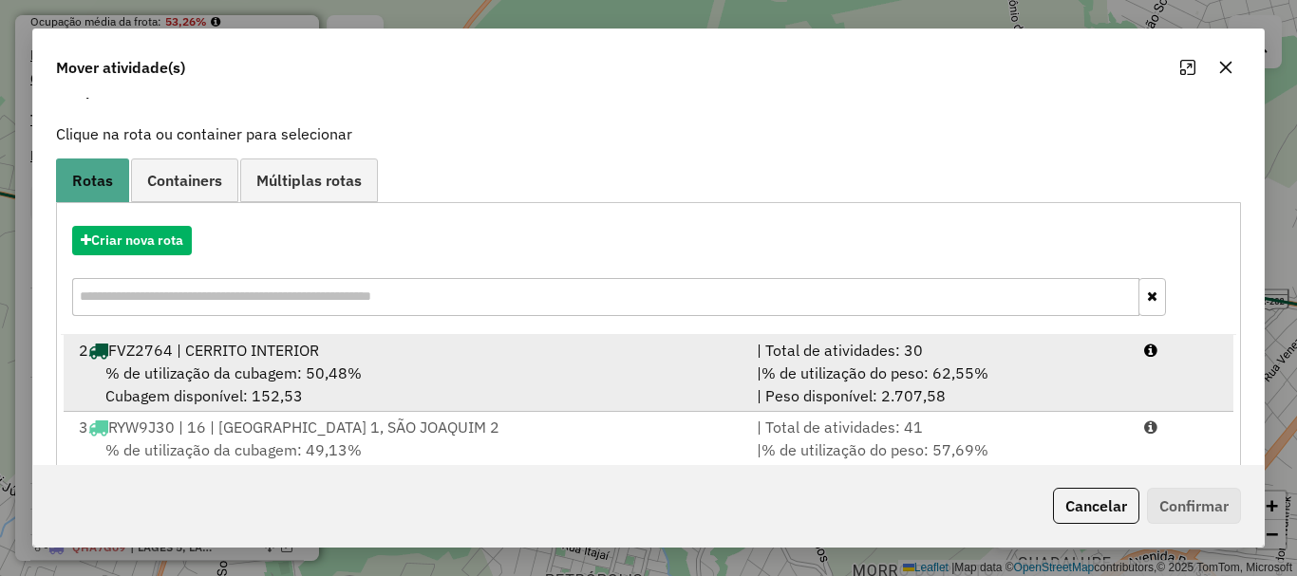
click at [399, 347] on div "2 FVZ2764 | CERRITO INTERIOR" at bounding box center [406, 350] width 678 height 23
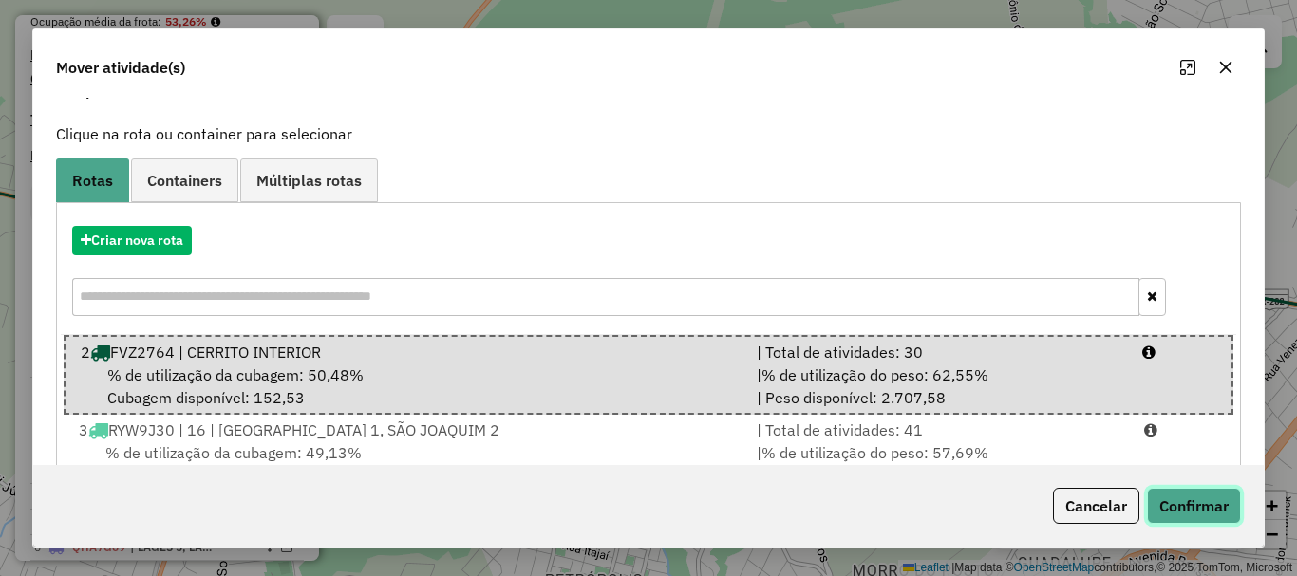
click at [1189, 506] on button "Confirmar" at bounding box center [1194, 506] width 94 height 36
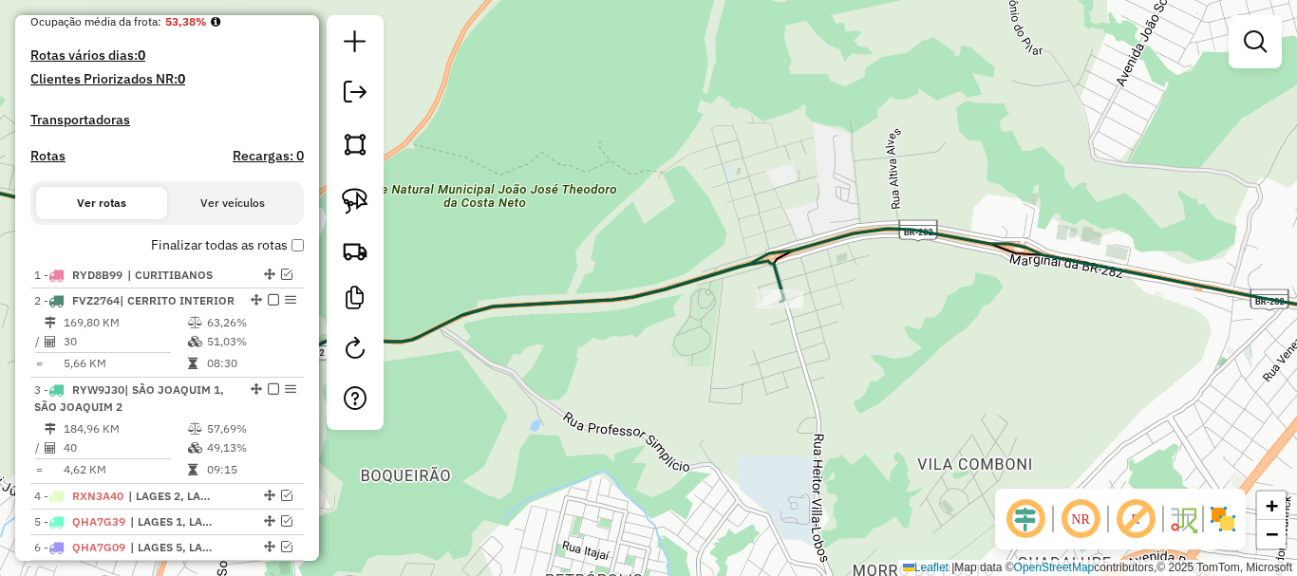
scroll to position [0, 0]
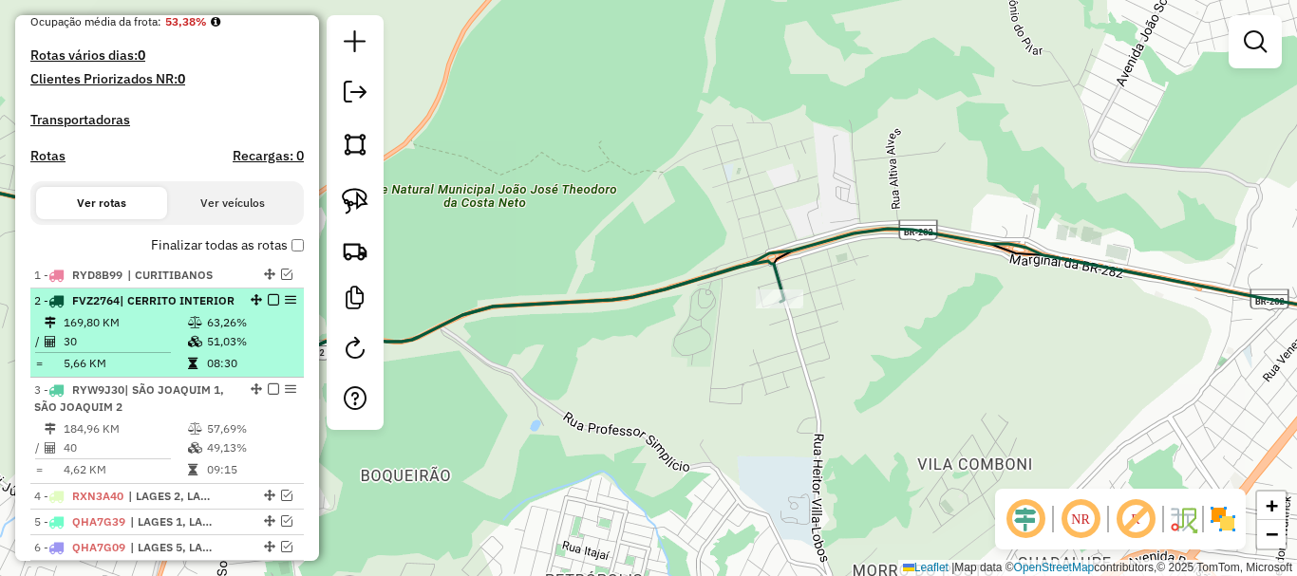
click at [270, 306] on em at bounding box center [273, 299] width 11 height 11
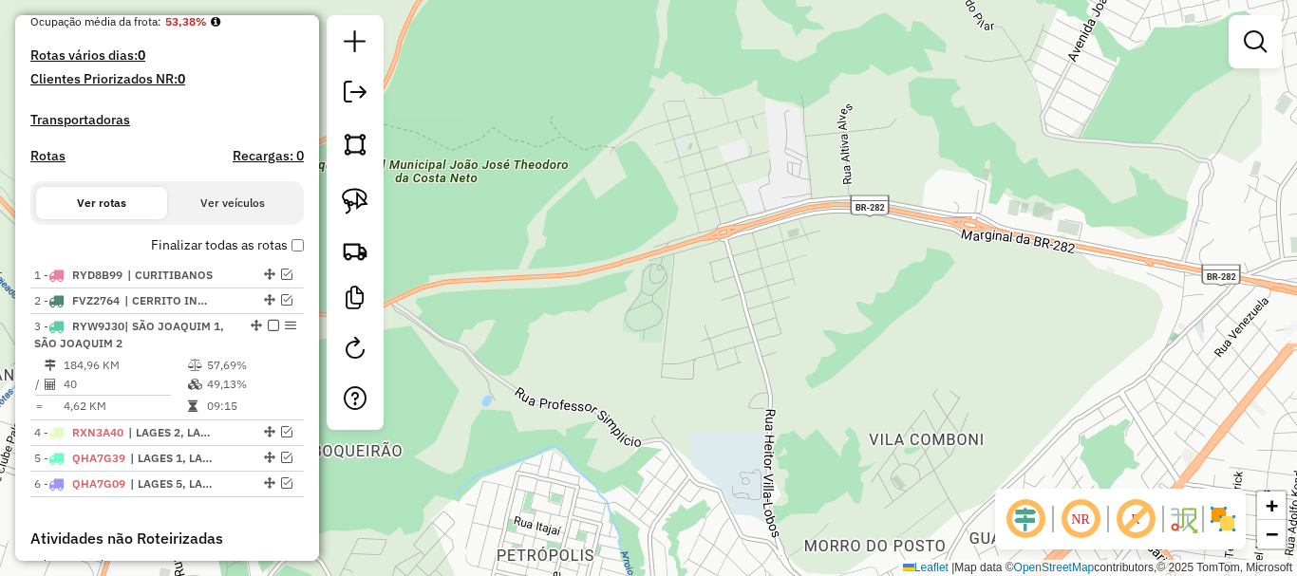
drag, startPoint x: 762, startPoint y: 348, endPoint x: 671, endPoint y: 316, distance: 96.7
click at [671, 316] on div "Janela de atendimento Grade de atendimento Capacidade Transportadoras Veículos …" at bounding box center [648, 288] width 1297 height 576
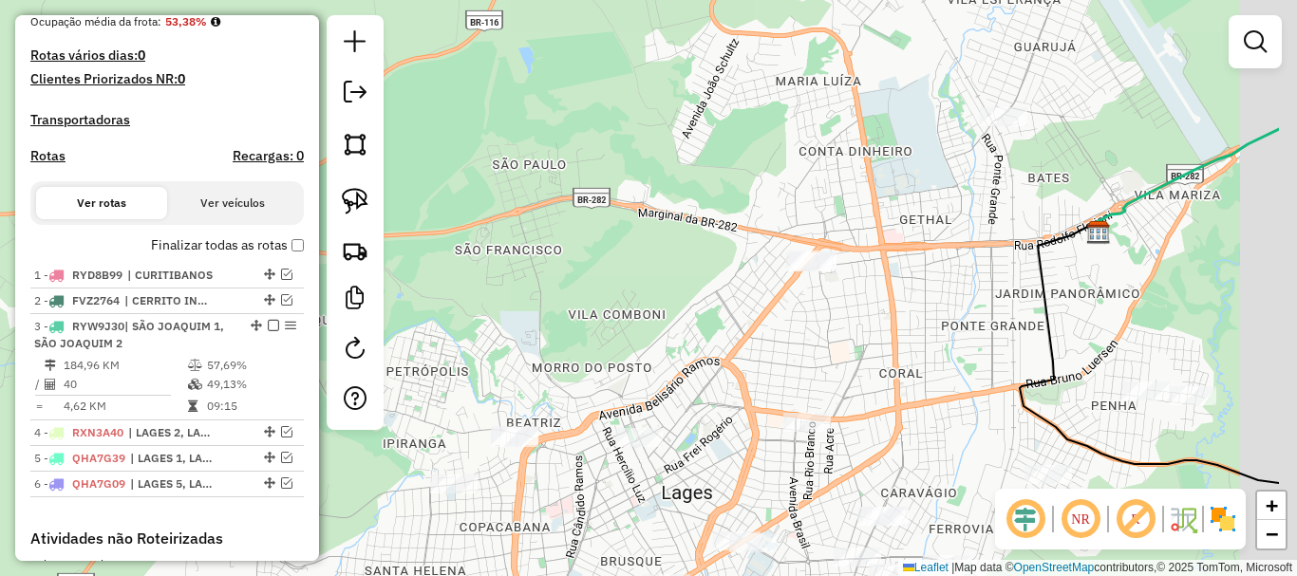
drag, startPoint x: 652, startPoint y: 291, endPoint x: 611, endPoint y: 278, distance: 42.7
click at [611, 279] on div "Janela de atendimento Grade de atendimento Capacidade Transportadoras Veículos …" at bounding box center [648, 288] width 1297 height 576
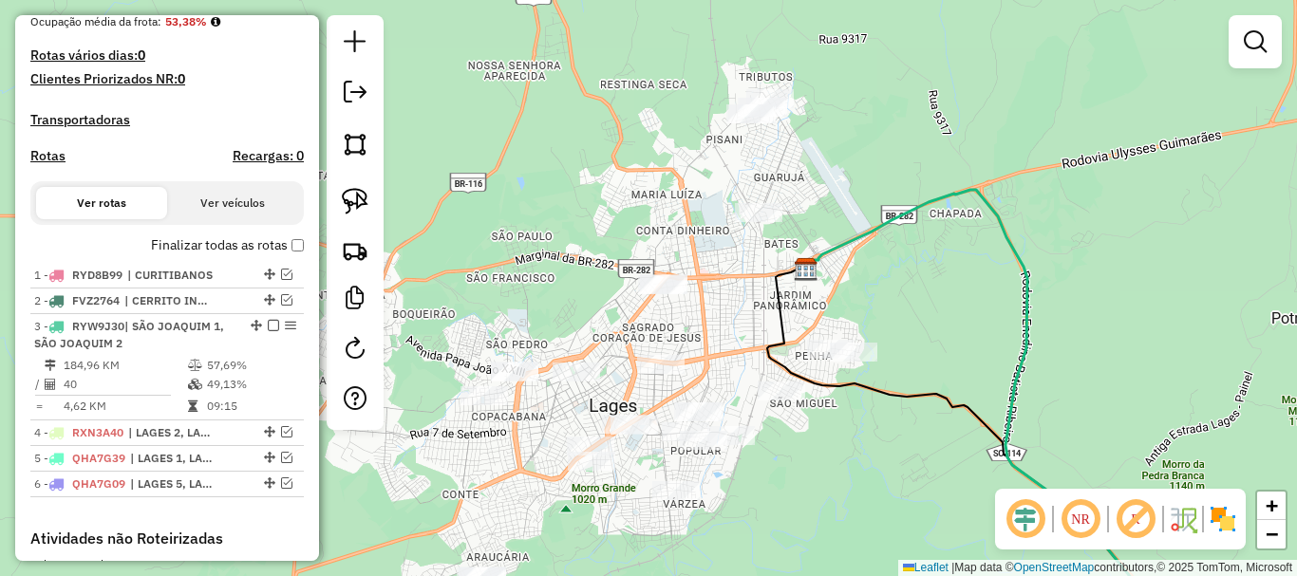
drag, startPoint x: 692, startPoint y: 299, endPoint x: 675, endPoint y: 329, distance: 34.9
click at [675, 329] on div "Janela de atendimento Grade de atendimento Capacidade Transportadoras Veículos …" at bounding box center [648, 288] width 1297 height 576
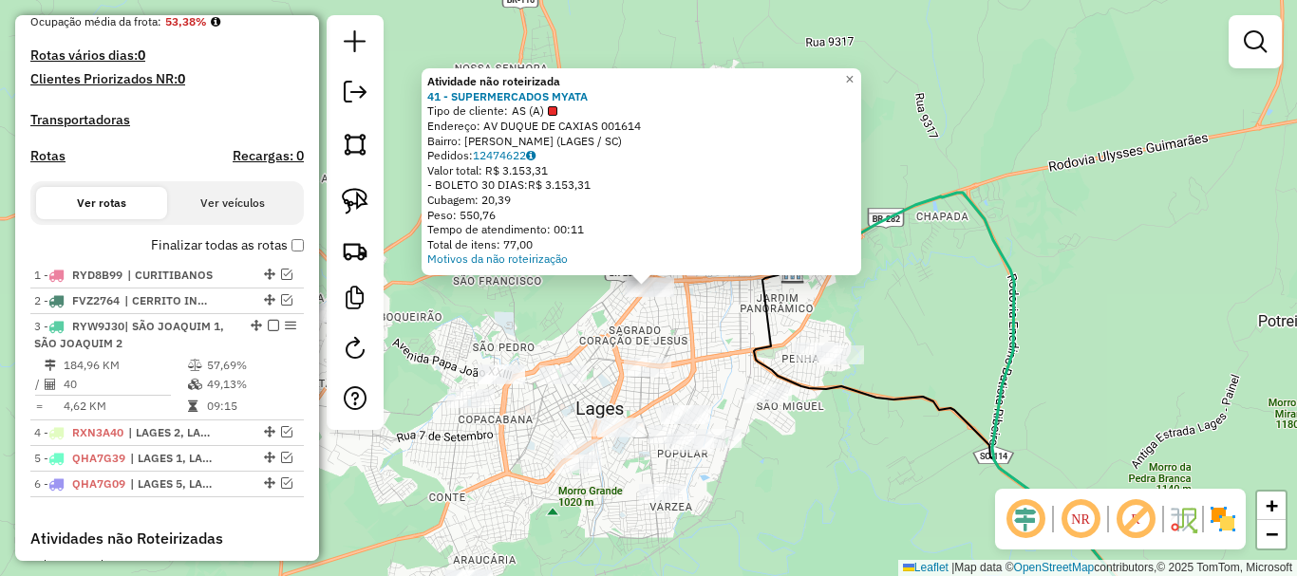
click at [685, 321] on div "Atividade não roteirizada 41 - SUPERMERCADOS MYATA Tipo de cliente: AS (A) Ende…" at bounding box center [648, 288] width 1297 height 576
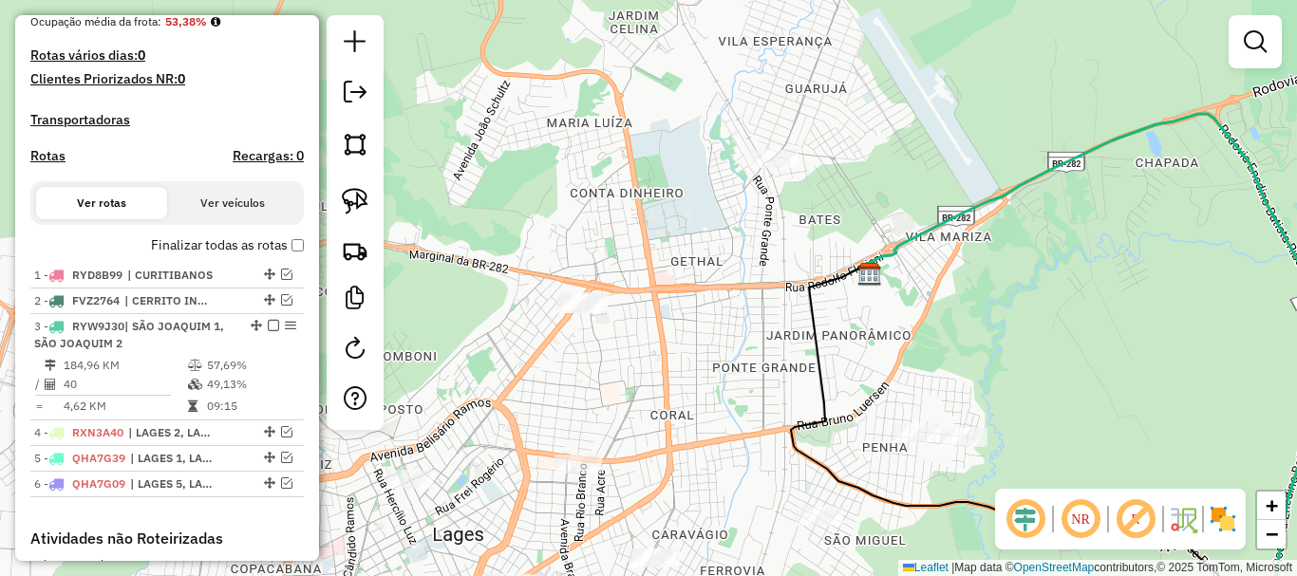
drag, startPoint x: 702, startPoint y: 298, endPoint x: 681, endPoint y: 358, distance: 63.4
click at [681, 358] on div "Janela de atendimento Grade de atendimento Capacidade Transportadoras Veículos …" at bounding box center [648, 288] width 1297 height 576
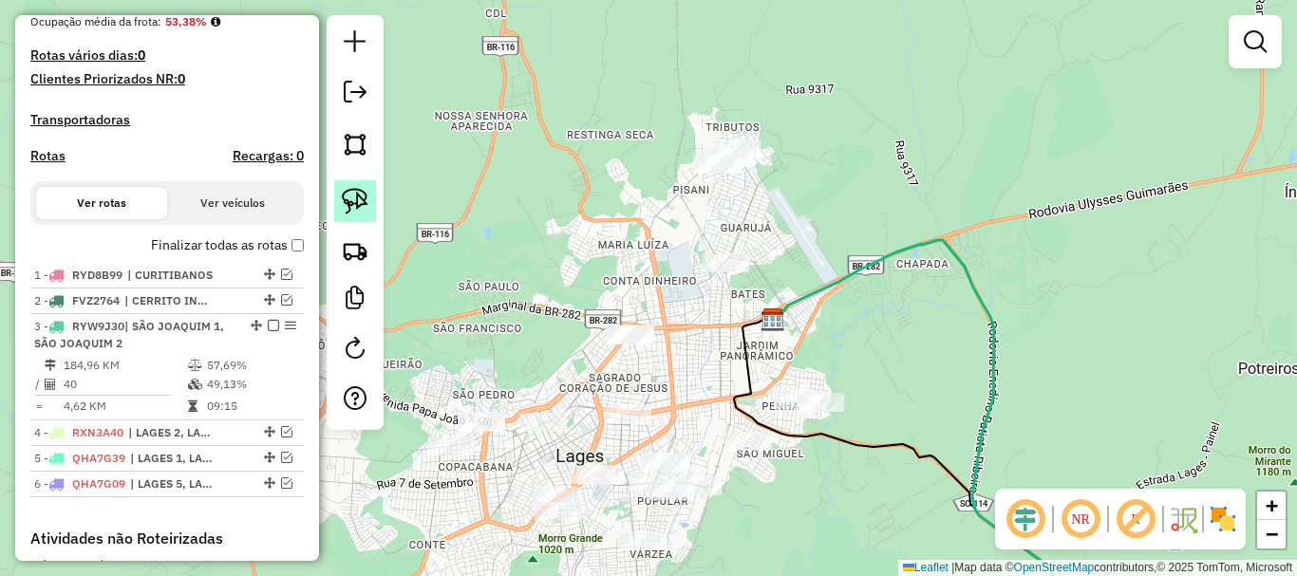
click at [362, 198] on img at bounding box center [355, 201] width 27 height 27
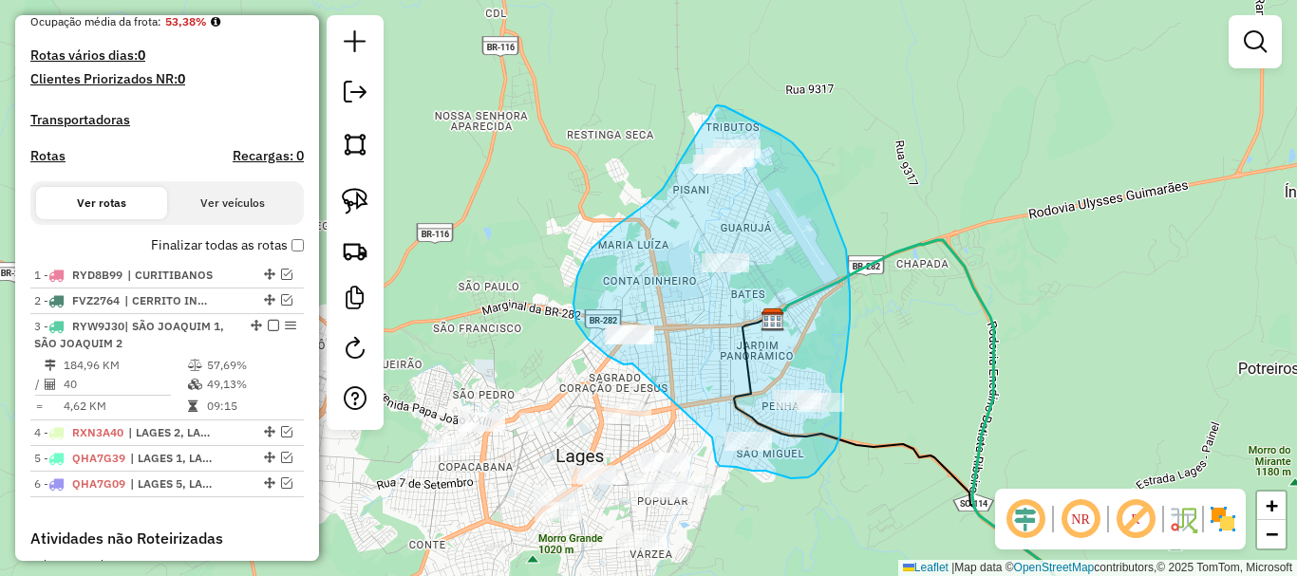
drag, startPoint x: 632, startPoint y: 364, endPoint x: 712, endPoint y: 438, distance: 108.8
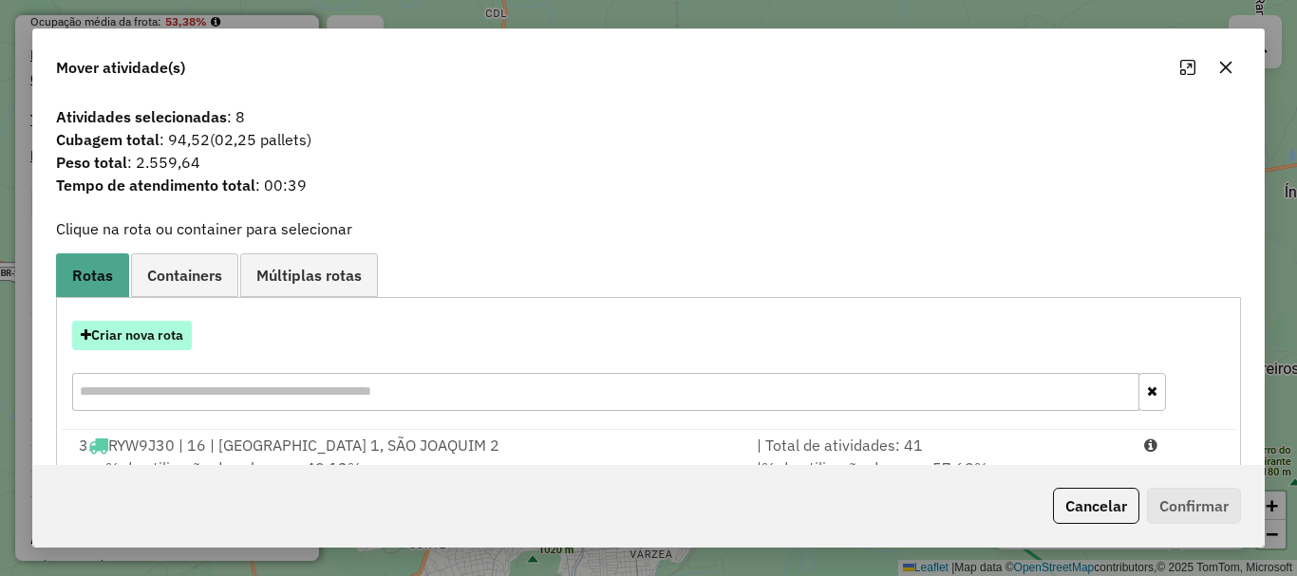
click at [164, 327] on button "Criar nova rota" at bounding box center [132, 335] width 120 height 29
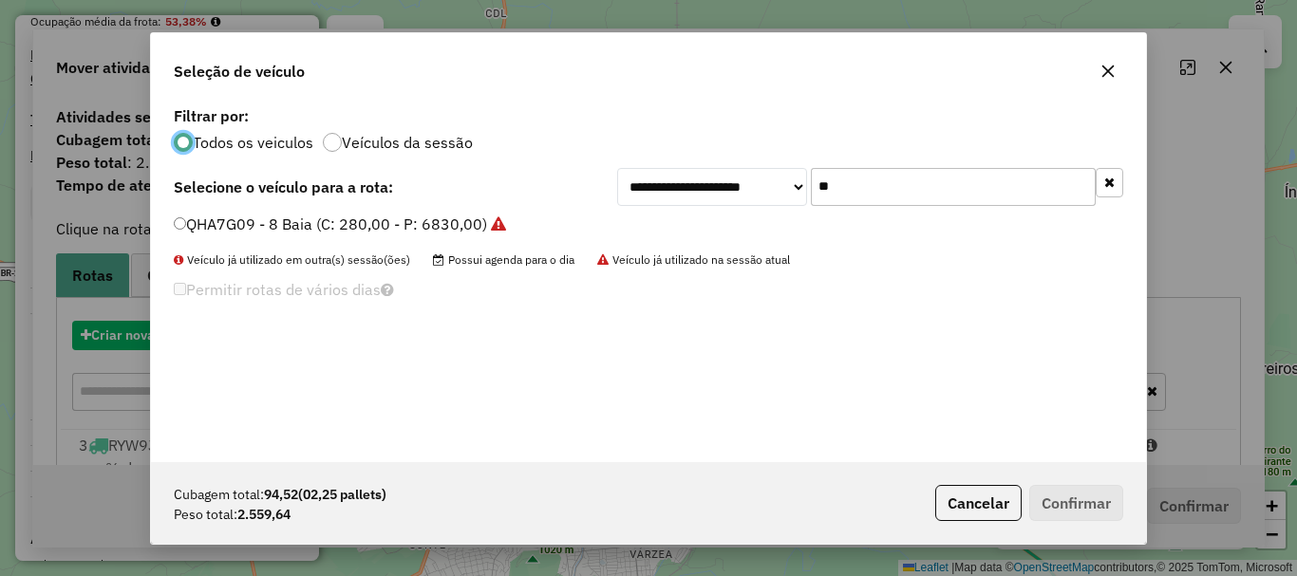
scroll to position [10, 6]
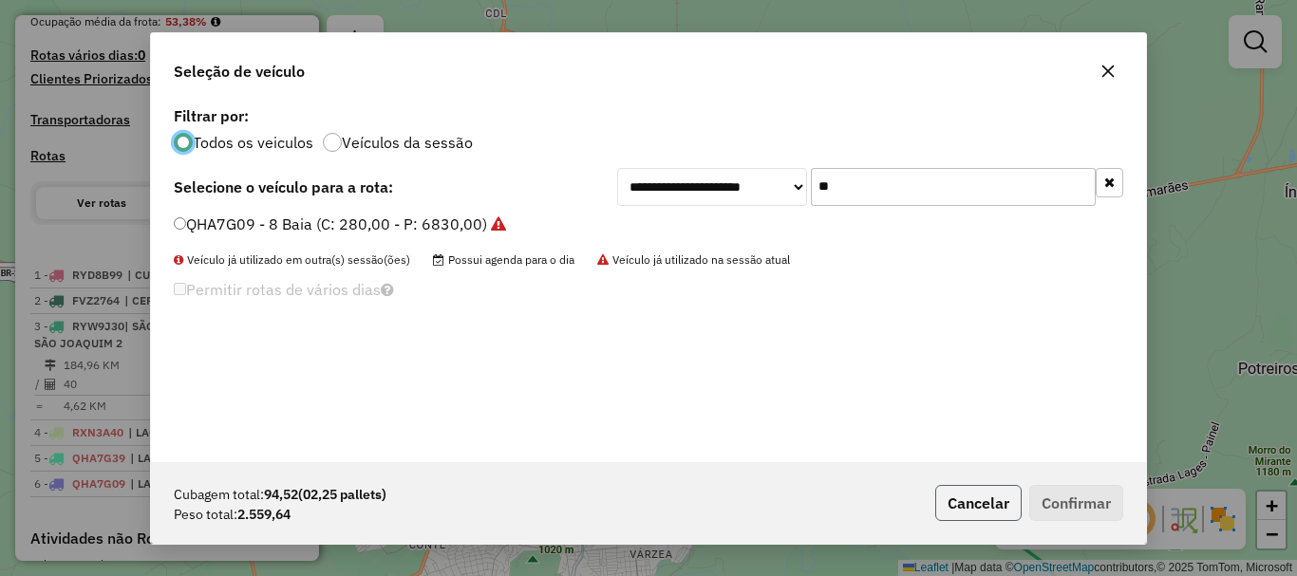
click at [979, 511] on button "Cancelar" at bounding box center [978, 503] width 86 height 36
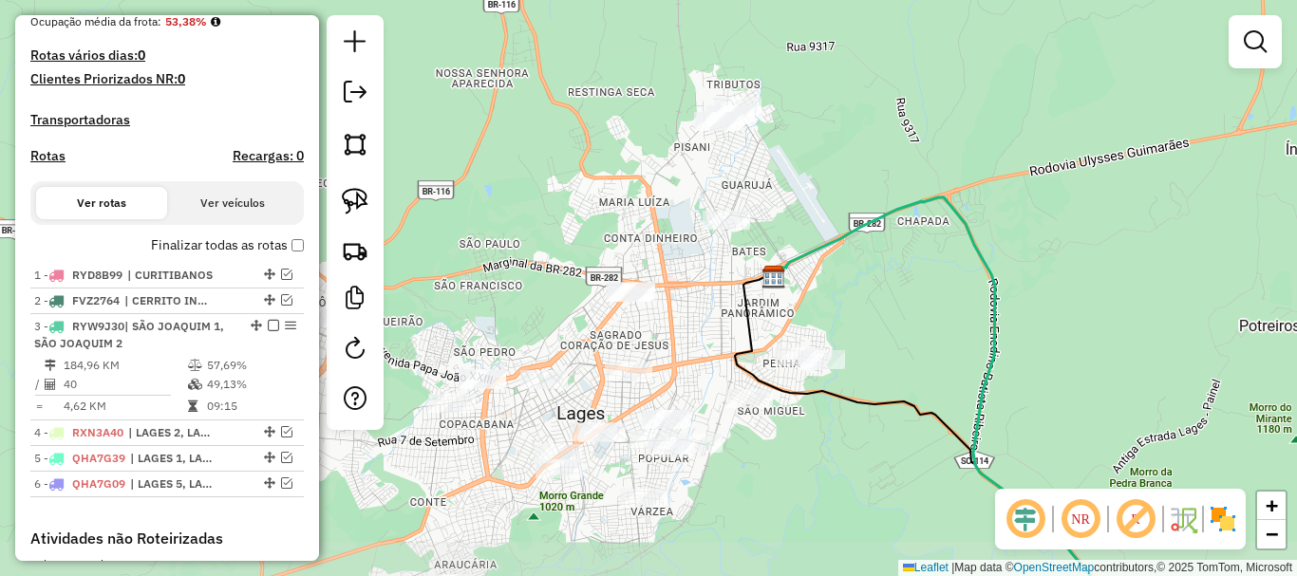
drag, startPoint x: 732, startPoint y: 354, endPoint x: 733, endPoint y: 312, distance: 41.8
click at [733, 312] on div "Janela de atendimento Grade de atendimento Capacidade Transportadoras Veículos …" at bounding box center [648, 288] width 1297 height 576
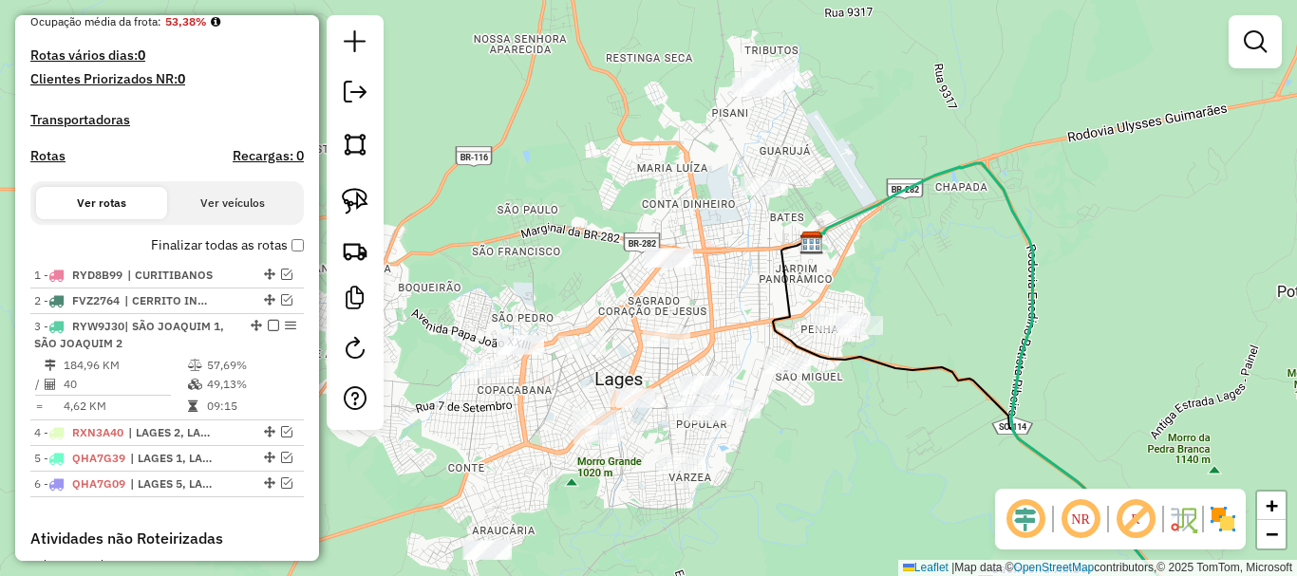
drag, startPoint x: 691, startPoint y: 330, endPoint x: 731, endPoint y: 293, distance: 54.4
click at [731, 293] on div "Janela de atendimento Grade de atendimento Capacidade Transportadoras Veículos …" at bounding box center [648, 288] width 1297 height 576
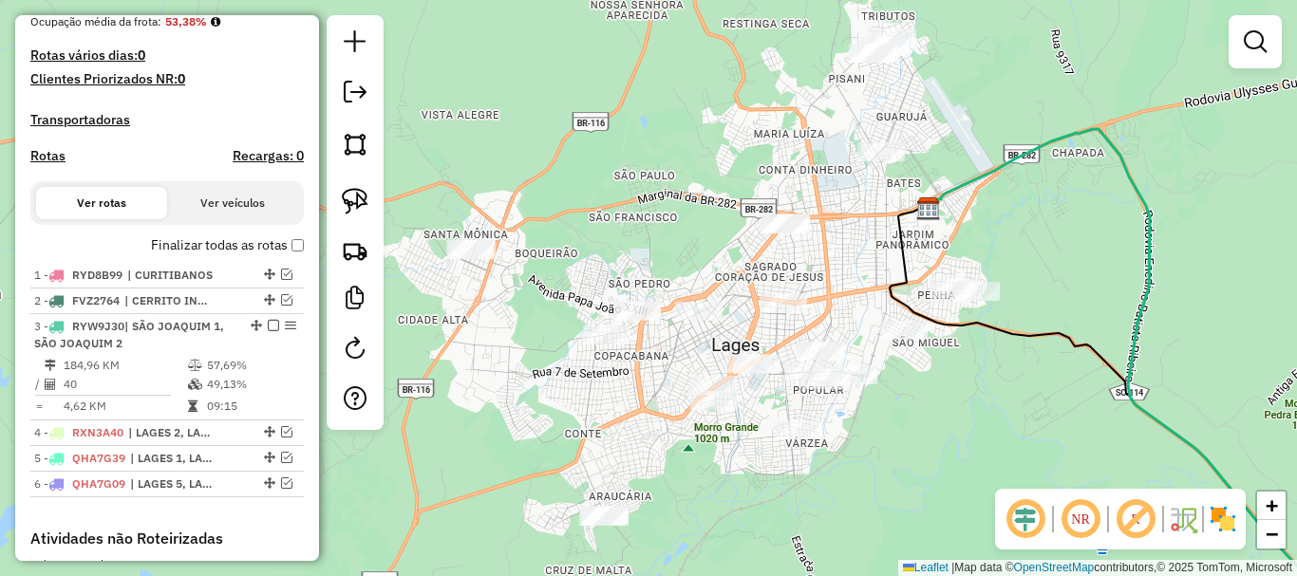
drag, startPoint x: 689, startPoint y: 289, endPoint x: 804, endPoint y: 257, distance: 119.1
click at [804, 257] on div "Janela de atendimento Grade de atendimento Capacidade Transportadoras Veículos …" at bounding box center [648, 288] width 1297 height 576
click at [359, 207] on img at bounding box center [355, 201] width 27 height 27
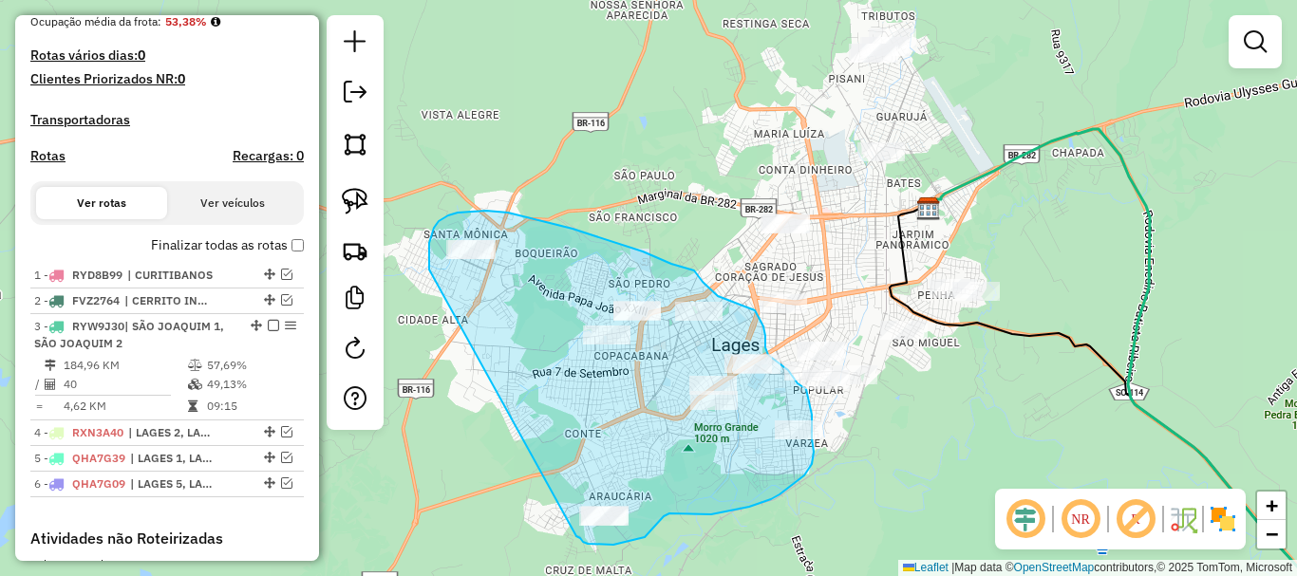
drag, startPoint x: 429, startPoint y: 270, endPoint x: 574, endPoint y: 535, distance: 302.9
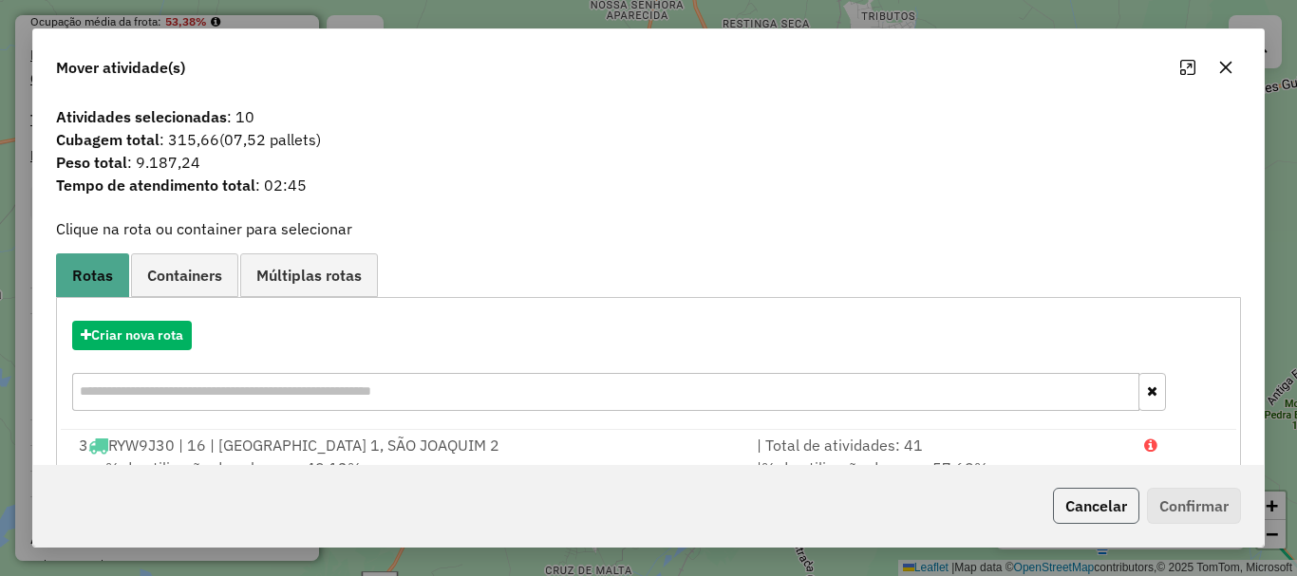
click at [1087, 505] on button "Cancelar" at bounding box center [1096, 506] width 86 height 36
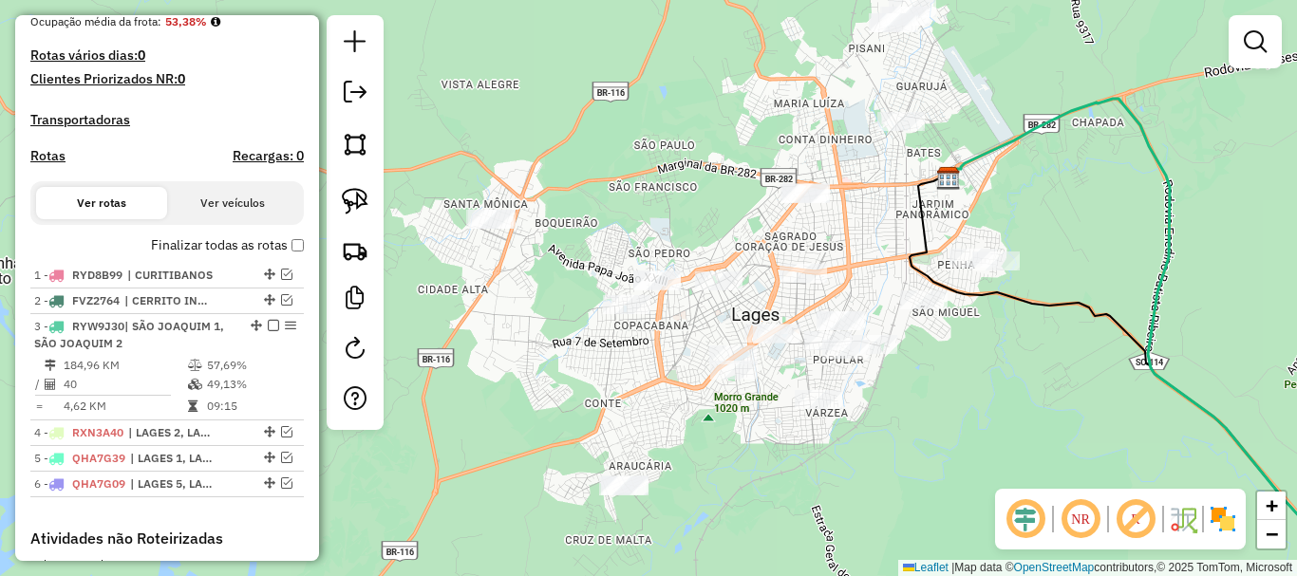
click at [536, 341] on div "Janela de atendimento Grade de atendimento Capacidade Transportadoras Veículos …" at bounding box center [648, 288] width 1297 height 576
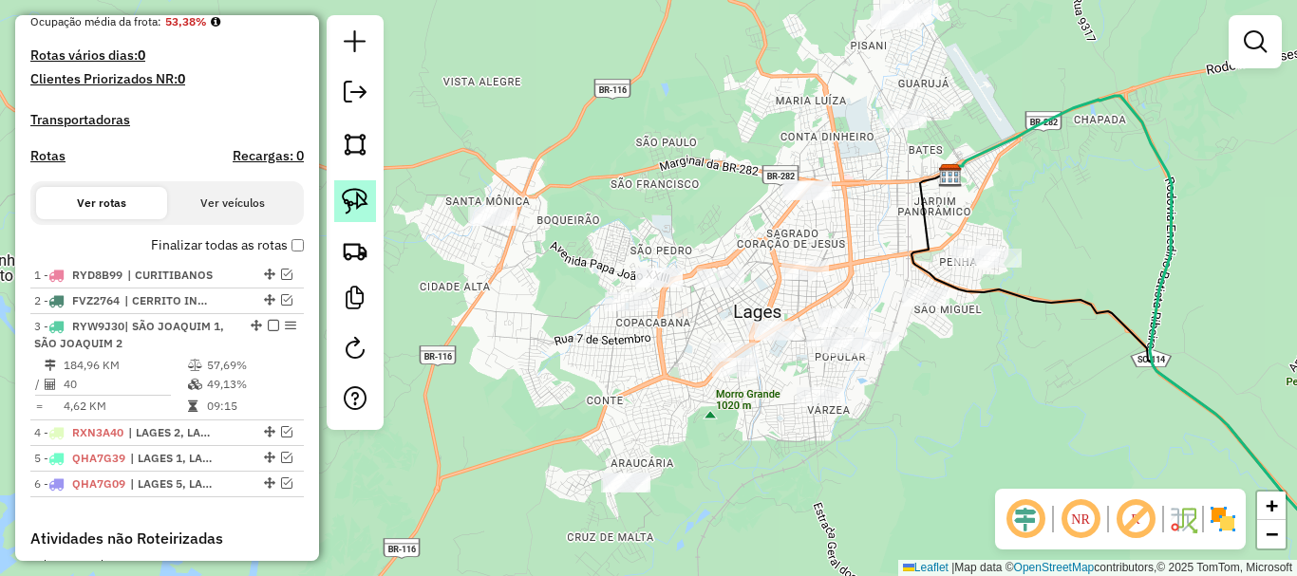
click at [343, 199] on img at bounding box center [355, 201] width 27 height 27
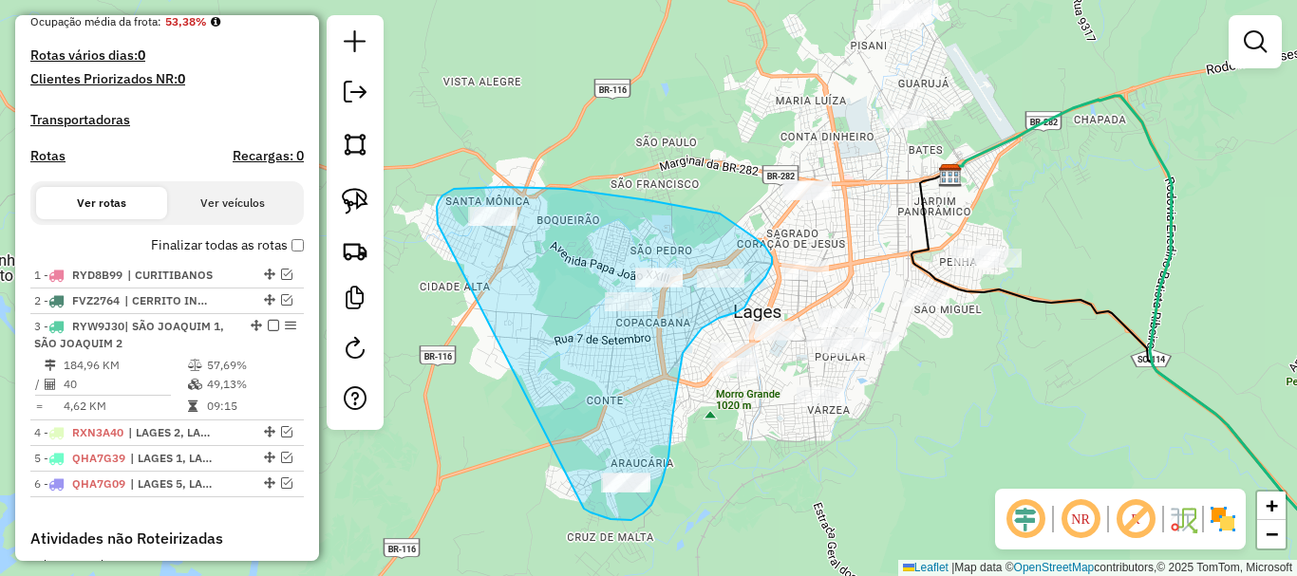
drag, startPoint x: 438, startPoint y: 222, endPoint x: 584, endPoint y: 509, distance: 321.9
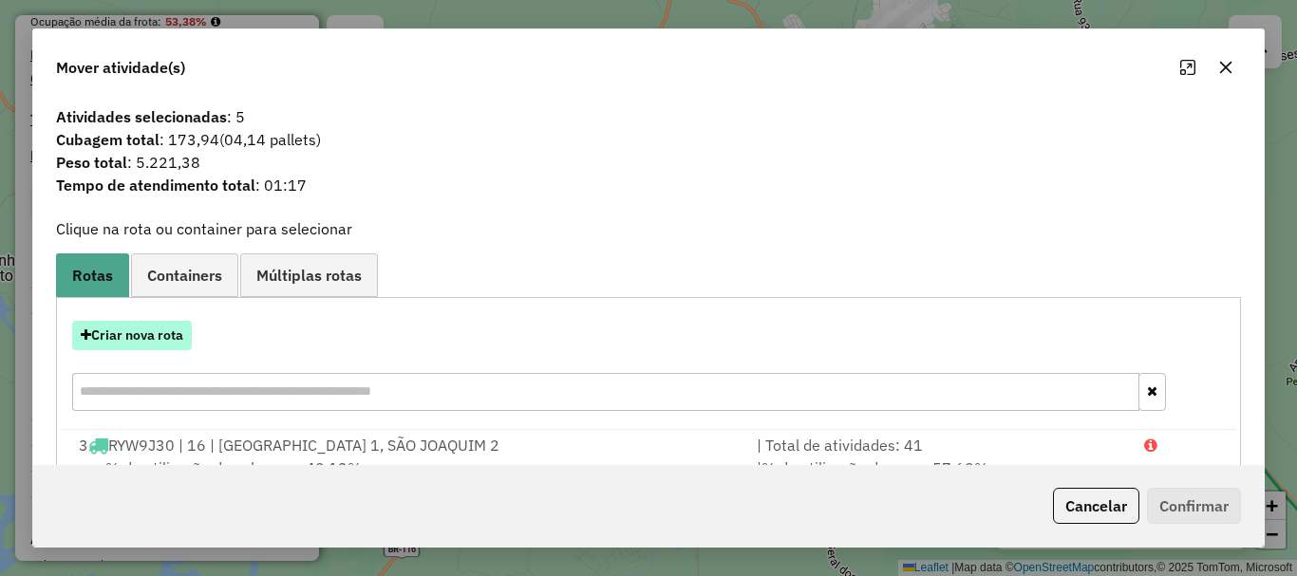
click at [135, 329] on button "Criar nova rota" at bounding box center [132, 335] width 120 height 29
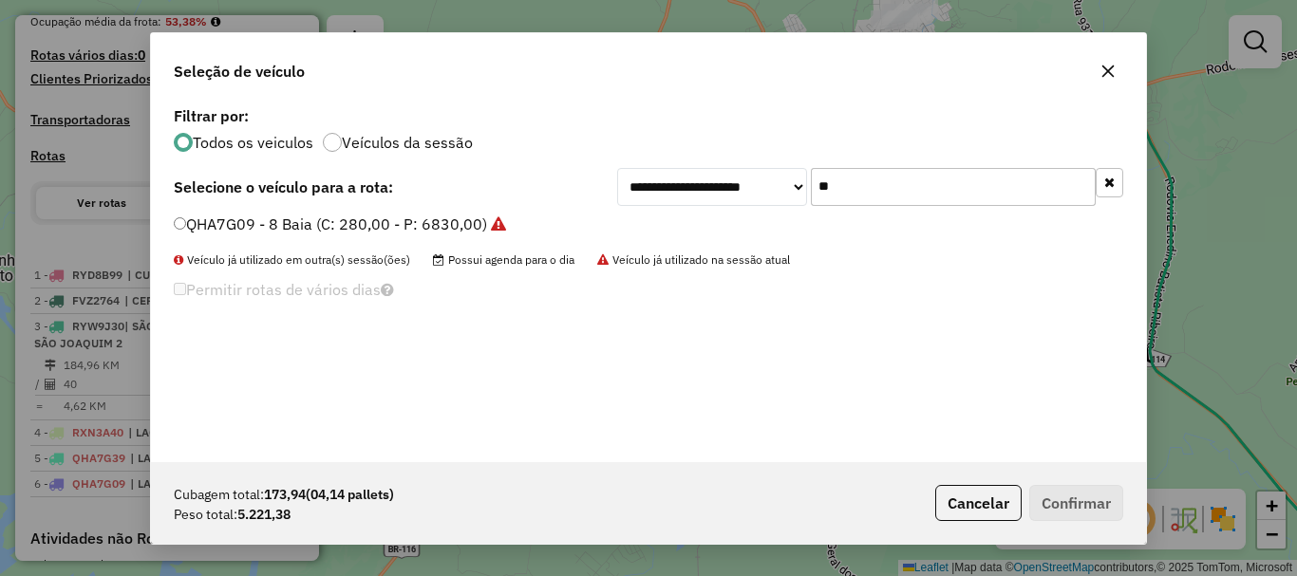
drag, startPoint x: 896, startPoint y: 189, endPoint x: 689, endPoint y: 176, distance: 207.4
click at [693, 176] on div "**********" at bounding box center [870, 187] width 506 height 38
type input "***"
click at [301, 224] on label "MLK0571 - Toco (C: 420,00 - P: 9000,00)" at bounding box center [324, 224] width 300 height 23
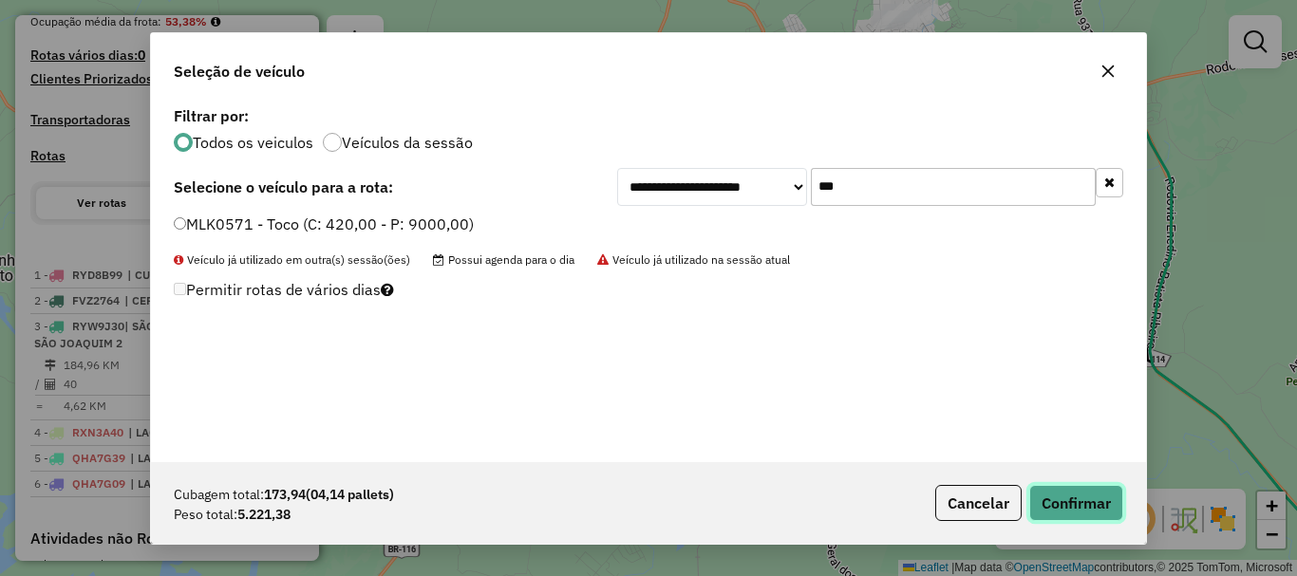
click at [1048, 495] on button "Confirmar" at bounding box center [1076, 503] width 94 height 36
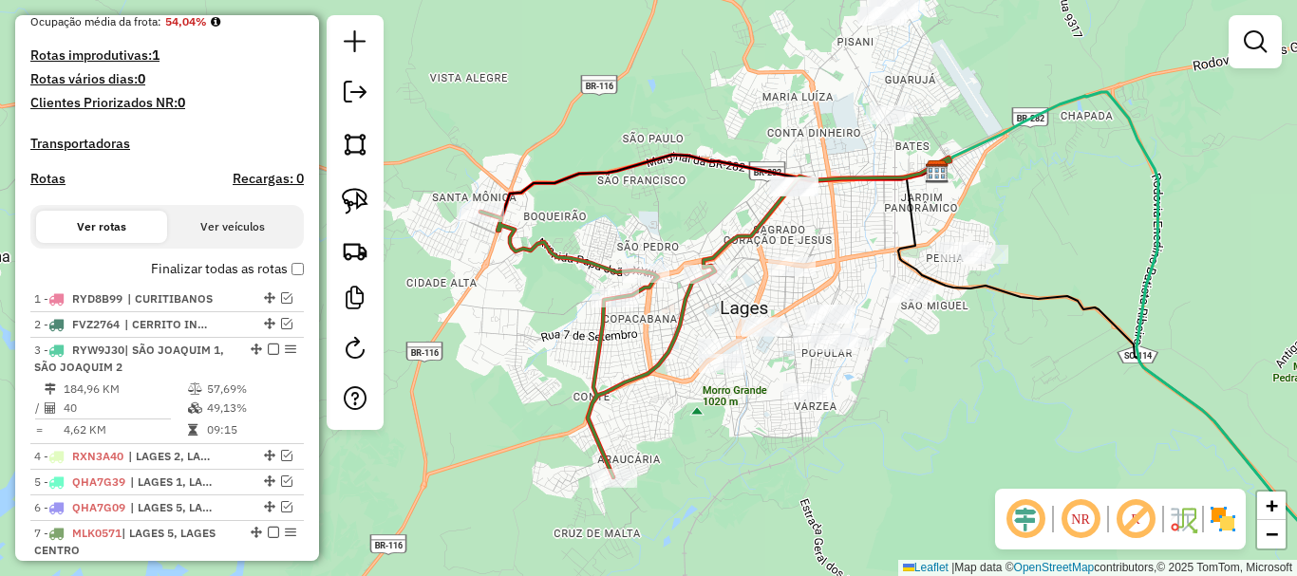
click at [631, 386] on icon at bounding box center [594, 345] width 228 height 266
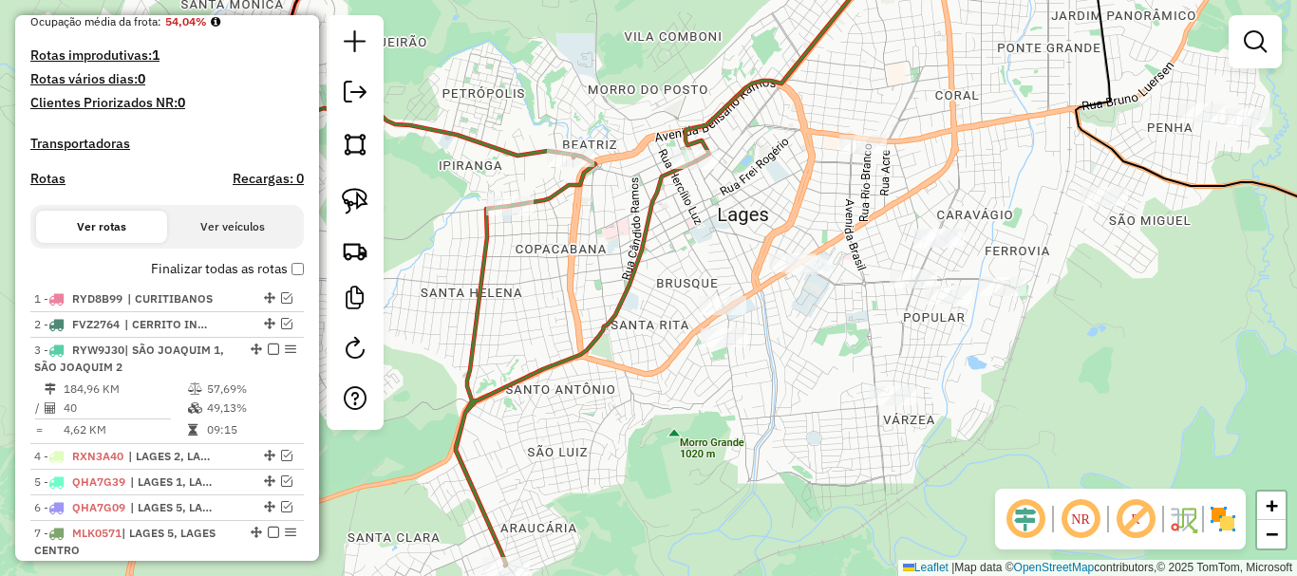
click at [723, 366] on div "Janela de atendimento Grade de atendimento Capacidade Transportadoras Veículos …" at bounding box center [648, 288] width 1297 height 576
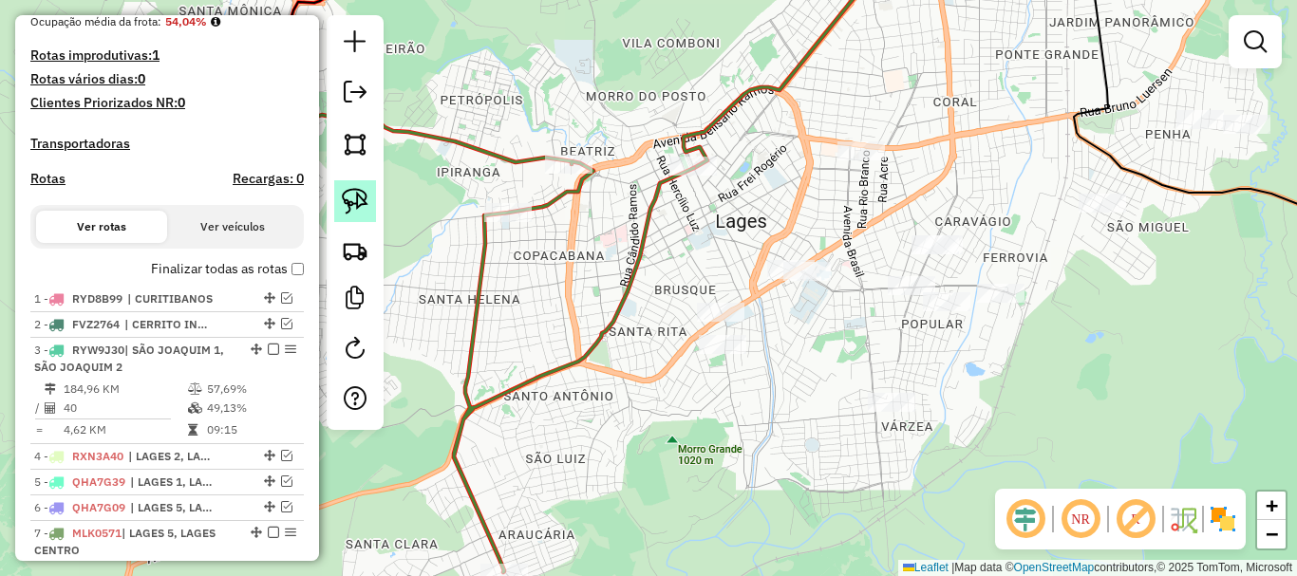
click at [347, 201] on img at bounding box center [355, 201] width 27 height 27
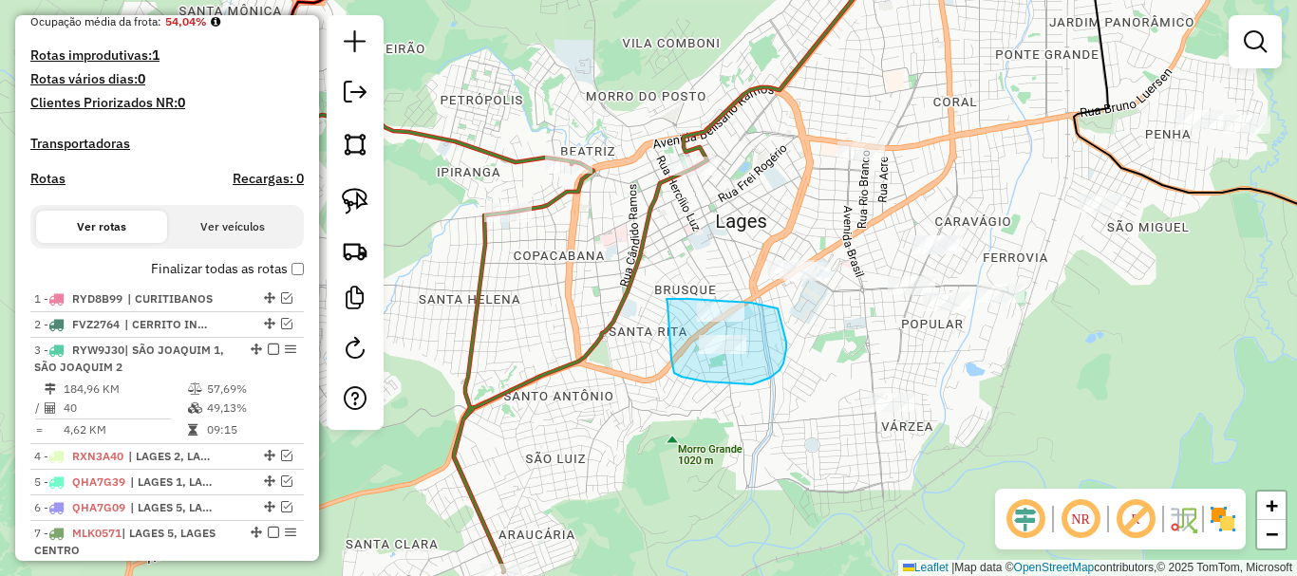
drag, startPoint x: 666, startPoint y: 300, endPoint x: 671, endPoint y: 359, distance: 59.1
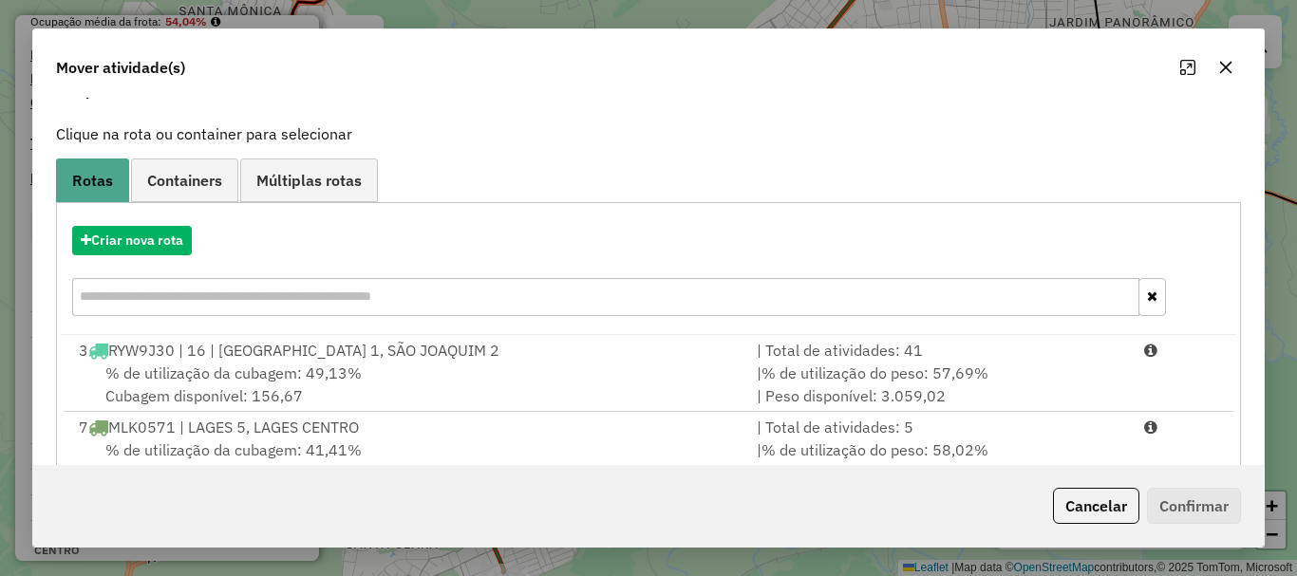
scroll to position [151, 0]
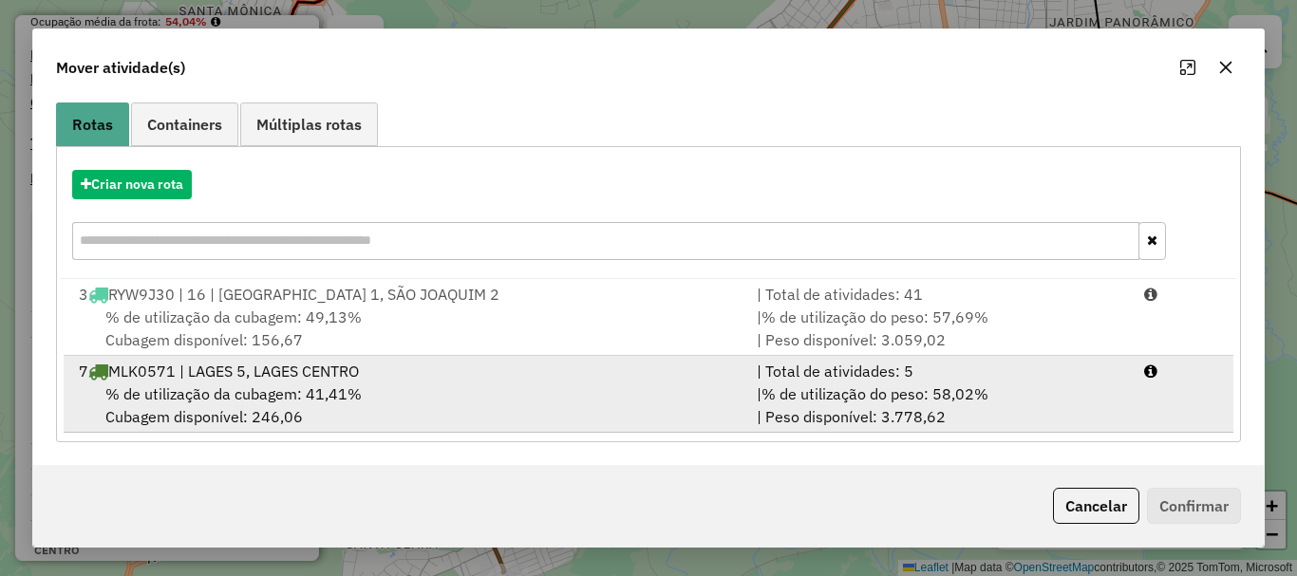
click at [347, 356] on li "7 MLK0571 | LAGES 5, LAGES CENTRO | Total de atividades: 5 % de utilização da c…" at bounding box center [649, 394] width 1170 height 77
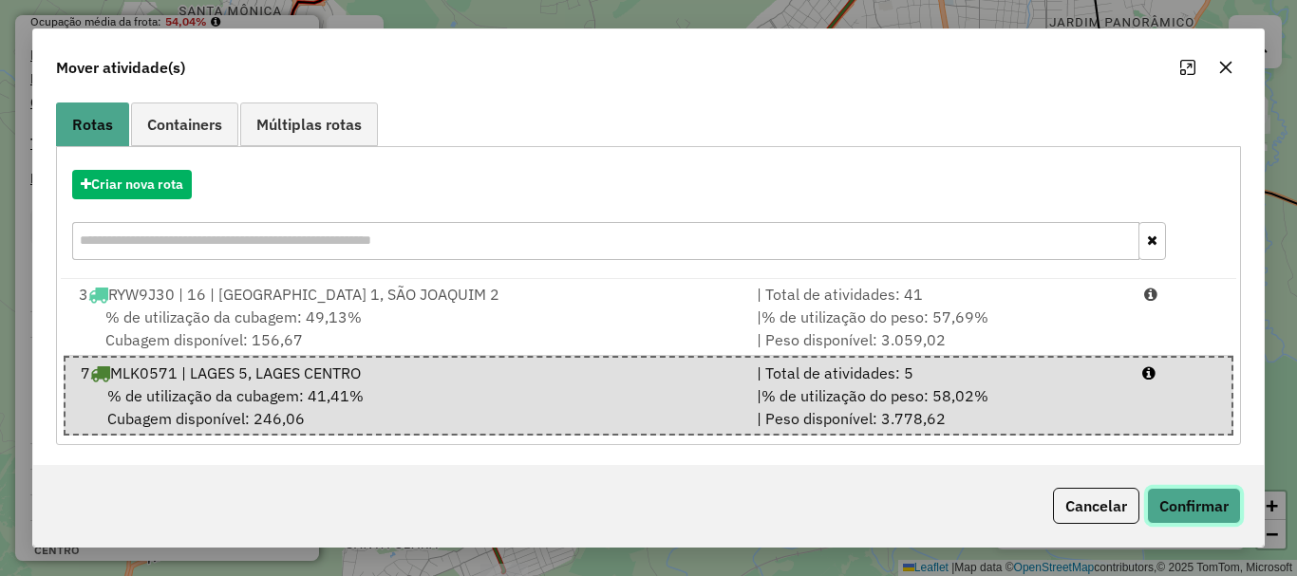
click at [1210, 505] on button "Confirmar" at bounding box center [1194, 506] width 94 height 36
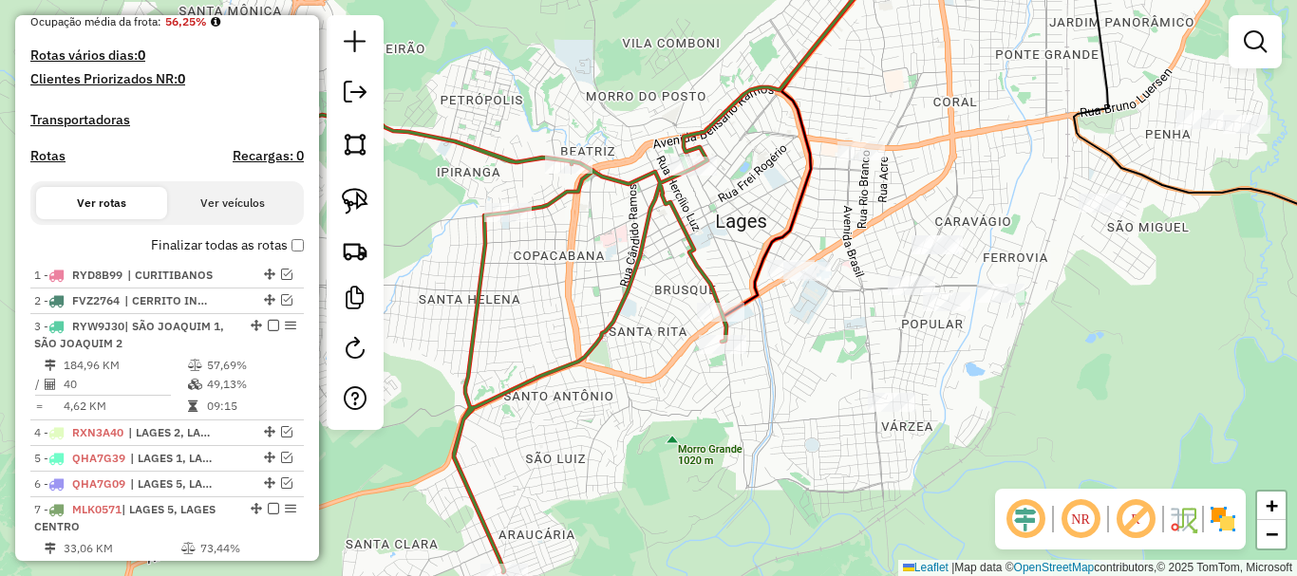
scroll to position [0, 0]
select select "*********"
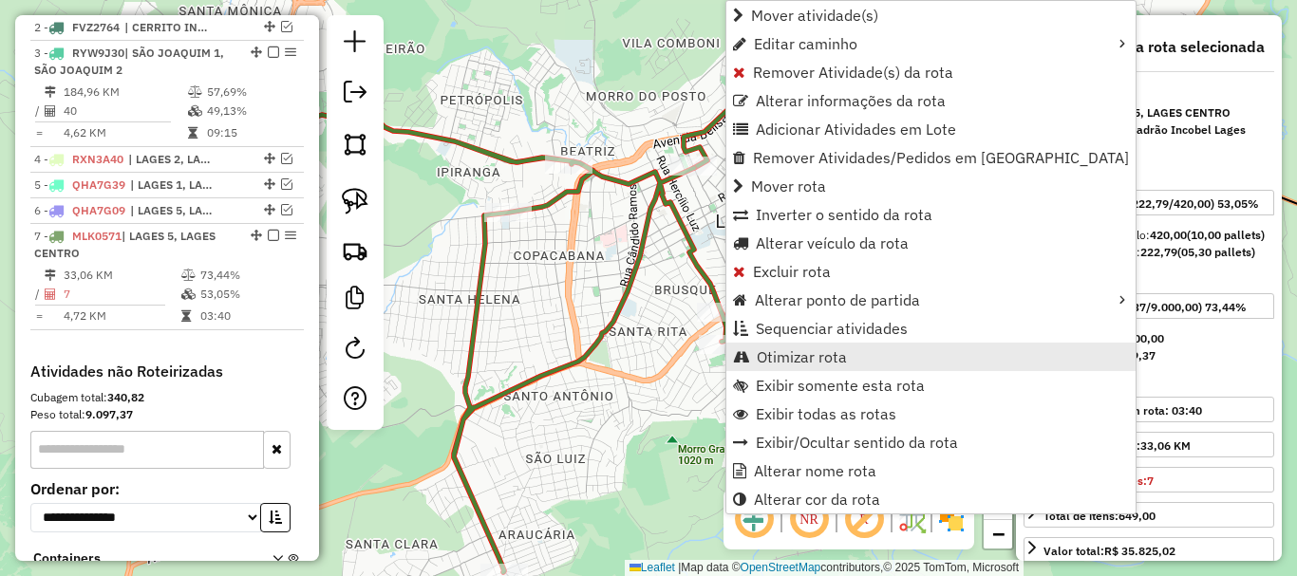
scroll to position [904, 0]
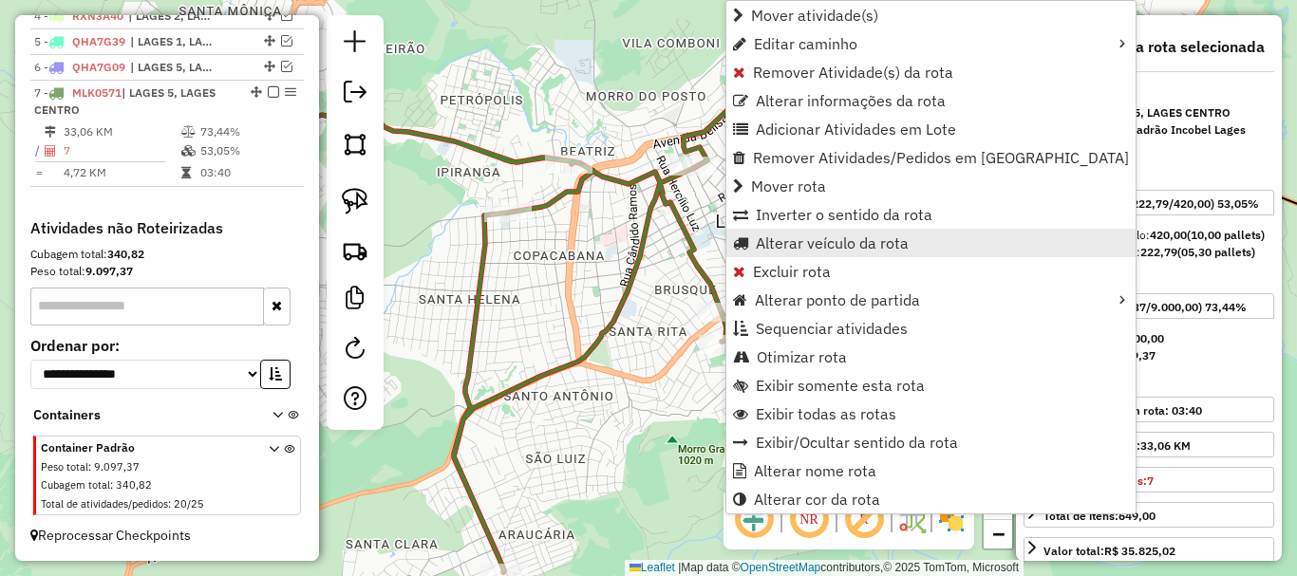
click at [835, 240] on span "Alterar veículo da rota" at bounding box center [832, 242] width 153 height 15
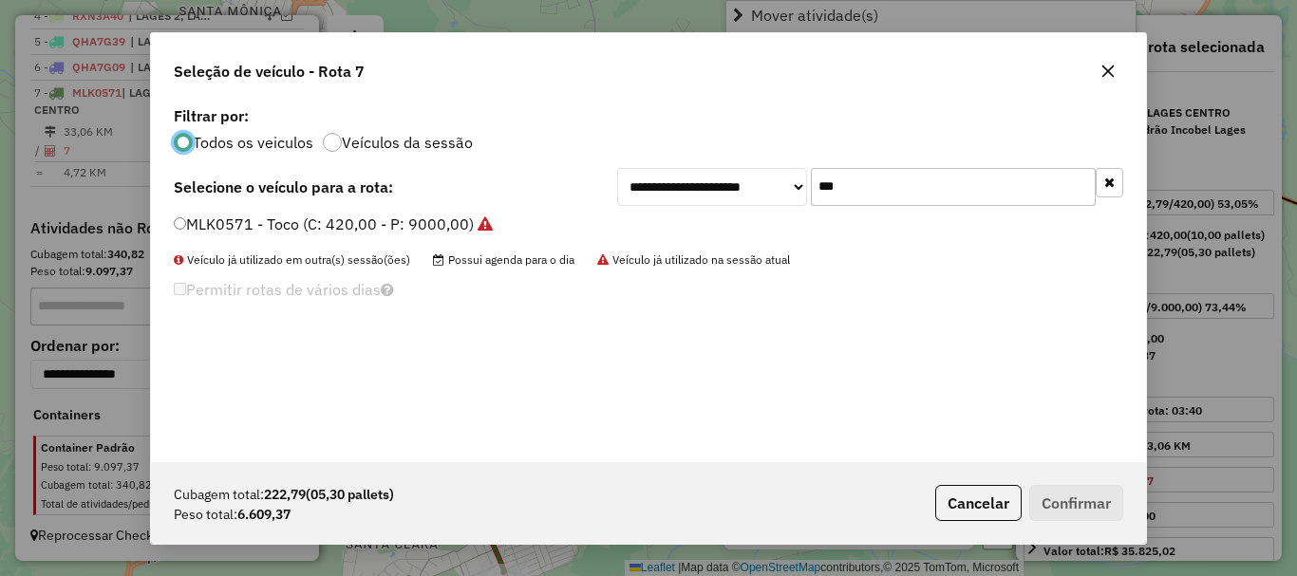
scroll to position [10, 6]
drag, startPoint x: 852, startPoint y: 188, endPoint x: 605, endPoint y: 187, distance: 246.9
click at [614, 187] on div "**********" at bounding box center [648, 187] width 949 height 38
type input "***"
click at [206, 227] on label "HIJ0113 - Toco 3 (C: 420,00 - P: 7500,00)" at bounding box center [328, 224] width 308 height 23
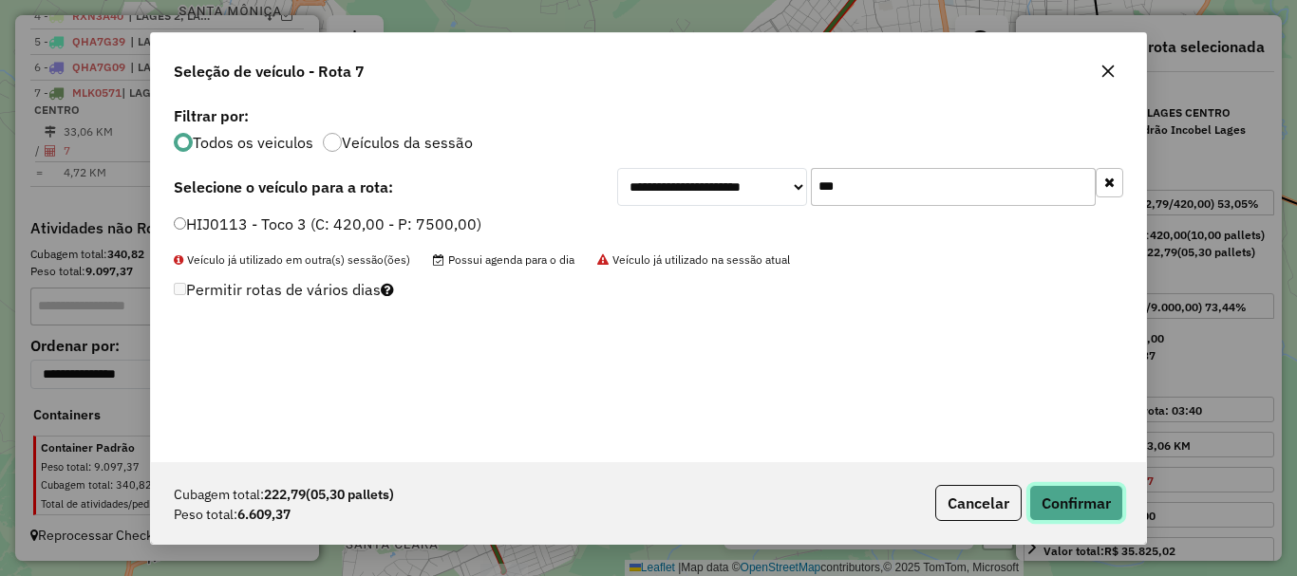
click at [1063, 507] on button "Confirmar" at bounding box center [1076, 503] width 94 height 36
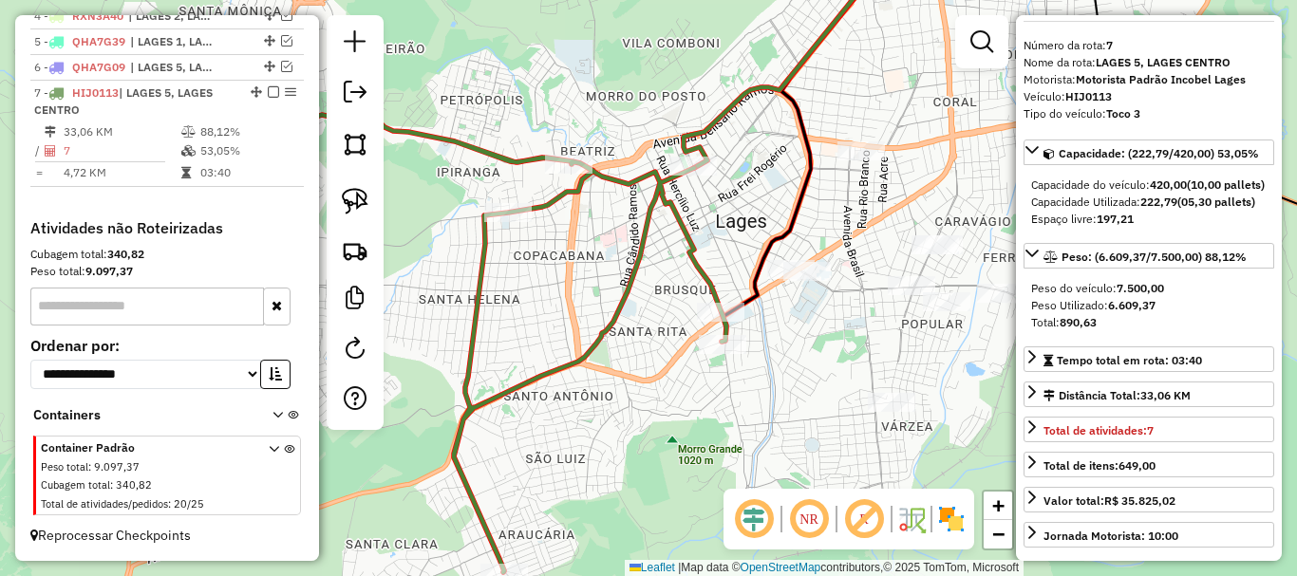
scroll to position [95, 0]
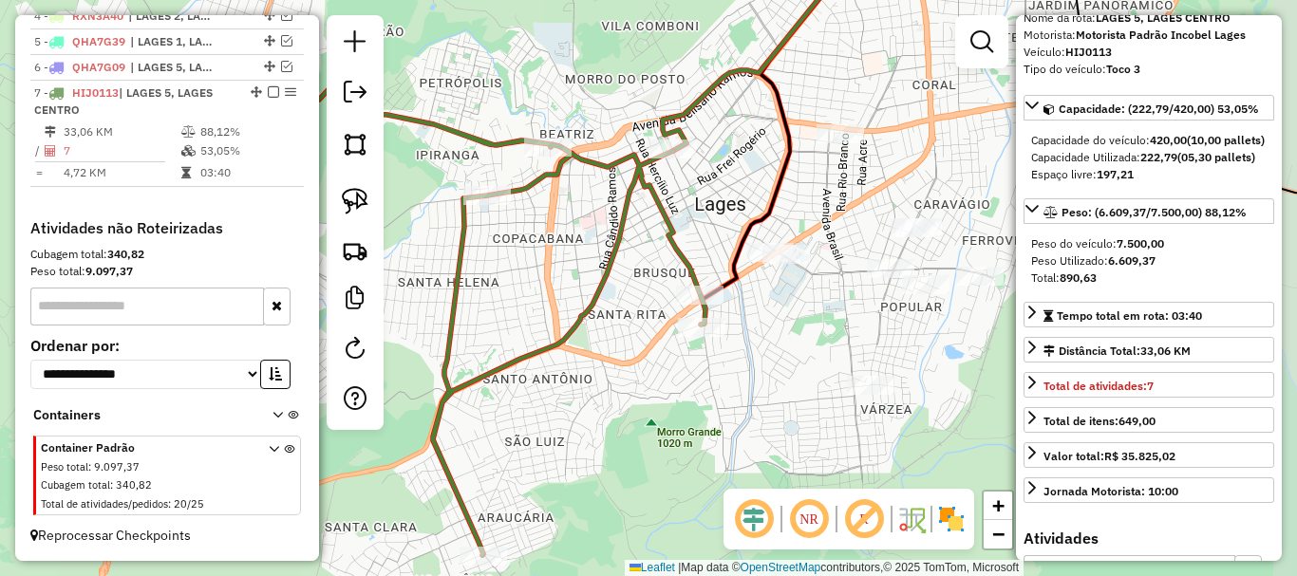
drag, startPoint x: 656, startPoint y: 300, endPoint x: 644, endPoint y: 299, distance: 12.4
click at [644, 299] on div "Janela de atendimento Grade de atendimento Capacidade Transportadoras Veículos …" at bounding box center [648, 288] width 1297 height 576
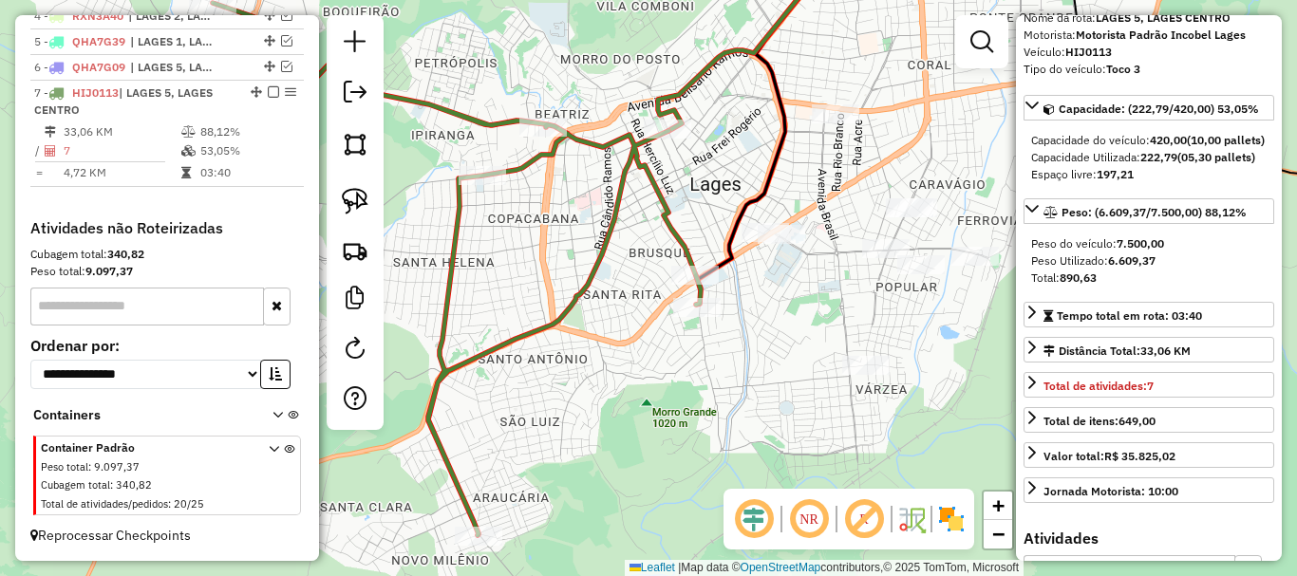
drag, startPoint x: 701, startPoint y: 205, endPoint x: 697, endPoint y: 187, distance: 18.4
click at [697, 187] on div "Janela de atendimento Grade de atendimento Capacidade Transportadoras Veículos …" at bounding box center [648, 288] width 1297 height 576
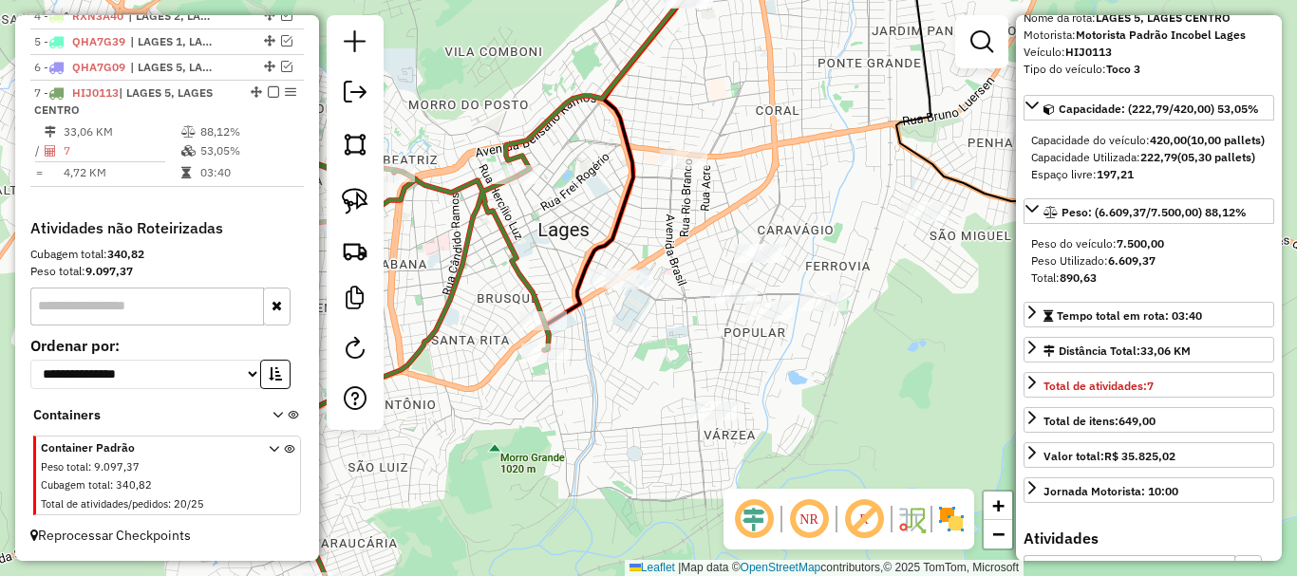
drag, startPoint x: 749, startPoint y: 160, endPoint x: 591, endPoint y: 197, distance: 162.1
click at [593, 197] on div "Janela de atendimento Grade de atendimento Capacidade Transportadoras Veículos …" at bounding box center [648, 288] width 1297 height 576
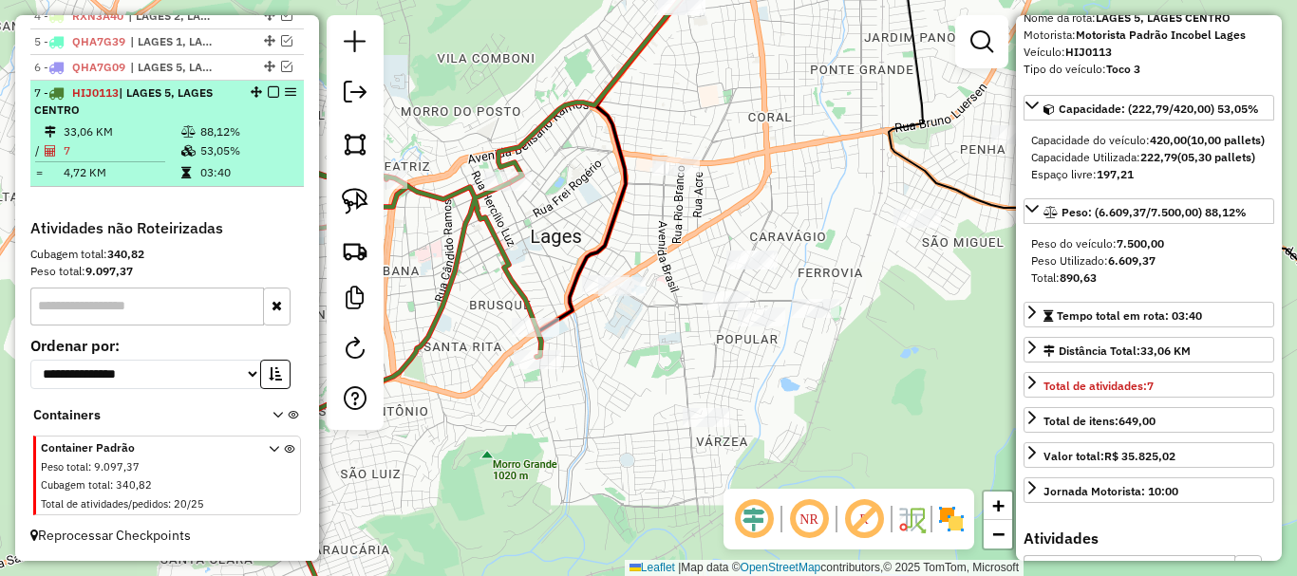
click at [268, 93] on em at bounding box center [273, 91] width 11 height 11
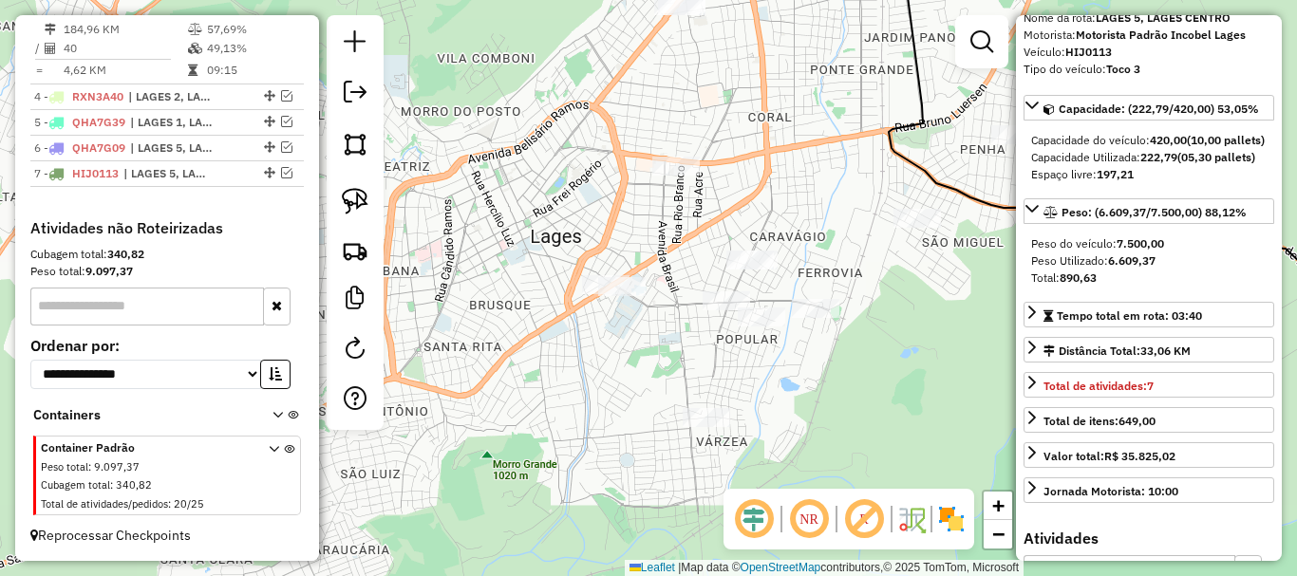
scroll to position [823, 0]
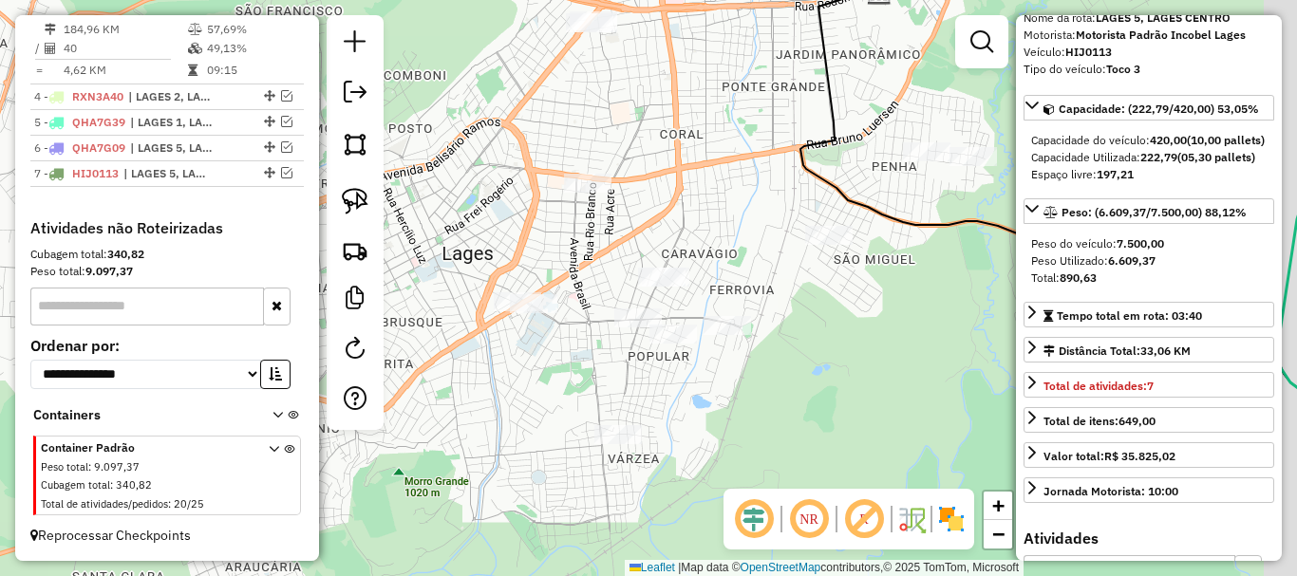
drag, startPoint x: 481, startPoint y: 195, endPoint x: 485, endPoint y: 240, distance: 45.7
click at [402, 233] on div "Janela de atendimento Grade de atendimento Capacidade Transportadoras Veículos …" at bounding box center [648, 288] width 1297 height 576
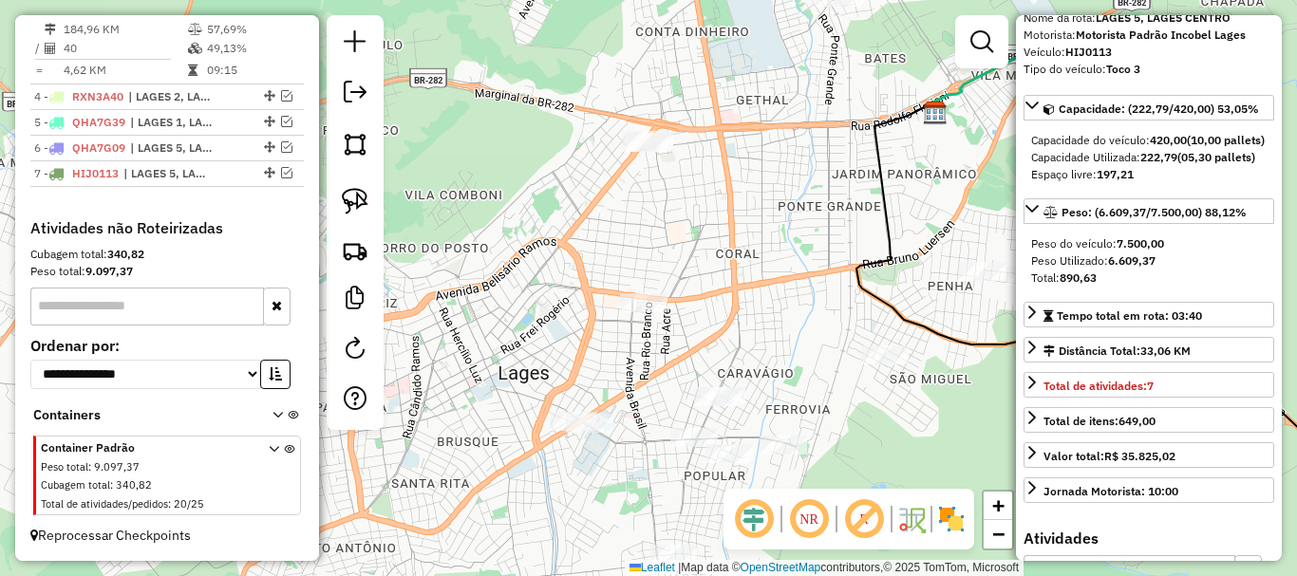
drag, startPoint x: 637, startPoint y: 227, endPoint x: 702, endPoint y: 321, distance: 114.0
click at [702, 321] on div "Janela de atendimento Grade de atendimento Capacidade Transportadoras Veículos …" at bounding box center [648, 288] width 1297 height 576
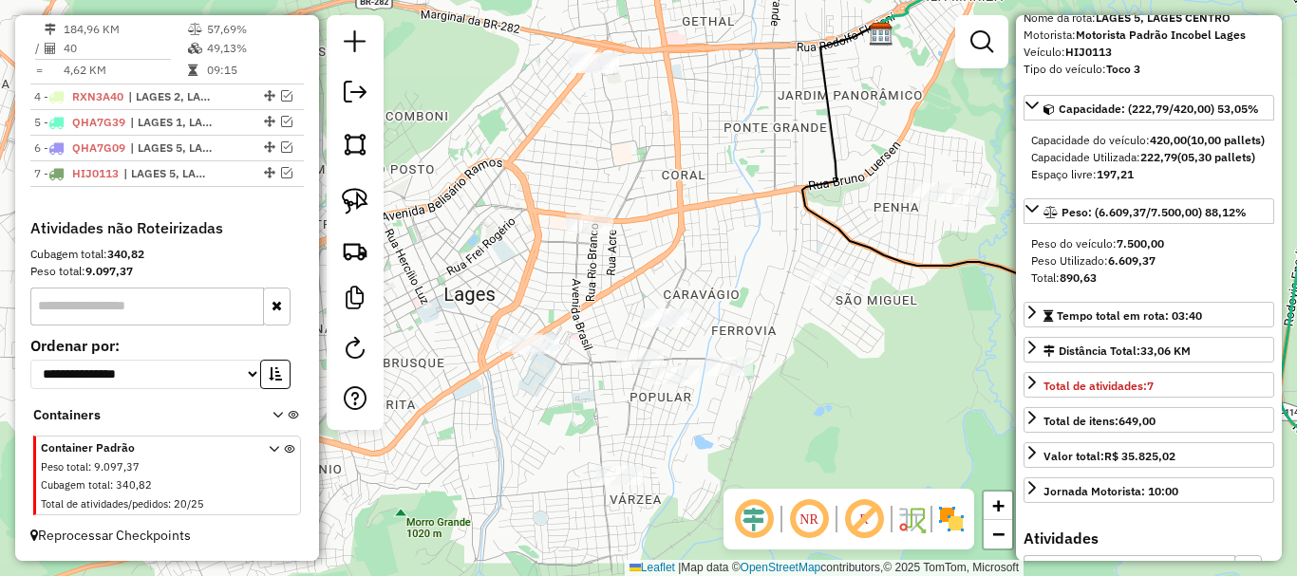
drag, startPoint x: 739, startPoint y: 287, endPoint x: 706, endPoint y: 167, distance: 123.9
click at [706, 167] on div "Janela de atendimento Grade de atendimento Capacidade Transportadoras Veículos …" at bounding box center [648, 288] width 1297 height 576
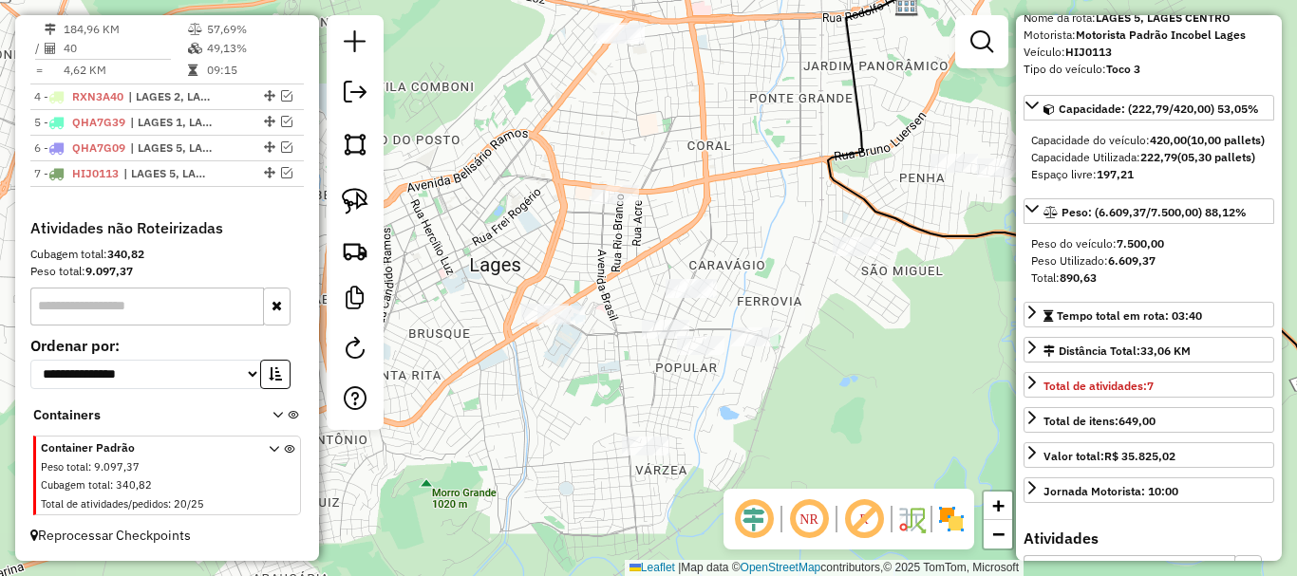
drag, startPoint x: 732, startPoint y: 185, endPoint x: 758, endPoint y: 158, distance: 37.6
click at [758, 158] on div "Janela de atendimento Grade de atendimento Capacidade Transportadoras Veículos …" at bounding box center [648, 288] width 1297 height 576
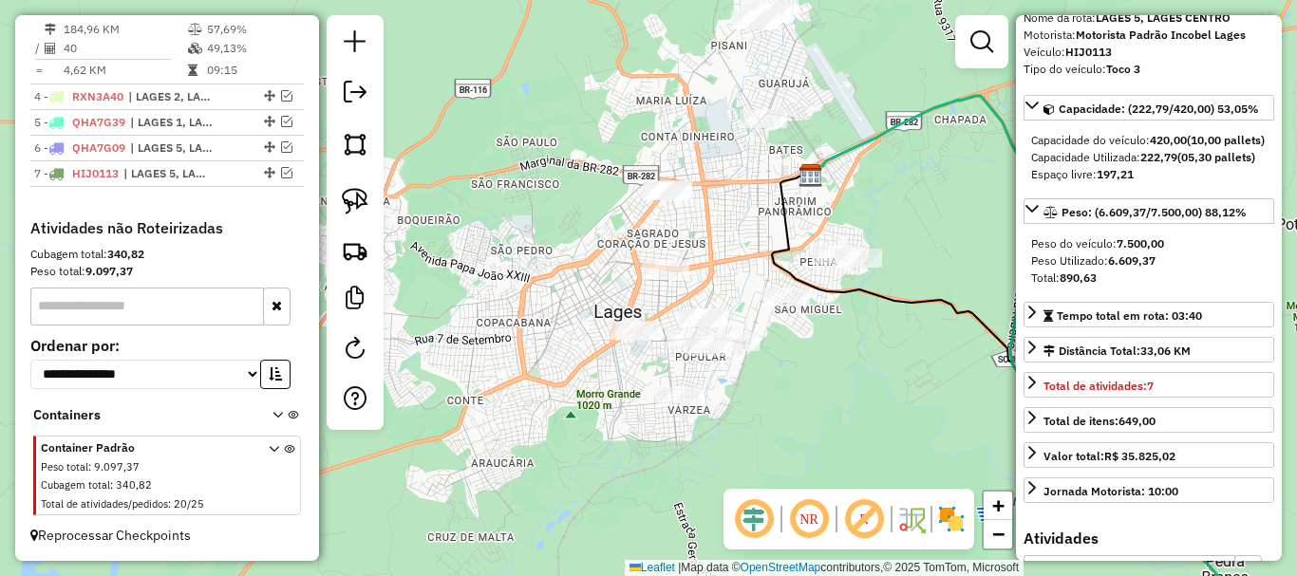
drag, startPoint x: 738, startPoint y: 147, endPoint x: 723, endPoint y: 246, distance: 99.8
click at [723, 246] on div "Janela de atendimento Grade de atendimento Capacidade Transportadoras Veículos …" at bounding box center [648, 288] width 1297 height 576
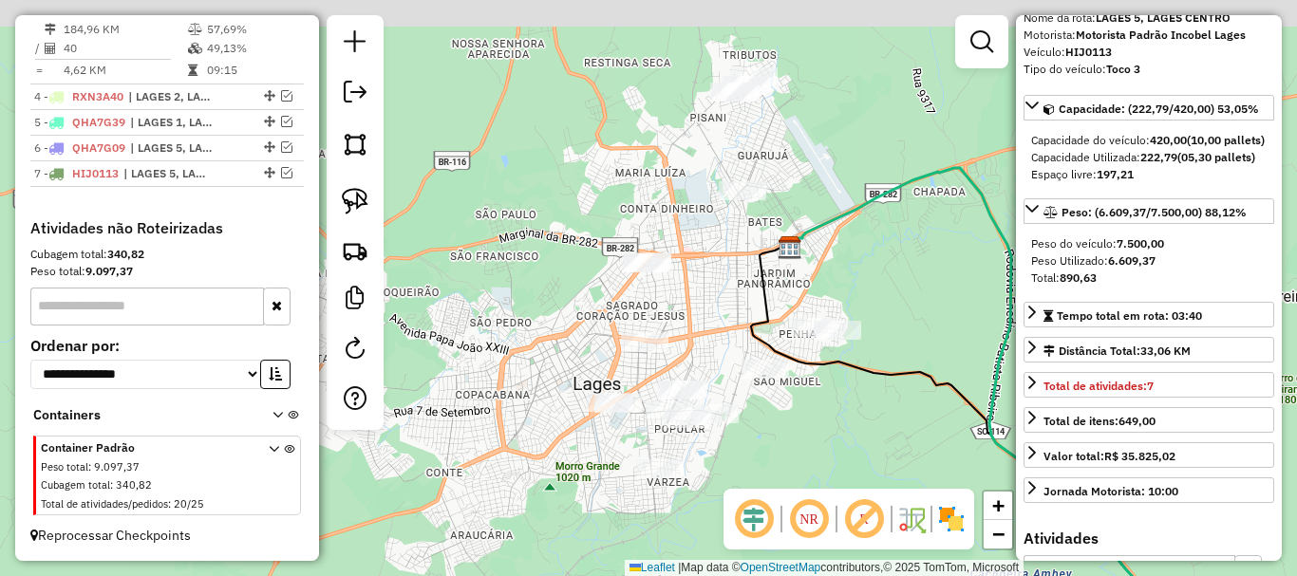
drag, startPoint x: 725, startPoint y: 181, endPoint x: 704, endPoint y: 250, distance: 71.5
click at [704, 250] on div "Janela de atendimento Grade de atendimento Capacidade Transportadoras Veículos …" at bounding box center [648, 288] width 1297 height 576
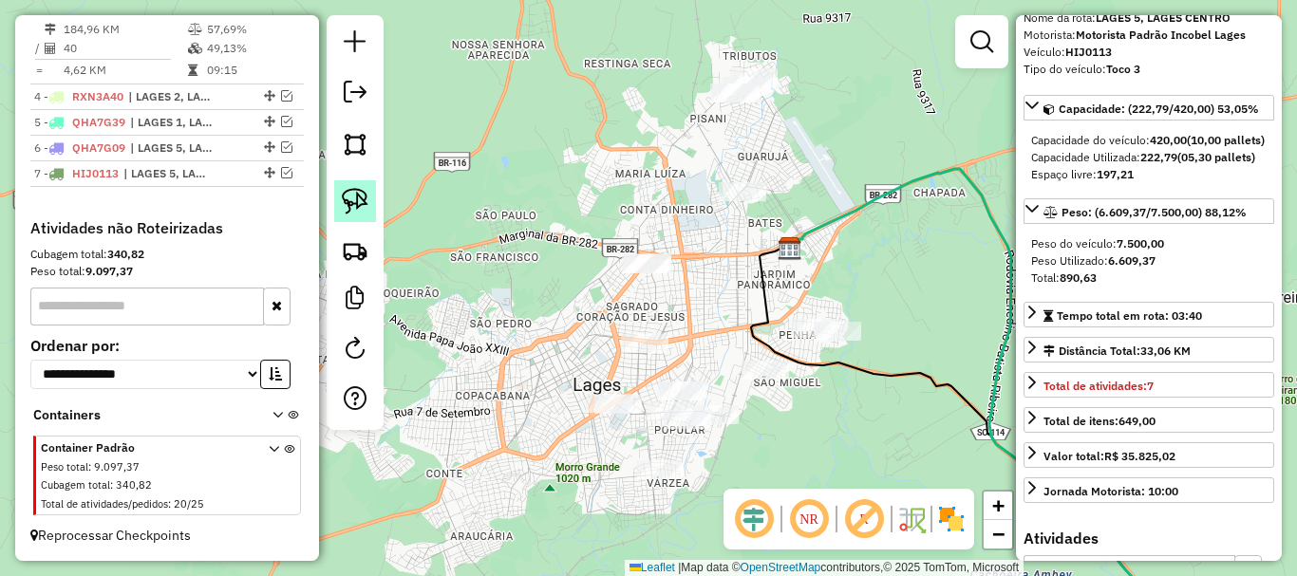
click at [350, 204] on img at bounding box center [355, 201] width 27 height 27
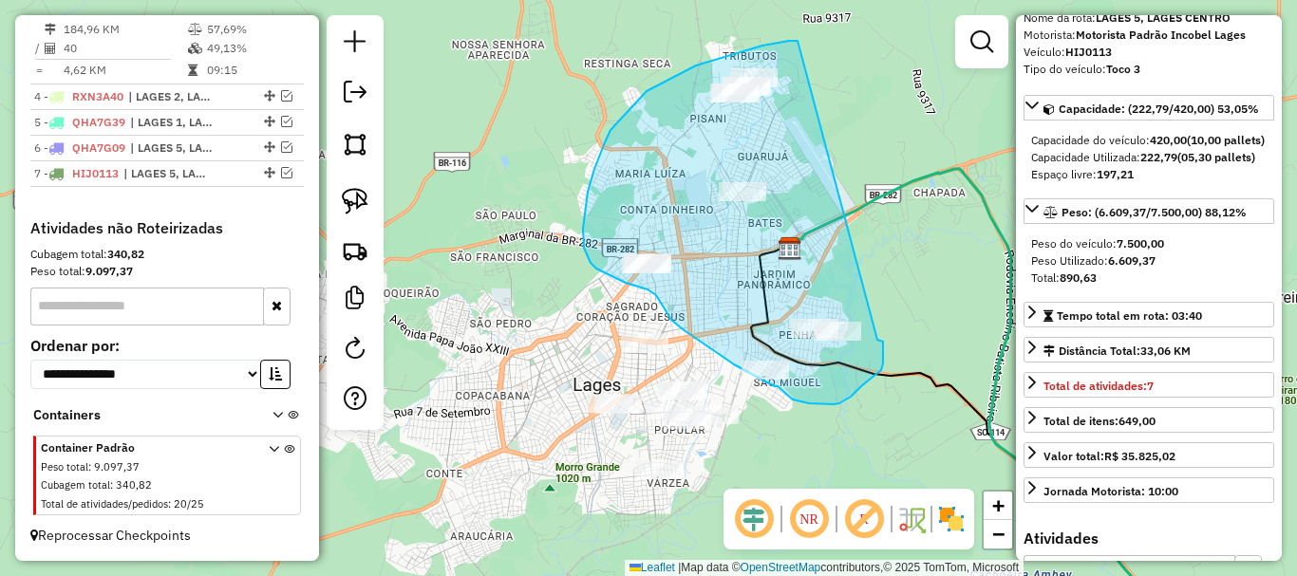
drag, startPoint x: 744, startPoint y: 51, endPoint x: 875, endPoint y: 338, distance: 315.2
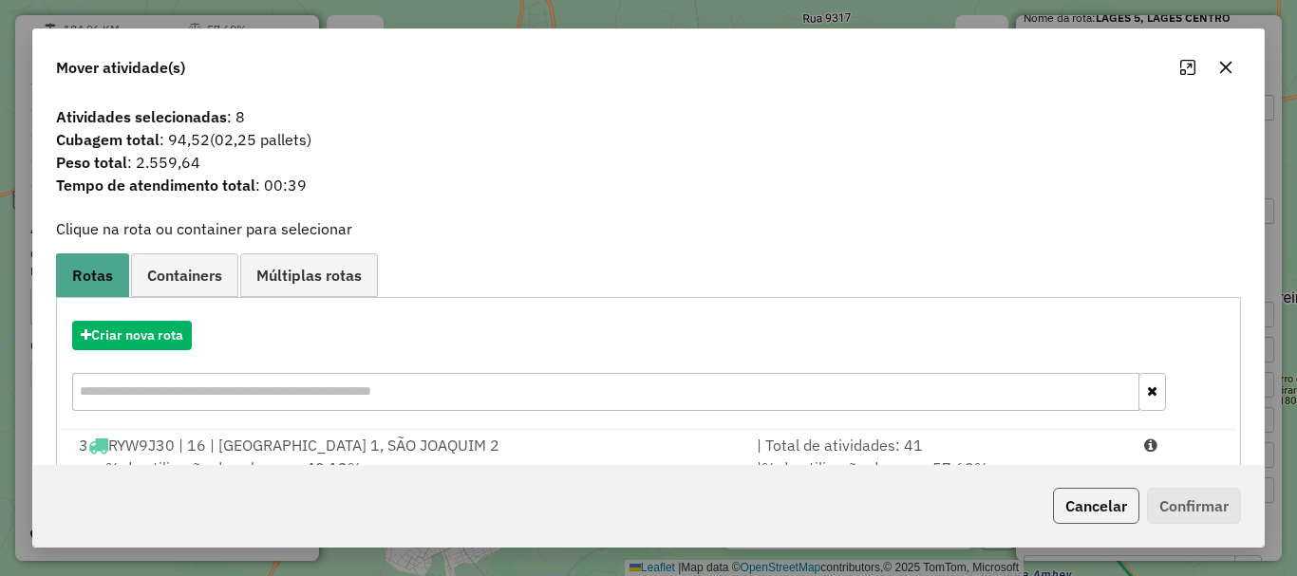
click at [1057, 500] on button "Cancelar" at bounding box center [1096, 506] width 86 height 36
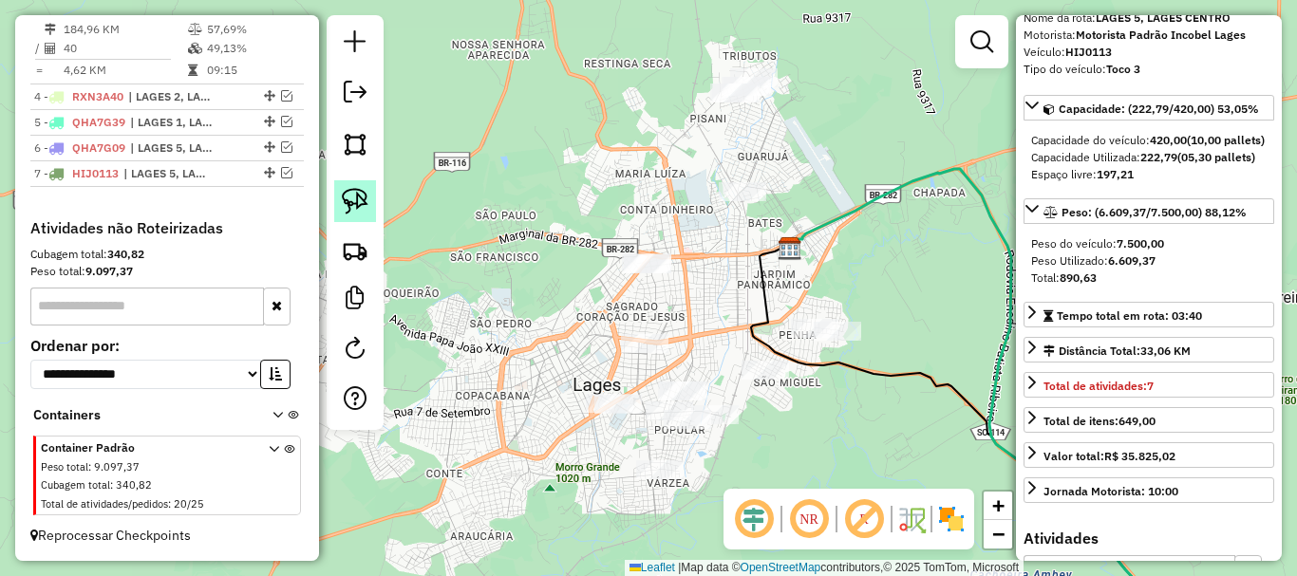
click at [364, 194] on img at bounding box center [355, 201] width 27 height 27
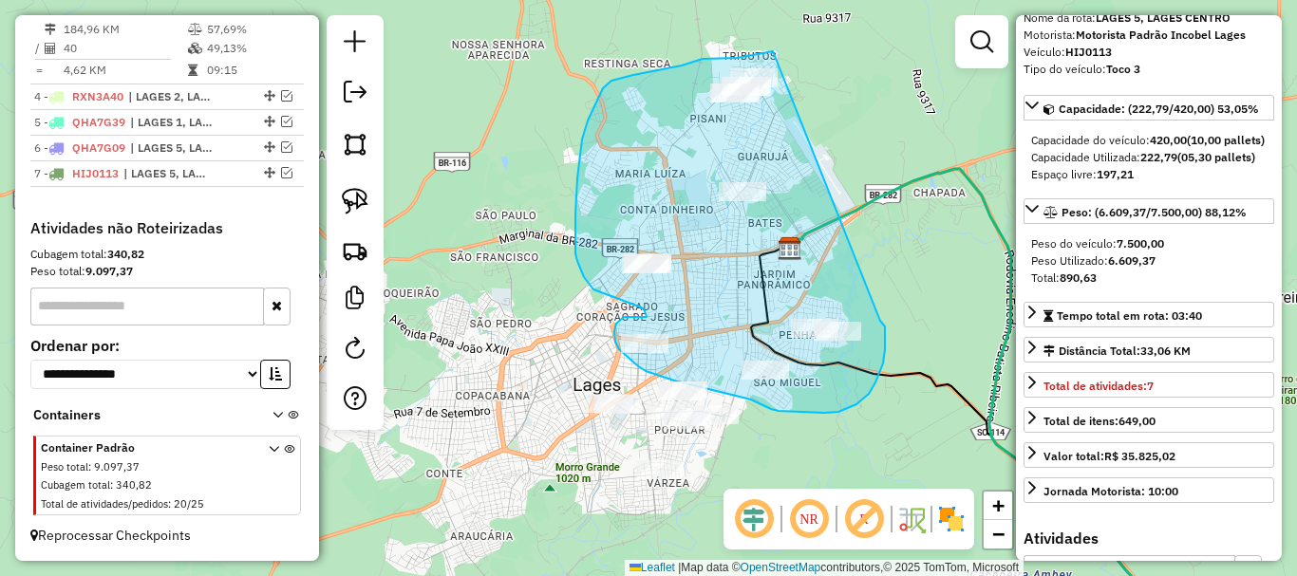
drag, startPoint x: 773, startPoint y: 51, endPoint x: 880, endPoint y: 321, distance: 290.2
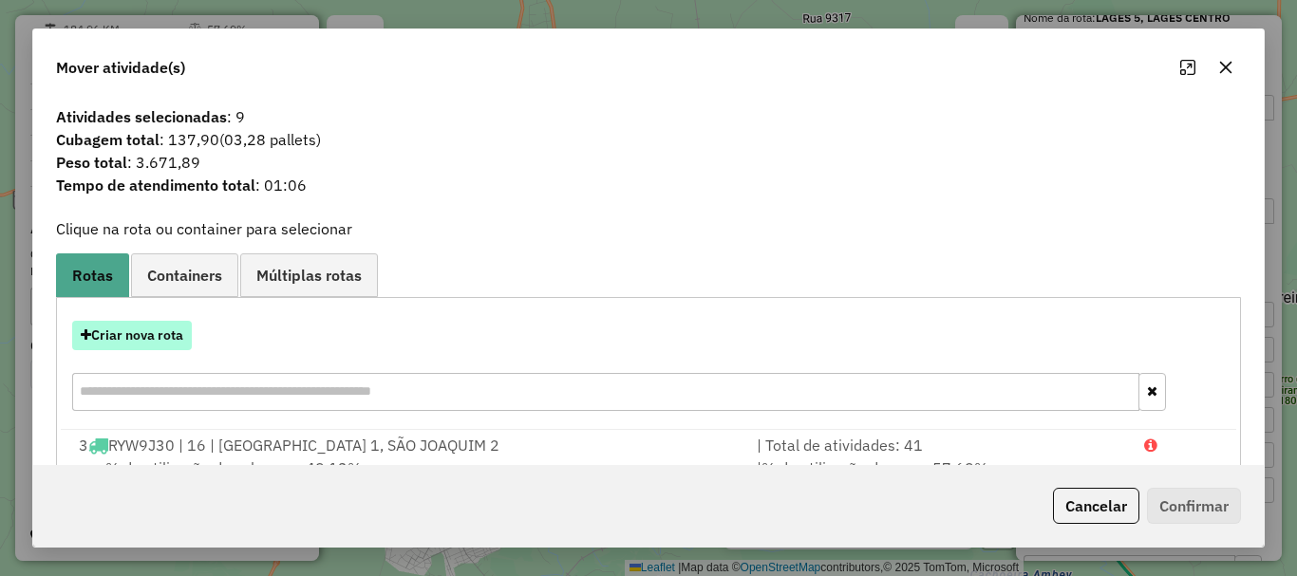
click at [113, 327] on button "Criar nova rota" at bounding box center [132, 335] width 120 height 29
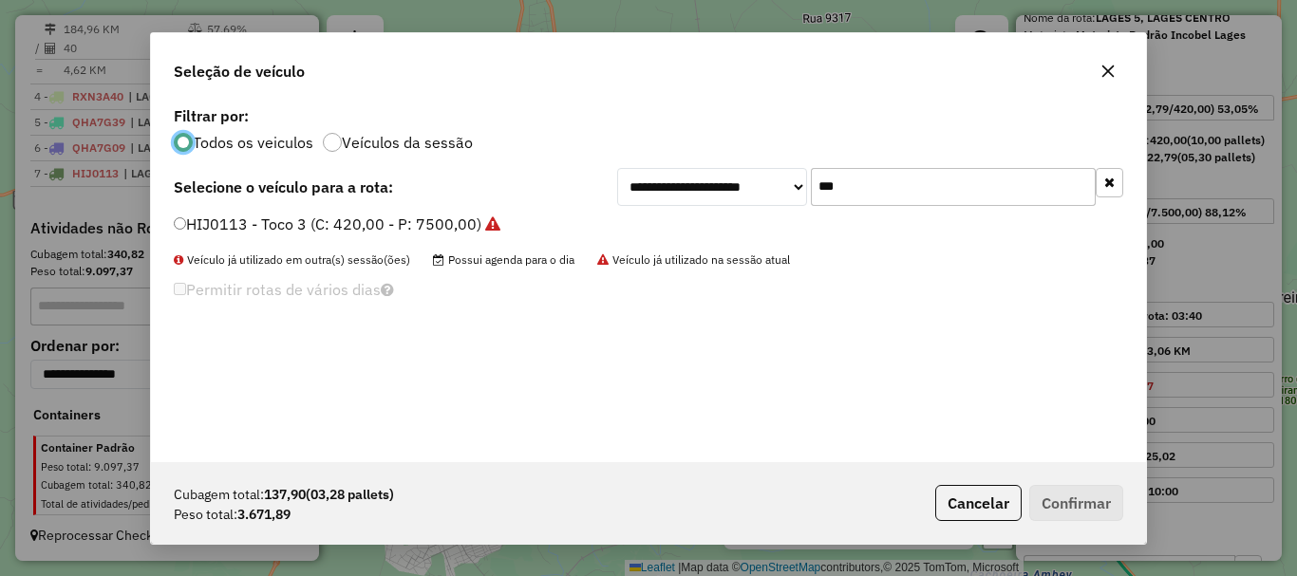
scroll to position [10, 6]
drag, startPoint x: 889, startPoint y: 194, endPoint x: 694, endPoint y: 184, distance: 194.9
click at [694, 184] on div "**********" at bounding box center [870, 187] width 506 height 38
type input "***"
click at [222, 215] on label "BTA2F77 - Toco (C: 420,00 - P: 9000,00)" at bounding box center [322, 224] width 296 height 23
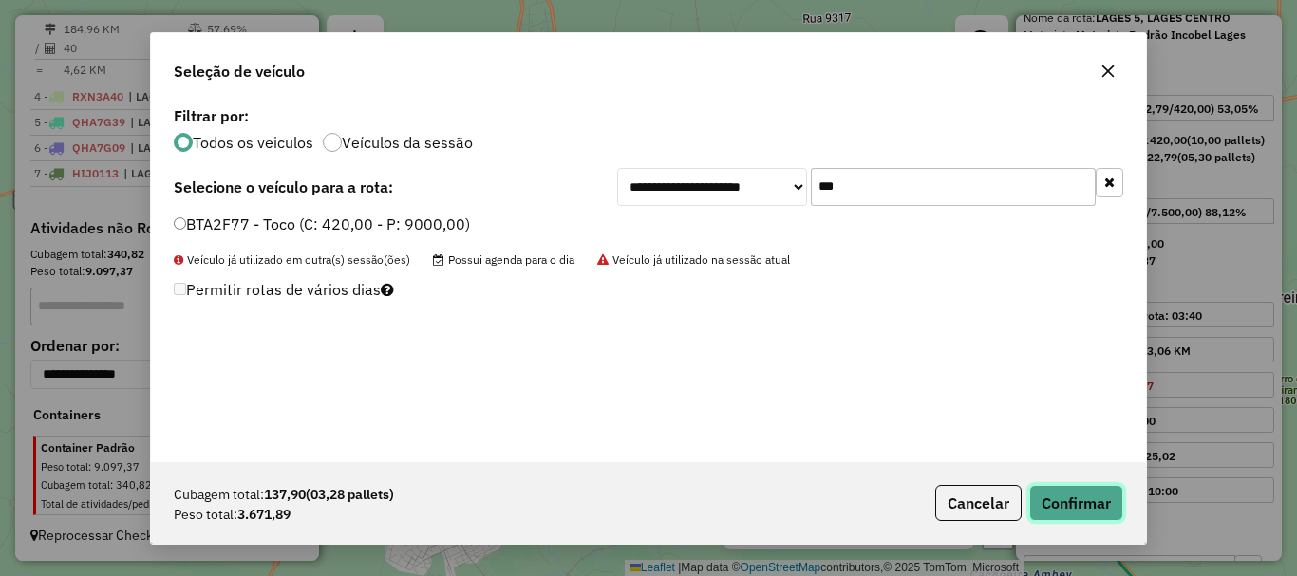
click at [1096, 501] on button "Confirmar" at bounding box center [1076, 503] width 94 height 36
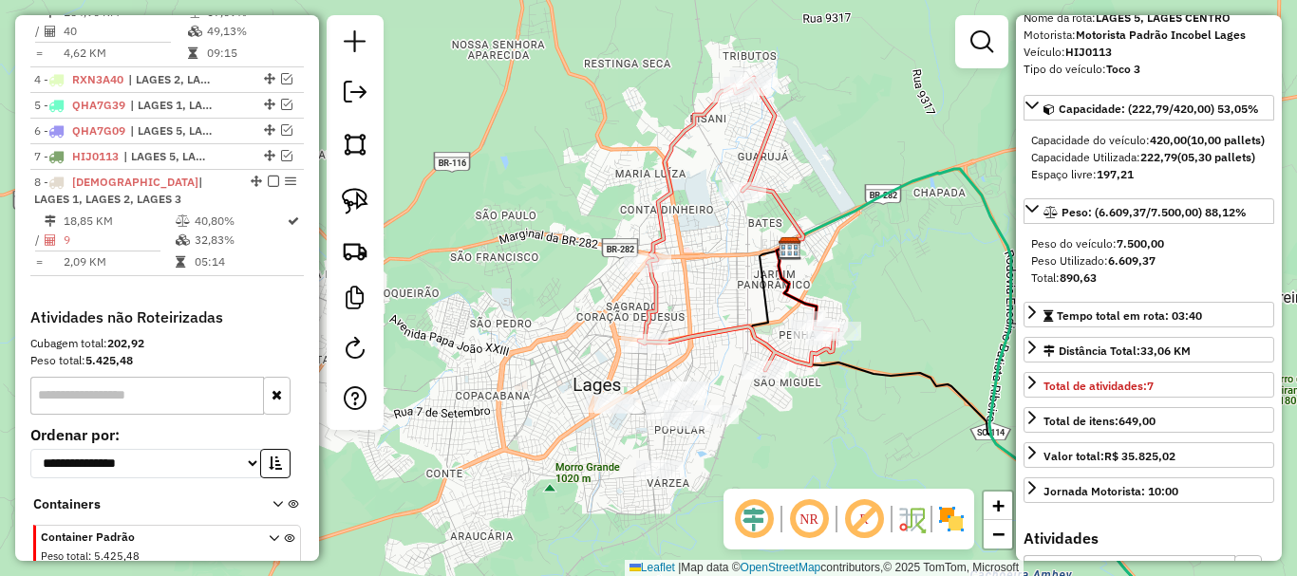
scroll to position [929, 0]
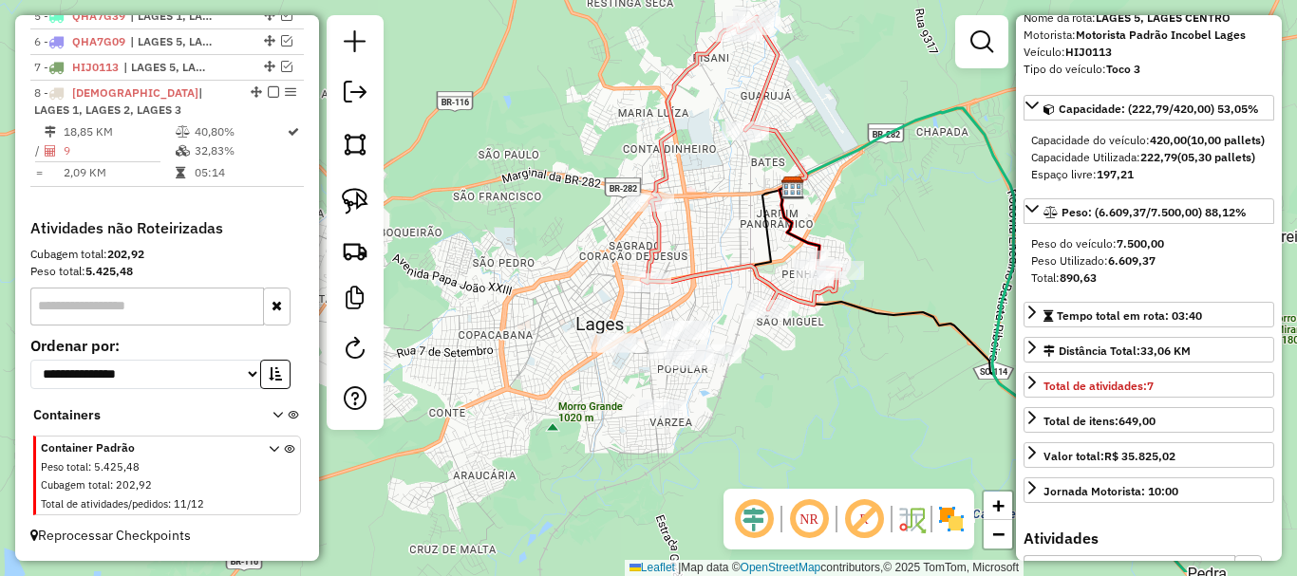
drag, startPoint x: 539, startPoint y: 270, endPoint x: 540, endPoint y: 195, distance: 75.0
click at [540, 197] on div "Janela de atendimento Grade de atendimento Capacidade Transportadoras Veículos …" at bounding box center [648, 288] width 1297 height 576
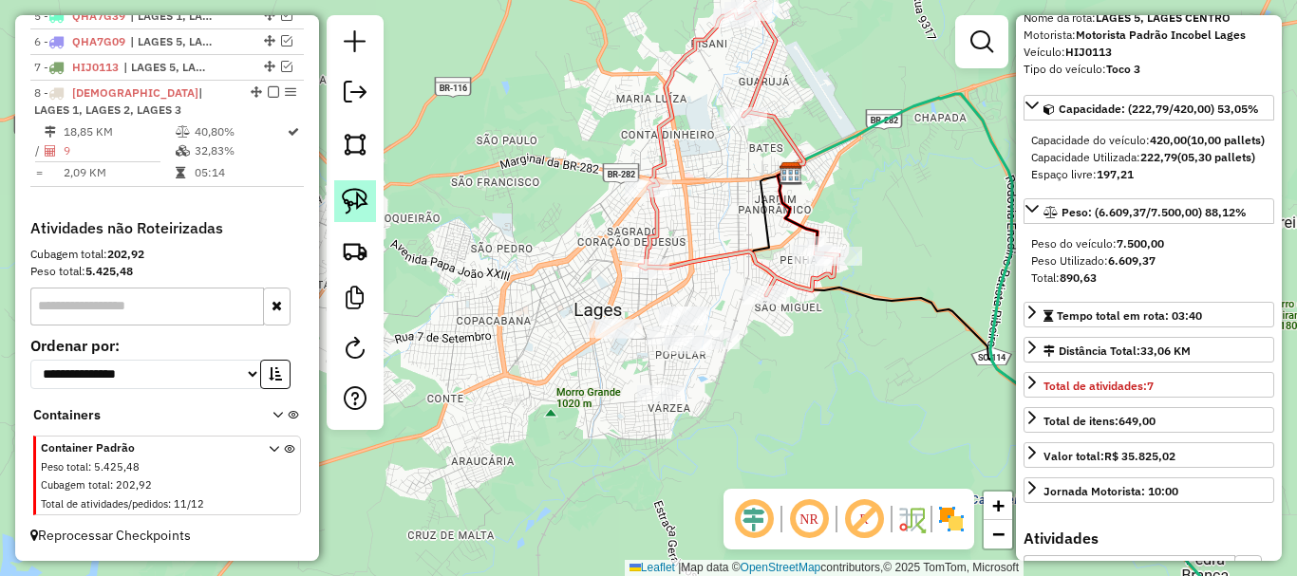
click at [359, 201] on img at bounding box center [355, 201] width 27 height 27
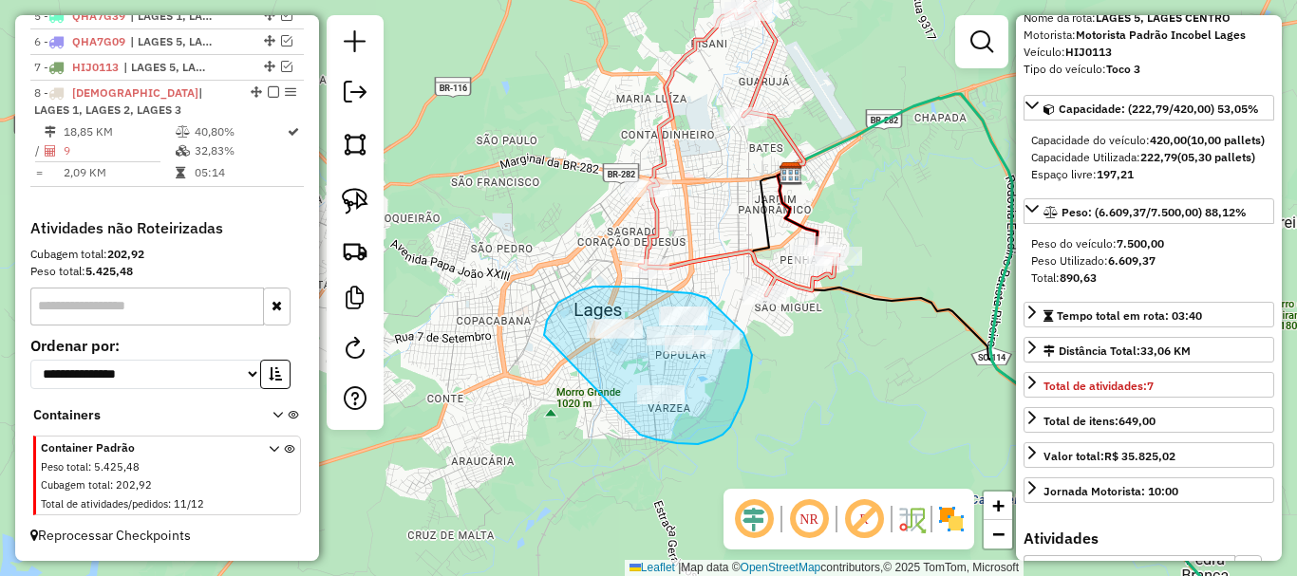
drag, startPoint x: 545, startPoint y: 336, endPoint x: 640, endPoint y: 432, distance: 134.9
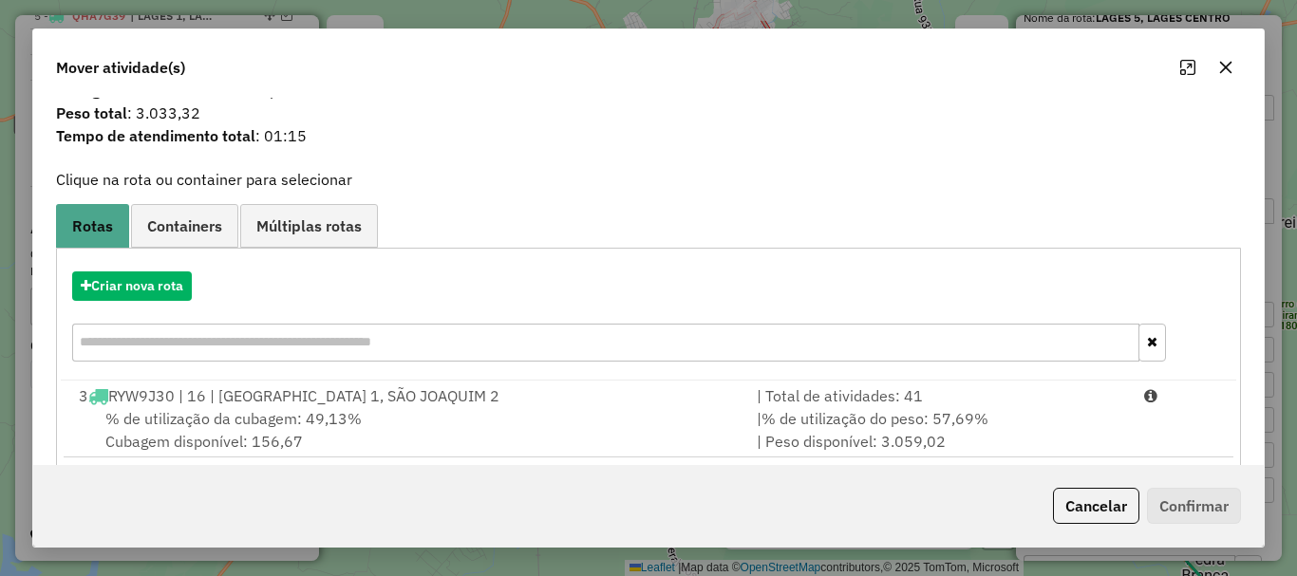
scroll to position [95, 0]
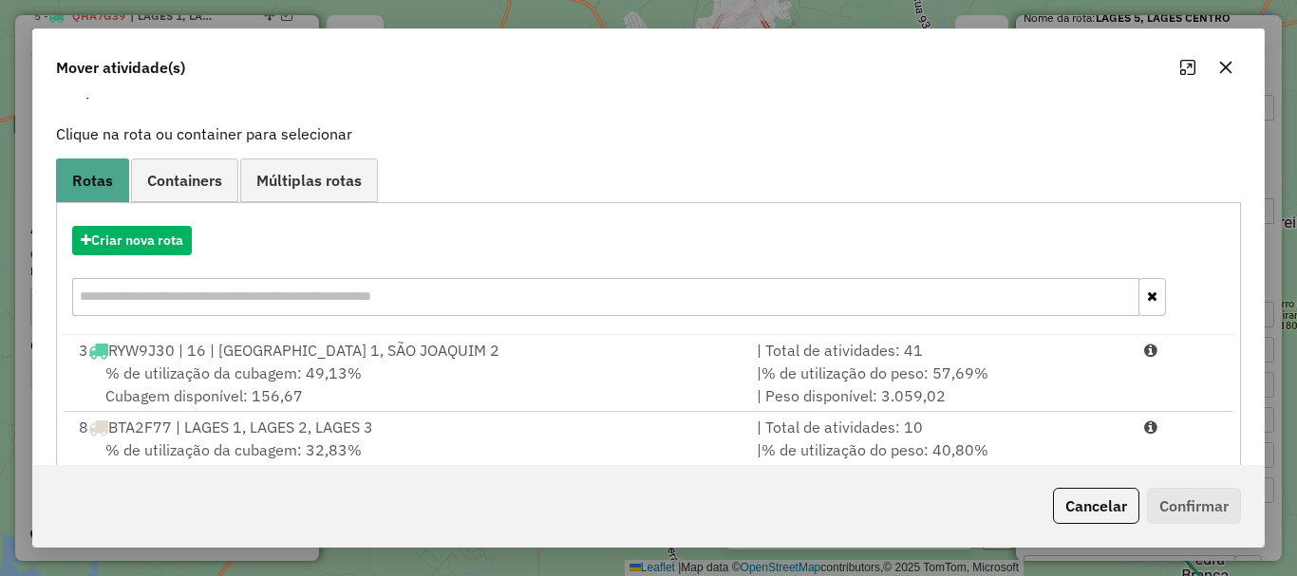
click at [138, 224] on div "Criar nova rota" at bounding box center [648, 273] width 1175 height 123
click at [141, 229] on button "Criar nova rota" at bounding box center [132, 240] width 120 height 29
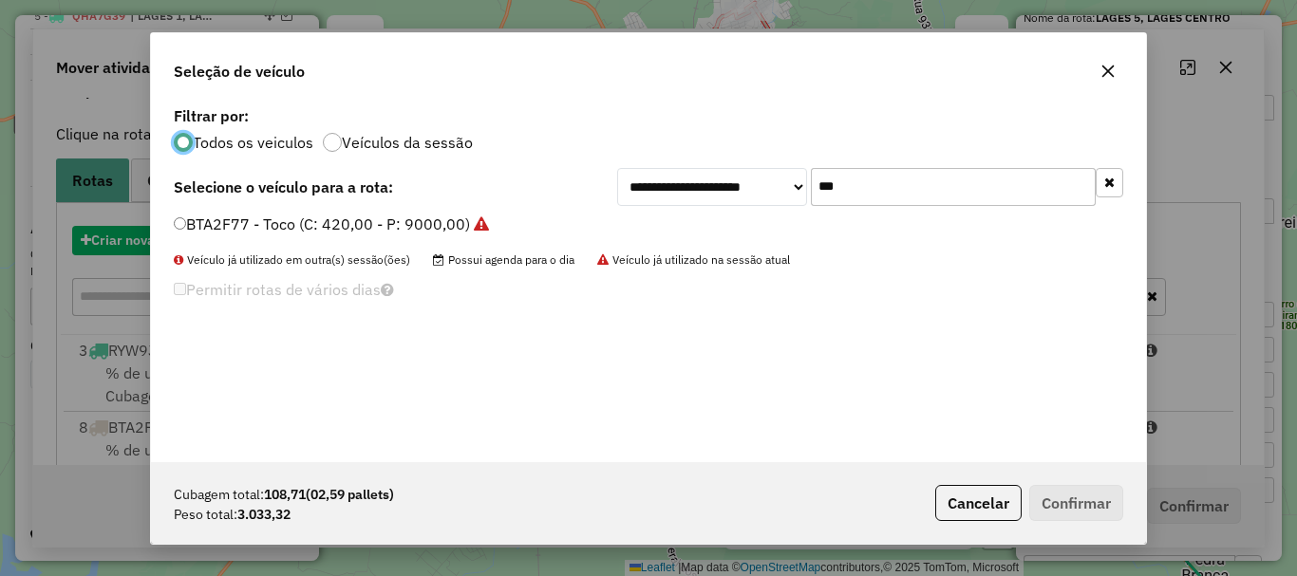
scroll to position [10, 6]
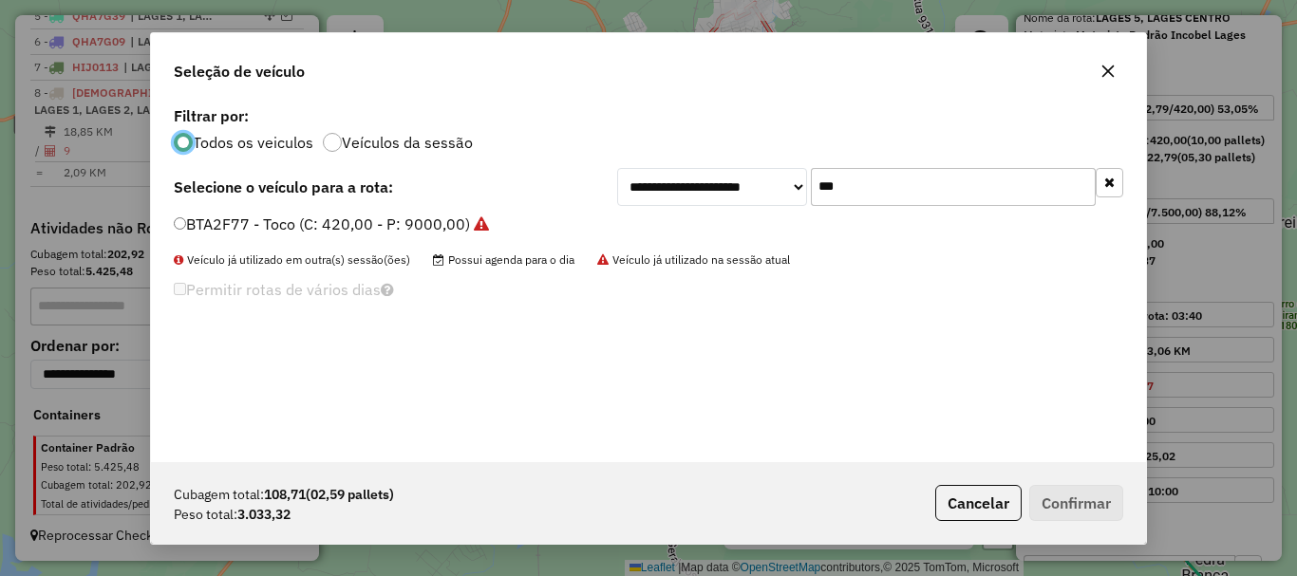
drag, startPoint x: 844, startPoint y: 186, endPoint x: 690, endPoint y: 185, distance: 153.8
click at [691, 185] on div "**********" at bounding box center [870, 187] width 506 height 38
type input "**"
click at [948, 504] on button "Cancelar" at bounding box center [978, 503] width 86 height 36
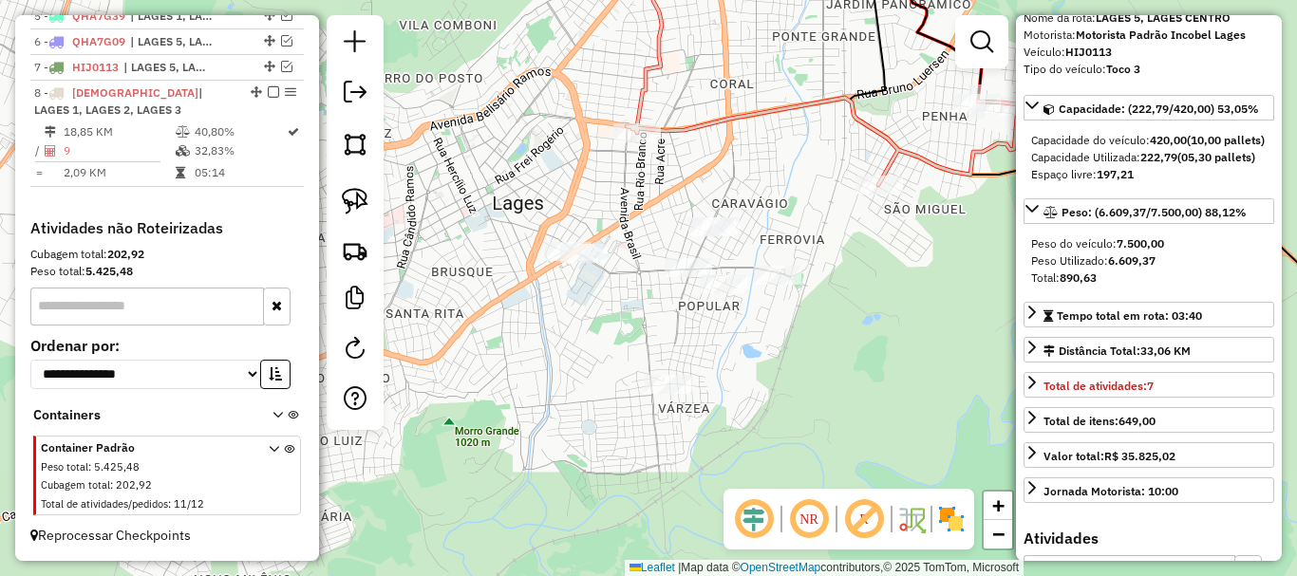
drag, startPoint x: 776, startPoint y: 273, endPoint x: 794, endPoint y: 249, distance: 30.6
click at [794, 249] on div "Janela de atendimento Grade de atendimento Capacidade Transportadoras Veículos …" at bounding box center [648, 288] width 1297 height 576
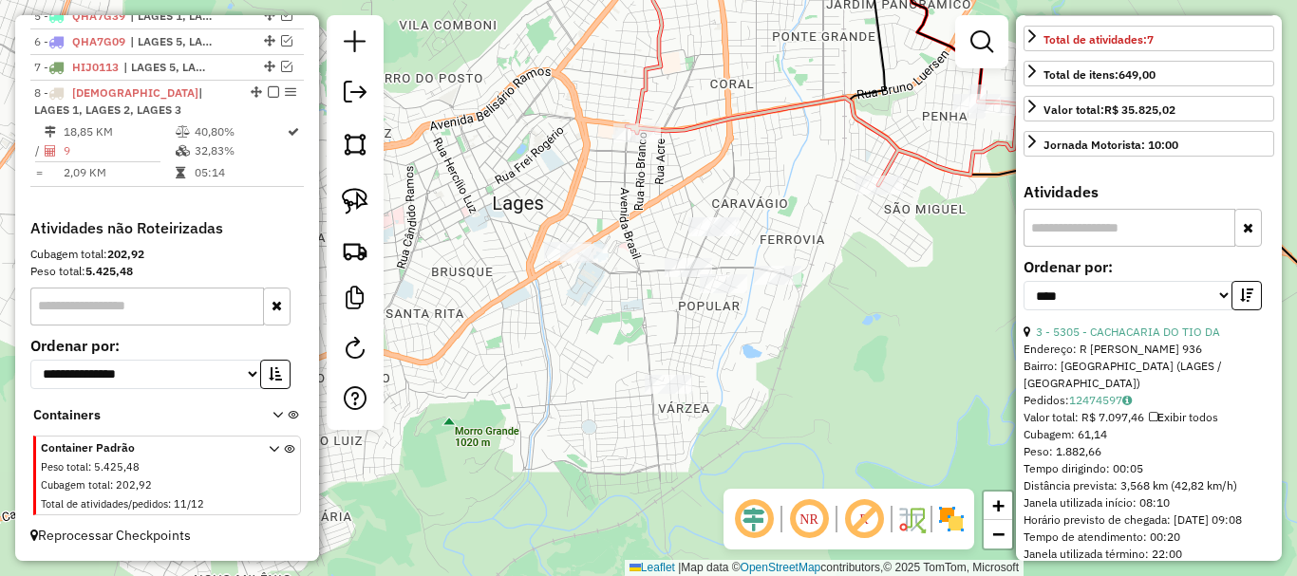
scroll to position [475, 0]
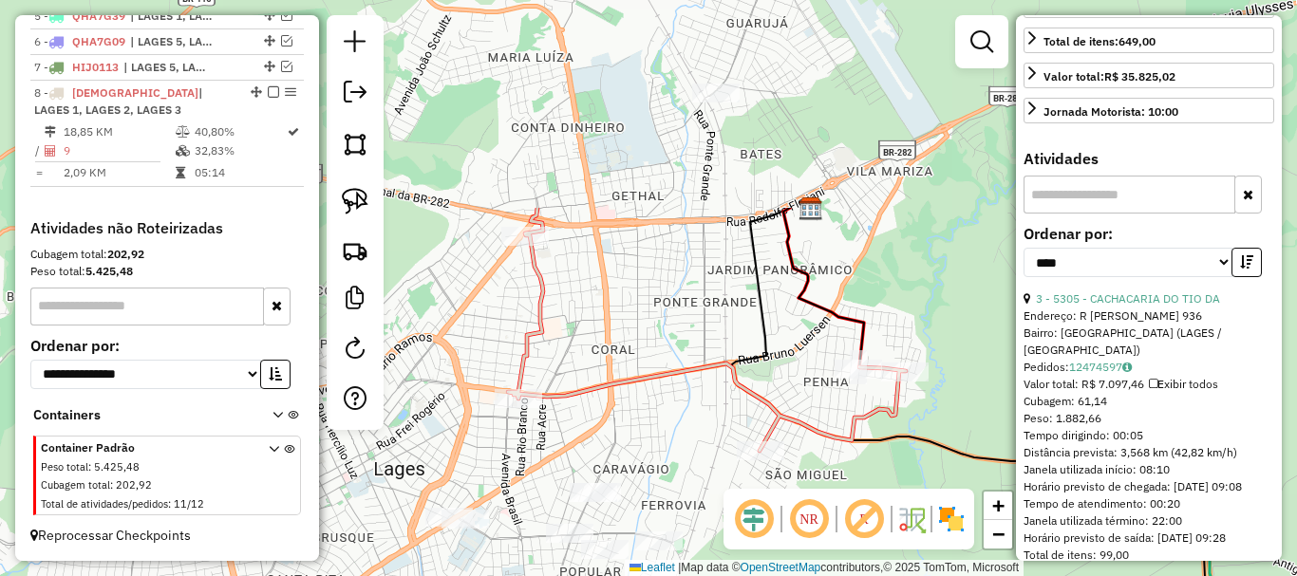
drag, startPoint x: 906, startPoint y: 260, endPoint x: 813, endPoint y: 503, distance: 260.3
click at [813, 503] on hb-router-mapa "Informações da Sessão 978447 - [DATE] Criação: [DATE] 17:34 Depósito: Incobel L…" at bounding box center [648, 288] width 1297 height 576
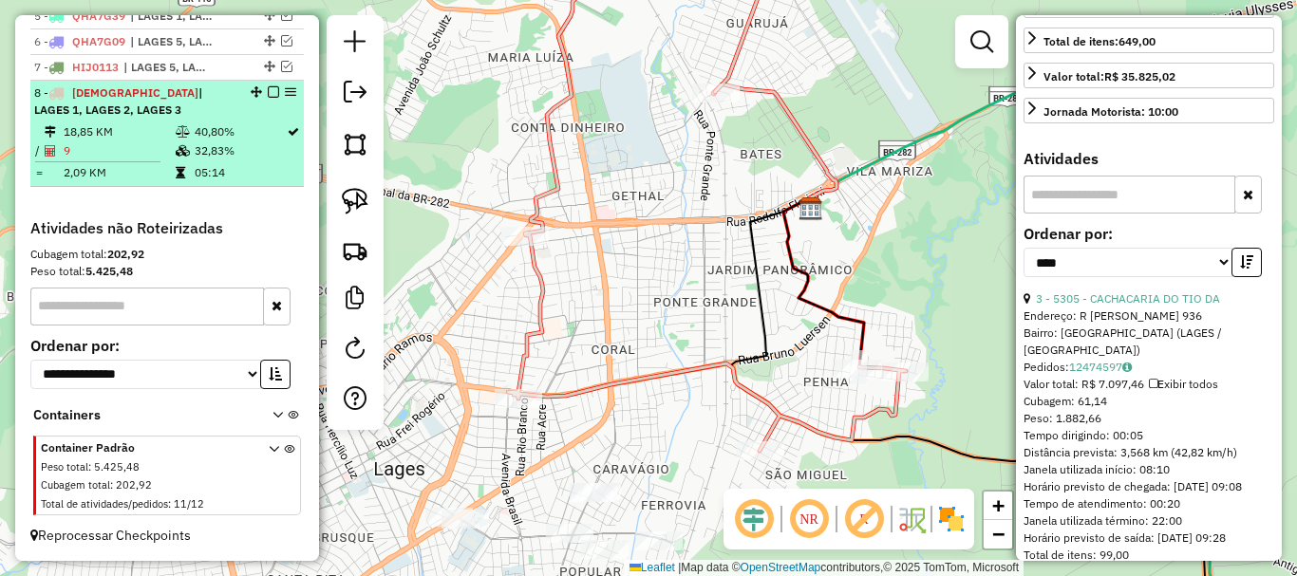
click at [268, 95] on em at bounding box center [273, 91] width 11 height 11
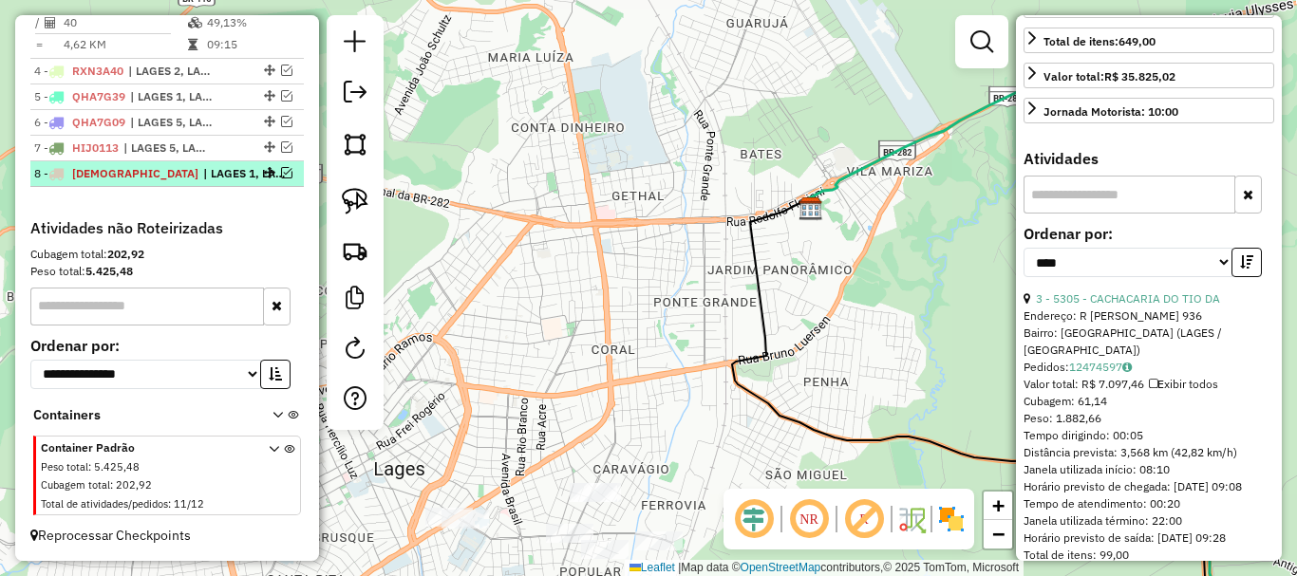
click at [281, 168] on em at bounding box center [286, 172] width 11 height 11
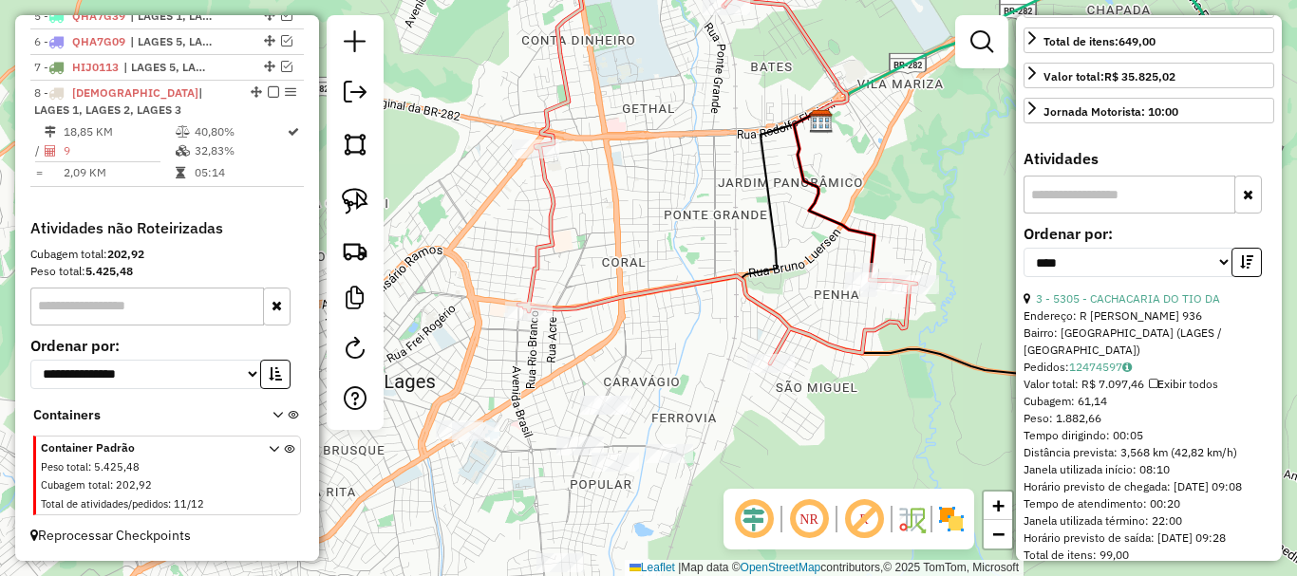
drag, startPoint x: 488, startPoint y: 291, endPoint x: 496, endPoint y: 207, distance: 84.8
click at [496, 207] on div "Janela de atendimento Grade de atendimento Capacidade Transportadoras Veículos …" at bounding box center [648, 288] width 1297 height 576
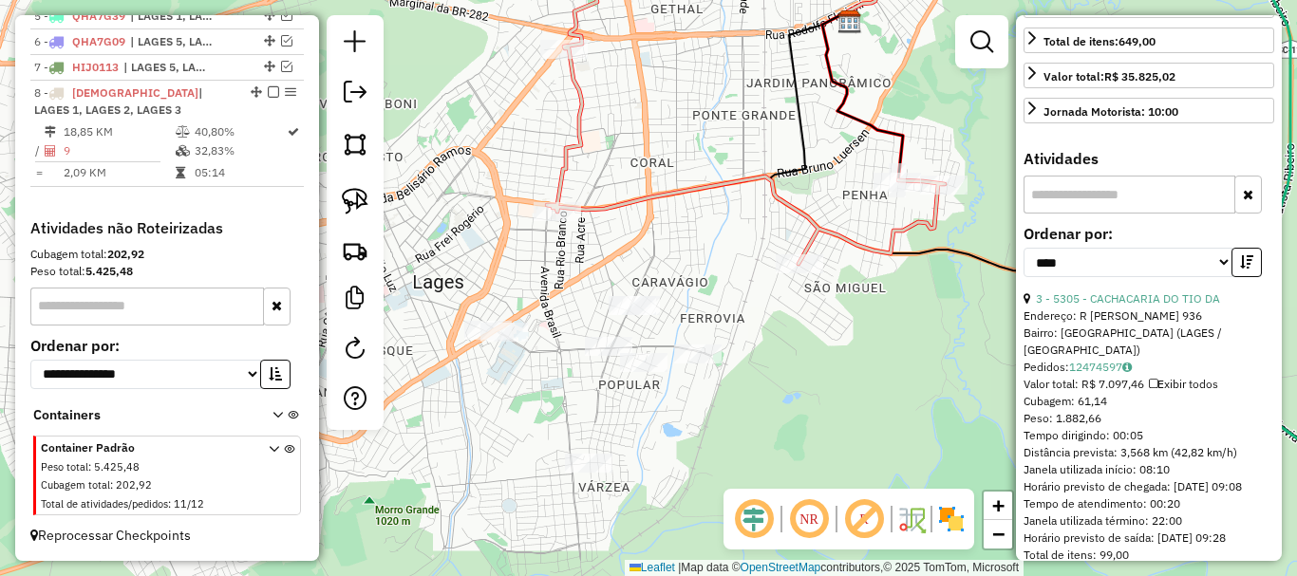
drag, startPoint x: 594, startPoint y: 315, endPoint x: 620, endPoint y: 221, distance: 97.4
click at [620, 221] on div "Janela de atendimento Grade de atendimento Capacidade Transportadoras Veículos …" at bounding box center [648, 288] width 1297 height 576
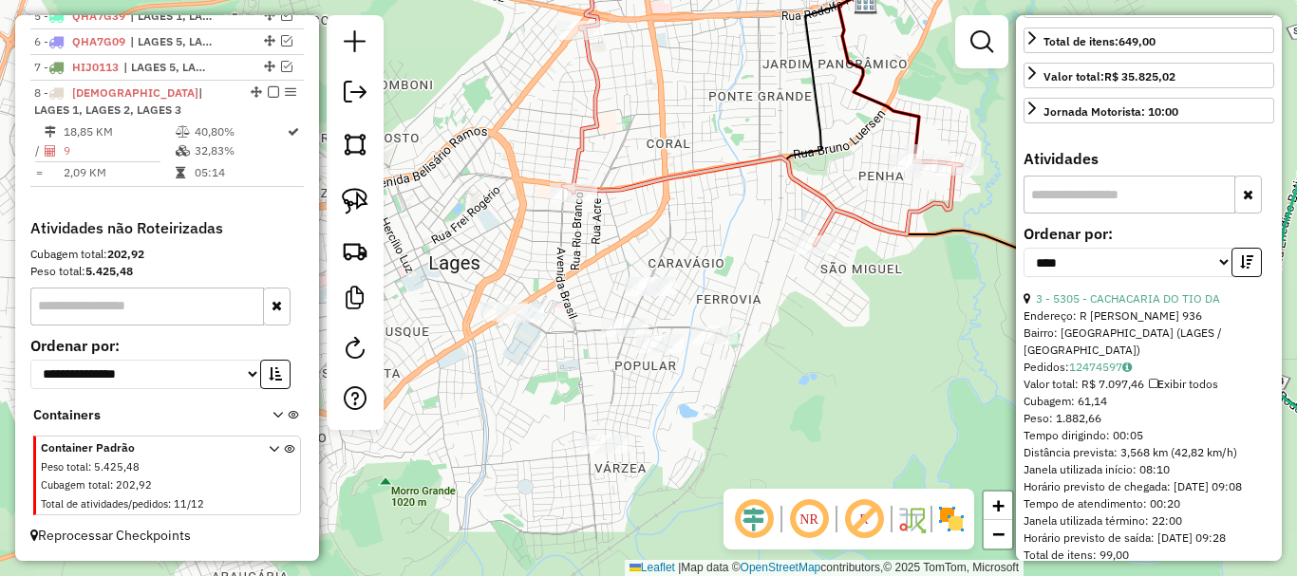
drag, startPoint x: 689, startPoint y: 235, endPoint x: 705, endPoint y: 216, distance: 24.9
click at [705, 216] on div "Janela de atendimento Grade de atendimento Capacidade Transportadoras Veículos …" at bounding box center [648, 288] width 1297 height 576
click at [344, 202] on img at bounding box center [355, 201] width 27 height 27
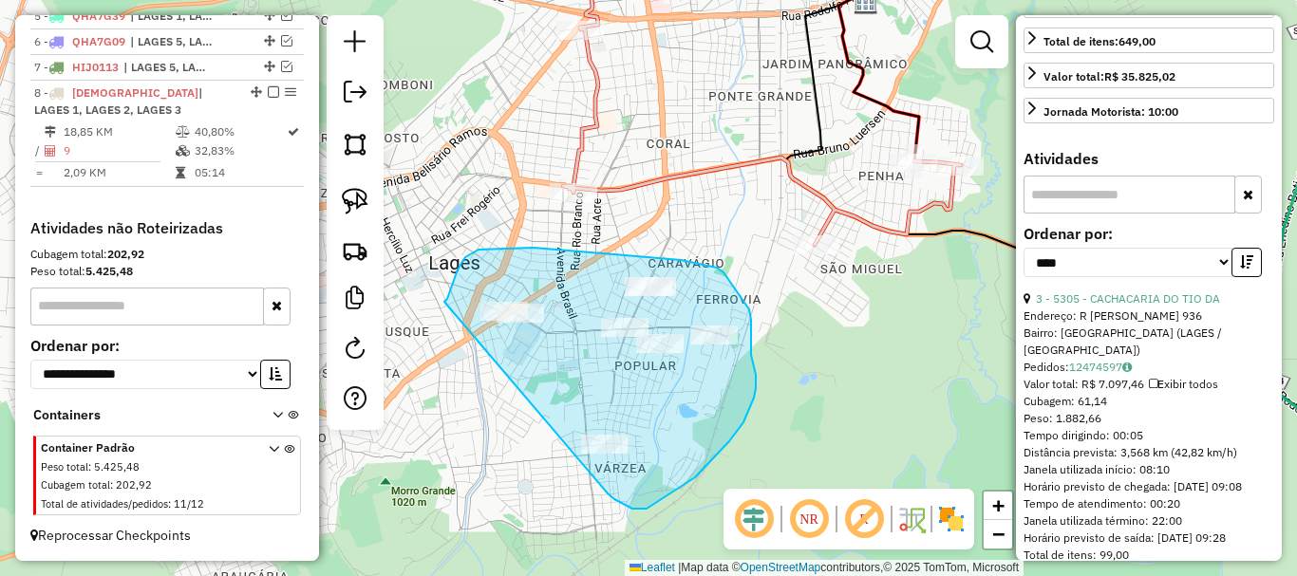
drag, startPoint x: 452, startPoint y: 287, endPoint x: 603, endPoint y: 487, distance: 250.8
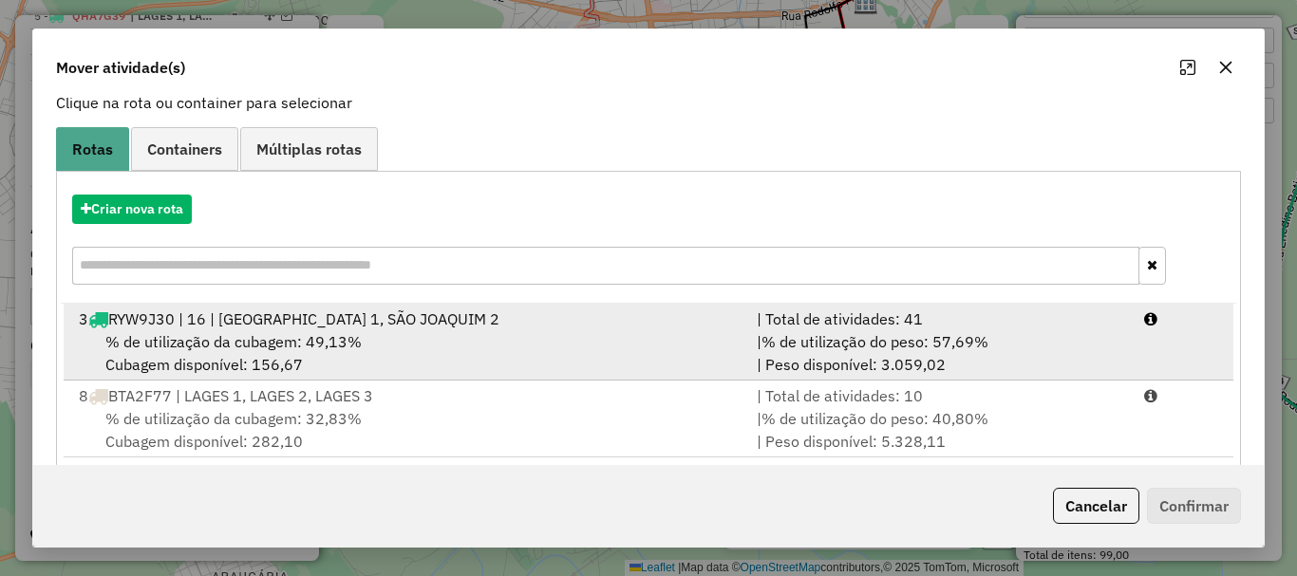
scroll to position [151, 0]
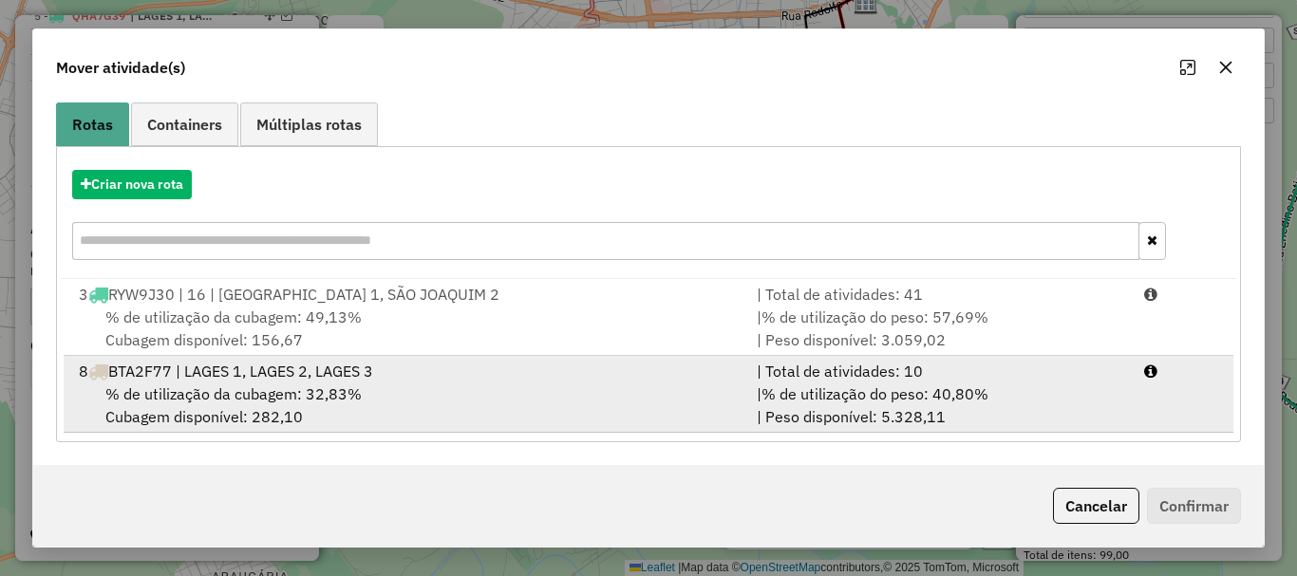
click at [423, 376] on div "8 BTA2F77 | LAGES 1, LAGES 2, LAGES 3" at bounding box center [406, 371] width 678 height 23
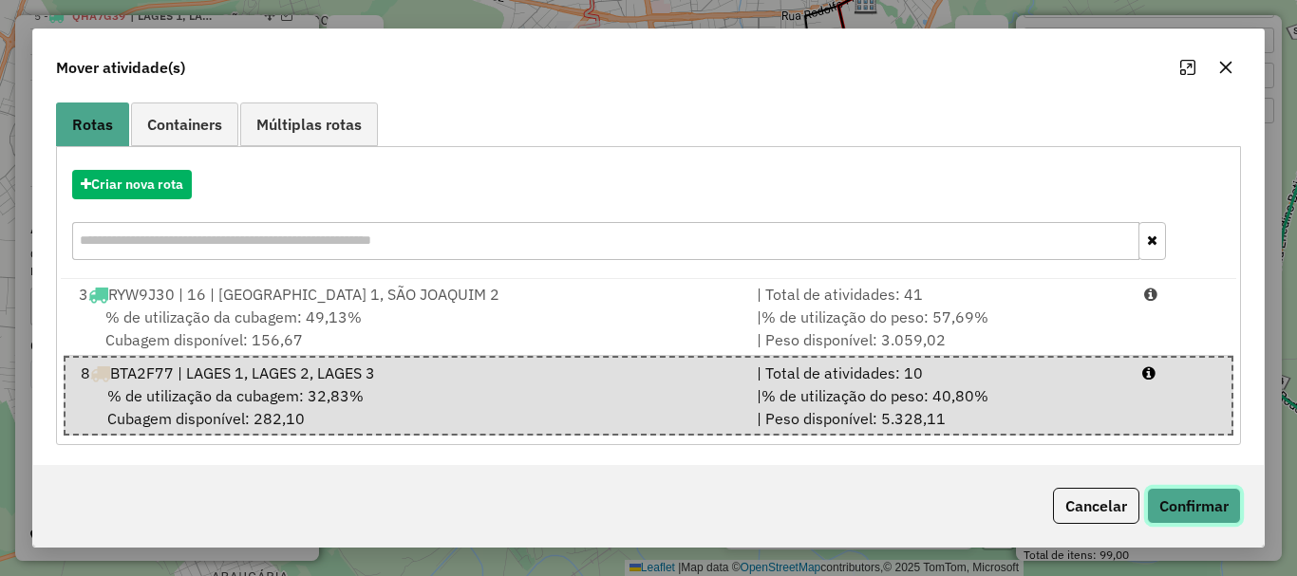
click at [1209, 509] on button "Confirmar" at bounding box center [1194, 506] width 94 height 36
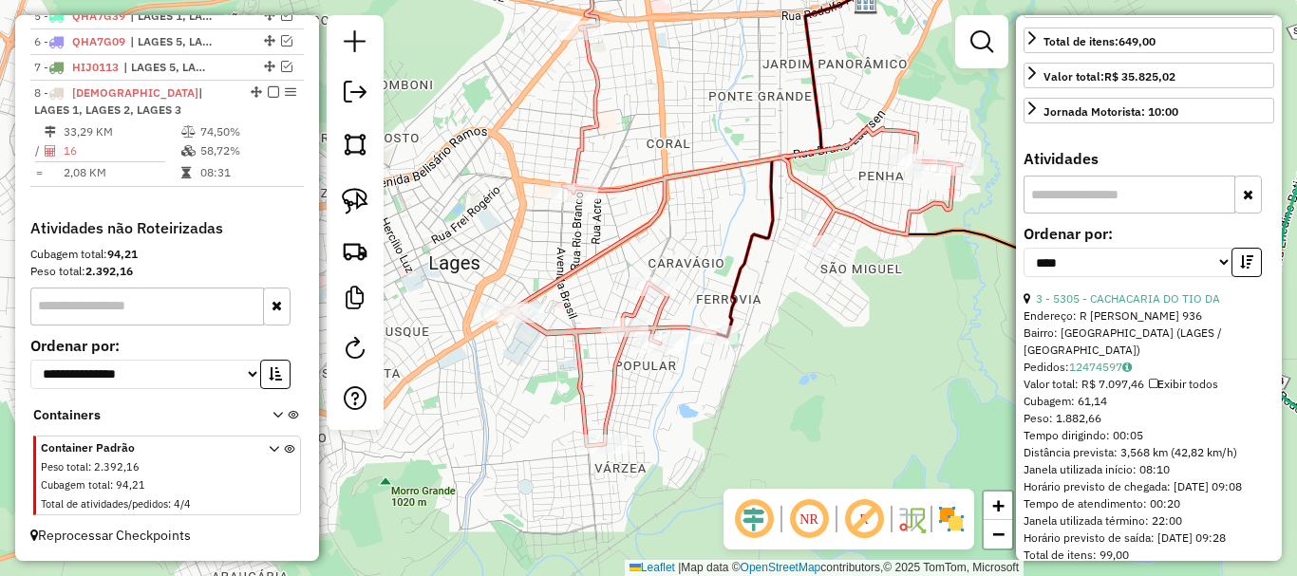
scroll to position [0, 0]
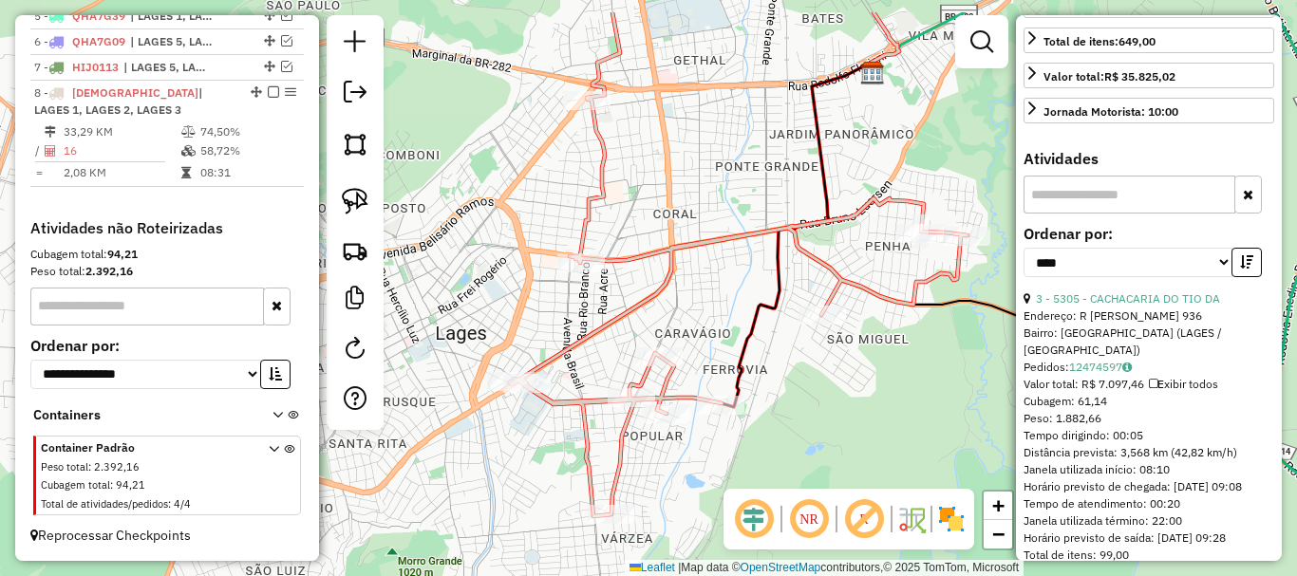
drag, startPoint x: 704, startPoint y: 235, endPoint x: 711, endPoint y: 305, distance: 70.6
click at [711, 305] on div "Janela de atendimento Grade de atendimento Capacidade Transportadoras Veículos …" at bounding box center [648, 288] width 1297 height 576
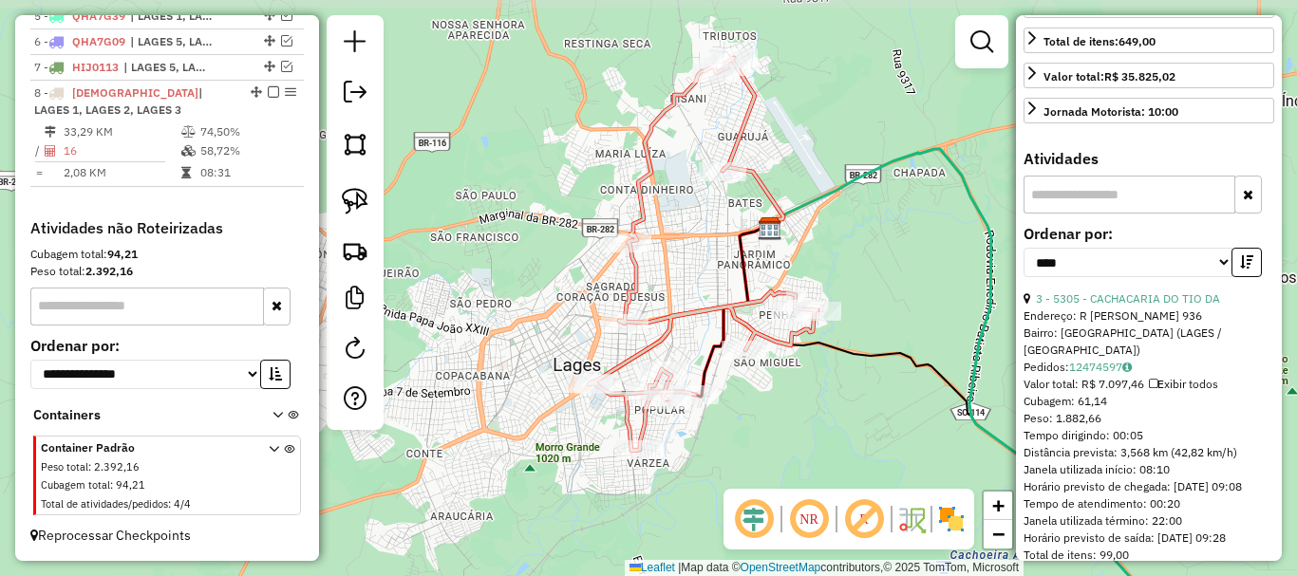
drag, startPoint x: 724, startPoint y: 234, endPoint x: 703, endPoint y: 275, distance: 47.1
click at [703, 275] on div "Janela de atendimento Grade de atendimento Capacidade Transportadoras Veículos …" at bounding box center [648, 288] width 1297 height 576
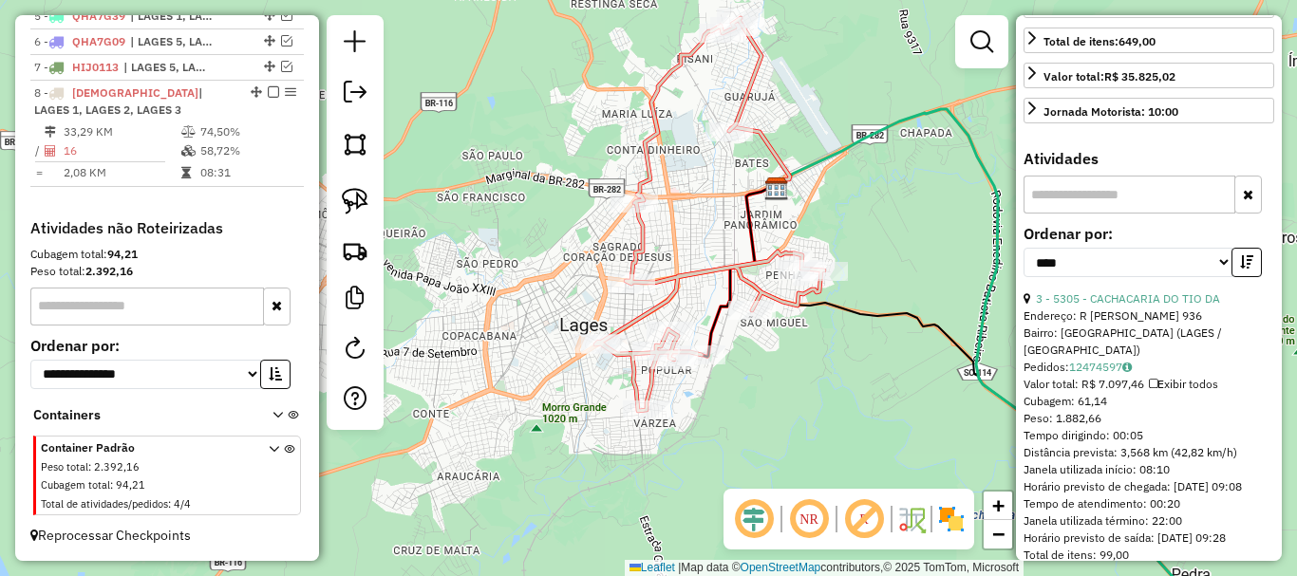
drag, startPoint x: 698, startPoint y: 242, endPoint x: 699, endPoint y: 216, distance: 26.6
click at [699, 216] on div "Janela de atendimento Grade de atendimento Capacidade Transportadoras Veículos …" at bounding box center [648, 288] width 1297 height 576
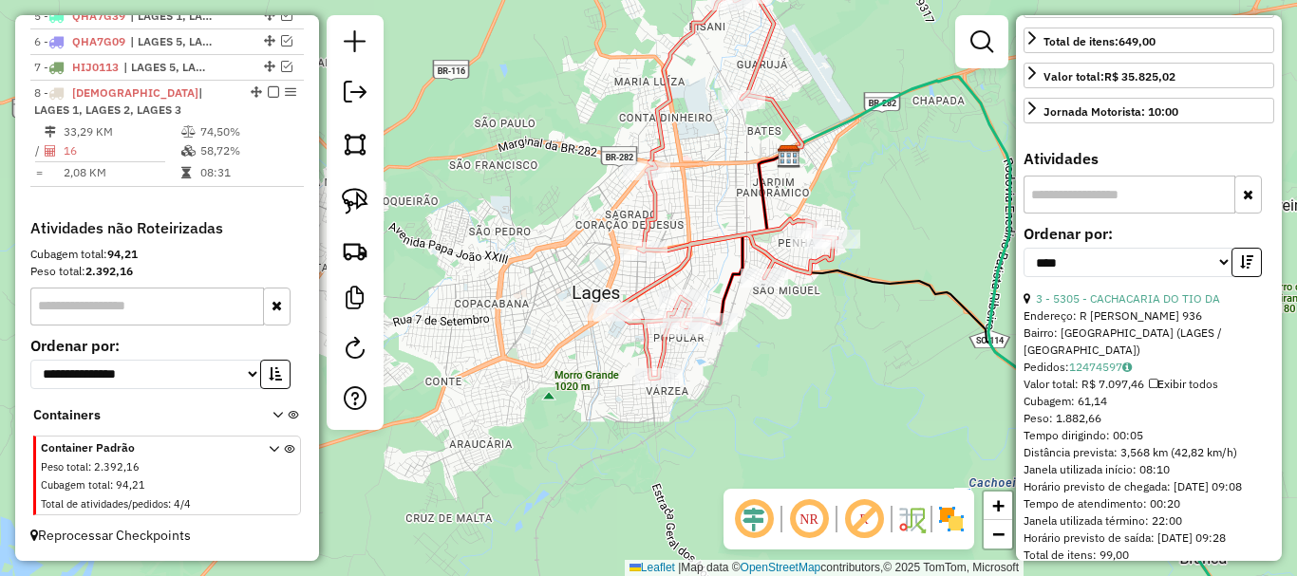
click at [705, 186] on div "Janela de atendimento Grade de atendimento Capacidade Transportadoras Veículos …" at bounding box center [648, 288] width 1297 height 576
click at [886, 338] on div "Janela de atendimento Grade de atendimento Capacidade Transportadoras Veículos …" at bounding box center [648, 288] width 1297 height 576
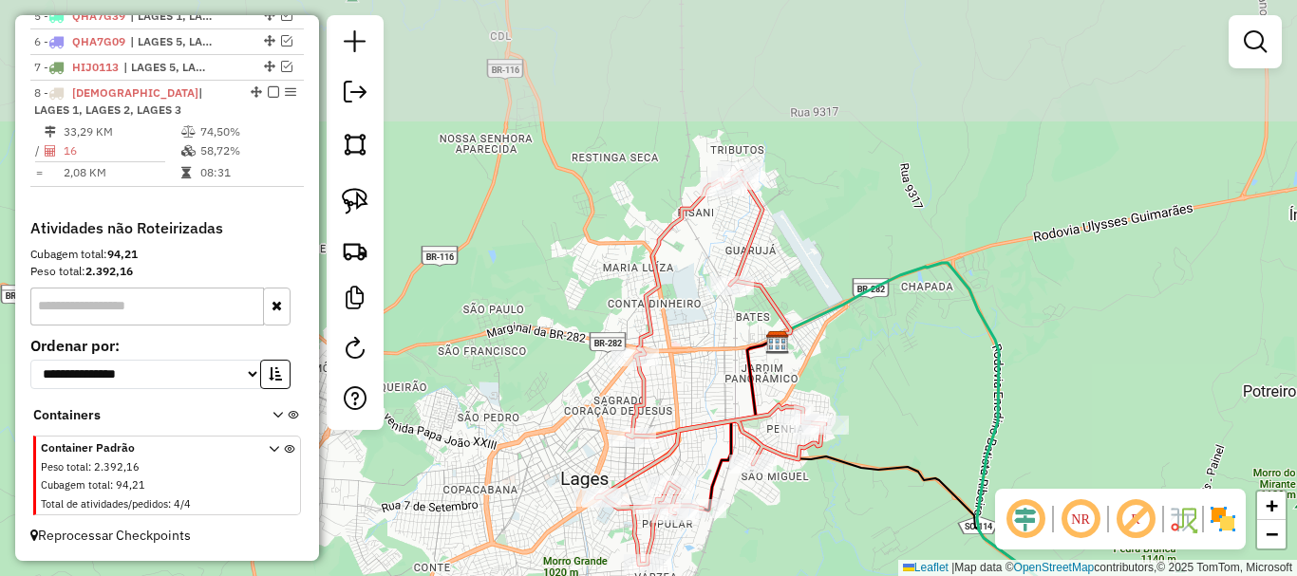
drag, startPoint x: 905, startPoint y: 330, endPoint x: 900, endPoint y: 459, distance: 128.3
click at [897, 463] on icon at bounding box center [1053, 579] width 629 height 483
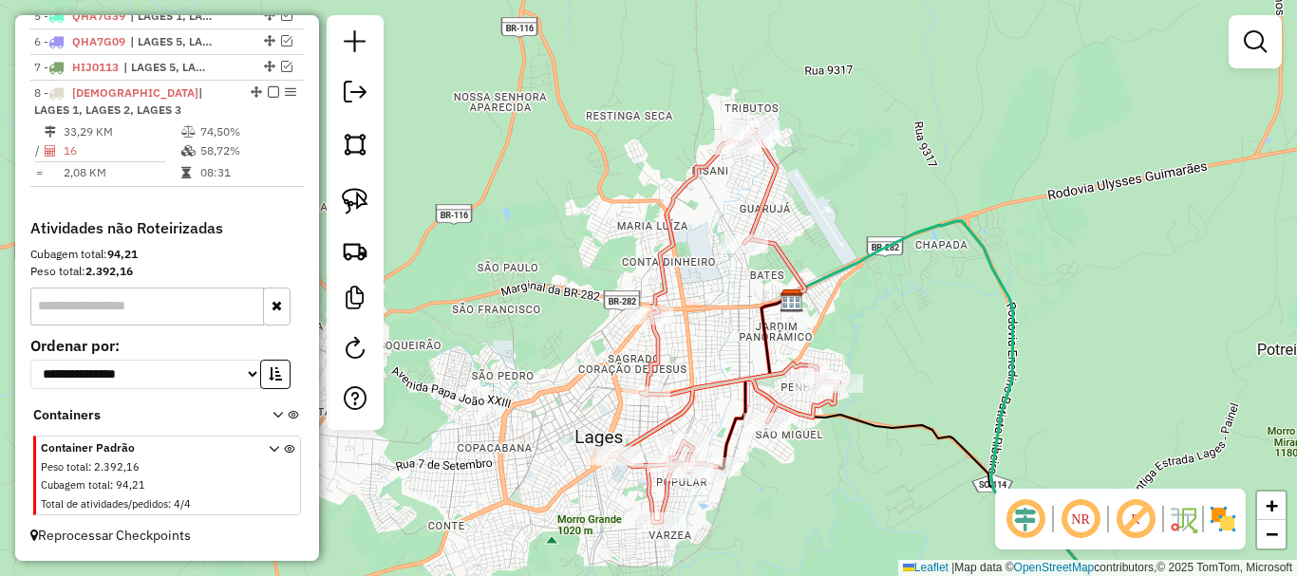
drag, startPoint x: 920, startPoint y: 321, endPoint x: 930, endPoint y: 280, distance: 42.1
click at [929, 280] on div "Janela de atendimento Grade de atendimento Capacidade Transportadoras Veículos …" at bounding box center [648, 288] width 1297 height 576
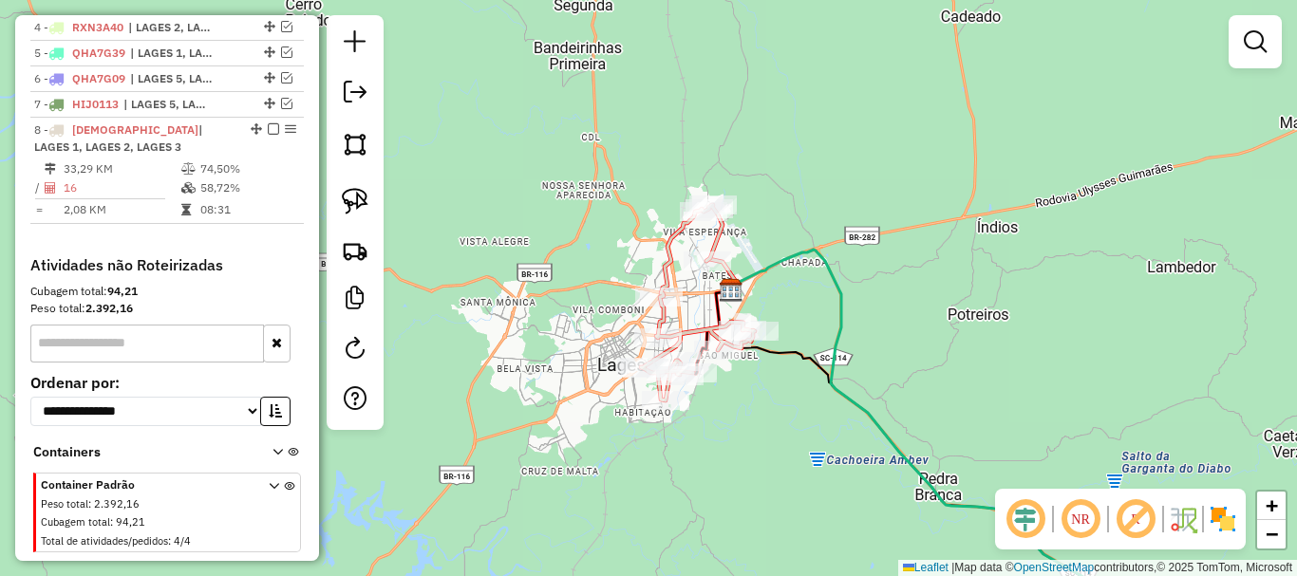
scroll to position [835, 0]
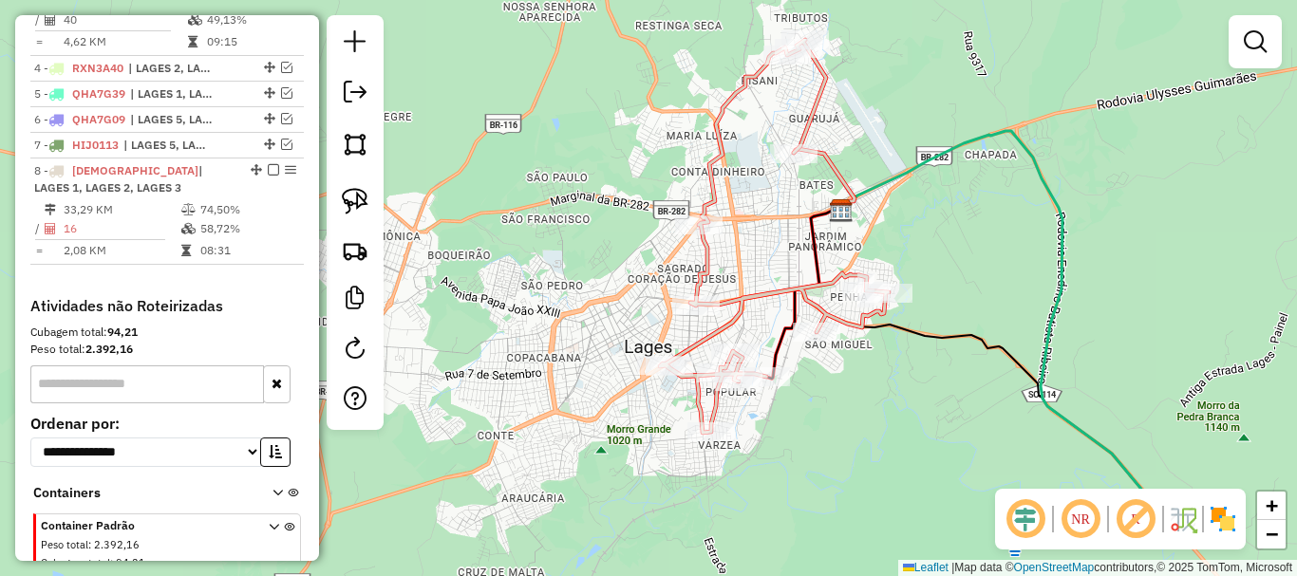
drag, startPoint x: 592, startPoint y: 181, endPoint x: 580, endPoint y: 170, distance: 16.8
click at [580, 170] on div "Janela de atendimento Grade de atendimento Capacidade Transportadoras Veículos …" at bounding box center [648, 288] width 1297 height 576
select select "*********"
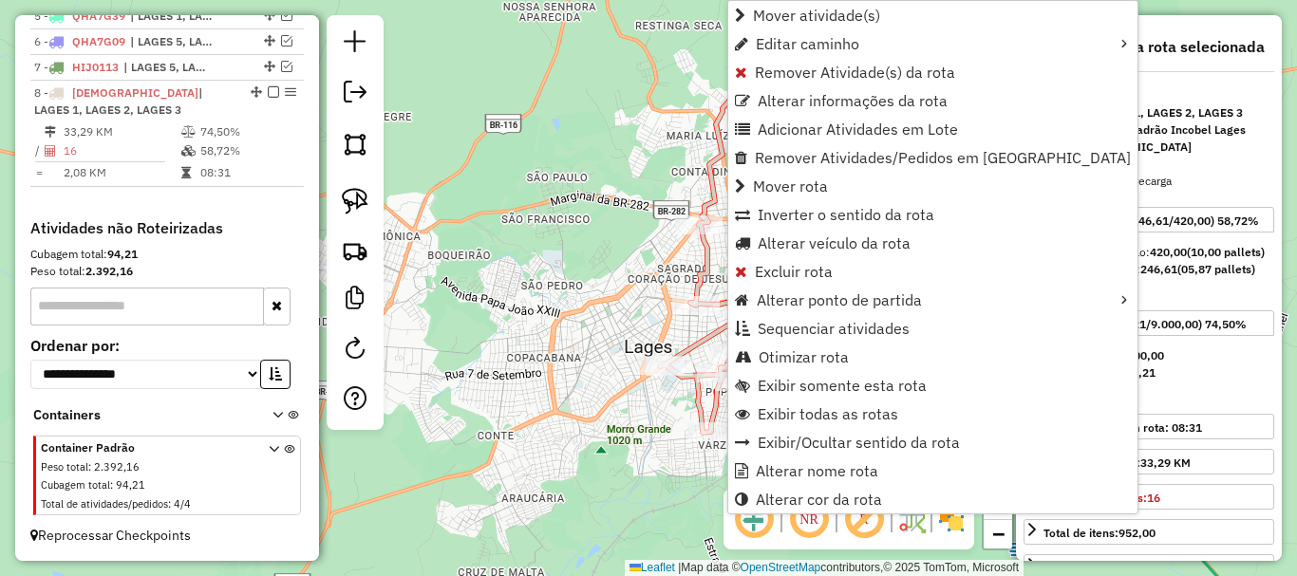
scroll to position [929, 0]
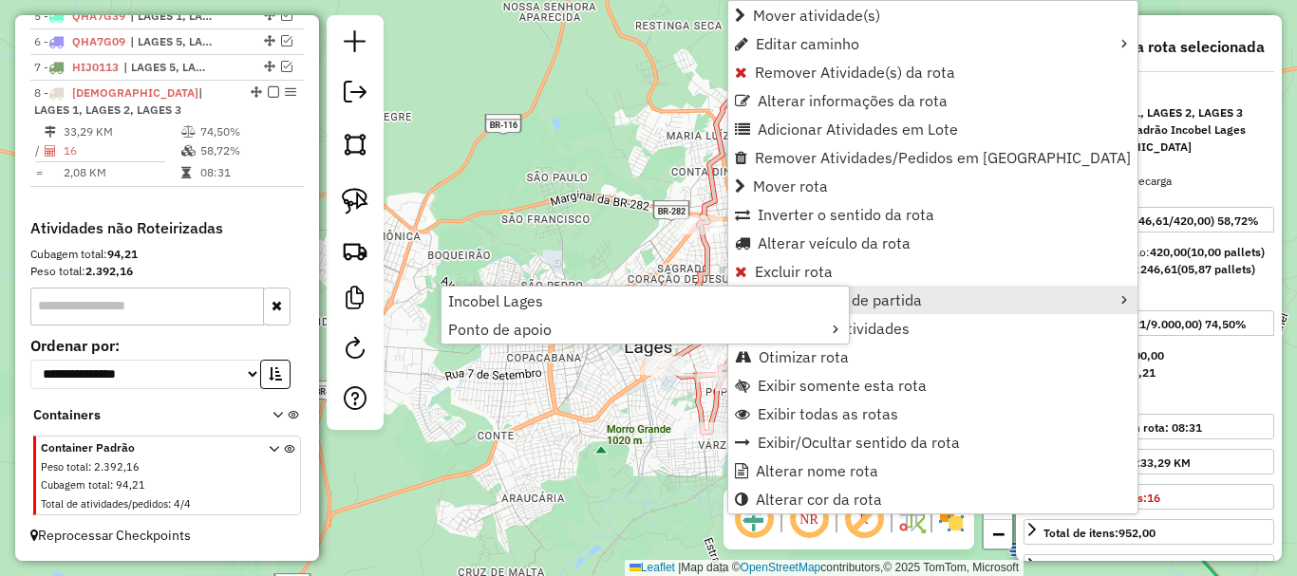
click at [597, 265] on div "Janela de atendimento Grade de atendimento Capacidade Transportadoras Veículos …" at bounding box center [648, 288] width 1297 height 576
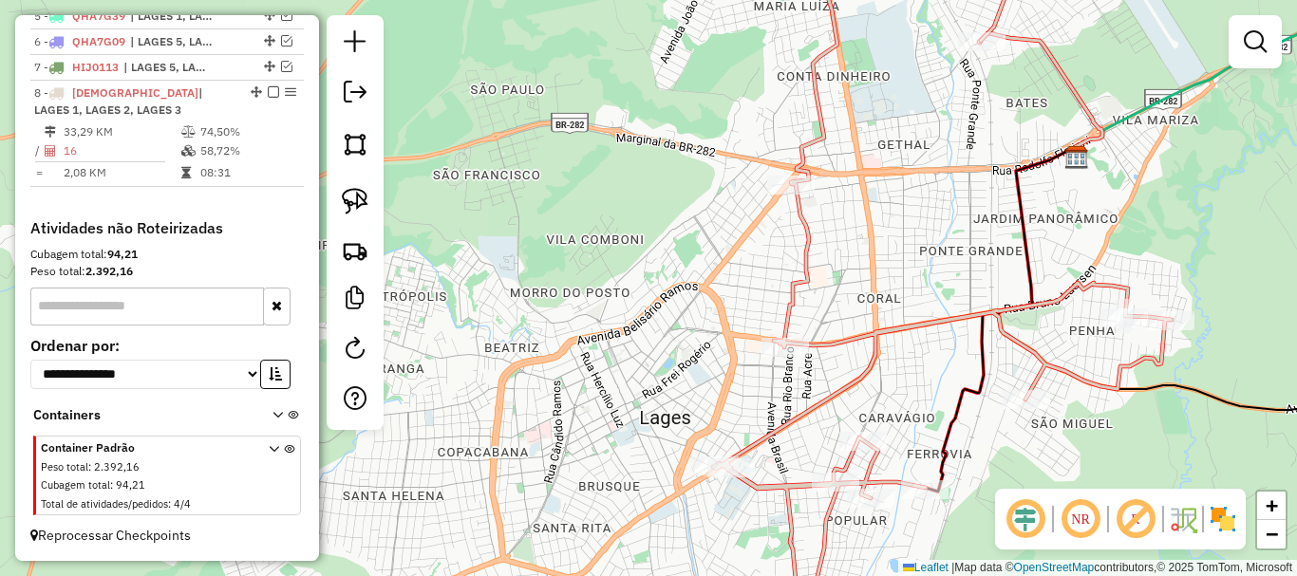
drag, startPoint x: 607, startPoint y: 263, endPoint x: 619, endPoint y: 244, distance: 22.6
click at [607, 230] on div "Janela de atendimento Grade de atendimento Capacidade Transportadoras Veículos …" at bounding box center [648, 288] width 1297 height 576
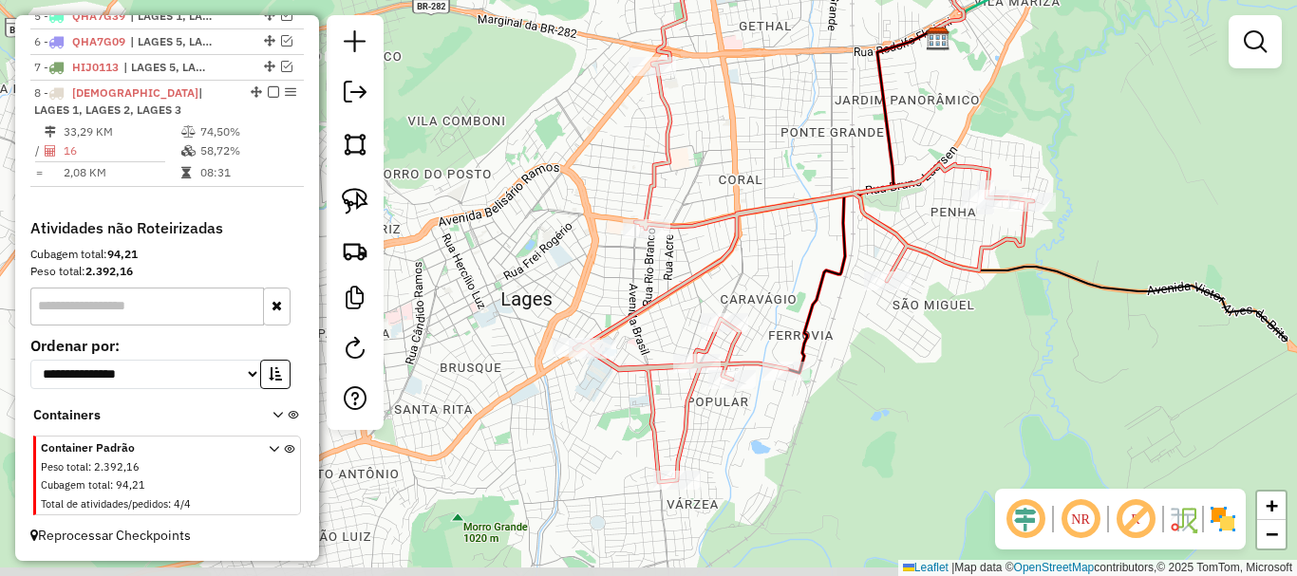
drag, startPoint x: 650, startPoint y: 235, endPoint x: 524, endPoint y: 126, distance: 166.3
click at [524, 126] on div "Janela de atendimento Grade de atendimento Capacidade Transportadoras Veículos …" at bounding box center [648, 288] width 1297 height 576
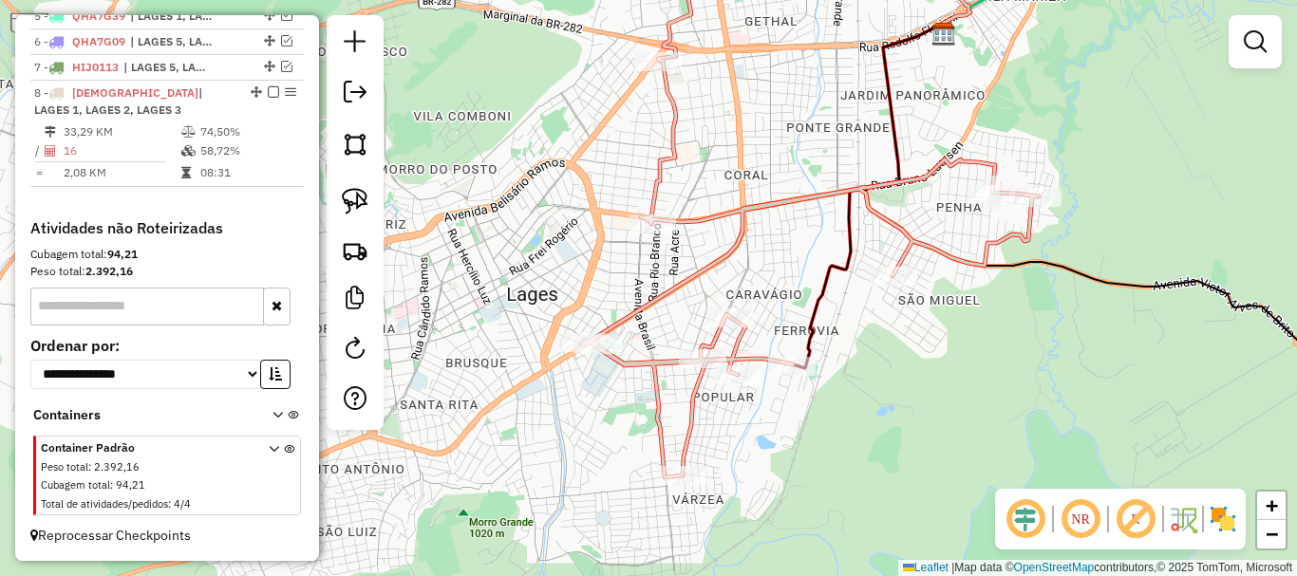
drag, startPoint x: 583, startPoint y: 193, endPoint x: 603, endPoint y: 152, distance: 45.4
click at [603, 152] on div "Janela de atendimento Grade de atendimento Capacidade Transportadoras Veículos …" at bounding box center [648, 288] width 1297 height 576
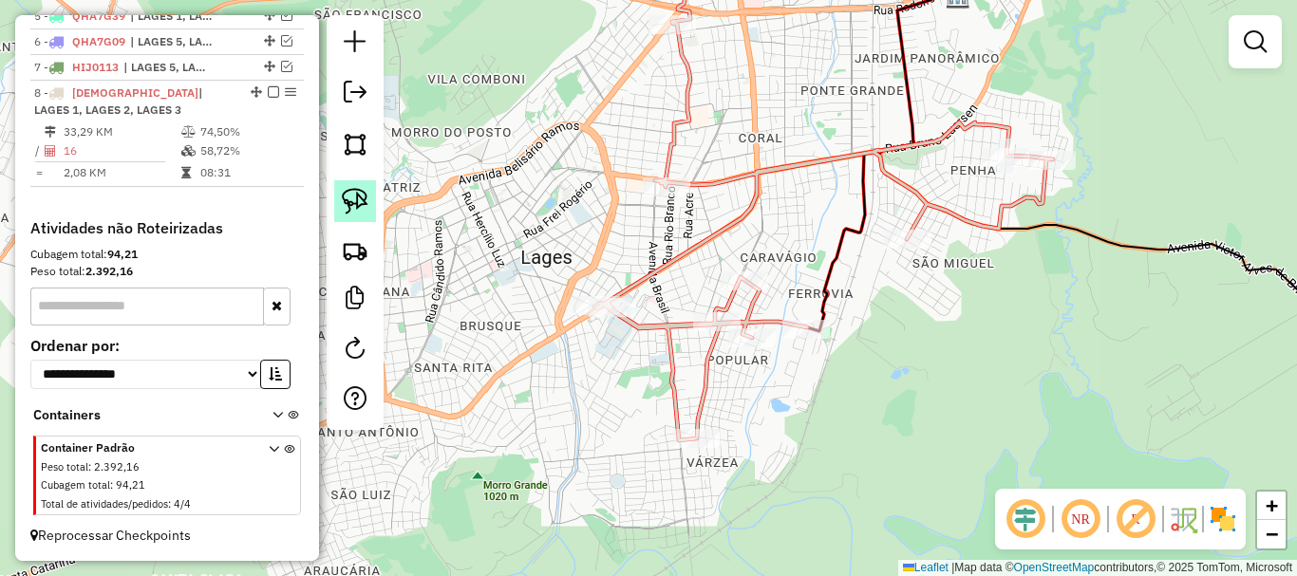
click at [366, 204] on img at bounding box center [355, 201] width 27 height 27
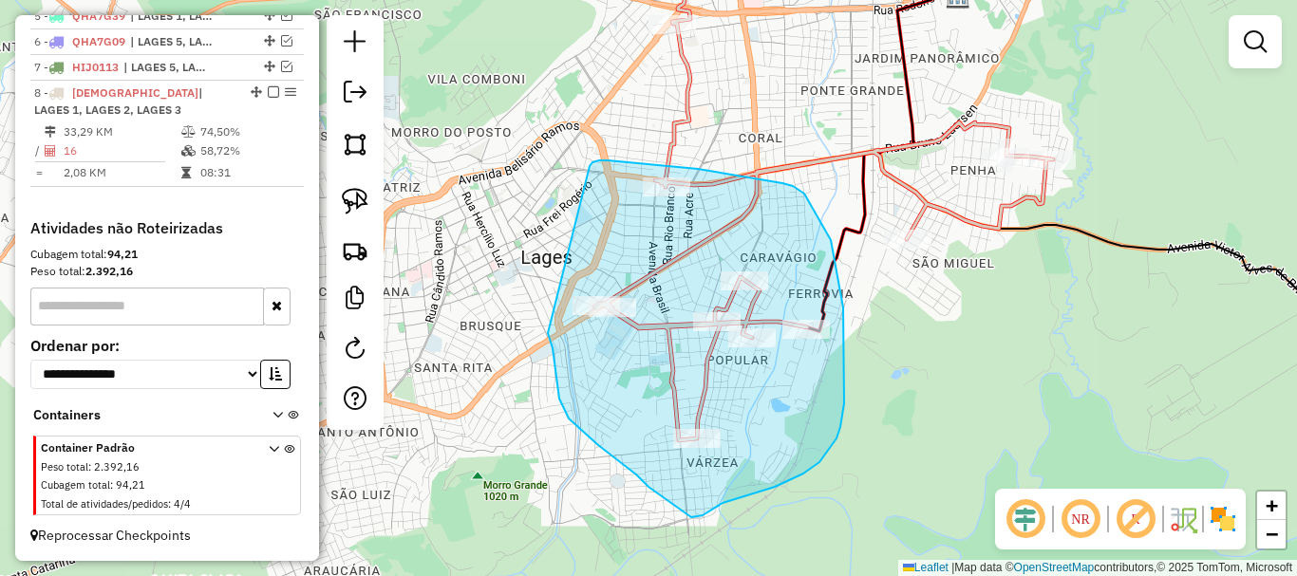
drag, startPoint x: 591, startPoint y: 165, endPoint x: 547, endPoint y: 329, distance: 170.0
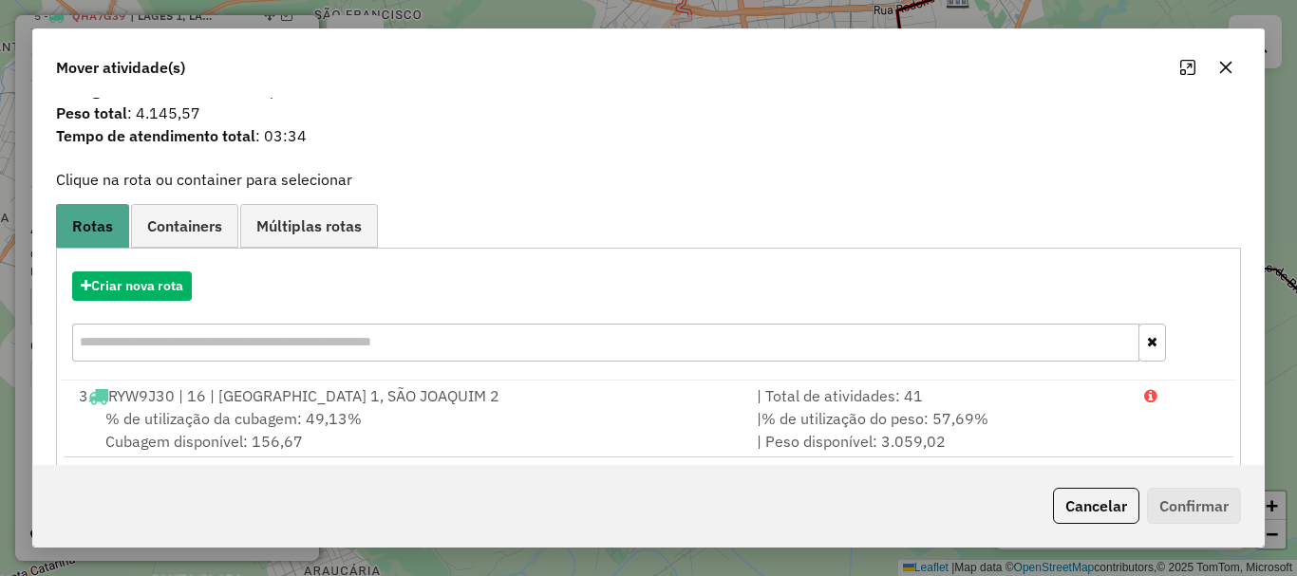
scroll to position [74, 0]
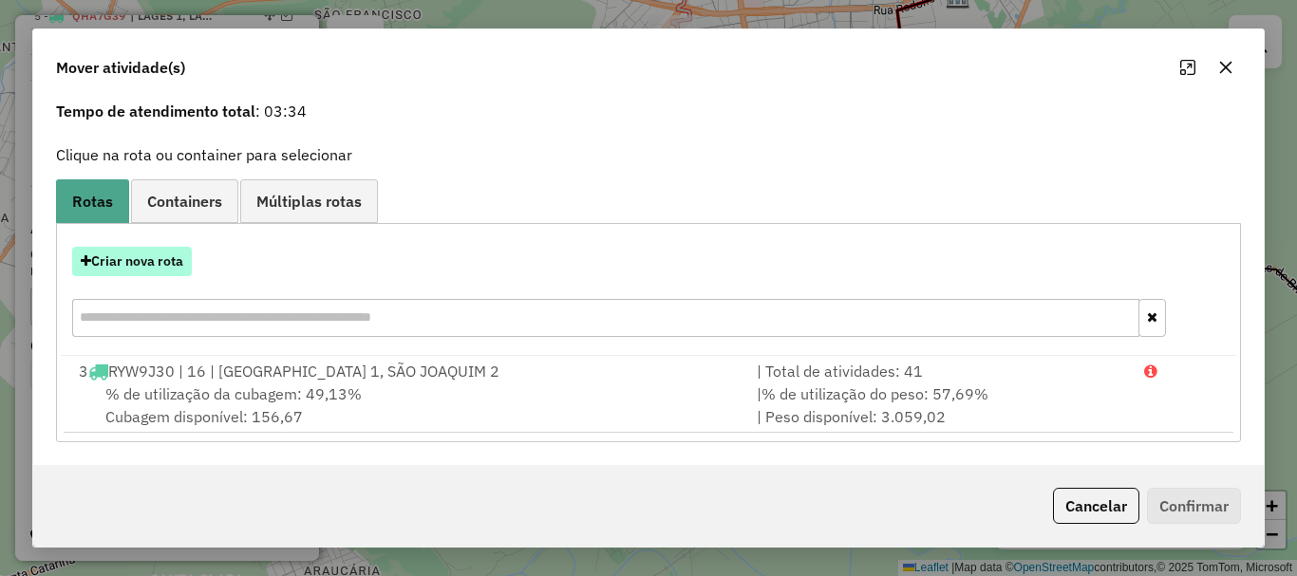
click at [148, 256] on button "Criar nova rota" at bounding box center [132, 261] width 120 height 29
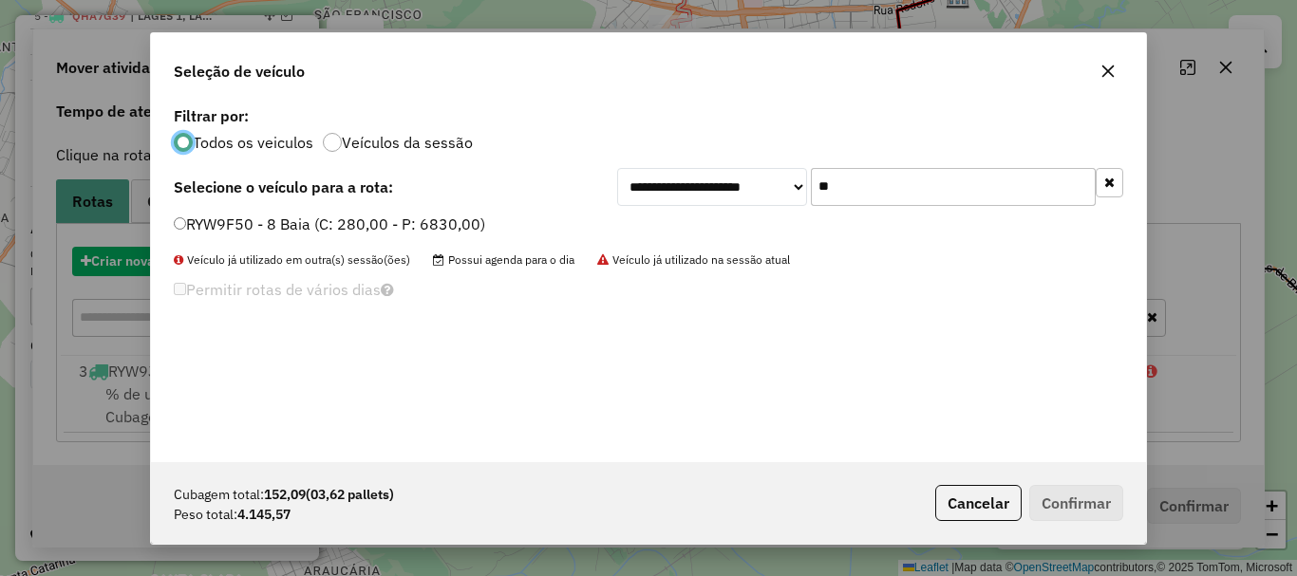
scroll to position [10, 6]
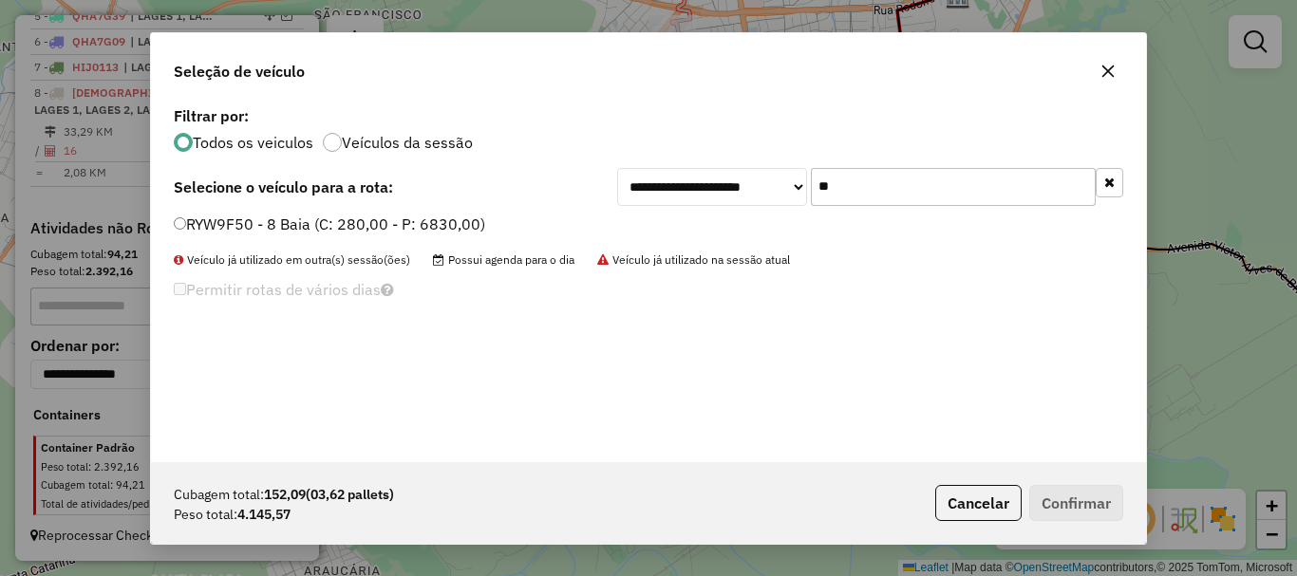
drag, startPoint x: 889, startPoint y: 189, endPoint x: 519, endPoint y: 164, distance: 370.2
click at [520, 164] on div "**********" at bounding box center [648, 282] width 995 height 361
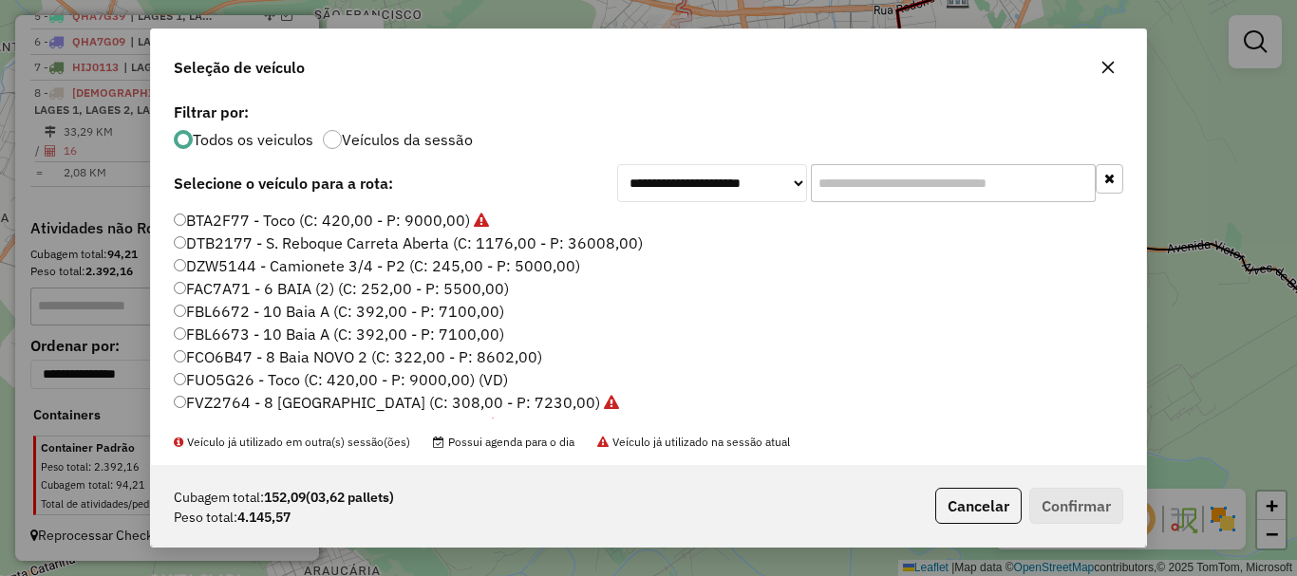
click at [880, 185] on input "text" at bounding box center [953, 183] width 285 height 38
click at [988, 499] on button "Cancelar" at bounding box center [978, 506] width 86 height 36
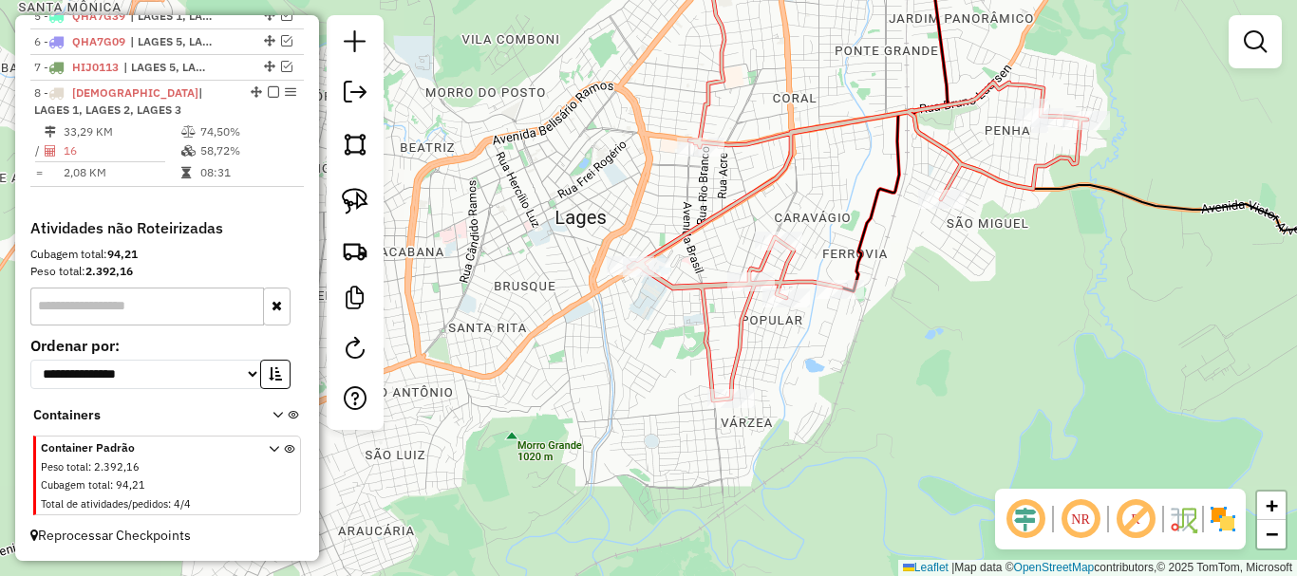
drag, startPoint x: 948, startPoint y: 385, endPoint x: 972, endPoint y: 354, distance: 38.6
click at [972, 354] on div "Janela de atendimento Grade de atendimento Capacidade Transportadoras Veículos …" at bounding box center [648, 288] width 1297 height 576
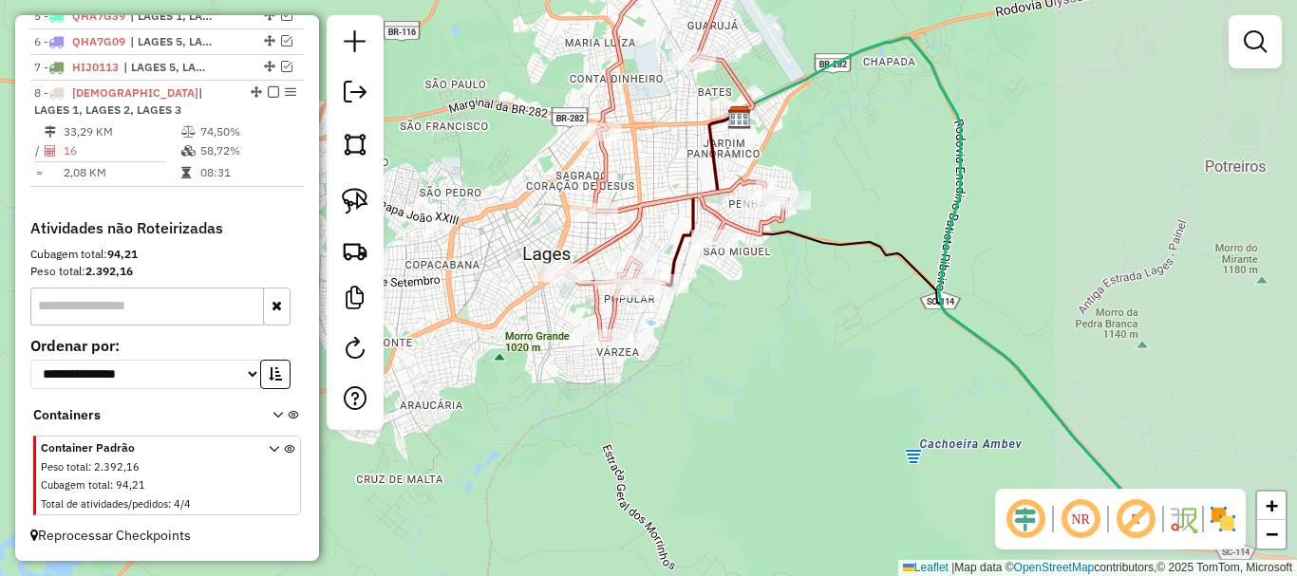
drag, startPoint x: 915, startPoint y: 308, endPoint x: 760, endPoint y: 294, distance: 156.3
click at [760, 294] on div "Janela de atendimento Grade de atendimento Capacidade Transportadoras Veículos …" at bounding box center [648, 288] width 1297 height 576
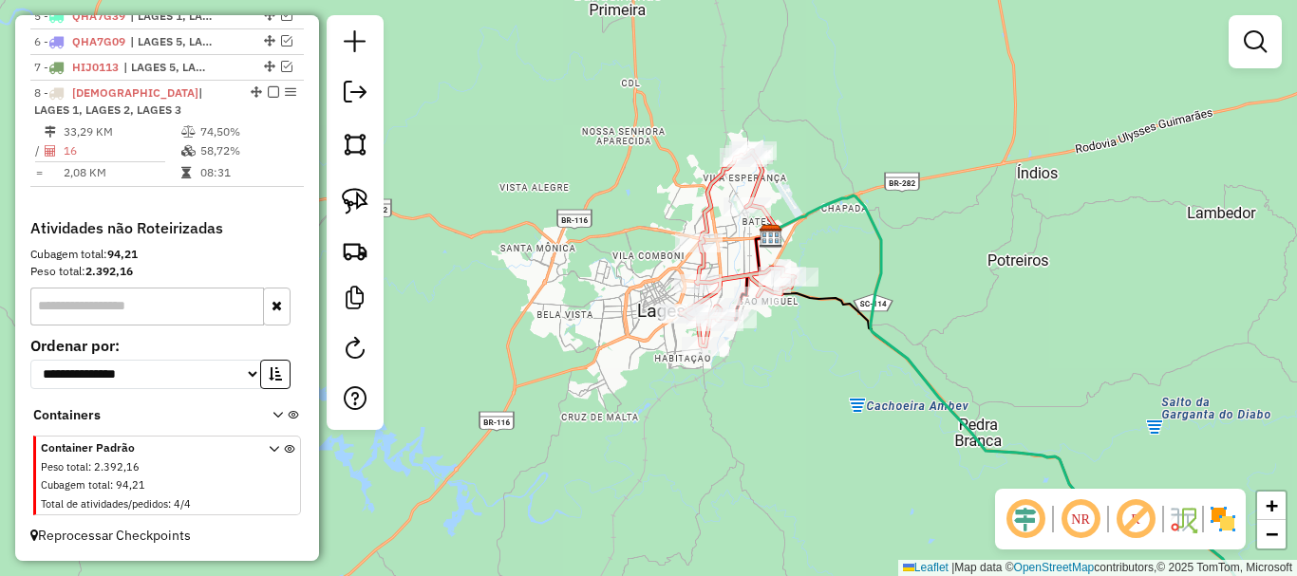
drag, startPoint x: 751, startPoint y: 335, endPoint x: 779, endPoint y: 366, distance: 41.0
click at [779, 366] on div "Janela de atendimento Grade de atendimento Capacidade Transportadoras Veículos …" at bounding box center [648, 288] width 1297 height 576
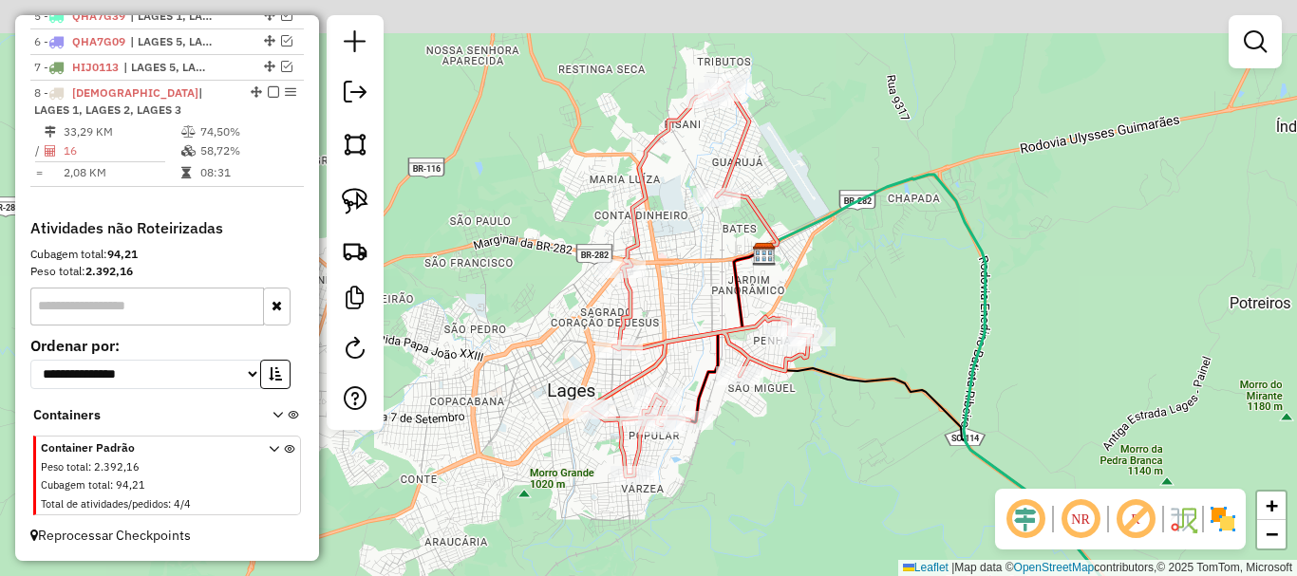
drag, startPoint x: 905, startPoint y: 166, endPoint x: 916, endPoint y: 384, distance: 217.7
click at [916, 384] on div "Janela de atendimento Grade de atendimento Capacidade Transportadoras Veículos …" at bounding box center [648, 288] width 1297 height 576
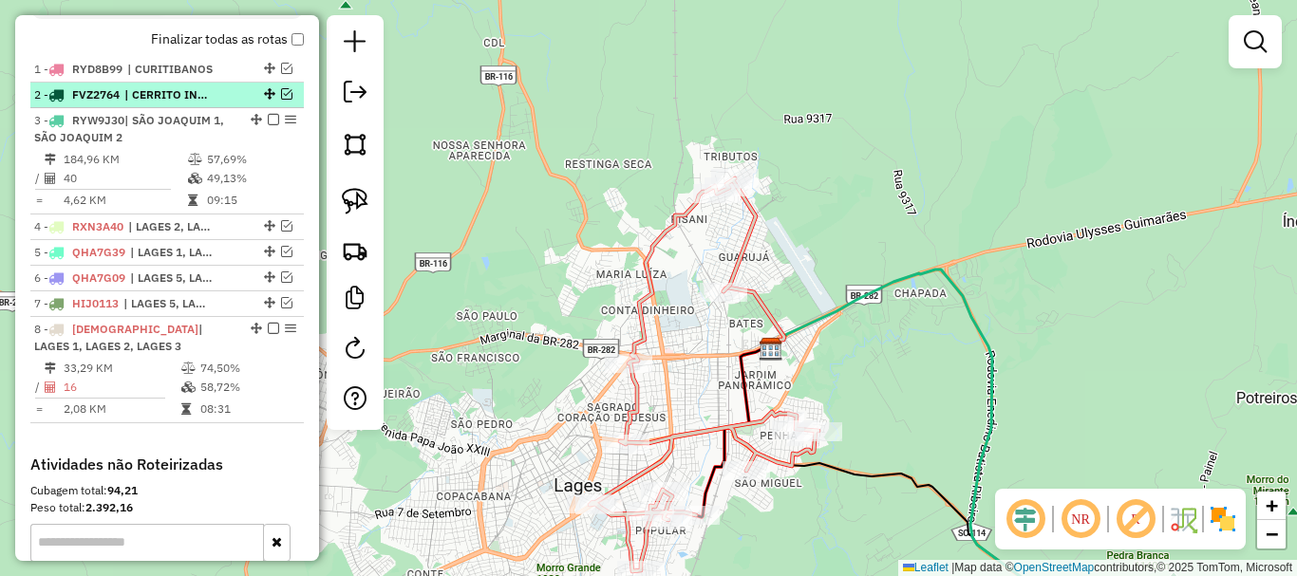
scroll to position [645, 0]
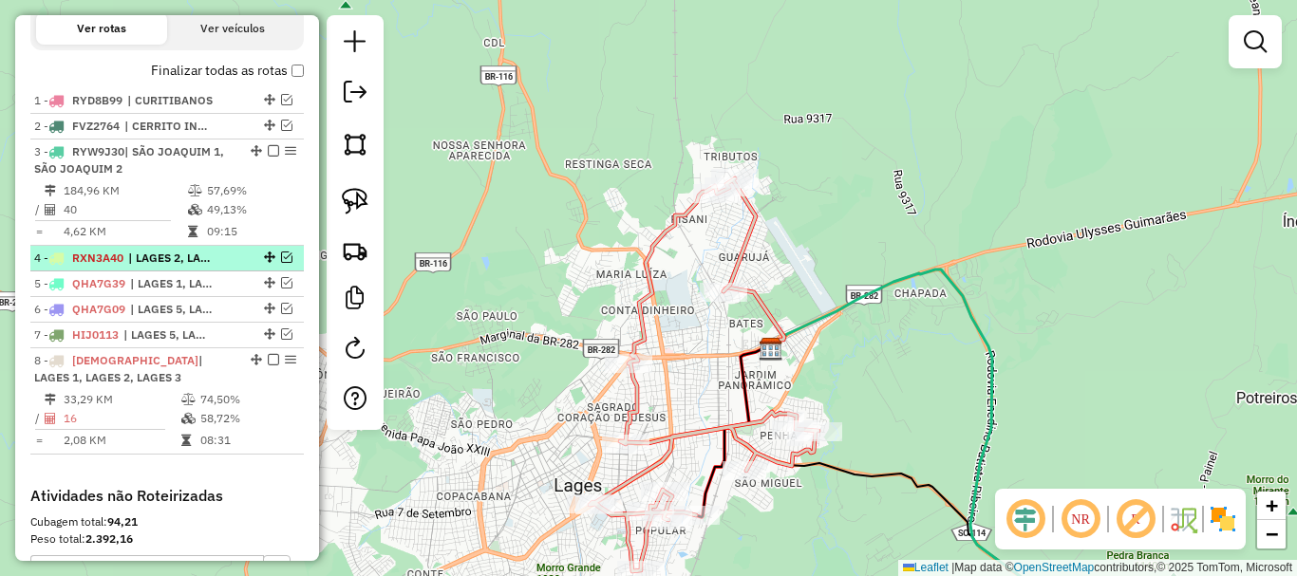
click at [279, 267] on div "4 - RXN3A40 | LAGES 2, LAGES CENTRO" at bounding box center [167, 258] width 266 height 17
select select "*********"
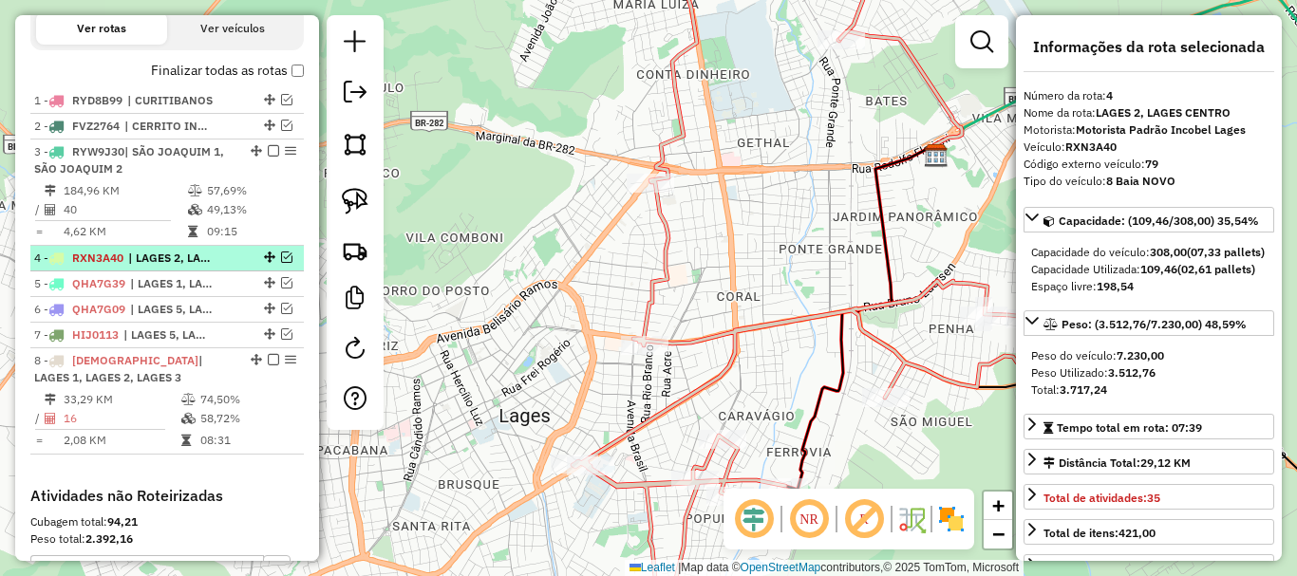
click at [281, 263] on em at bounding box center [286, 257] width 11 height 11
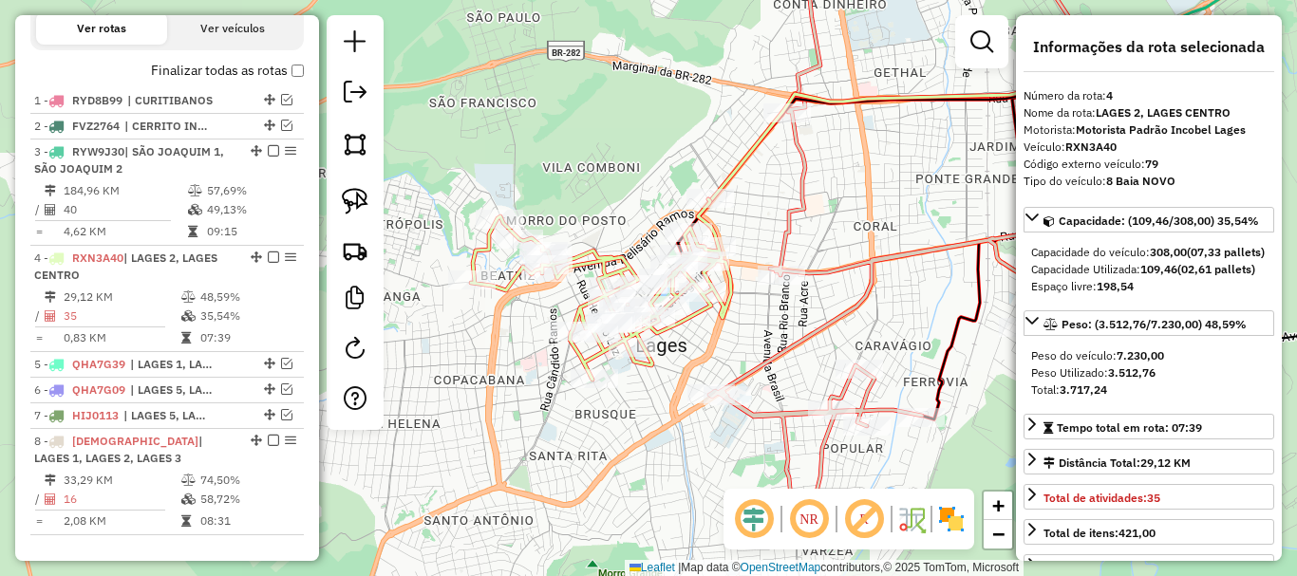
drag, startPoint x: 735, startPoint y: 291, endPoint x: 851, endPoint y: 227, distance: 132.6
click at [851, 227] on div "Janela de atendimento Grade de atendimento Capacidade Transportadoras Veículos …" at bounding box center [648, 288] width 1297 height 576
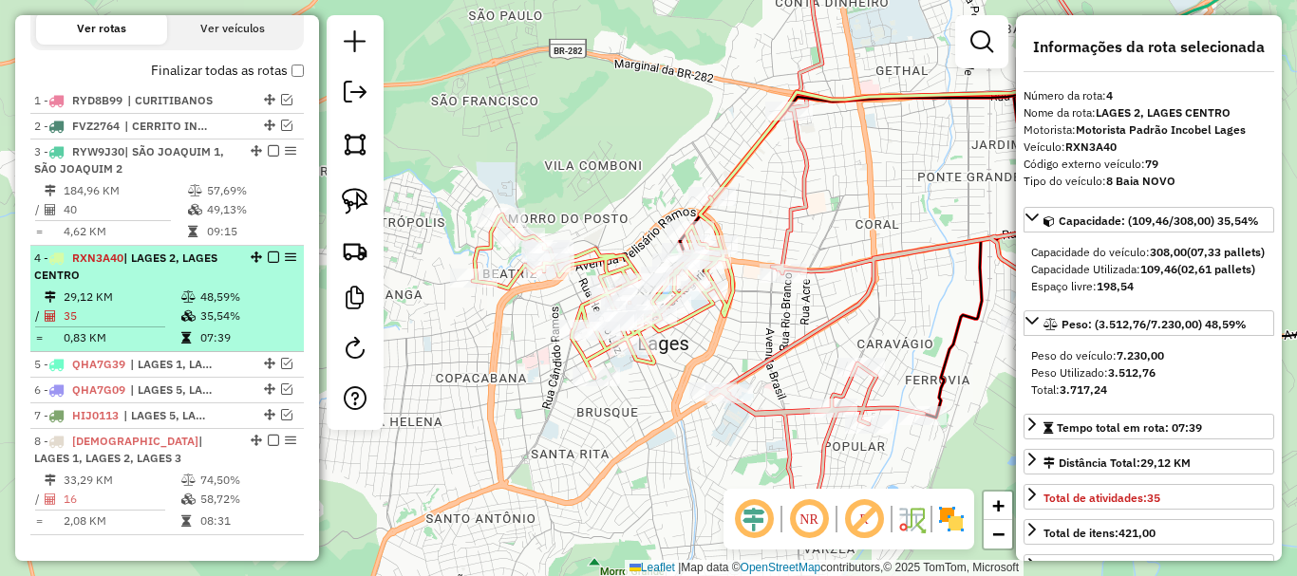
click at [131, 283] on div "4 - RXN3A40 | LAGES 2, LAGES CENTRO" at bounding box center [134, 267] width 201 height 34
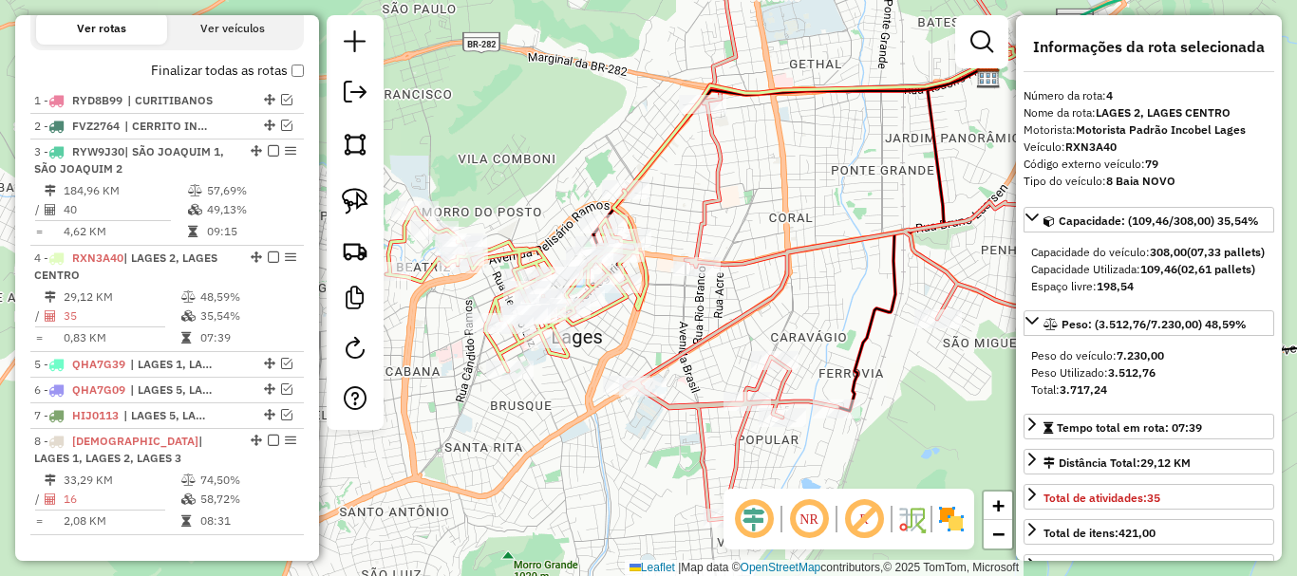
drag, startPoint x: 718, startPoint y: 377, endPoint x: 770, endPoint y: 298, distance: 94.5
click at [770, 298] on icon at bounding box center [854, 192] width 459 height 656
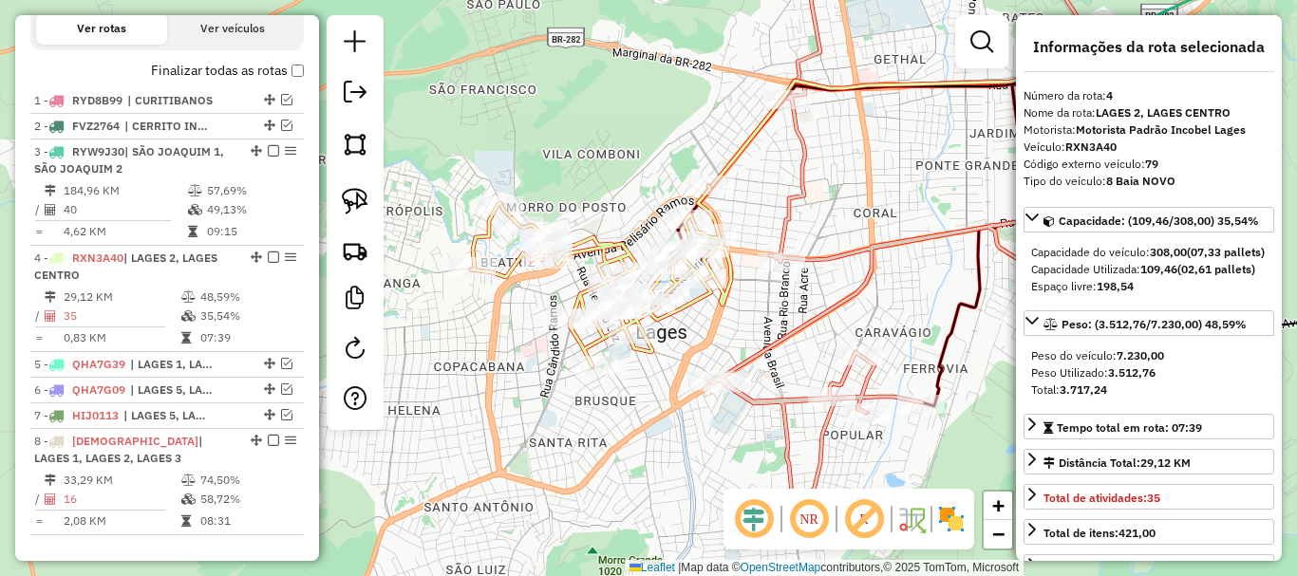
drag, startPoint x: 669, startPoint y: 325, endPoint x: 734, endPoint y: 323, distance: 64.6
click at [734, 323] on div "Janela de atendimento Grade de atendimento Capacidade Transportadoras Veículos …" at bounding box center [648, 288] width 1297 height 576
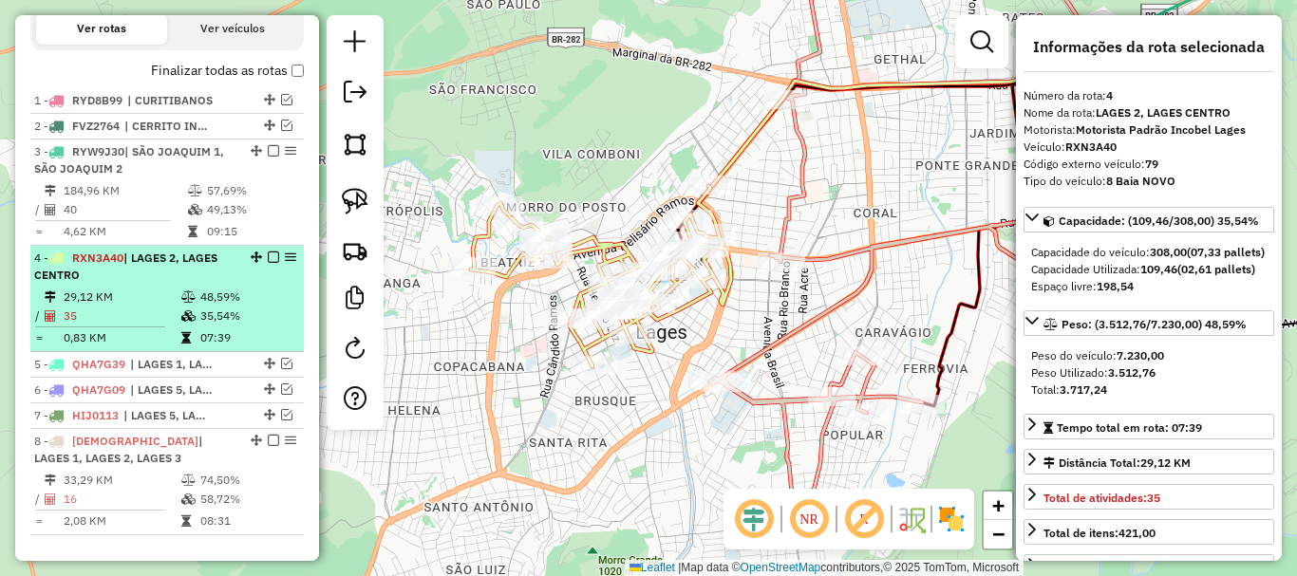
click at [268, 263] on em at bounding box center [273, 257] width 11 height 11
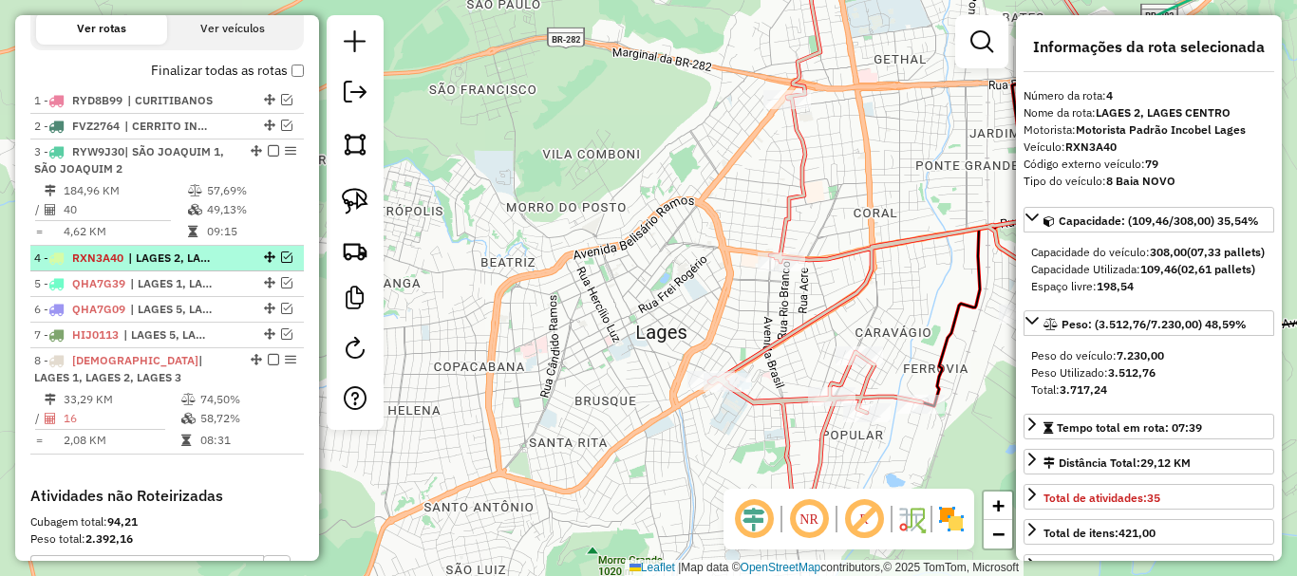
click at [283, 263] on em at bounding box center [286, 257] width 11 height 11
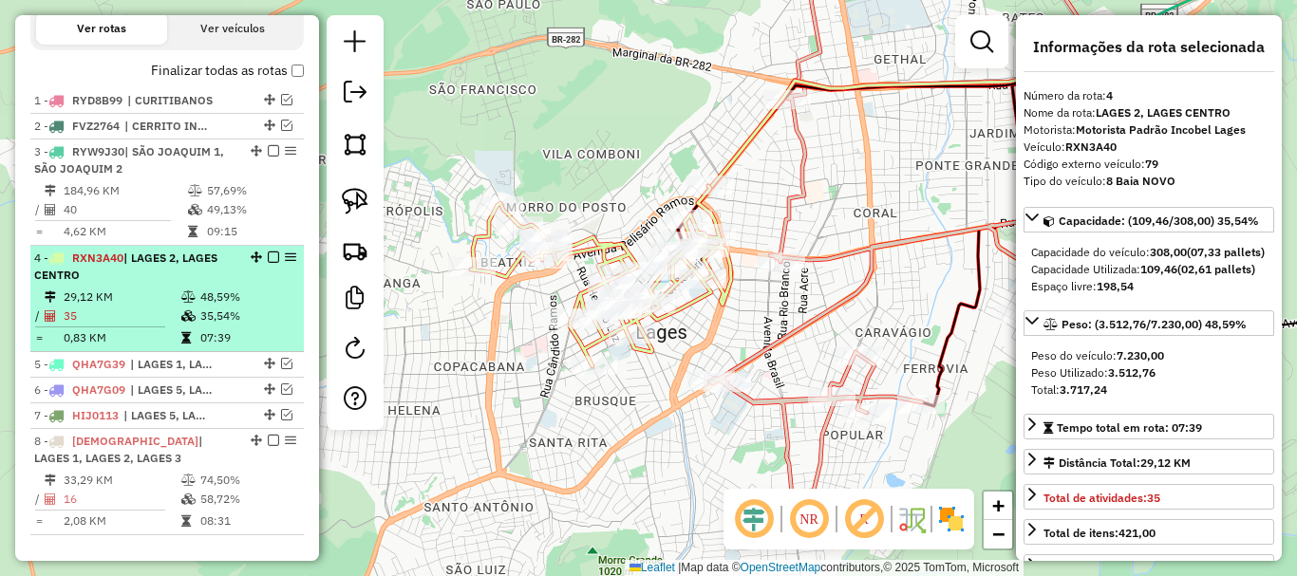
click at [268, 263] on em at bounding box center [273, 257] width 11 height 11
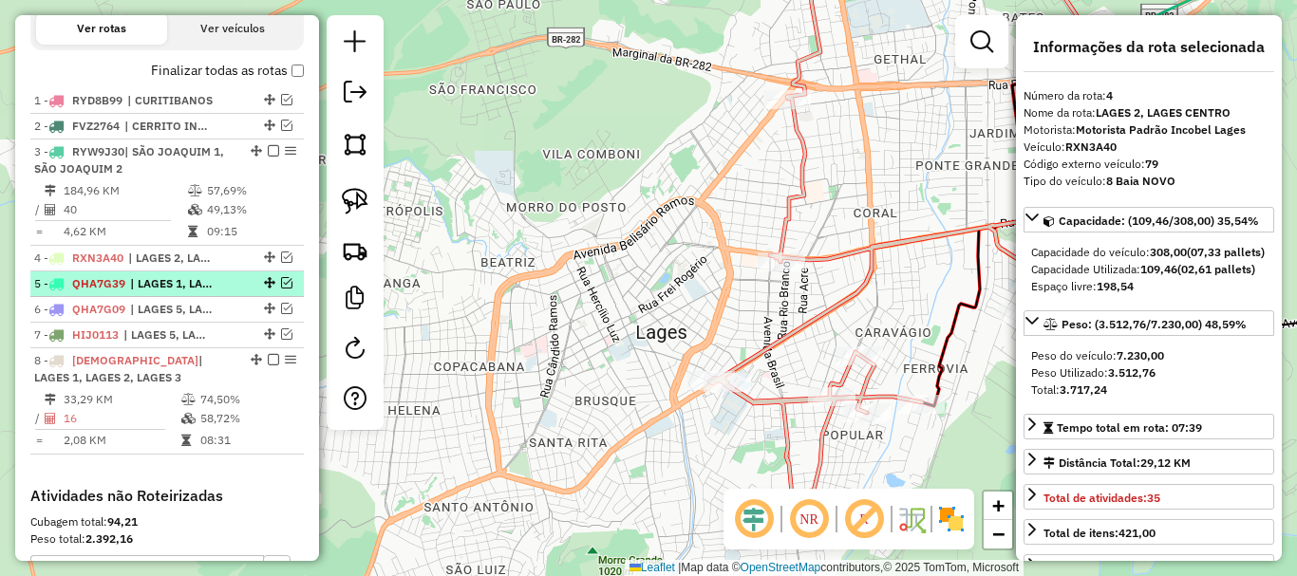
click at [281, 289] on em at bounding box center [286, 282] width 11 height 11
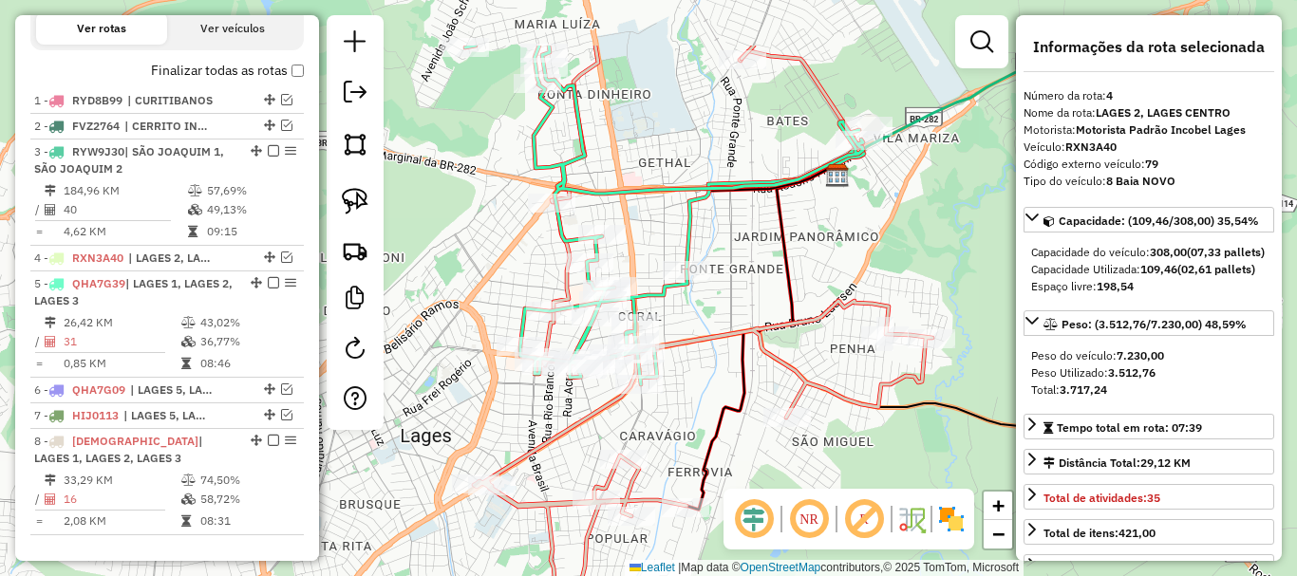
drag, startPoint x: 689, startPoint y: 310, endPoint x: 454, endPoint y: 414, distance: 257.2
click at [454, 414] on div "Janela de atendimento Grade de atendimento Capacidade Transportadoras Veículos …" at bounding box center [648, 288] width 1297 height 576
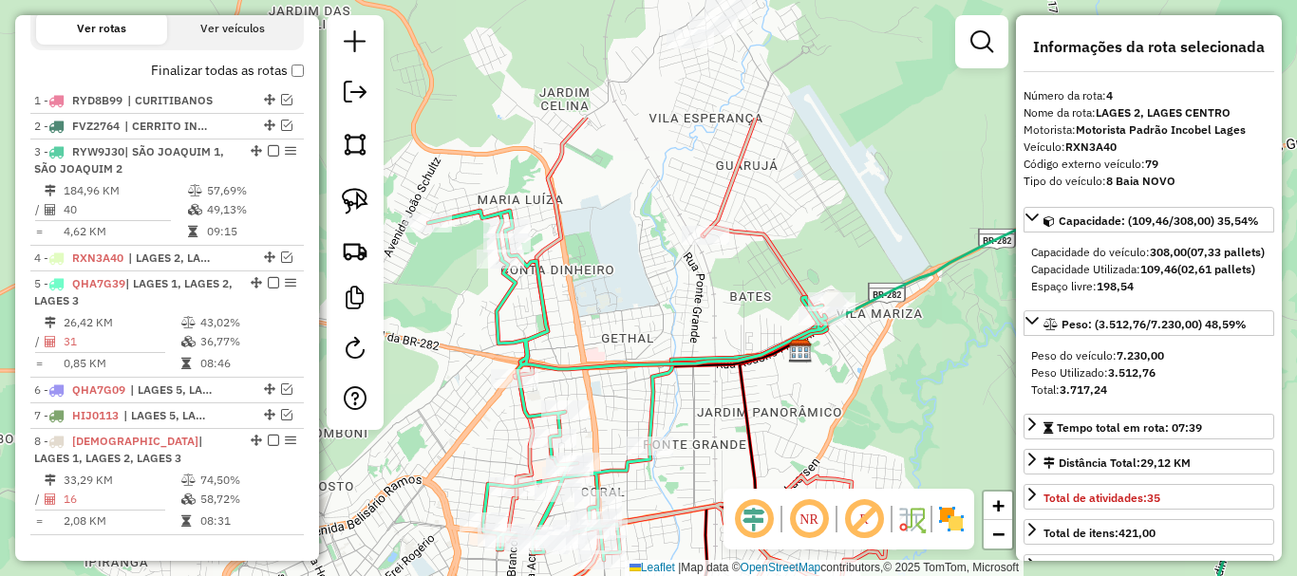
drag, startPoint x: 500, startPoint y: 256, endPoint x: 479, endPoint y: 431, distance: 175.9
click at [475, 443] on div "Janela de atendimento Grade de atendimento Capacidade Transportadoras Veículos …" at bounding box center [648, 288] width 1297 height 576
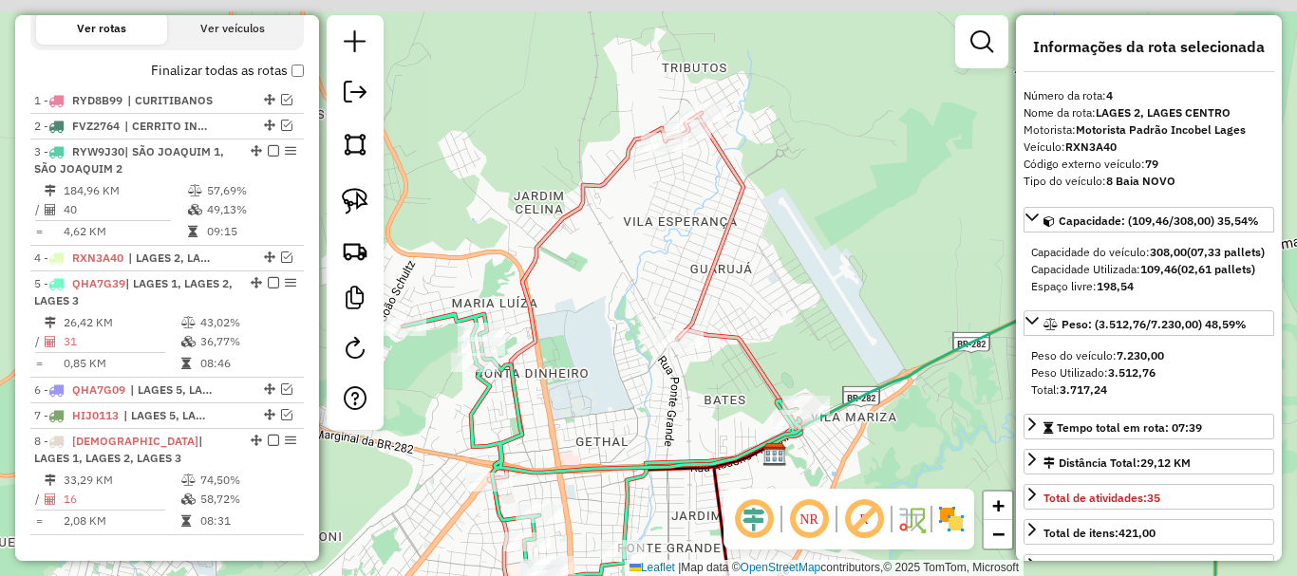
drag, startPoint x: 742, startPoint y: 147, endPoint x: 704, endPoint y: 237, distance: 97.5
click at [704, 237] on div "Janela de atendimento Grade de atendimento Capacidade Transportadoras Veículos …" at bounding box center [648, 288] width 1297 height 576
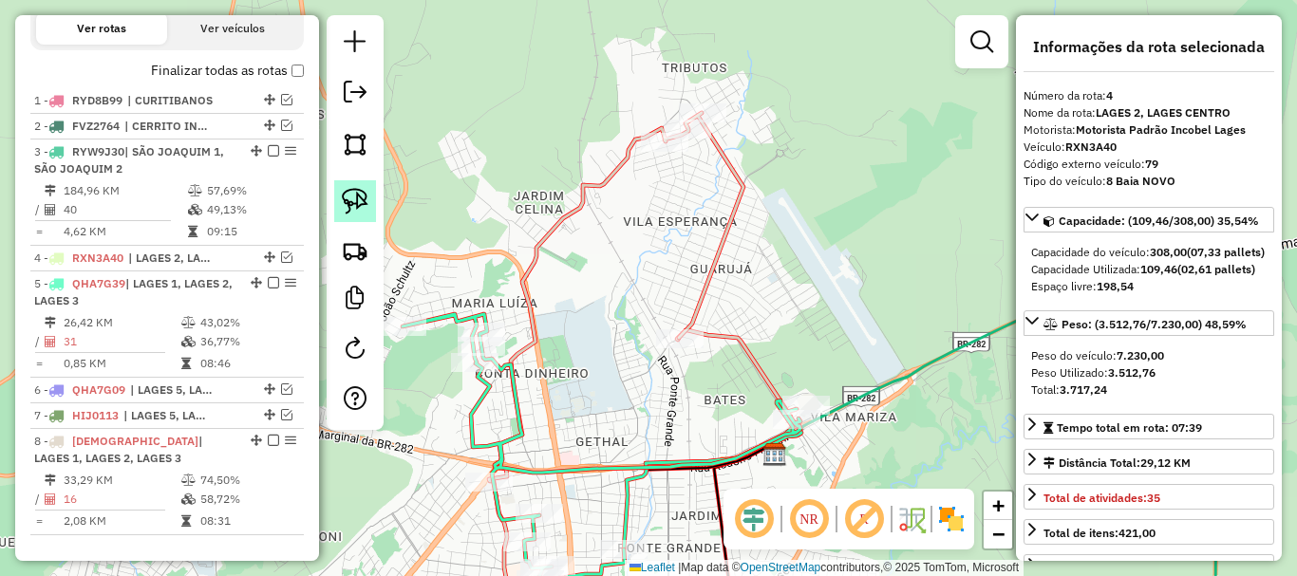
click at [347, 200] on img at bounding box center [355, 201] width 27 height 27
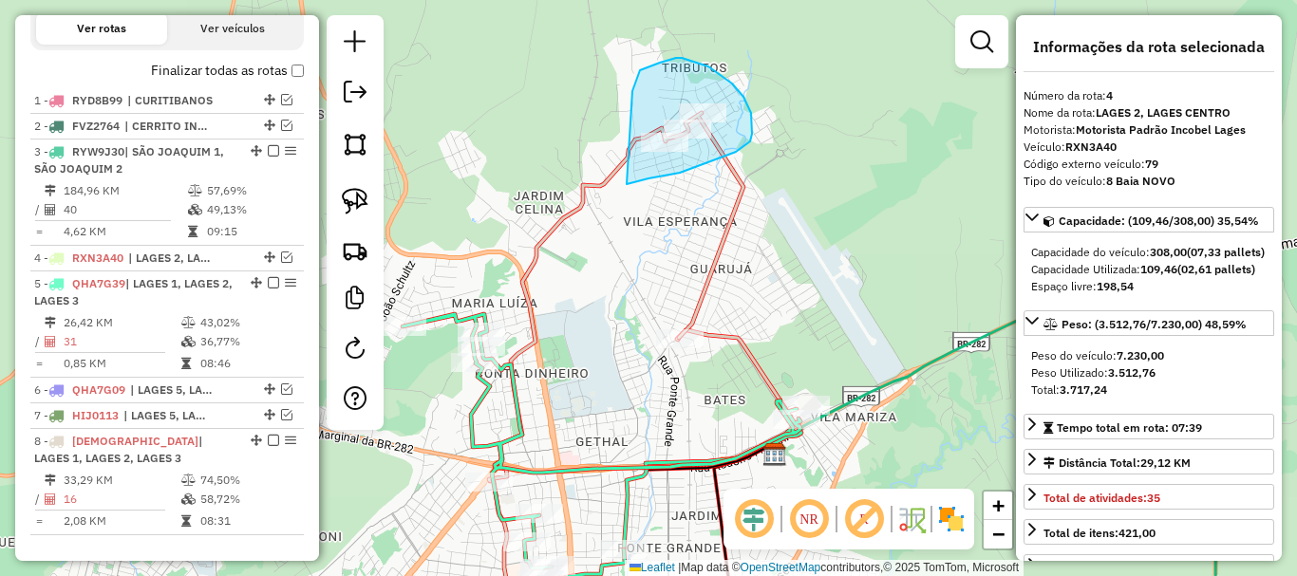
drag, startPoint x: 629, startPoint y: 183, endPoint x: 630, endPoint y: 98, distance: 85.5
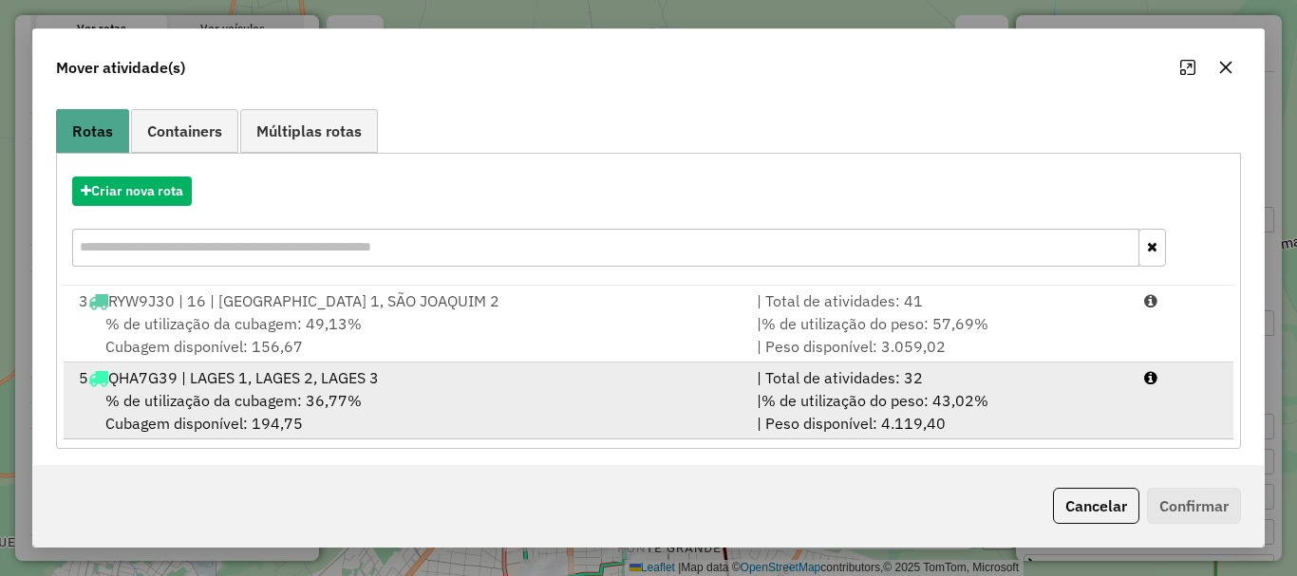
scroll to position [151, 0]
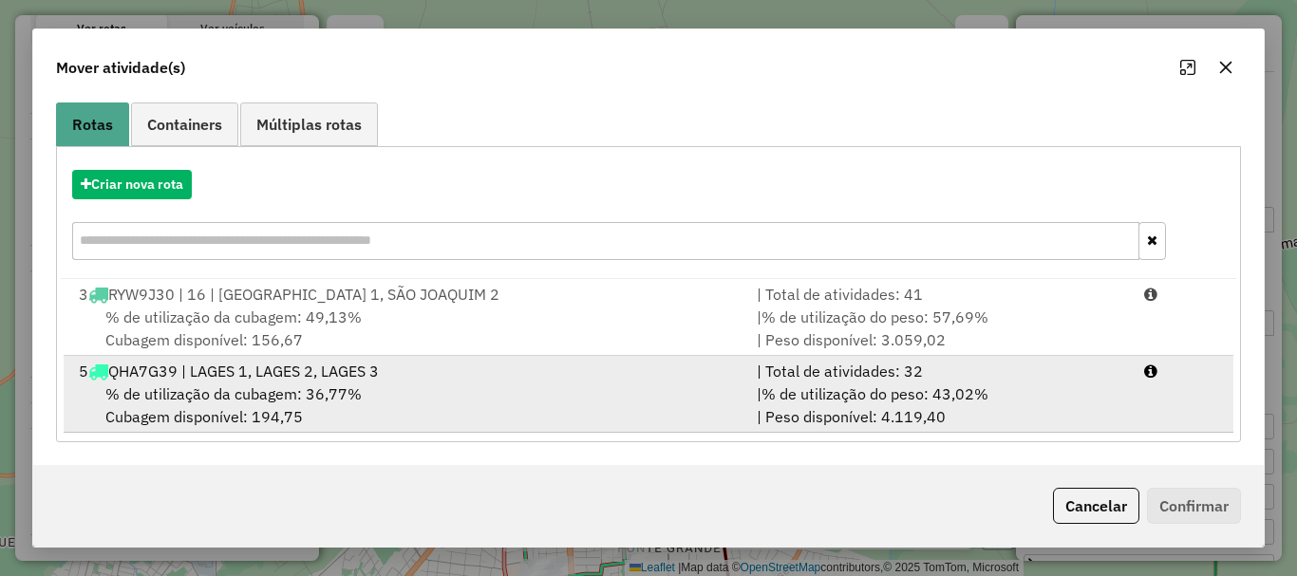
click at [365, 393] on div "% de utilização da cubagem: 36,77% Cubagem disponível: 194,75" at bounding box center [406, 406] width 678 height 46
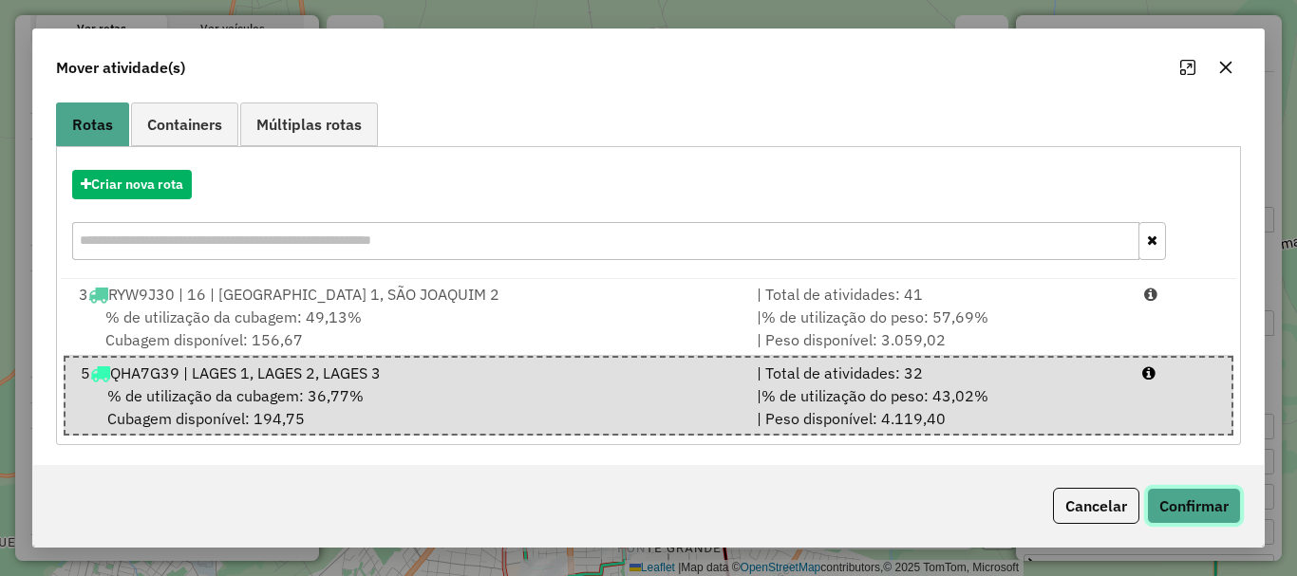
click at [1188, 499] on button "Confirmar" at bounding box center [1194, 506] width 94 height 36
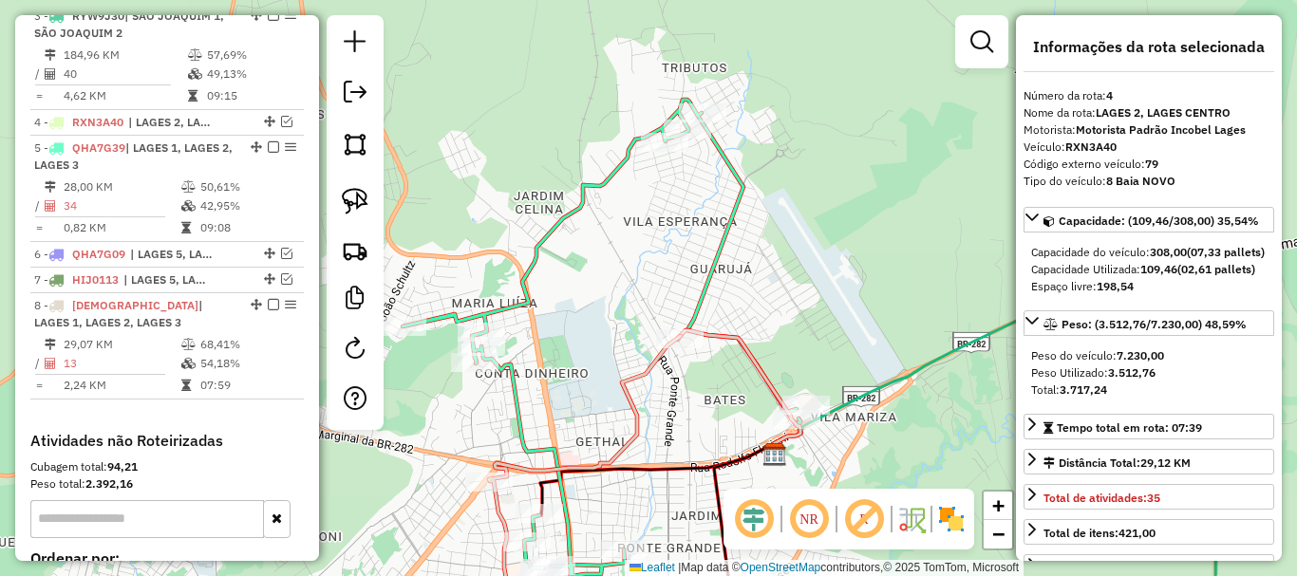
scroll to position [892, 0]
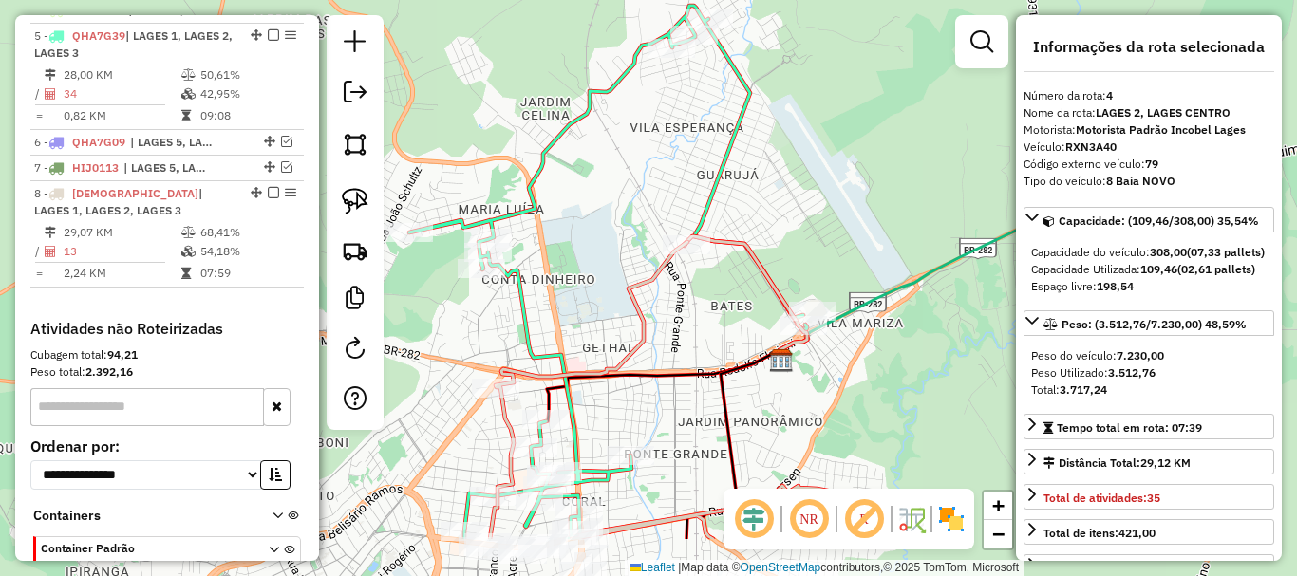
drag, startPoint x: 623, startPoint y: 426, endPoint x: 627, endPoint y: 337, distance: 89.3
click at [627, 337] on icon at bounding box center [683, 390] width 386 height 297
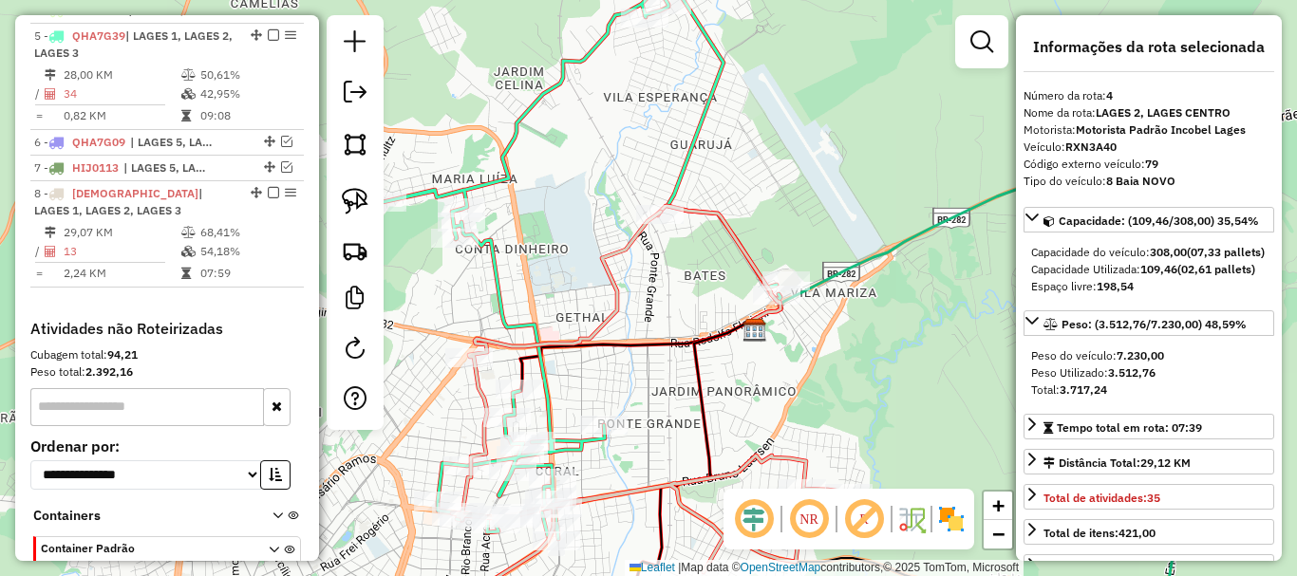
drag, startPoint x: 723, startPoint y: 285, endPoint x: 691, endPoint y: 280, distance: 32.6
click at [691, 280] on div "Janela de atendimento Grade de atendimento Capacidade Transportadoras Veículos …" at bounding box center [648, 288] width 1297 height 576
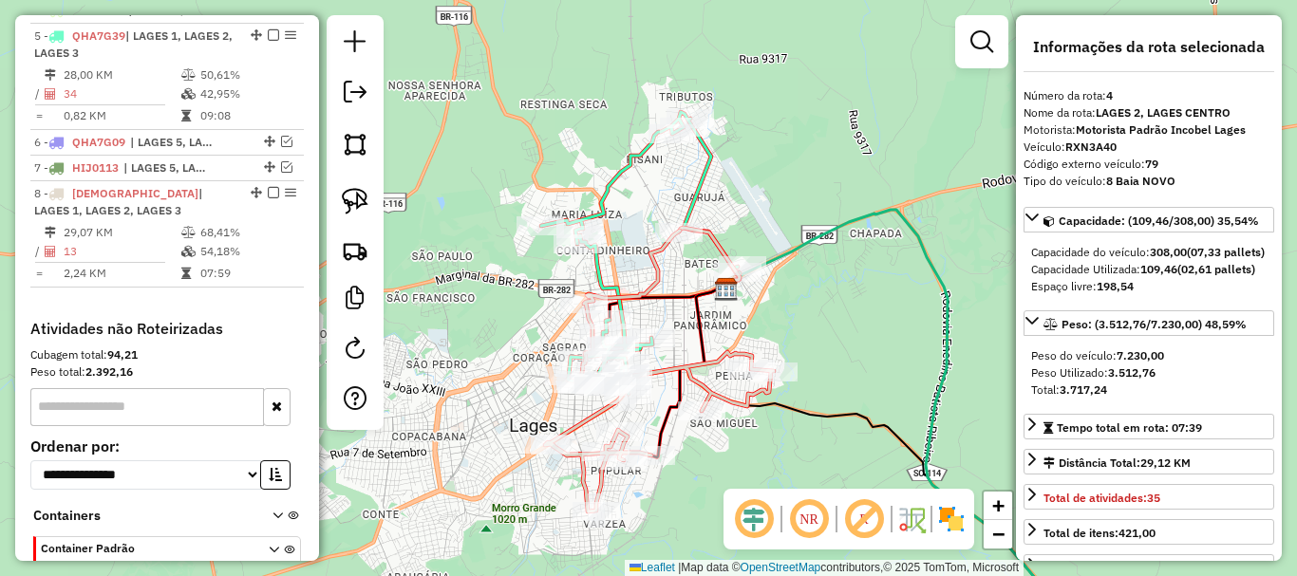
drag, startPoint x: 639, startPoint y: 339, endPoint x: 643, endPoint y: 325, distance: 14.7
click at [643, 325] on div "Janela de atendimento Grade de atendimento Capacidade Transportadoras Veículos …" at bounding box center [648, 288] width 1297 height 576
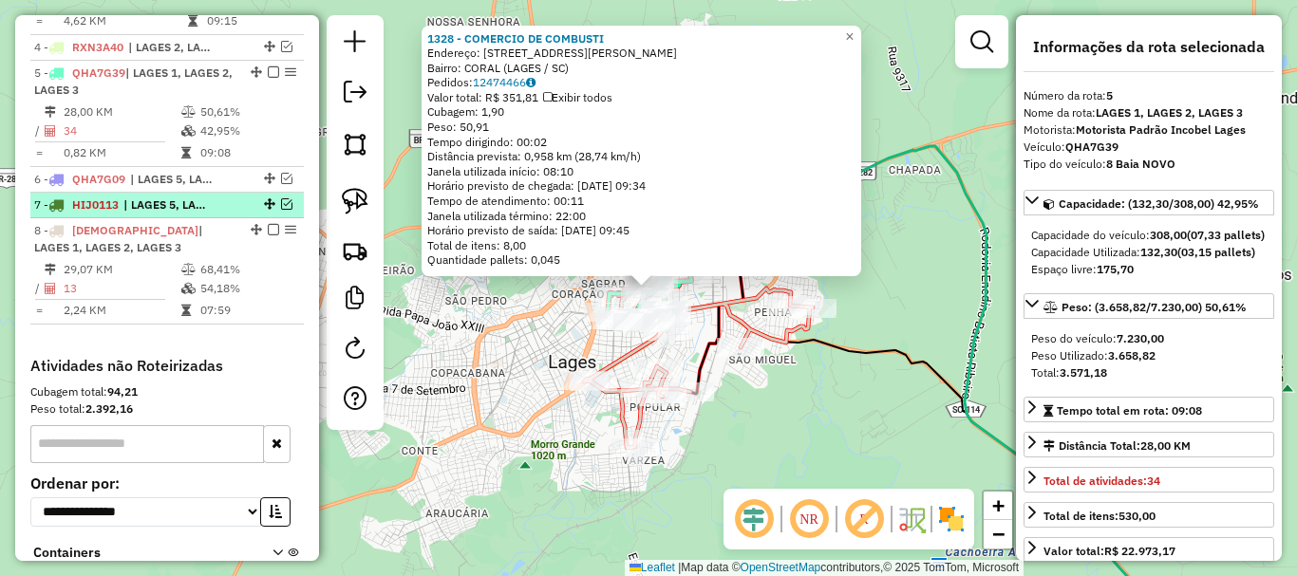
scroll to position [823, 0]
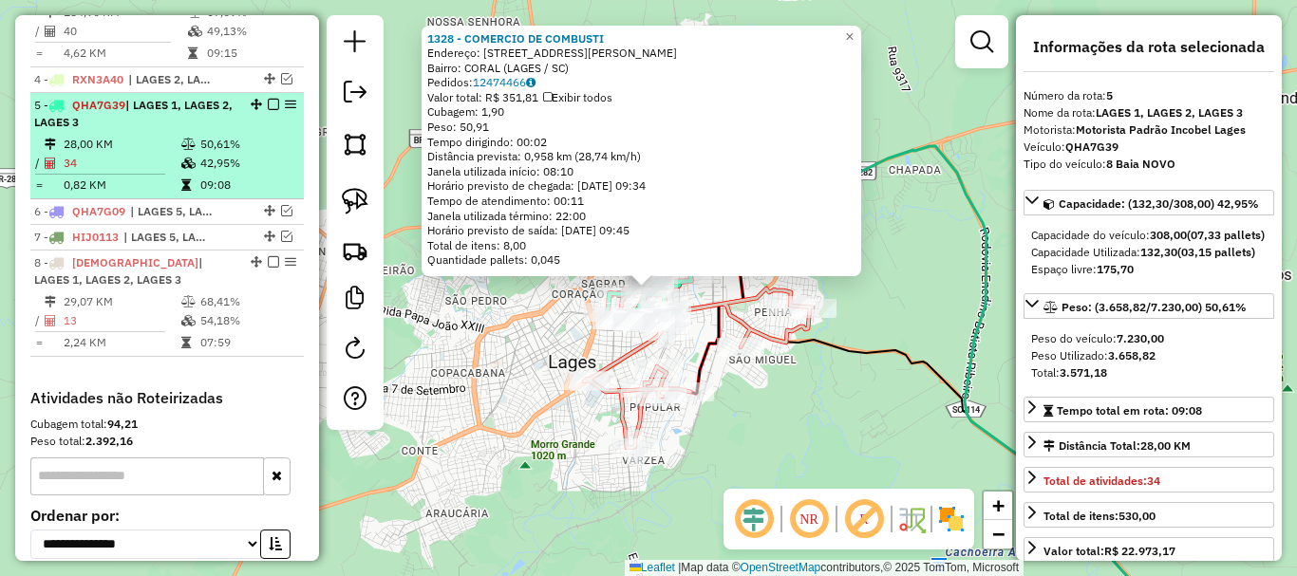
click at [268, 110] on em at bounding box center [273, 104] width 11 height 11
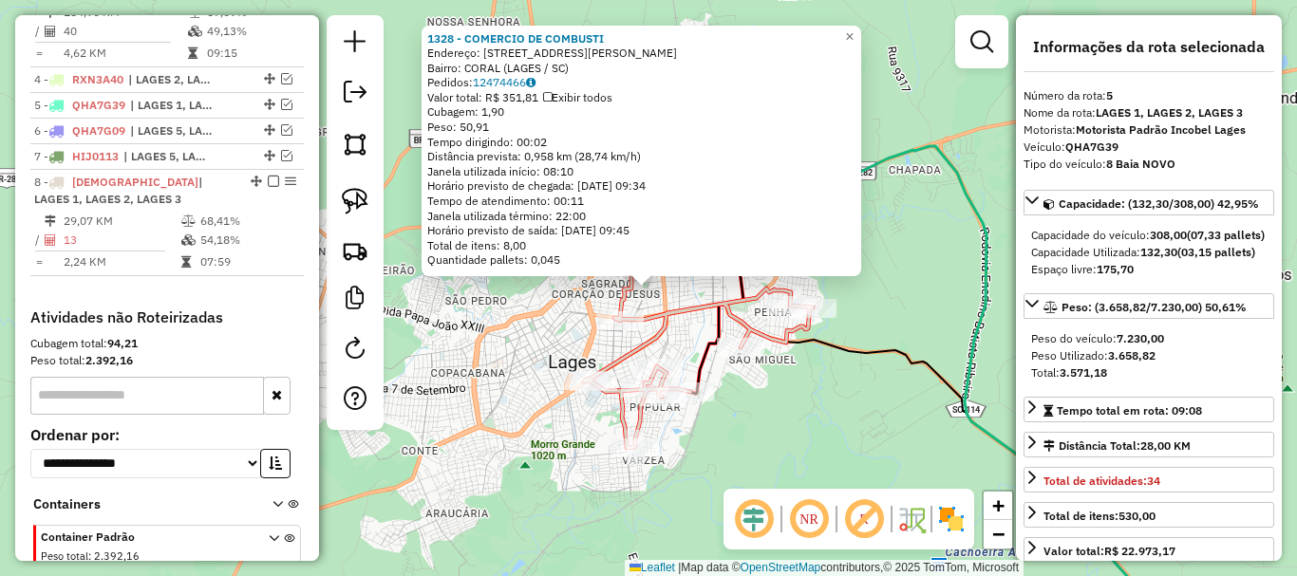
click at [499, 308] on div "1328 - COMERCIO DE COMBUSTI Endereço: R DOUTOR [PERSON_NAME] 650 Bairro: CORAL …" at bounding box center [648, 288] width 1297 height 576
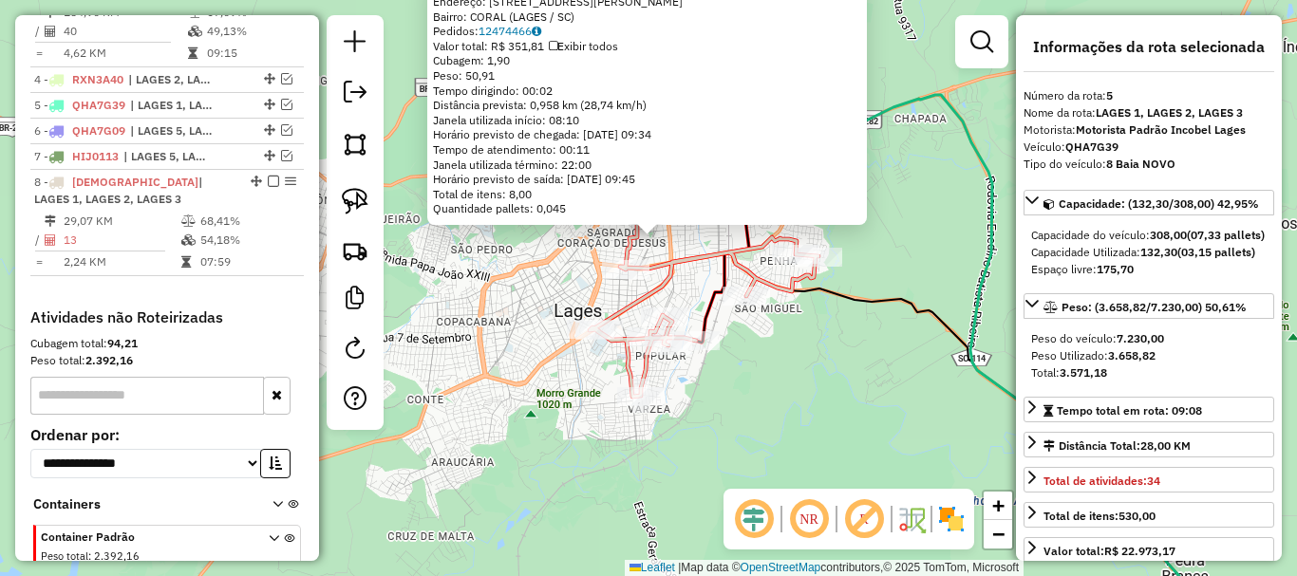
click at [500, 312] on div "1328 - COMERCIO DE COMBUSTI Endereço: R DOUTOR [PERSON_NAME] 650 Bairro: CORAL …" at bounding box center [648, 288] width 1297 height 576
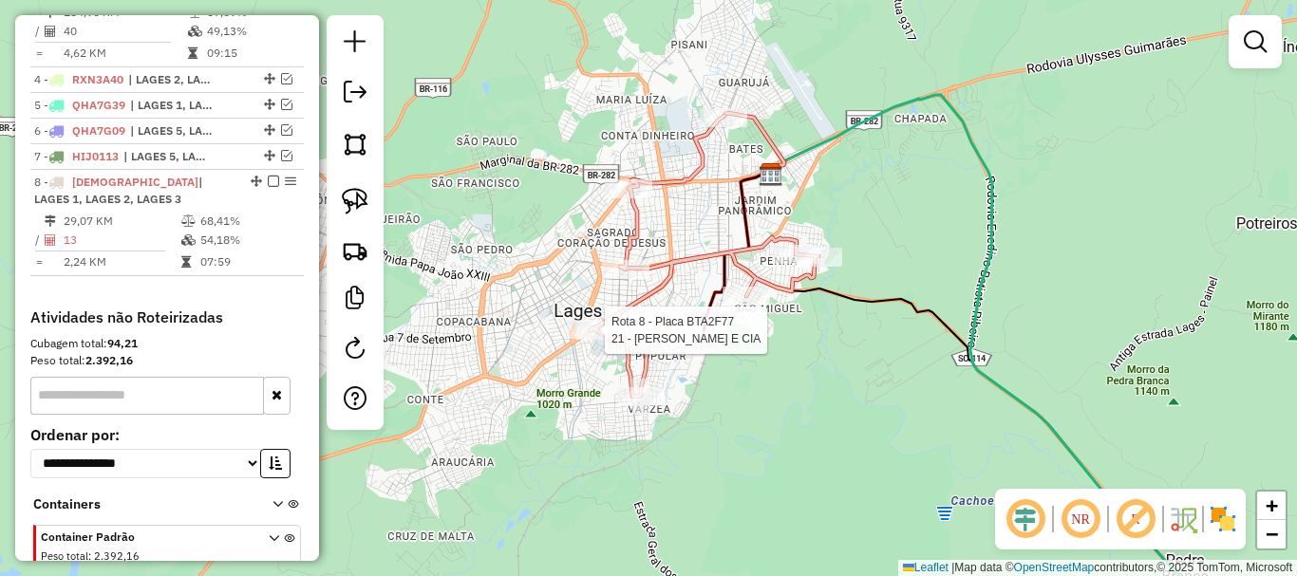
click at [584, 340] on div at bounding box center [598, 330] width 47 height 19
select select "*********"
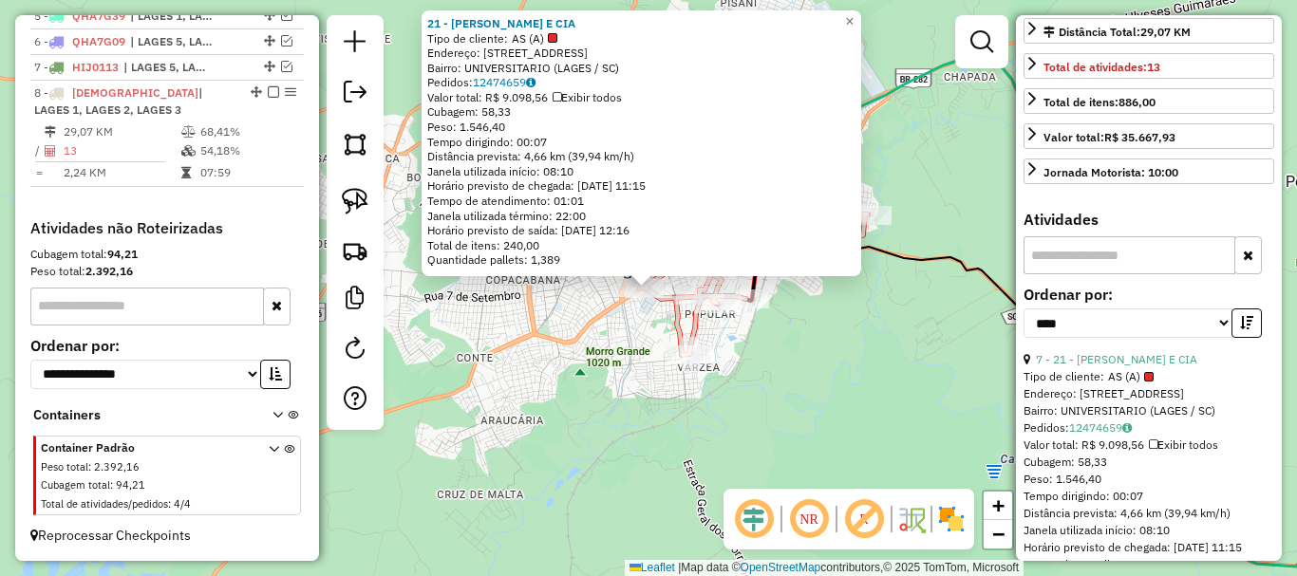
scroll to position [475, 0]
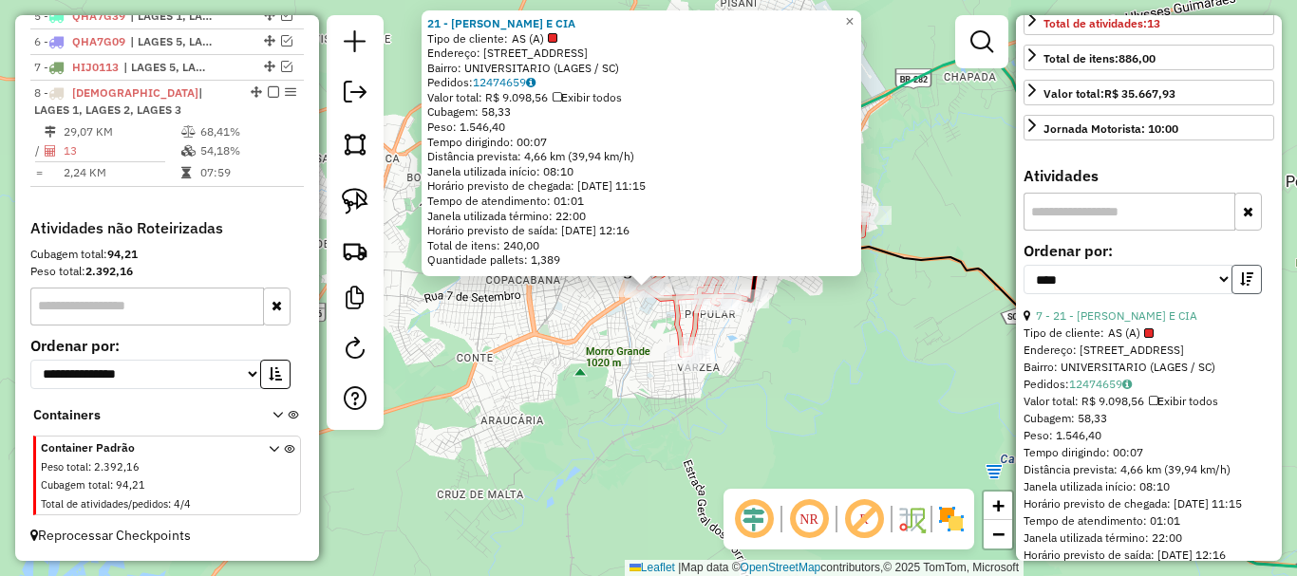
click at [1242, 294] on button "button" at bounding box center [1246, 279] width 30 height 29
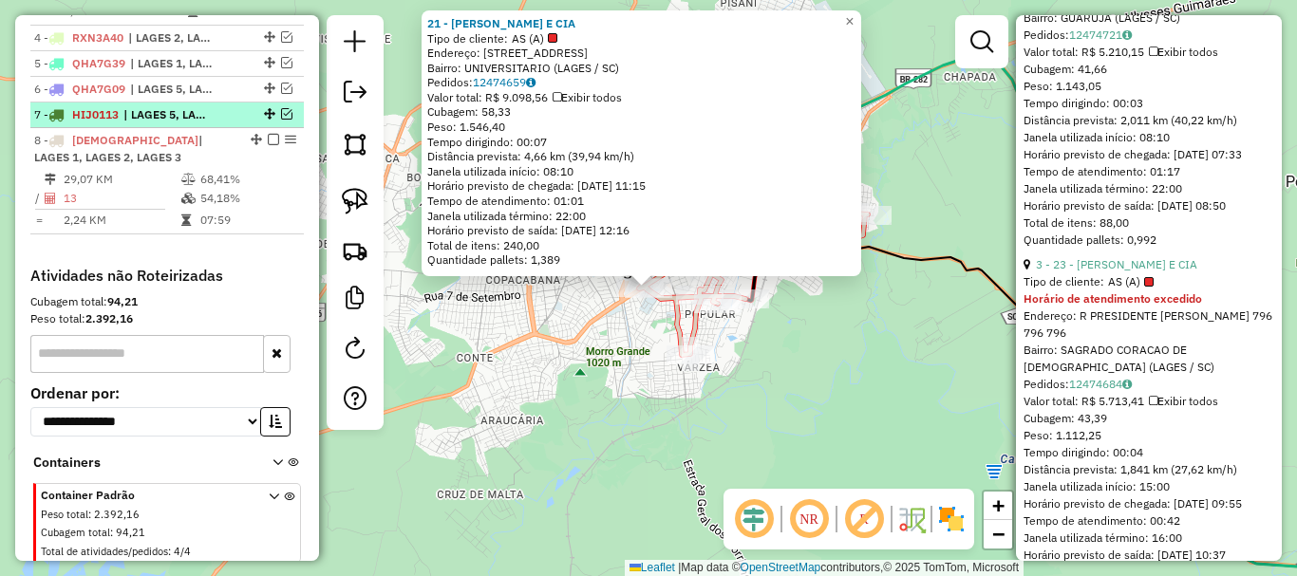
scroll to position [835, 0]
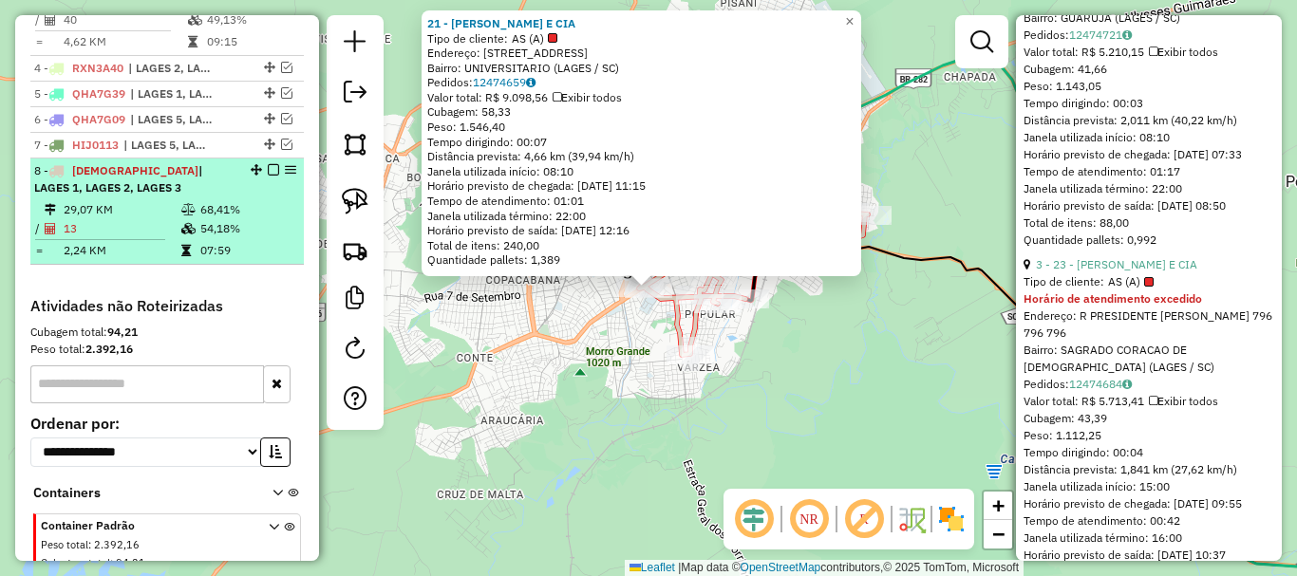
click at [268, 176] on em at bounding box center [273, 169] width 11 height 11
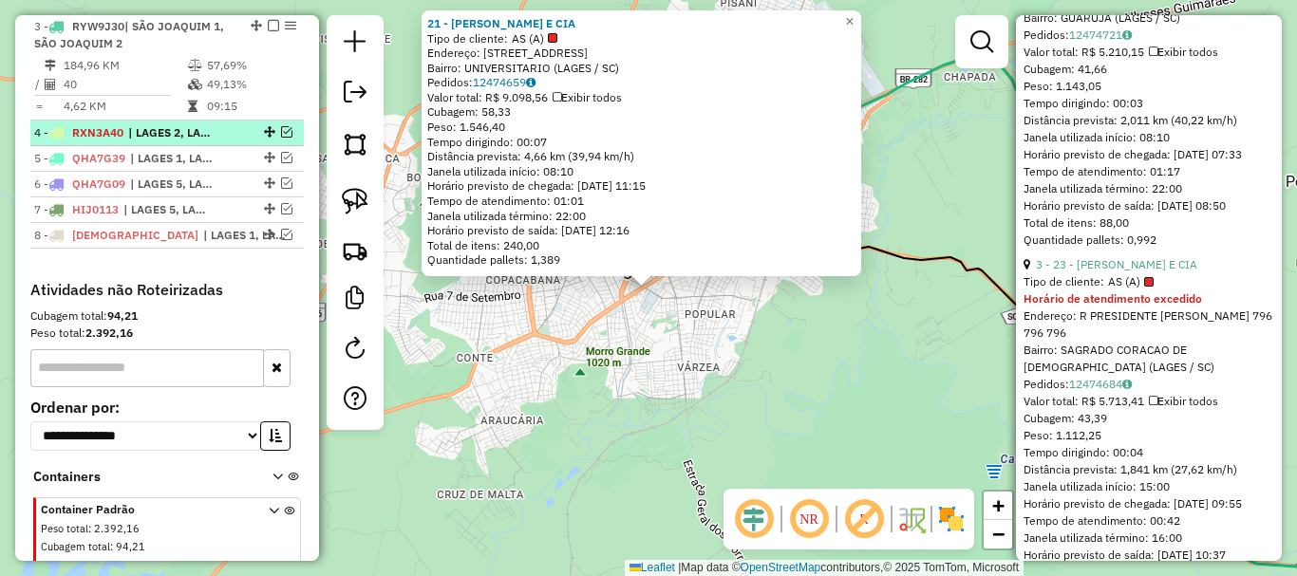
scroll to position [740, 0]
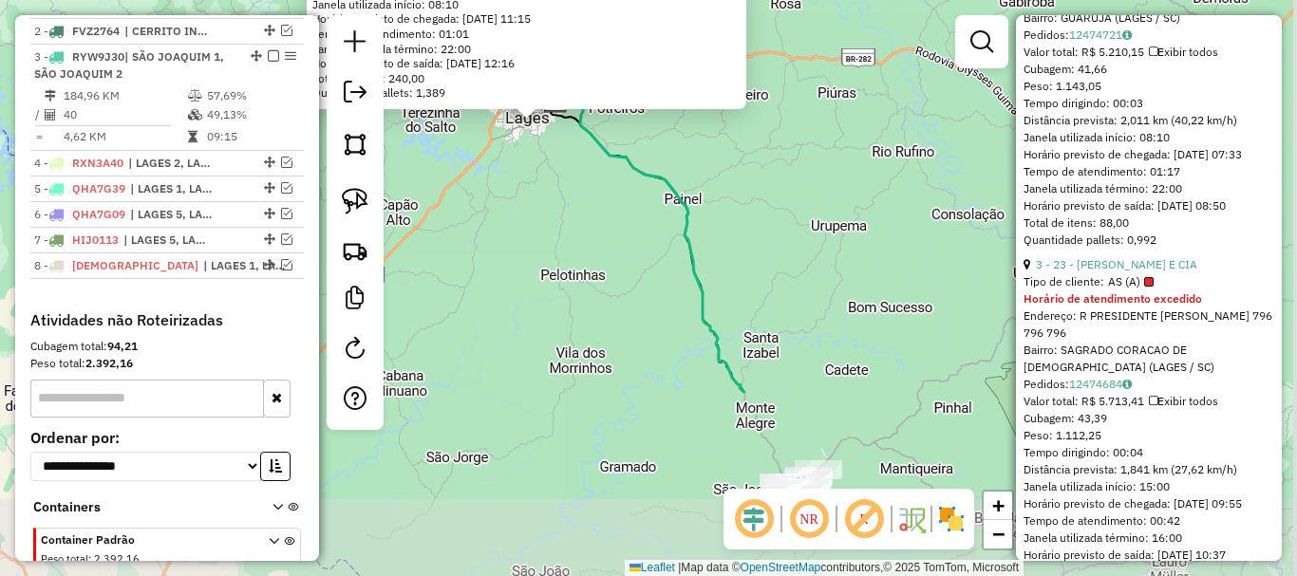
drag, startPoint x: 772, startPoint y: 445, endPoint x: 581, endPoint y: 210, distance: 303.1
click at [581, 207] on div "21 - MAURILIO MARIN E CIA Tipo de cliente: AS (A) Endereço: AV MARECHAL CASTELO…" at bounding box center [648, 288] width 1297 height 576
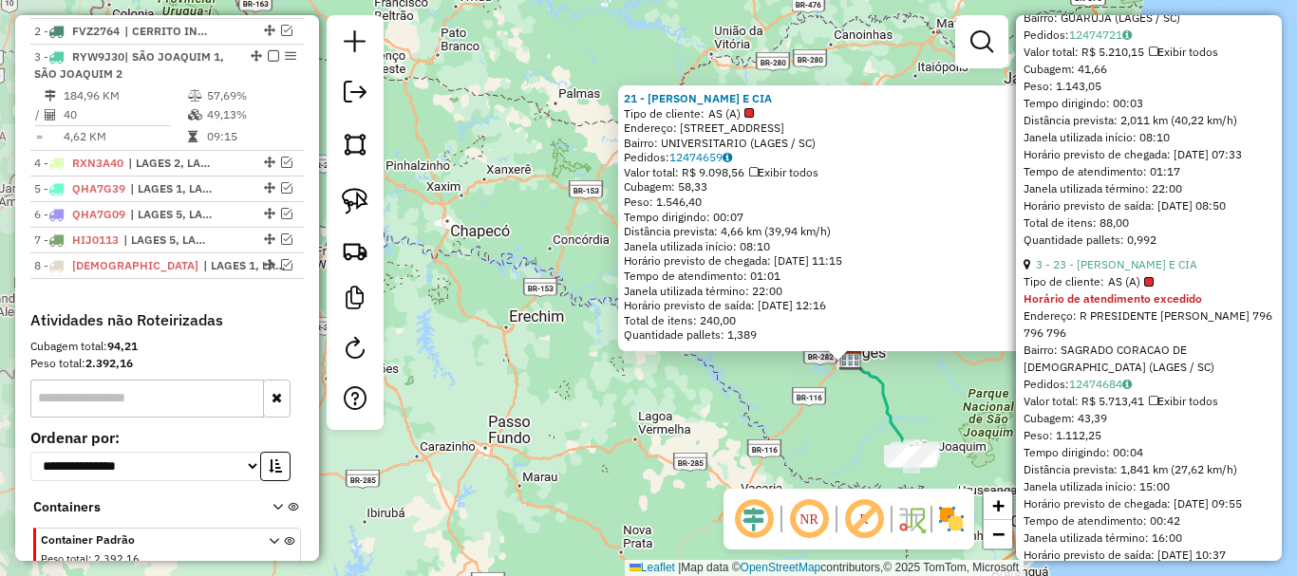
drag, startPoint x: 583, startPoint y: 279, endPoint x: 772, endPoint y: 419, distance: 234.9
click at [830, 444] on div "21 - MAURILIO MARIN E CIA Tipo de cliente: AS (A) Endereço: AV MARECHAL CASTELO…" at bounding box center [648, 288] width 1297 height 576
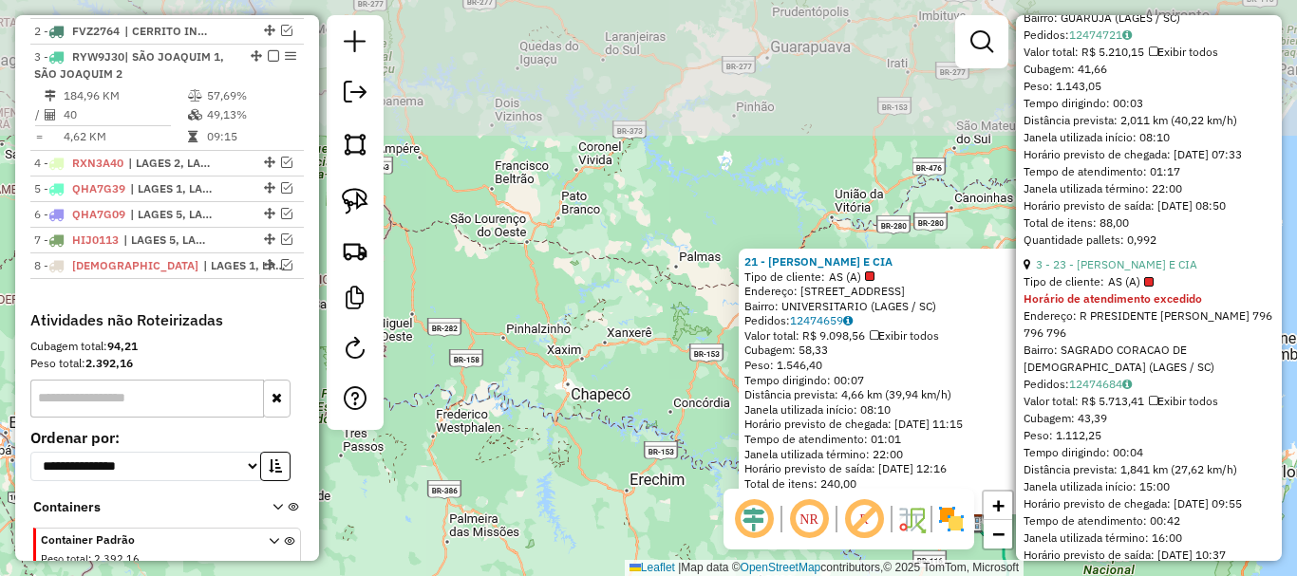
drag, startPoint x: 520, startPoint y: 234, endPoint x: 641, endPoint y: 396, distance: 202.2
click at [641, 396] on div "21 - MAURILIO MARIN E CIA Tipo de cliente: AS (A) Endereço: AV MARECHAL CASTELO…" at bounding box center [648, 288] width 1297 height 576
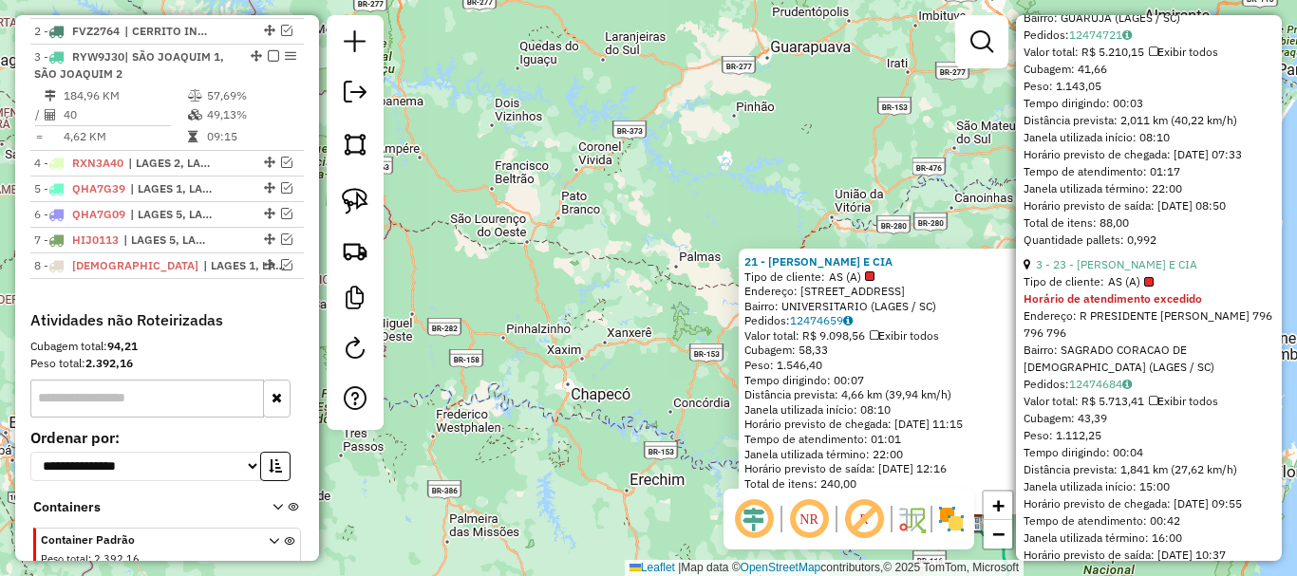
click at [619, 325] on div "21 - MAURILIO MARIN E CIA Tipo de cliente: AS (A) Endereço: AV MARECHAL CASTELO…" at bounding box center [648, 288] width 1297 height 576
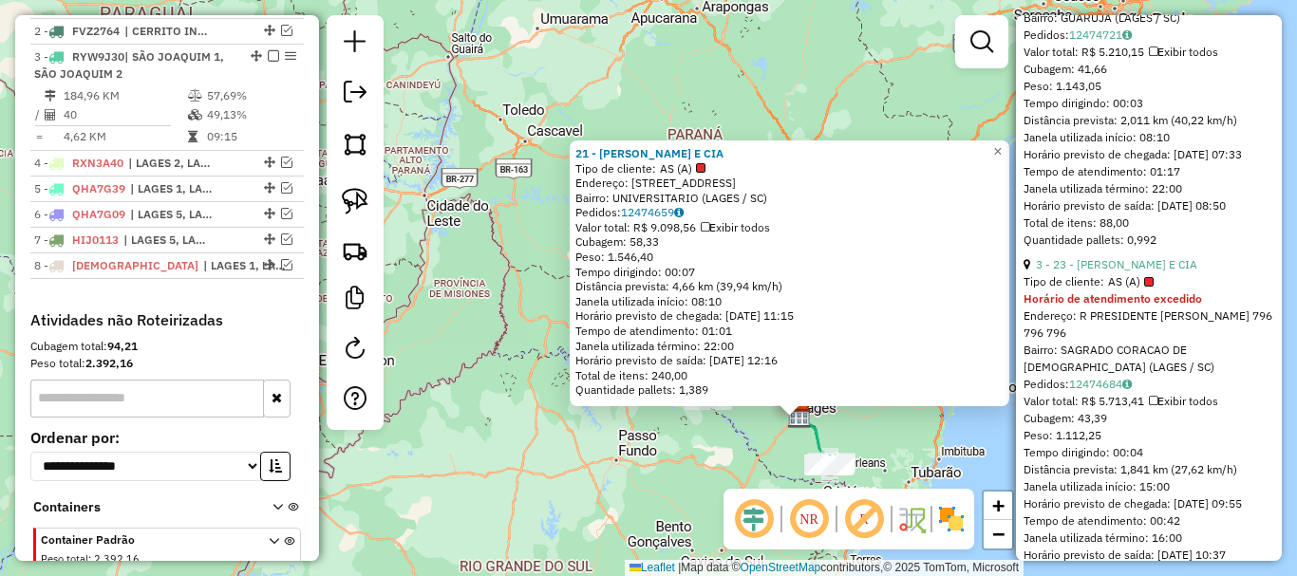
click at [742, 445] on div "21 - MAURILIO MARIN E CIA Tipo de cliente: AS (A) Endereço: AV MARECHAL CASTELO…" at bounding box center [648, 288] width 1297 height 576
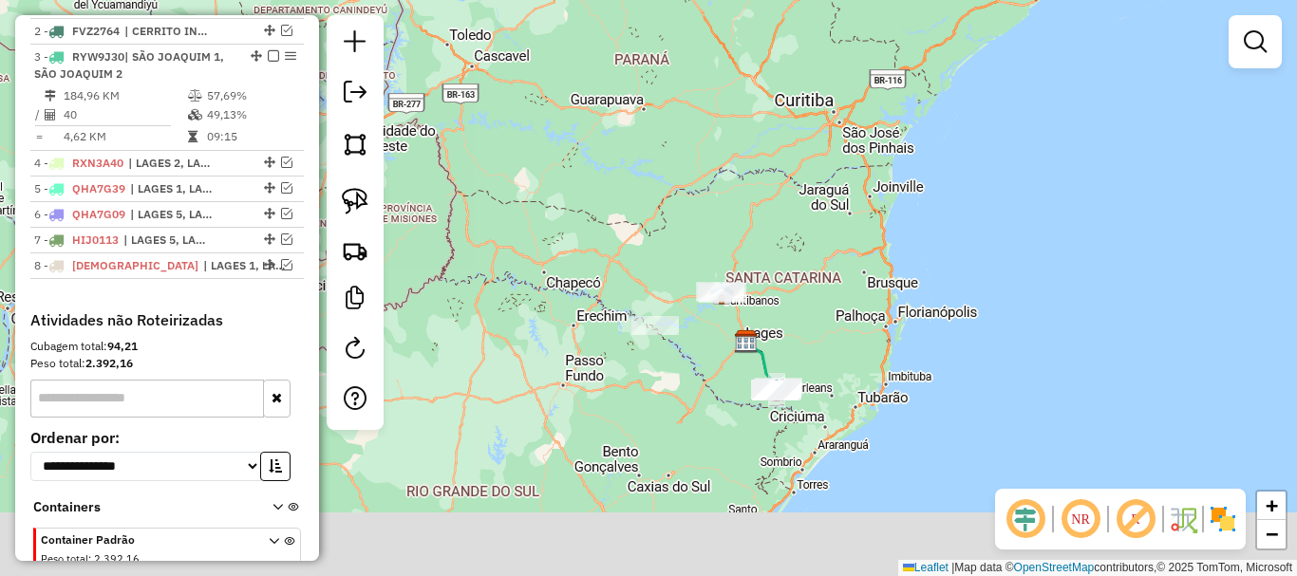
drag, startPoint x: 720, startPoint y: 390, endPoint x: 703, endPoint y: 362, distance: 33.2
click at [703, 363] on div "Janela de atendimento Grade de atendimento Capacidade Transportadoras Veículos …" at bounding box center [648, 288] width 1297 height 576
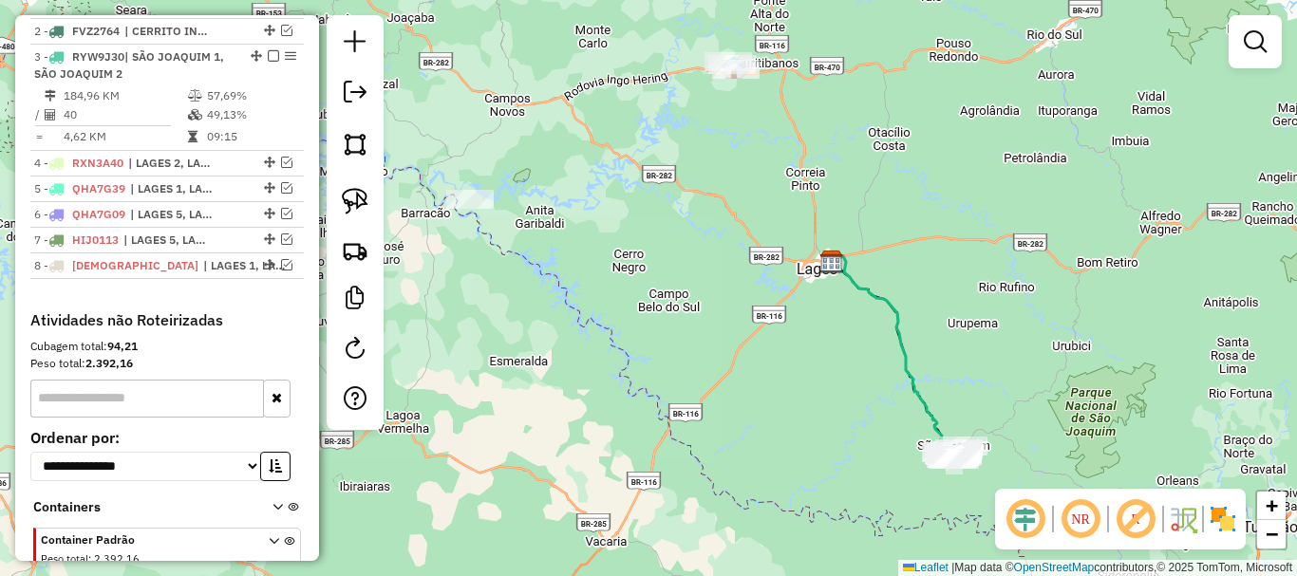
drag, startPoint x: 719, startPoint y: 252, endPoint x: 719, endPoint y: 291, distance: 38.9
click at [719, 291] on div "Janela de atendimento Grade de atendimento Capacidade Transportadoras Veículos …" at bounding box center [648, 288] width 1297 height 576
click at [281, 245] on em at bounding box center [286, 239] width 11 height 11
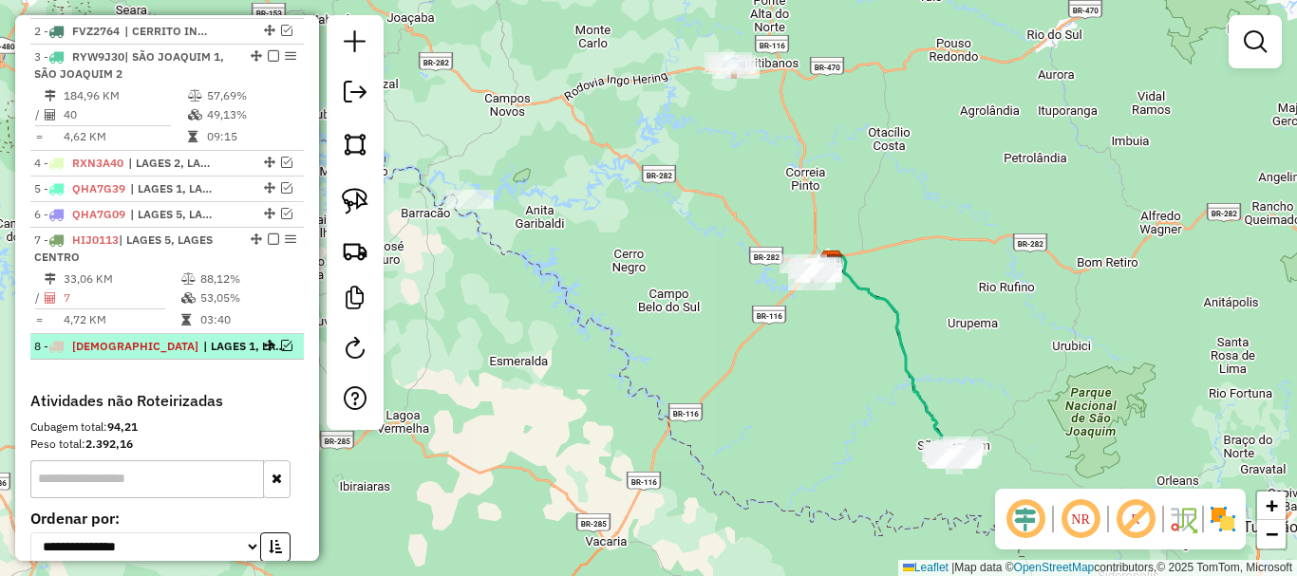
click at [281, 351] on em at bounding box center [286, 345] width 11 height 11
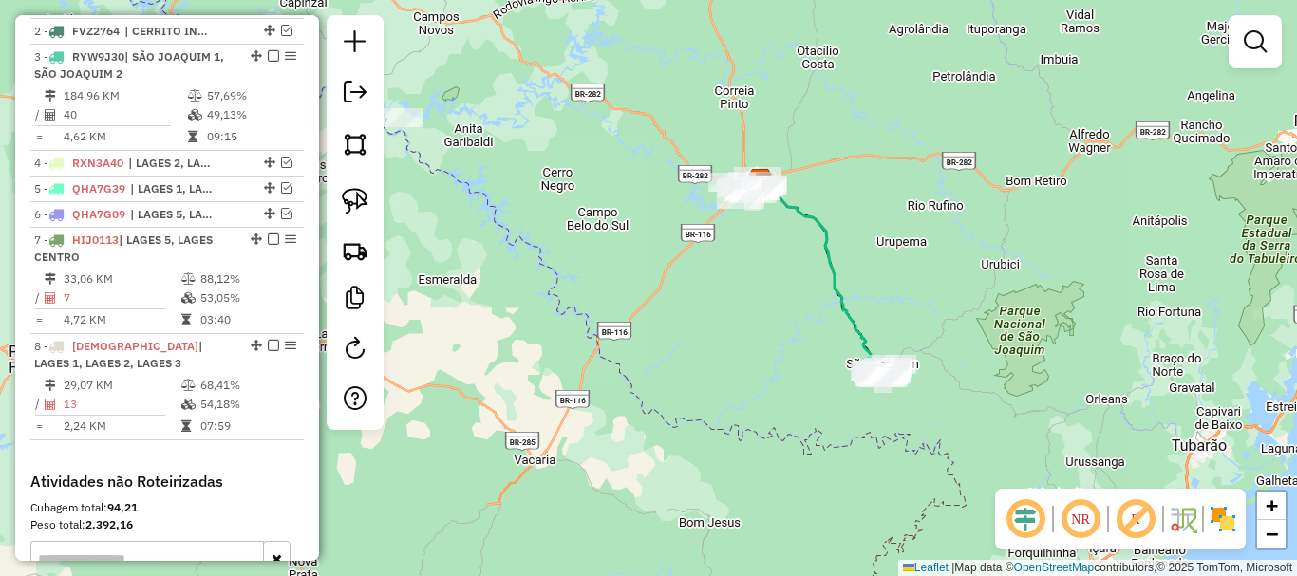
drag, startPoint x: 822, startPoint y: 394, endPoint x: 752, endPoint y: 315, distance: 105.6
click at [752, 315] on div "Janela de atendimento Grade de atendimento Capacidade Transportadoras Veículos …" at bounding box center [648, 288] width 1297 height 576
select select "*********"
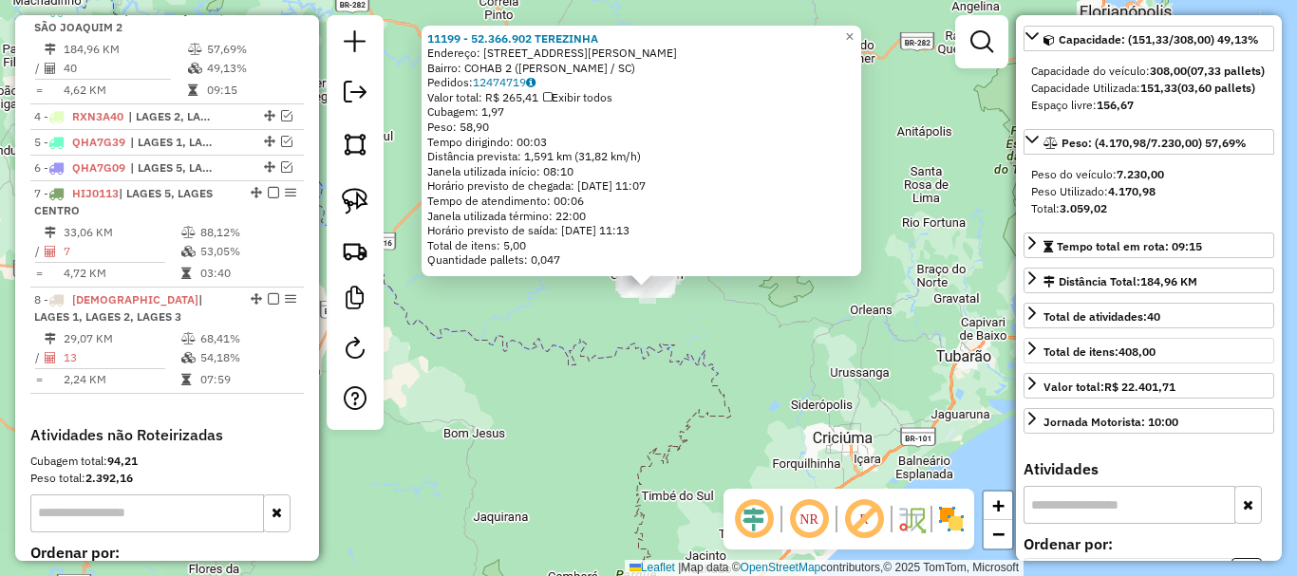
scroll to position [95, 0]
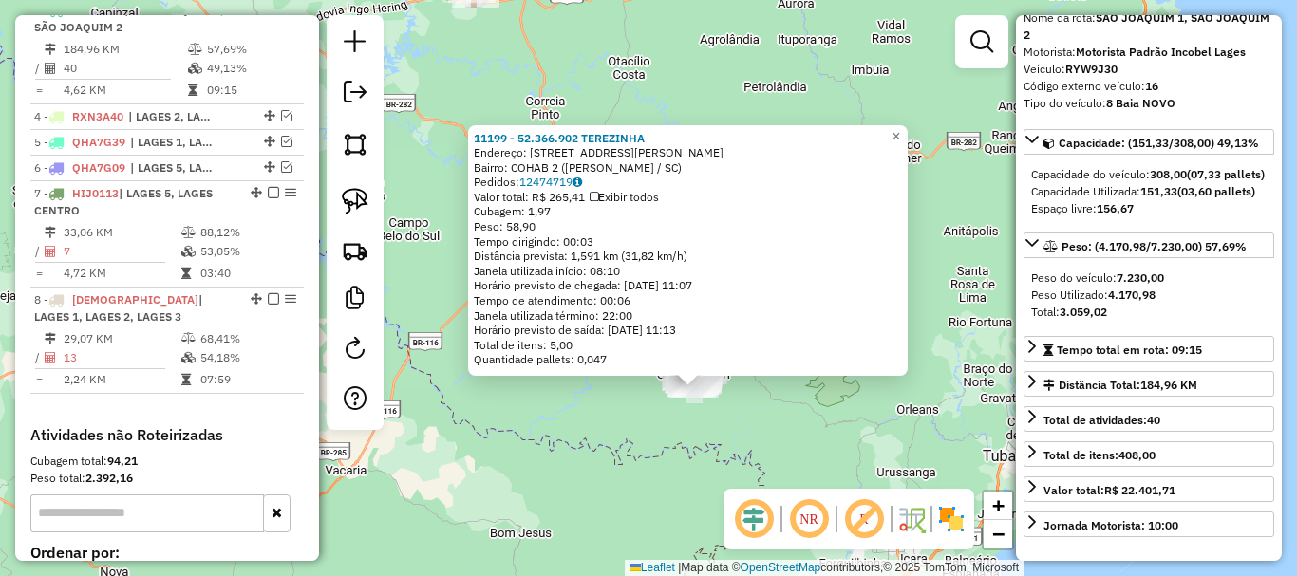
drag, startPoint x: 720, startPoint y: 306, endPoint x: 766, endPoint y: 405, distance: 110.0
click at [766, 405] on div "11199 - 52.366.902 [PERSON_NAME]: R [PERSON_NAME] CANTIZANI 138 Bairro: COHAB 2…" at bounding box center [648, 288] width 1297 height 576
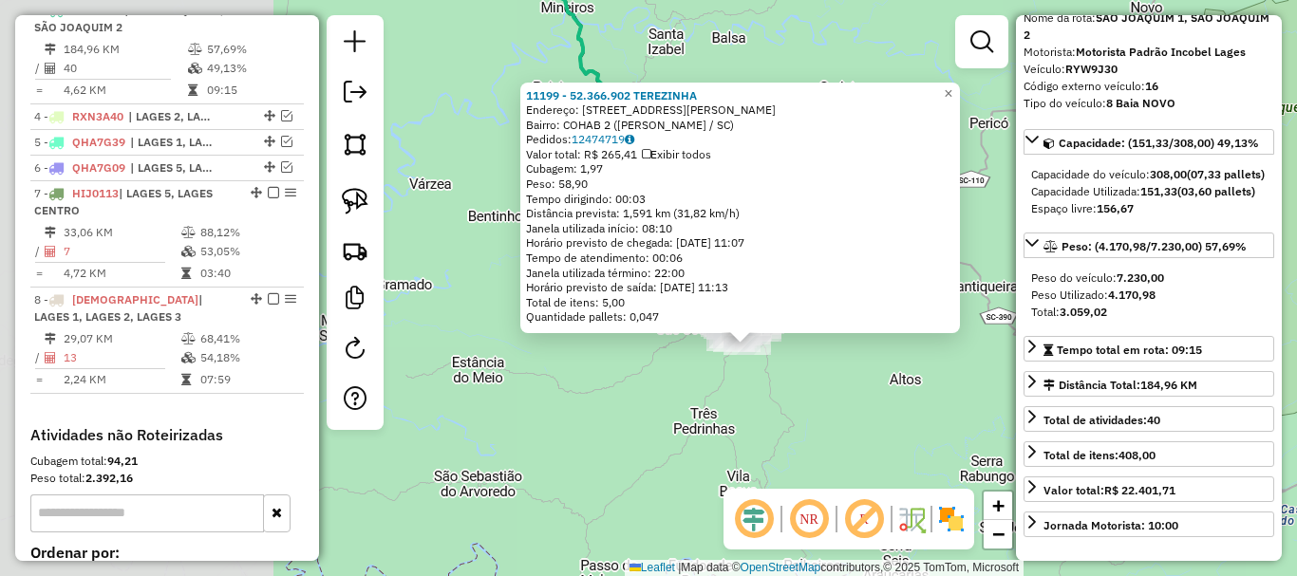
drag, startPoint x: 600, startPoint y: 410, endPoint x: 940, endPoint y: 371, distance: 342.1
click at [940, 371] on div "11199 - 52.366.902 [PERSON_NAME]: R [PERSON_NAME] CANTIZANI 138 Bairro: COHAB 2…" at bounding box center [648, 288] width 1297 height 576
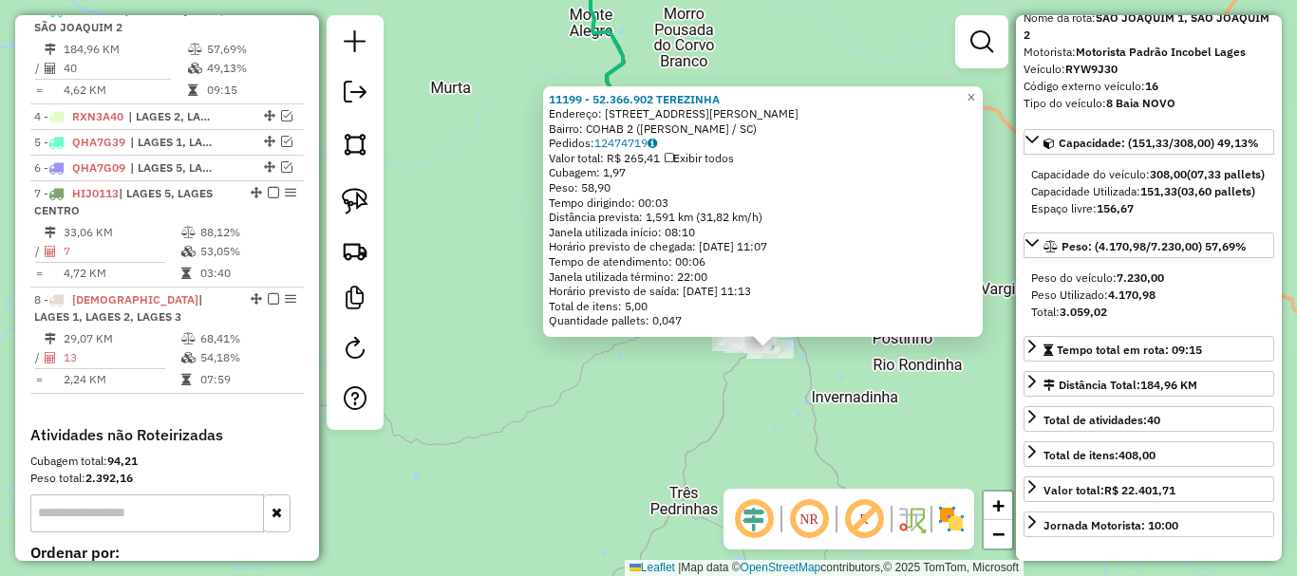
drag, startPoint x: 832, startPoint y: 396, endPoint x: 816, endPoint y: 394, distance: 16.3
click at [866, 422] on div "11199 - 52.366.902 [PERSON_NAME]: R [PERSON_NAME] CANTIZANI 138 Bairro: COHAB 2…" at bounding box center [648, 288] width 1297 height 576
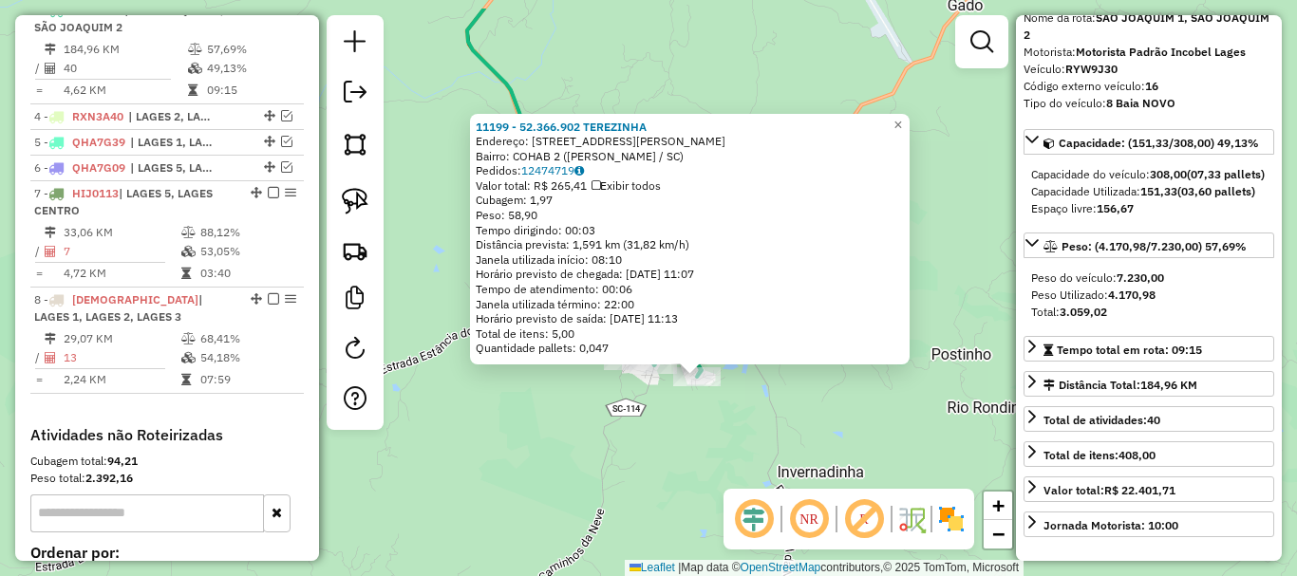
drag, startPoint x: 792, startPoint y: 347, endPoint x: 764, endPoint y: 413, distance: 71.9
click at [764, 413] on div "11199 - 52.366.902 [PERSON_NAME]: R [PERSON_NAME] CANTIZANI 138 Bairro: COHAB 2…" at bounding box center [648, 288] width 1297 height 576
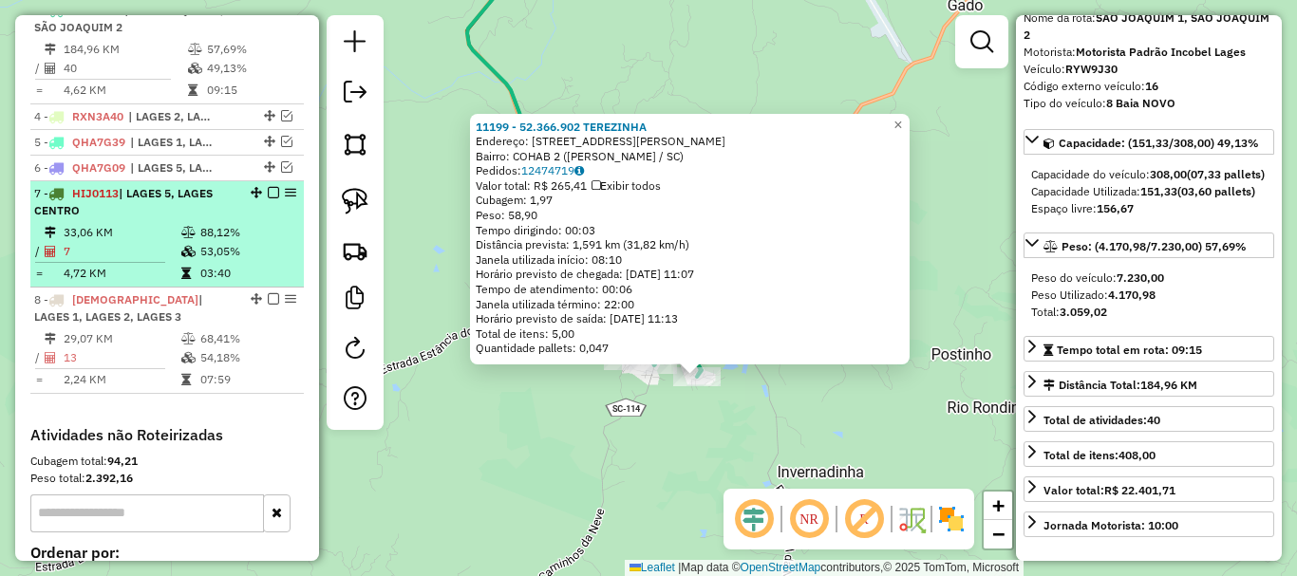
scroll to position [691, 0]
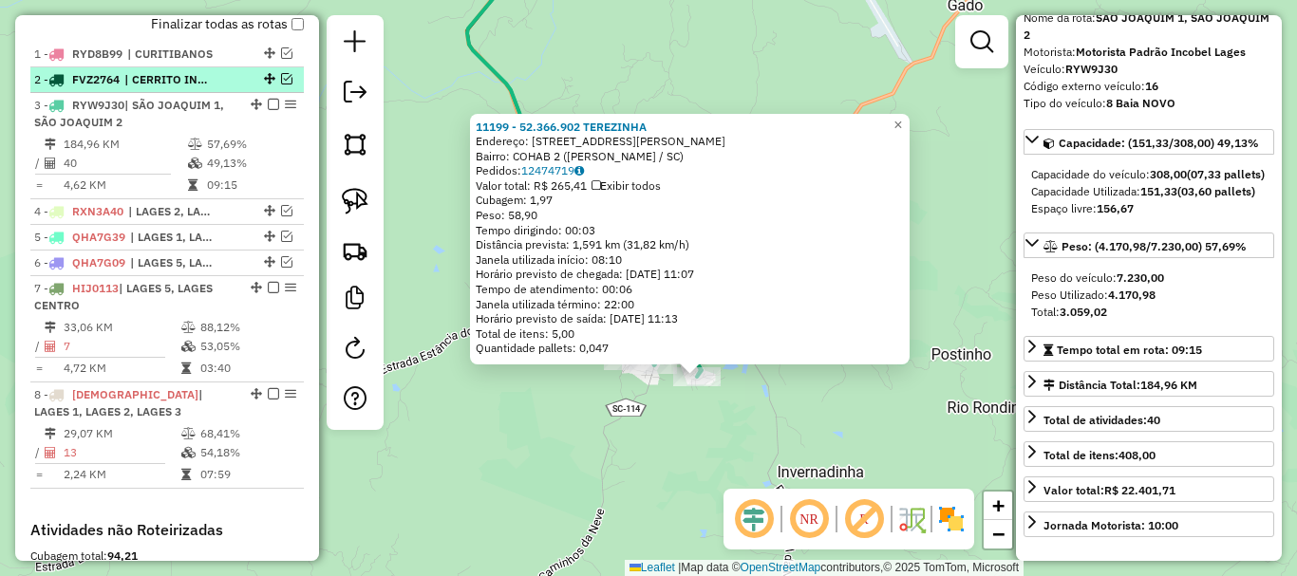
click at [172, 88] on span "| CERRITO INTERIOR" at bounding box center [167, 79] width 87 height 17
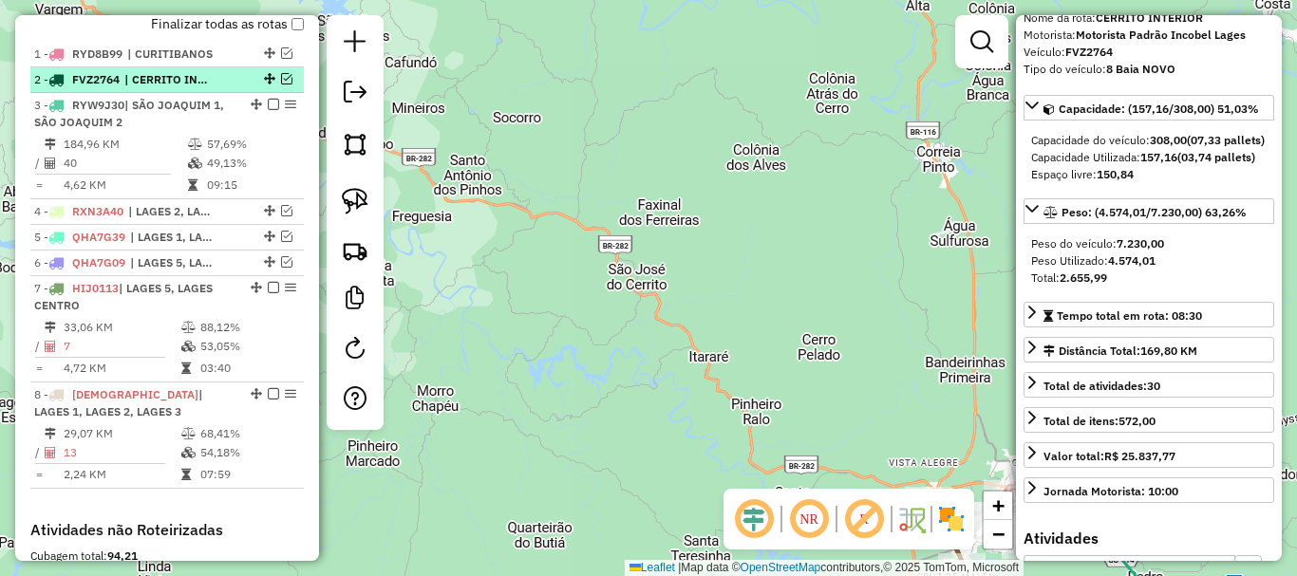
click at [281, 84] on em at bounding box center [286, 78] width 11 height 11
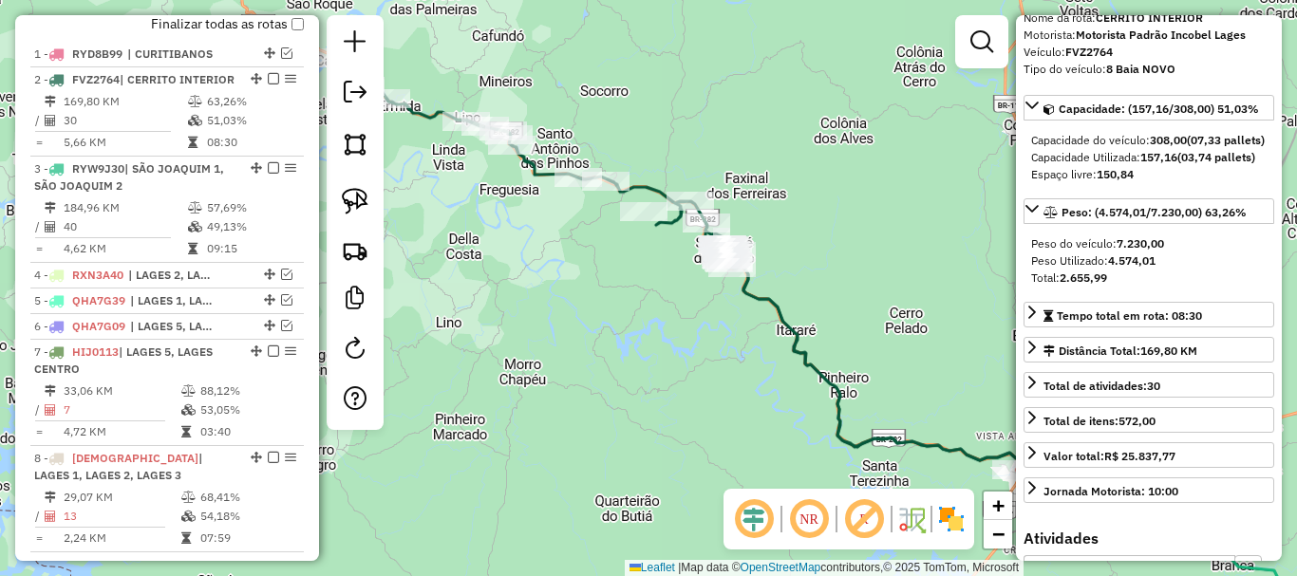
drag, startPoint x: 593, startPoint y: 367, endPoint x: 676, endPoint y: 343, distance: 86.2
click at [676, 343] on div "Janela de atendimento Grade de atendimento Capacidade Transportadoras Veículos …" at bounding box center [648, 288] width 1297 height 576
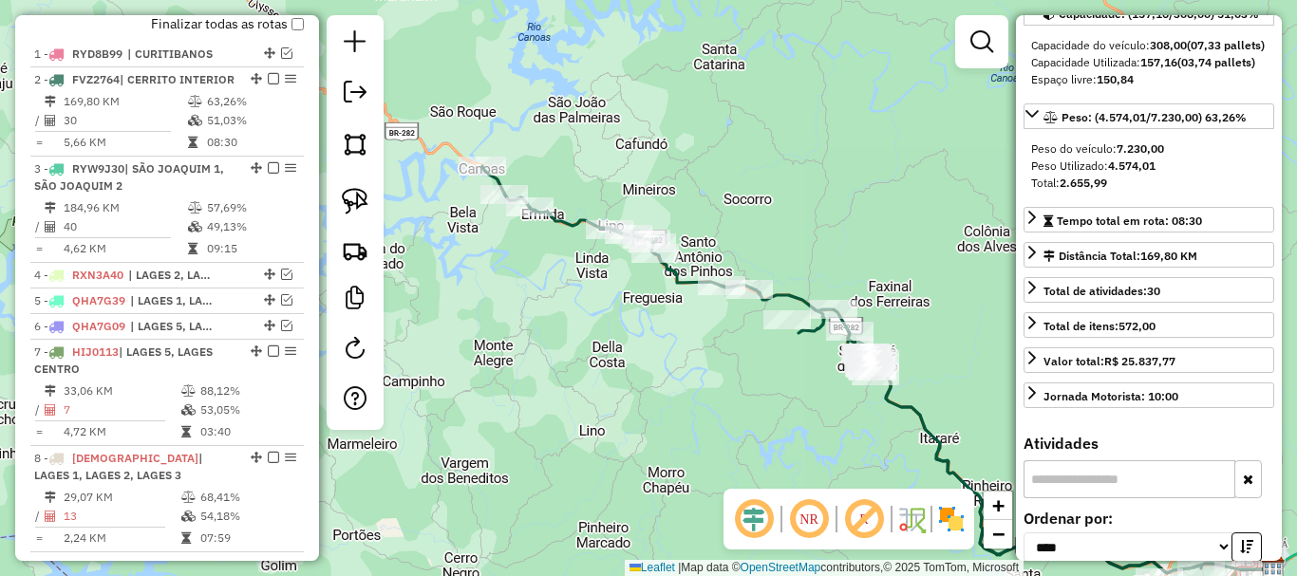
drag, startPoint x: 632, startPoint y: 307, endPoint x: 776, endPoint y: 415, distance: 179.6
click at [776, 415] on div "Janela de atendimento Grade de atendimento Capacidade Transportadoras Veículos …" at bounding box center [648, 288] width 1297 height 576
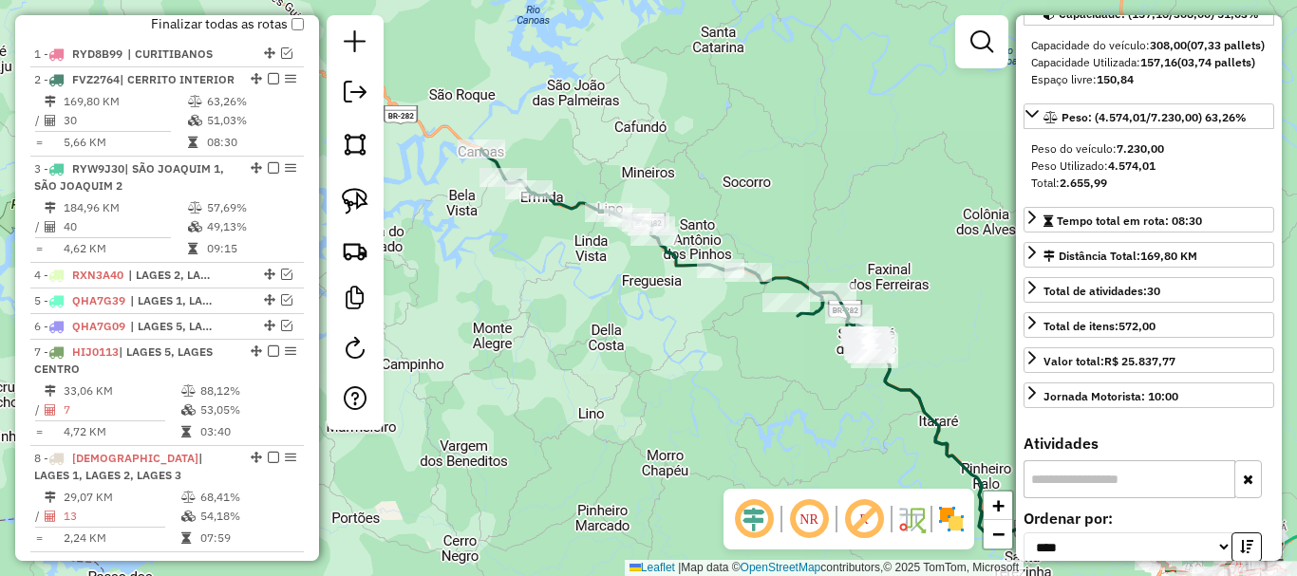
drag, startPoint x: 655, startPoint y: 377, endPoint x: 654, endPoint y: 356, distance: 20.9
click at [654, 356] on div "Janela de atendimento Grade de atendimento Capacidade Transportadoras Veículos …" at bounding box center [648, 288] width 1297 height 576
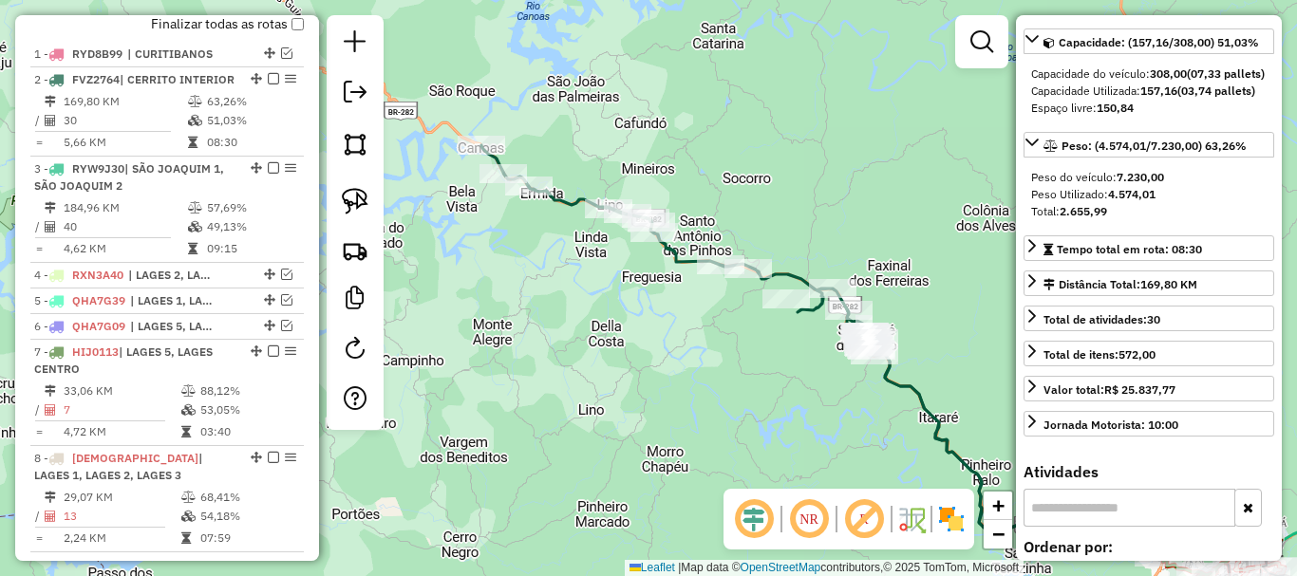
scroll to position [95, 0]
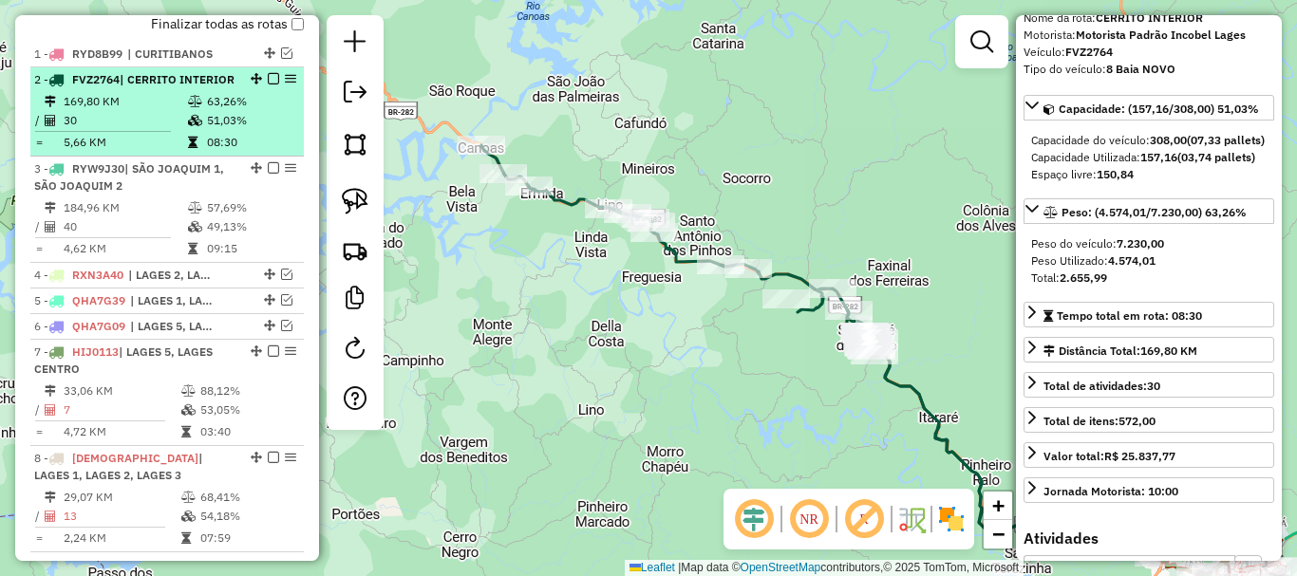
click at [268, 84] on em at bounding box center [273, 78] width 11 height 11
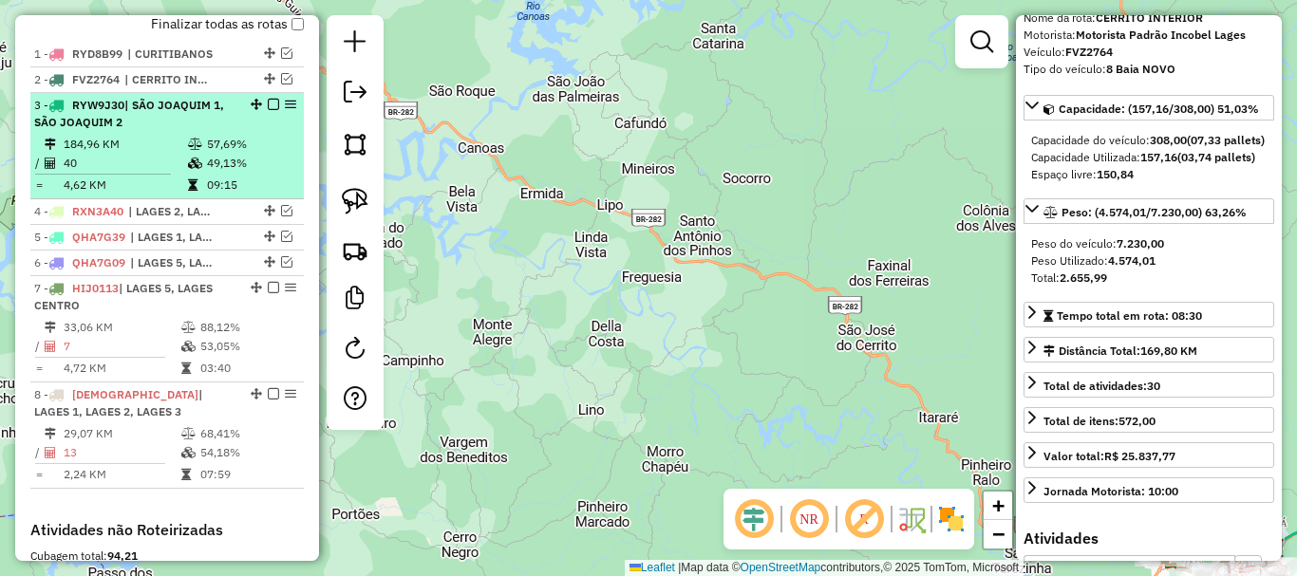
click at [271, 110] on em at bounding box center [273, 104] width 11 height 11
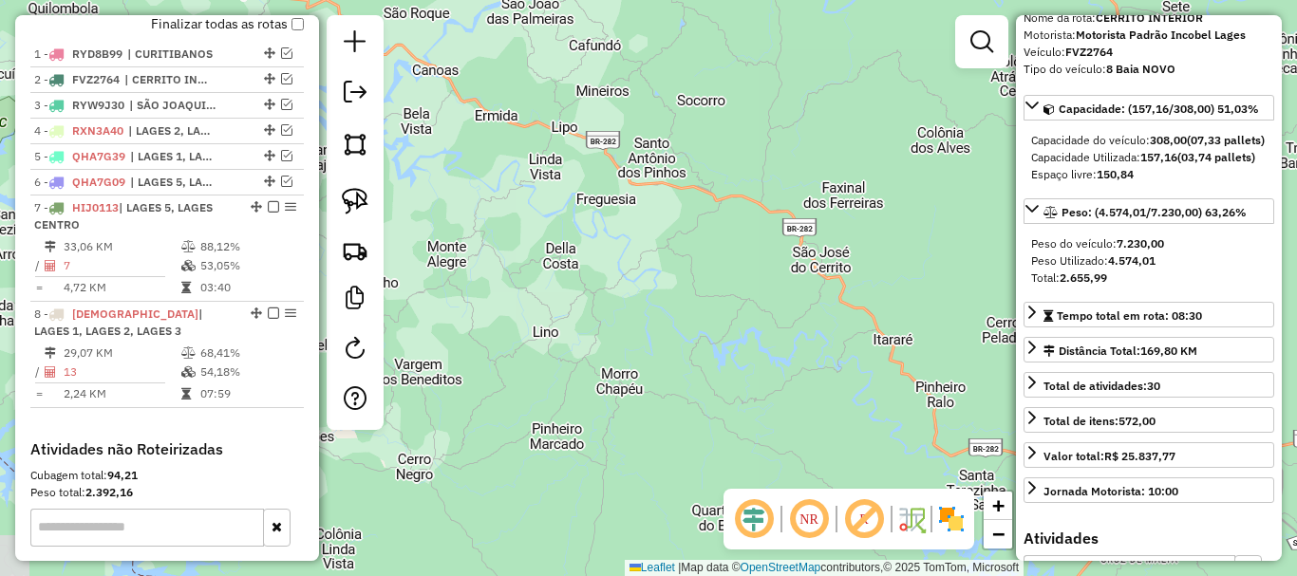
drag, startPoint x: 670, startPoint y: 299, endPoint x: 659, endPoint y: 276, distance: 25.5
click at [659, 276] on div "Janela de atendimento Grade de atendimento Capacidade Transportadoras Veículos …" at bounding box center [648, 288] width 1297 height 576
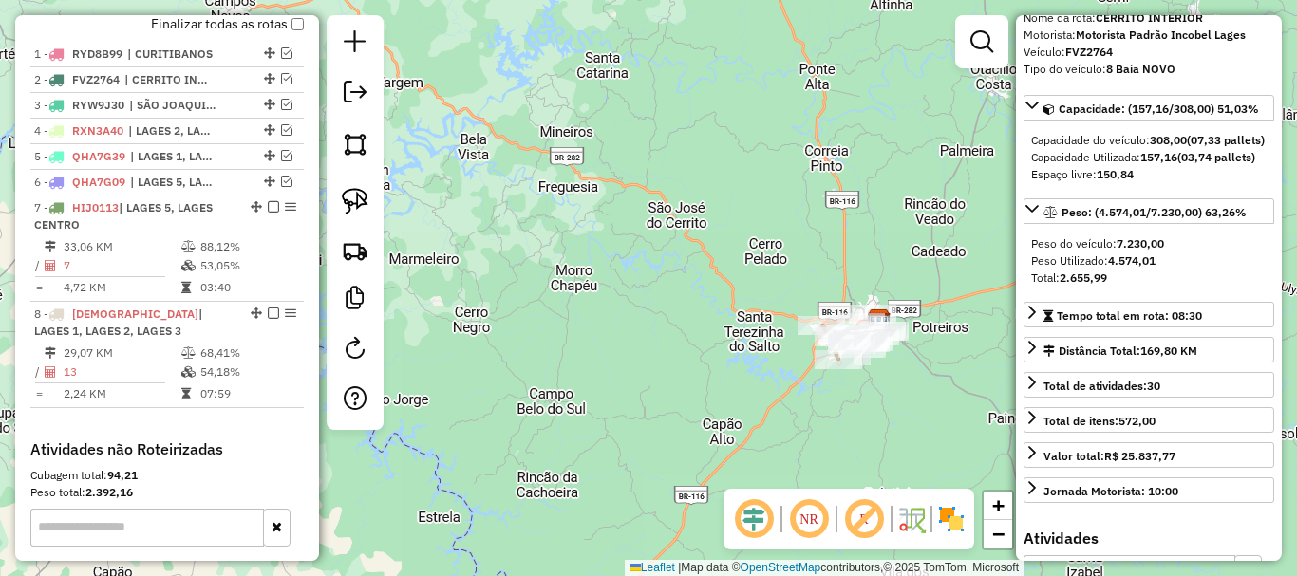
drag, startPoint x: 657, startPoint y: 316, endPoint x: 593, endPoint y: 265, distance: 81.7
click at [593, 265] on div "Janela de atendimento Grade de atendimento Capacidade Transportadoras Veículos …" at bounding box center [648, 288] width 1297 height 576
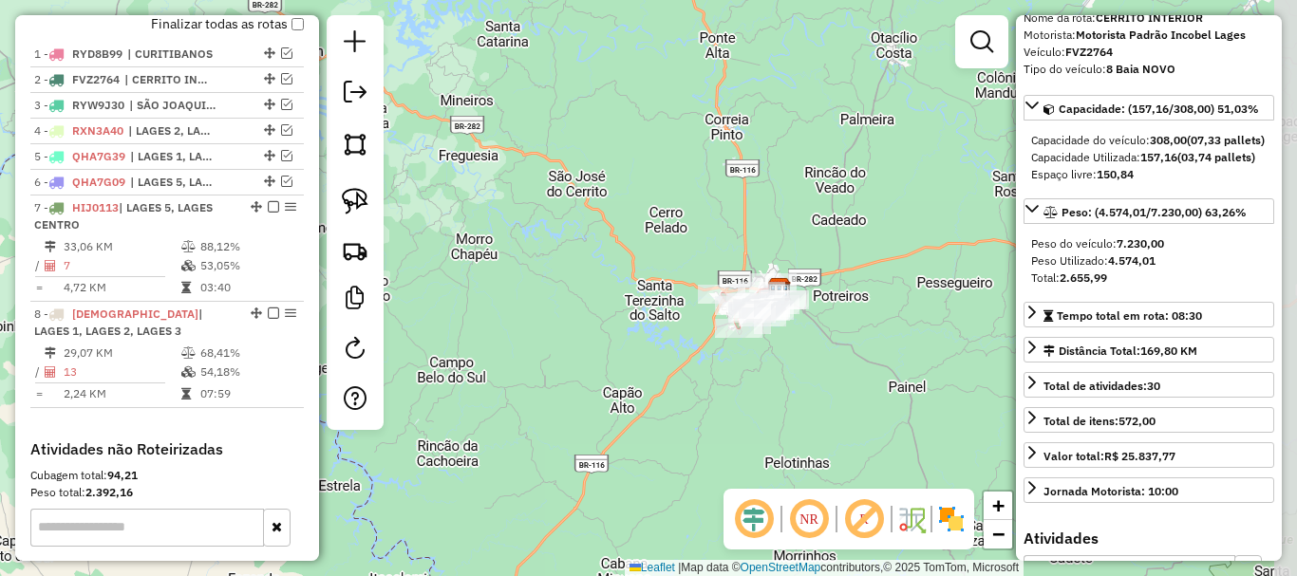
drag, startPoint x: 738, startPoint y: 344, endPoint x: 644, endPoint y: 313, distance: 98.8
click at [644, 313] on div "Janela de atendimento Grade de atendimento Capacidade Transportadoras Veículos …" at bounding box center [648, 288] width 1297 height 576
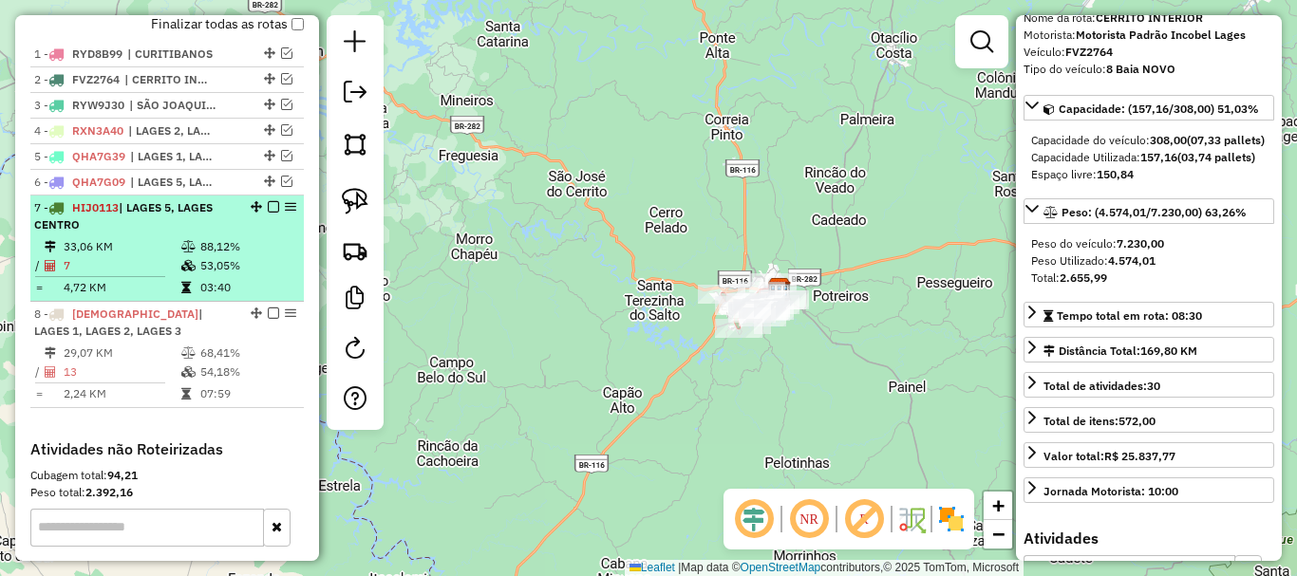
click at [269, 213] on em at bounding box center [273, 206] width 11 height 11
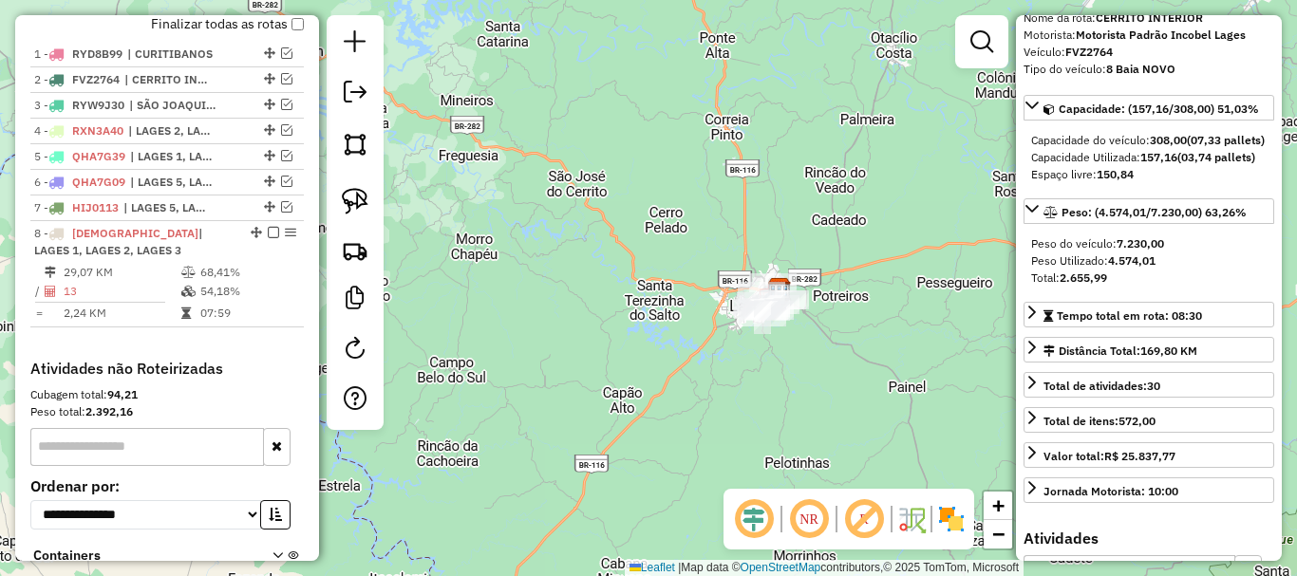
drag, startPoint x: 659, startPoint y: 349, endPoint x: 592, endPoint y: 319, distance: 73.1
click at [592, 319] on div "Janela de atendimento Grade de atendimento Capacidade Transportadoras Veículos …" at bounding box center [648, 288] width 1297 height 576
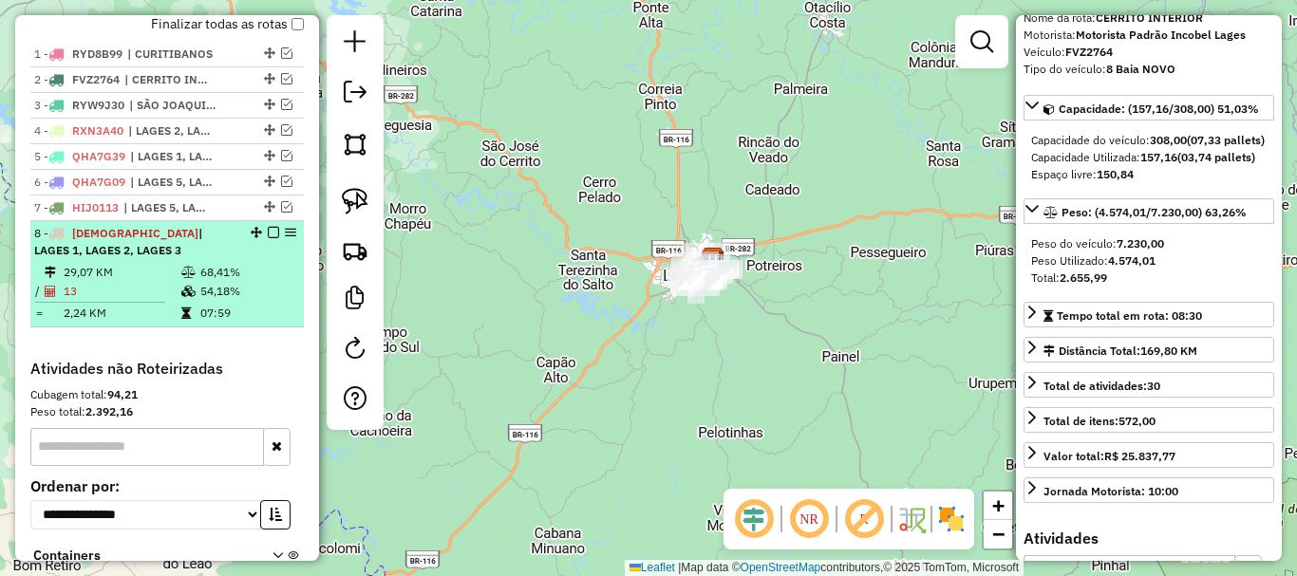
click at [268, 238] on em at bounding box center [273, 232] width 11 height 11
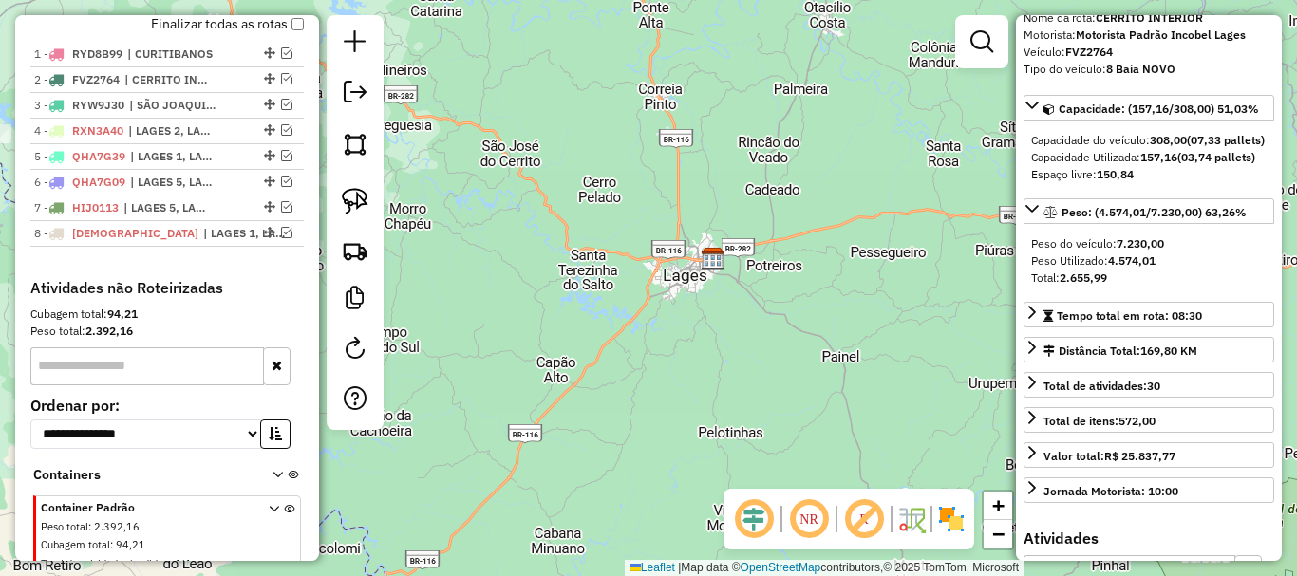
click at [574, 330] on div "Janela de atendimento Grade de atendimento Capacidade Transportadoras Veículos …" at bounding box center [648, 288] width 1297 height 576
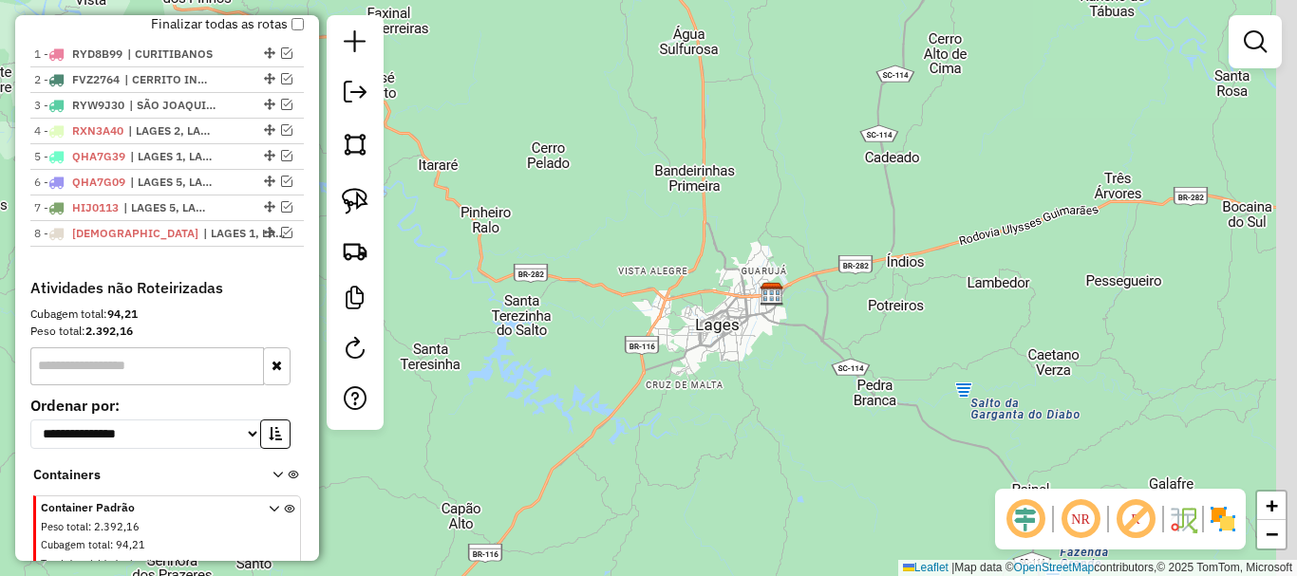
drag, startPoint x: 698, startPoint y: 299, endPoint x: 634, endPoint y: 418, distance: 134.7
click at [634, 422] on div "Janela de atendimento Grade de atendimento Capacidade Transportadoras Veículos …" at bounding box center [648, 288] width 1297 height 576
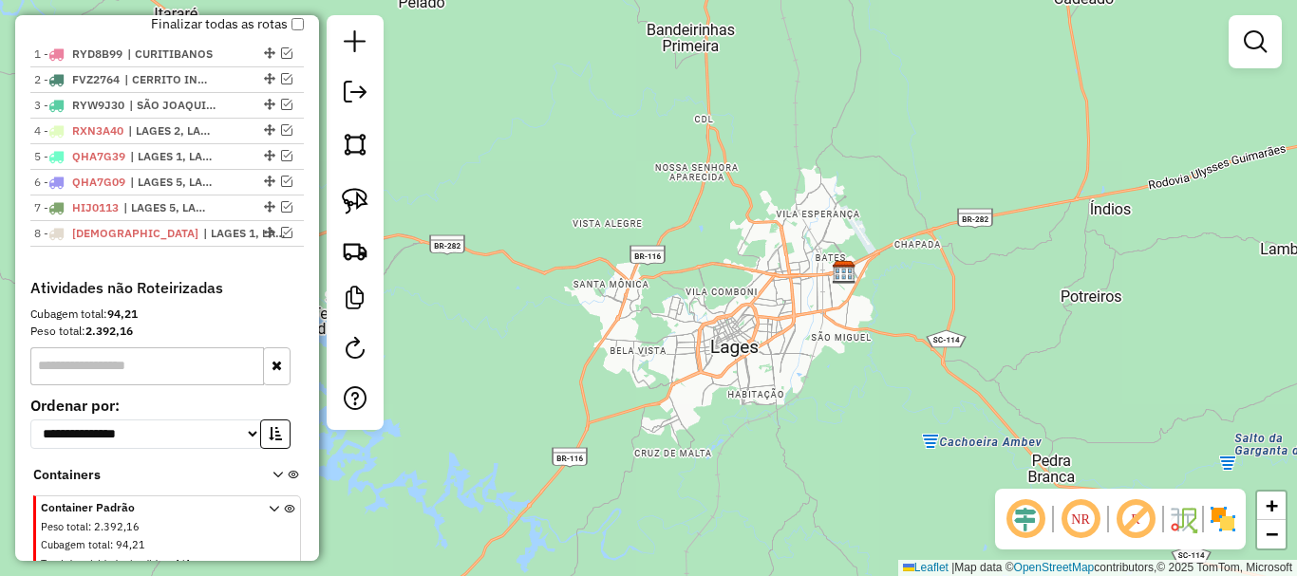
click at [645, 446] on div "Janela de atendimento Grade de atendimento Capacidade Transportadoras Veículos …" at bounding box center [648, 288] width 1297 height 576
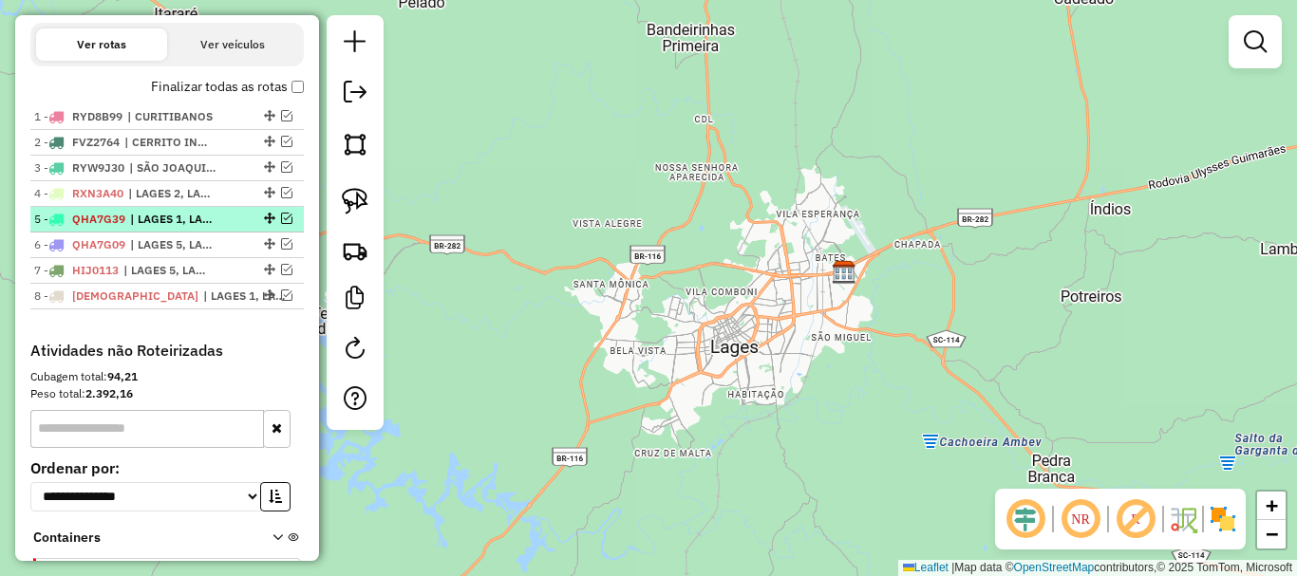
scroll to position [596, 0]
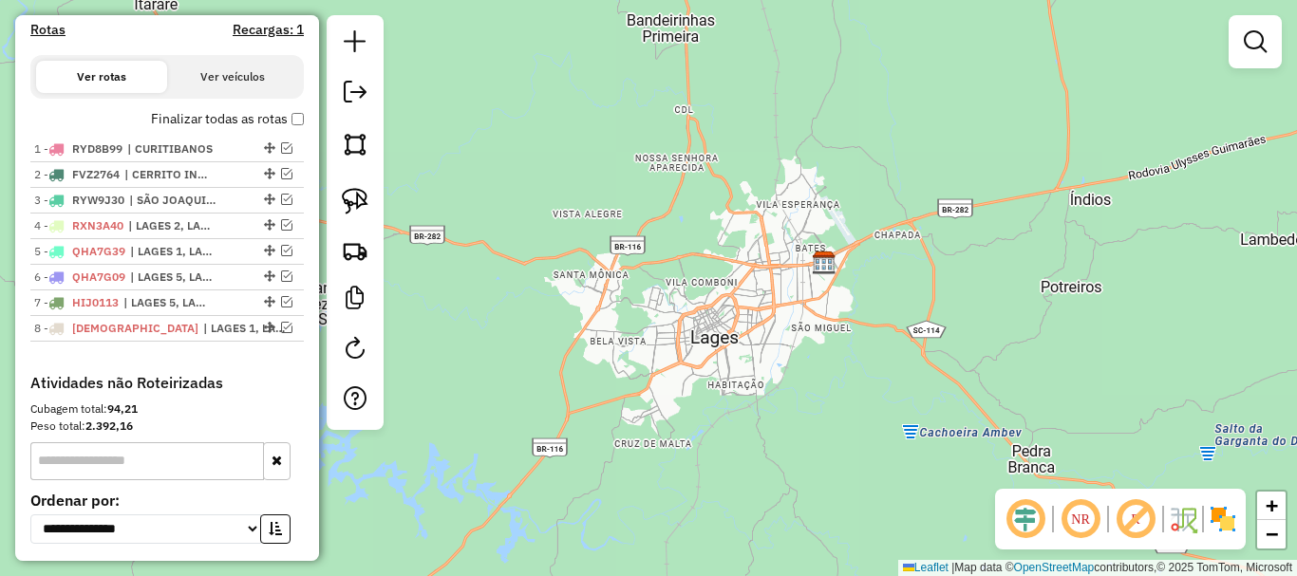
drag, startPoint x: 537, startPoint y: 194, endPoint x: 517, endPoint y: 184, distance: 22.1
click at [517, 184] on div "Janela de atendimento Grade de atendimento Capacidade Transportadoras Veículos …" at bounding box center [648, 288] width 1297 height 576
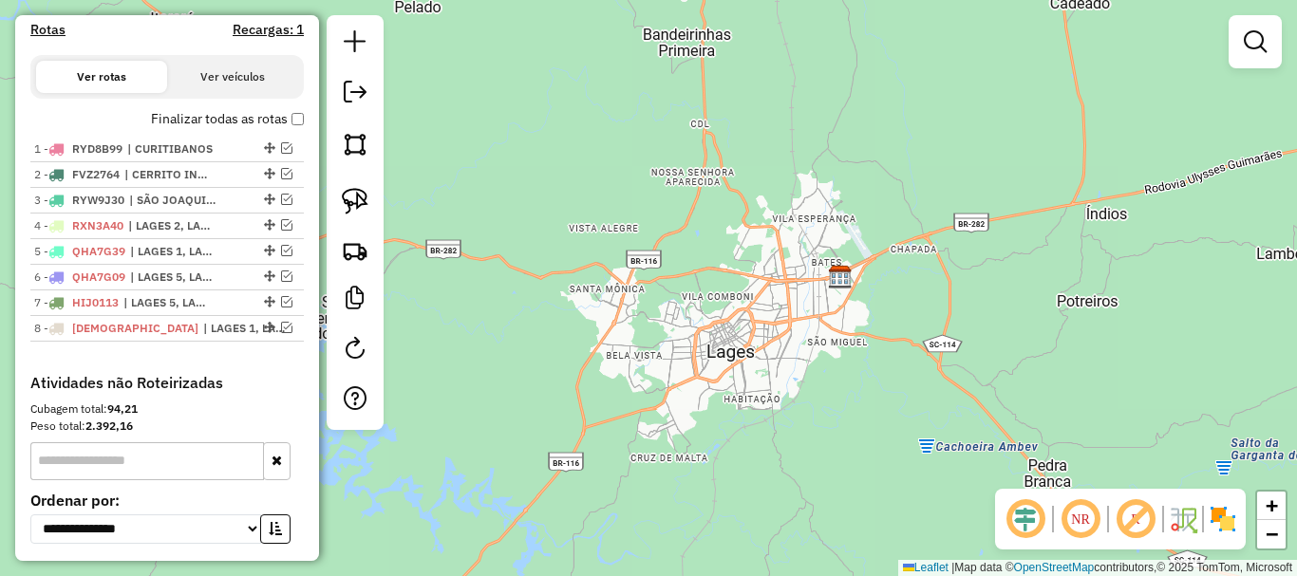
drag, startPoint x: 525, startPoint y: 185, endPoint x: 543, endPoint y: 204, distance: 26.2
click at [543, 203] on div "Janela de atendimento Grade de atendimento Capacidade Transportadoras Veículos …" at bounding box center [648, 288] width 1297 height 576
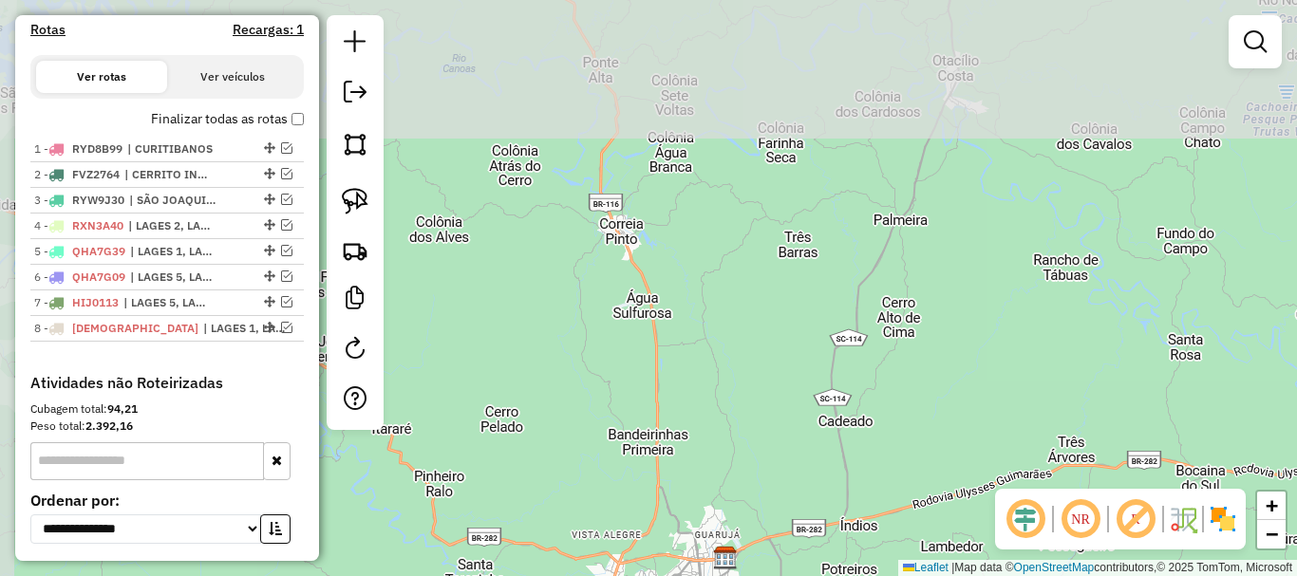
drag, startPoint x: 558, startPoint y: 140, endPoint x: 591, endPoint y: 456, distance: 317.9
click at [591, 457] on div "Janela de atendimento Grade de atendimento Capacidade Transportadoras Veículos …" at bounding box center [648, 288] width 1297 height 576
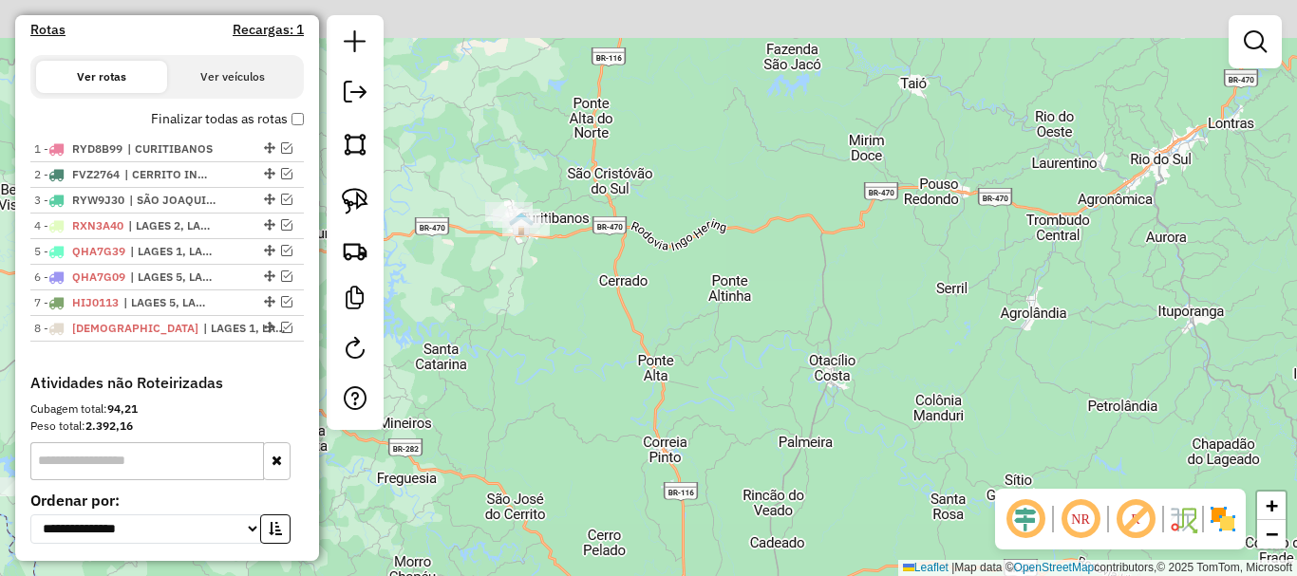
drag, startPoint x: 644, startPoint y: 354, endPoint x: 617, endPoint y: 422, distance: 72.5
click at [684, 467] on div "Janela de atendimento Grade de atendimento Capacidade Transportadoras Veículos …" at bounding box center [648, 288] width 1297 height 576
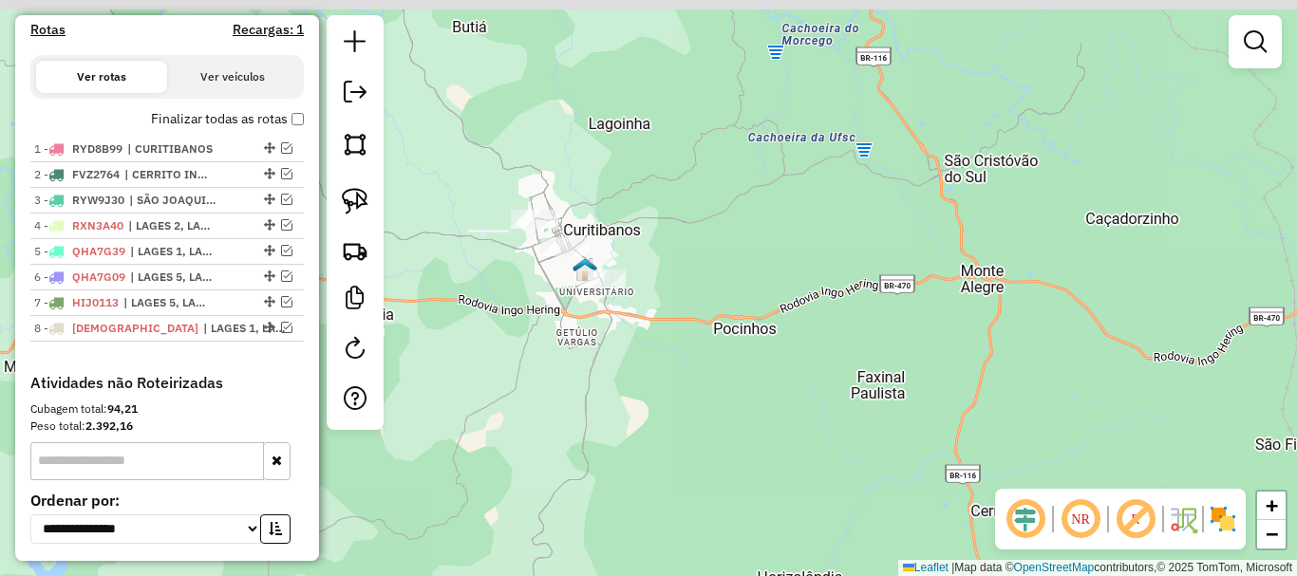
drag, startPoint x: 600, startPoint y: 321, endPoint x: 617, endPoint y: 516, distance: 196.3
click at [617, 516] on div "Janela de atendimento Grade de atendimento Capacidade Transportadoras Veículos …" at bounding box center [648, 288] width 1297 height 576
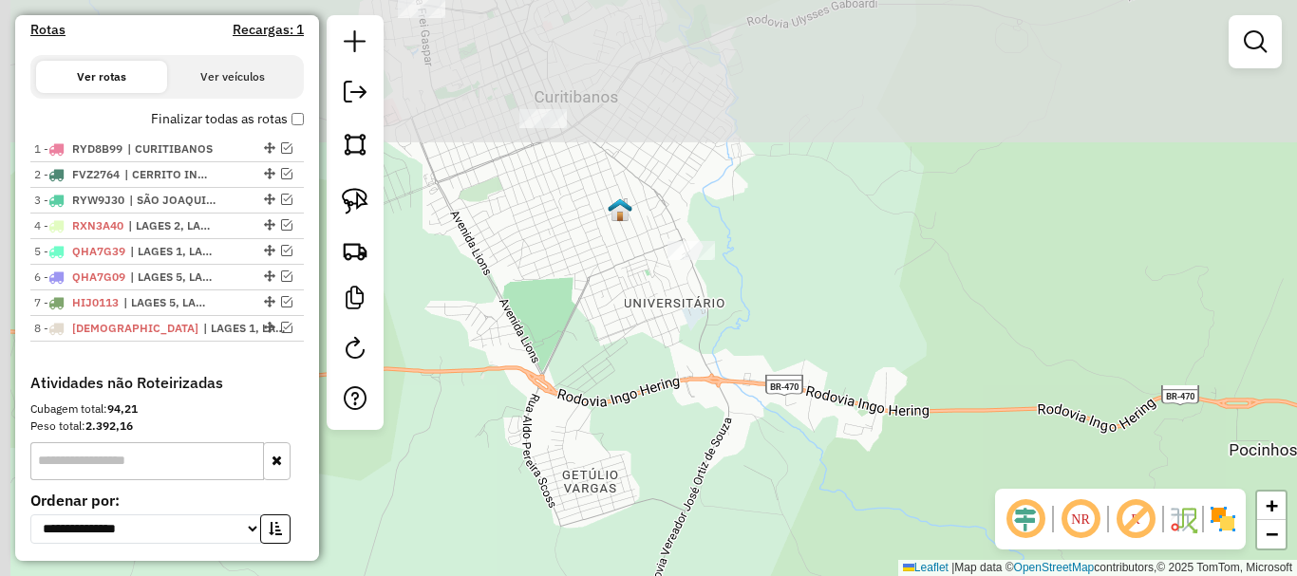
drag, startPoint x: 653, startPoint y: 493, endPoint x: 674, endPoint y: 553, distance: 63.4
click at [674, 553] on div "Janela de atendimento Grade de atendimento Capacidade Transportadoras Veículos …" at bounding box center [648, 288] width 1297 height 576
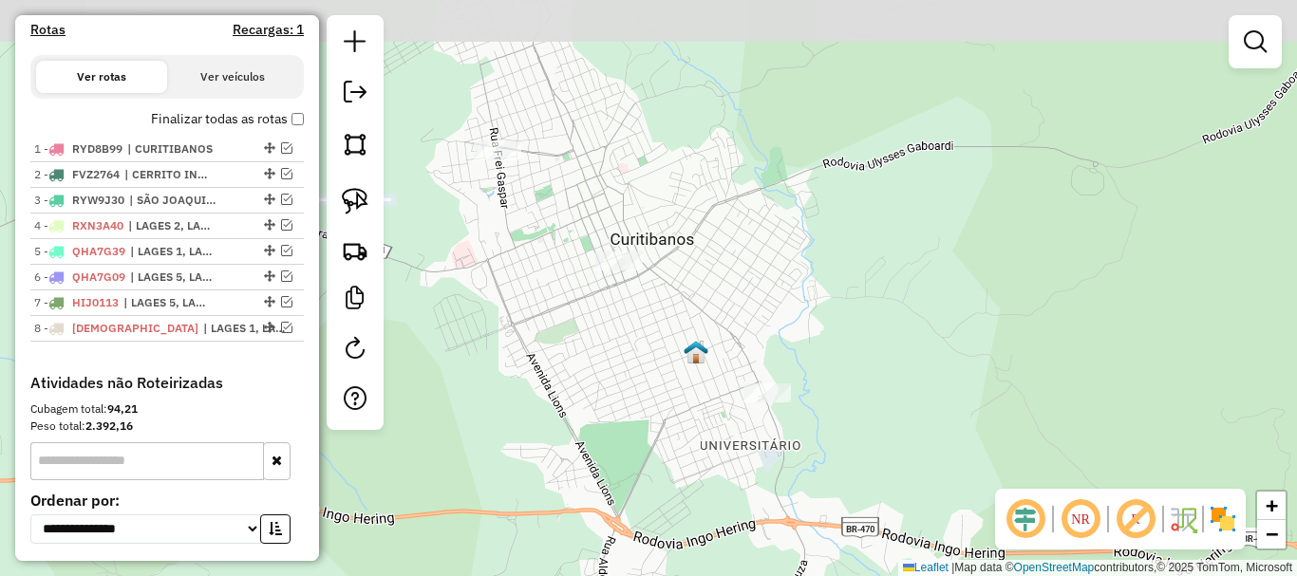
drag, startPoint x: 658, startPoint y: 291, endPoint x: 720, endPoint y: 376, distance: 104.6
click at [715, 376] on div "Janela de atendimento Grade de atendimento Capacidade Transportadoras Veículos …" at bounding box center [648, 288] width 1297 height 576
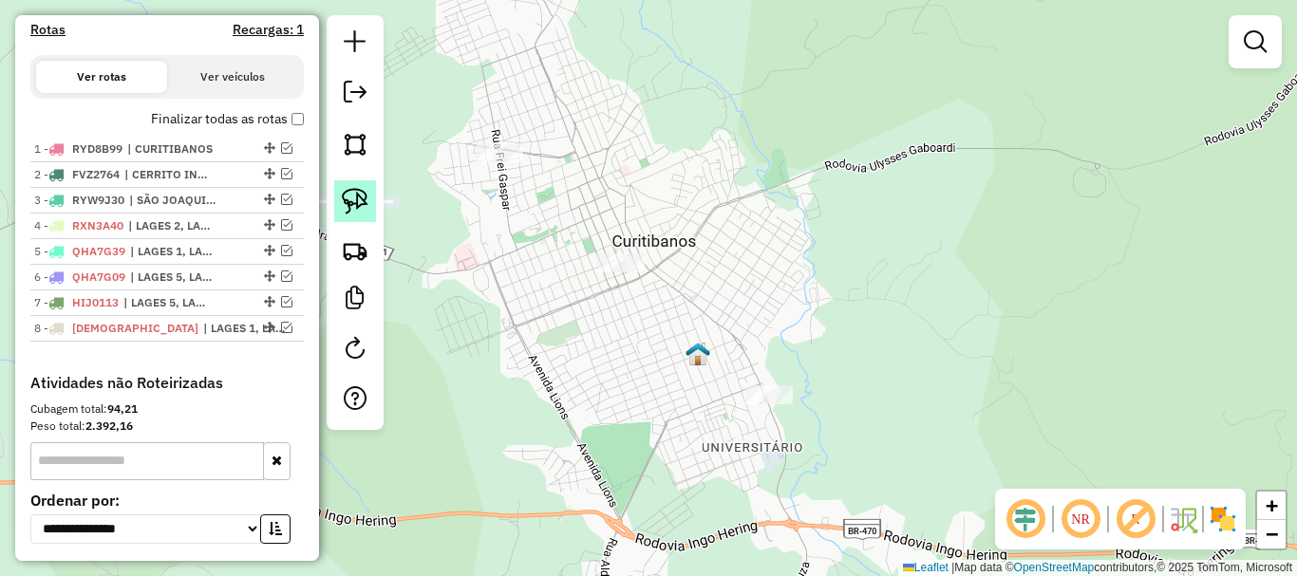
click at [348, 192] on img at bounding box center [355, 201] width 27 height 27
drag, startPoint x: 718, startPoint y: 407, endPoint x: 807, endPoint y: 428, distance: 91.7
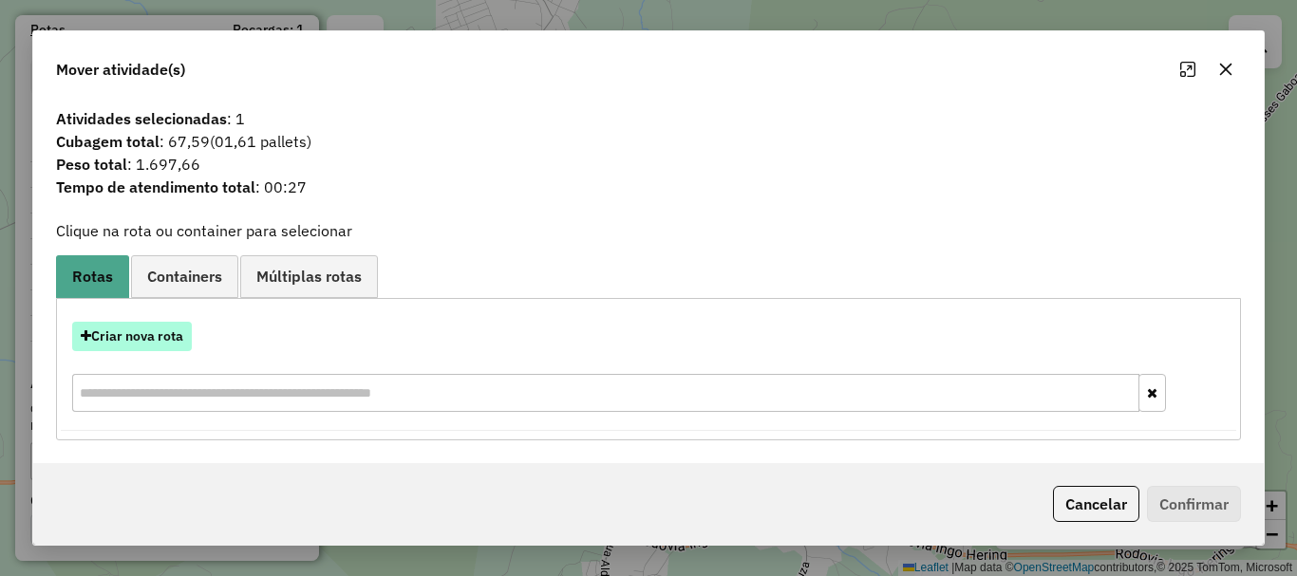
click at [146, 339] on button "Criar nova rota" at bounding box center [132, 336] width 120 height 29
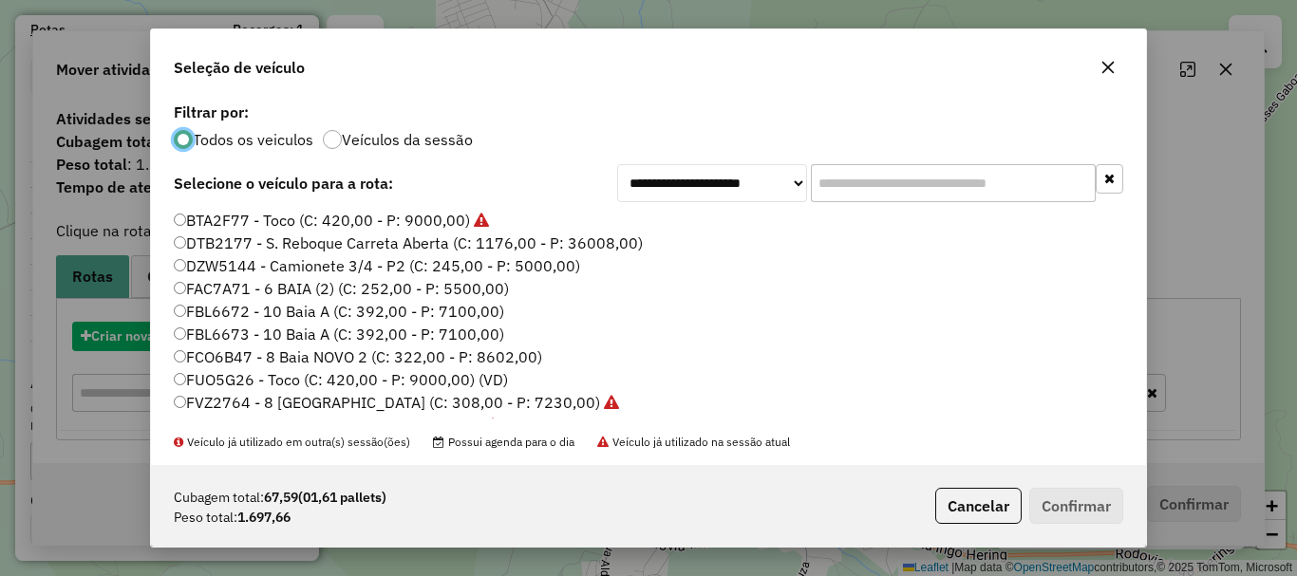
scroll to position [10, 6]
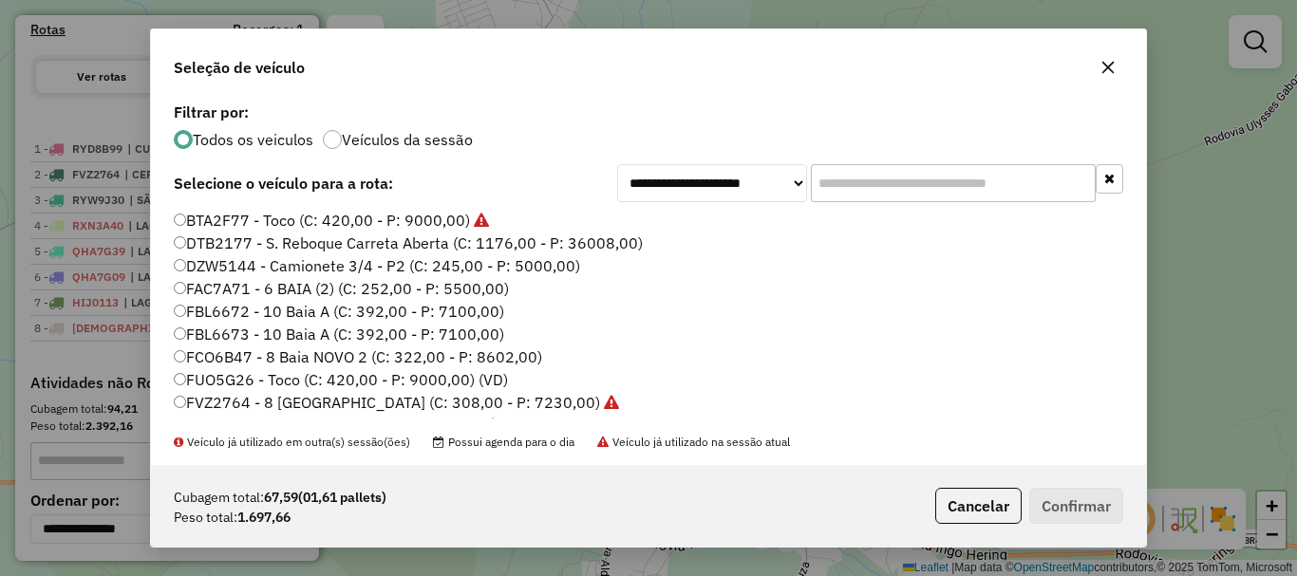
click at [852, 178] on input "text" at bounding box center [953, 183] width 285 height 38
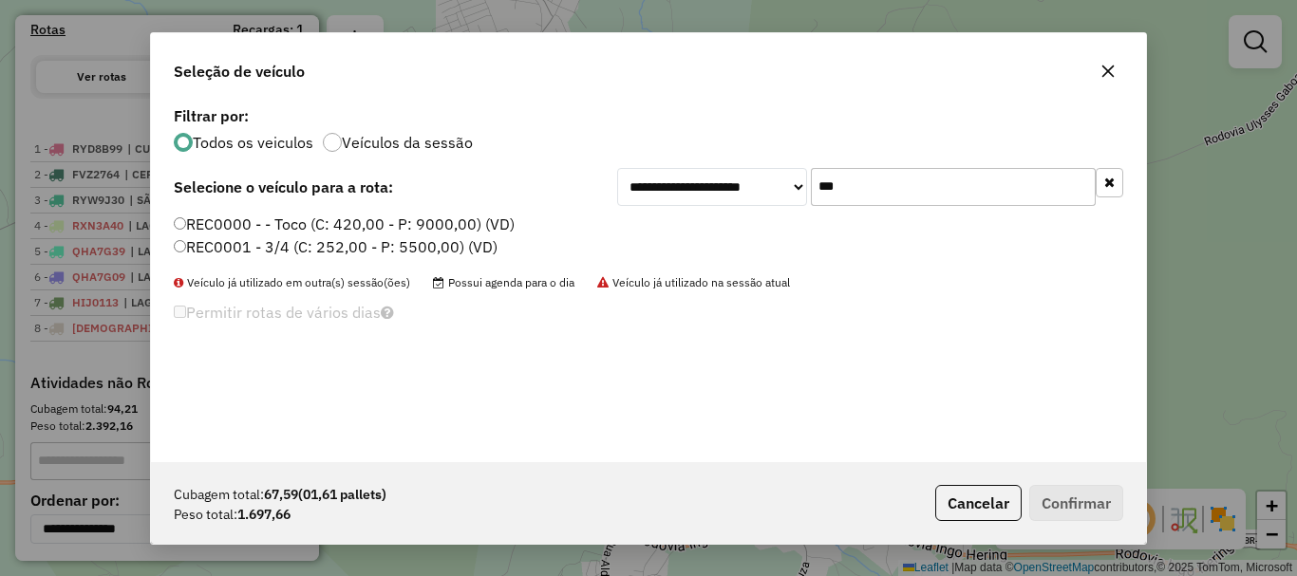
type input "***"
click at [214, 229] on label "REC0000 - - Toco (C: 420,00 - P: 9000,00) (VD)" at bounding box center [344, 224] width 341 height 23
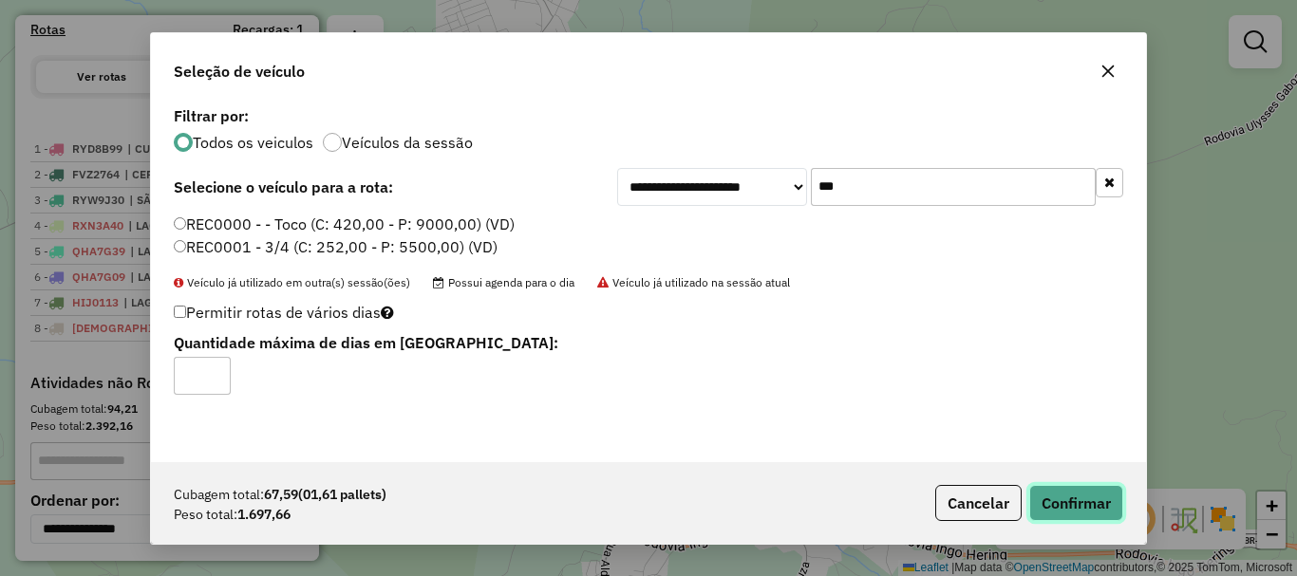
click at [1079, 501] on button "Confirmar" at bounding box center [1076, 503] width 94 height 36
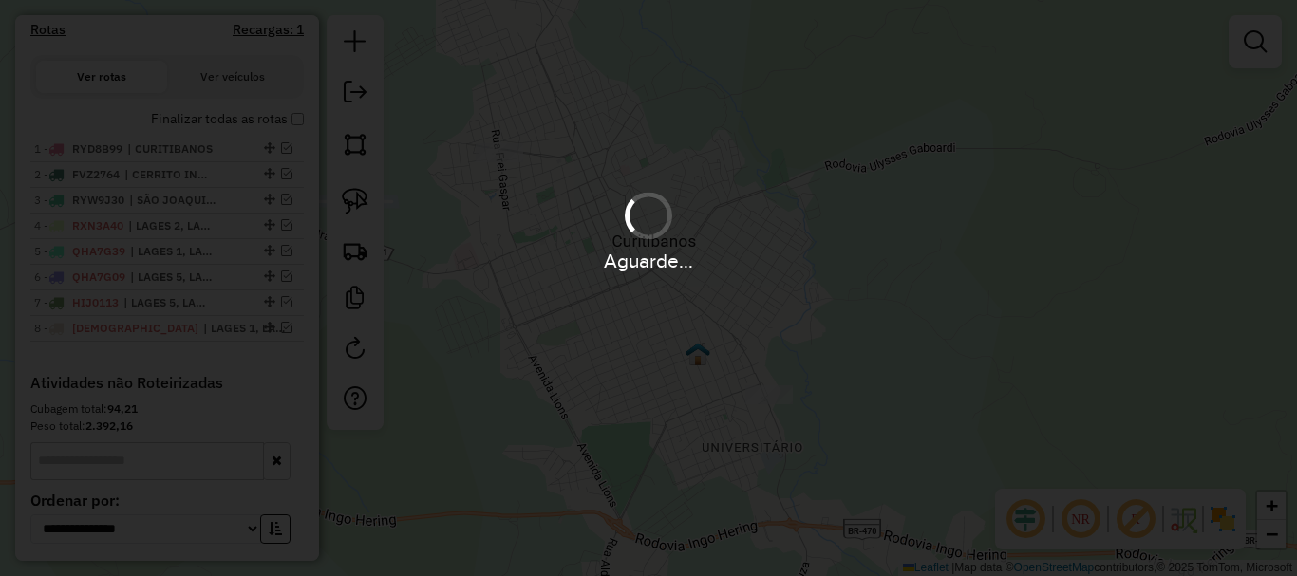
scroll to position [620, 0]
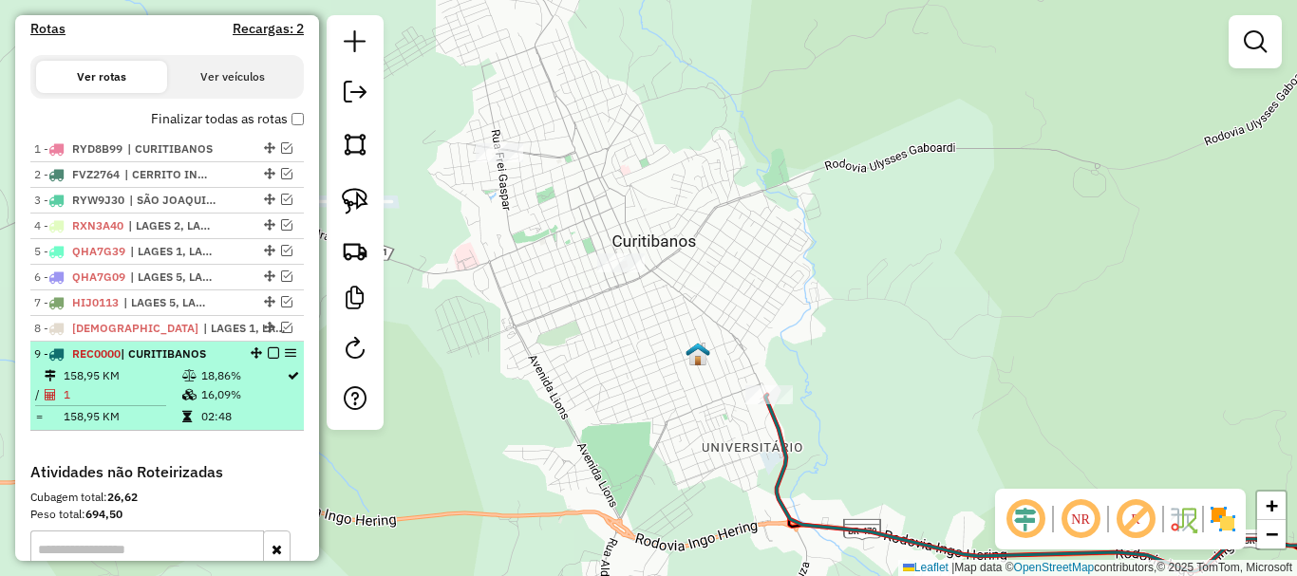
click at [268, 359] on em at bounding box center [273, 352] width 11 height 11
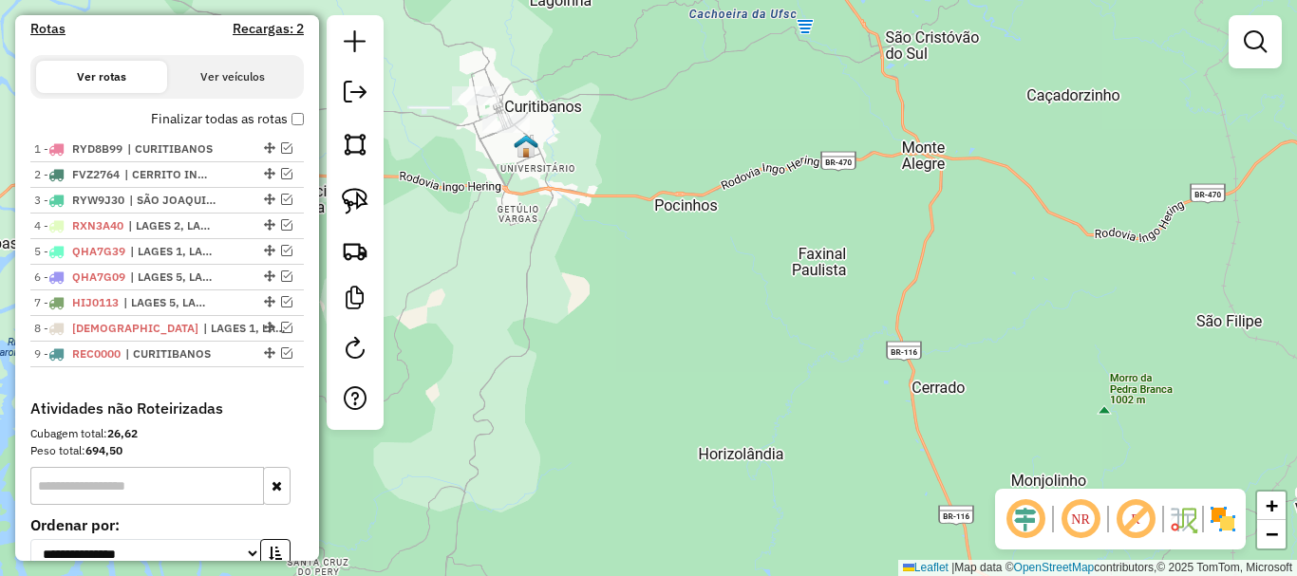
drag, startPoint x: 694, startPoint y: 410, endPoint x: 560, endPoint y: 163, distance: 280.8
click at [560, 163] on div "Janela de atendimento Grade de atendimento Capacidade Transportadoras Veículos …" at bounding box center [648, 288] width 1297 height 576
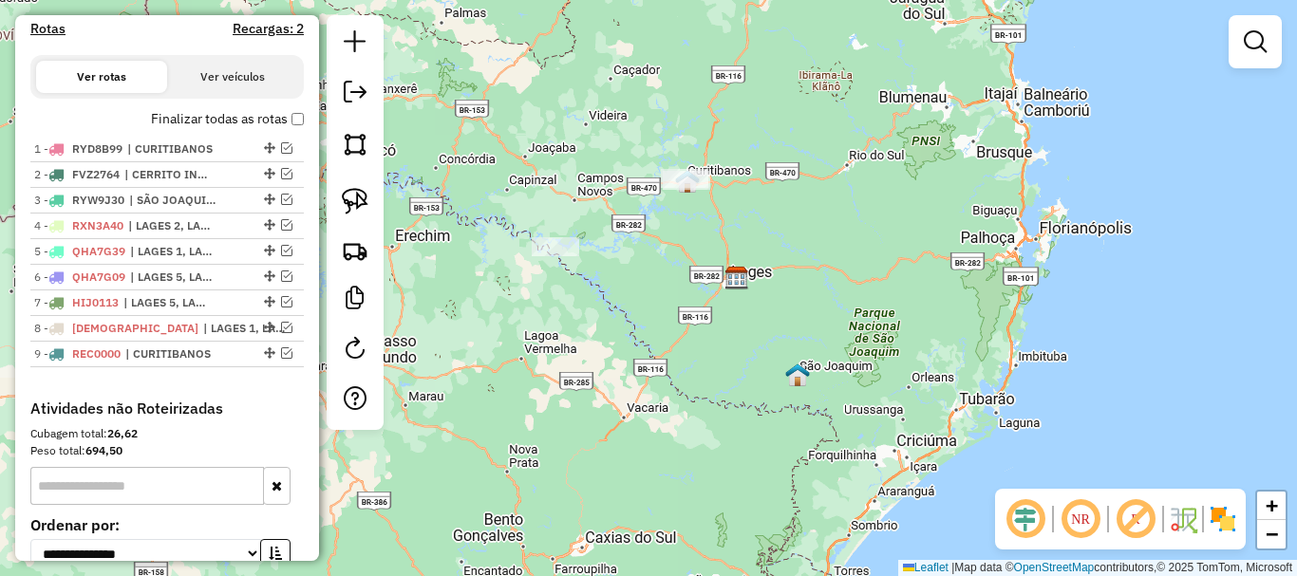
drag, startPoint x: 633, startPoint y: 310, endPoint x: 698, endPoint y: 265, distance: 78.5
click at [698, 265] on div "Janela de atendimento Grade de atendimento Capacidade Transportadoras Veículos …" at bounding box center [648, 288] width 1297 height 576
click at [358, 95] on em at bounding box center [355, 92] width 23 height 23
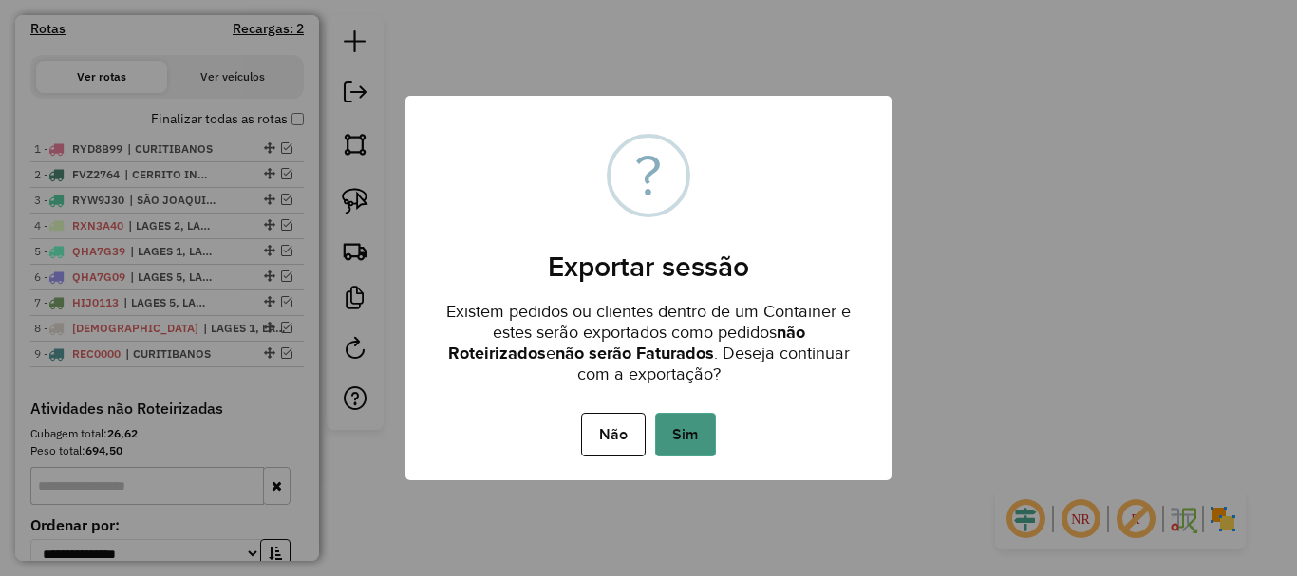
click at [681, 434] on button "Sim" at bounding box center [685, 435] width 61 height 44
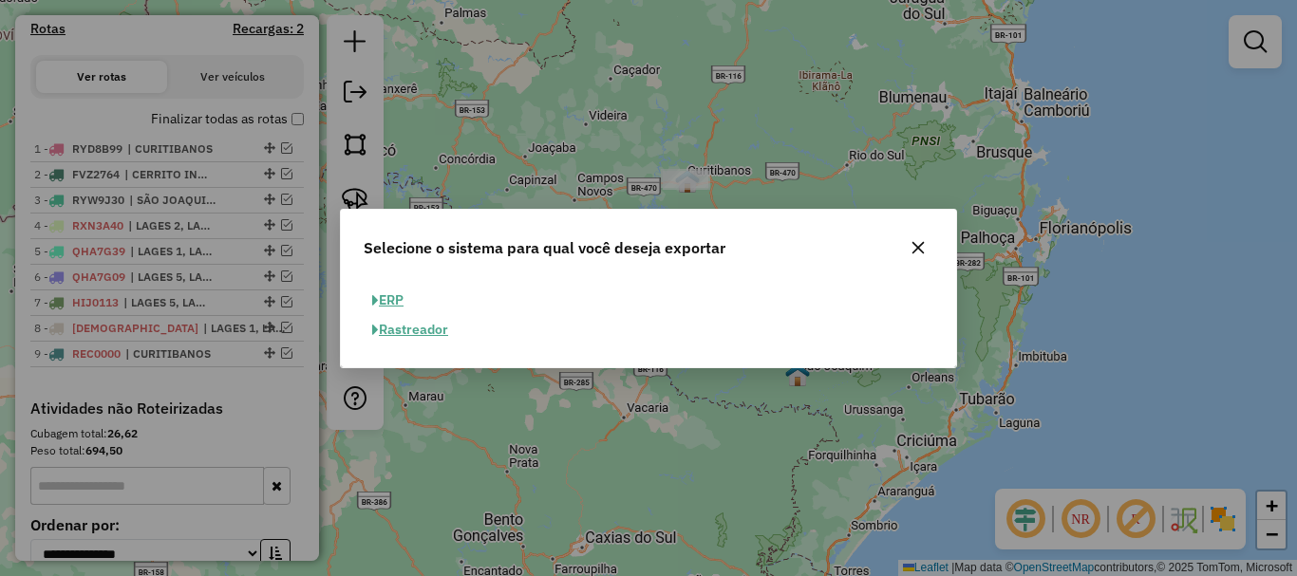
click at [393, 291] on button "ERP" at bounding box center [388, 300] width 48 height 29
select select "**"
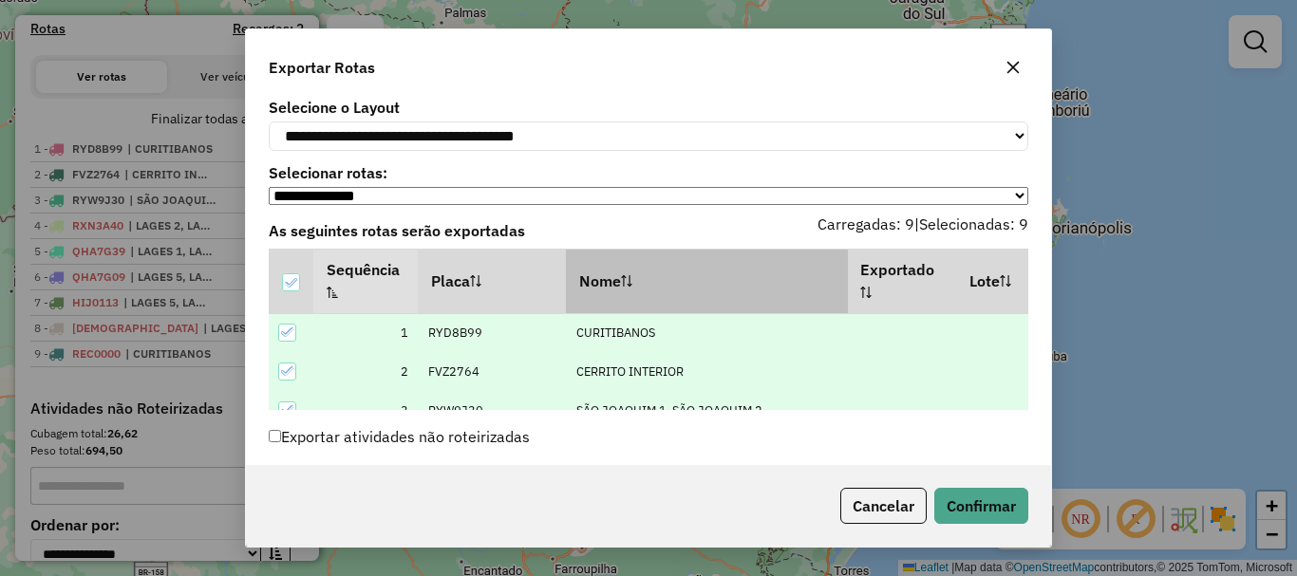
scroll to position [91, 0]
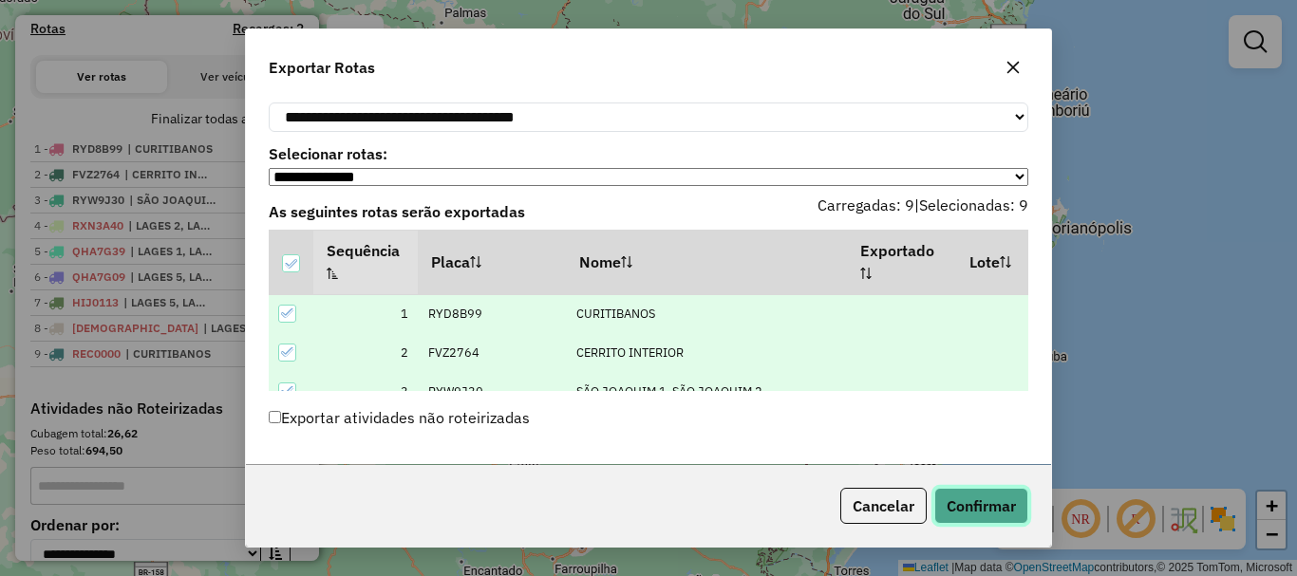
click at [971, 505] on button "Confirmar" at bounding box center [981, 506] width 94 height 36
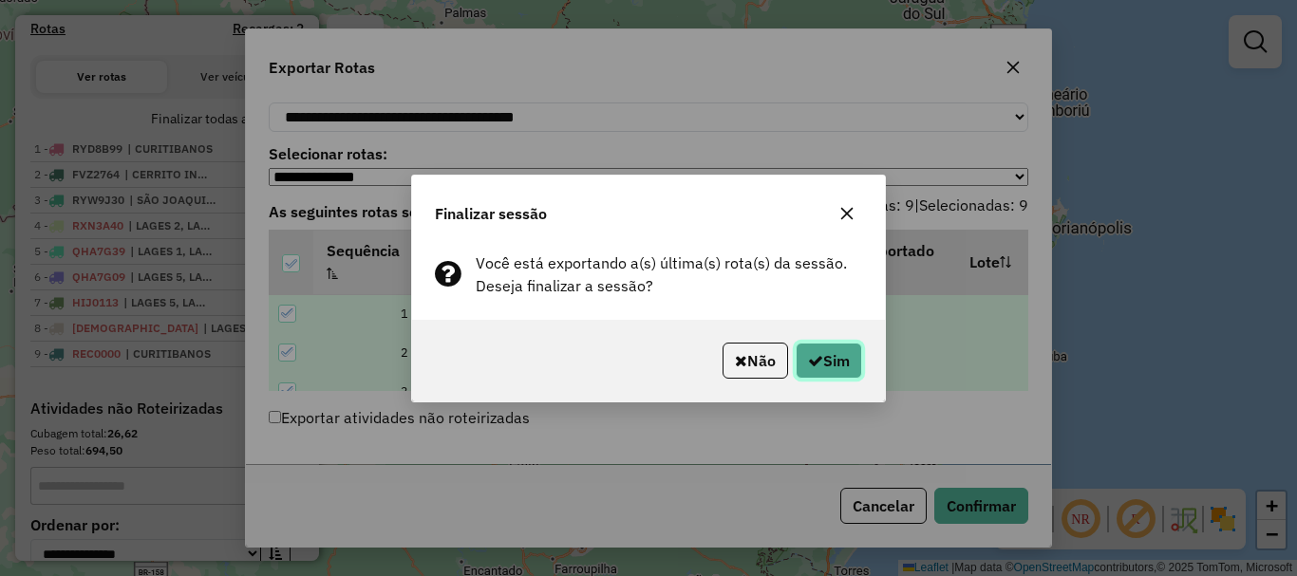
click at [835, 361] on button "Sim" at bounding box center [829, 361] width 66 height 36
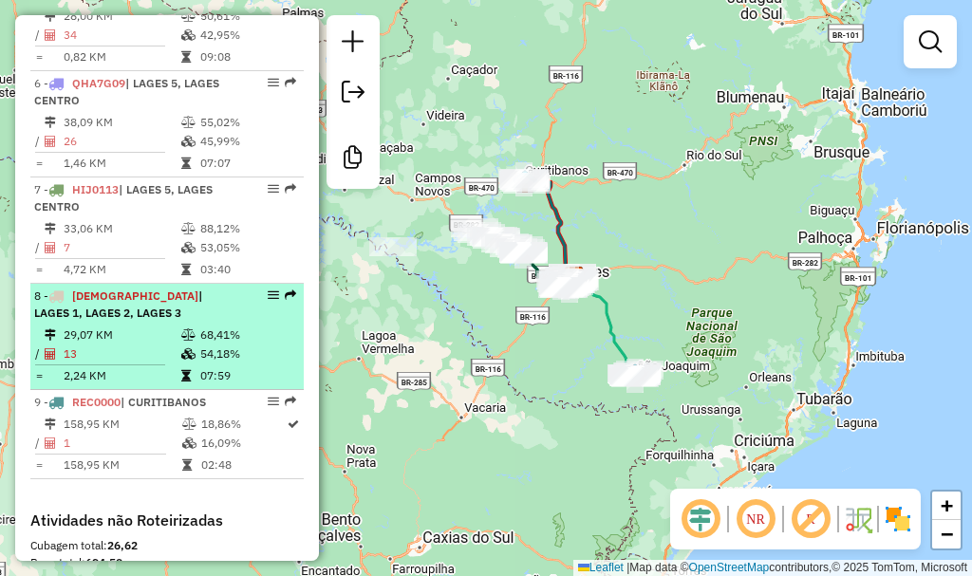
scroll to position [1241, 0]
